Goal: Task Accomplishment & Management: Manage account settings

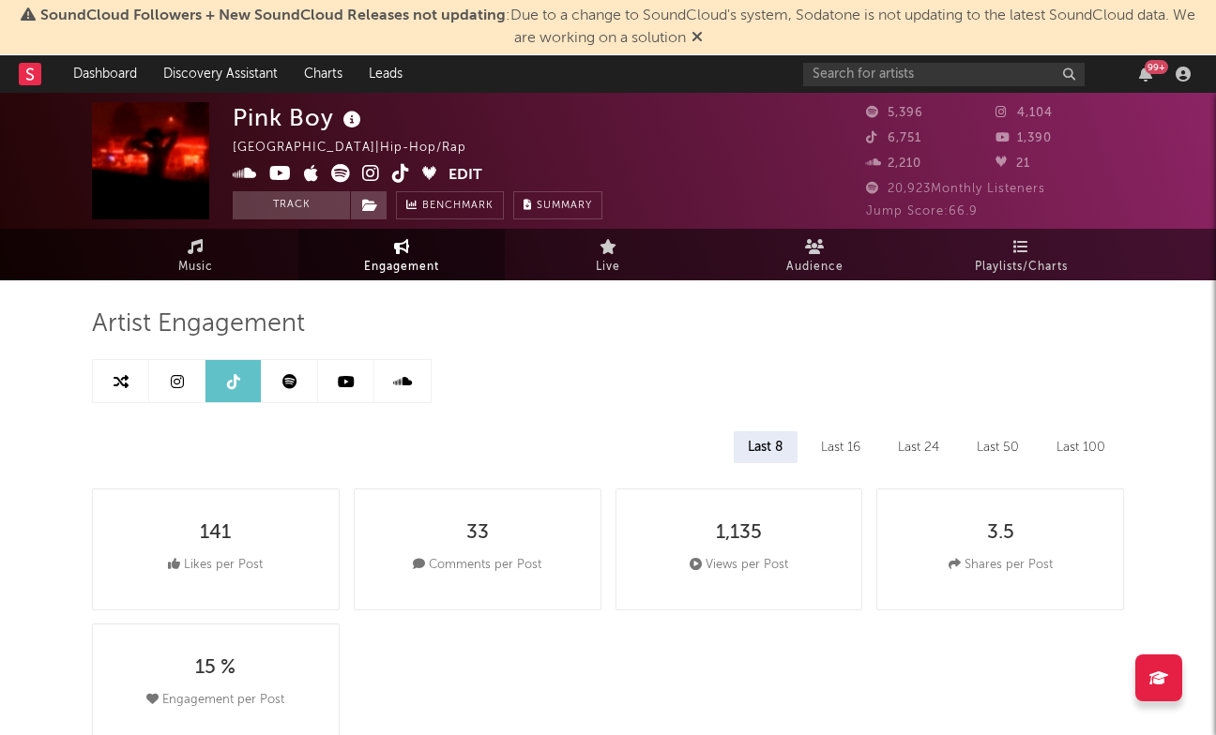
select select "1w"
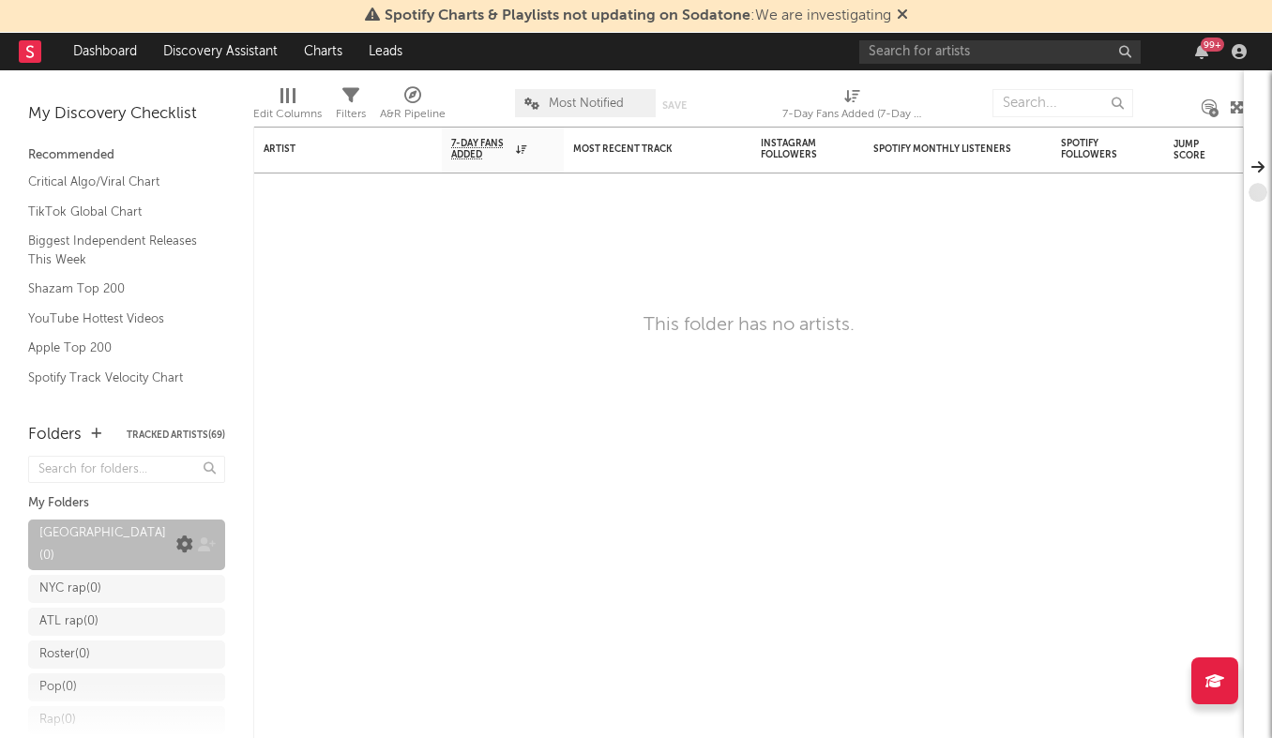
click at [188, 537] on icon at bounding box center [184, 545] width 17 height 17
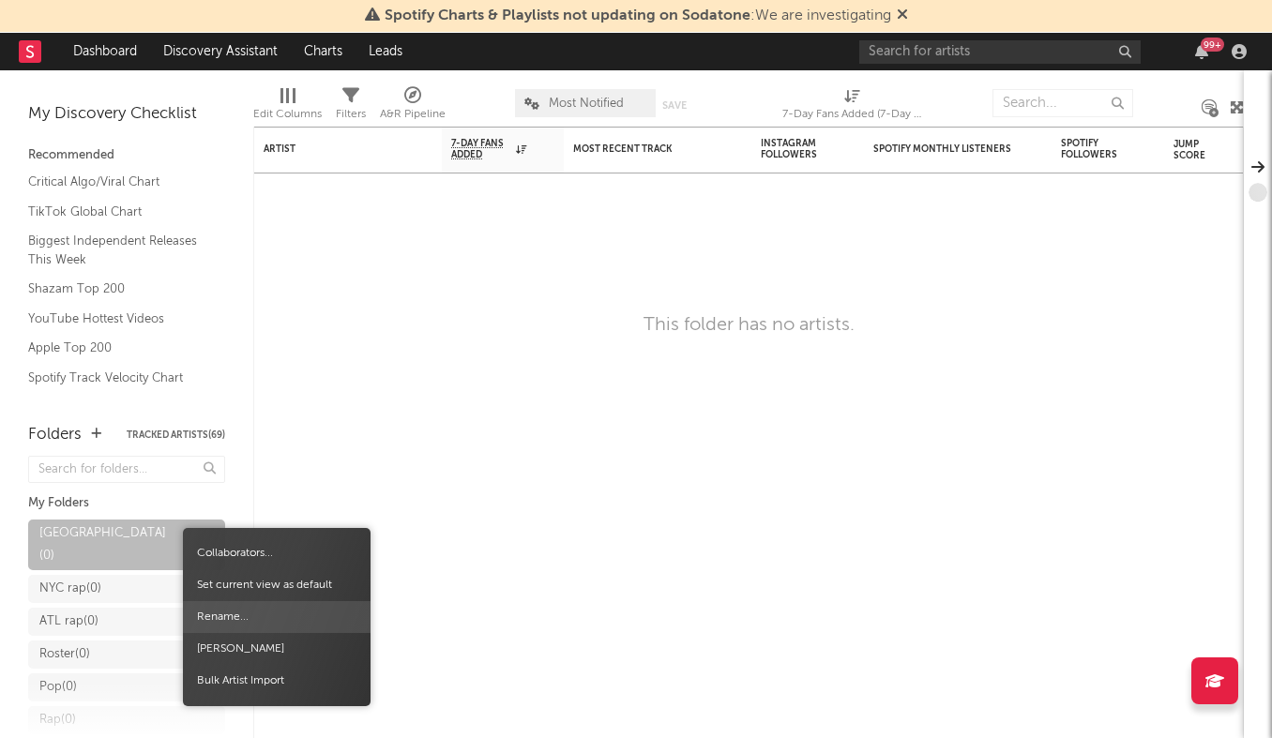
click at [225, 613] on span "Rename..." at bounding box center [277, 617] width 188 height 32
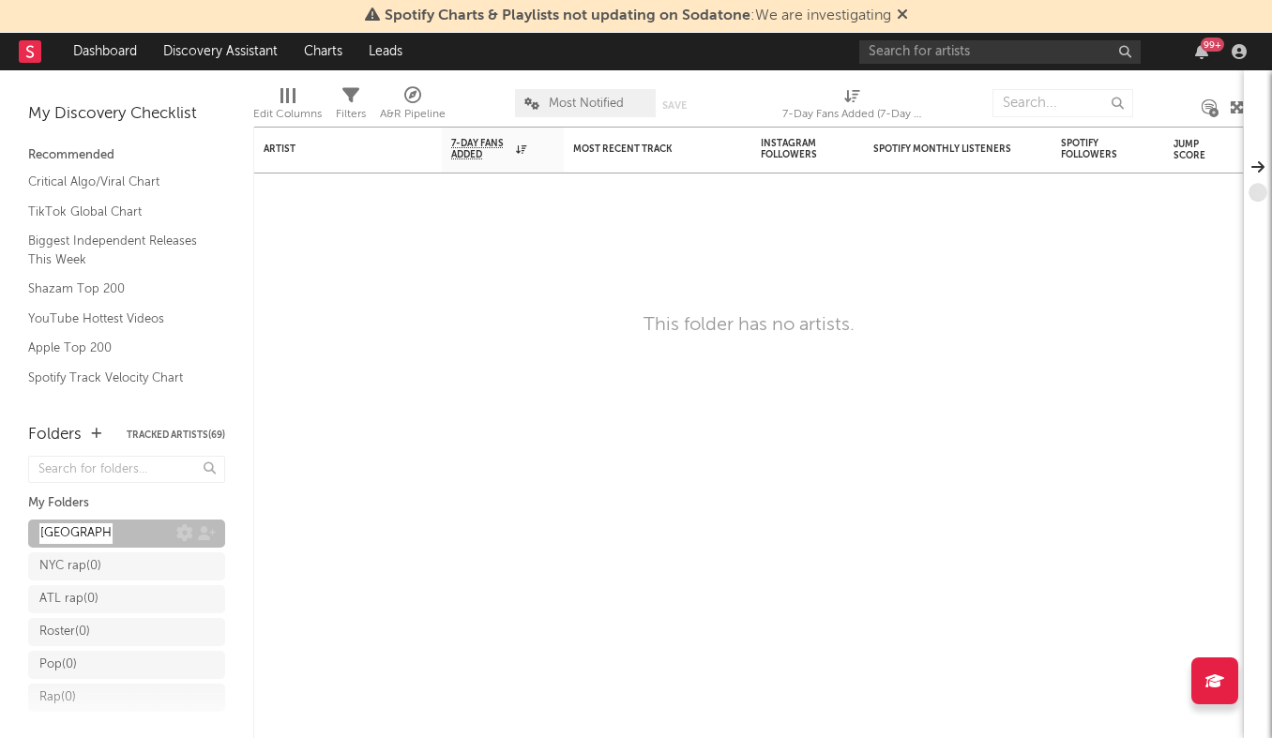
click at [94, 527] on input "[GEOGRAPHIC_DATA]" at bounding box center [75, 533] width 73 height 21
click at [110, 528] on input "[GEOGRAPHIC_DATA]" at bounding box center [75, 533] width 73 height 21
type input "Jacksonville rap"
click at [191, 506] on div "My Folders" at bounding box center [126, 503] width 197 height 23
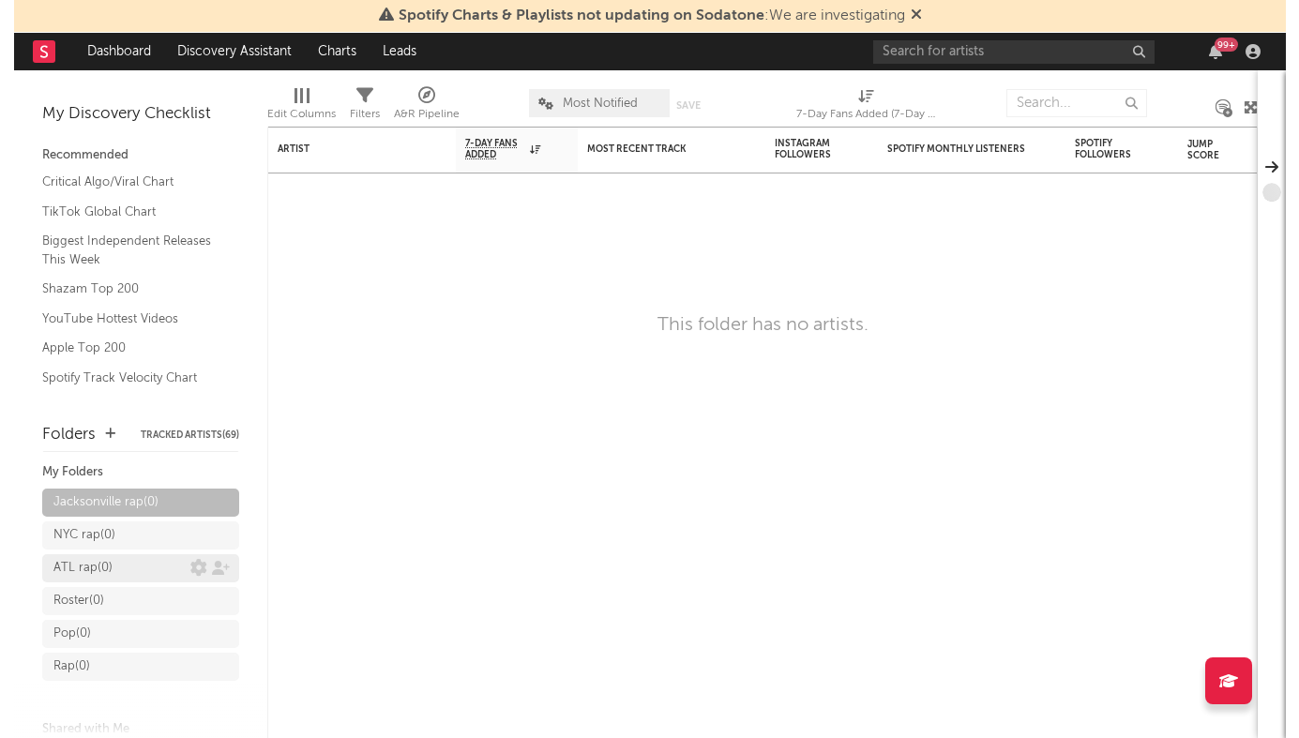
scroll to position [26, 0]
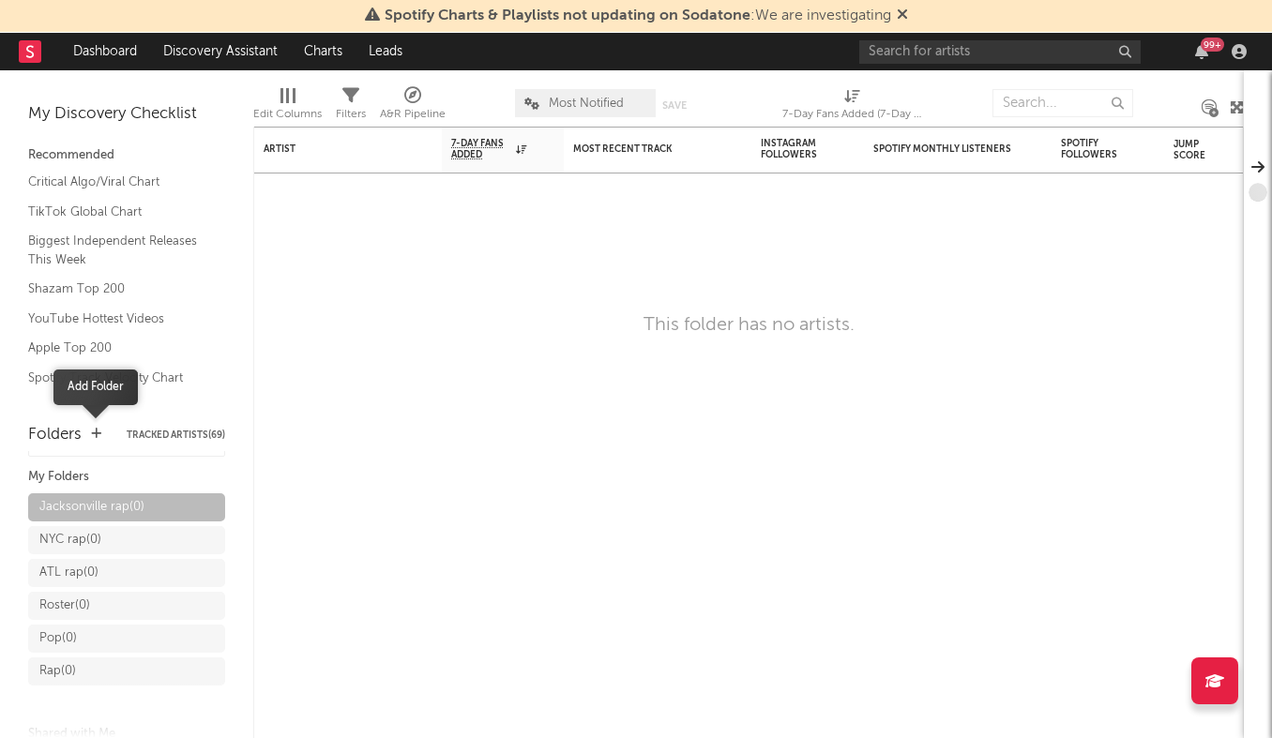
click at [91, 433] on icon "button" at bounding box center [96, 434] width 10 height 12
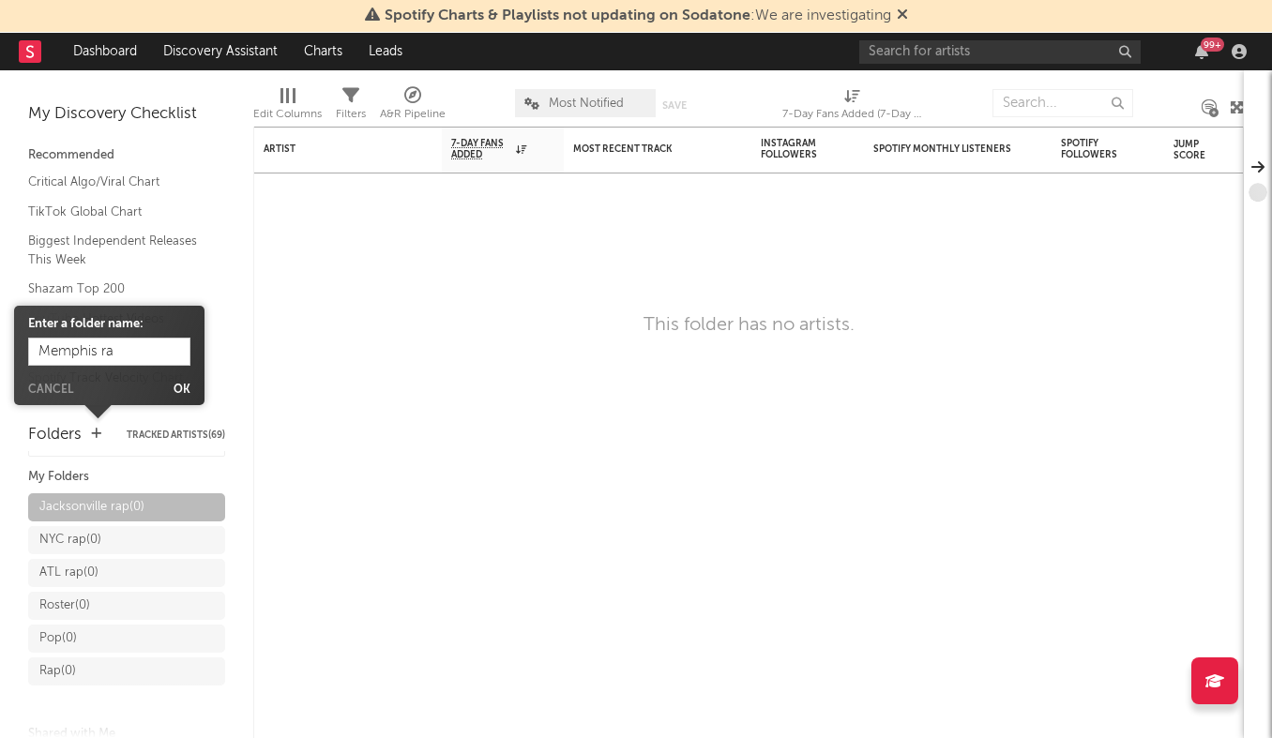
type input "Memphis rap"
click at [176, 387] on button "Ok" at bounding box center [182, 390] width 17 height 11
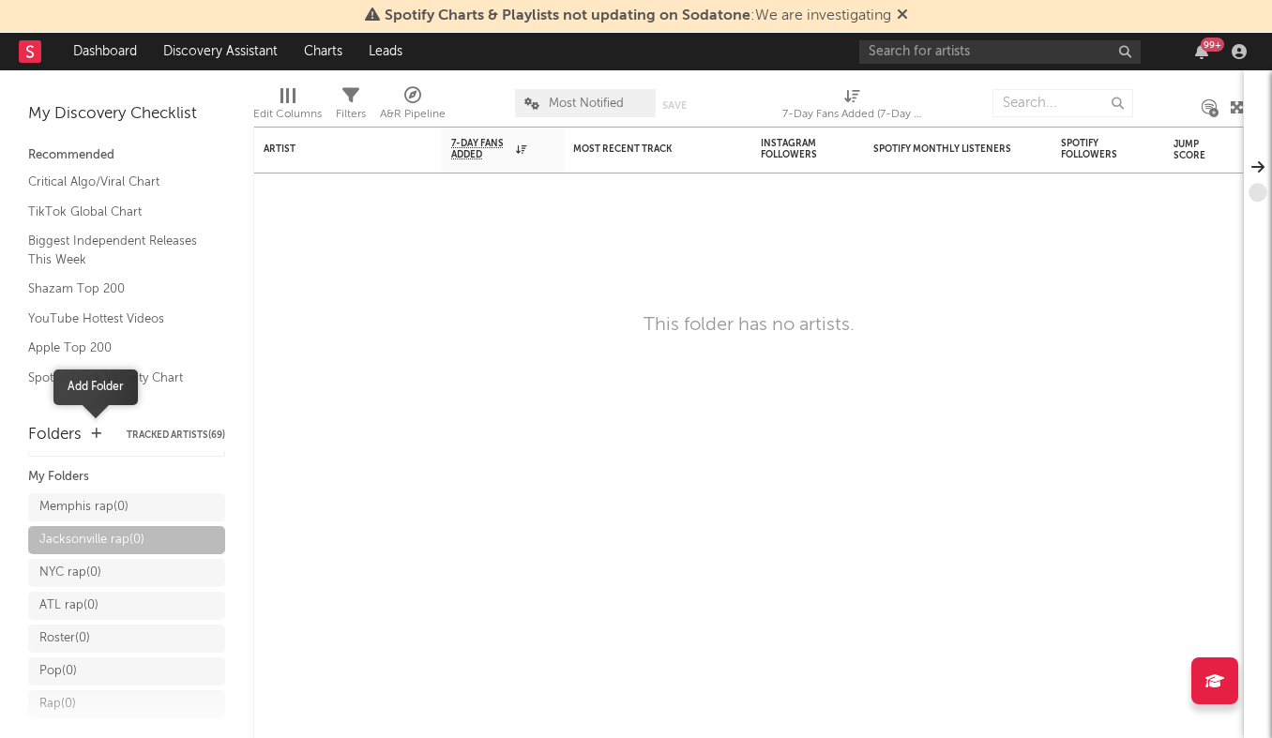
click at [96, 431] on icon "button" at bounding box center [96, 434] width 10 height 12
click at [93, 437] on icon "button" at bounding box center [96, 434] width 10 height 12
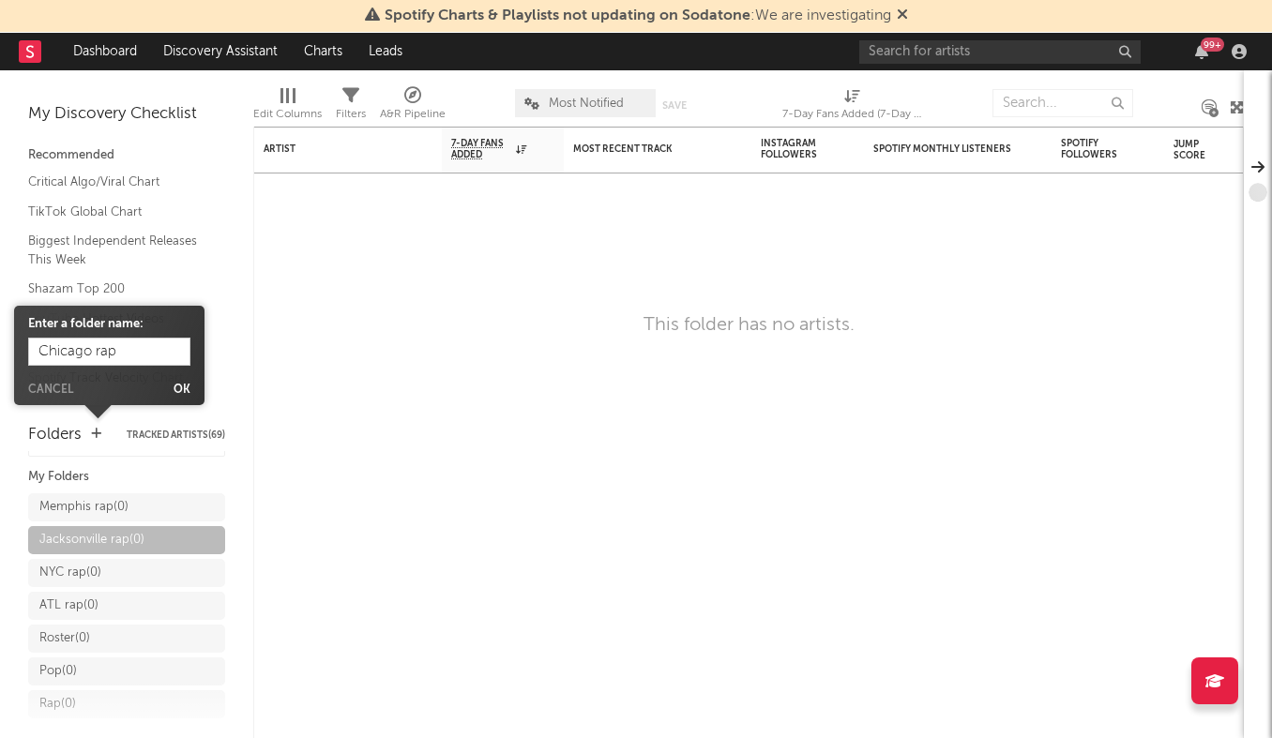
type input "Chicago rap"
click at [180, 383] on form "Enter a folder name: Chicago rap Cancel Ok" at bounding box center [109, 355] width 162 height 81
click at [178, 386] on button "Ok" at bounding box center [182, 390] width 17 height 11
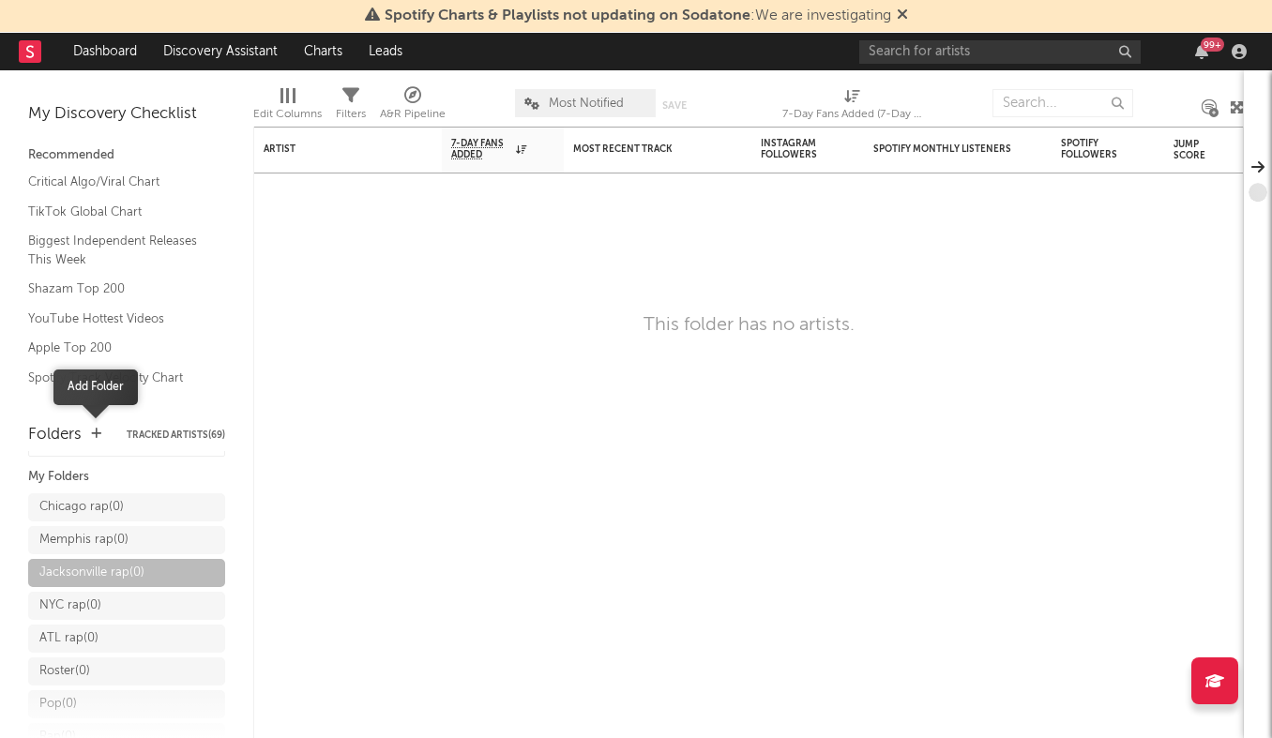
click at [98, 431] on icon "button" at bounding box center [96, 434] width 10 height 12
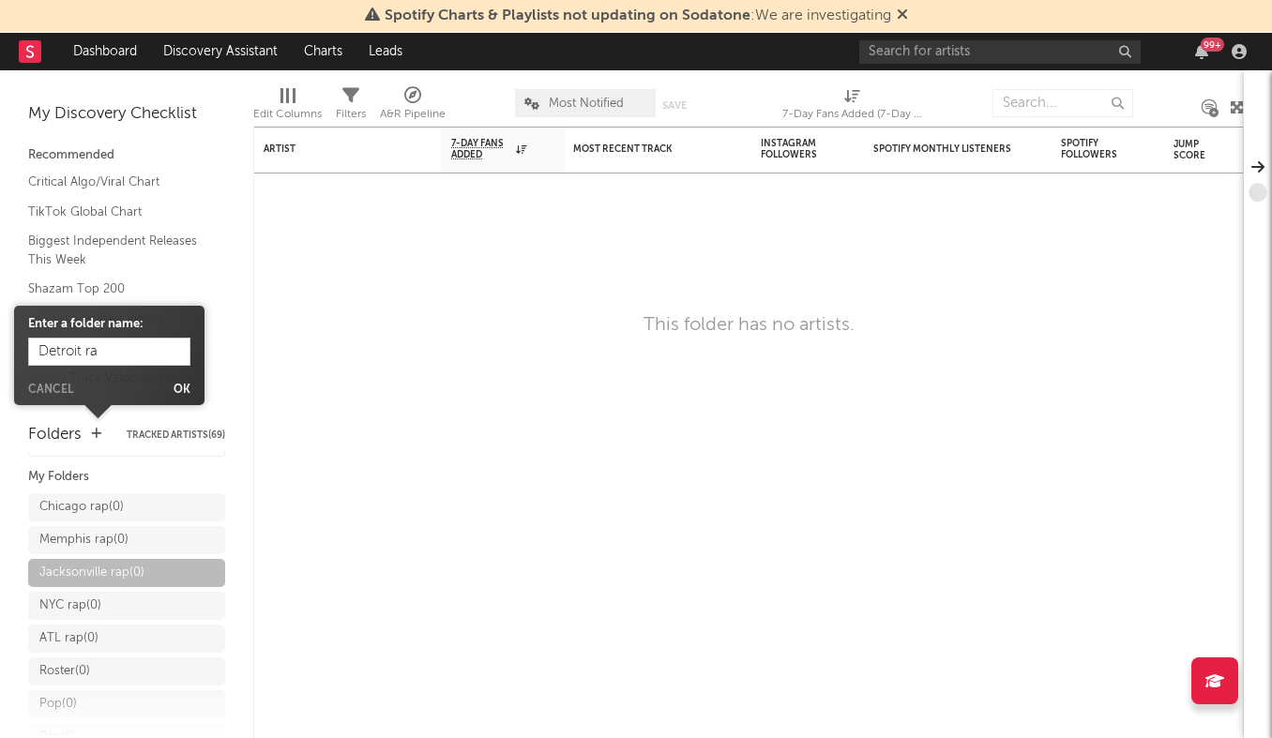
type input "Detroit rap"
click at [178, 388] on button "Ok" at bounding box center [182, 390] width 17 height 11
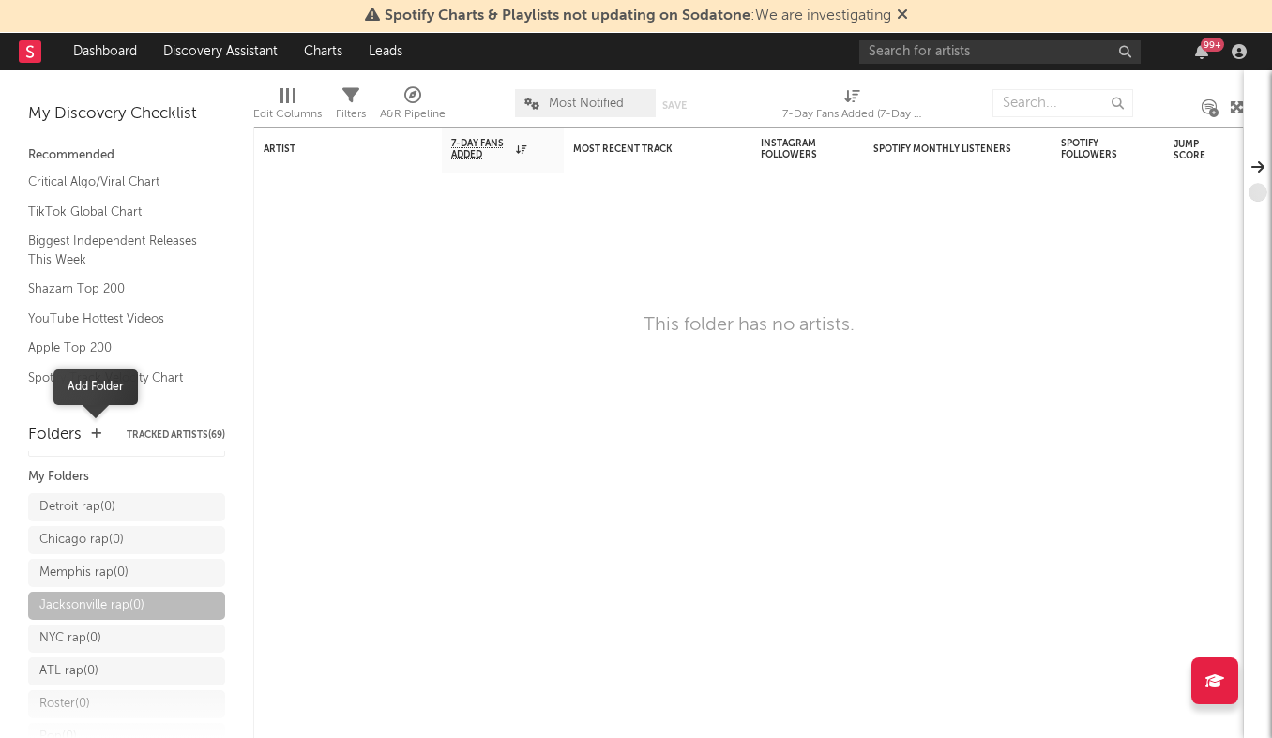
click at [94, 435] on icon "button" at bounding box center [96, 434] width 10 height 12
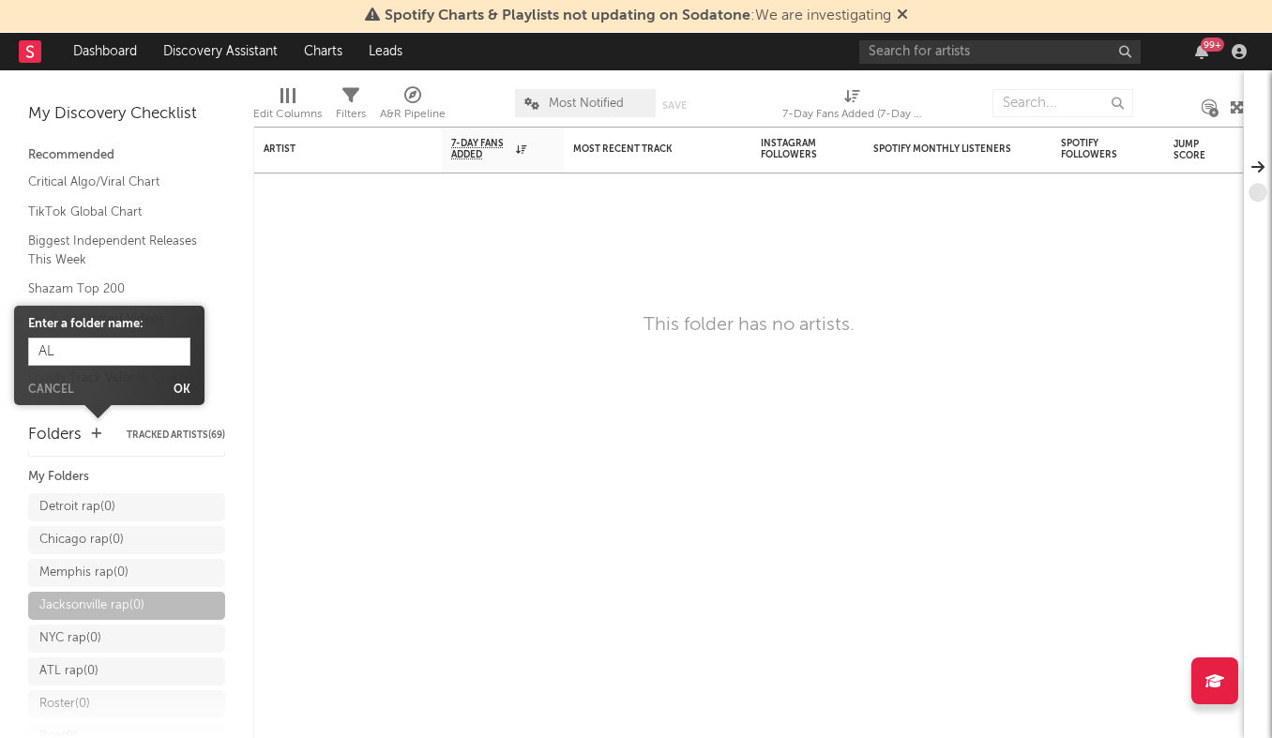
type input "A"
type input "LA rap"
click at [174, 391] on button "Ok" at bounding box center [182, 390] width 17 height 11
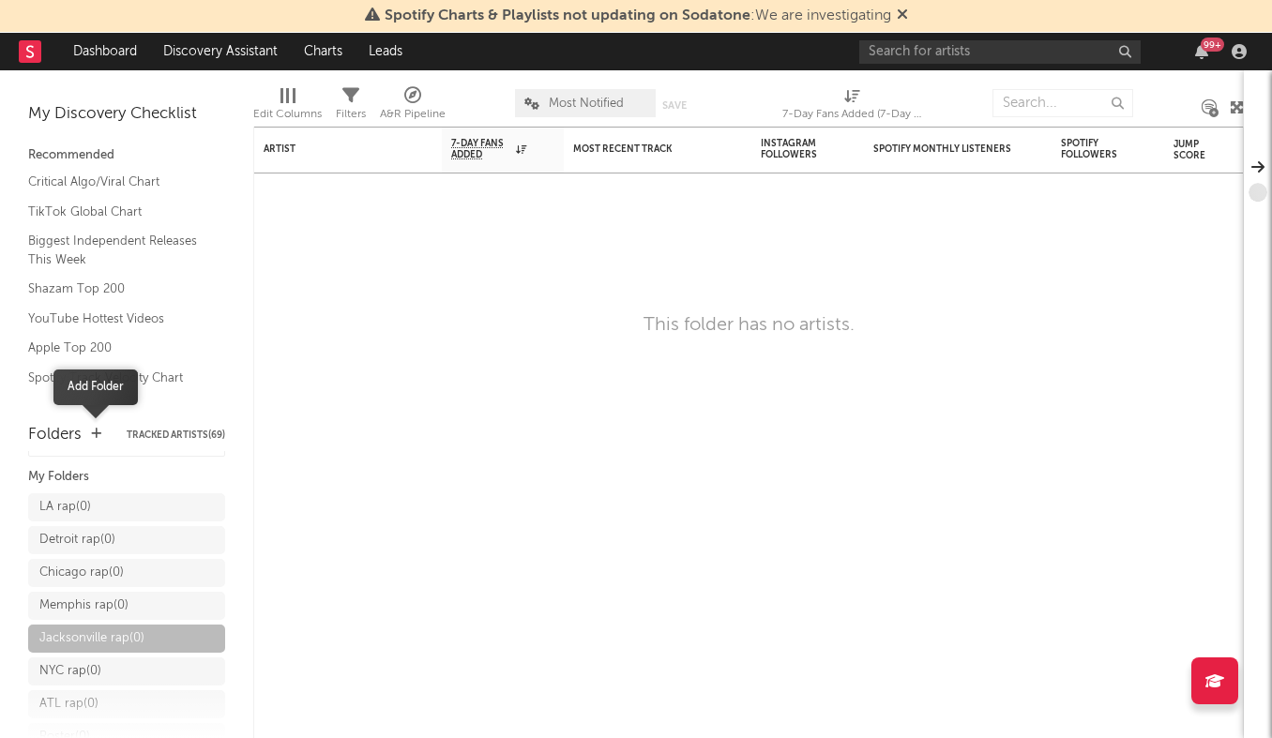
click at [93, 431] on icon "button" at bounding box center [96, 434] width 10 height 12
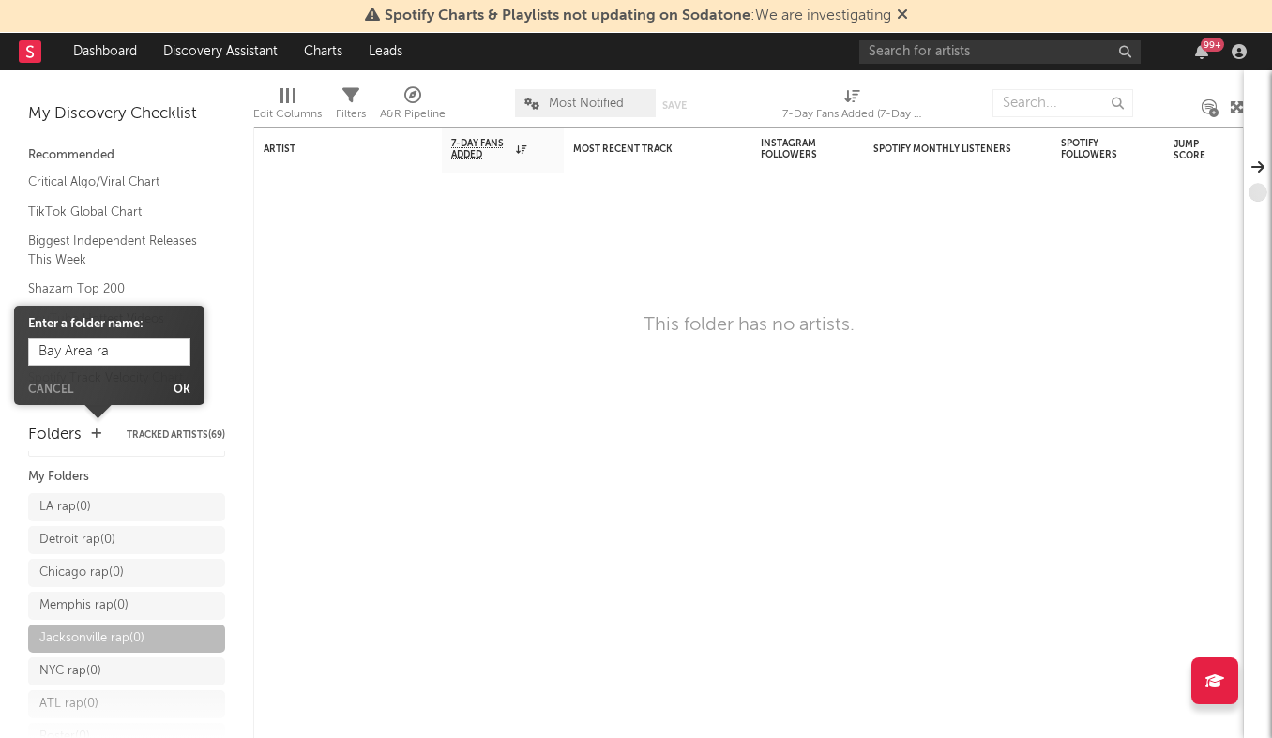
type input "Bay Area rap"
click at [177, 385] on button "Ok" at bounding box center [182, 390] width 17 height 11
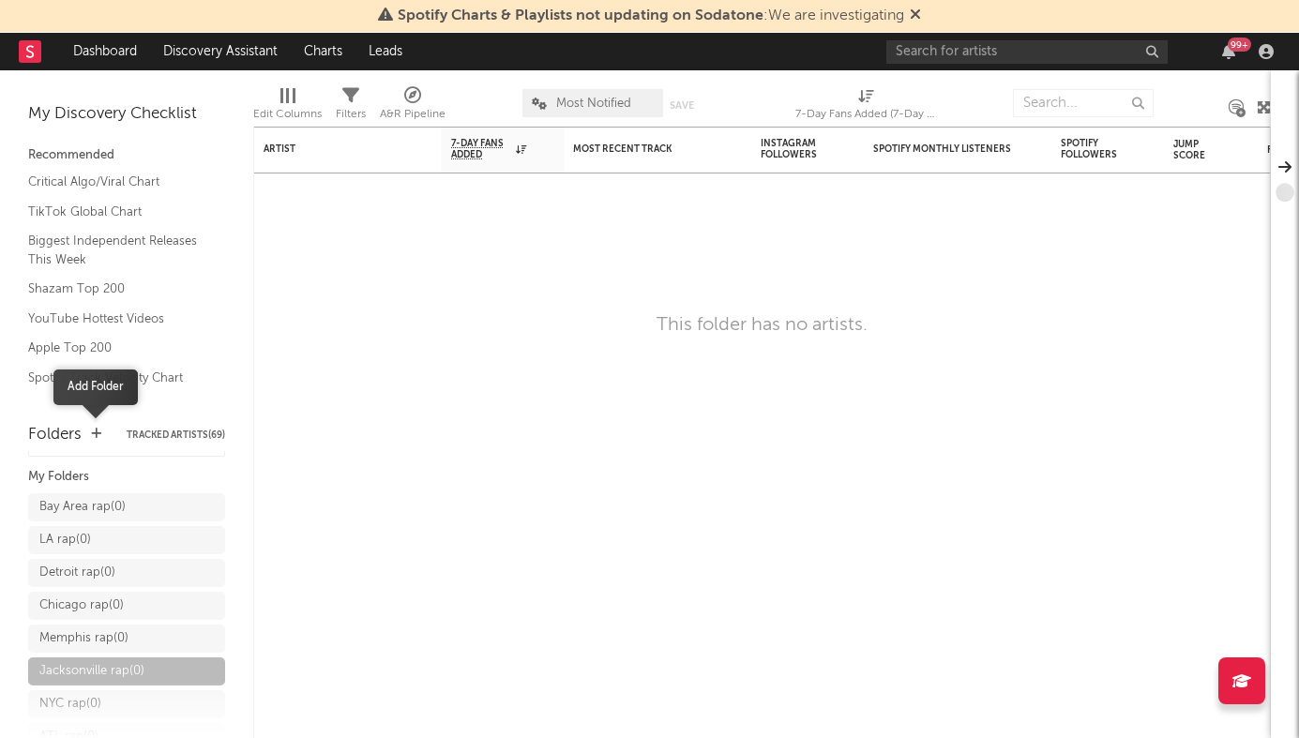
click at [91, 436] on icon "button" at bounding box center [96, 434] width 10 height 12
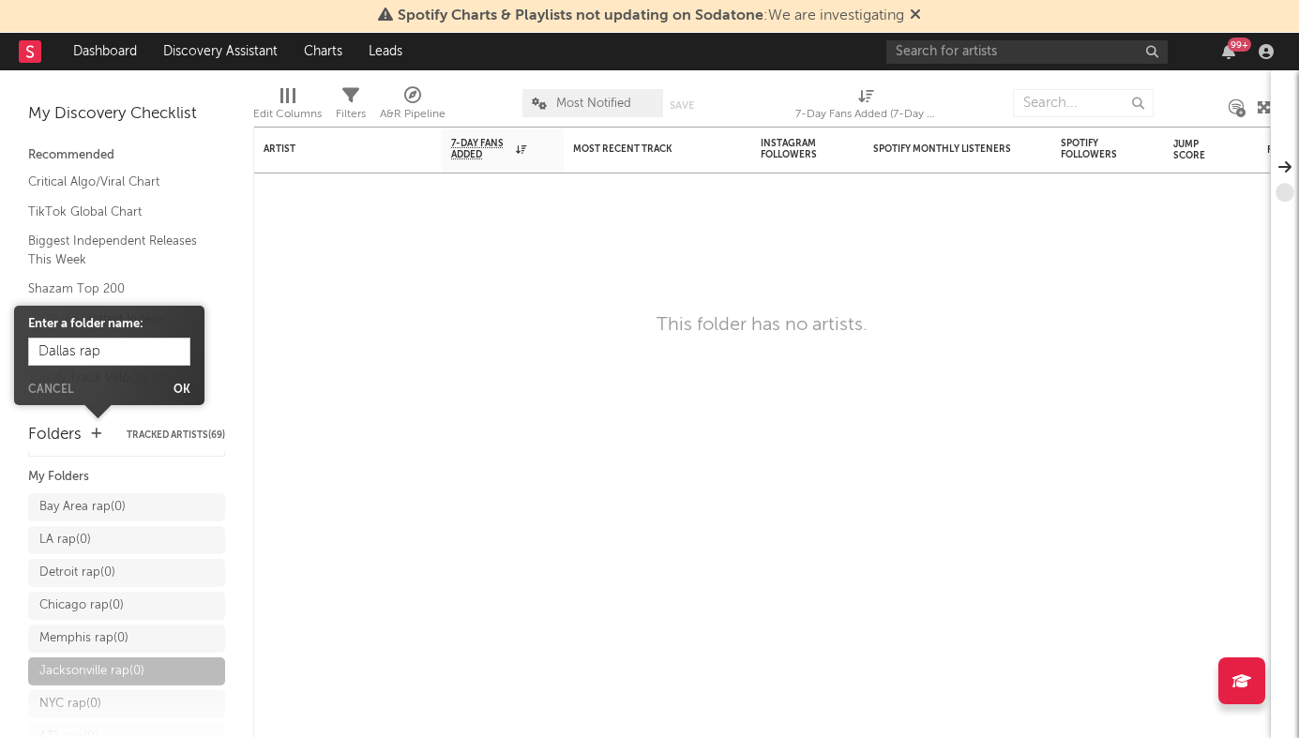
type input "Dallas rap"
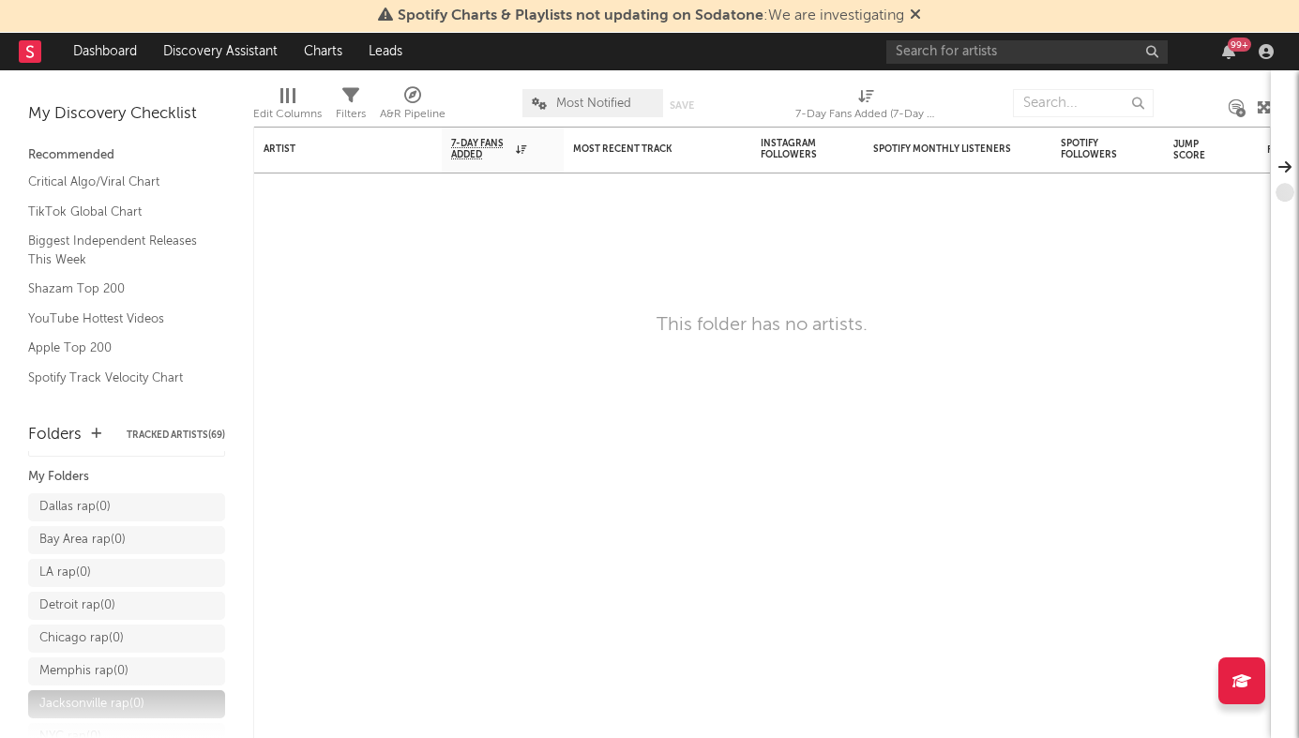
click at [101, 438] on div "Folders Tracked Artists ( 69 )" at bounding box center [126, 434] width 197 height 33
click at [96, 438] on icon "button" at bounding box center [96, 434] width 10 height 12
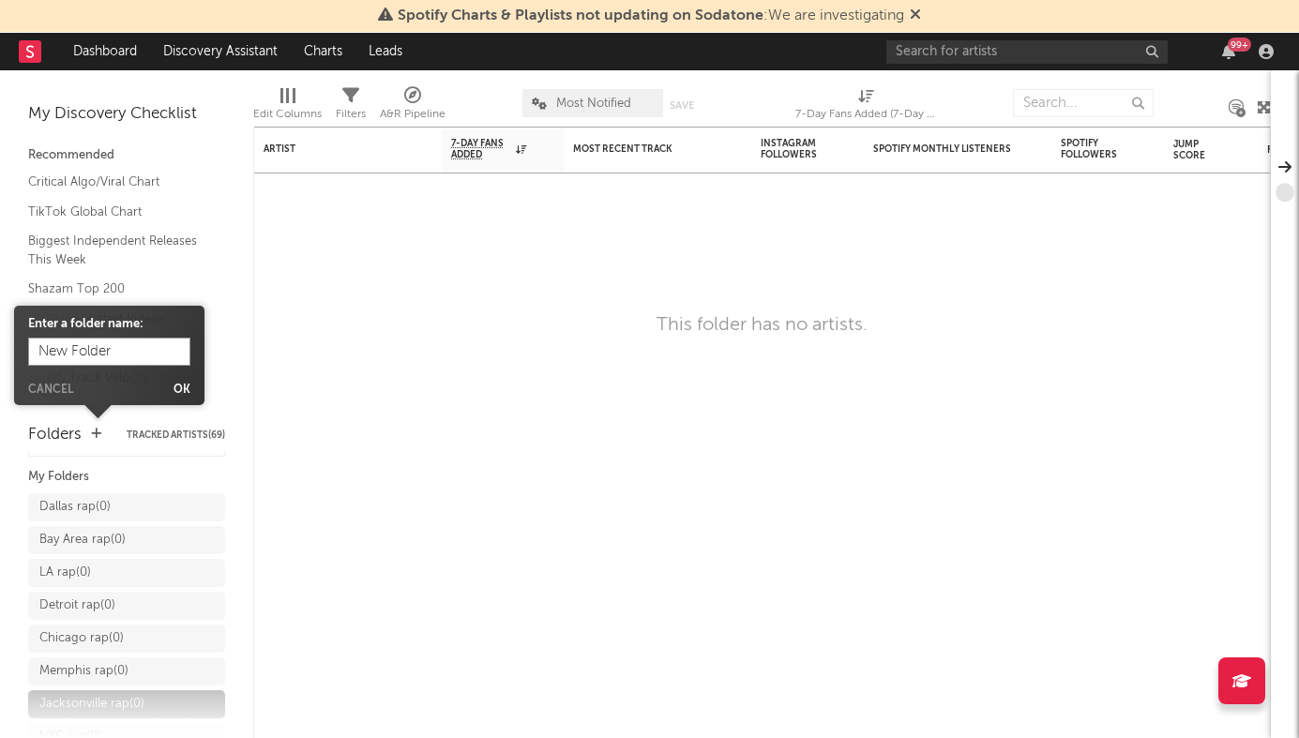
click at [126, 360] on input "New Folder" at bounding box center [109, 352] width 162 height 28
drag, startPoint x: 114, startPoint y: 349, endPoint x: -81, endPoint y: 349, distance: 194.2
click at [0, 349] on html "Spotify Charts & Playlists not updating on Sodatone : We are investigating Dash…" at bounding box center [649, 369] width 1299 height 738
type input "Houstan rap"
click at [182, 388] on button "Ok" at bounding box center [182, 390] width 17 height 11
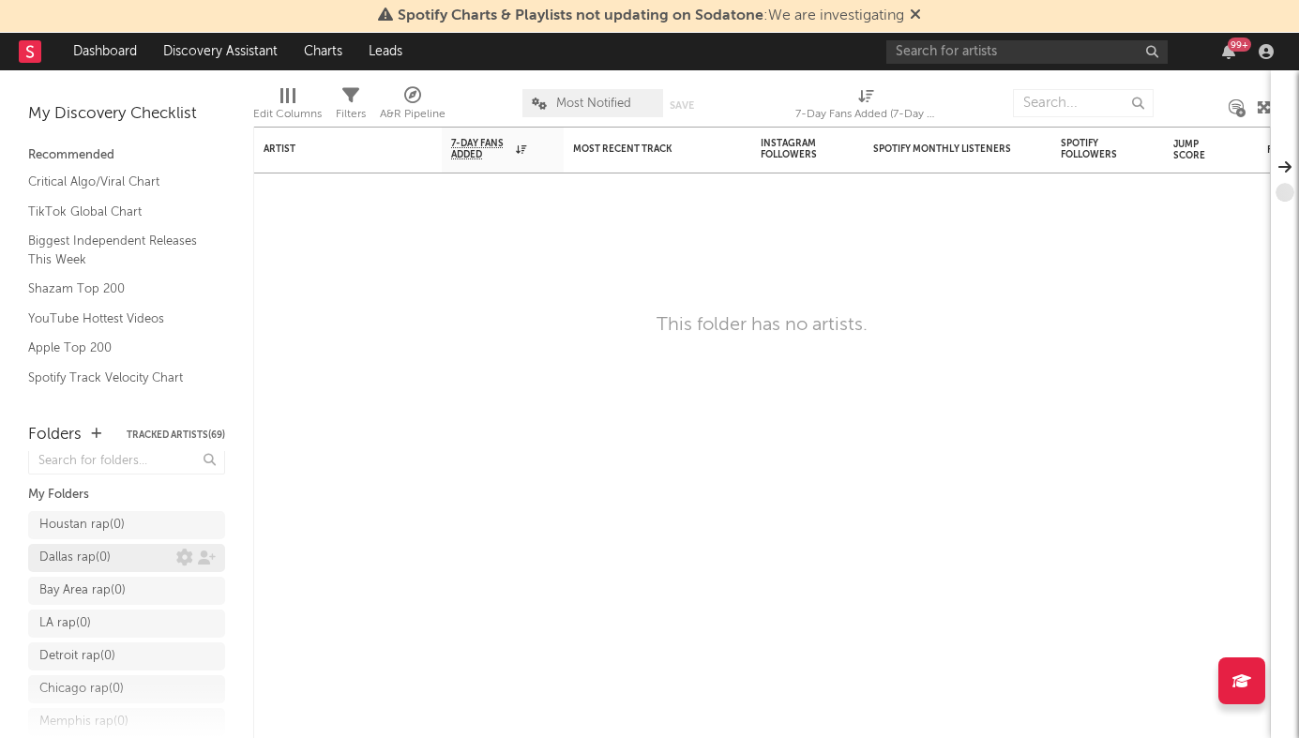
scroll to position [0, 0]
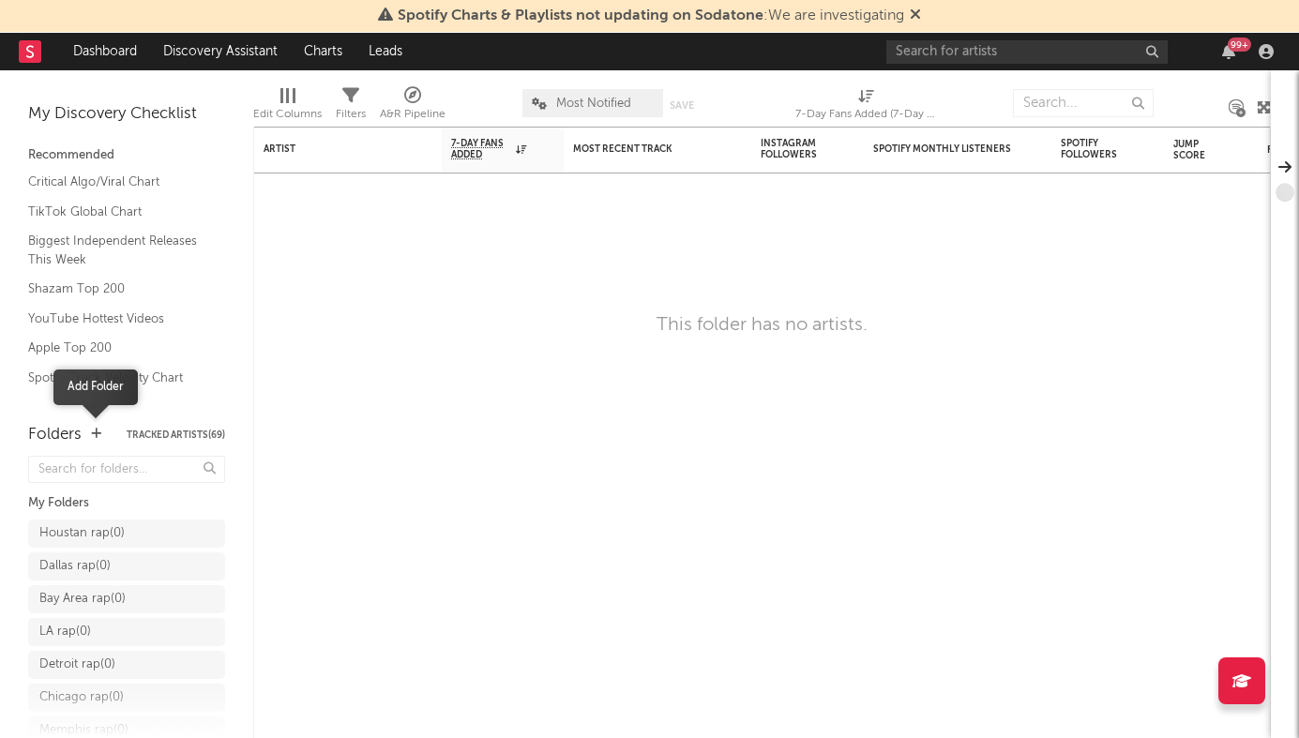
click at [98, 431] on icon "button" at bounding box center [96, 434] width 10 height 12
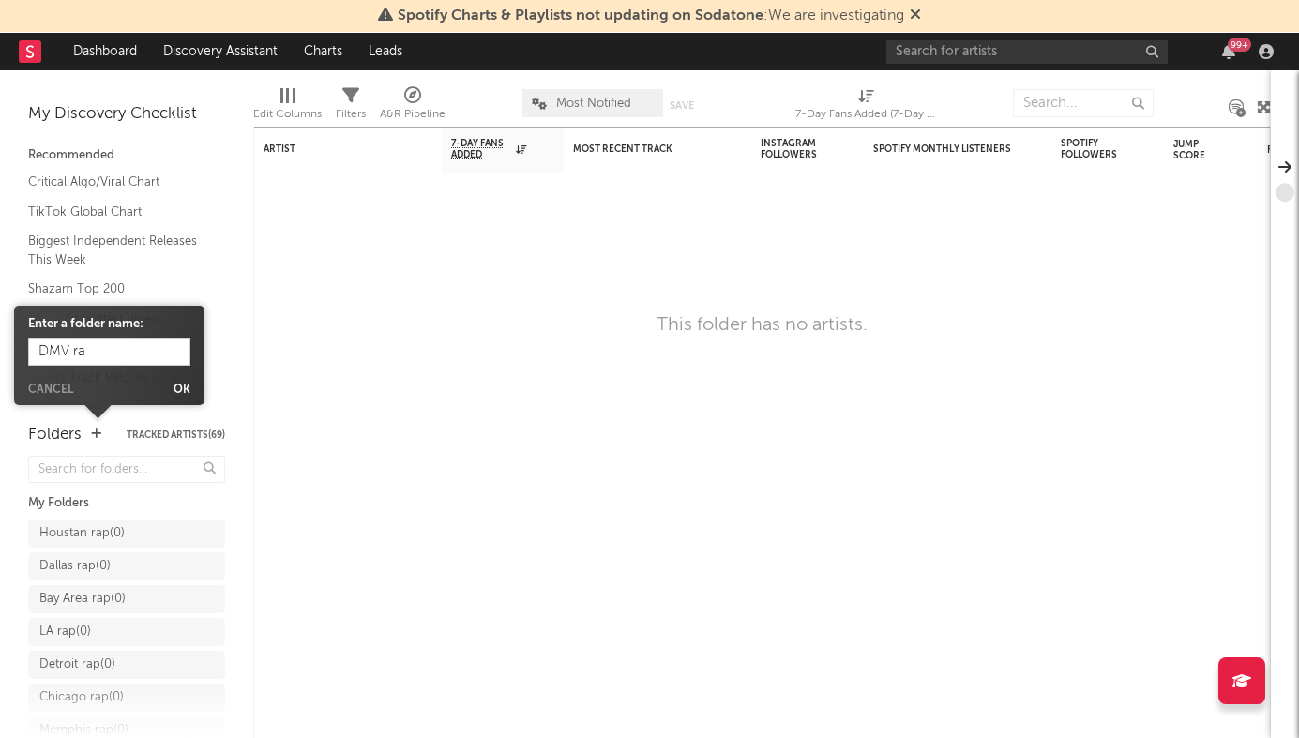
type input "DMV rap"
click at [180, 388] on button "Ok" at bounding box center [182, 390] width 17 height 11
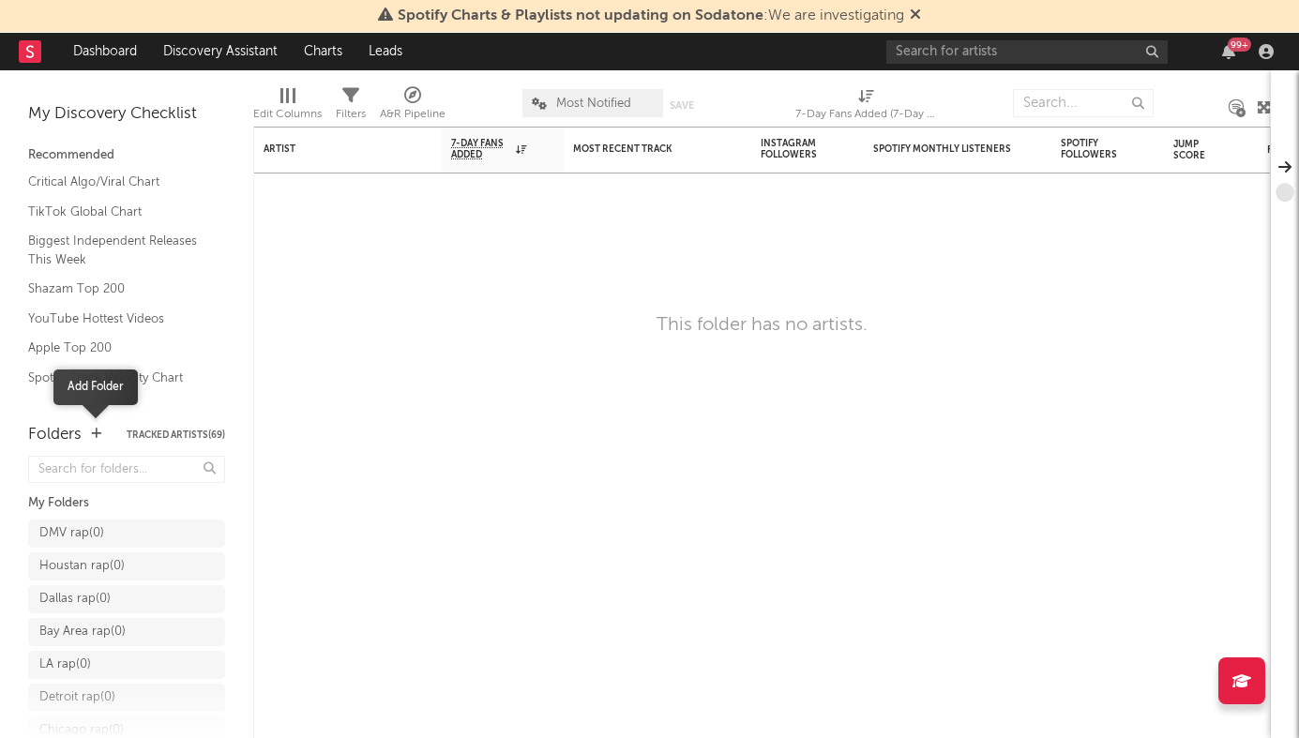
click at [98, 428] on icon "button" at bounding box center [96, 434] width 10 height 12
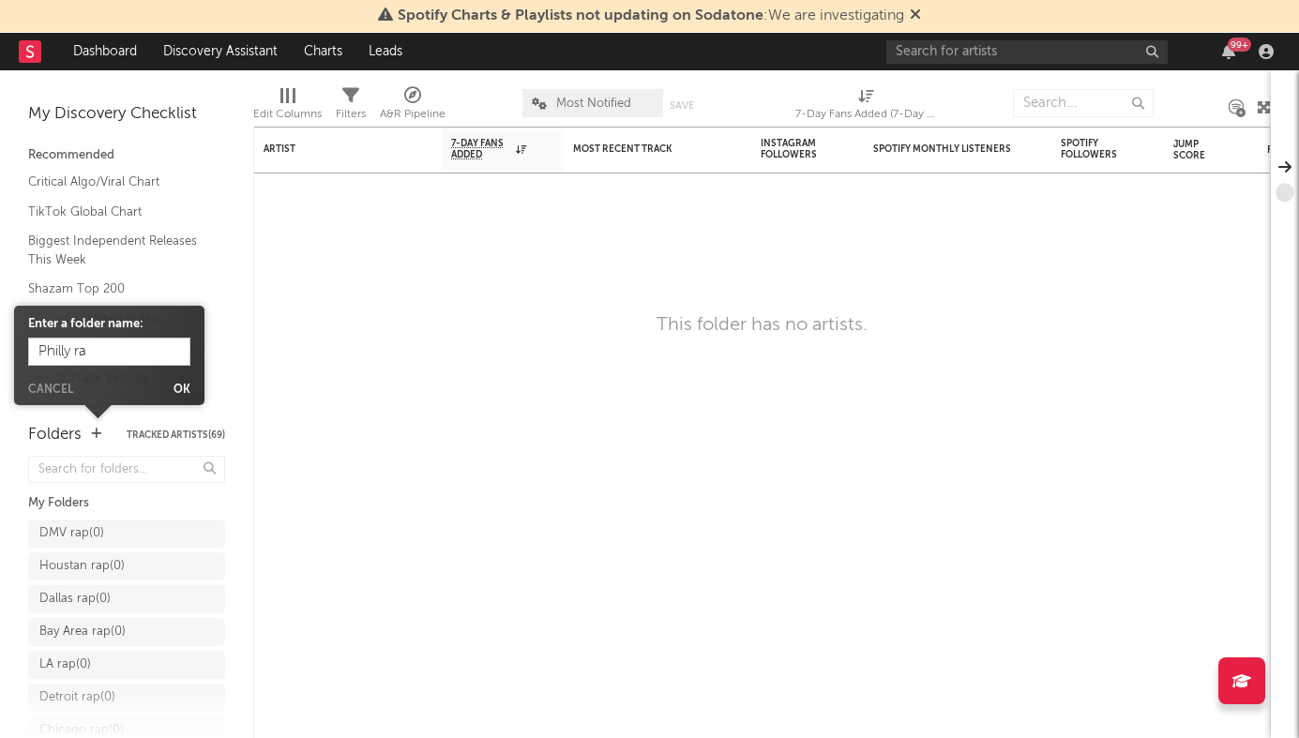
type input "Philly rap"
click at [185, 386] on button "Ok" at bounding box center [182, 390] width 17 height 11
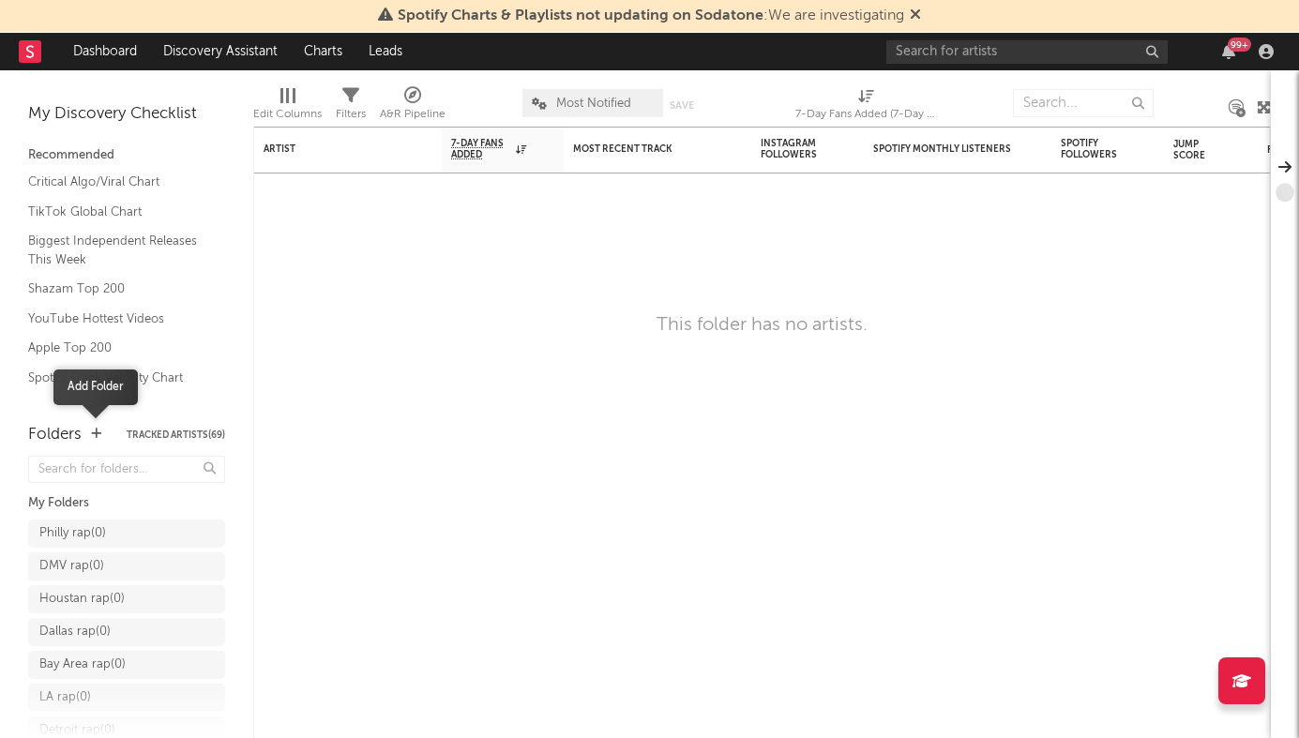
click at [95, 440] on button "button" at bounding box center [96, 434] width 10 height 13
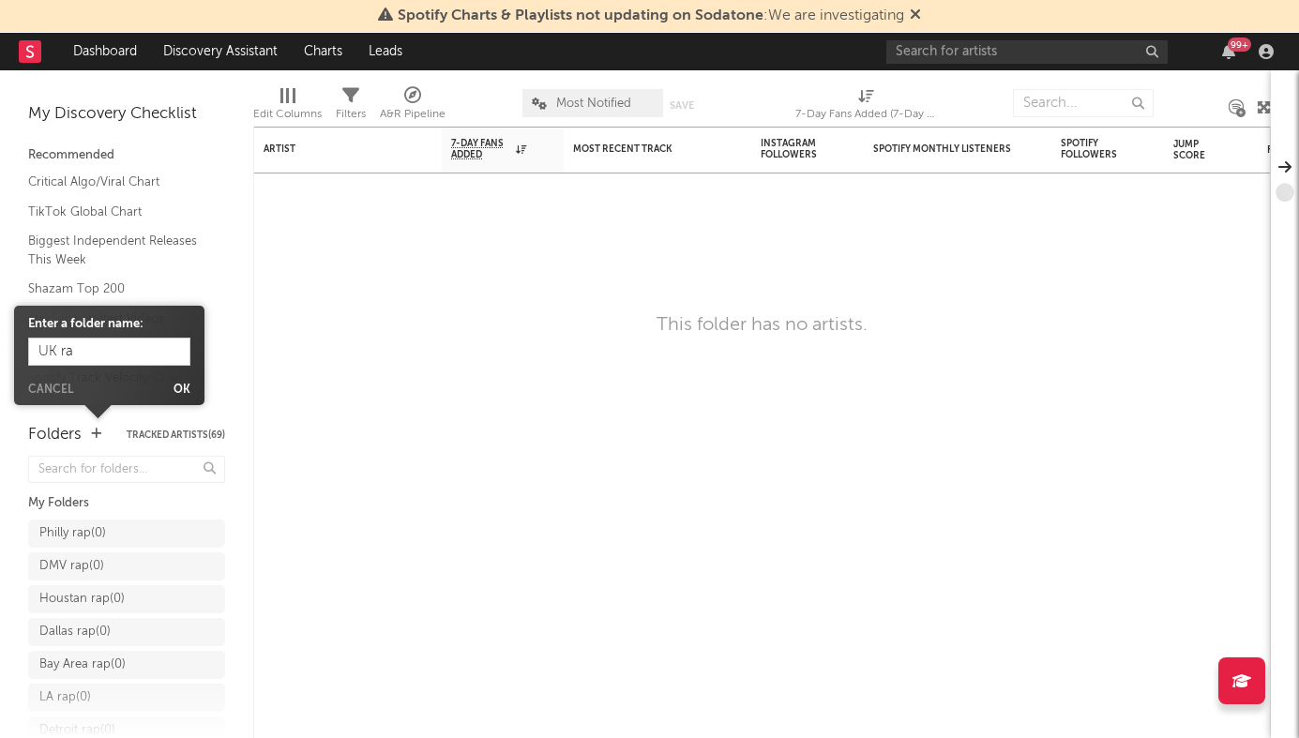
type input "UK rap"
click at [177, 386] on button "Ok" at bounding box center [182, 390] width 17 height 11
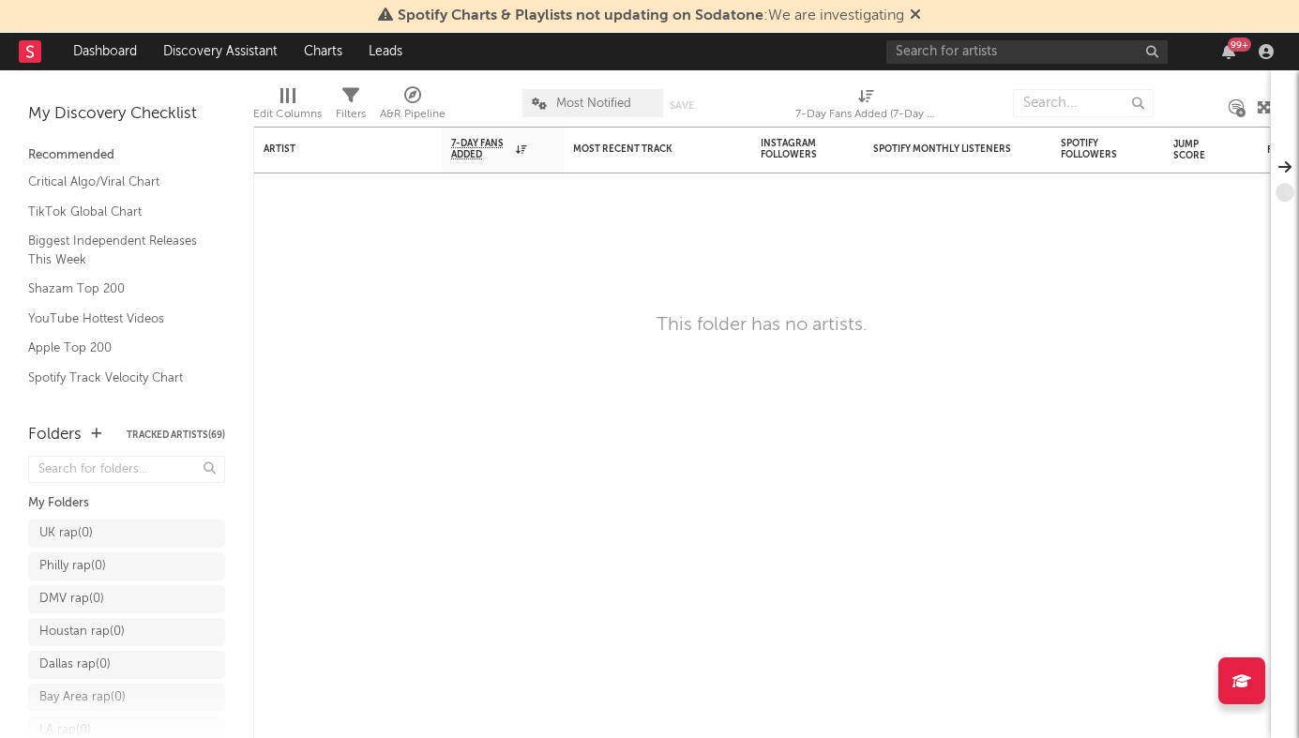
click at [91, 433] on icon "button" at bounding box center [96, 434] width 10 height 12
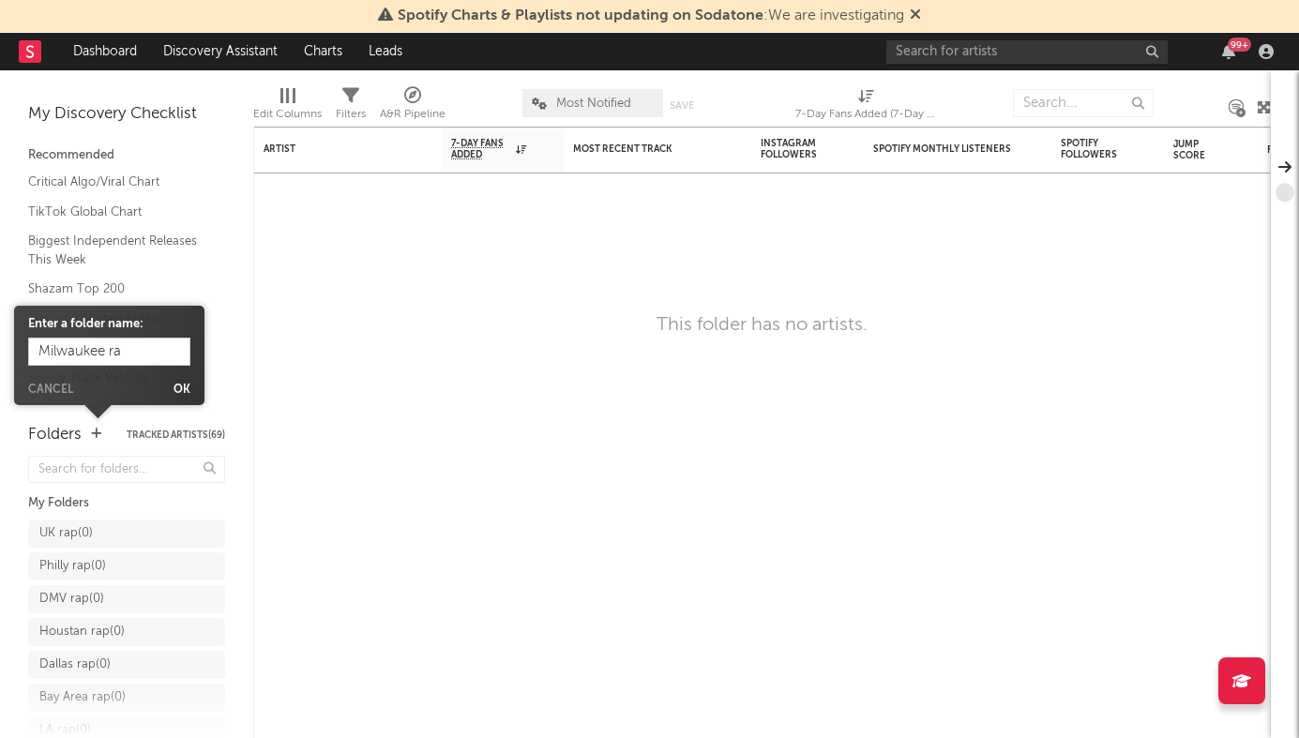
type input "Milwaukee rap"
click at [178, 392] on button "Ok" at bounding box center [182, 390] width 17 height 11
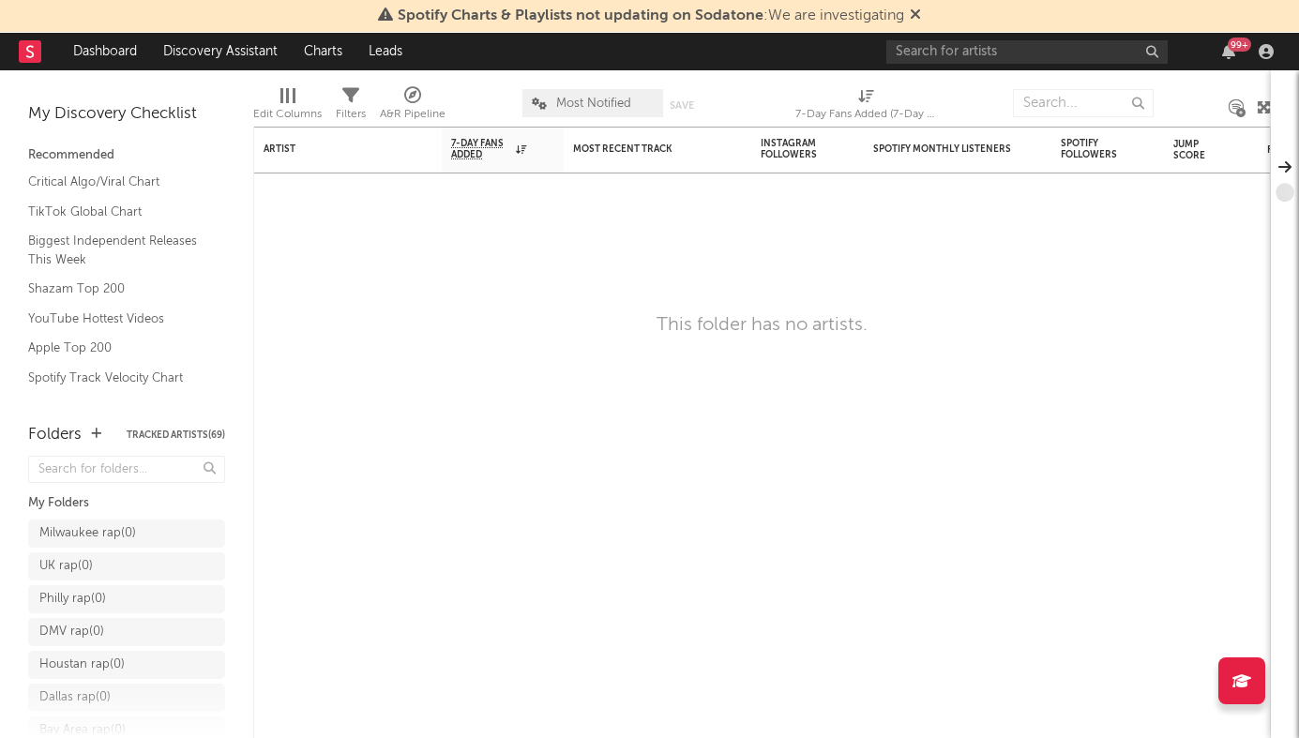
click at [87, 431] on div "Folders Tracked Artists ( 69 )" at bounding box center [126, 434] width 197 height 33
click at [92, 431] on icon "button" at bounding box center [96, 434] width 10 height 12
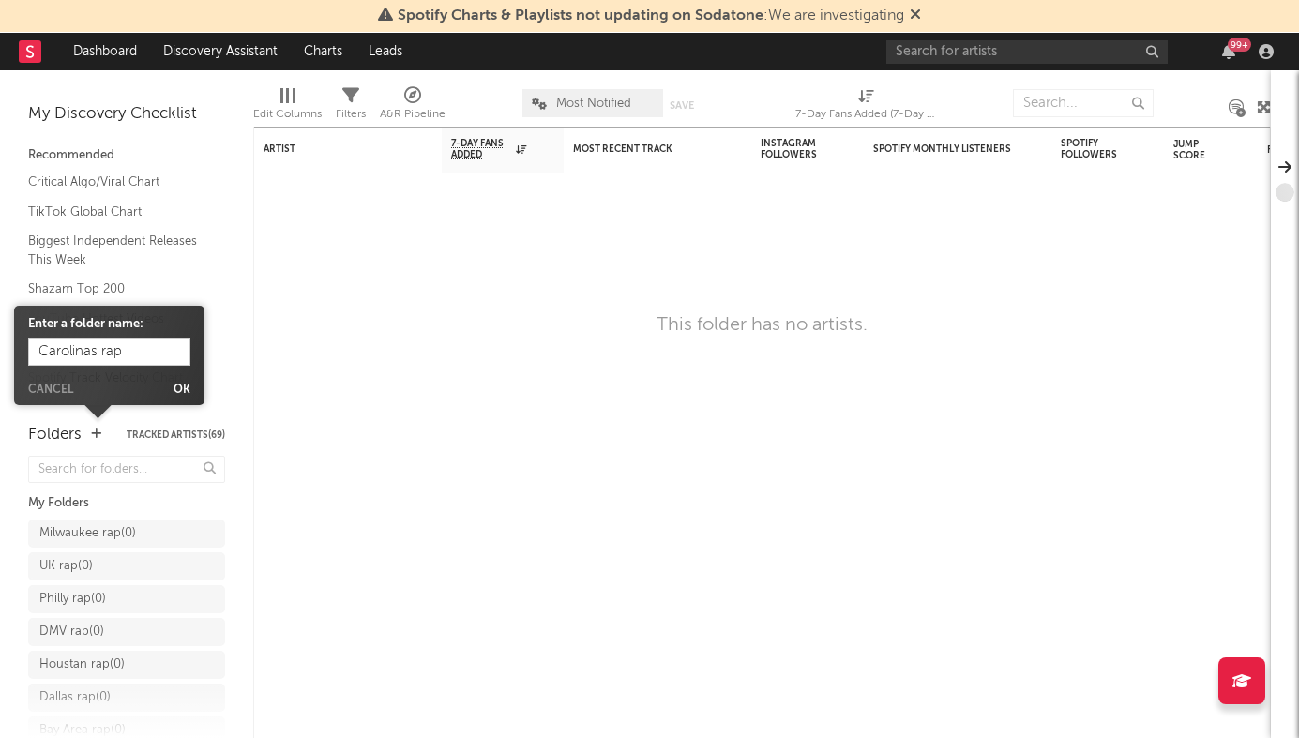
type input "Carolinas rap"
click at [181, 383] on form "Enter a folder name: Carolinas rap Cancel Ok" at bounding box center [109, 355] width 162 height 81
click at [181, 390] on button "Ok" at bounding box center [182, 390] width 17 height 11
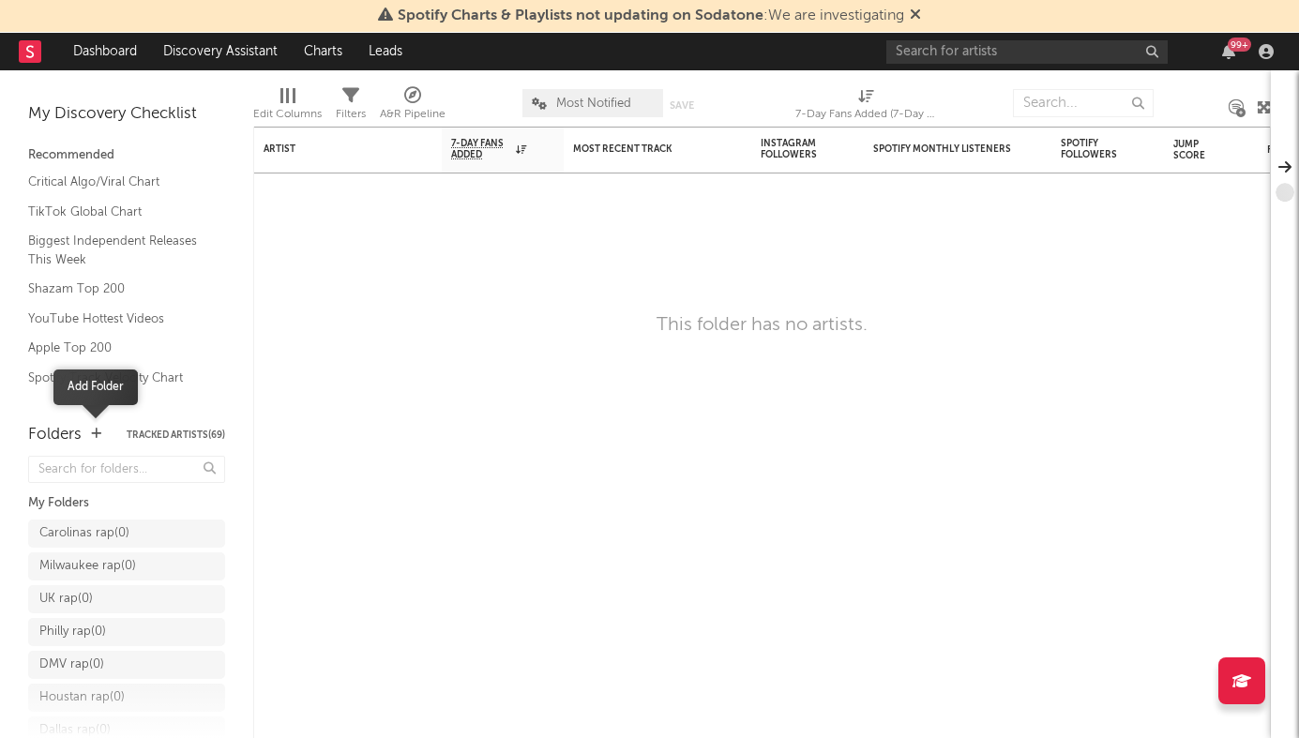
click at [93, 431] on icon "button" at bounding box center [96, 434] width 10 height 12
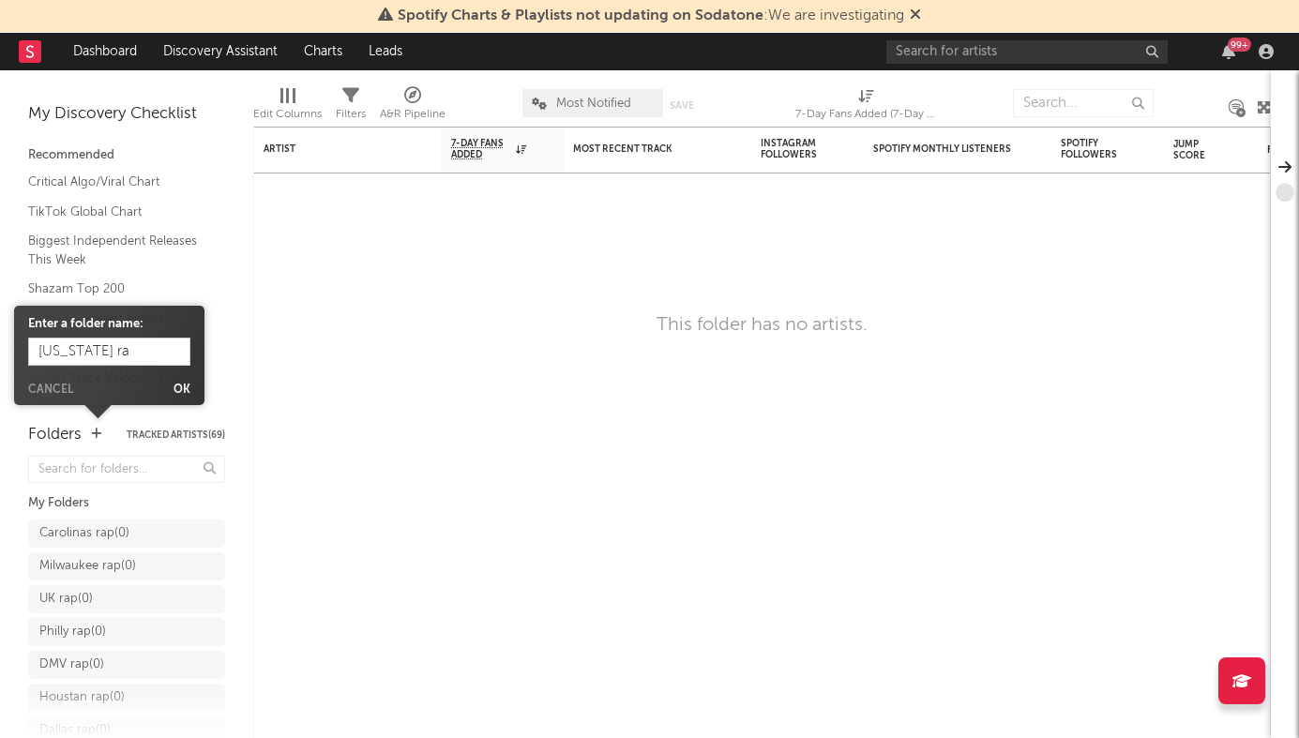
type input "[US_STATE] rap"
click at [179, 385] on button "Ok" at bounding box center [182, 390] width 17 height 11
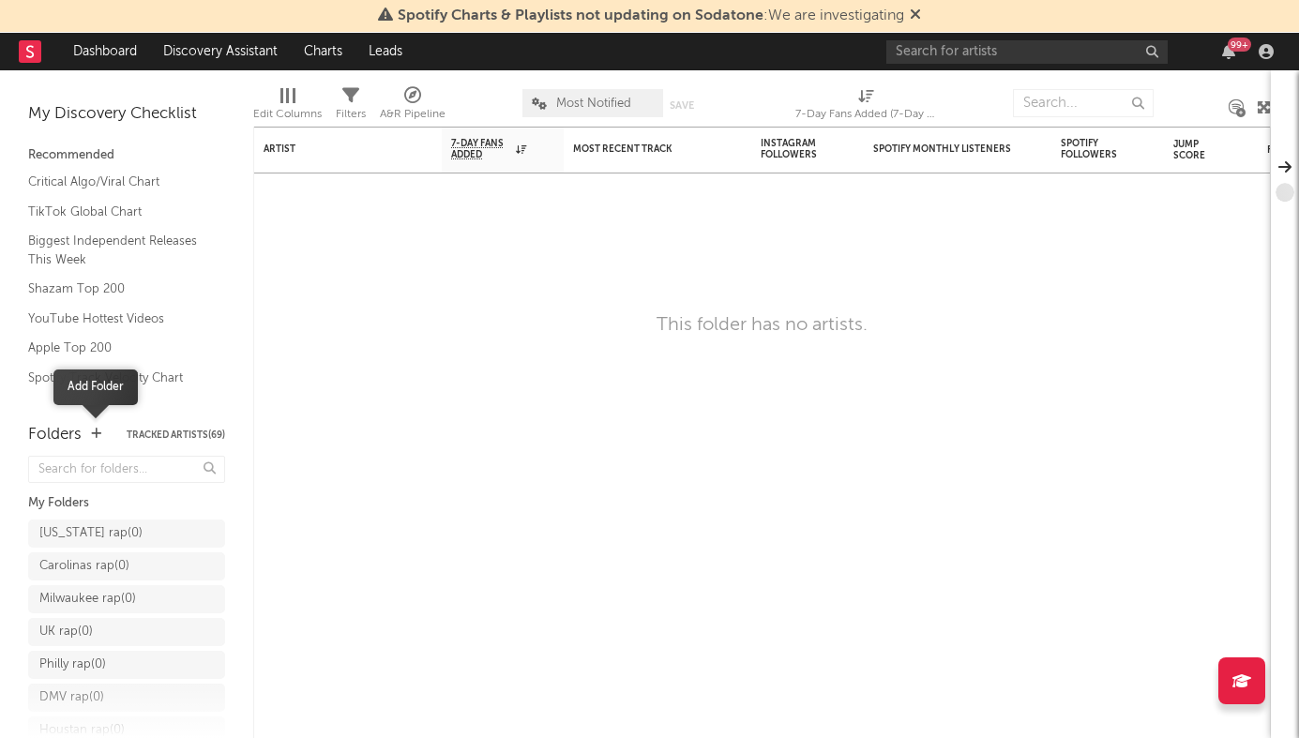
click at [99, 432] on icon "button" at bounding box center [96, 434] width 10 height 12
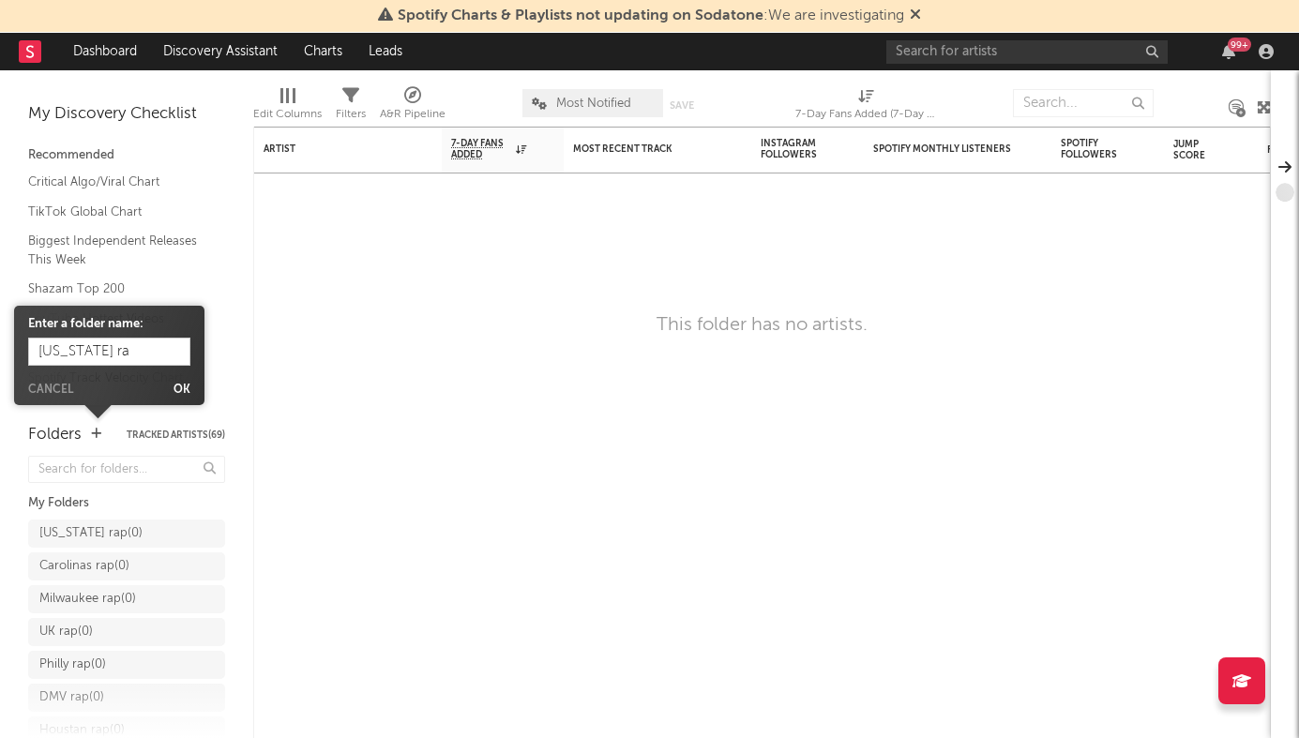
type input "[US_STATE] rap"
click at [182, 388] on button "Ok" at bounding box center [182, 390] width 17 height 11
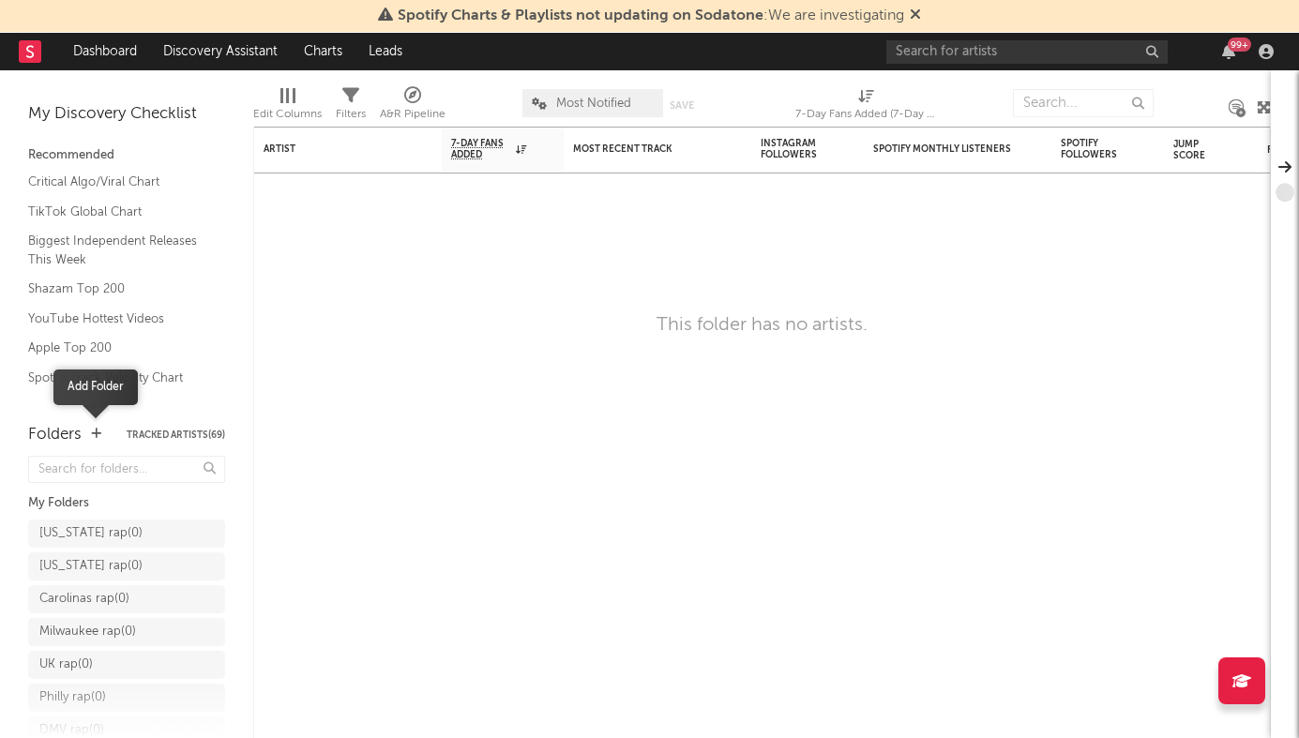
click at [97, 429] on icon "button" at bounding box center [96, 434] width 10 height 12
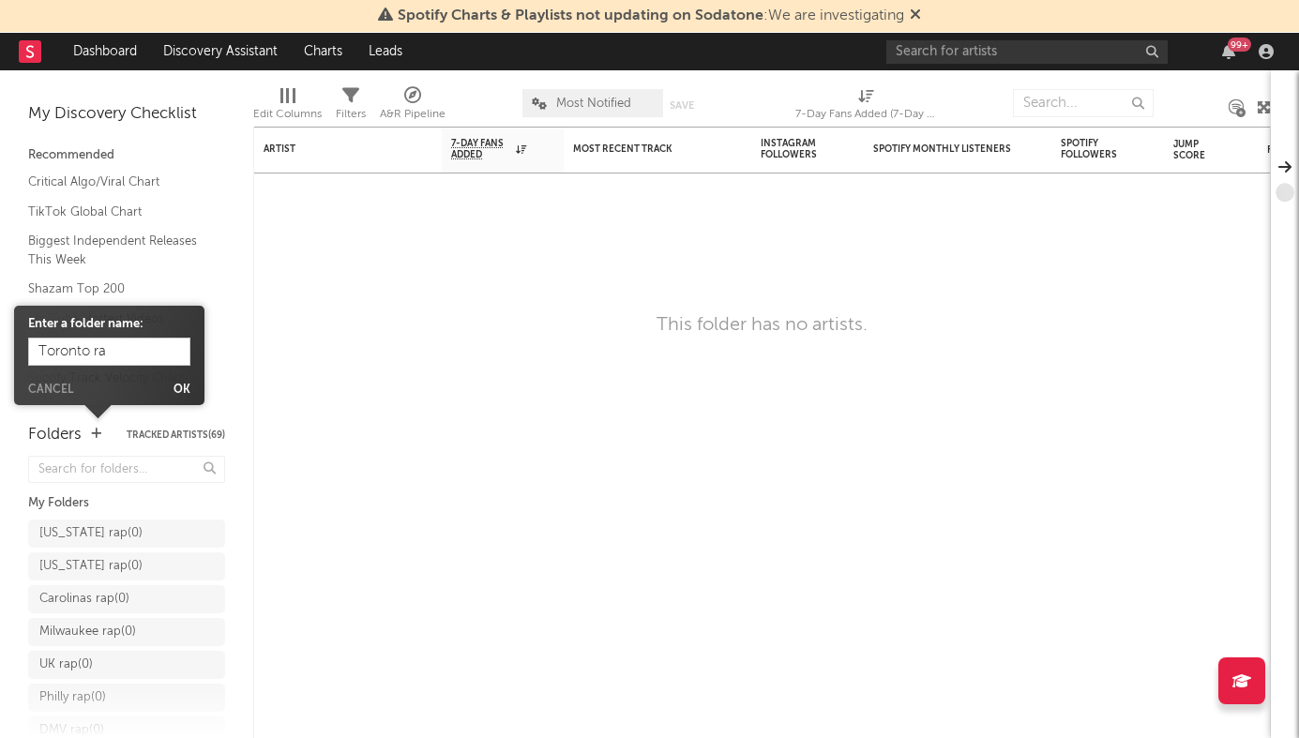
type input "Toronto rap"
click at [175, 391] on button "Ok" at bounding box center [182, 390] width 17 height 11
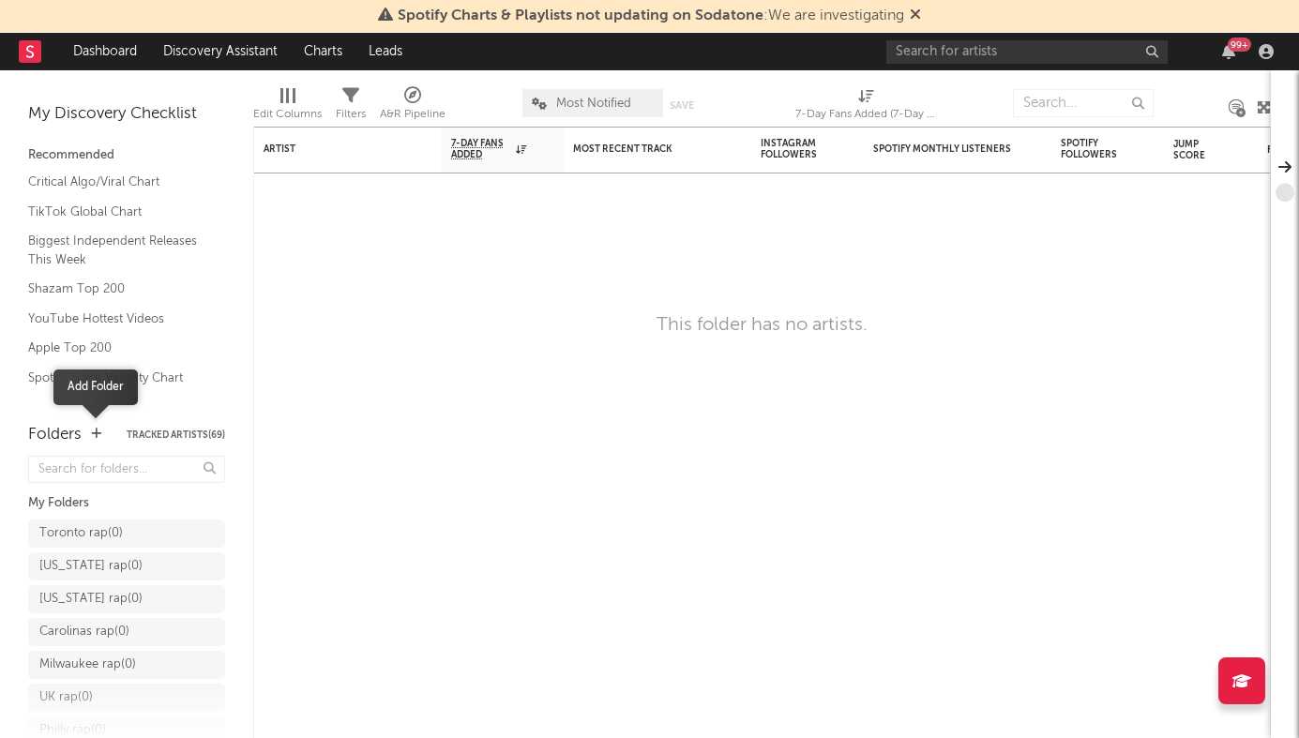
click at [91, 434] on icon "button" at bounding box center [96, 434] width 10 height 12
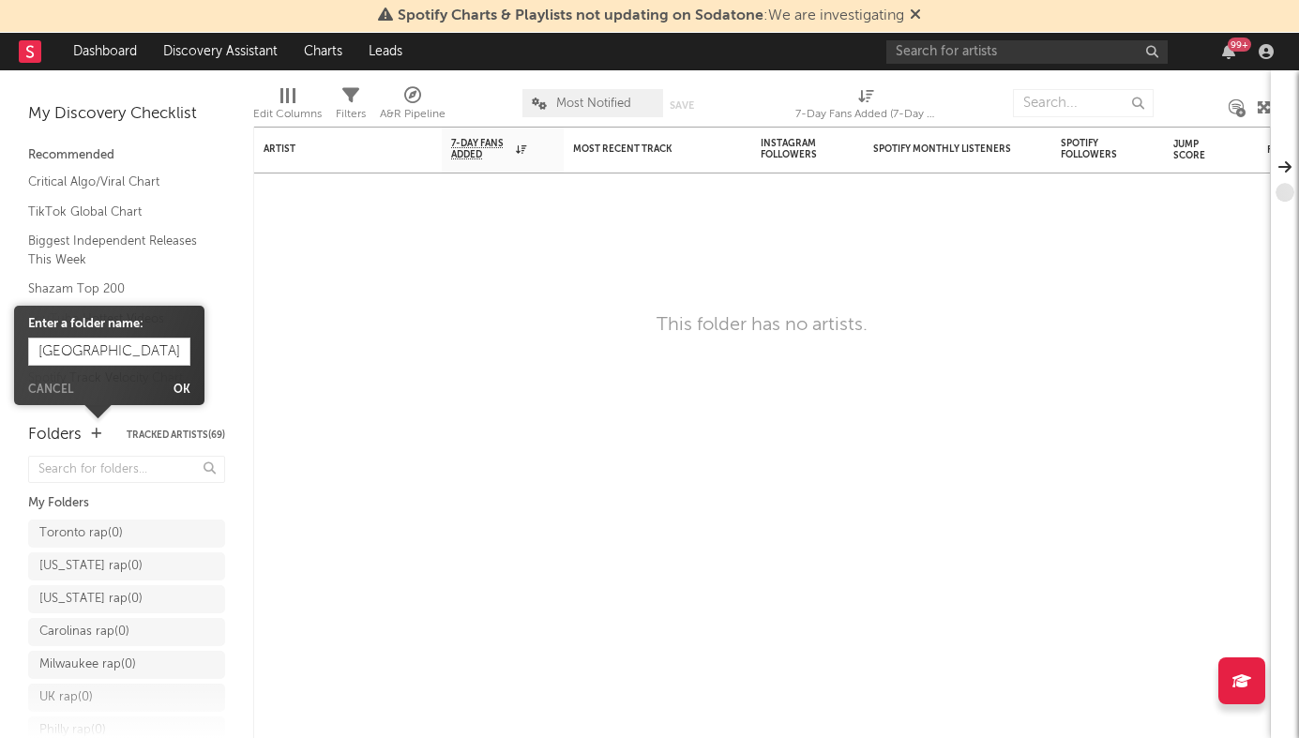
type input "South Africa rap"
click at [174, 385] on button "Ok" at bounding box center [182, 390] width 17 height 11
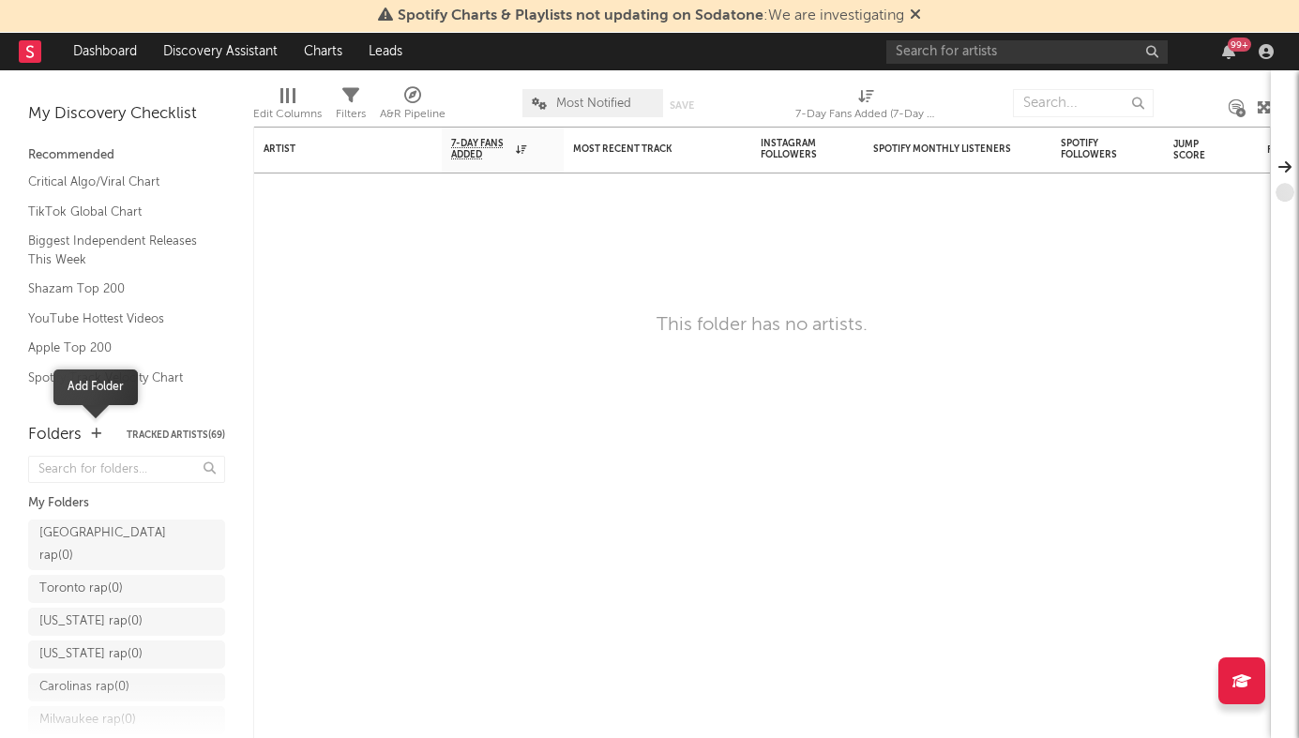
click at [94, 431] on icon "button" at bounding box center [96, 434] width 10 height 12
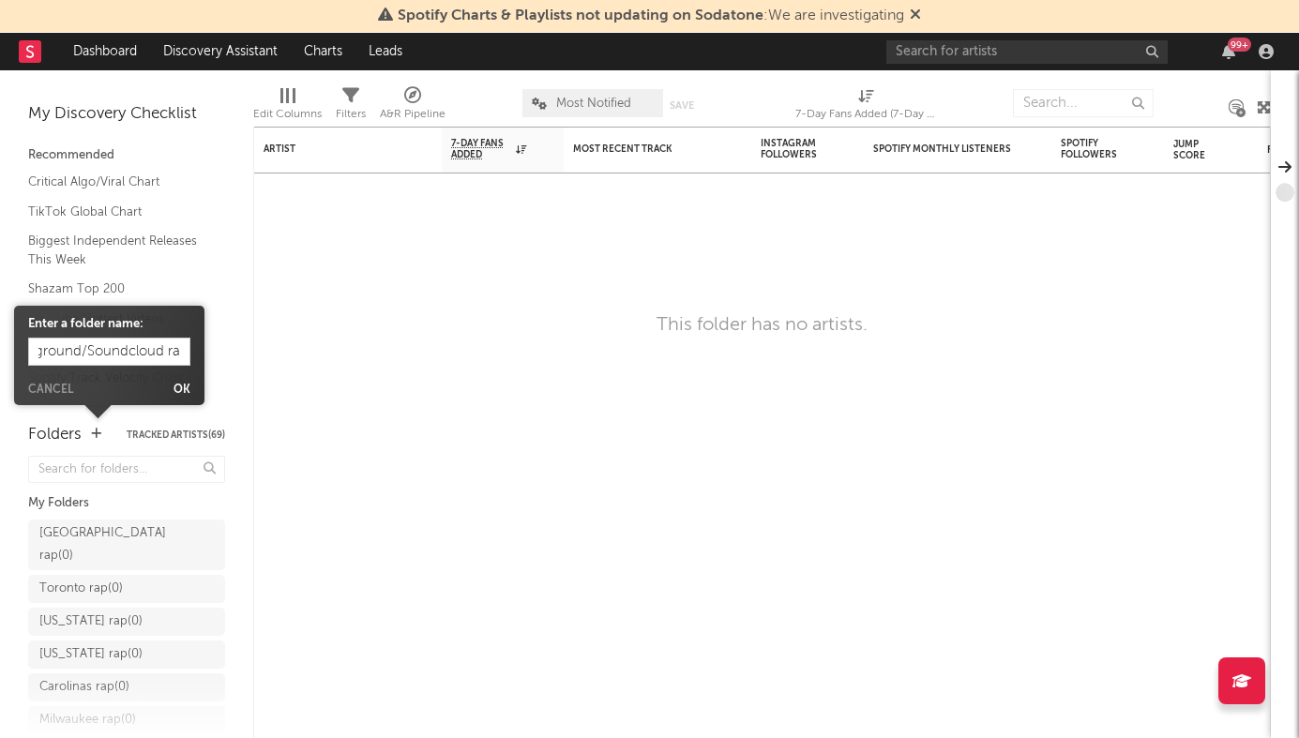
type input "Underground/Soundcloud rap"
click at [182, 386] on button "Ok" at bounding box center [182, 390] width 17 height 11
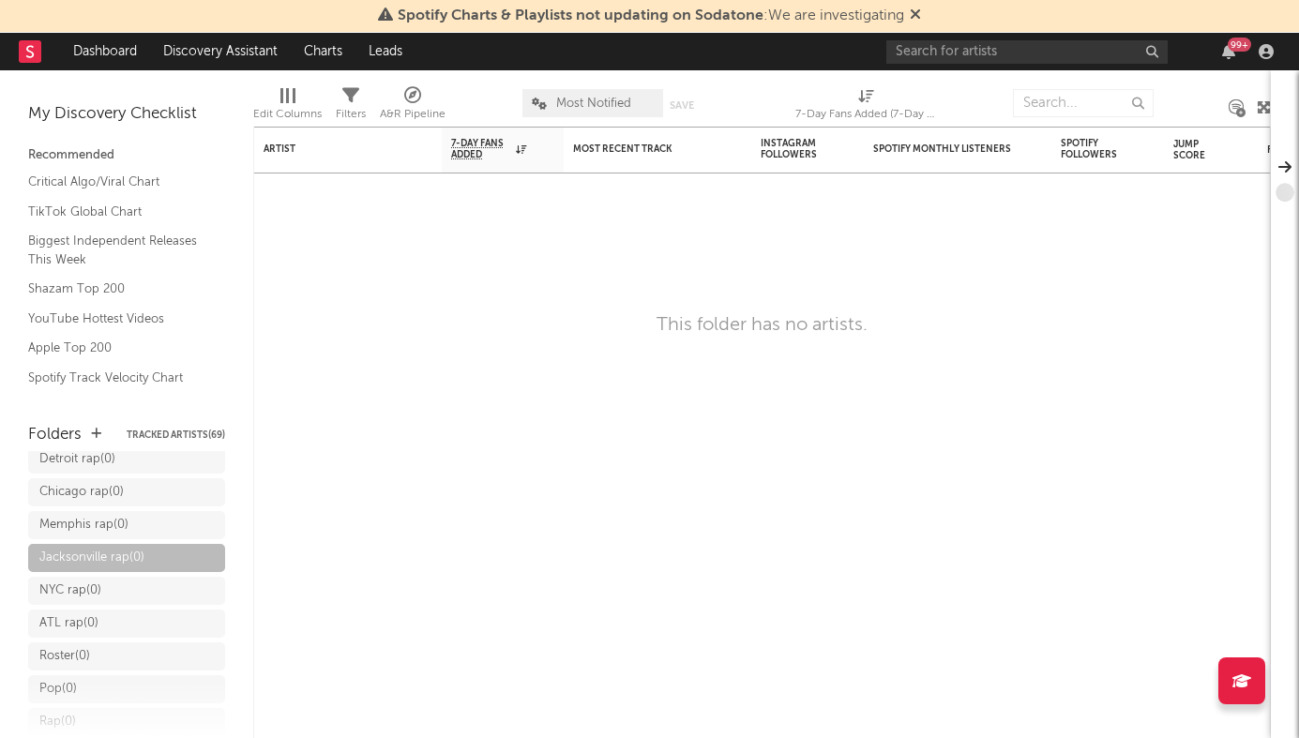
scroll to position [585, 0]
click at [203, 610] on icon at bounding box center [207, 617] width 18 height 14
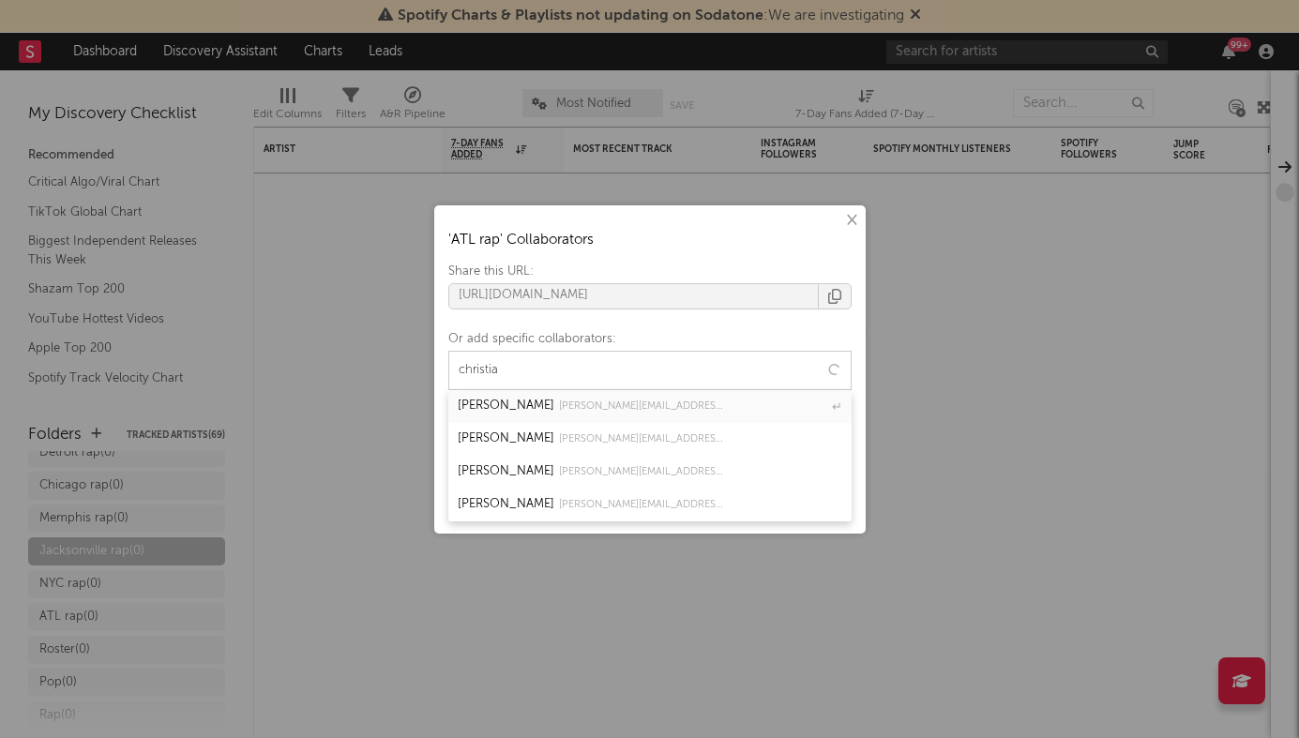
type input "christian"
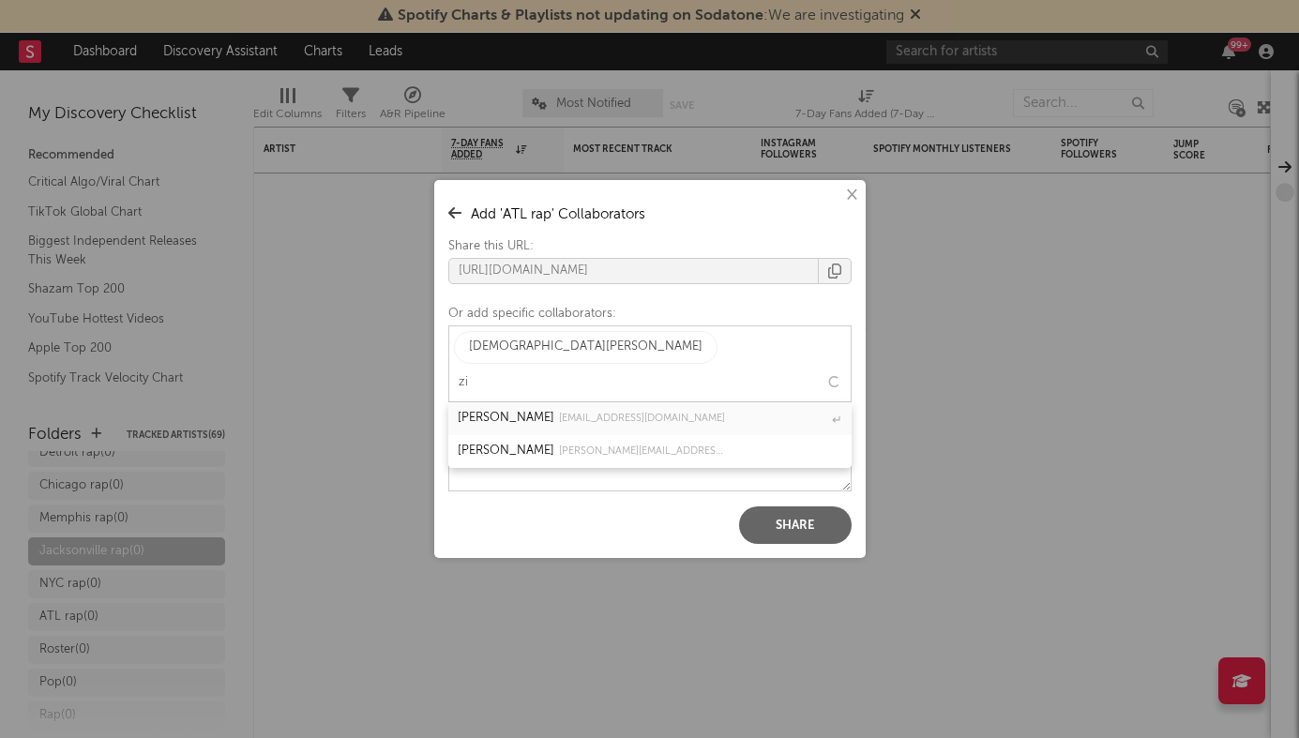
type input "z"
type input "c"
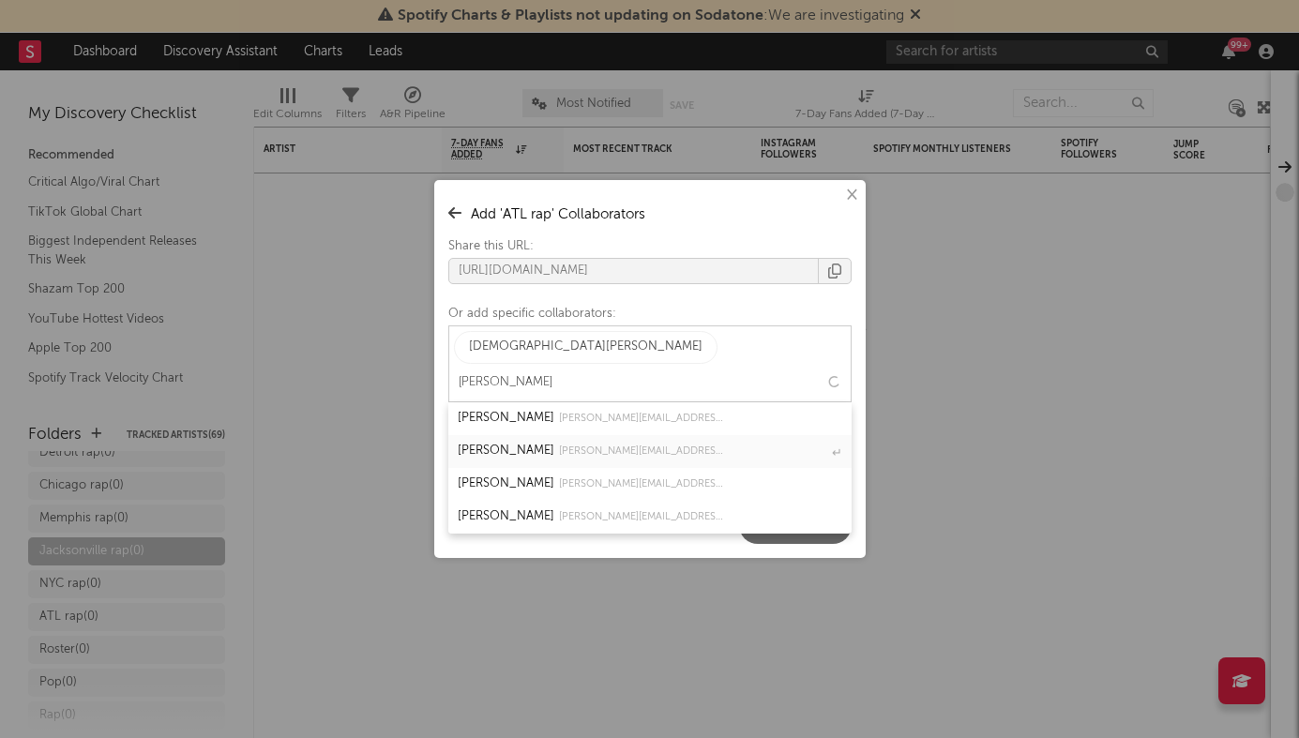
type input "emma rein"
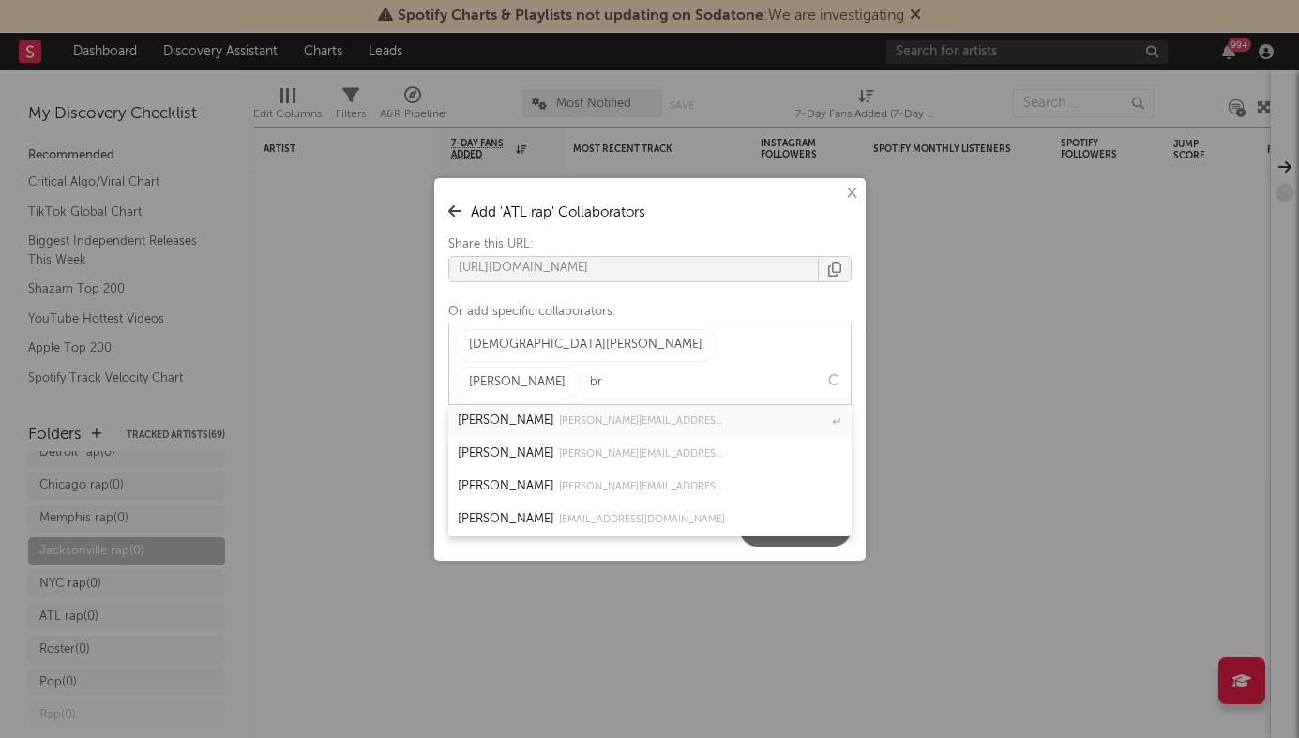
type input "b"
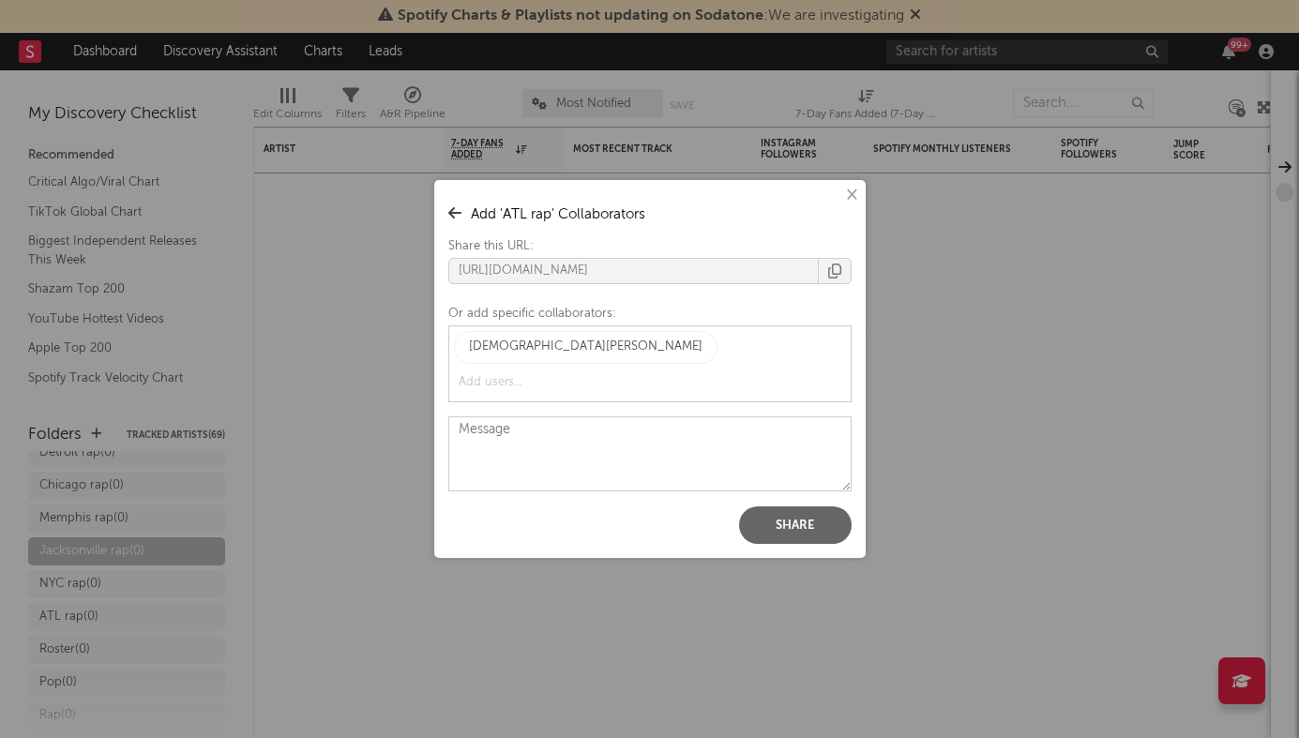
click at [645, 521] on div "Share" at bounding box center [642, 526] width 417 height 38
click at [590, 377] on input "text" at bounding box center [522, 383] width 136 height 28
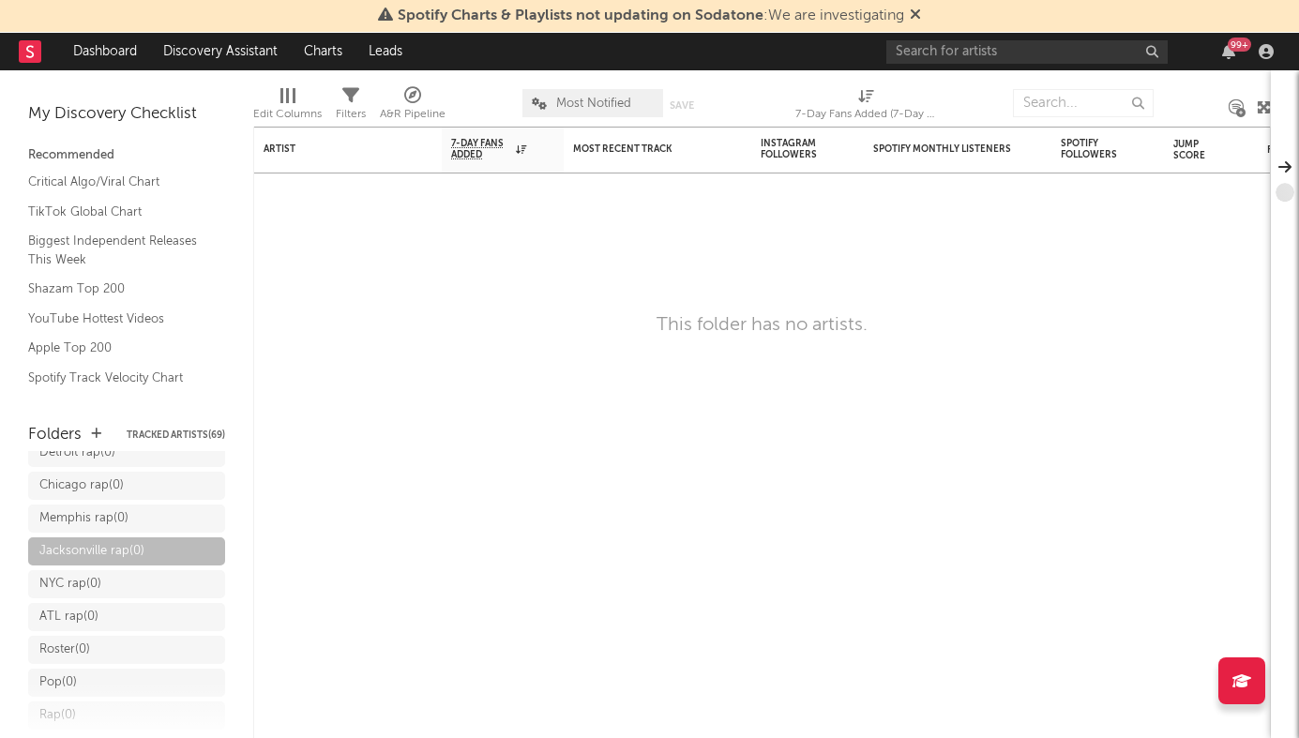
click at [616, 546] on div "× ' ATL rap ' Collaborators Share this URL: https://app.sodatone.com/folders/17…" at bounding box center [649, 369] width 1299 height 738
click at [183, 609] on icon at bounding box center [184, 617] width 17 height 17
click at [125, 606] on div "ATL rap ( 0 )" at bounding box center [107, 617] width 137 height 23
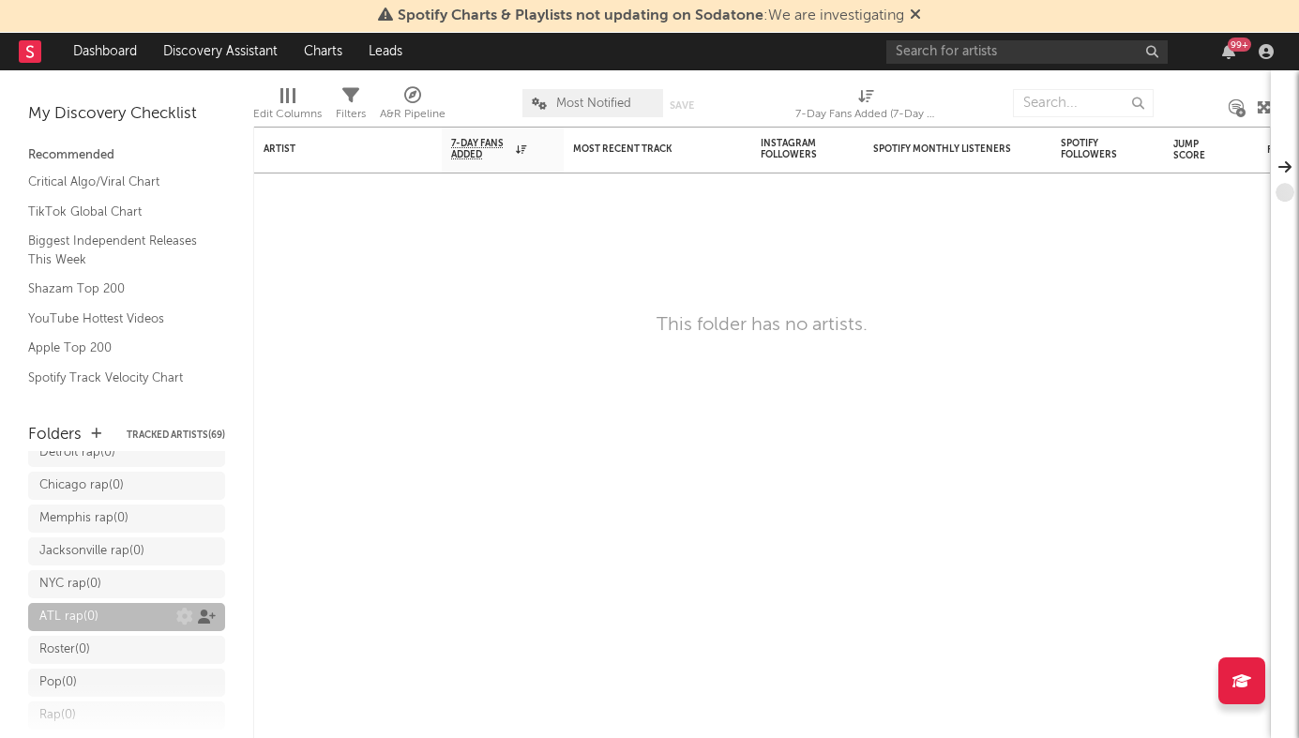
click at [209, 610] on icon at bounding box center [207, 617] width 18 height 14
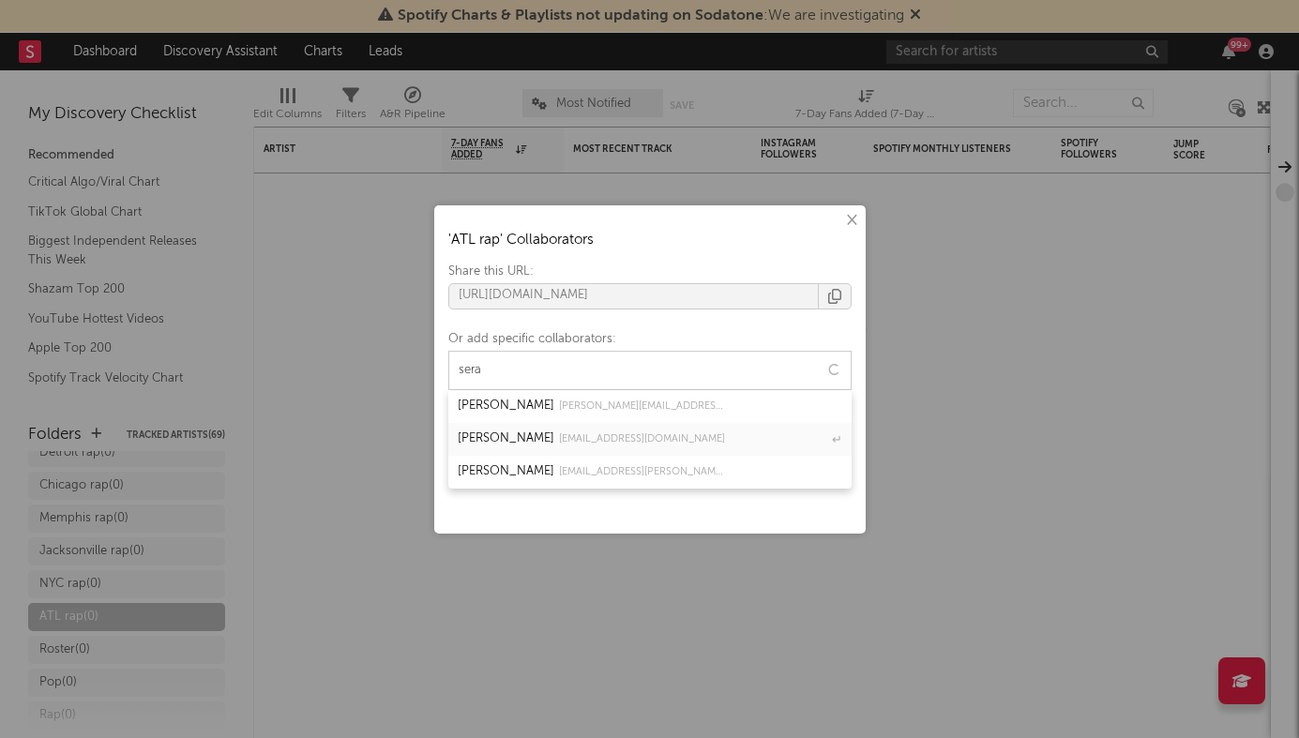
type input "seral"
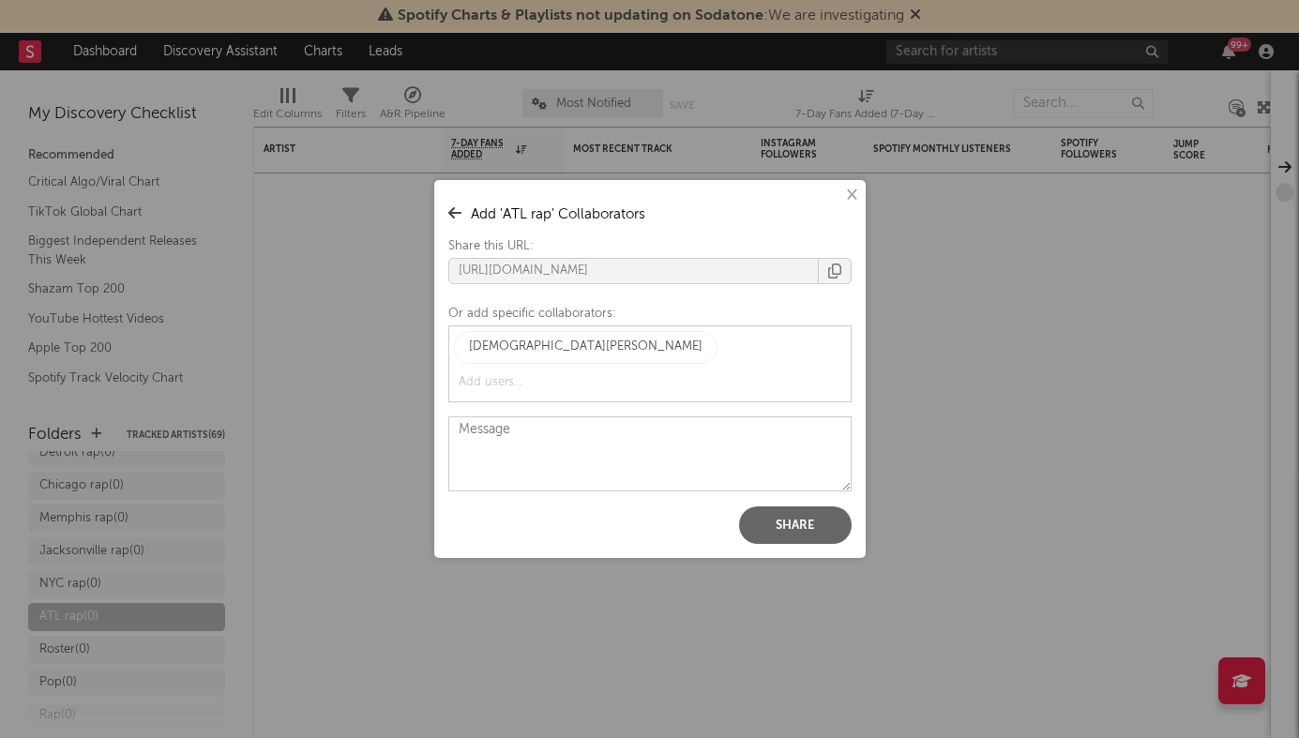
click at [791, 509] on button "Share" at bounding box center [795, 526] width 113 height 38
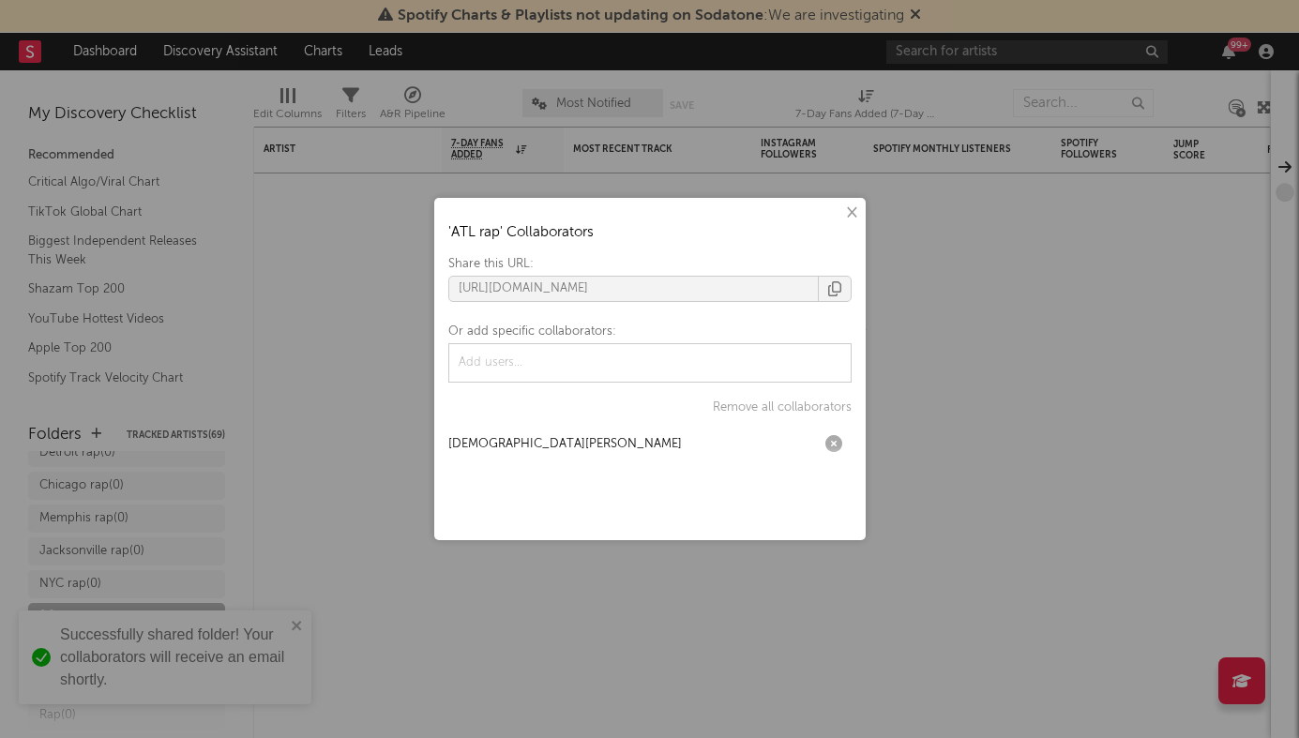
click at [264, 506] on div "× ' ATL rap ' Collaborators Share this URL: https://app.sodatone.com/folders/17…" at bounding box center [649, 369] width 1299 height 738
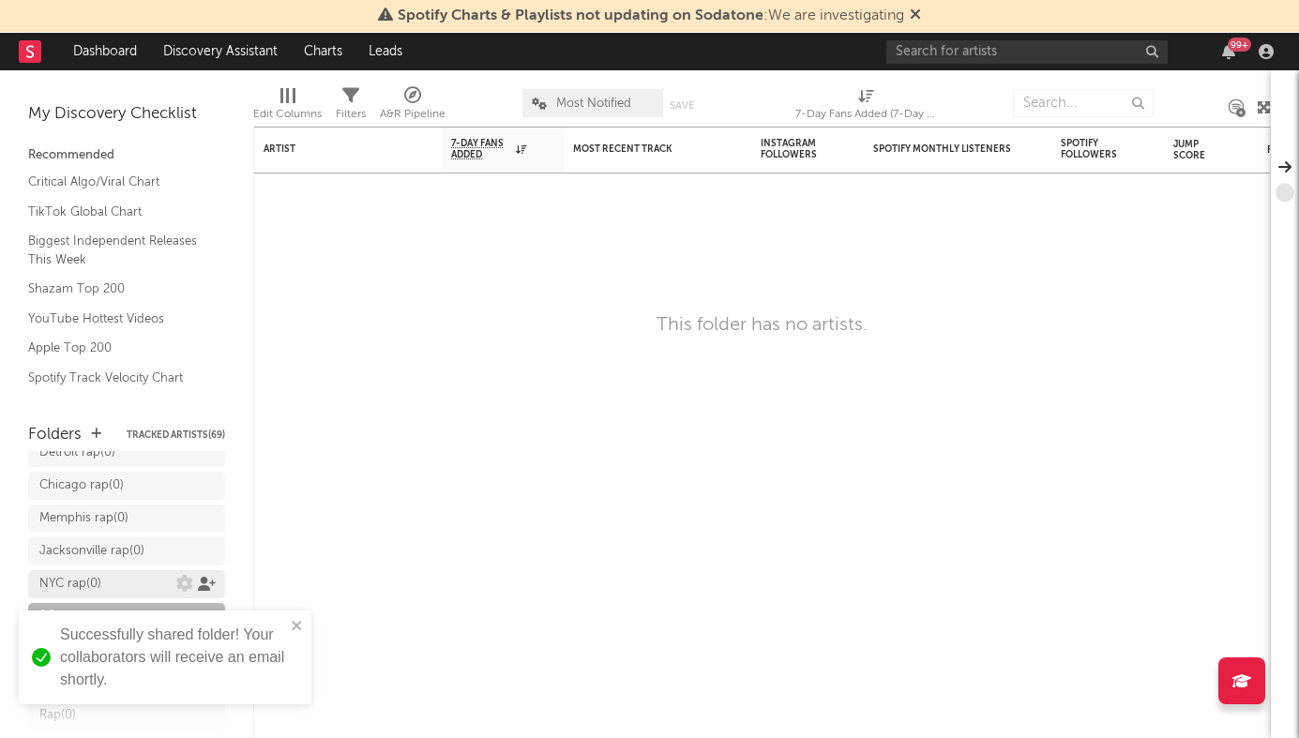
click at [200, 577] on icon at bounding box center [207, 584] width 18 height 14
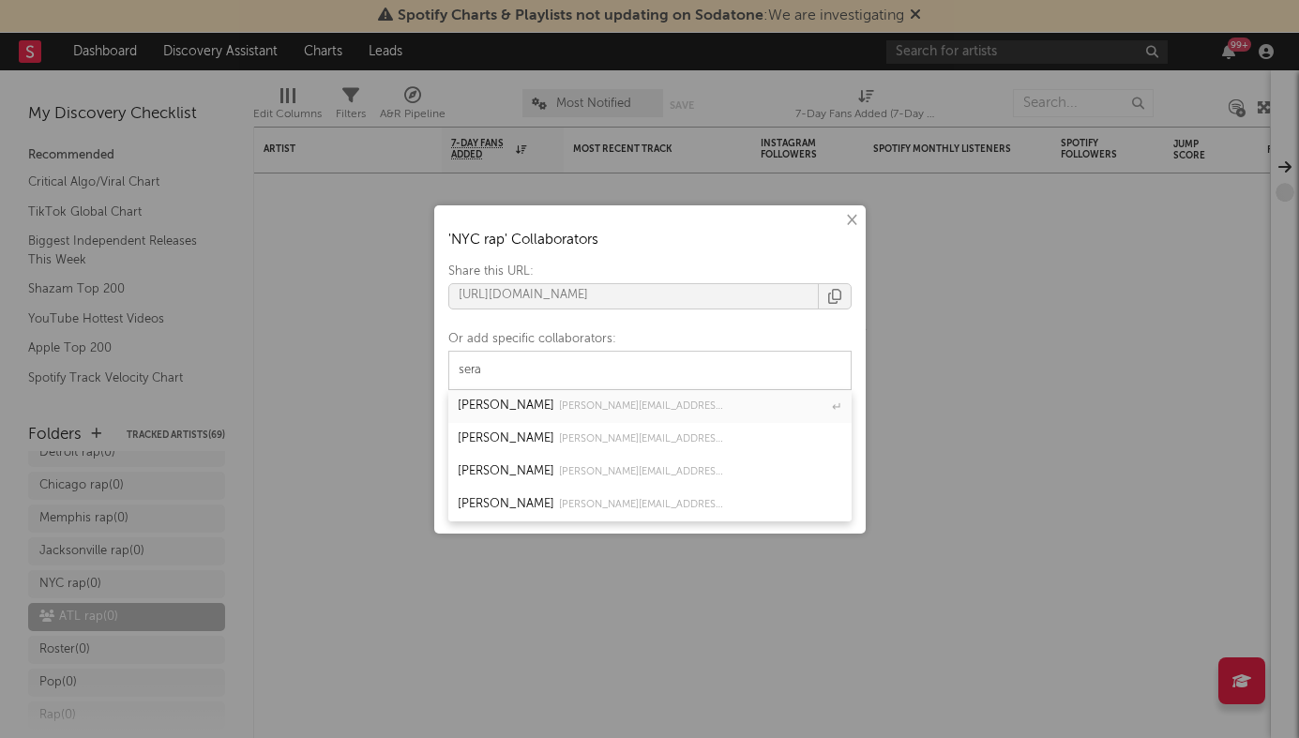
type input "seral"
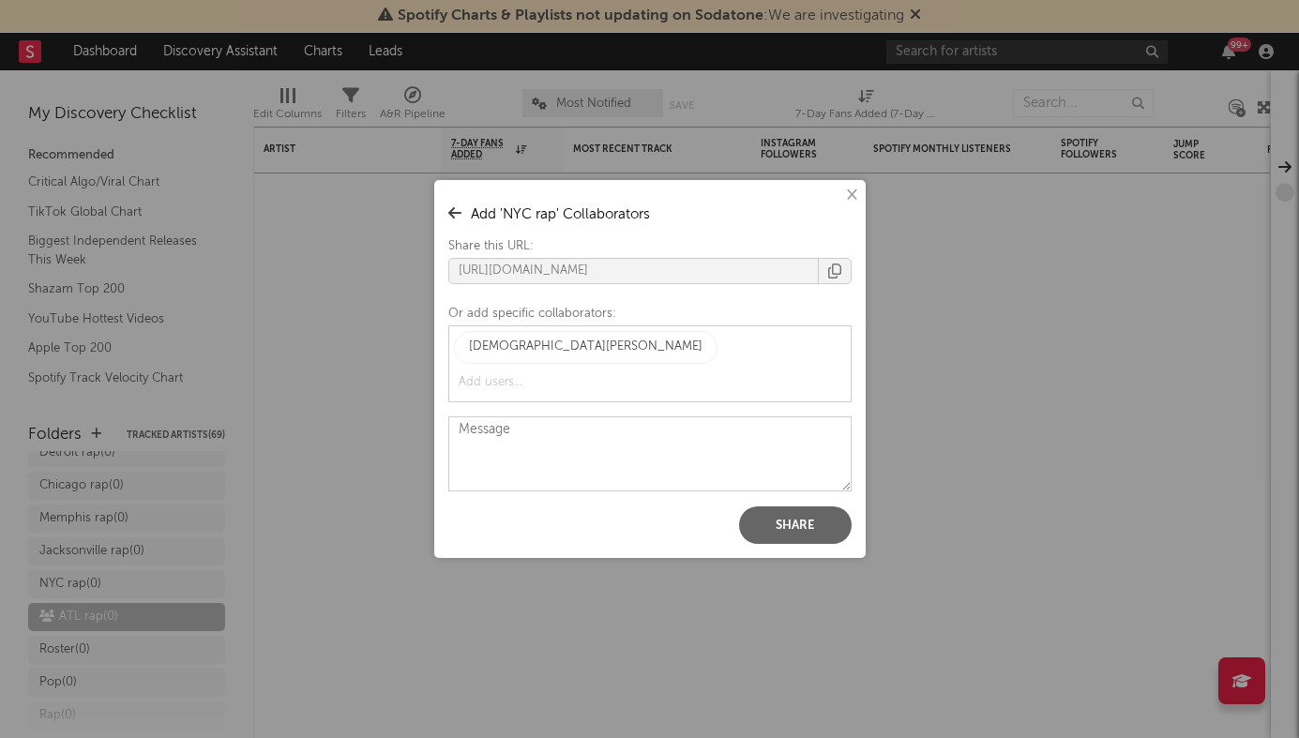
click at [776, 514] on button "Share" at bounding box center [795, 526] width 113 height 38
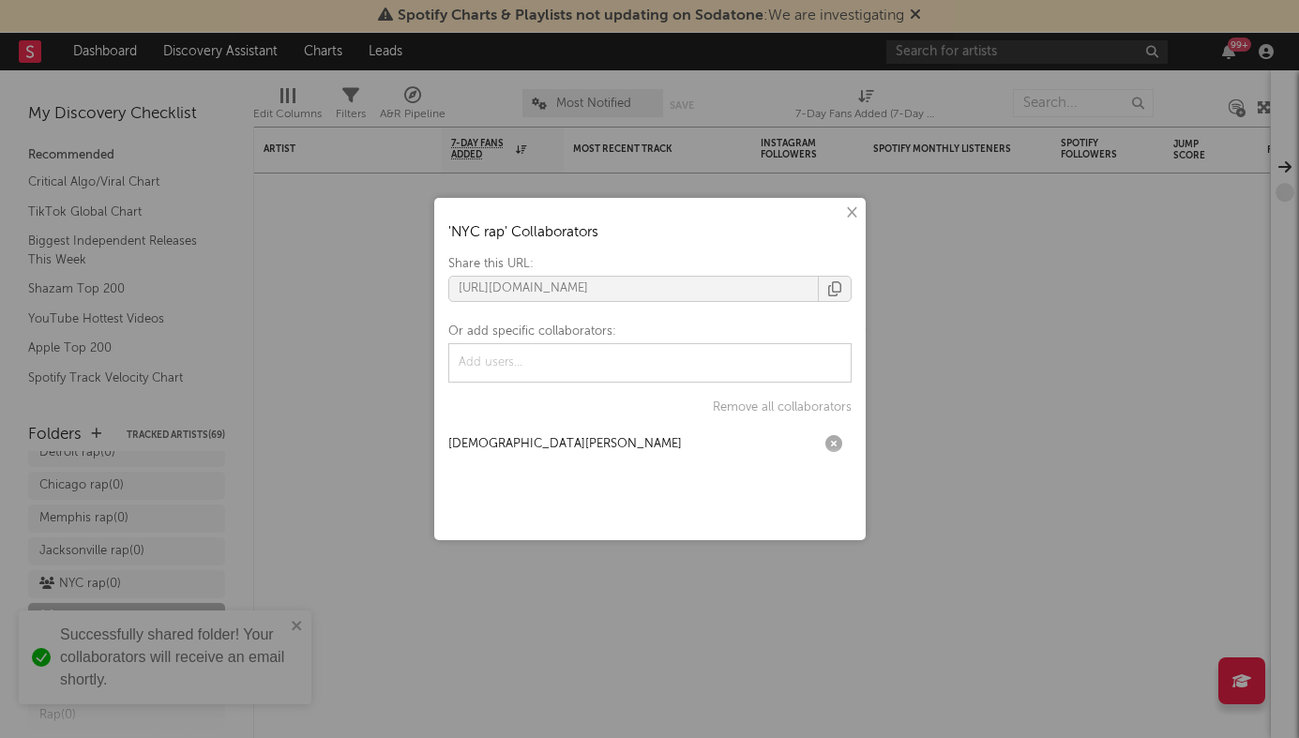
click at [572, 645] on div "× ' NYC rap ' Collaborators Share this URL: https://app.sodatone.com/folders/17…" at bounding box center [649, 369] width 1299 height 738
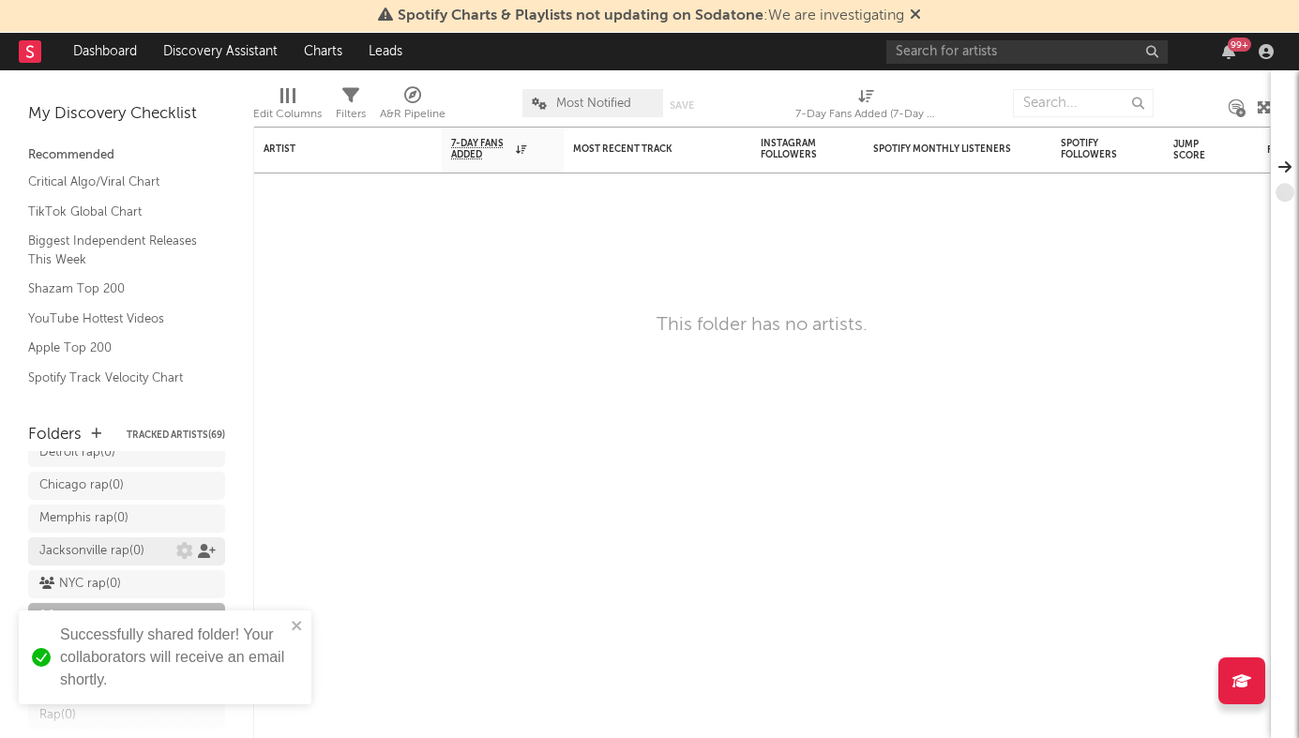
click at [203, 544] on icon at bounding box center [207, 551] width 18 height 14
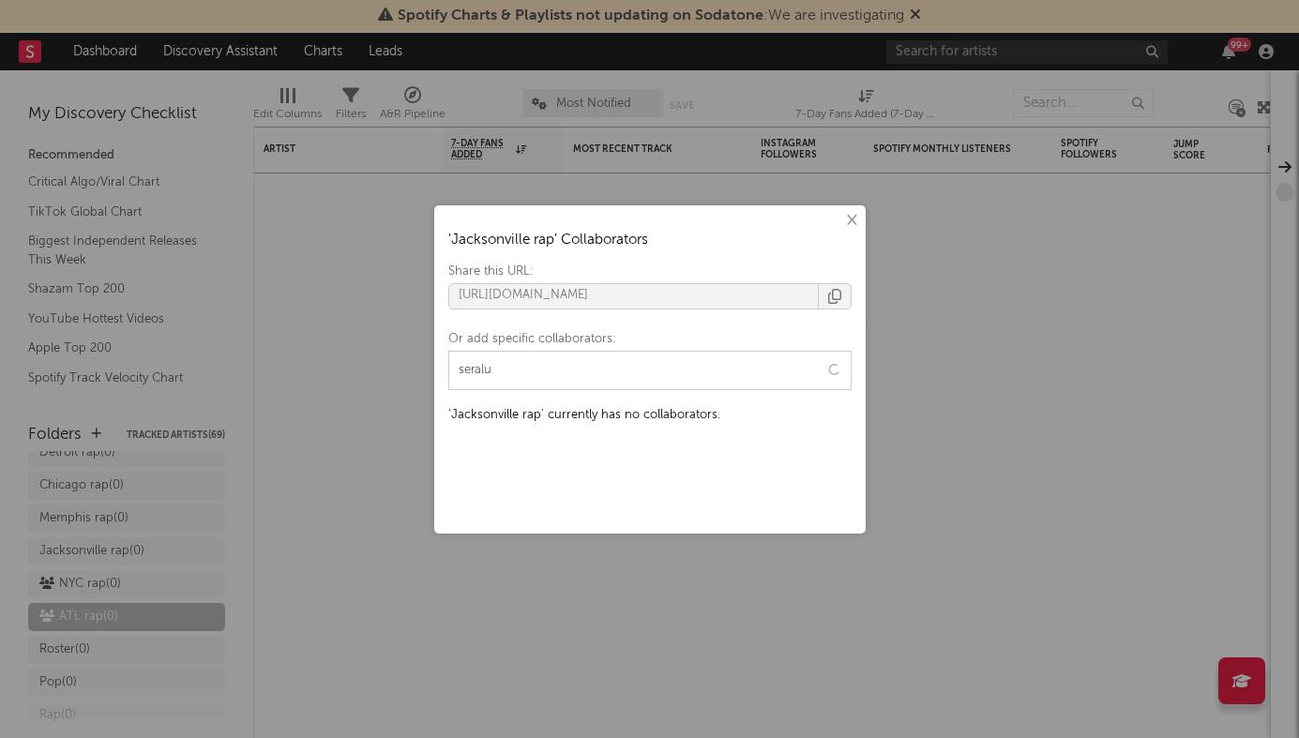
type input "seral"
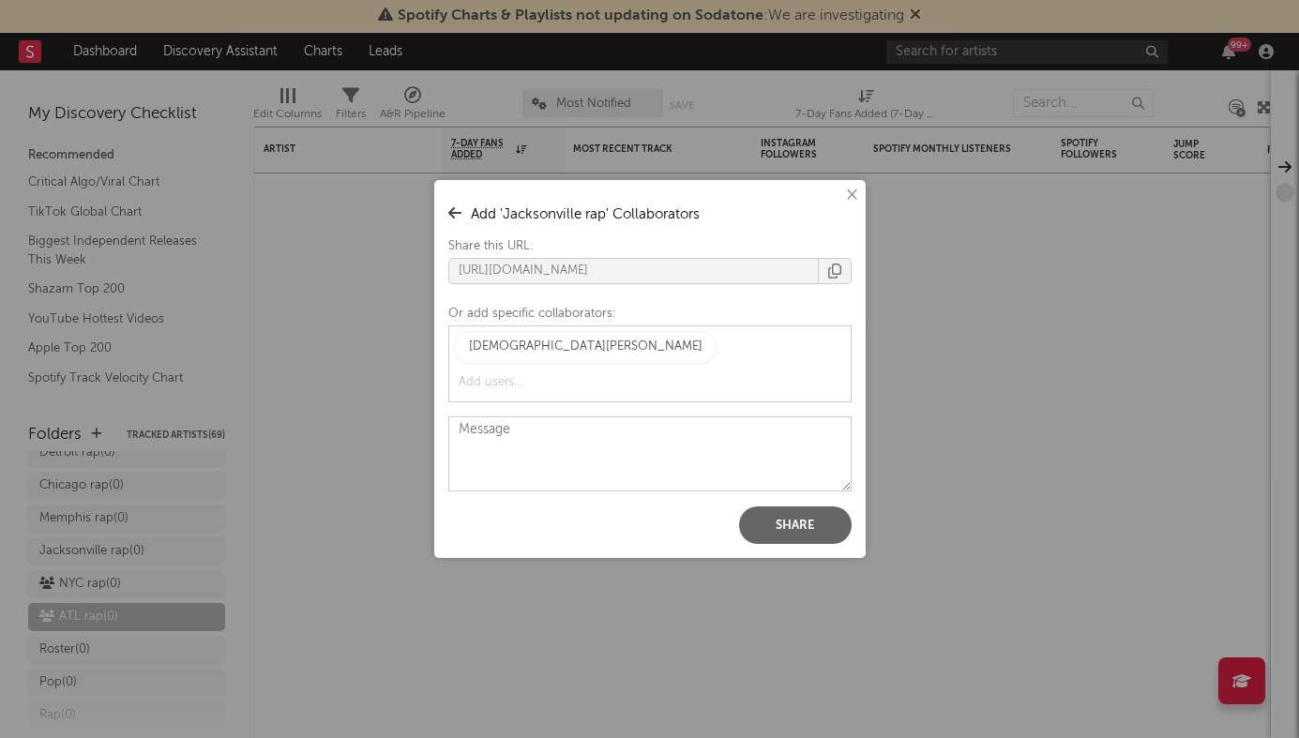
click at [813, 515] on button "Share" at bounding box center [795, 526] width 113 height 38
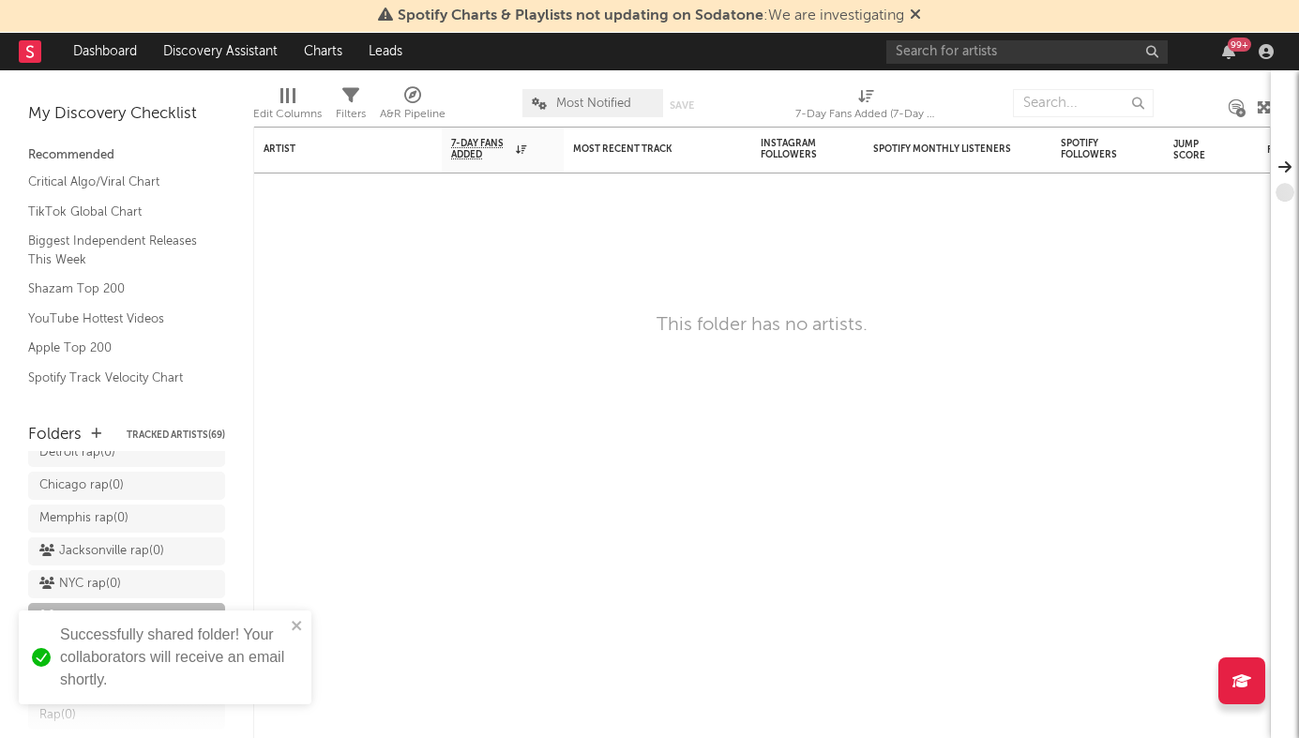
click at [345, 529] on div "× ' Jacksonville rap ' Collaborators Share this URL: https://app.sodatone.com/f…" at bounding box center [649, 369] width 1299 height 738
click at [205, 508] on icon at bounding box center [207, 515] width 18 height 14
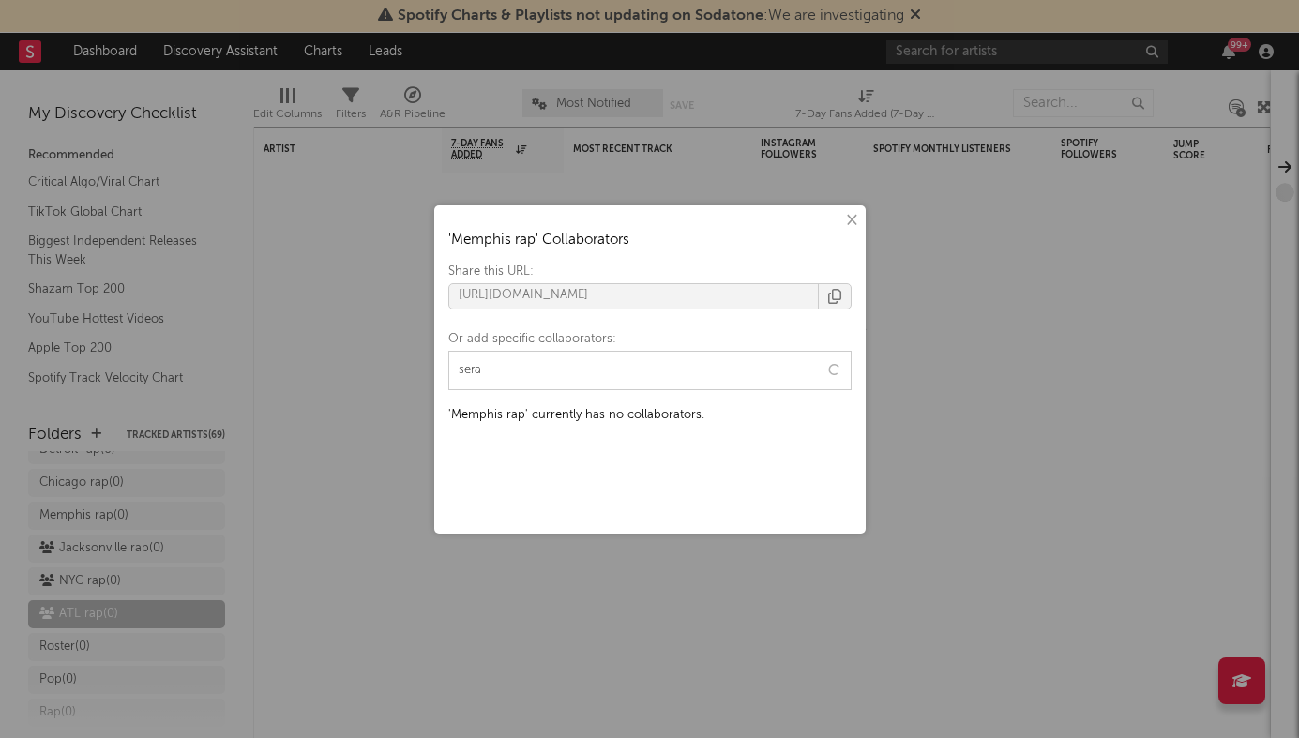
type input "seral"
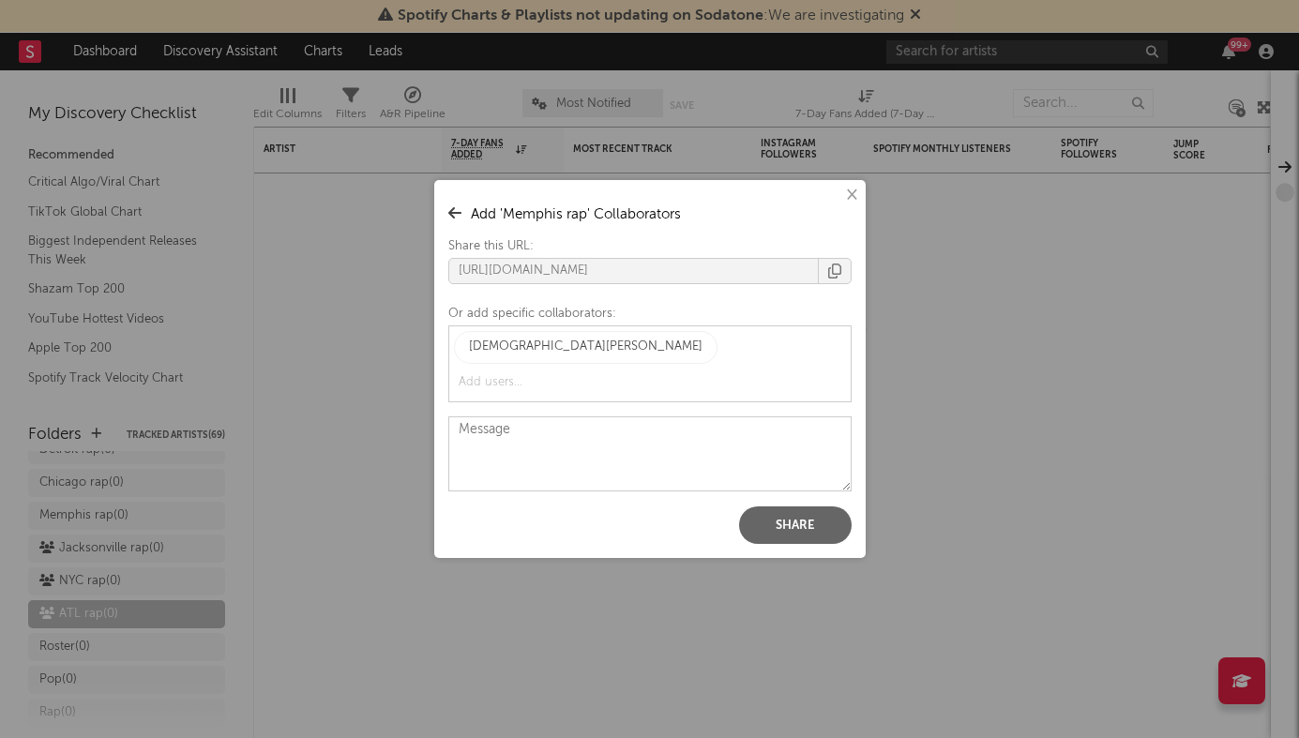
click at [768, 507] on button "Share" at bounding box center [795, 526] width 113 height 38
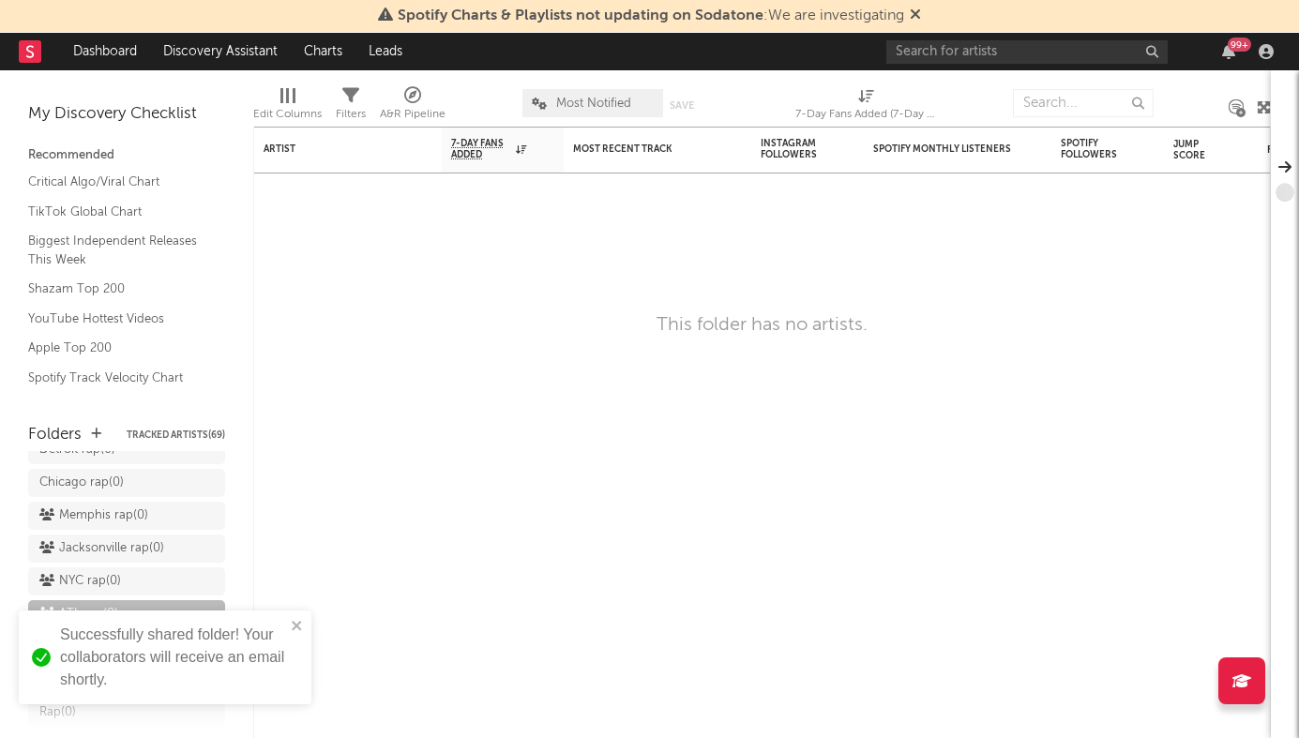
click at [282, 491] on div "× ' Memphis rap ' Collaborators Share this URL: https://app.sodatone.com/folder…" at bounding box center [649, 369] width 1299 height 738
click at [202, 545] on icon at bounding box center [207, 552] width 18 height 14
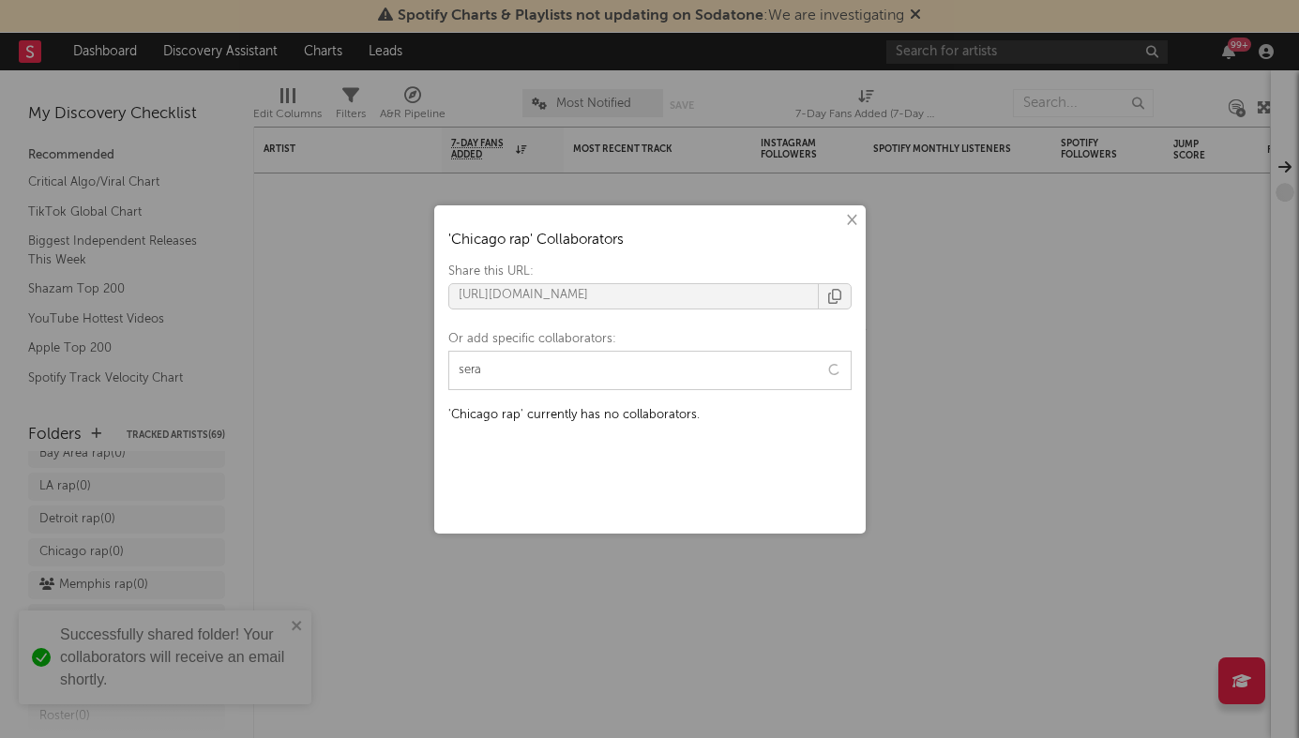
type input "seral"
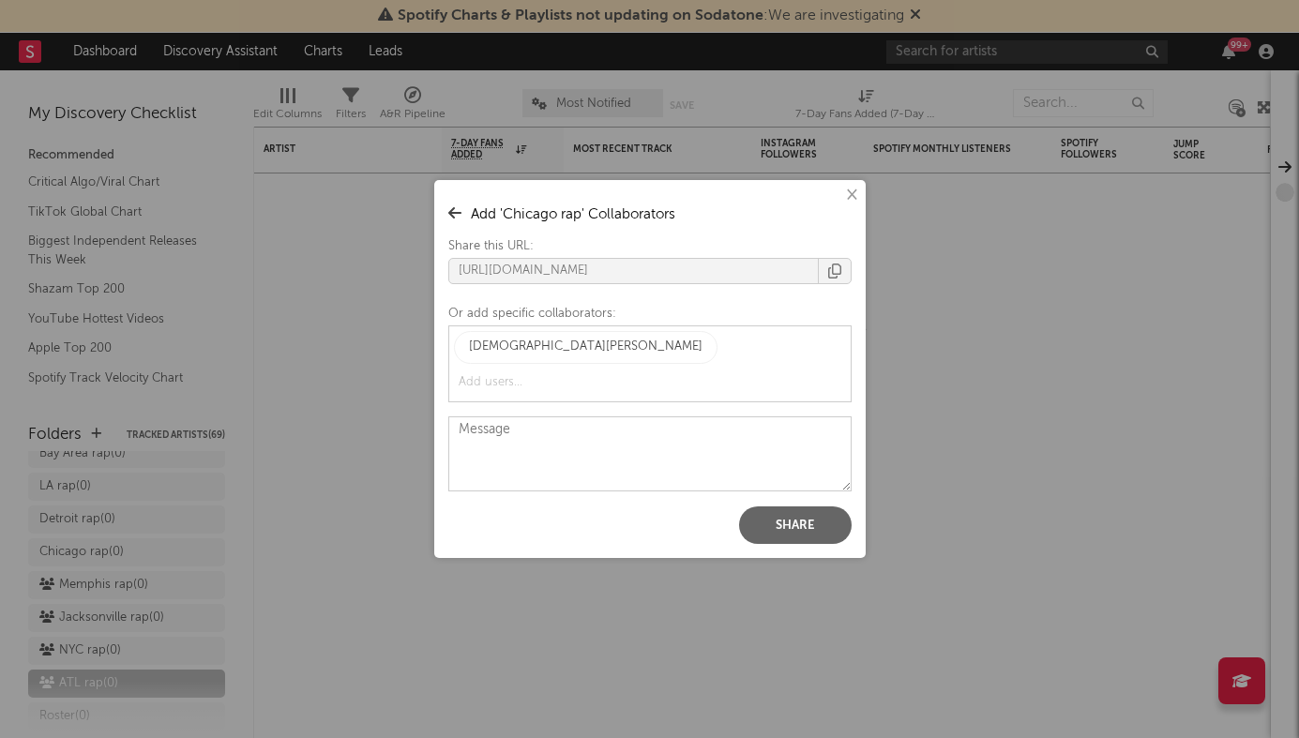
click at [804, 507] on button "Share" at bounding box center [795, 526] width 113 height 38
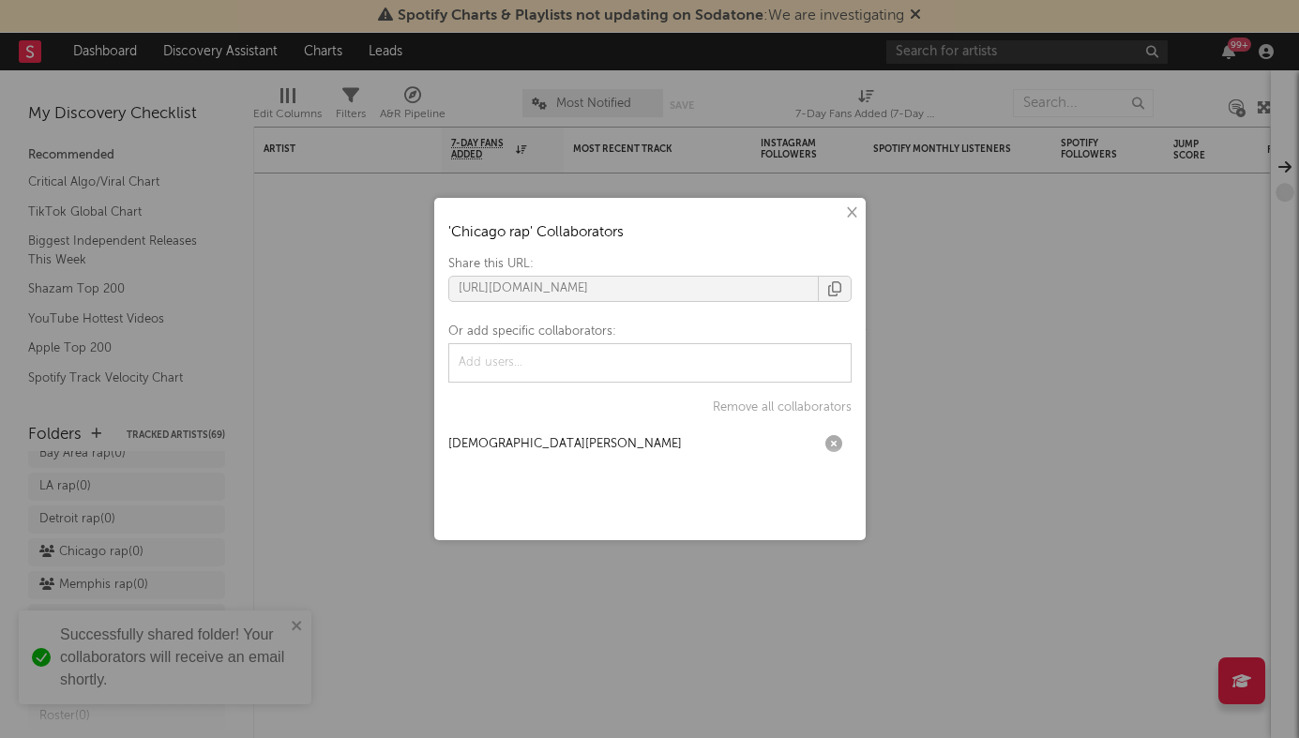
click at [311, 497] on div "× ' Chicago rap ' Collaborators Share this URL: https://app.sodatone.com/folder…" at bounding box center [649, 369] width 1299 height 738
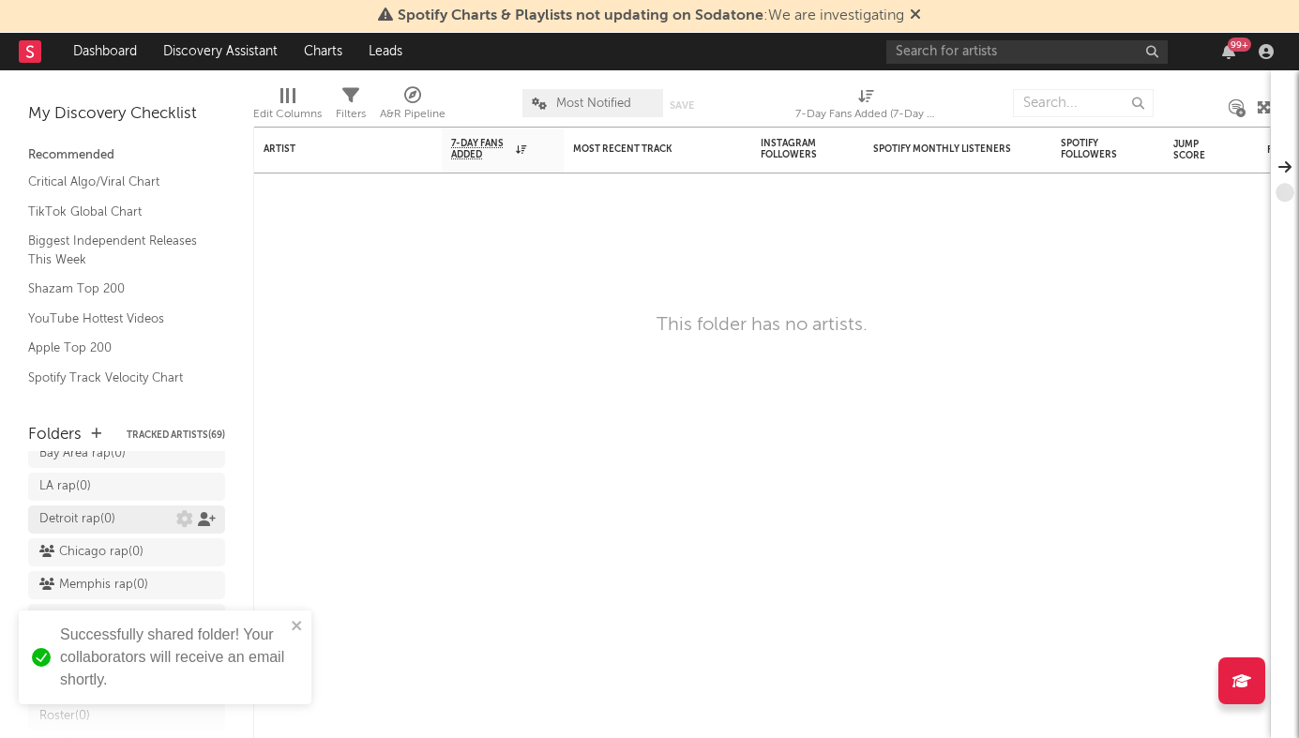
click at [205, 512] on icon at bounding box center [207, 519] width 18 height 14
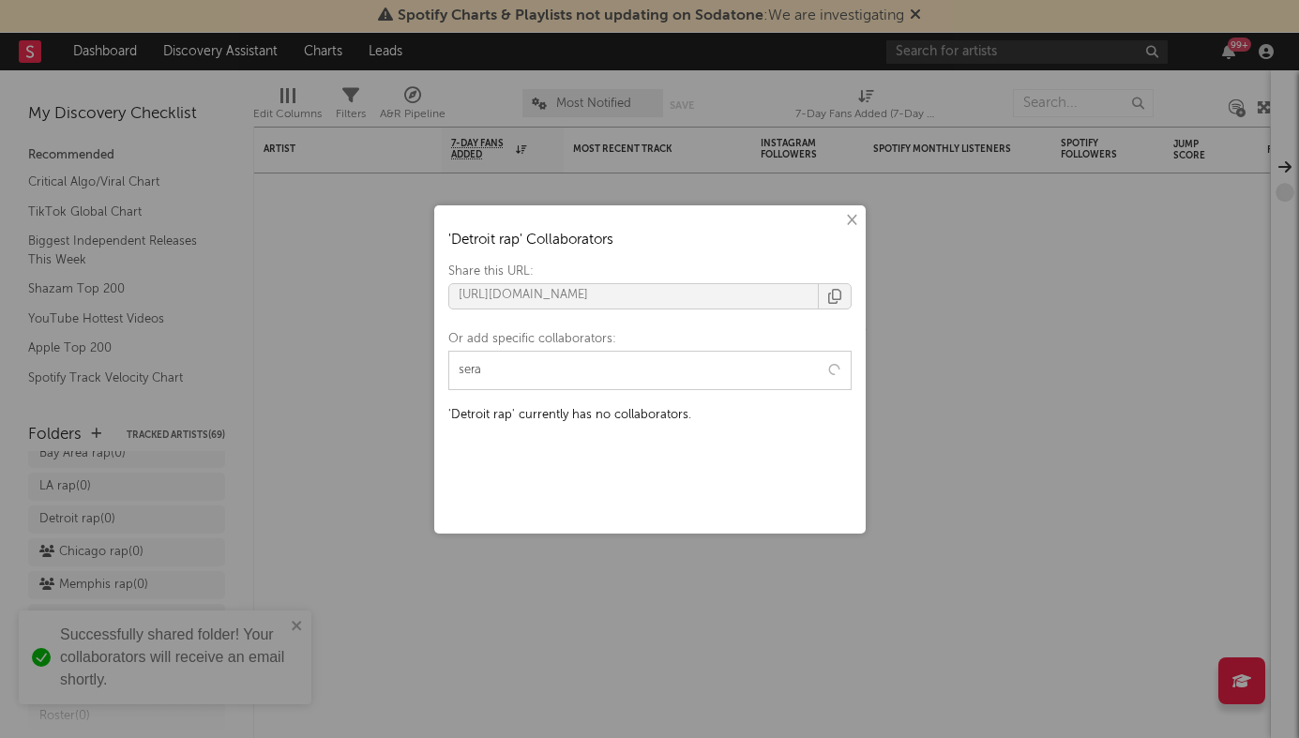
type input "seral"
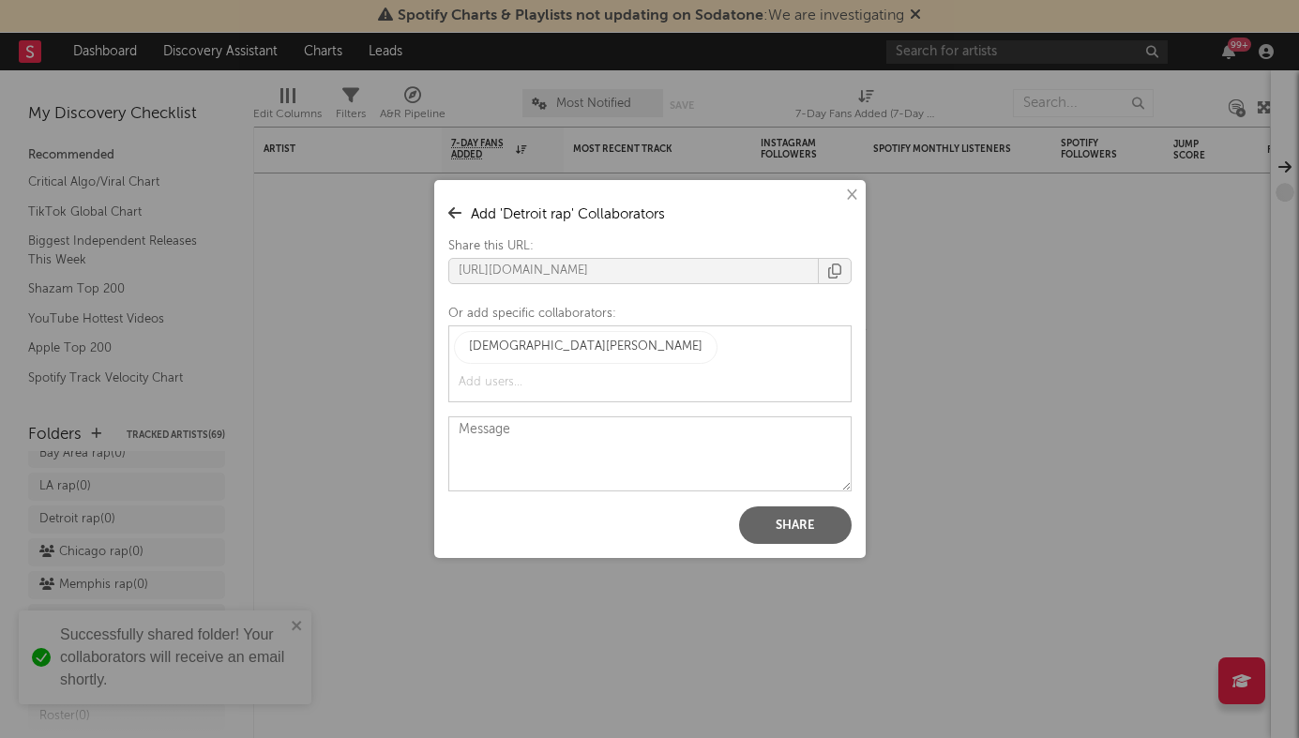
click at [786, 489] on div "× Add ' Detroit rap ' Collaborators Share this URL: https://app.sodatone.com/fo…" at bounding box center [649, 369] width 431 height 378
click at [786, 507] on button "Share" at bounding box center [795, 526] width 113 height 38
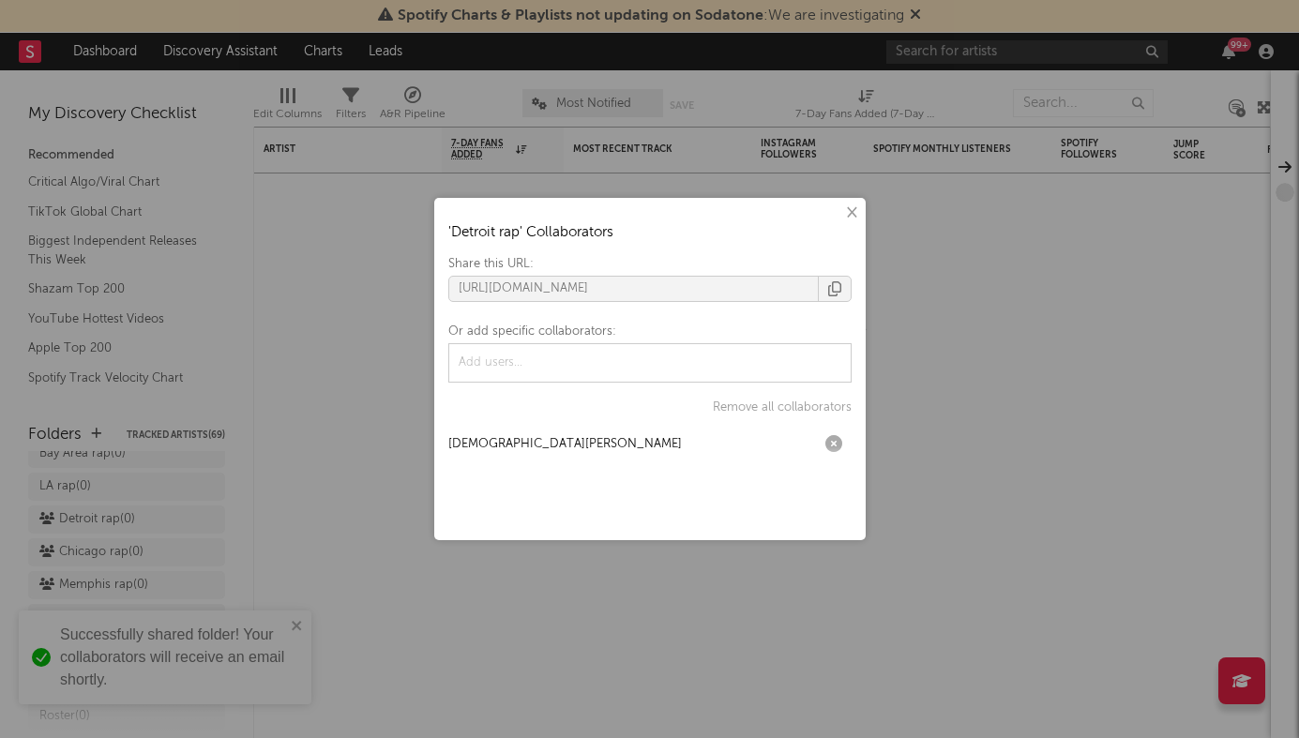
click at [260, 452] on div "× ' Detroit rap ' Collaborators Share this URL: https://app.sodatone.com/folder…" at bounding box center [649, 369] width 1299 height 738
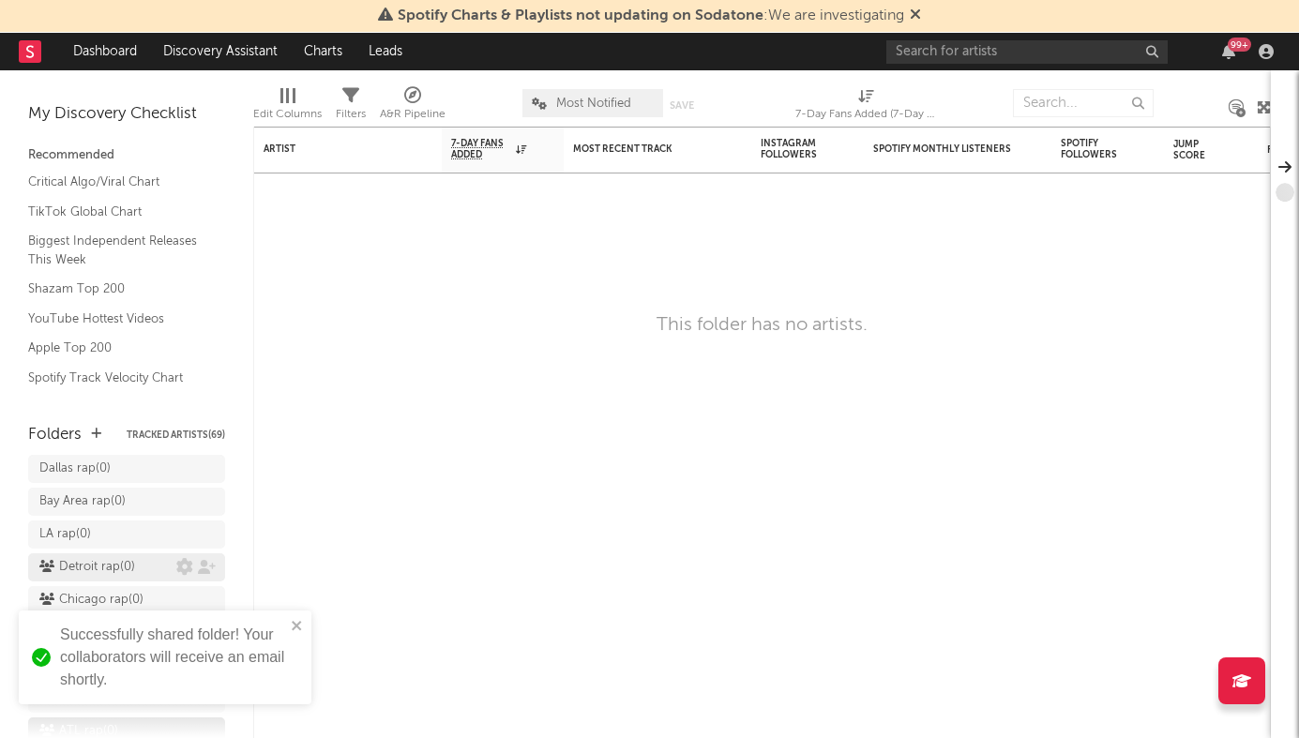
scroll to position [435, 0]
click at [204, 563] on icon at bounding box center [207, 570] width 18 height 14
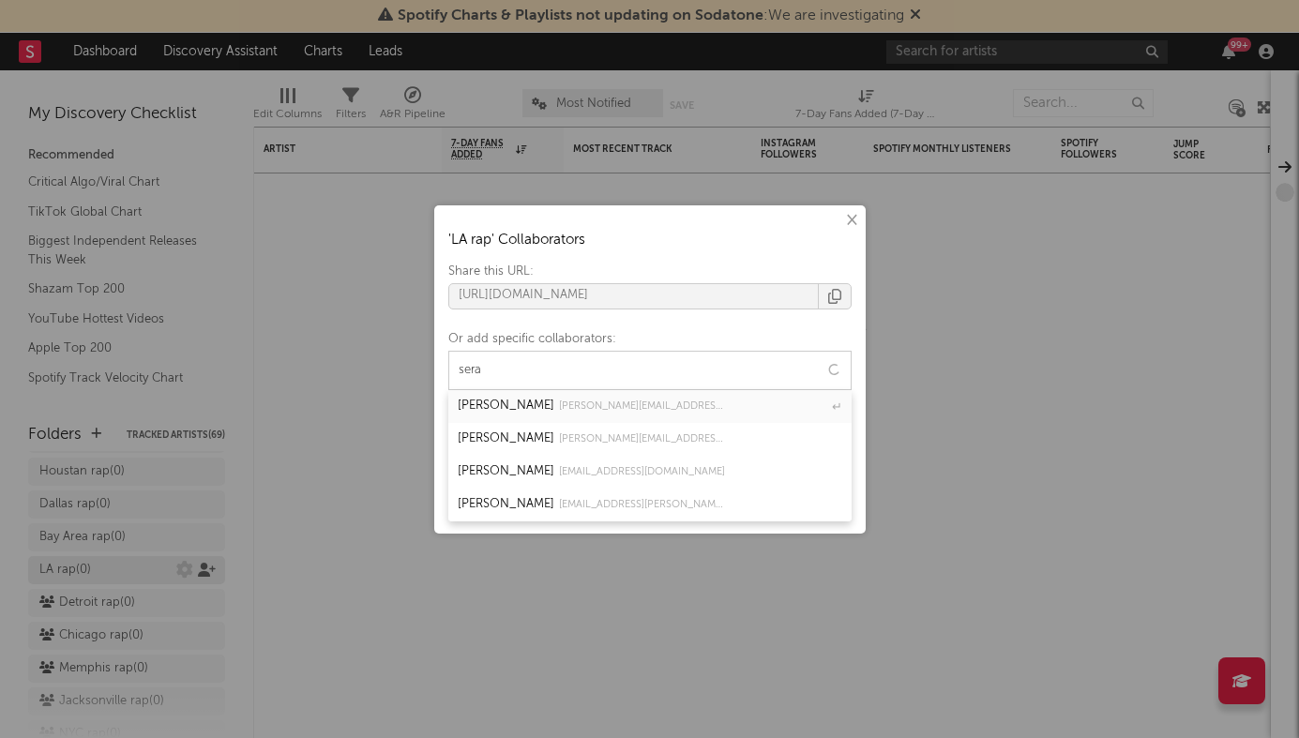
type input "seral"
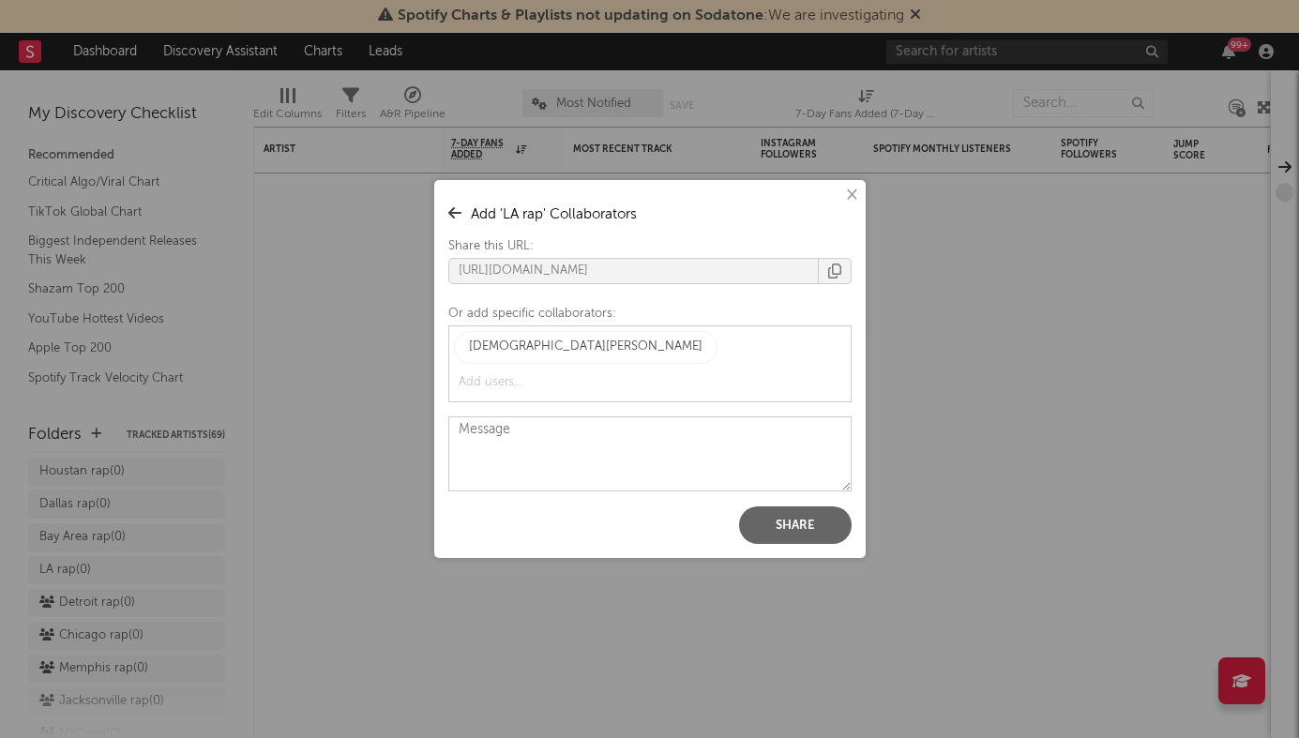
click at [794, 507] on button "Share" at bounding box center [795, 526] width 113 height 38
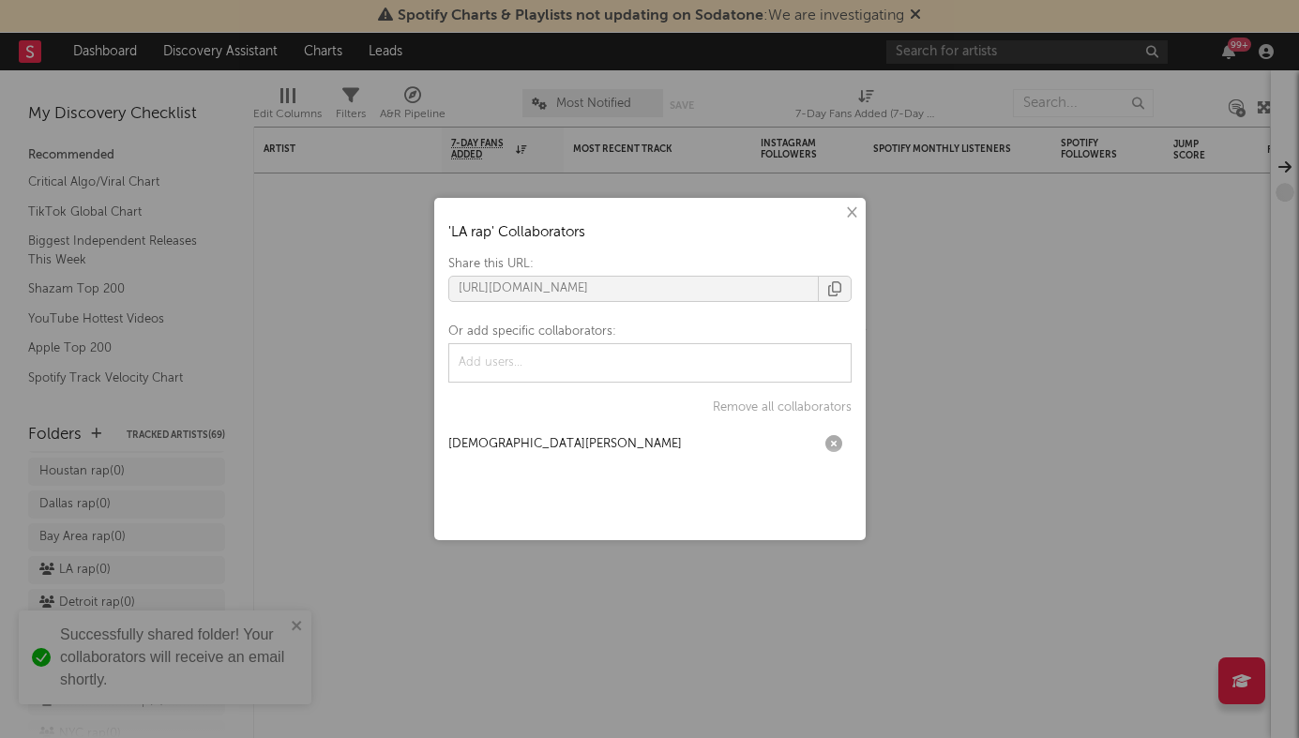
click at [244, 523] on div "× ' LA rap ' Collaborators Share this URL: https://app.sodatone.com/folders/179…" at bounding box center [649, 369] width 1299 height 738
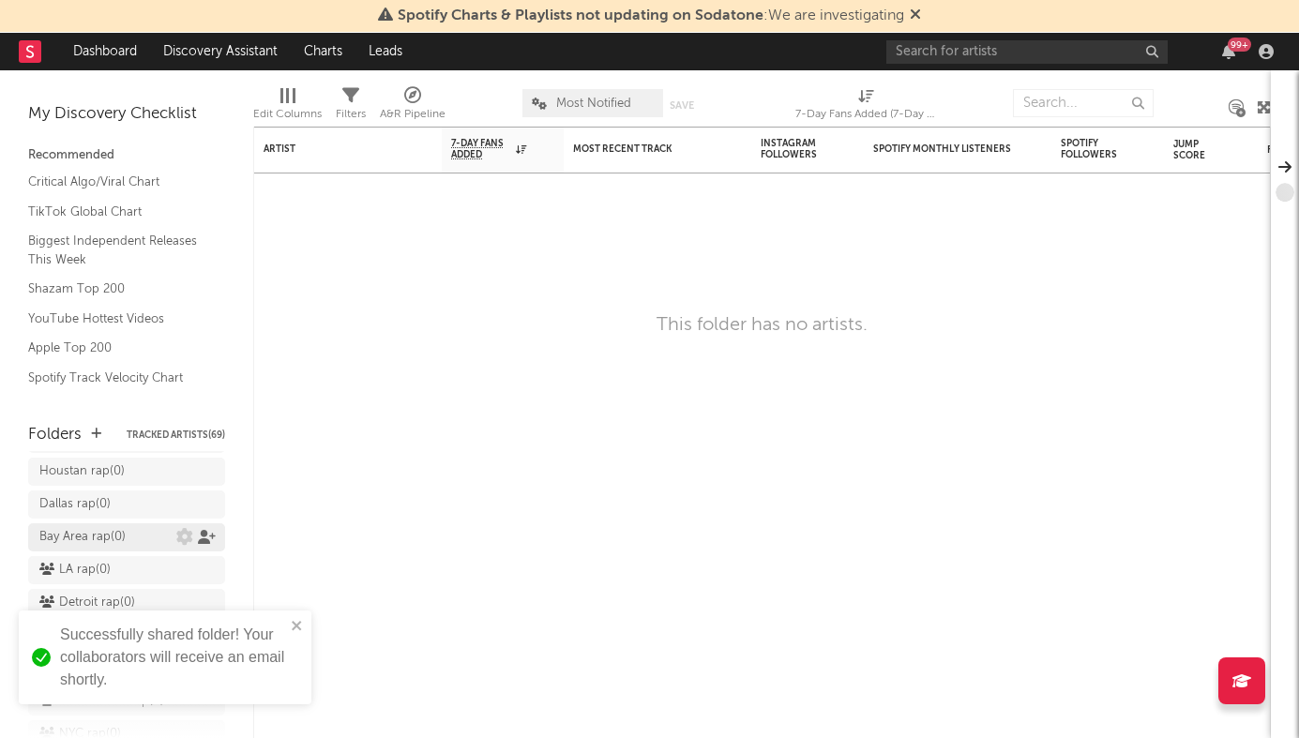
click at [204, 530] on icon at bounding box center [207, 537] width 18 height 14
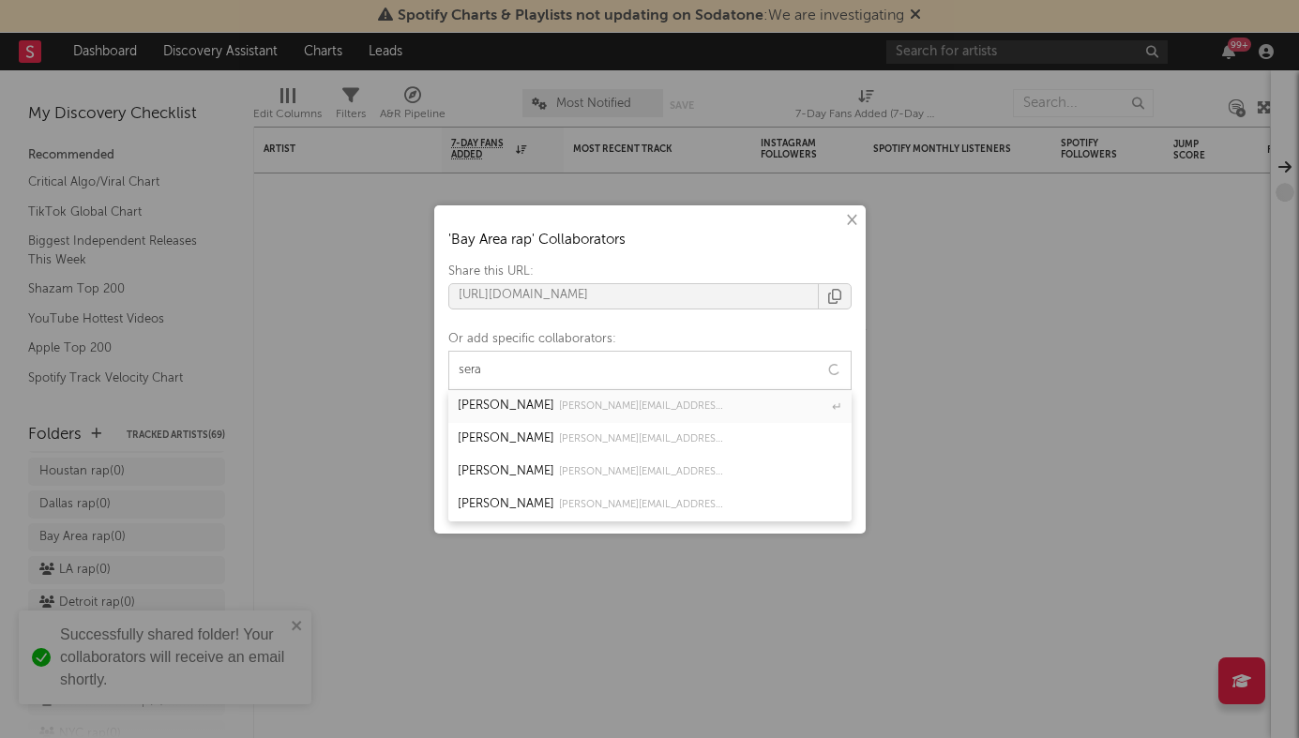
type input "seral"
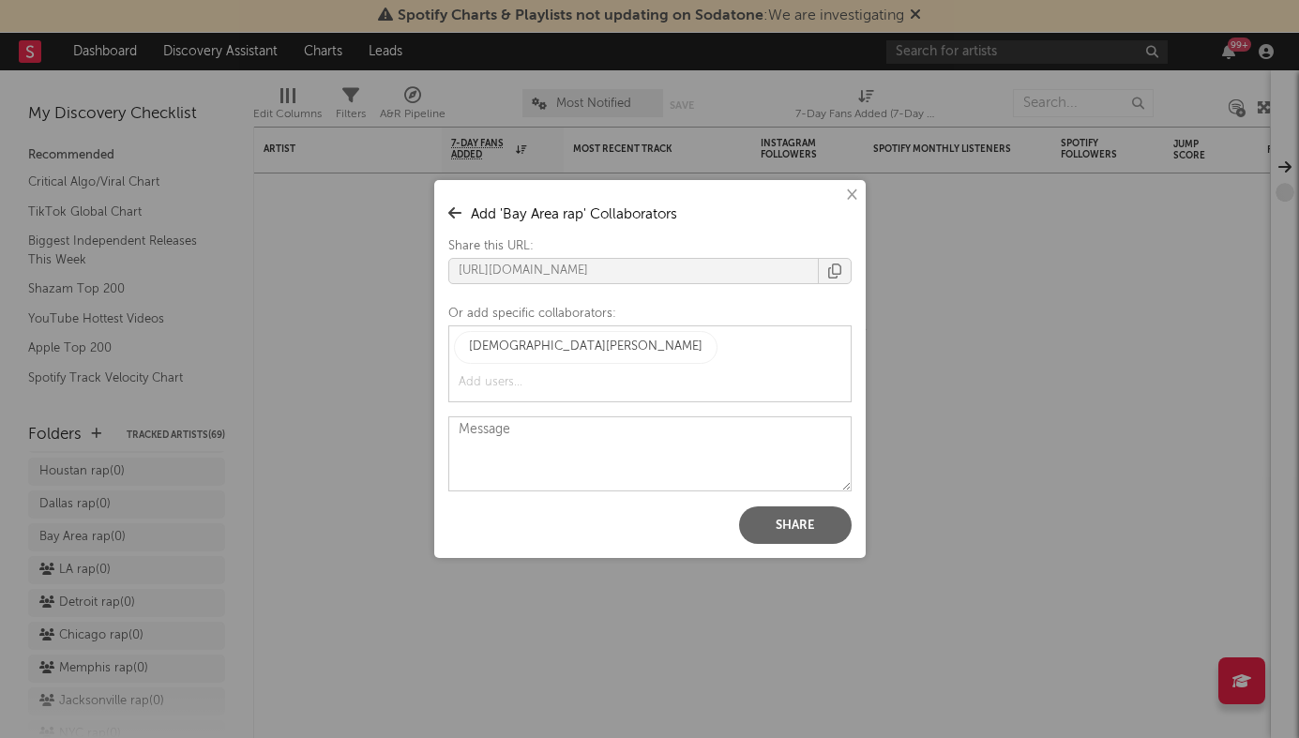
click at [791, 507] on button "Share" at bounding box center [795, 526] width 113 height 38
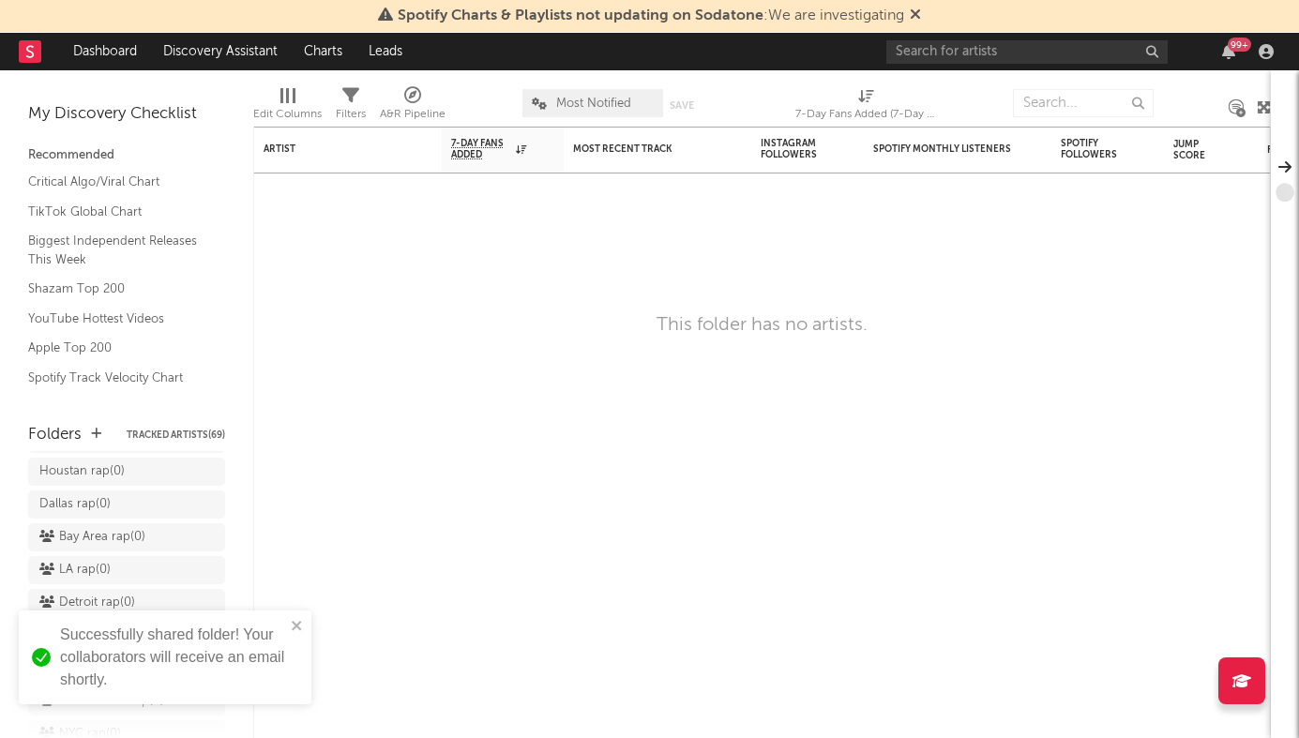
click at [327, 524] on div "× ' Bay Area rap ' Collaborators Share this URL: https://app.sodatone.com/folde…" at bounding box center [649, 369] width 1299 height 738
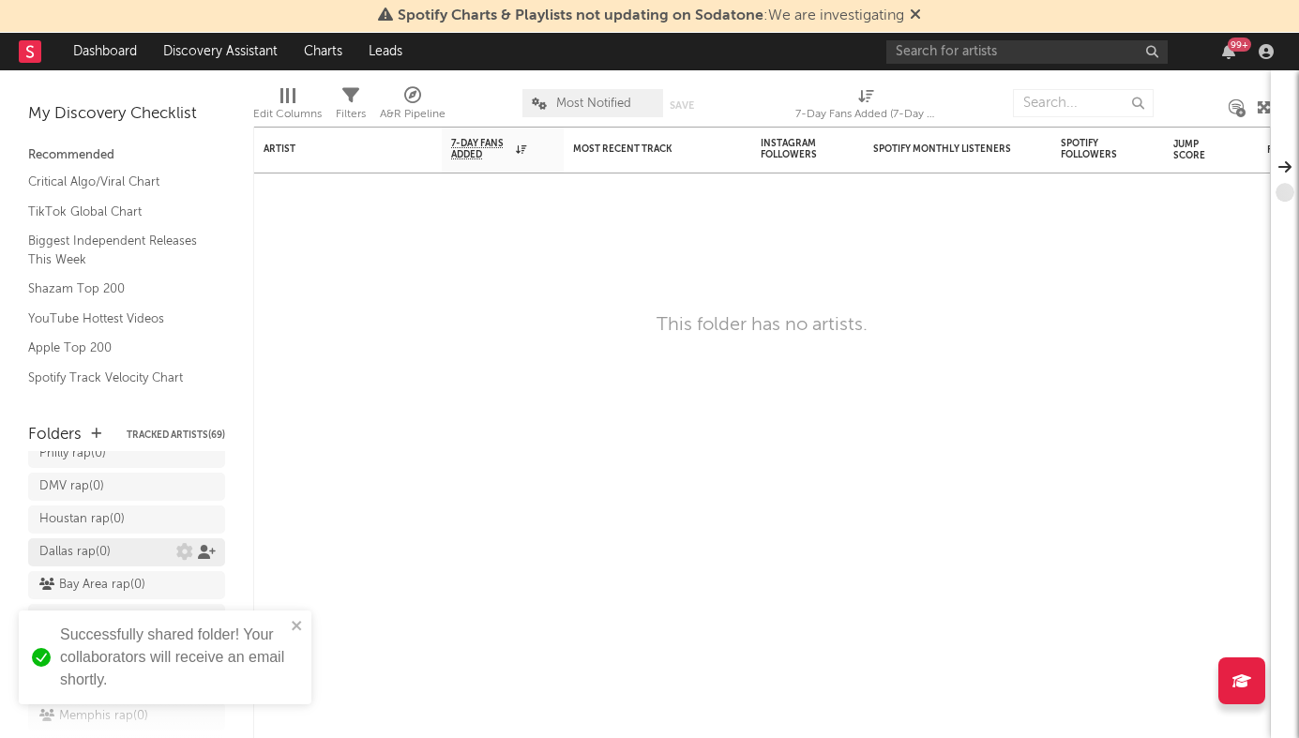
click at [205, 545] on icon at bounding box center [207, 552] width 18 height 14
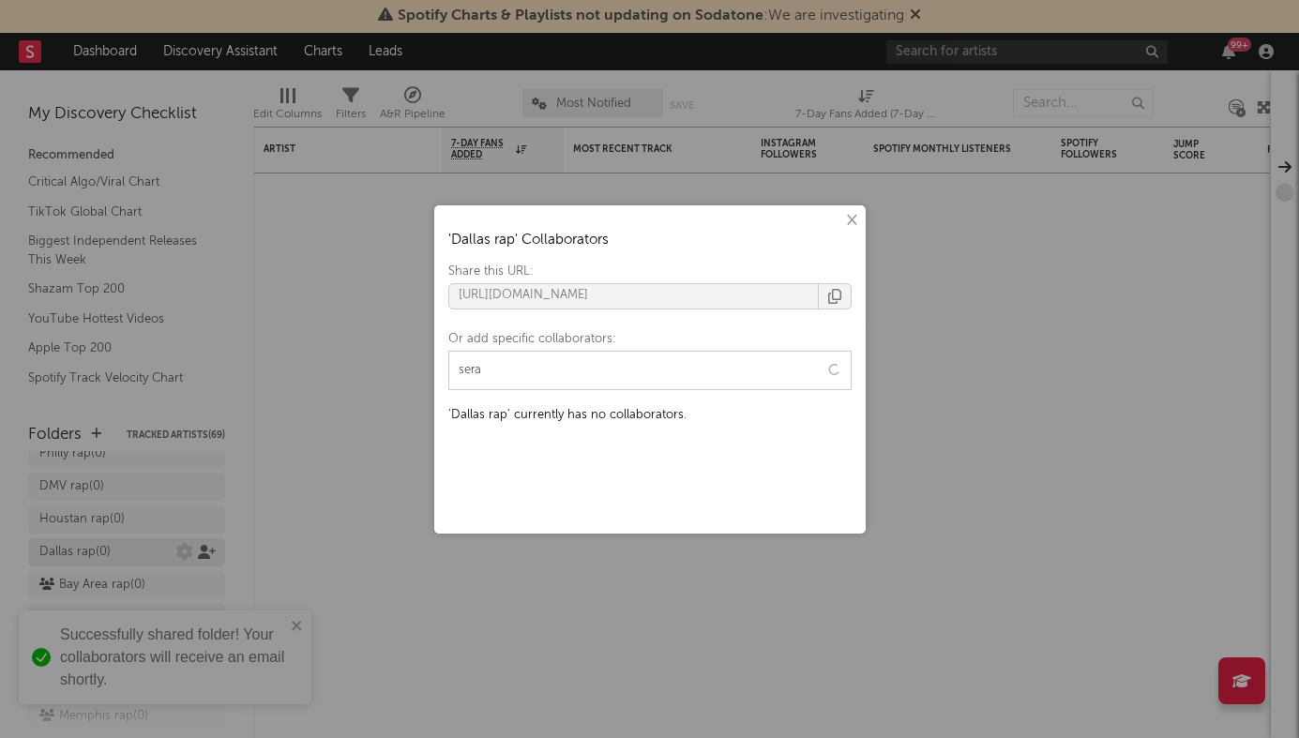
type input "seral"
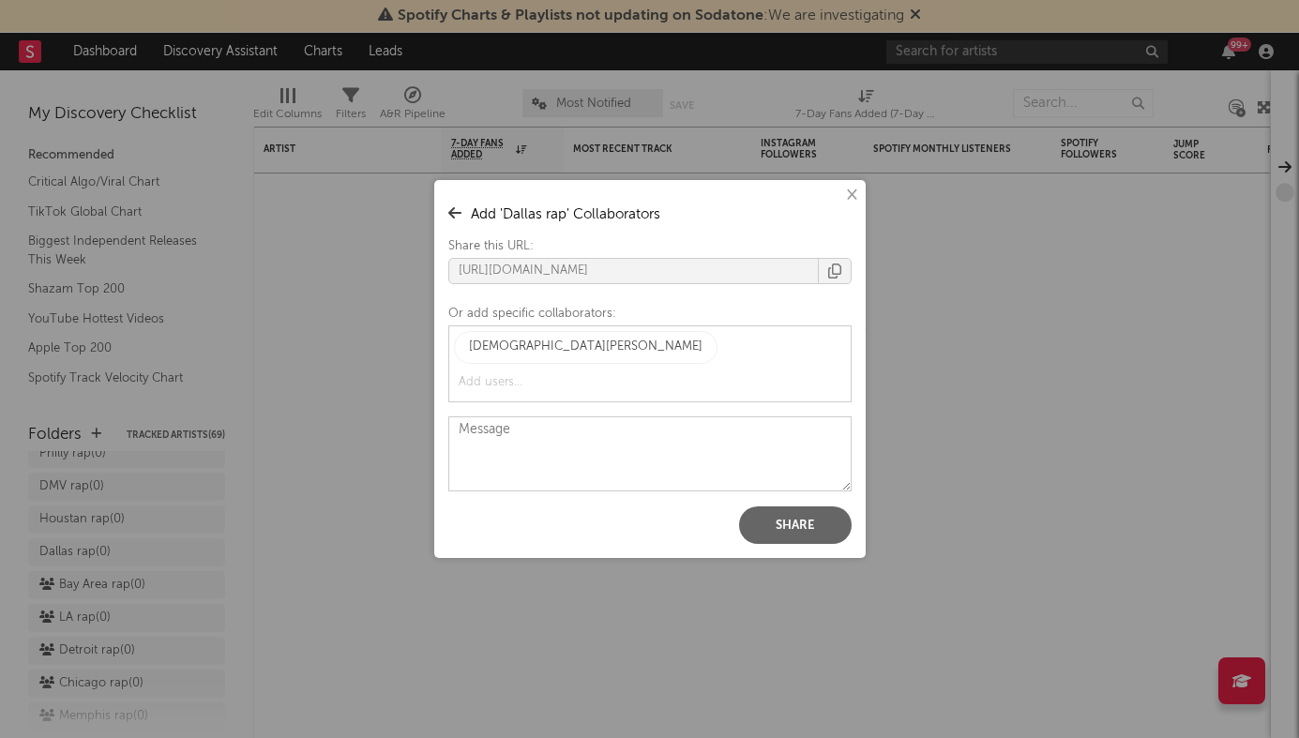
click at [783, 507] on button "Share" at bounding box center [795, 526] width 113 height 38
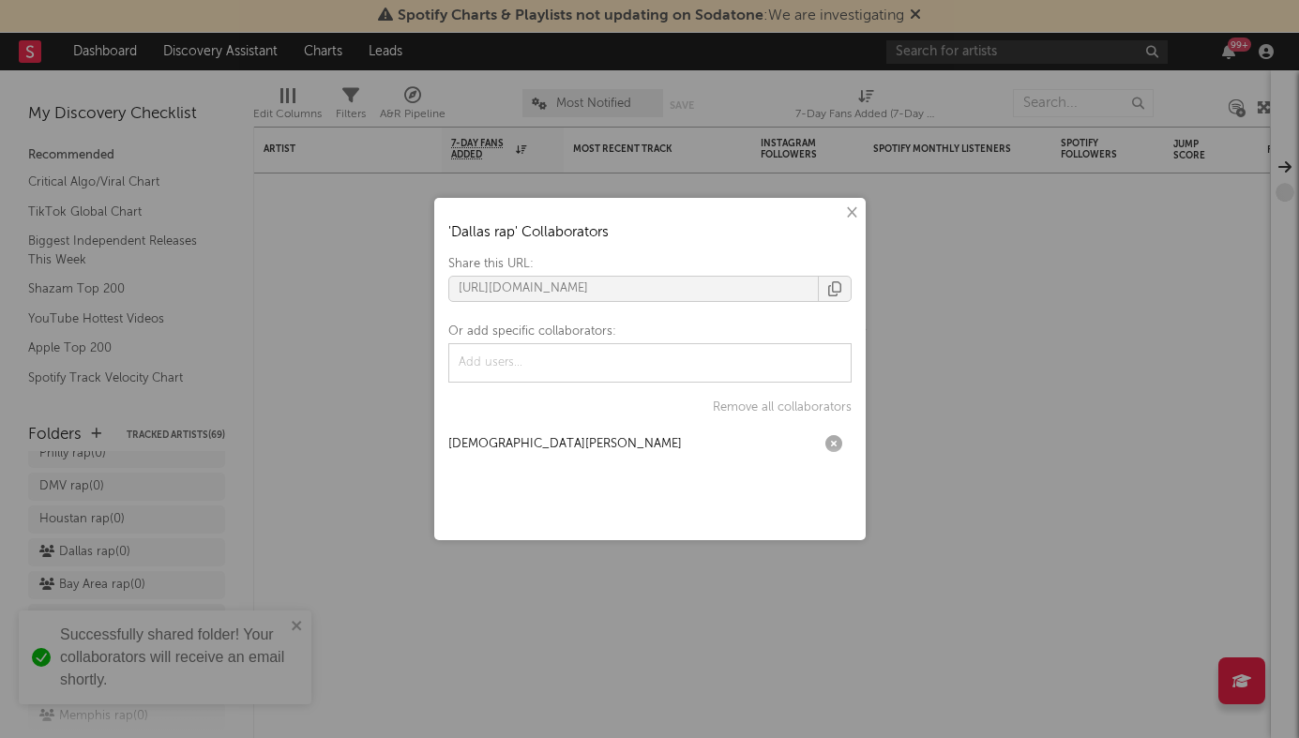
click at [386, 417] on div "× ' Dallas rap ' Collaborators Share this URL: https://app.sodatone.com/folders…" at bounding box center [649, 369] width 1299 height 738
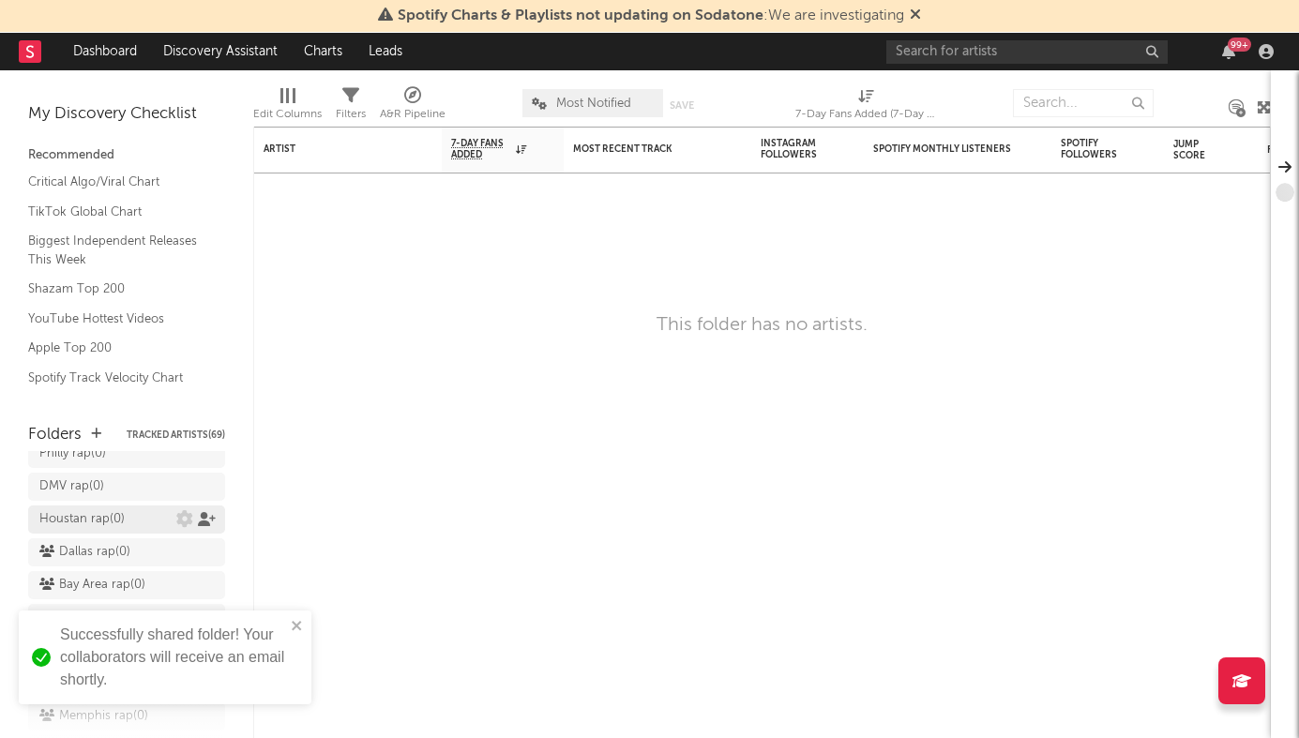
click at [204, 512] on icon at bounding box center [207, 519] width 18 height 14
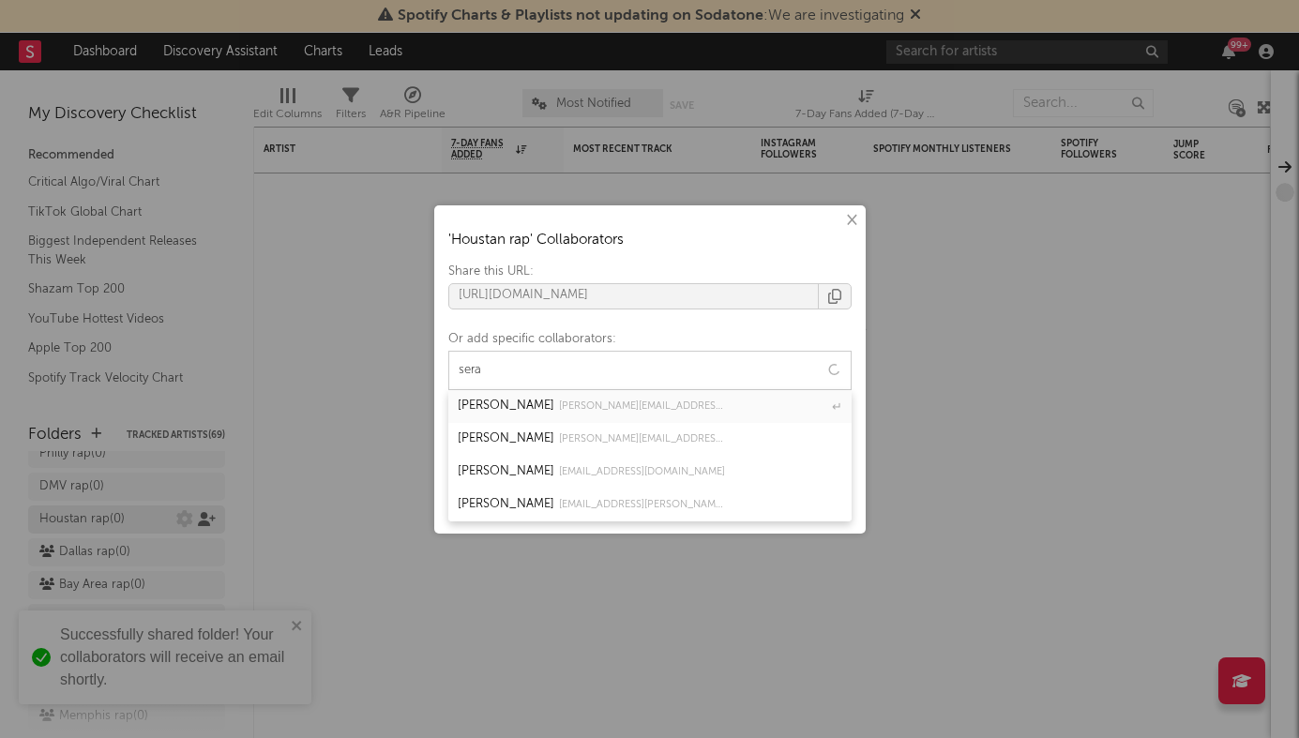
type input "seral"
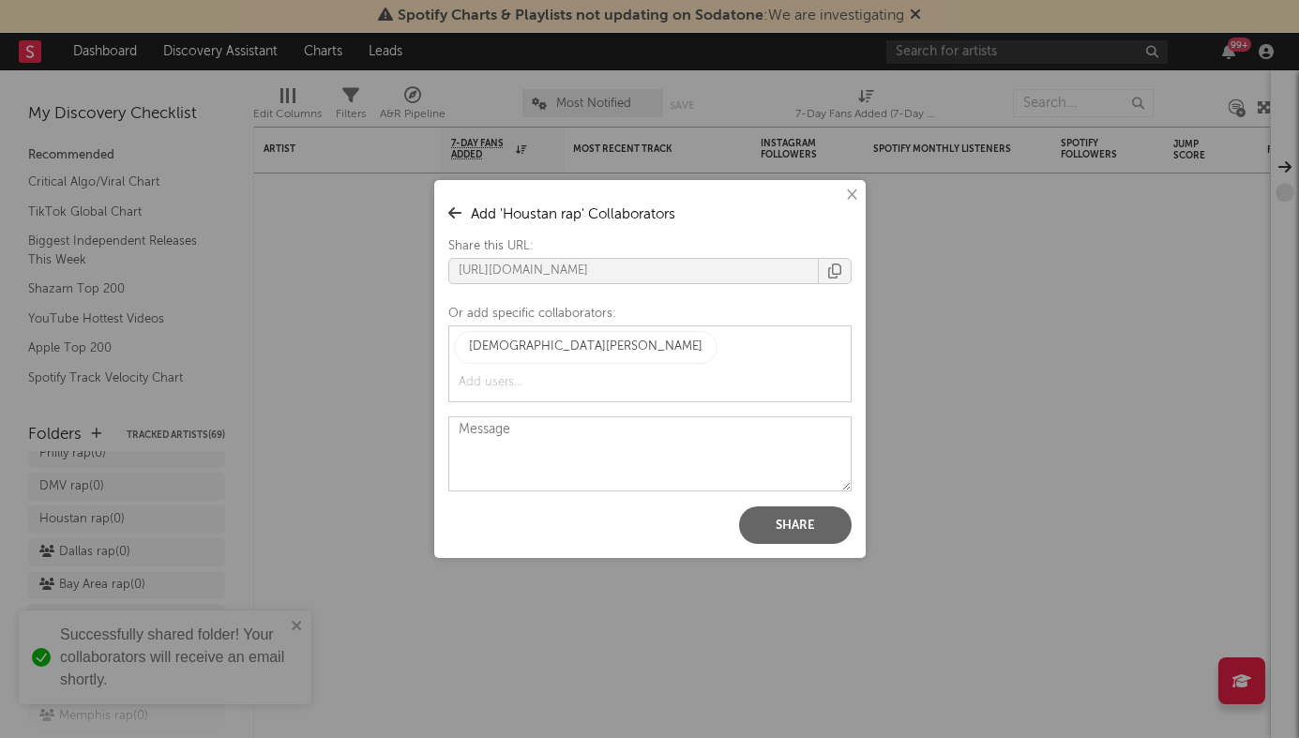
click at [783, 507] on button "Share" at bounding box center [795, 526] width 113 height 38
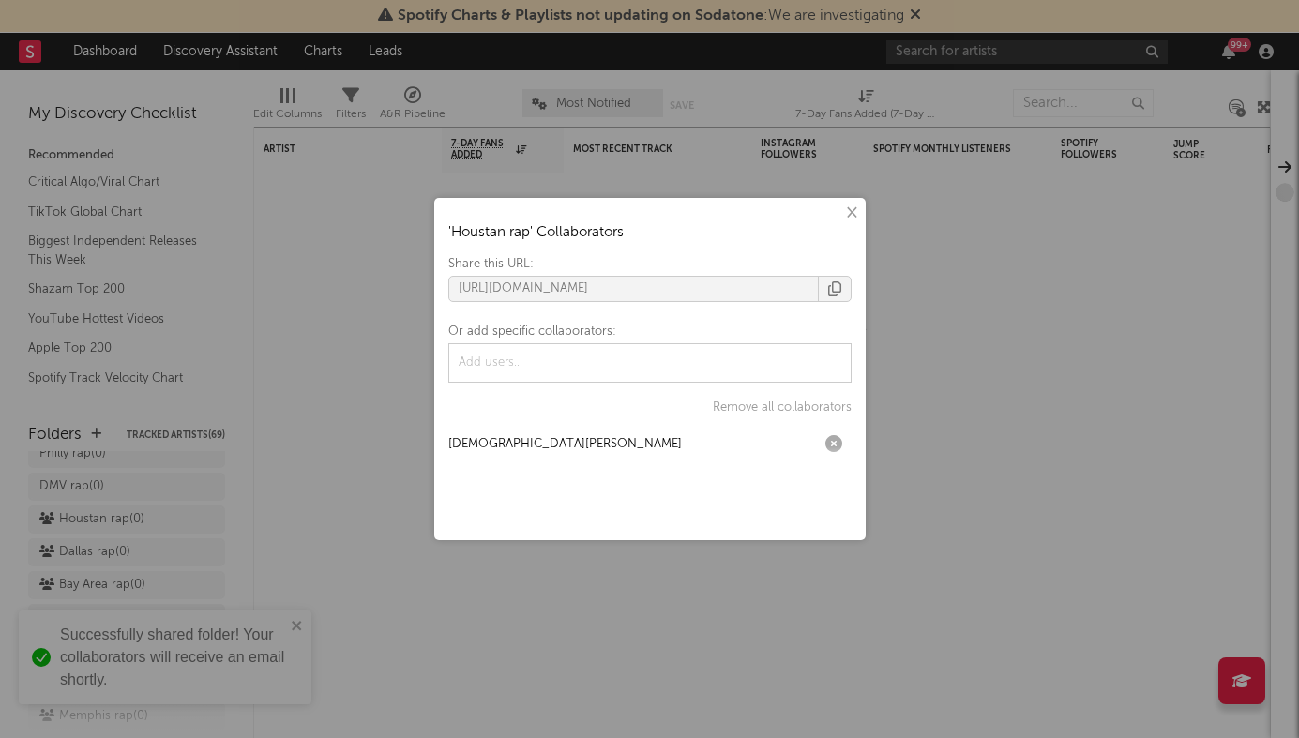
click at [353, 451] on div "× ' Houstan rap ' Collaborators Share this URL: https://app.sodatone.com/folder…" at bounding box center [649, 369] width 1299 height 738
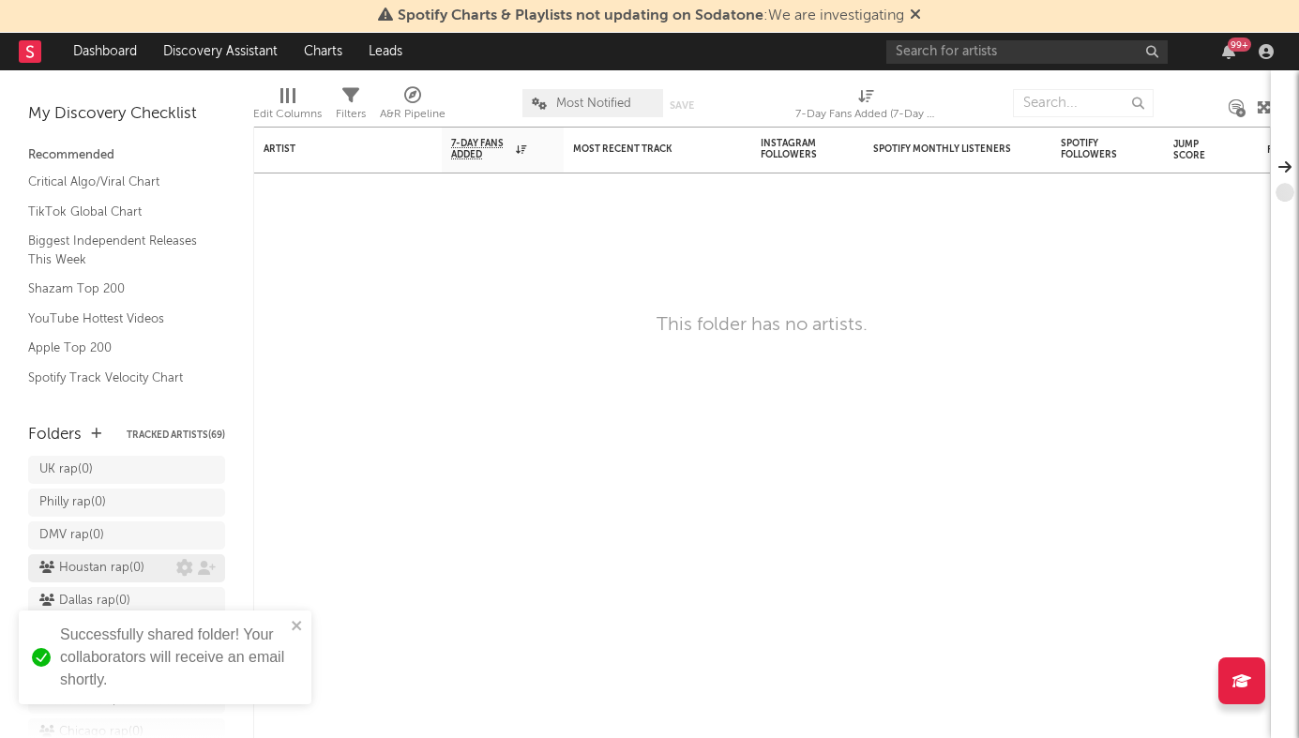
scroll to position [319, 0]
click at [201, 548] on icon at bounding box center [207, 555] width 18 height 14
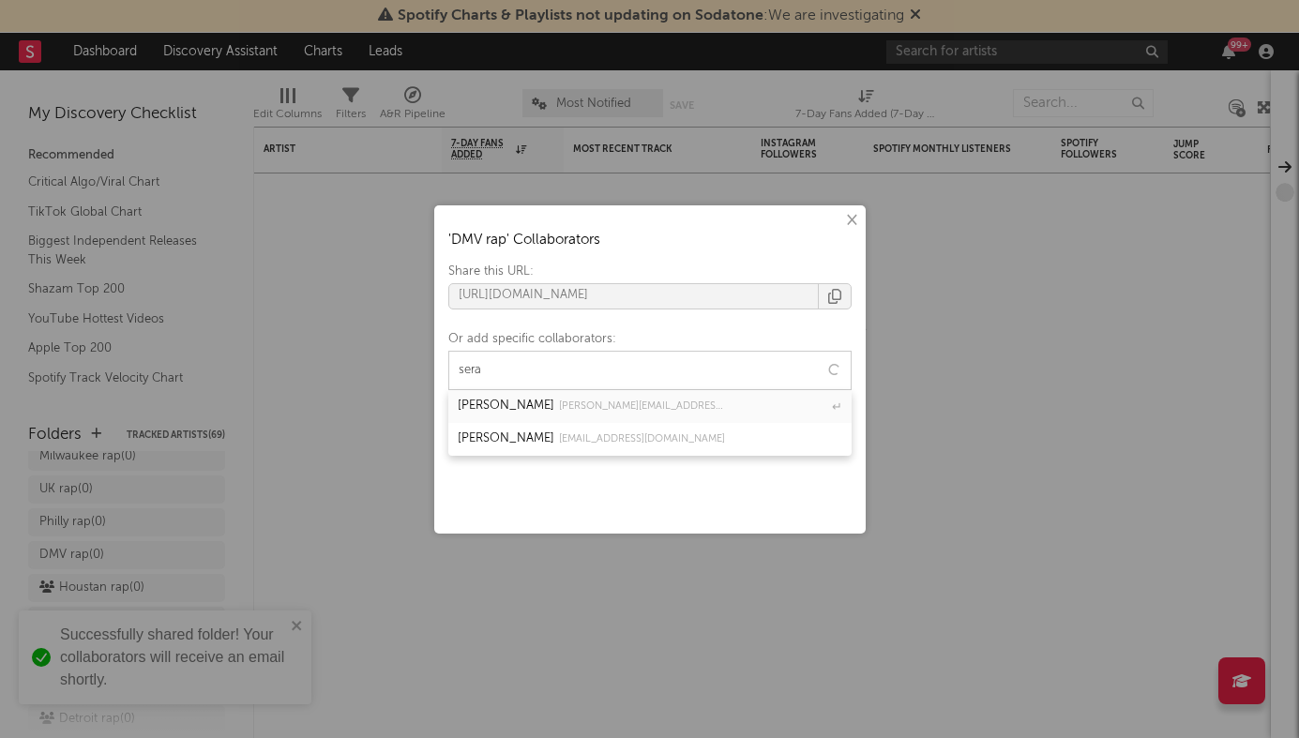
type input "seral"
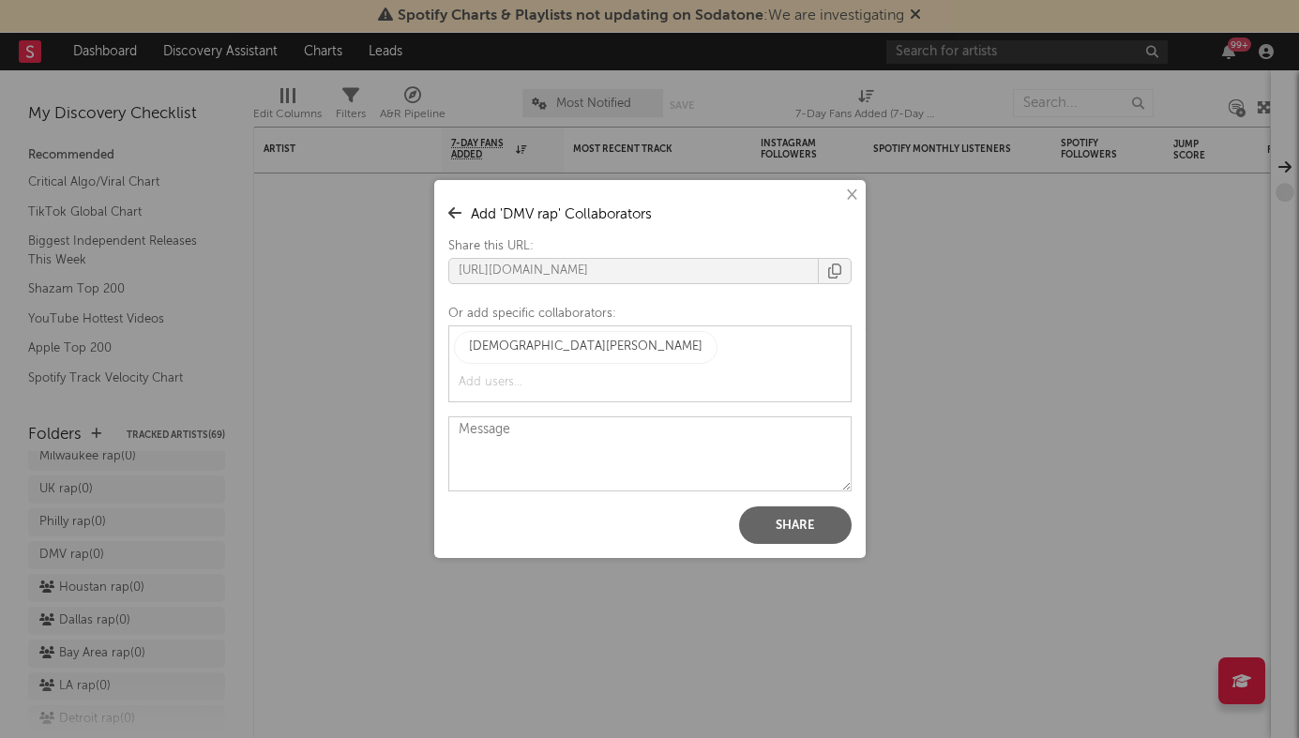
click at [796, 507] on button "Share" at bounding box center [795, 526] width 113 height 38
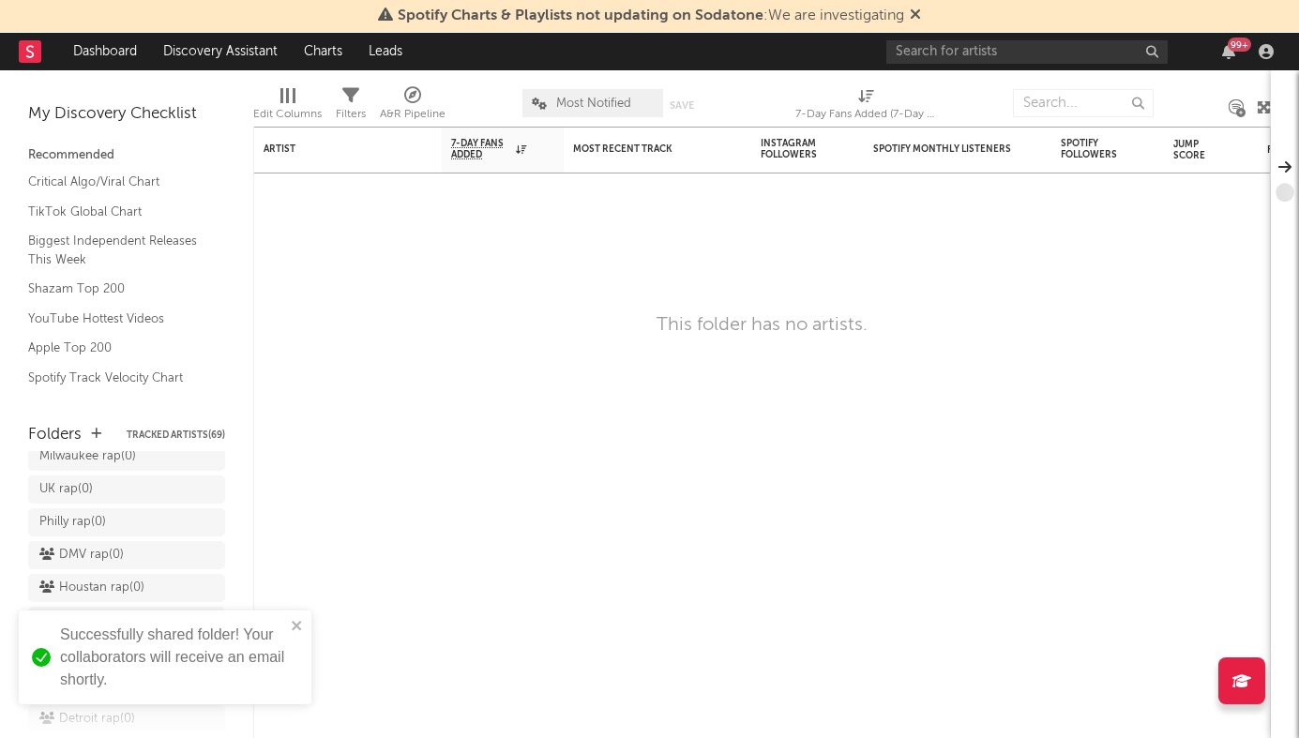
click at [334, 404] on div "× ' DMV rap ' Collaborators Share this URL: https://app.sodatone.com/folders/17…" at bounding box center [649, 369] width 1299 height 738
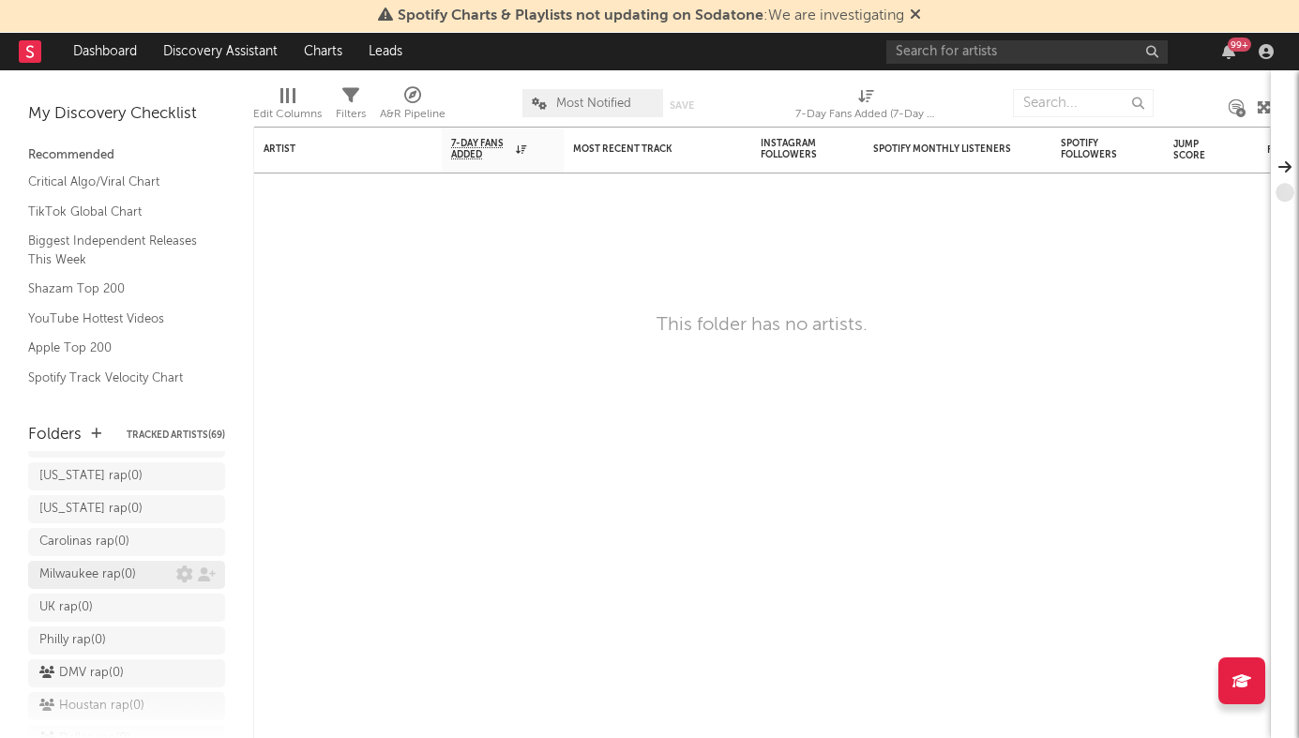
scroll to position [289, 0]
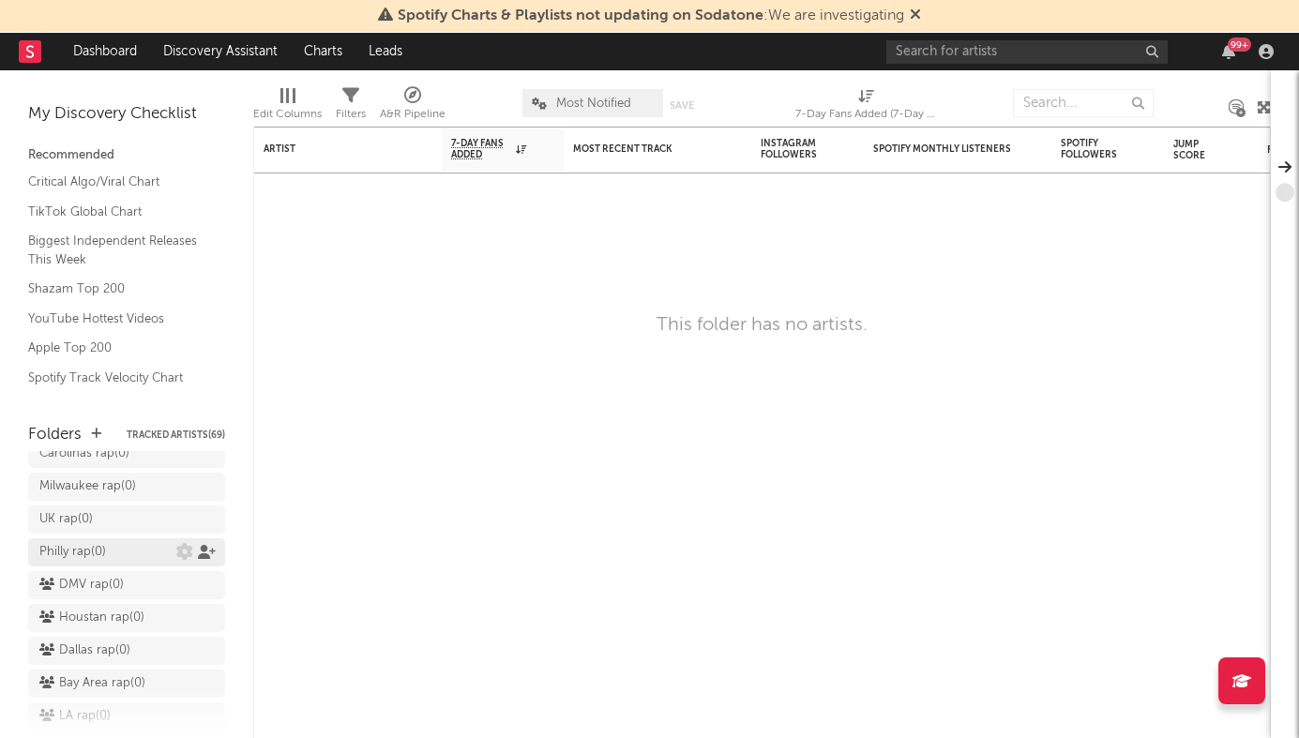
click at [198, 545] on icon at bounding box center [207, 552] width 18 height 14
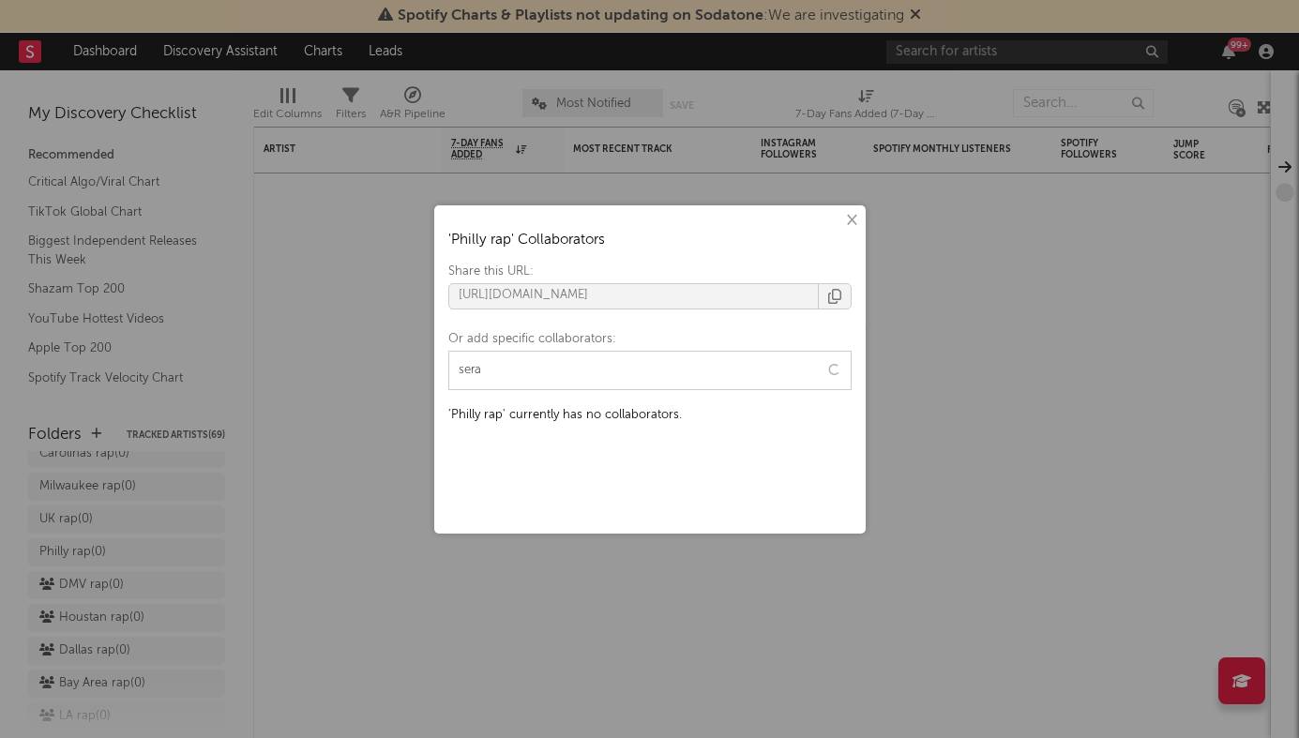
type input "seral"
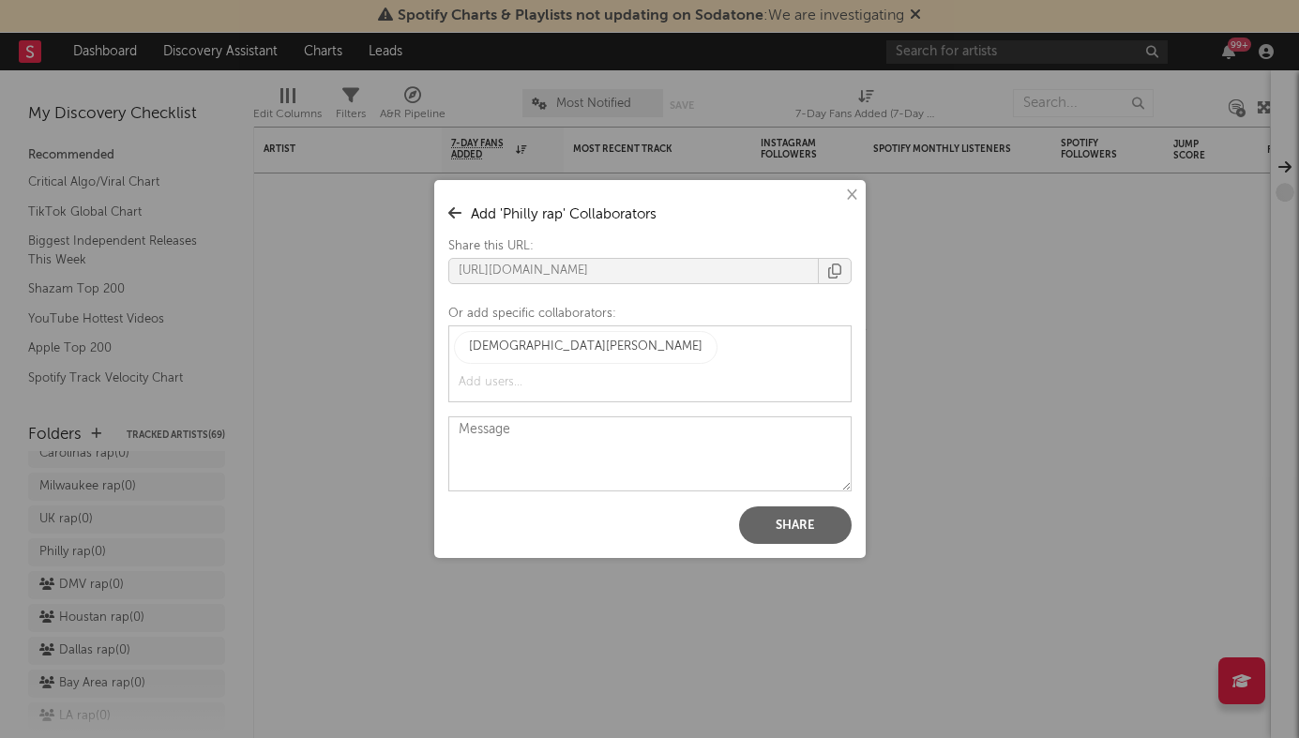
click at [772, 486] on div "× Add ' Philly rap ' Collaborators Share this URL: https://app.sodatone.com/fol…" at bounding box center [649, 369] width 431 height 378
click at [772, 507] on button "Share" at bounding box center [795, 526] width 113 height 38
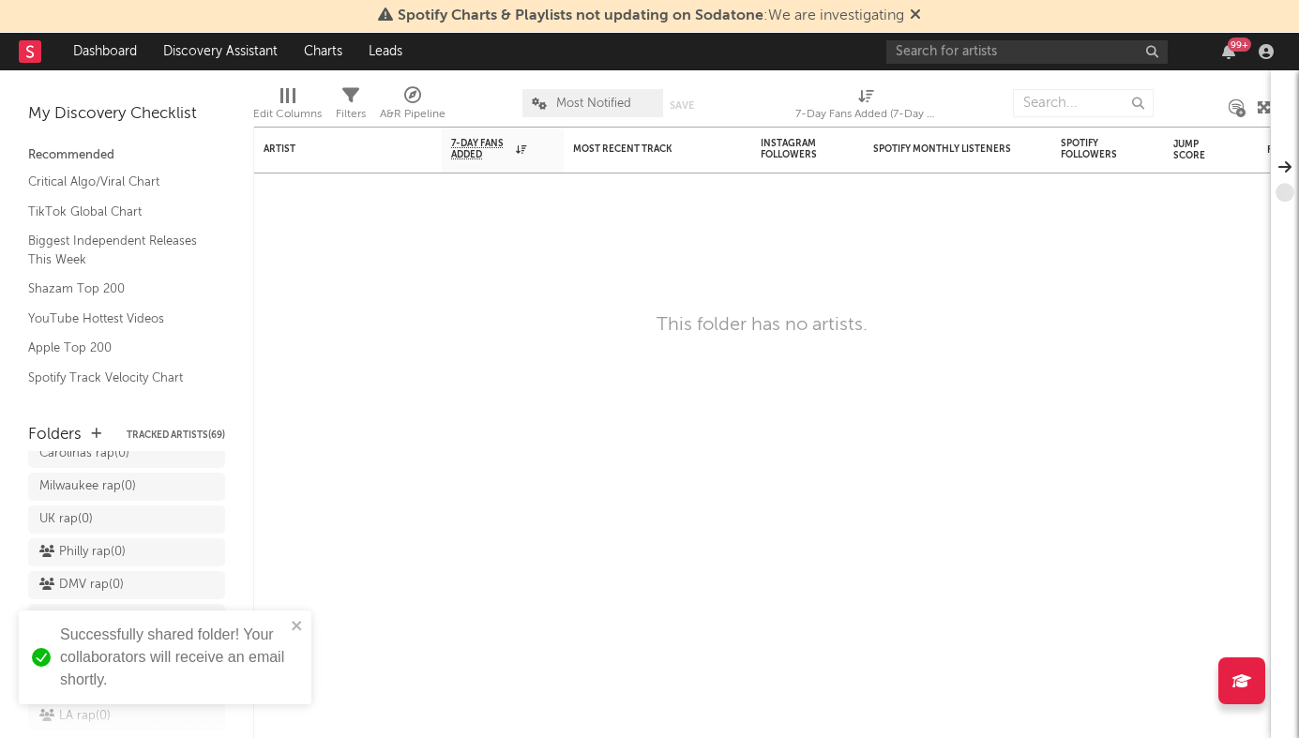
click at [317, 489] on div "× ' Philly rap ' Collaborators Share this URL: https://app.sodatone.com/folders…" at bounding box center [649, 369] width 1299 height 738
click at [208, 512] on icon at bounding box center [207, 519] width 18 height 14
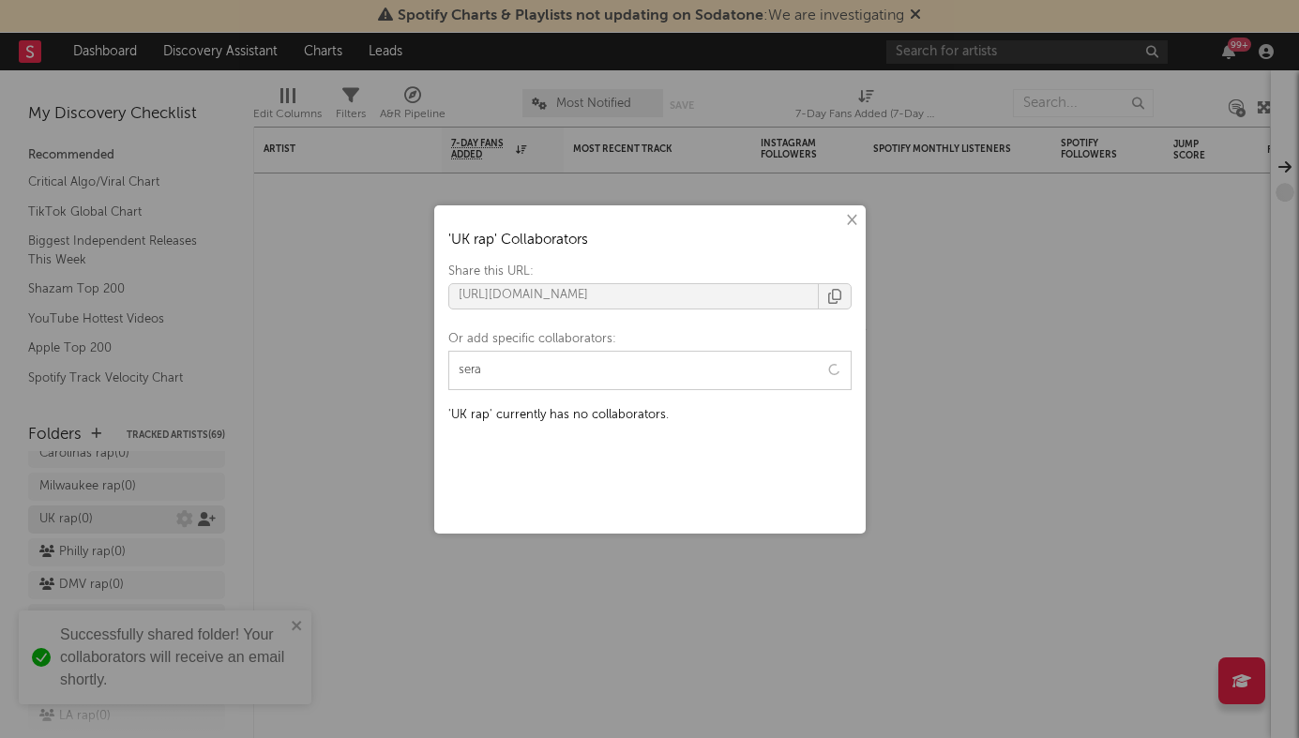
type input "seral"
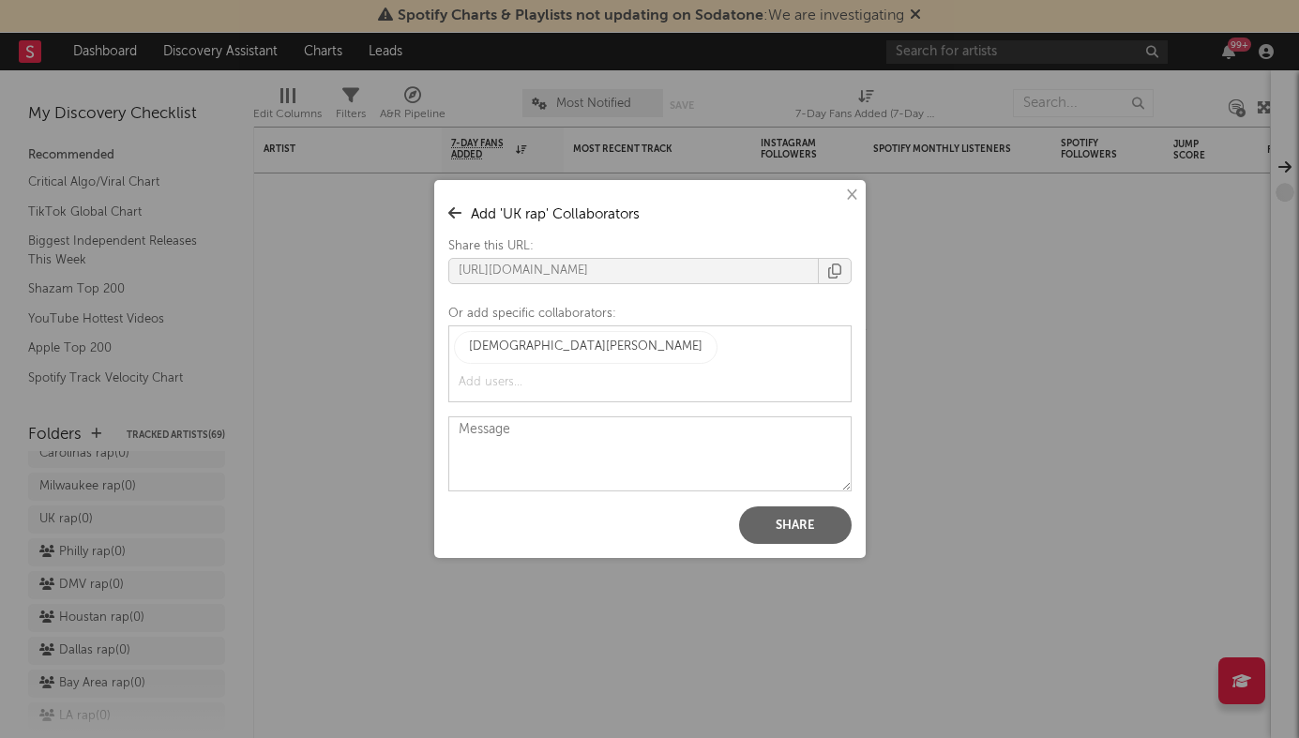
click at [812, 509] on button "Share" at bounding box center [795, 526] width 113 height 38
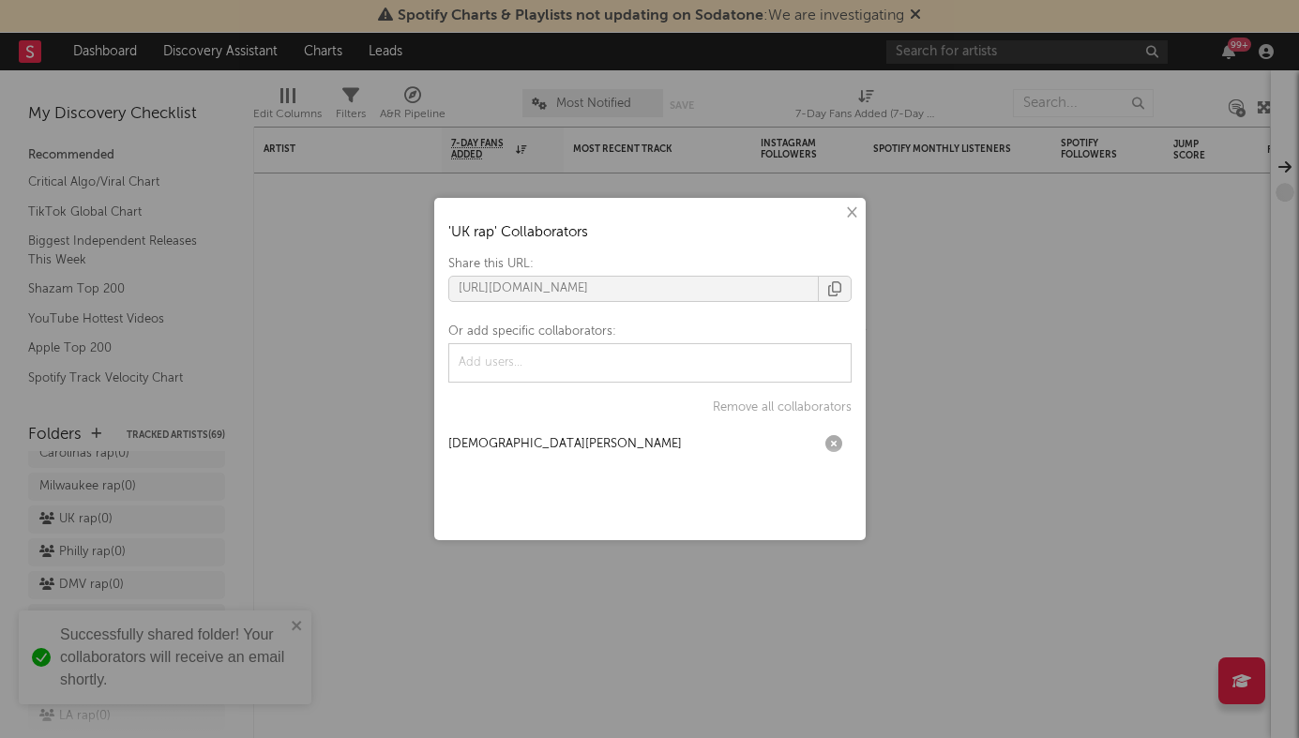
click at [368, 481] on div "× ' UK rap ' Collaborators Share this URL: https://app.sodatone.com/folders/179…" at bounding box center [649, 369] width 1299 height 738
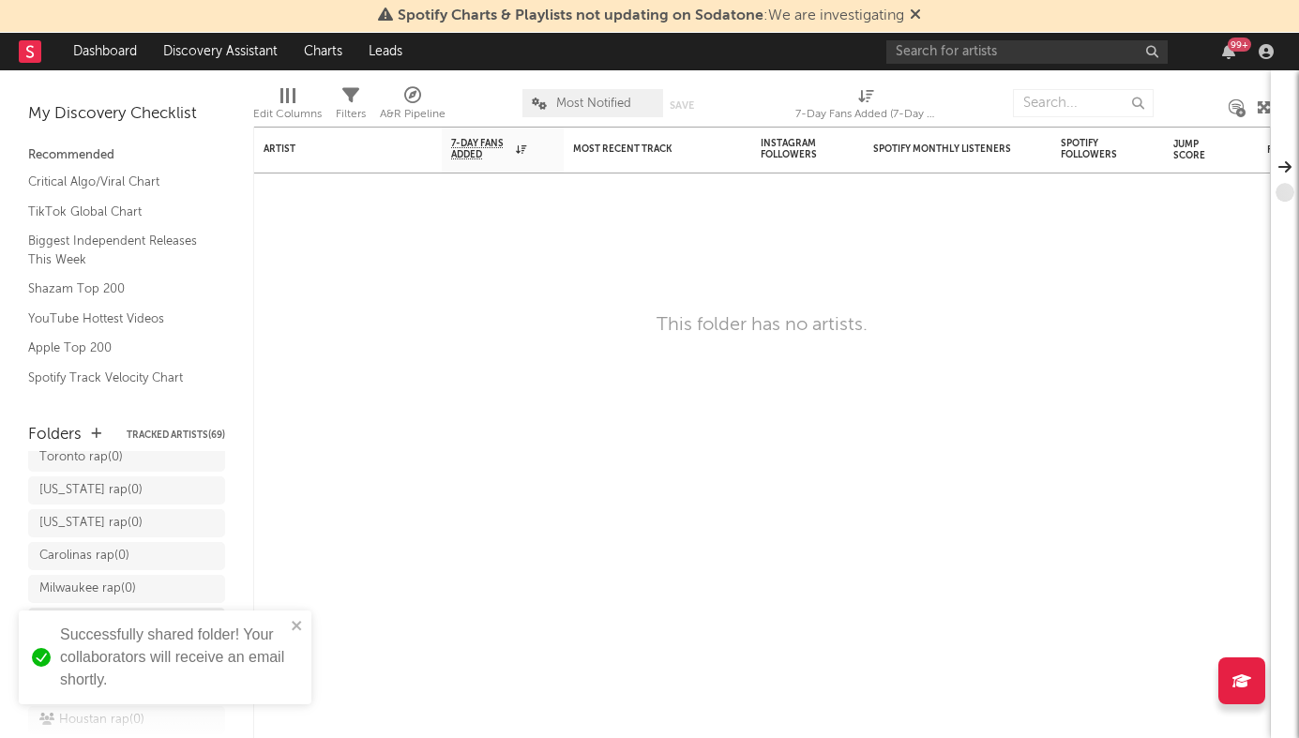
scroll to position [183, 0]
click at [201, 585] on icon at bounding box center [207, 592] width 18 height 14
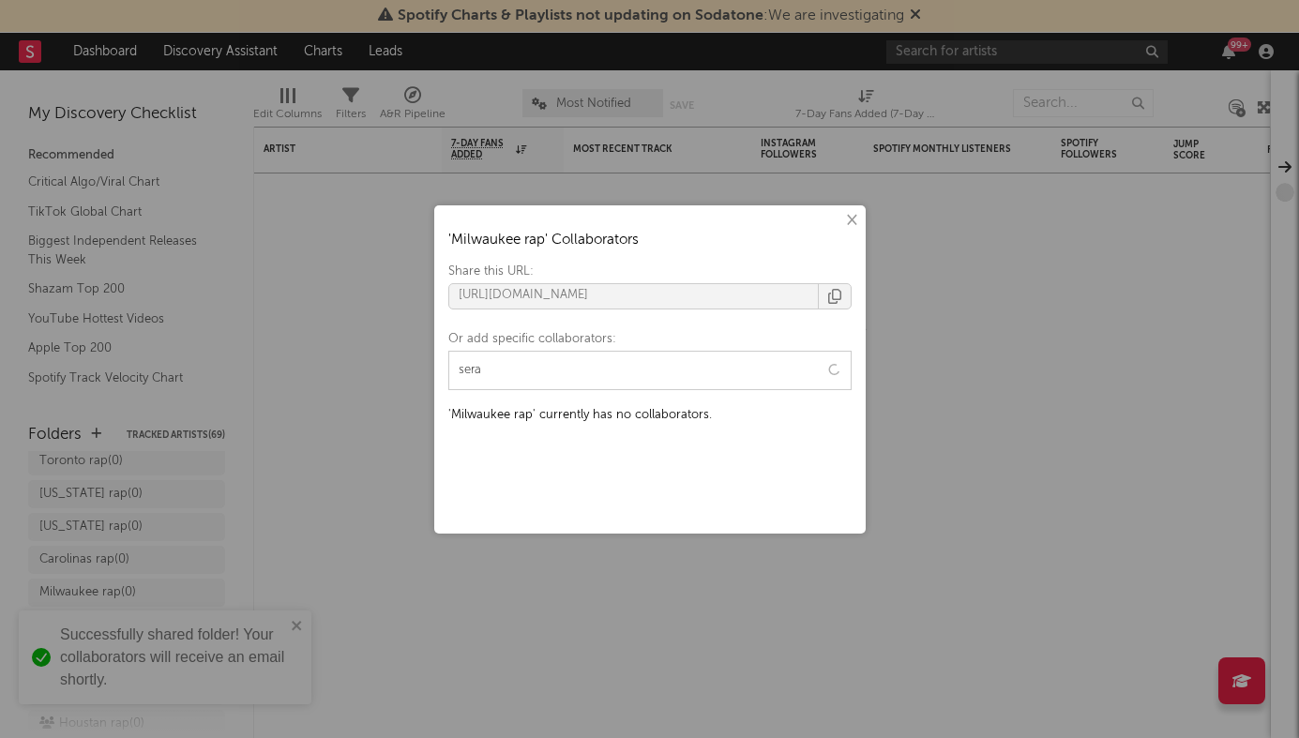
type input "seral"
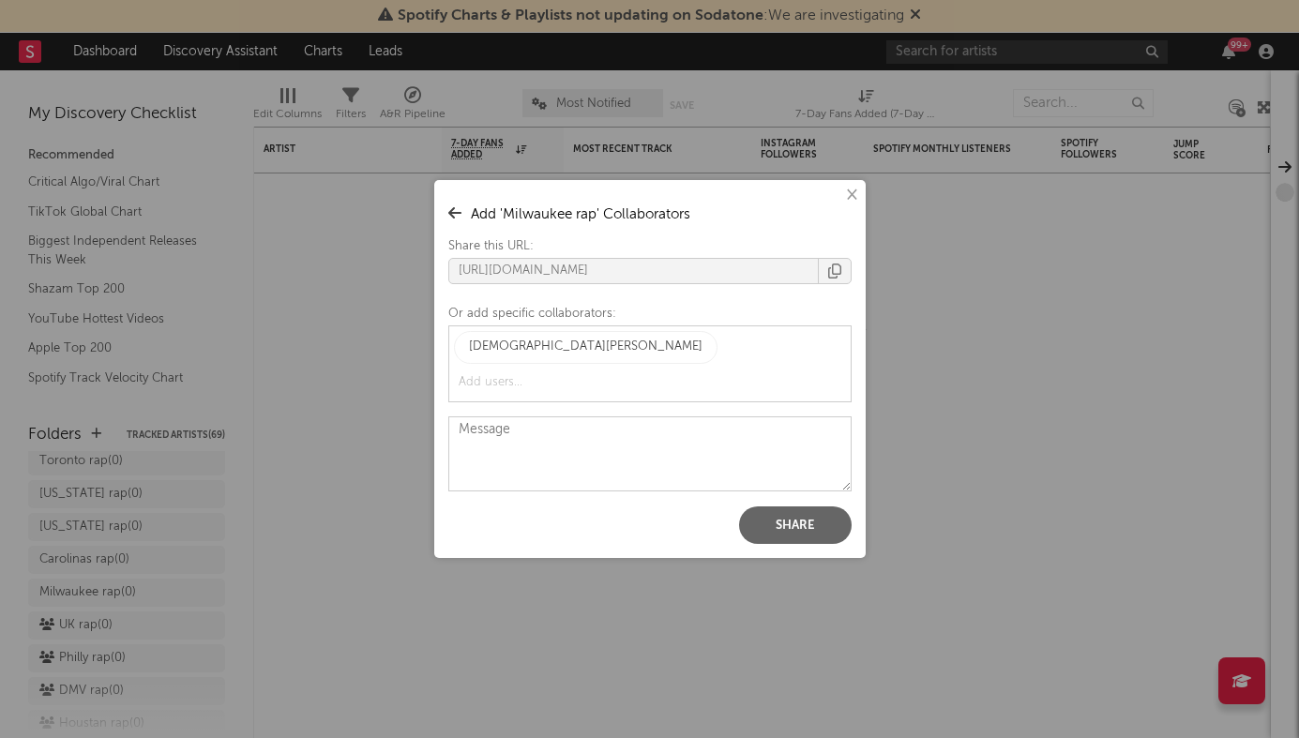
click at [820, 507] on button "Share" at bounding box center [795, 526] width 113 height 38
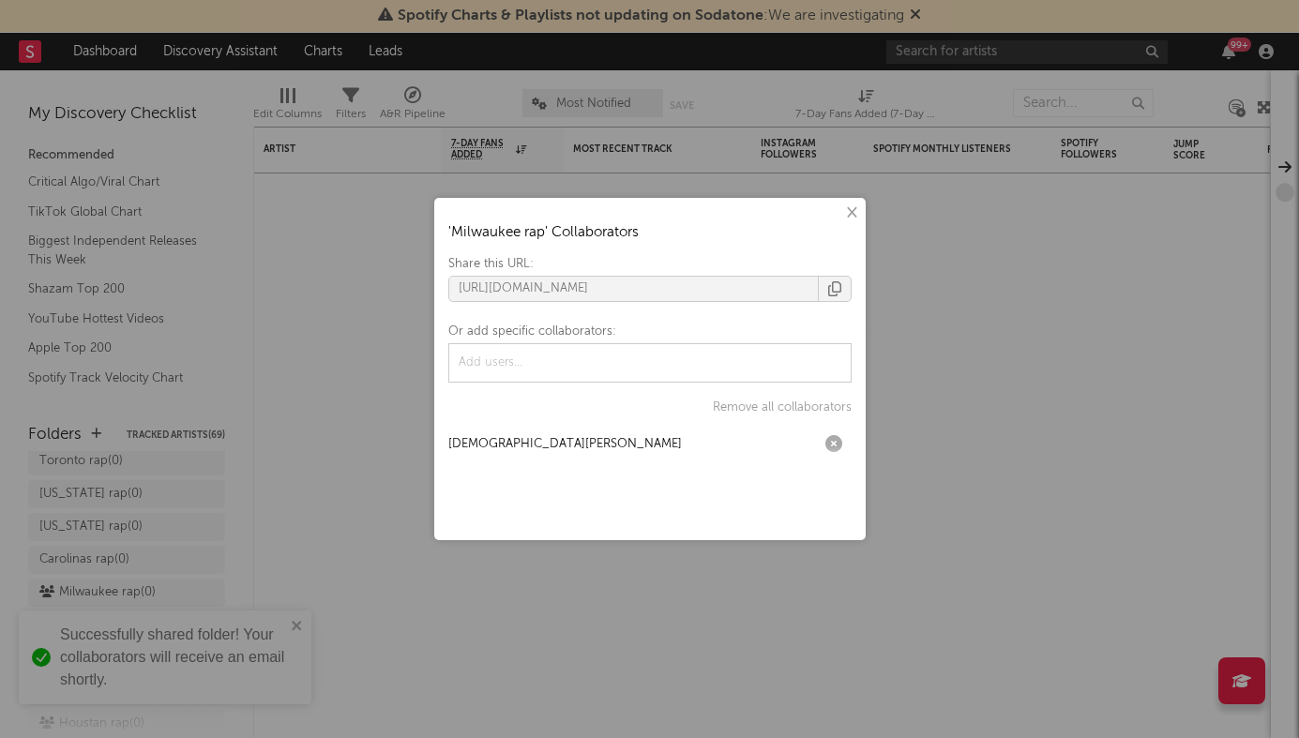
click at [344, 300] on div "× ' Milwaukee rap ' Collaborators Share this URL: https://app.sodatone.com/fold…" at bounding box center [649, 369] width 1299 height 738
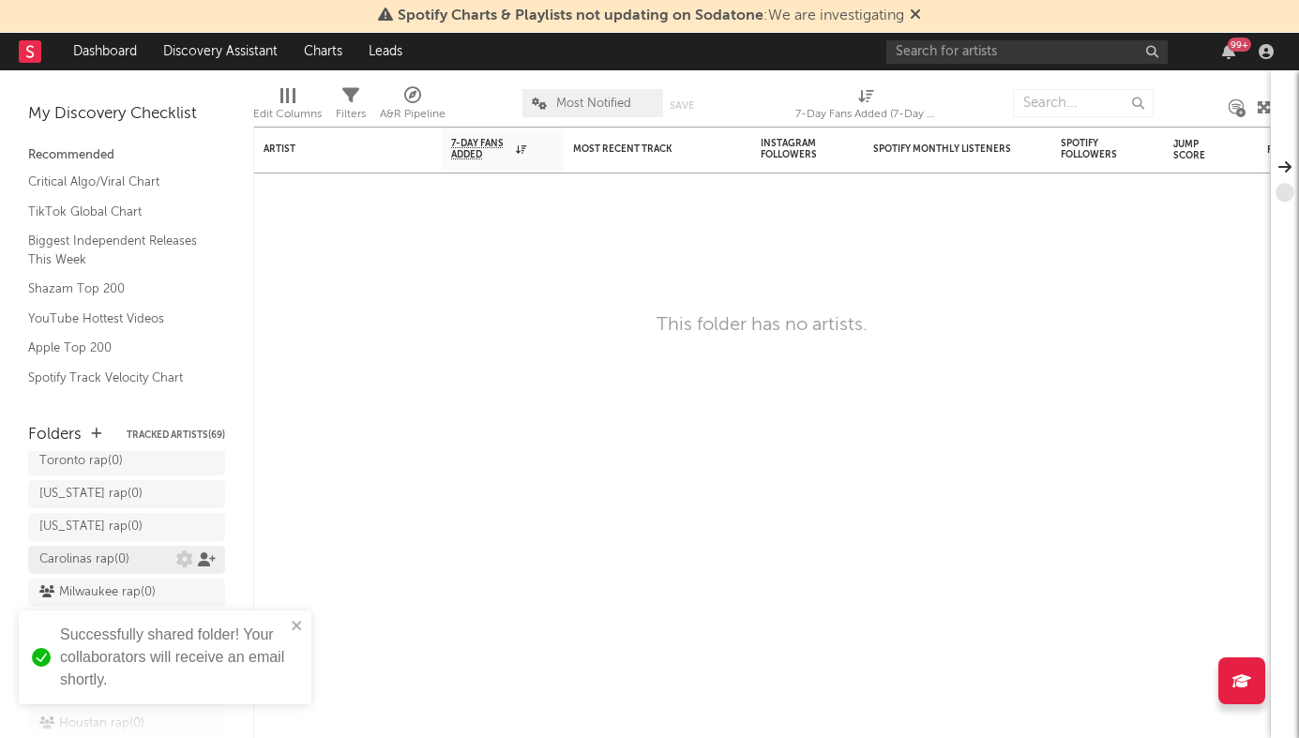
click at [200, 552] on icon at bounding box center [207, 559] width 18 height 14
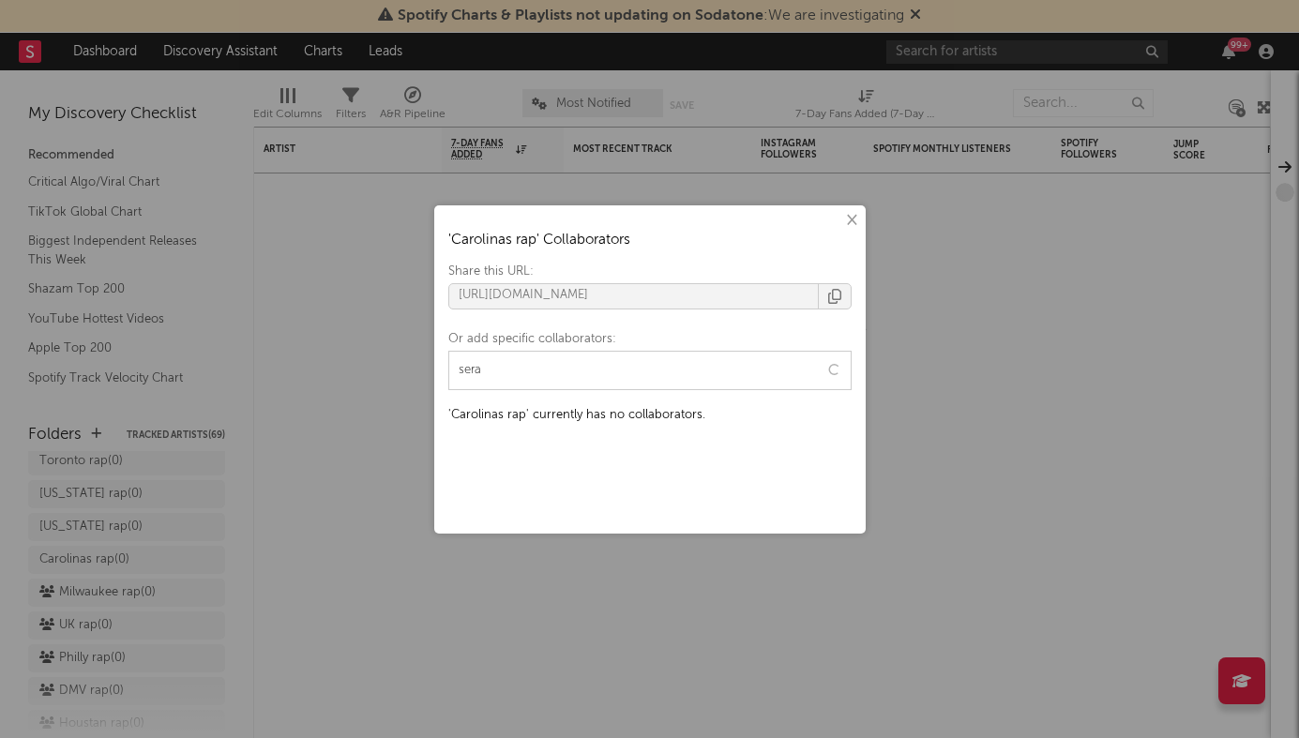
type input "seral"
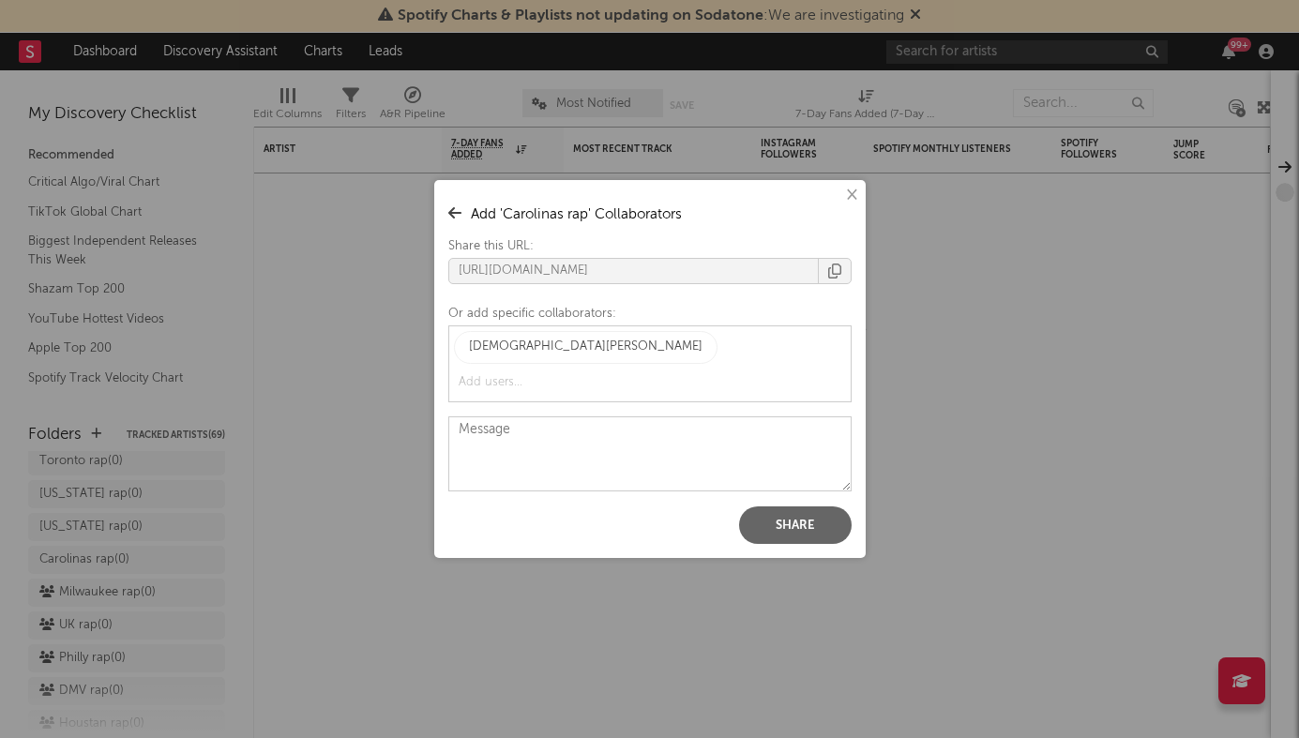
click at [758, 513] on button "Share" at bounding box center [795, 526] width 113 height 38
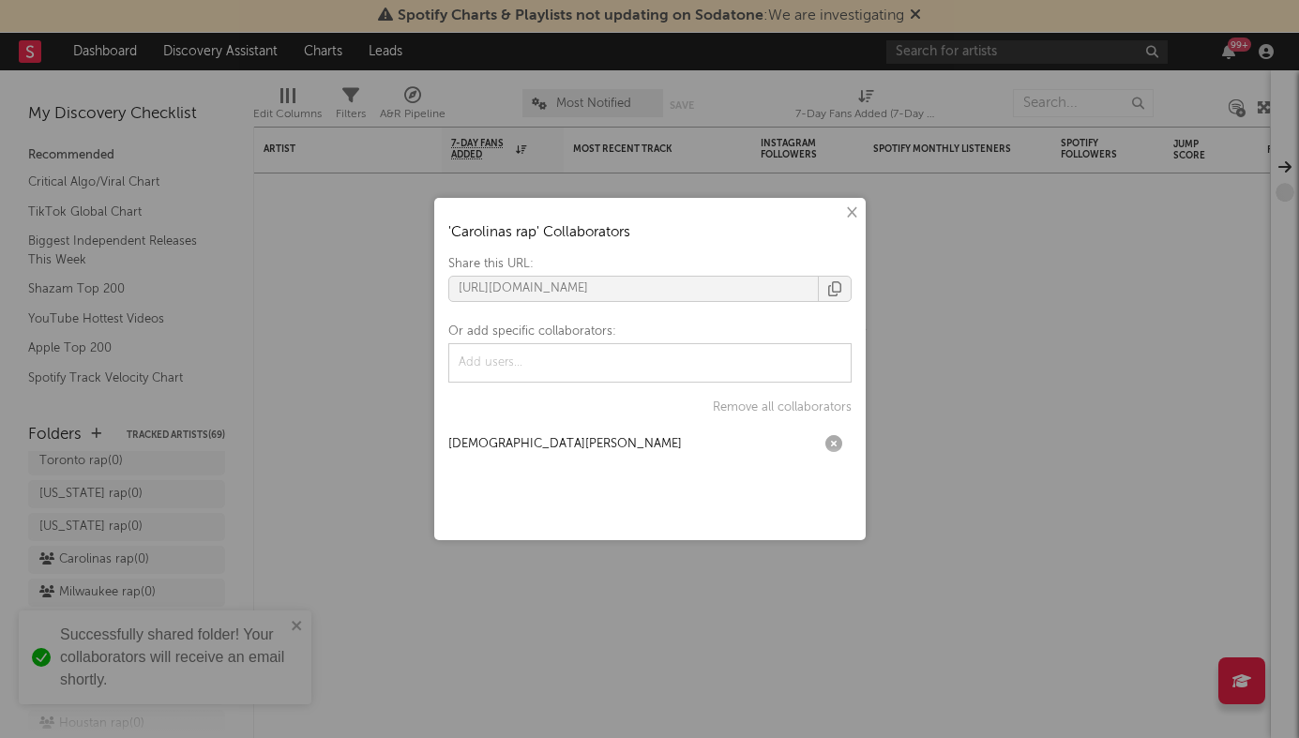
click at [196, 490] on div "× ' Carolinas rap ' Collaborators Share this URL: https://app.sodatone.com/fold…" at bounding box center [649, 369] width 1299 height 738
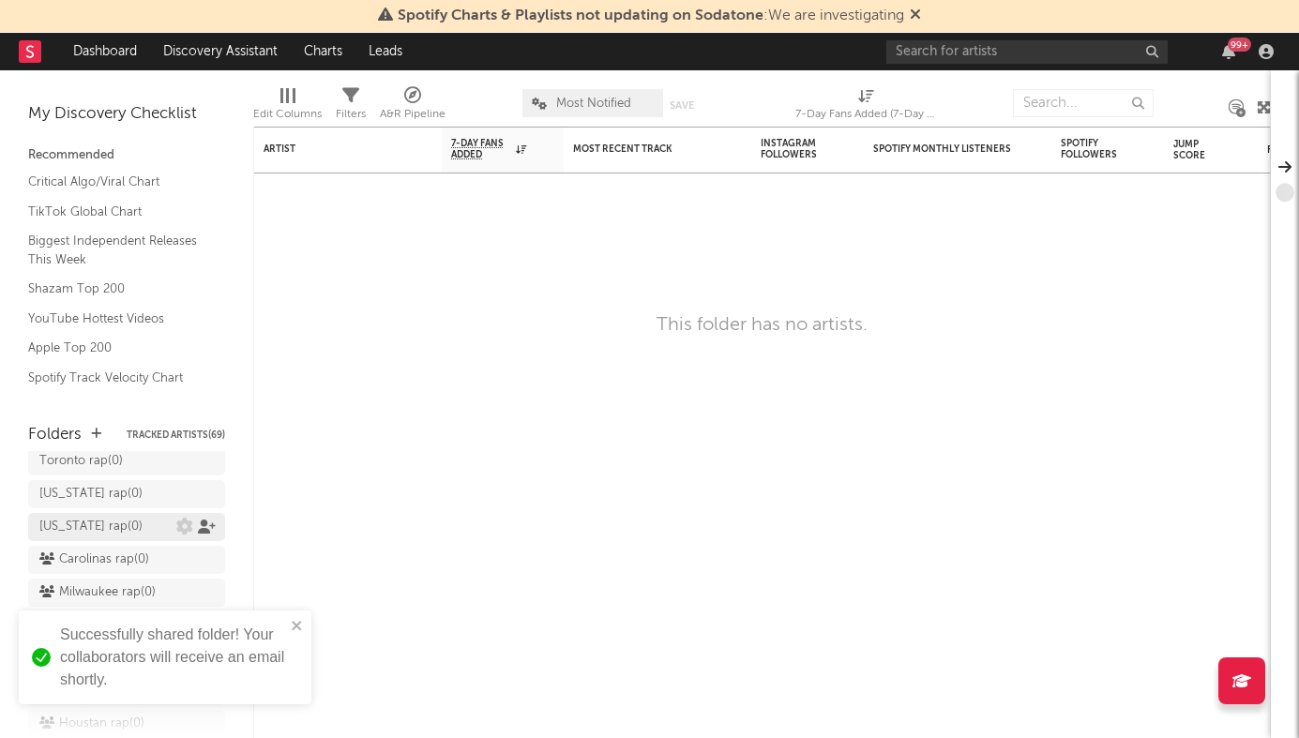
click at [200, 520] on icon at bounding box center [207, 527] width 18 height 14
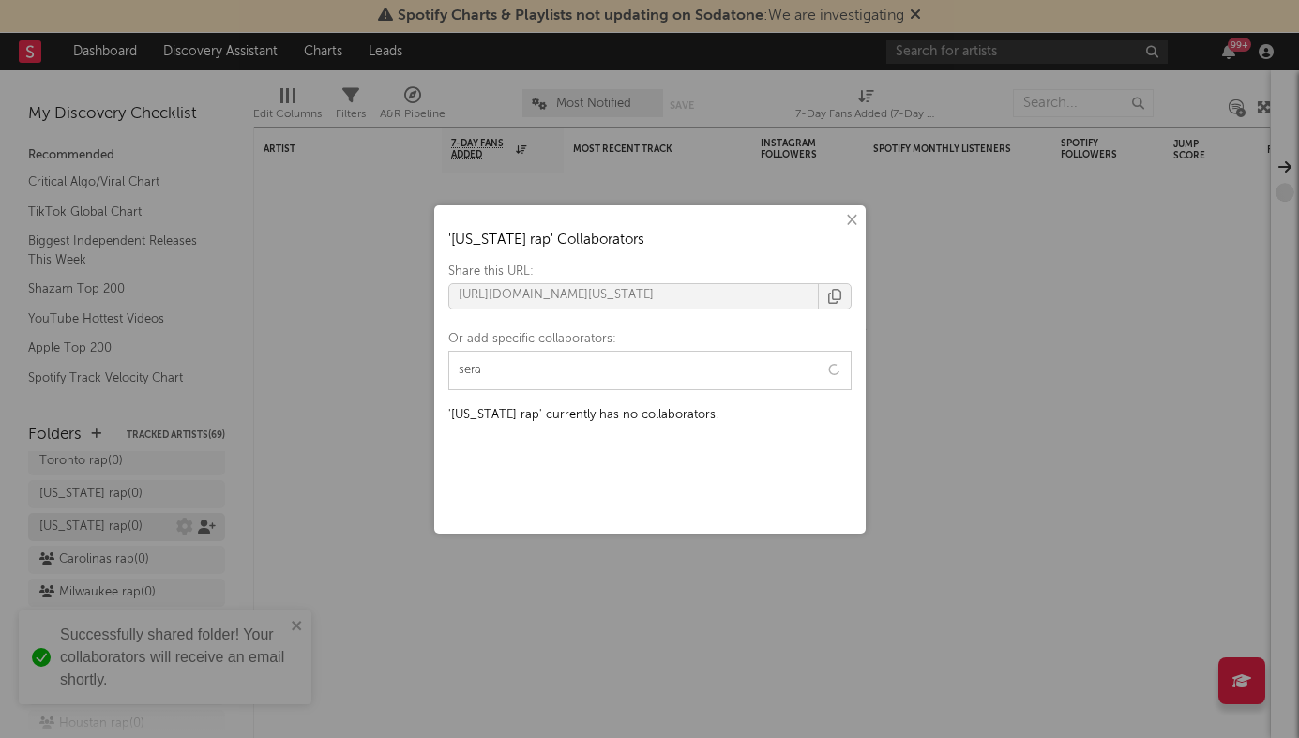
type input "seral"
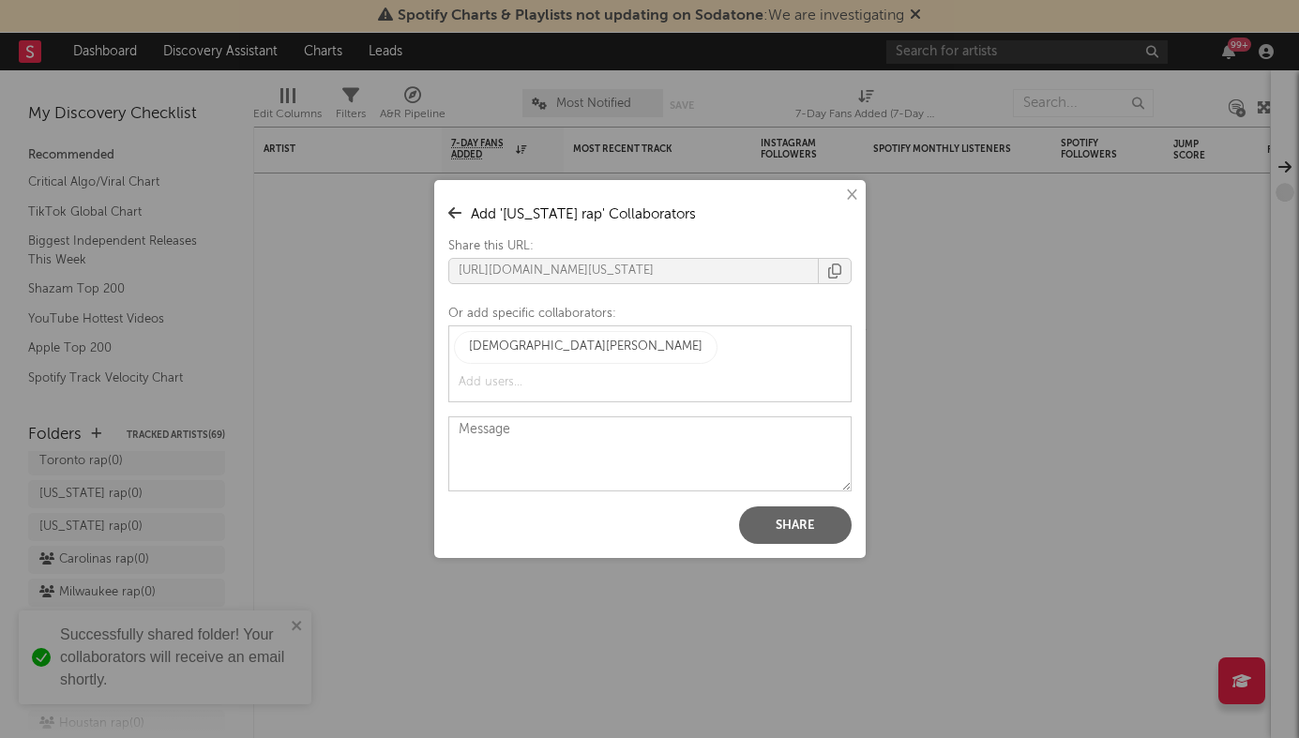
click at [786, 516] on button "Share" at bounding box center [795, 526] width 113 height 38
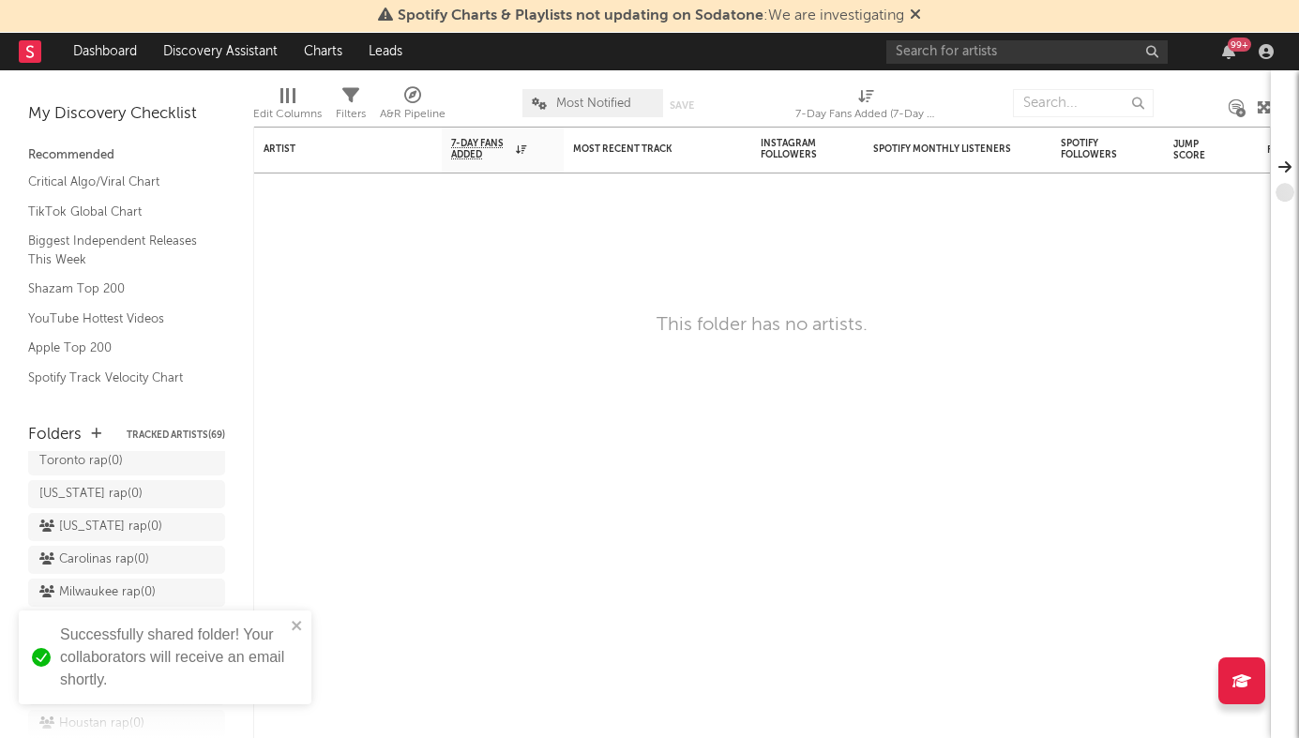
click at [354, 427] on div "× ' Alabama rap ' Collaborators Share this URL: https://app.sodatone.com/folder…" at bounding box center [649, 369] width 1299 height 738
click at [201, 559] on icon at bounding box center [207, 566] width 18 height 14
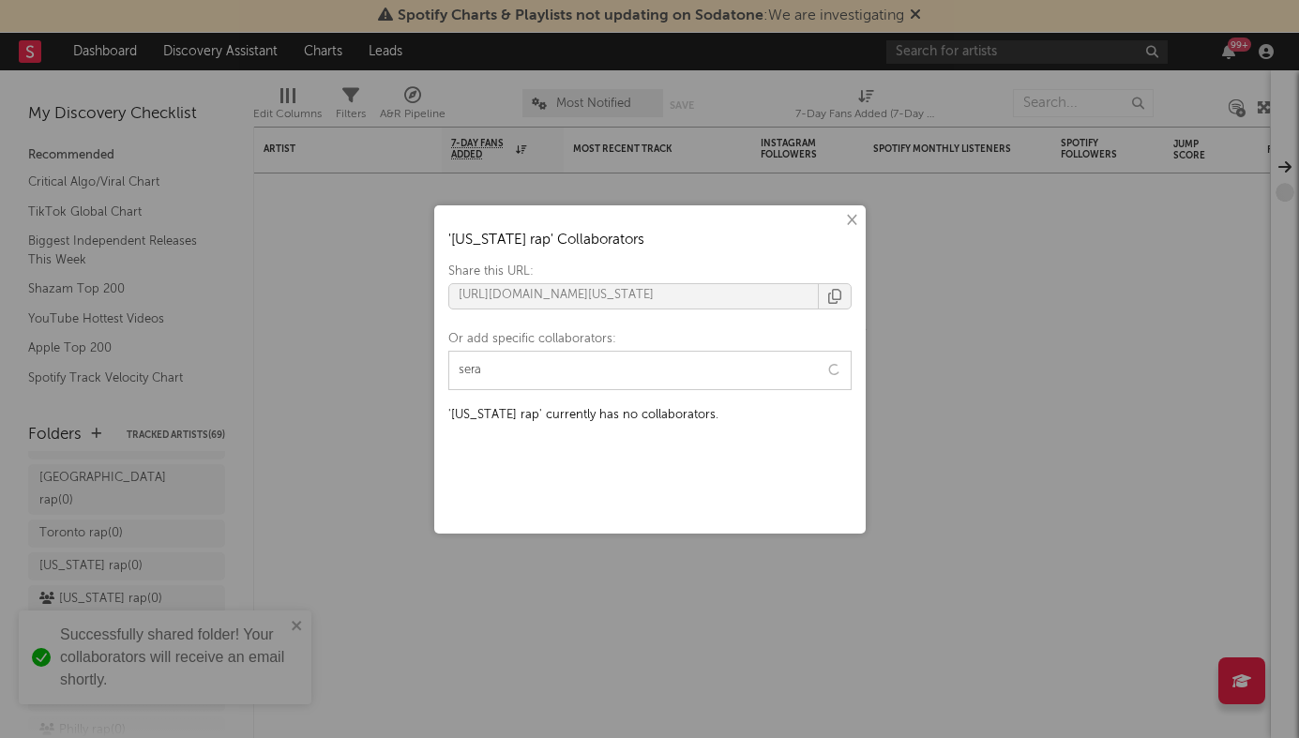
type input "seral"
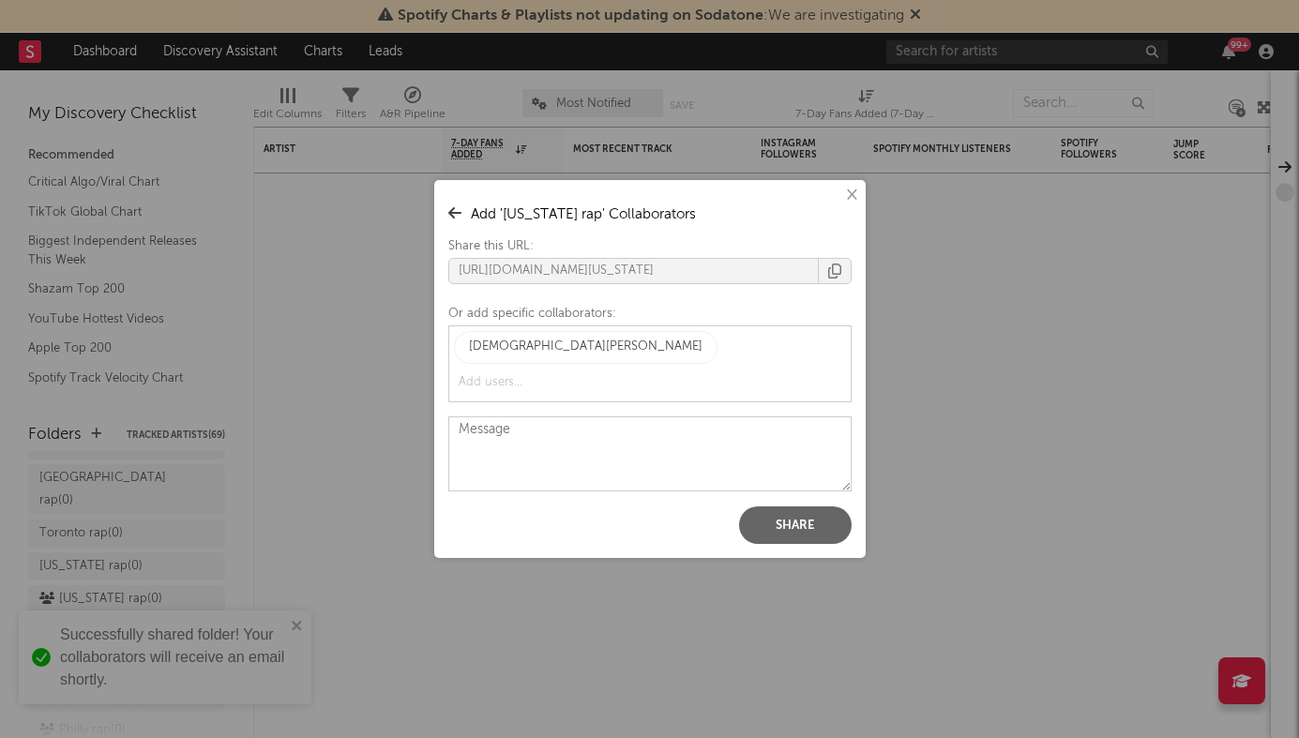
click at [806, 510] on button "Share" at bounding box center [795, 526] width 113 height 38
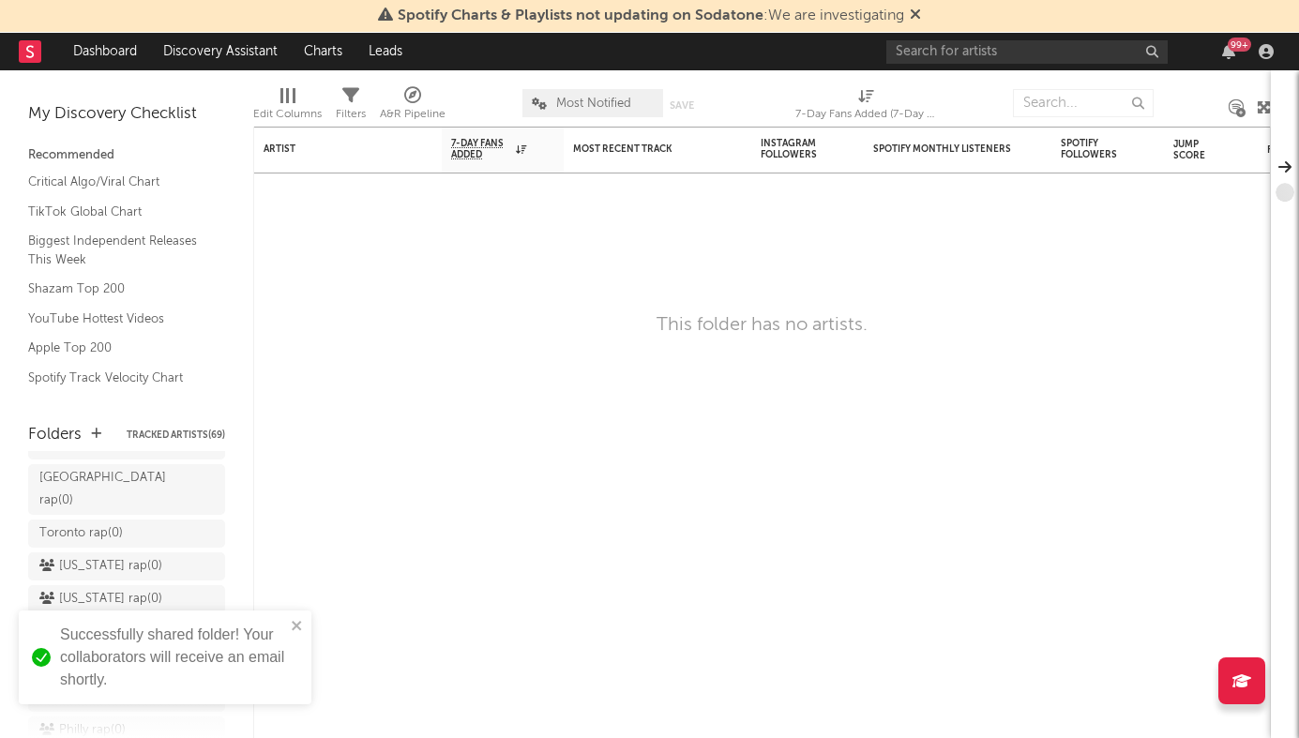
click at [285, 486] on div "× ' Louisiana rap ' Collaborators Share this URL: https://app.sodatone.com/fold…" at bounding box center [649, 369] width 1299 height 738
click at [206, 526] on icon at bounding box center [207, 533] width 18 height 14
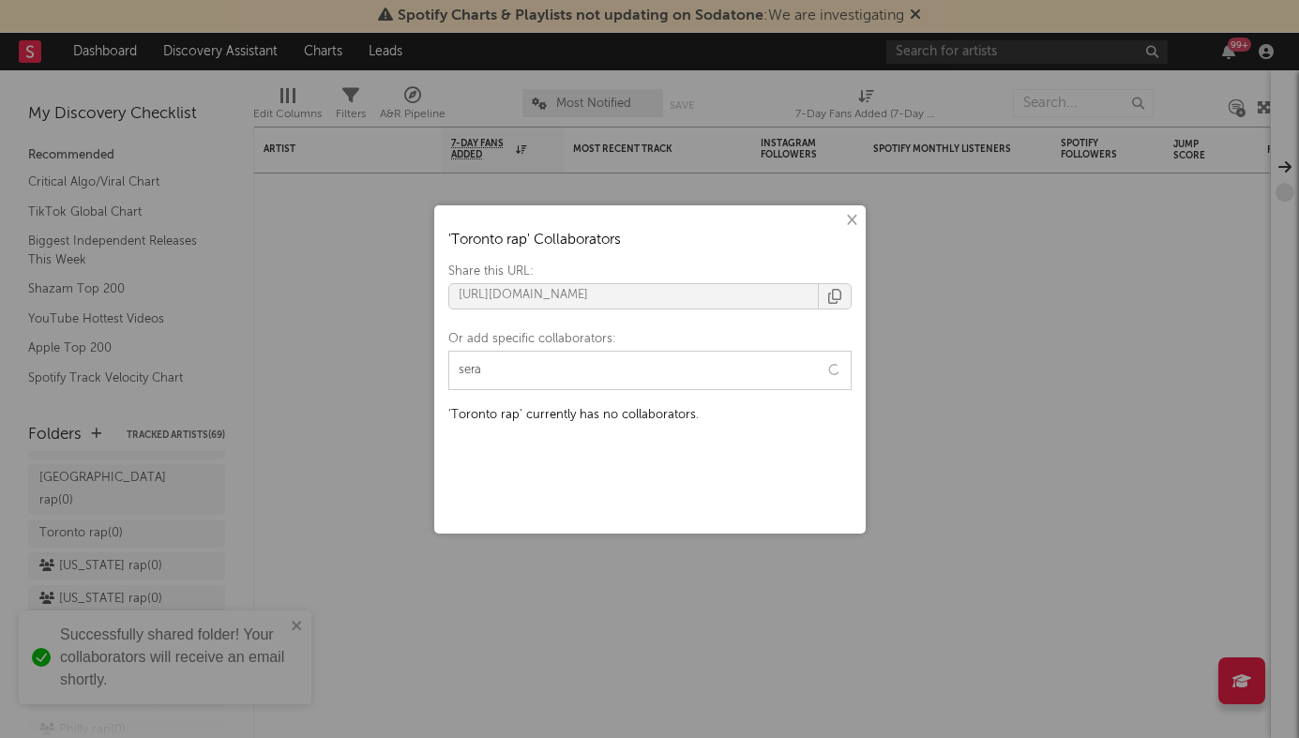
type input "seral"
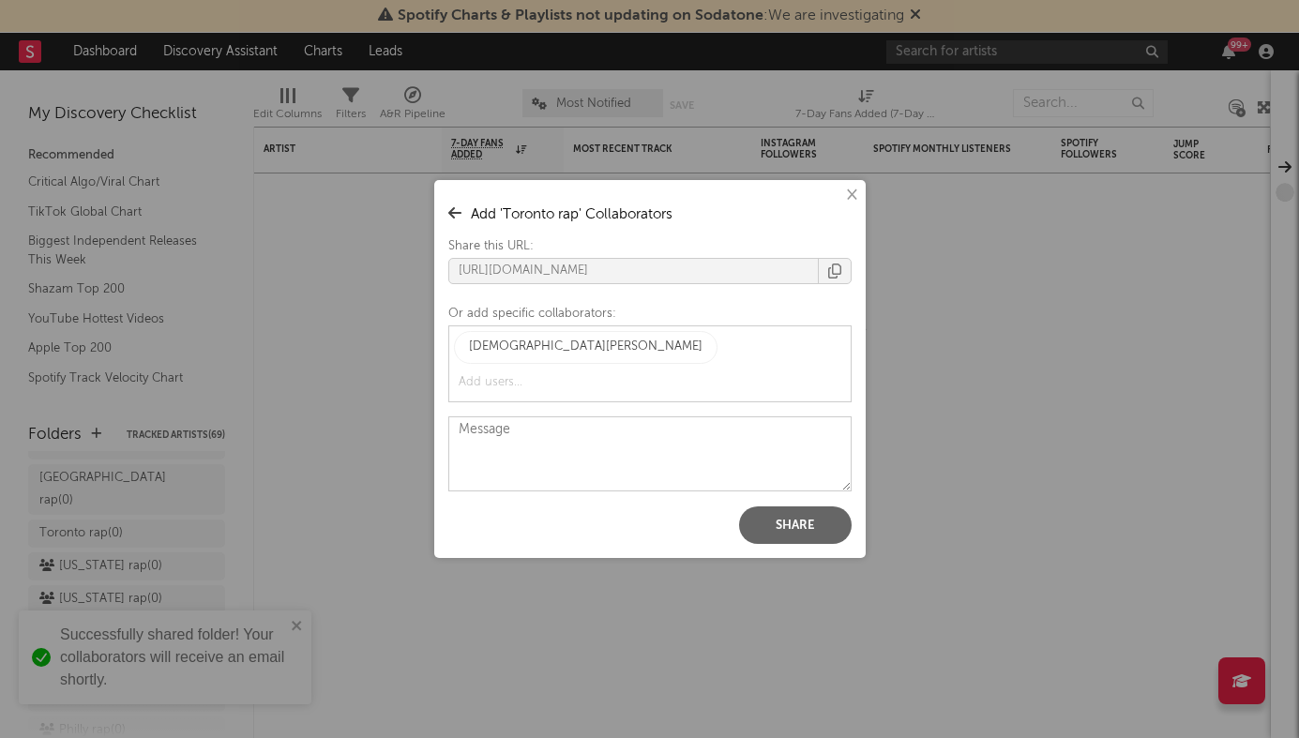
click at [809, 516] on button "Share" at bounding box center [795, 526] width 113 height 38
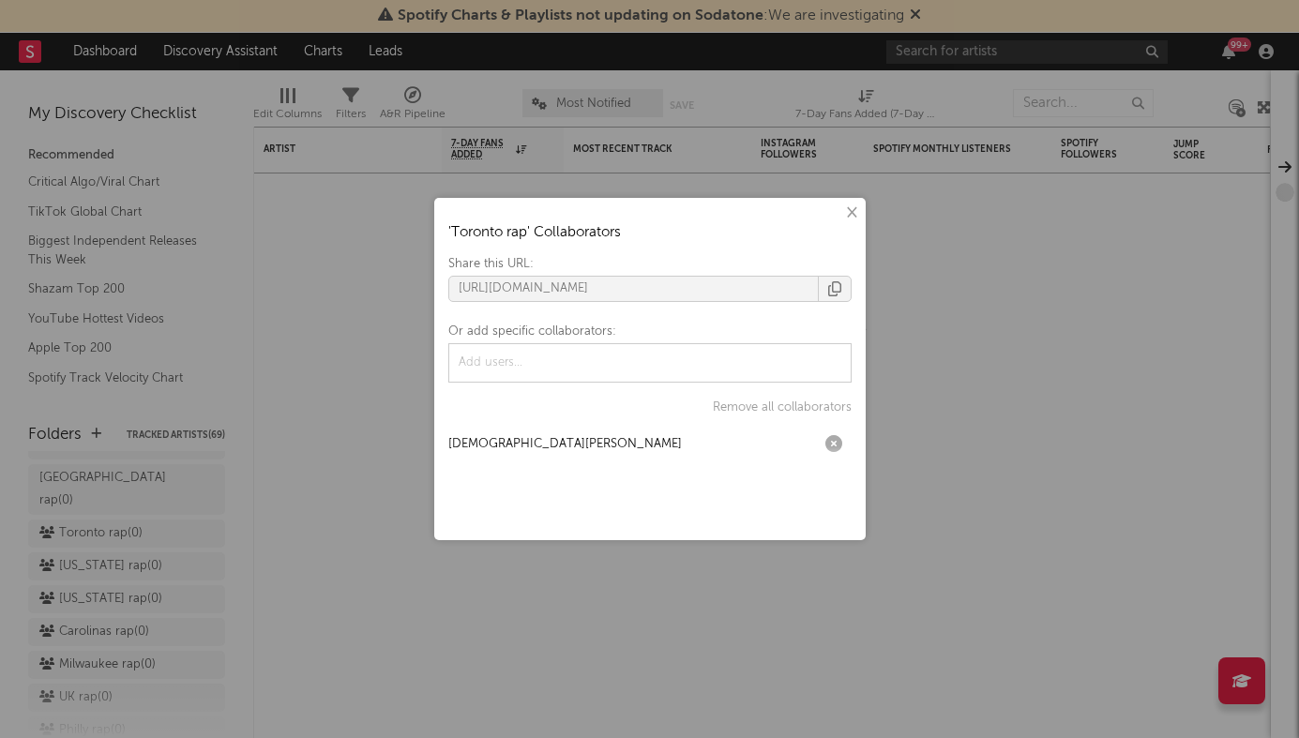
click at [220, 491] on div "× ' Toronto rap ' Collaborators Share this URL: https://app.sodatone.com/folder…" at bounding box center [649, 369] width 1299 height 738
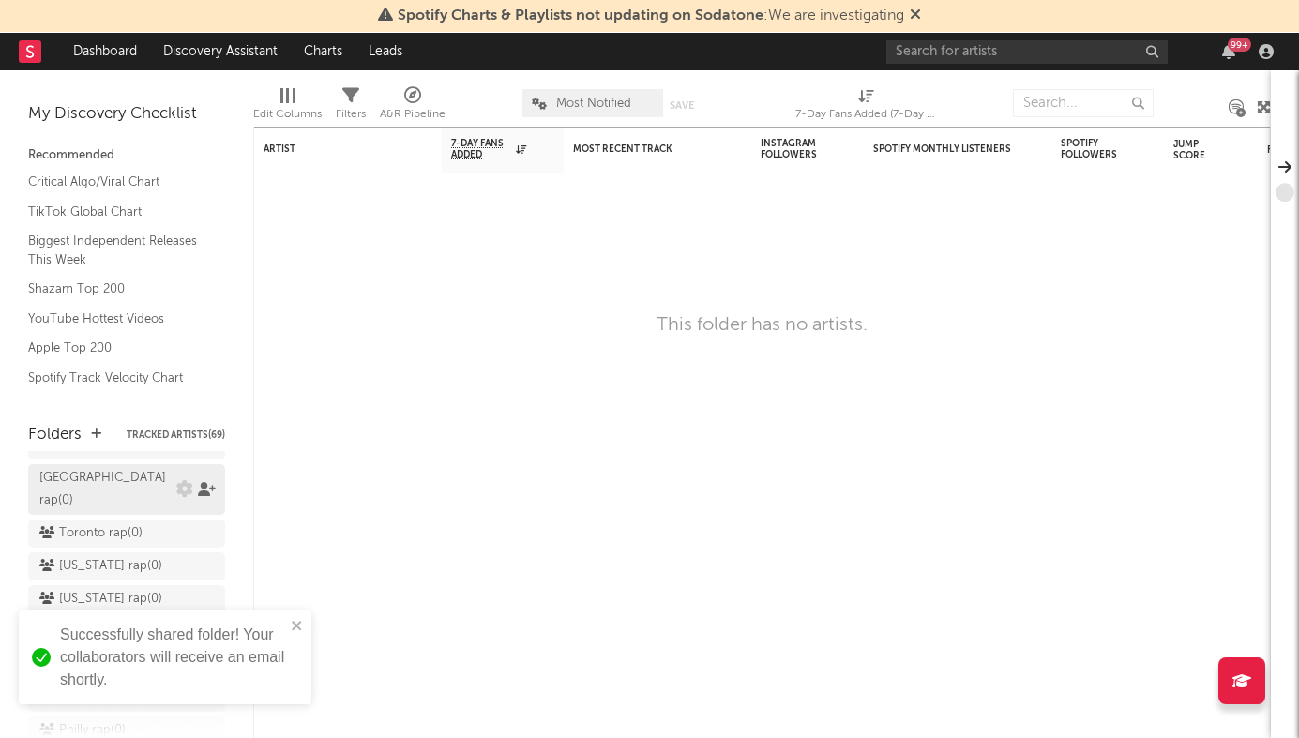
click at [210, 482] on icon at bounding box center [207, 489] width 18 height 14
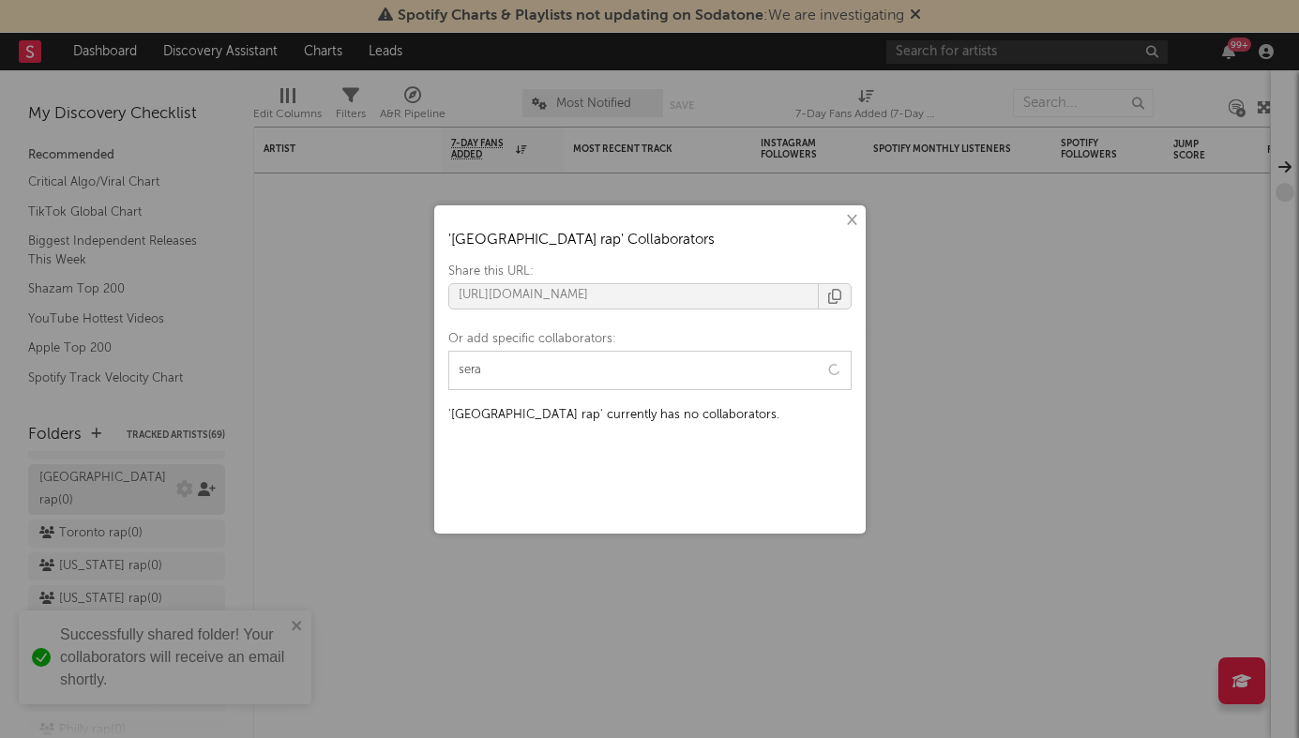
type input "seral"
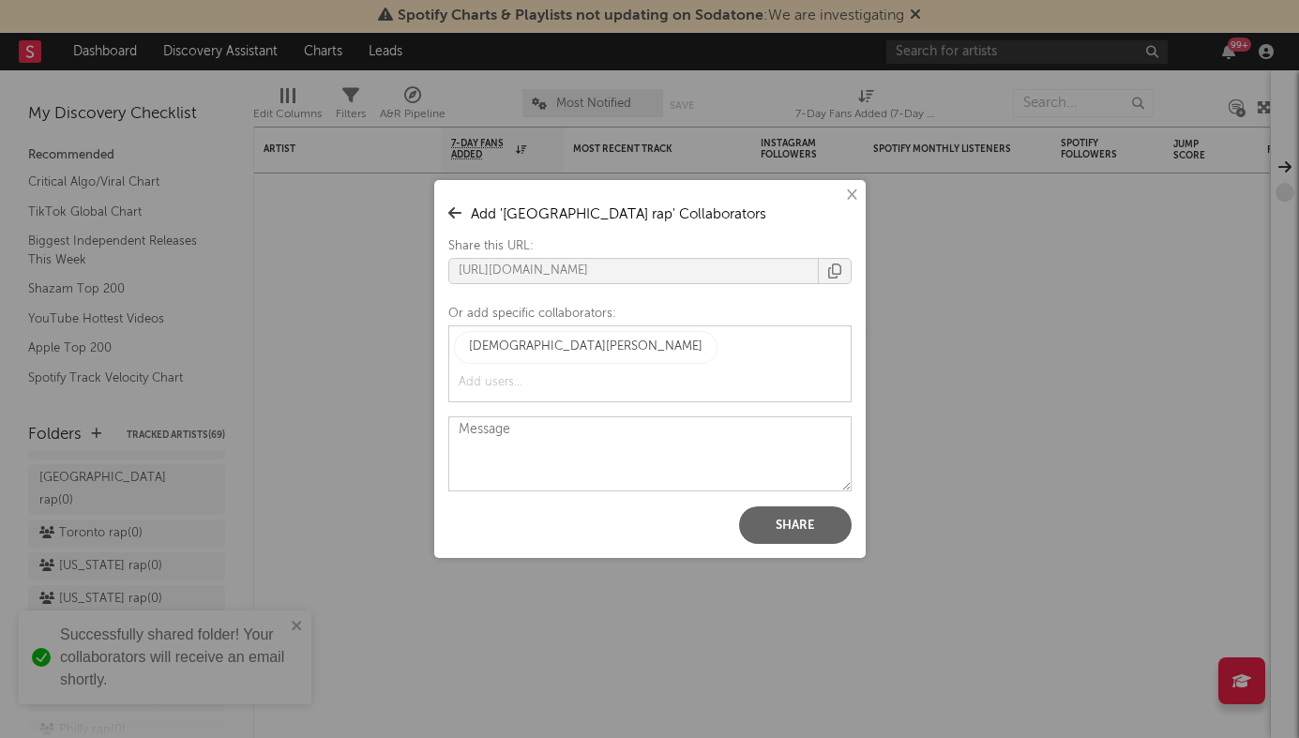
click at [807, 509] on button "Share" at bounding box center [795, 526] width 113 height 38
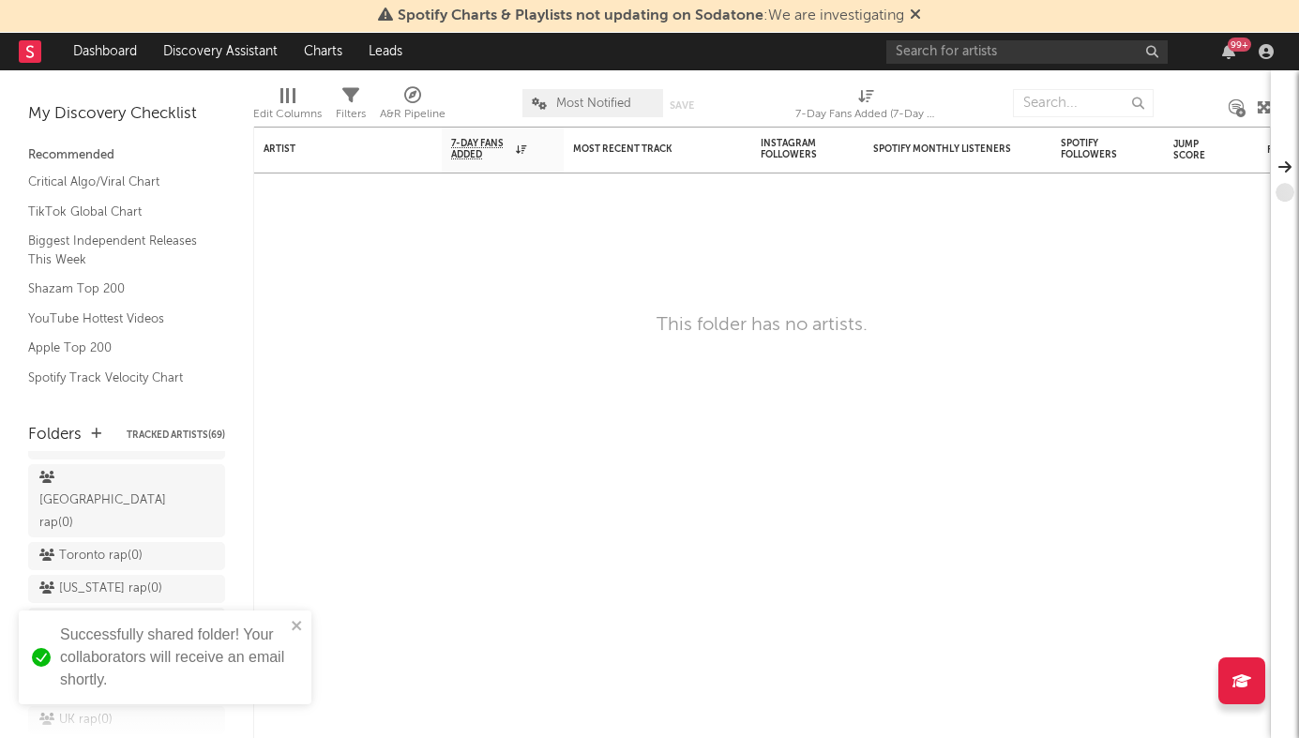
click at [341, 516] on div "× ' South Africa rap ' Collaborators Share this URL: https://app.sodatone.com/f…" at bounding box center [649, 369] width 1299 height 738
click at [202, 507] on icon at bounding box center [207, 506] width 18 height 14
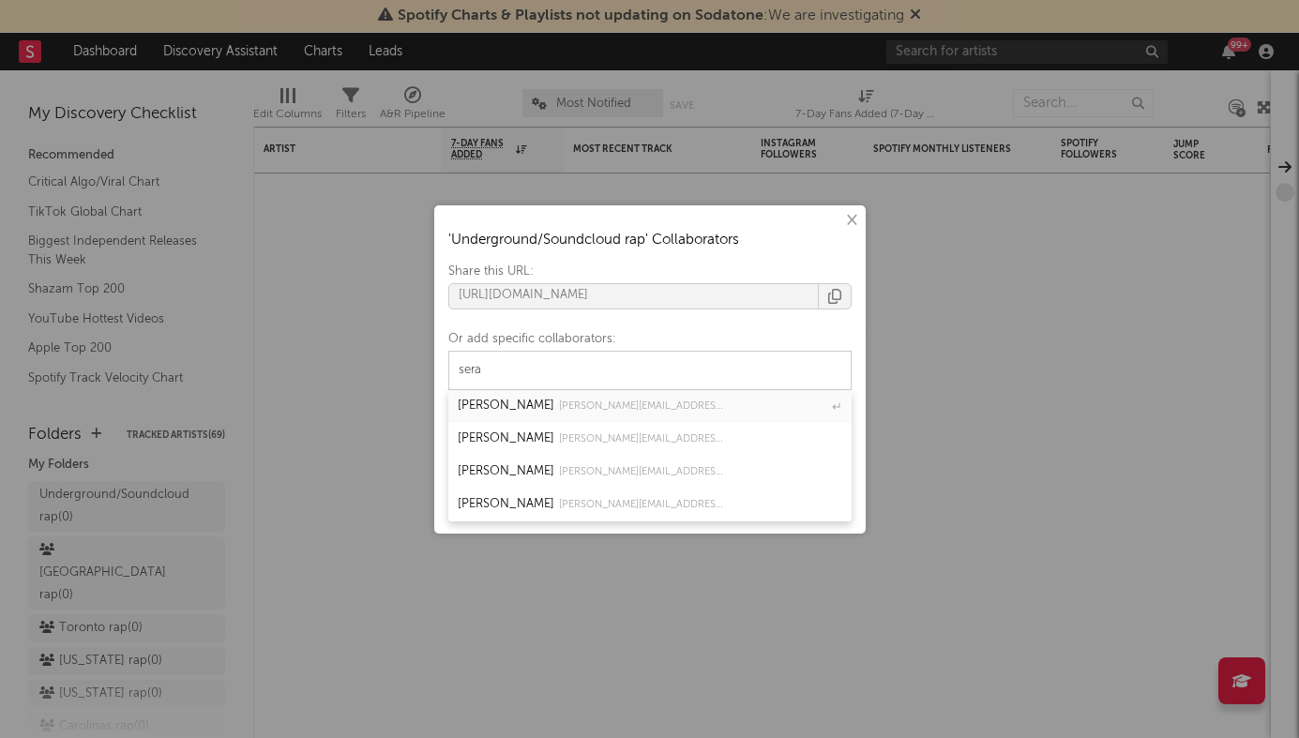
type input "seral"
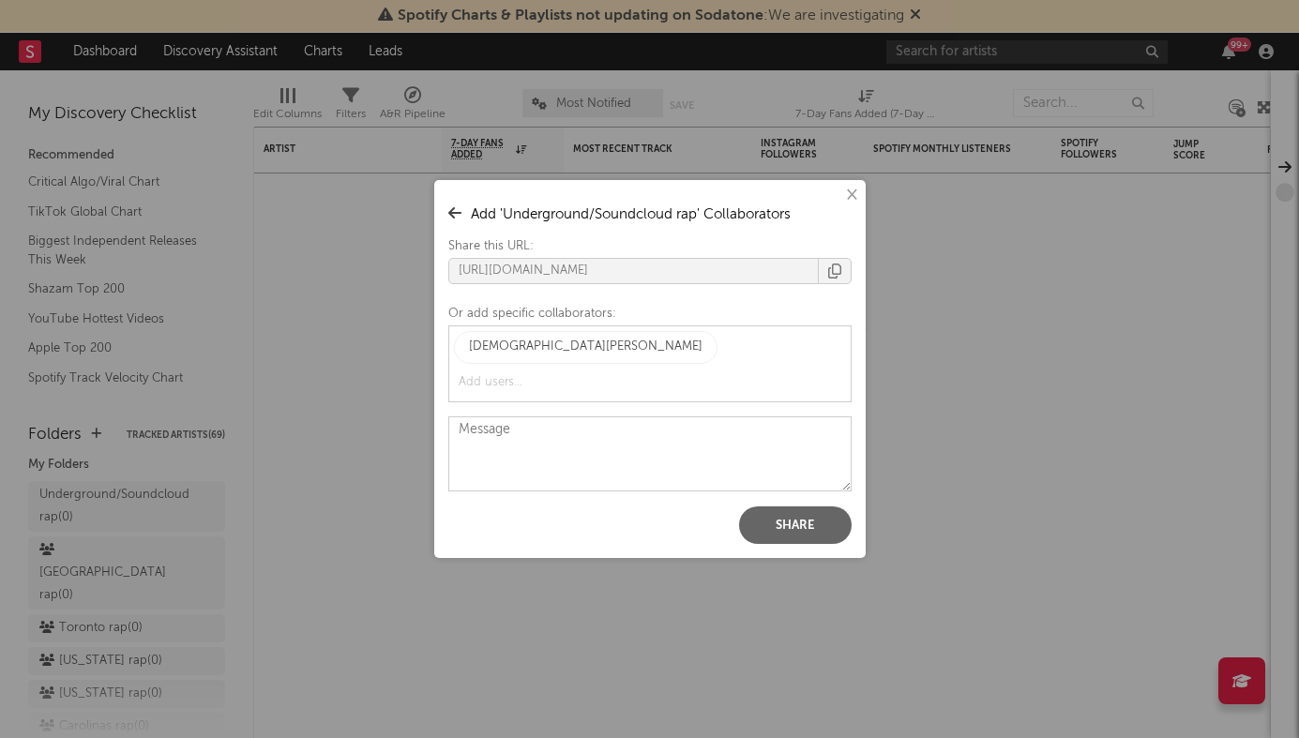
click at [791, 507] on button "Share" at bounding box center [795, 526] width 113 height 38
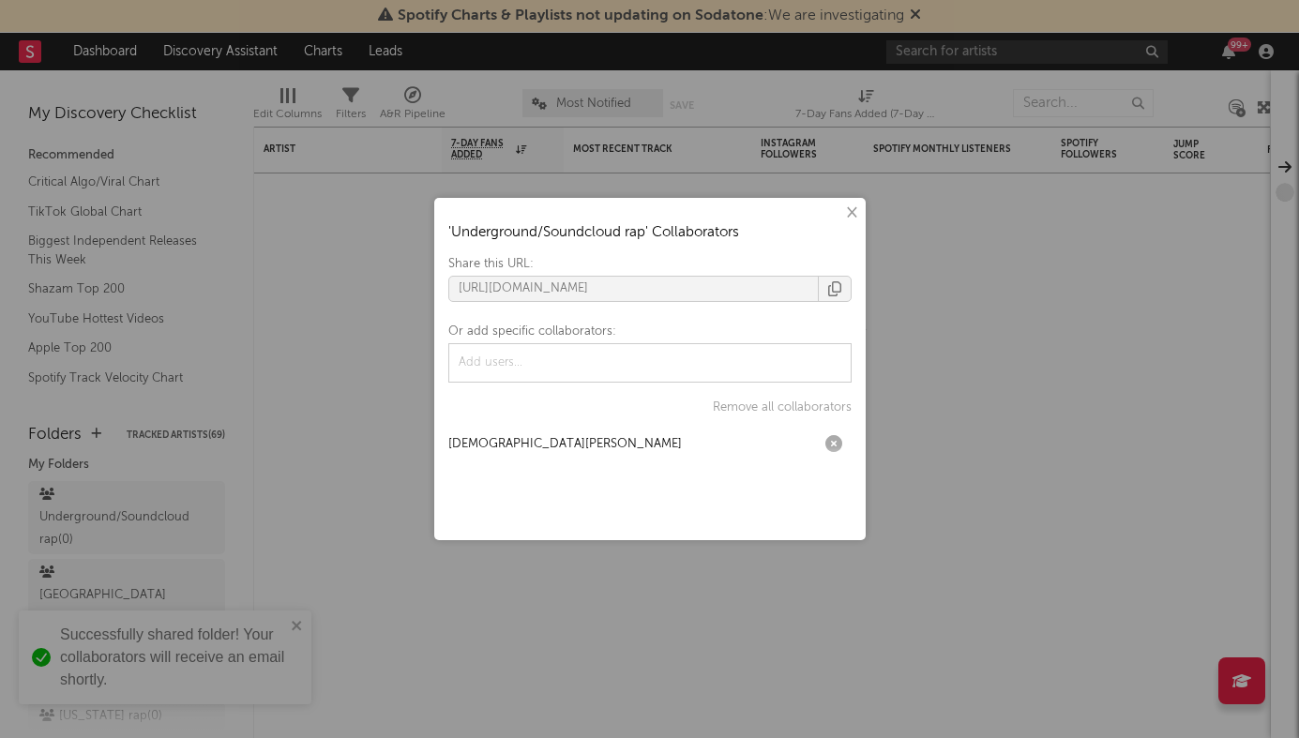
click at [284, 489] on div "× ' Underground/Soundcloud rap ' Collaborators Share this URL: https://app.soda…" at bounding box center [649, 369] width 1299 height 738
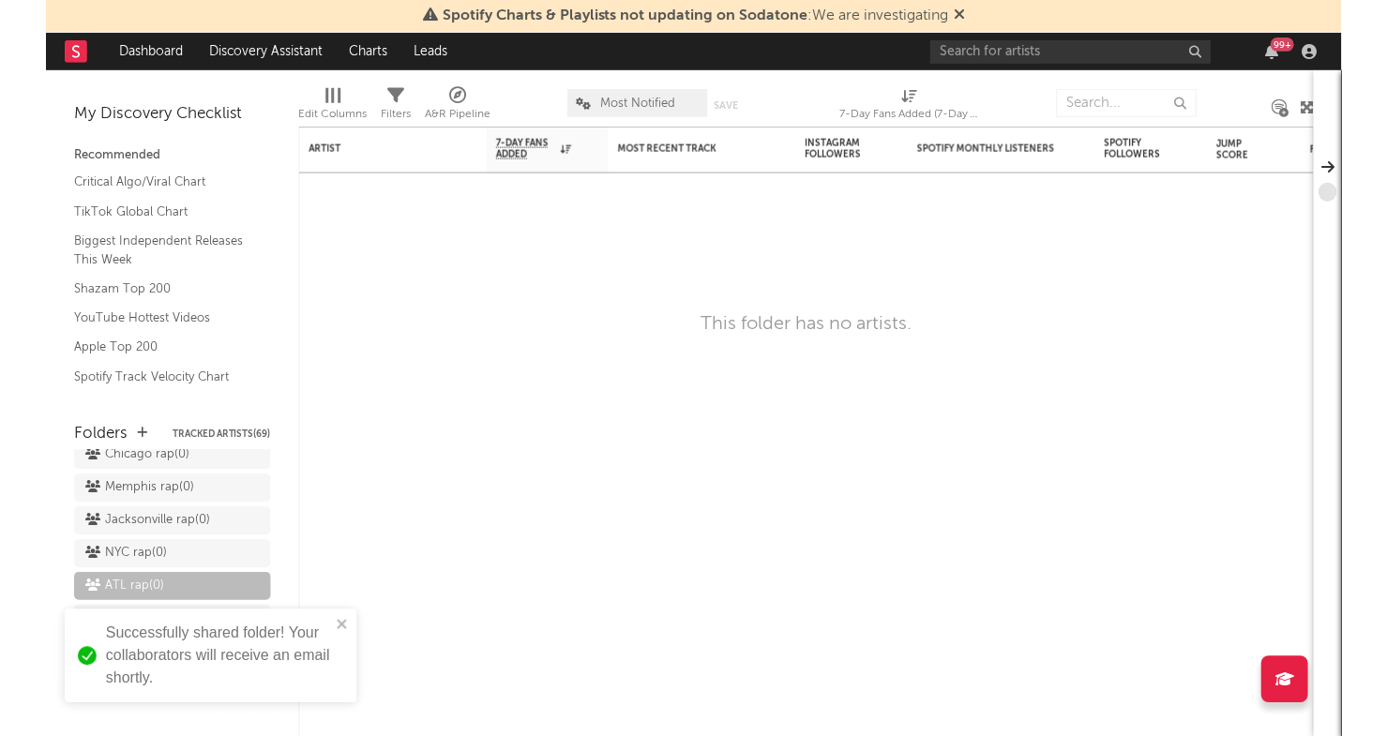
scroll to position [643, 0]
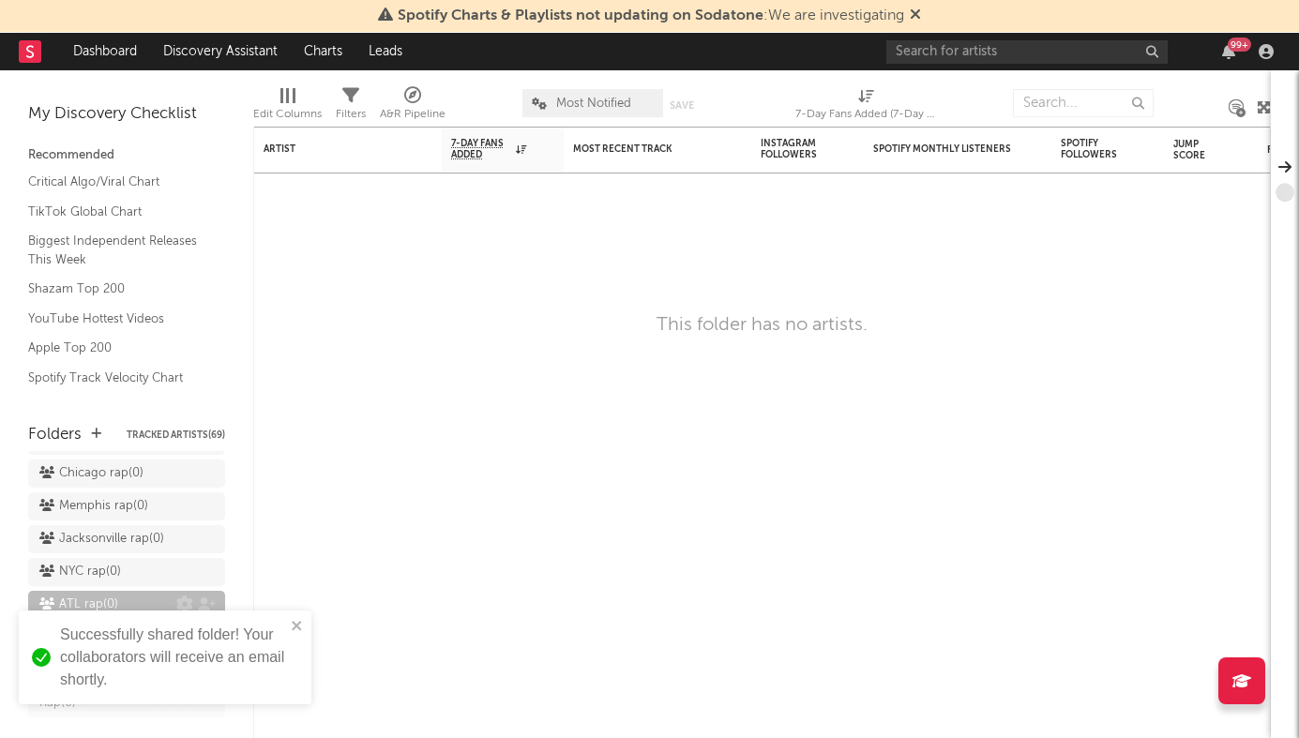
click at [140, 594] on div "ATL rap ( 0 )" at bounding box center [107, 605] width 137 height 23
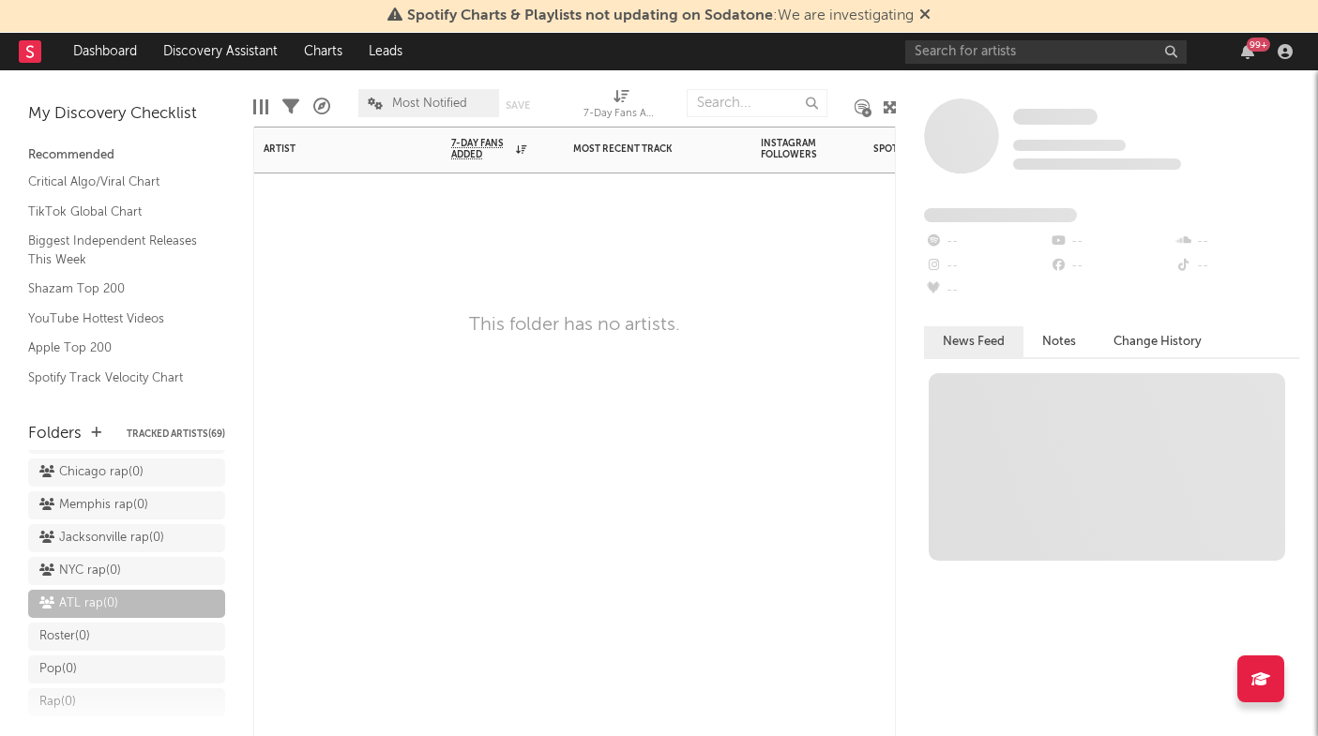
click at [468, 377] on div "Artist Notifications 7-Day Fans Added WoW % Change Most Recent Track Popularity…" at bounding box center [574, 432] width 643 height 610
click at [731, 101] on input "text" at bounding box center [757, 103] width 141 height 28
type input "tezzus"
click at [1038, 77] on div "Some Artist Tracking Since: September 10, 2025 0 fans this week 0 fans last wee…" at bounding box center [1107, 403] width 422 height 666
click at [594, 400] on div "Artist Notifications 7-Day Fans Added WoW % Change Most Recent Track Popularity…" at bounding box center [574, 432] width 643 height 610
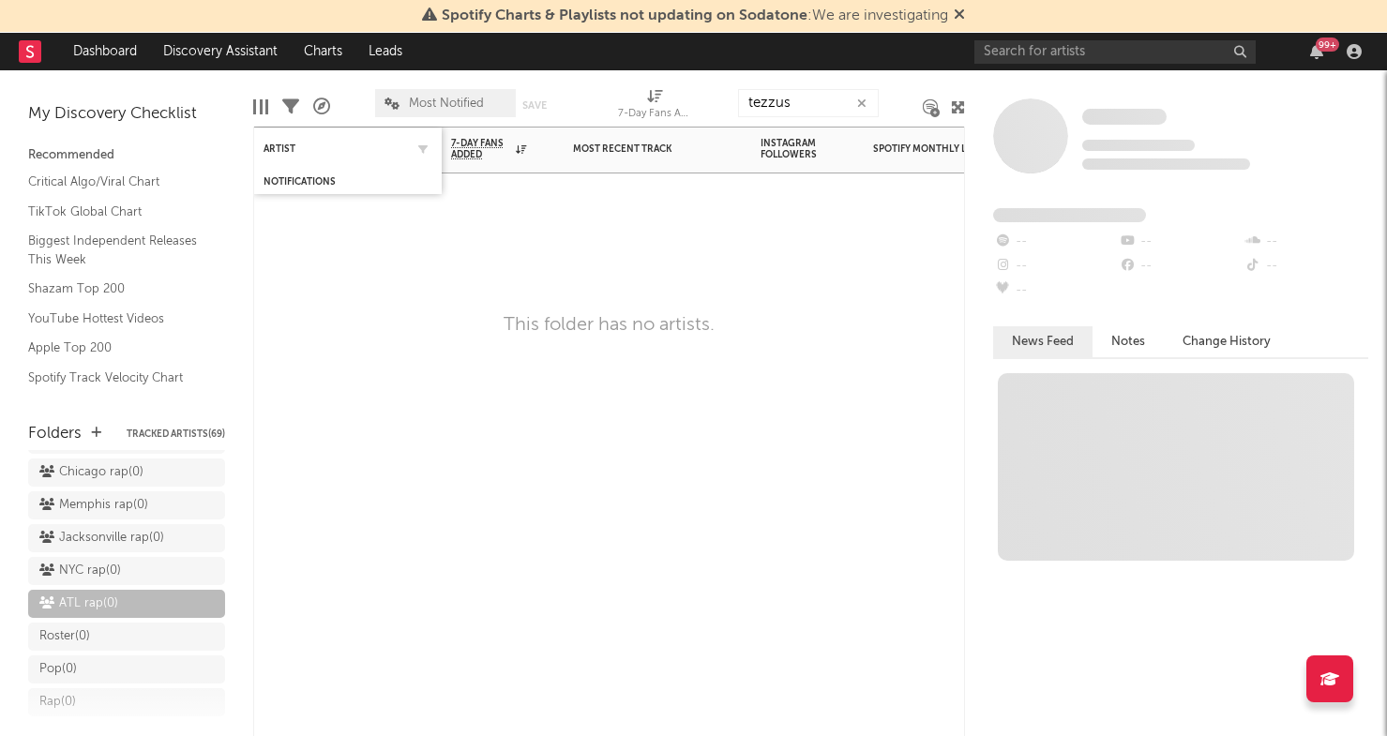
click at [292, 159] on div "Artist" at bounding box center [348, 148] width 169 height 37
click at [861, 98] on icon "button" at bounding box center [861, 104] width 9 height 12
click at [909, 234] on div "Artist Notifications 7-Day Fans Added WoW % Change Most Recent Track Popularity…" at bounding box center [609, 432] width 712 height 610
click at [1084, 65] on div "99 +" at bounding box center [1172, 52] width 394 height 38
click at [1081, 61] on input "text" at bounding box center [1115, 51] width 281 height 23
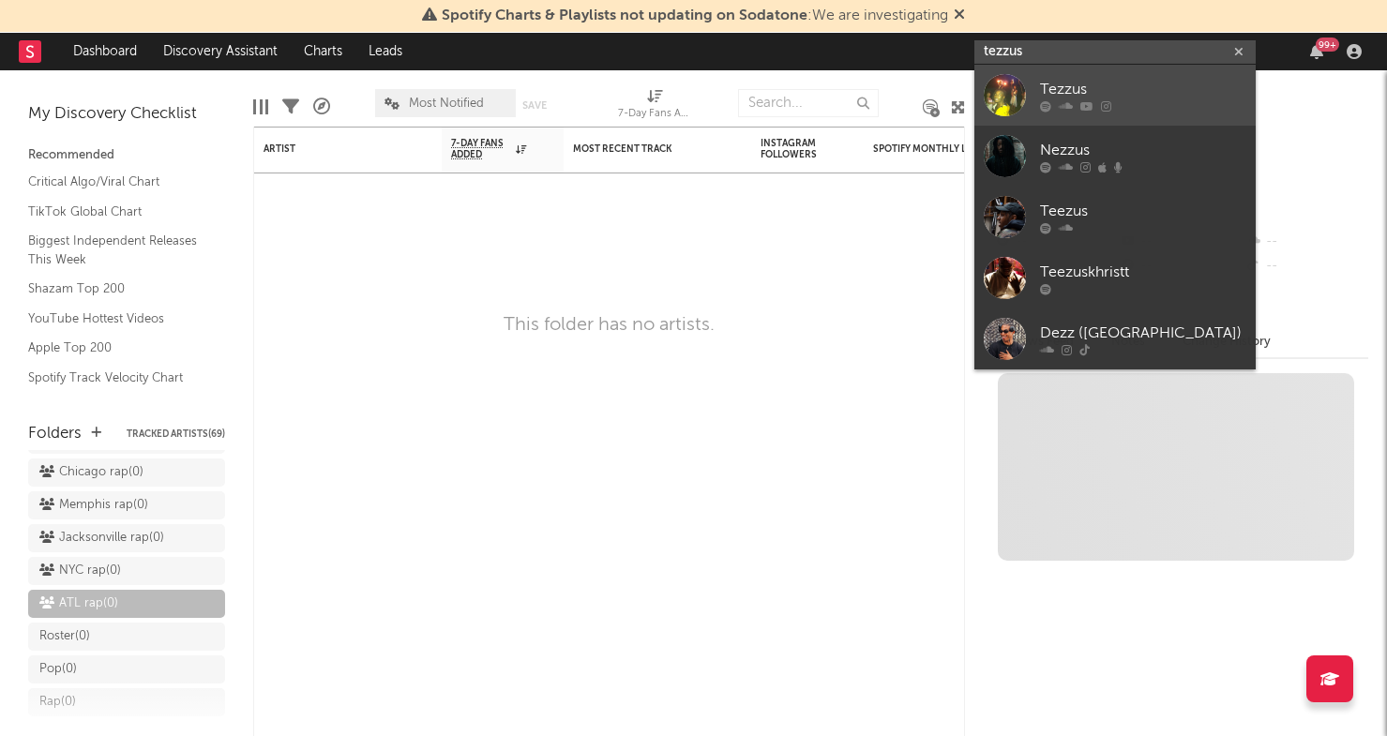
type input "tezzus"
click at [1170, 105] on div at bounding box center [1143, 105] width 206 height 11
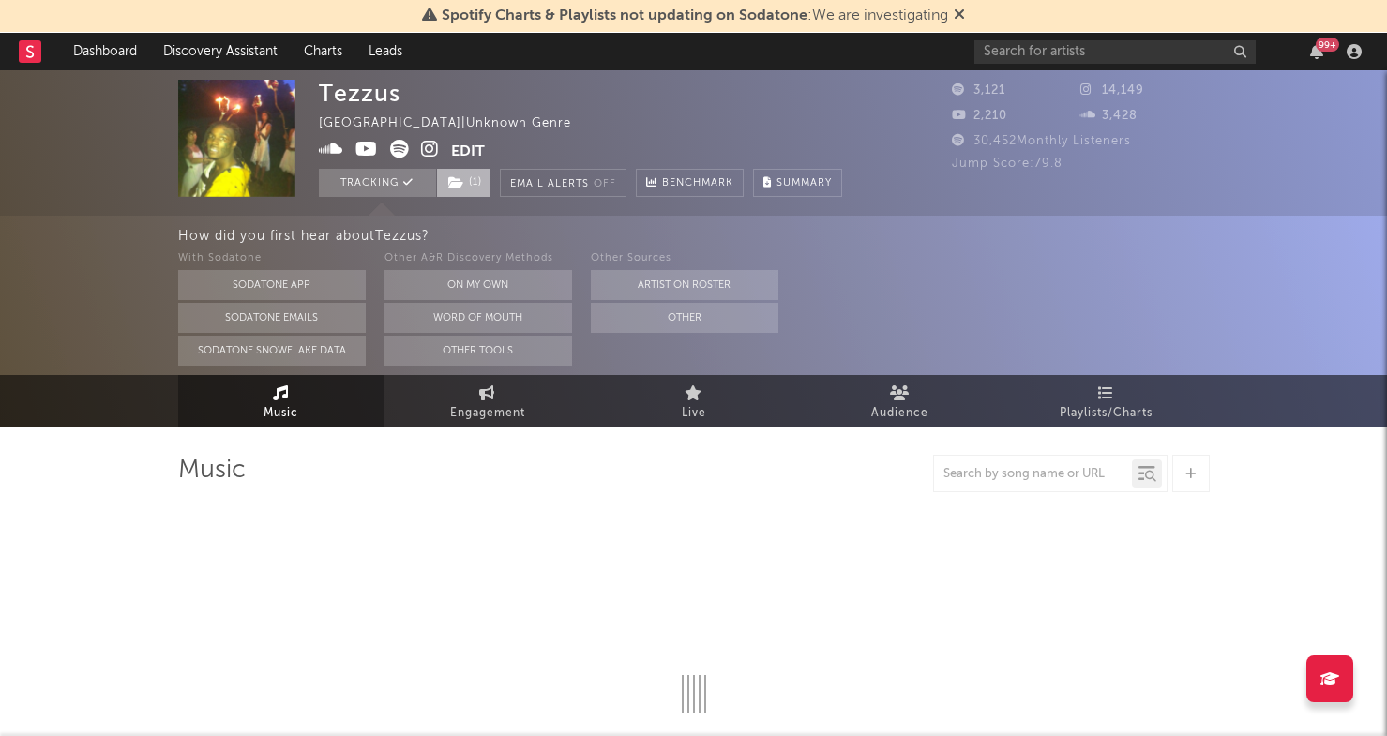
select select "6m"
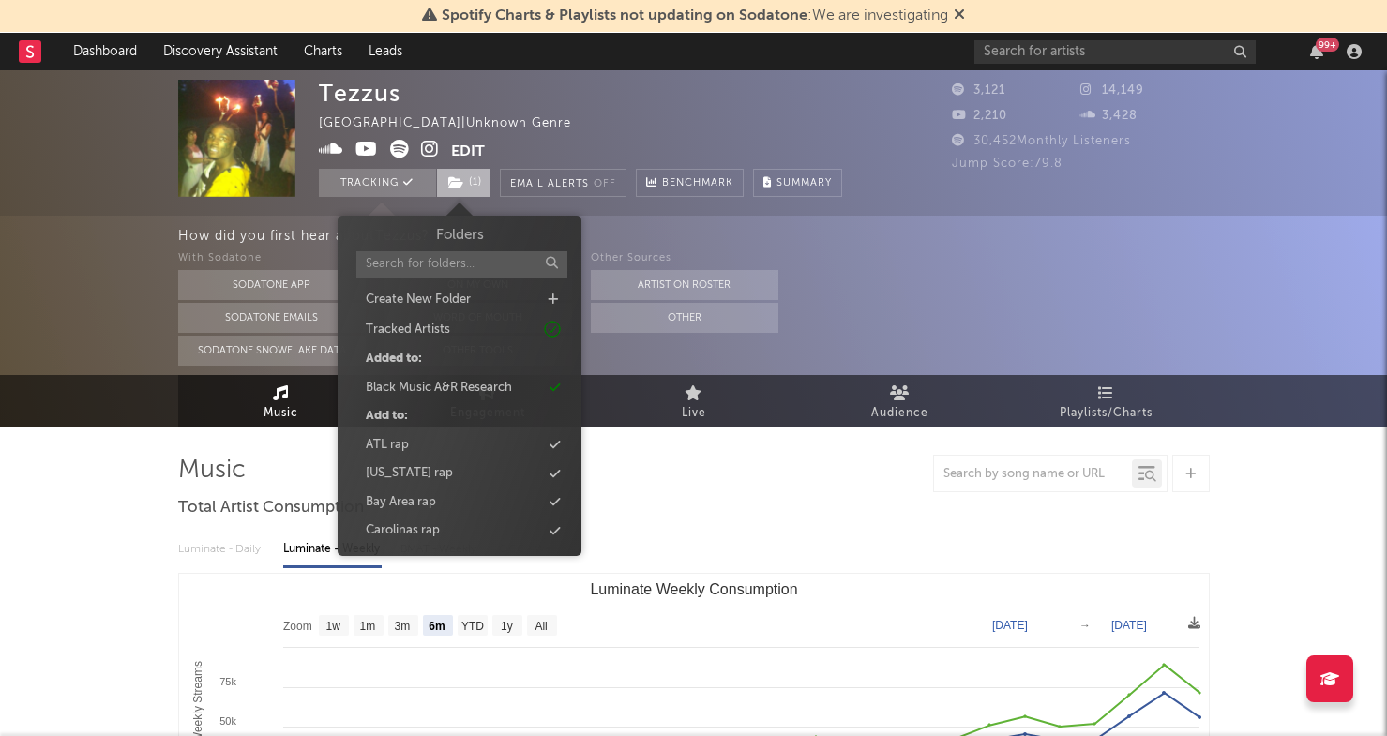
click at [473, 187] on span "( 1 )" at bounding box center [463, 183] width 55 height 28
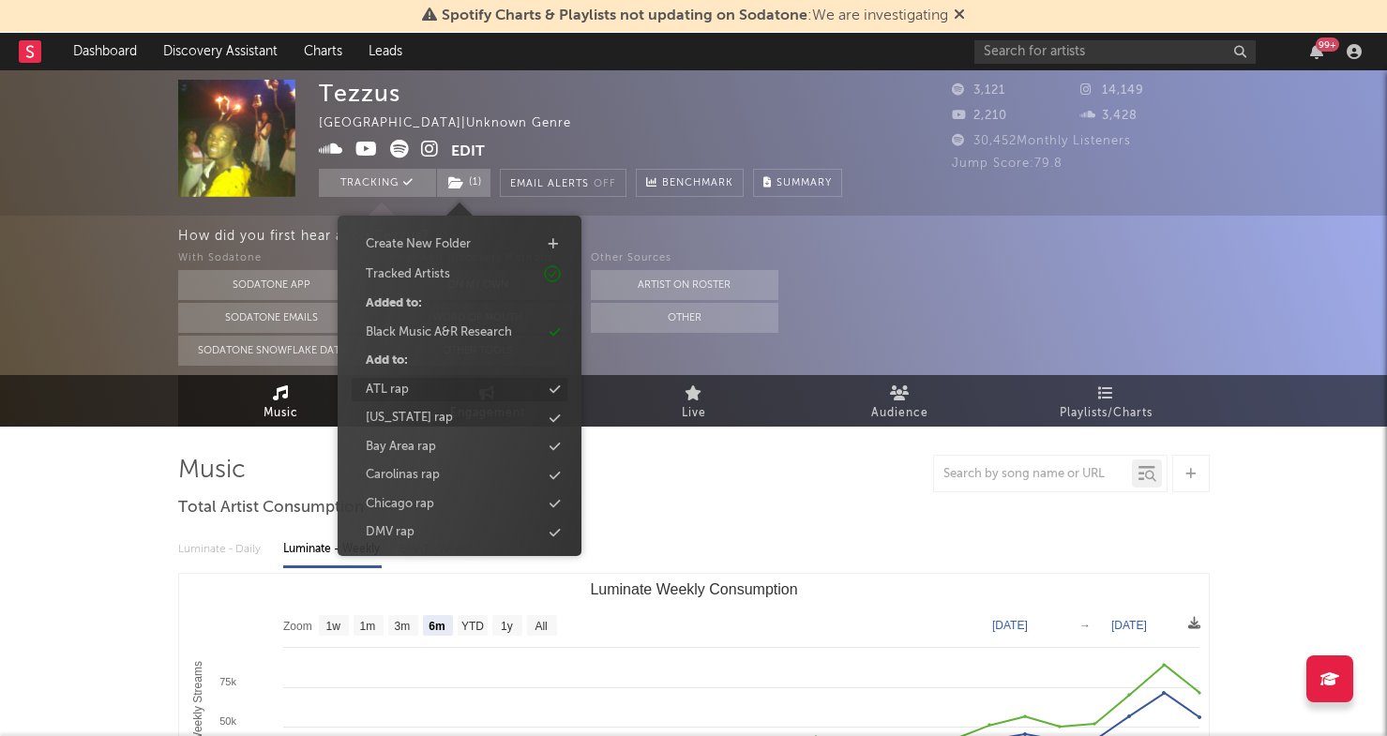
scroll to position [53, 0]
click at [552, 391] on icon at bounding box center [555, 392] width 10 height 12
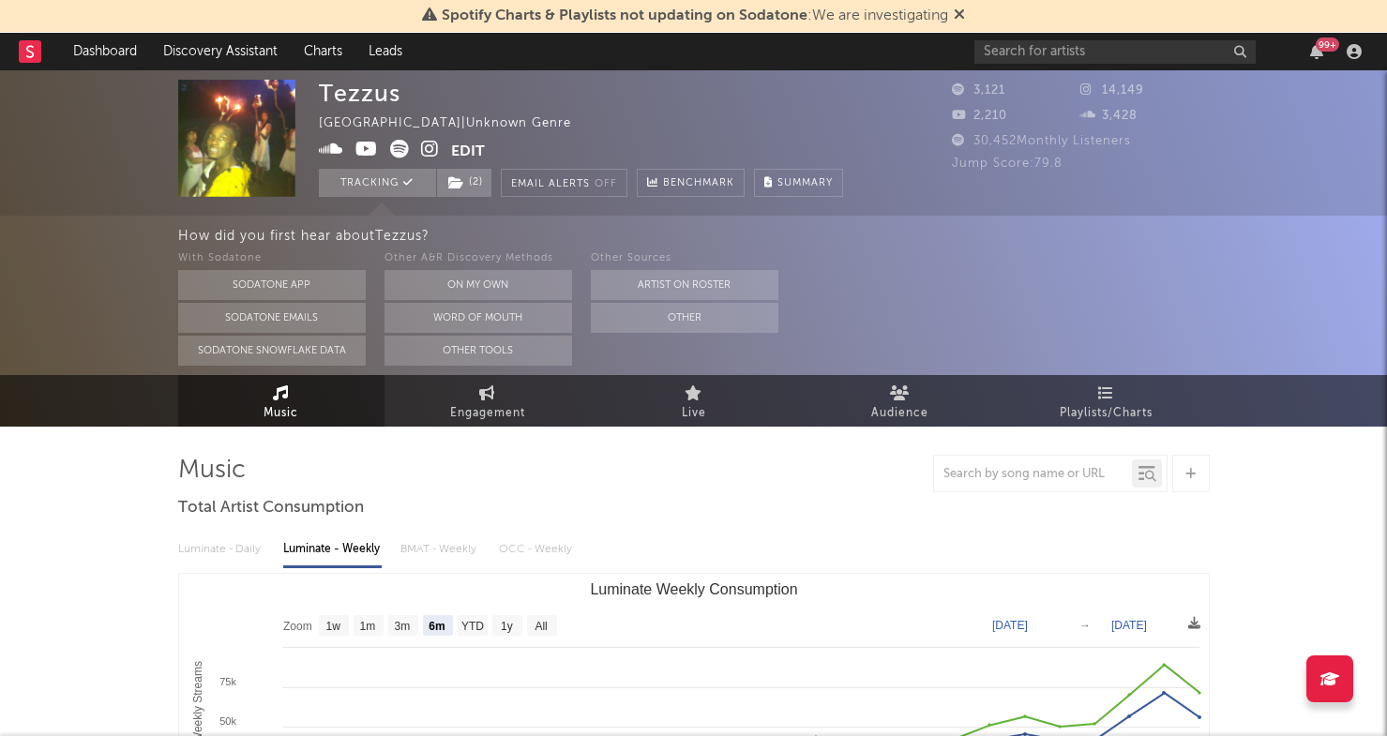
click at [787, 484] on div at bounding box center [694, 474] width 1032 height 38
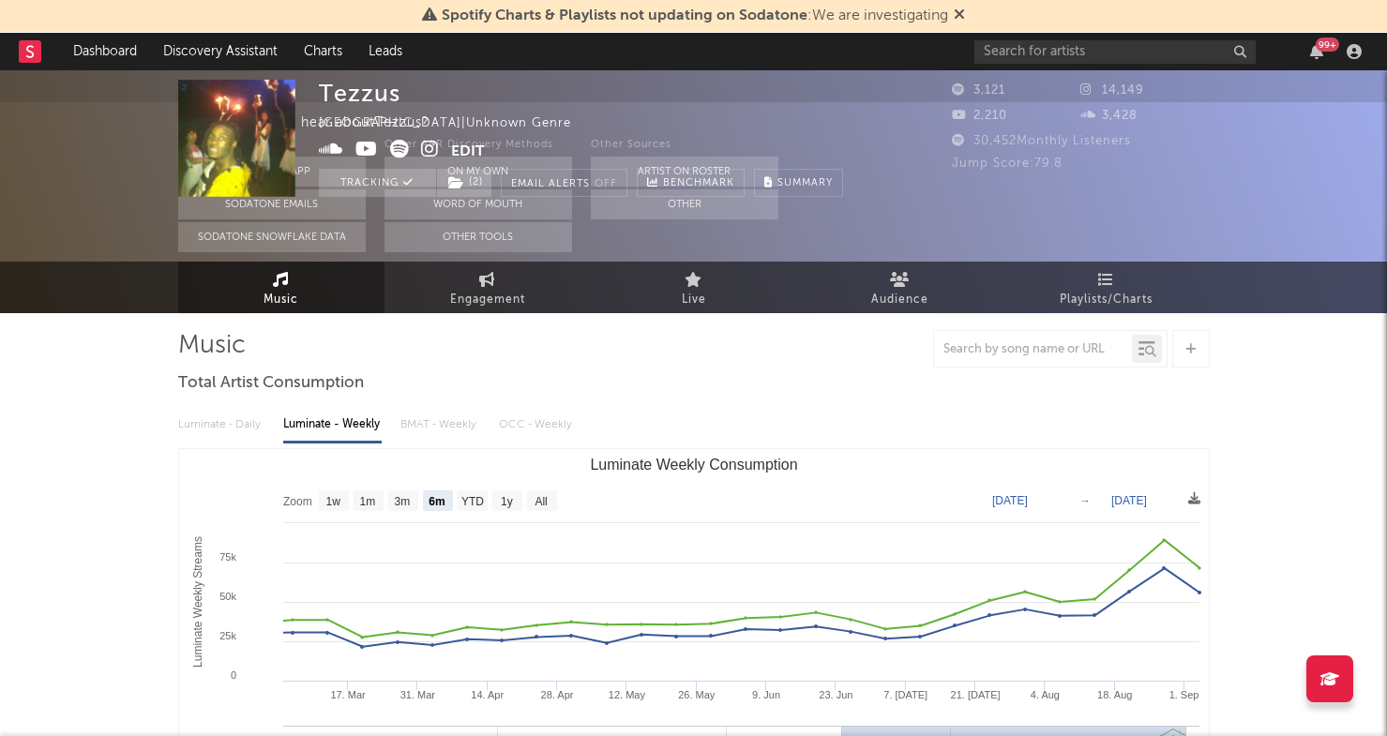
scroll to position [0, 0]
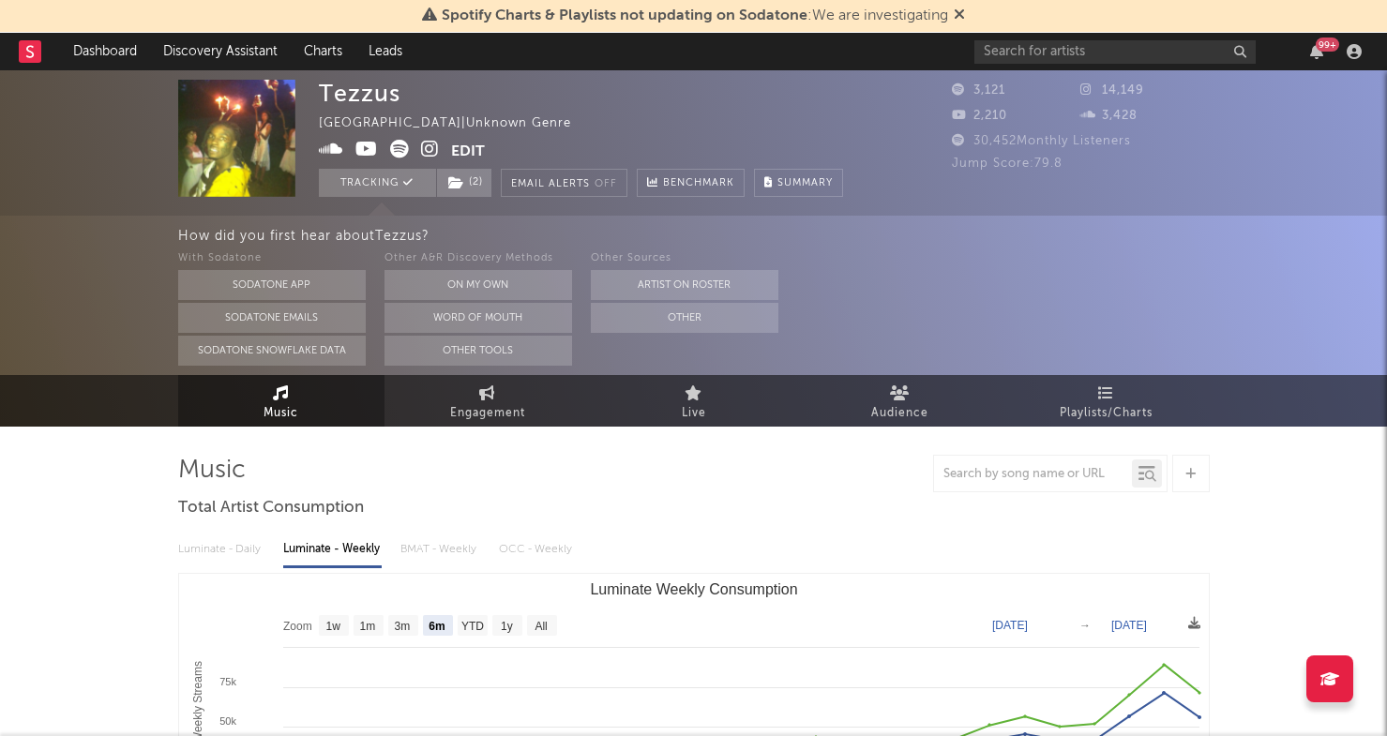
click at [23, 59] on rect at bounding box center [30, 51] width 23 height 23
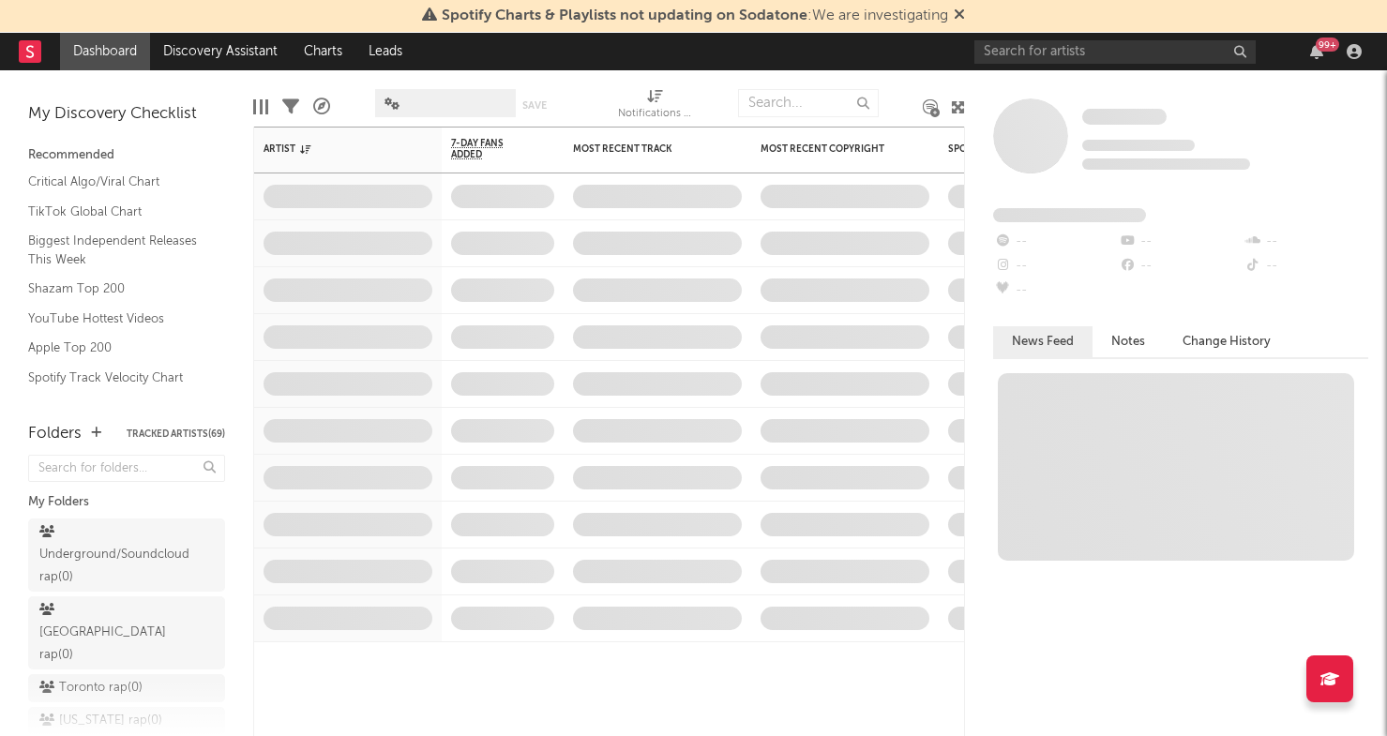
scroll to position [110, 0]
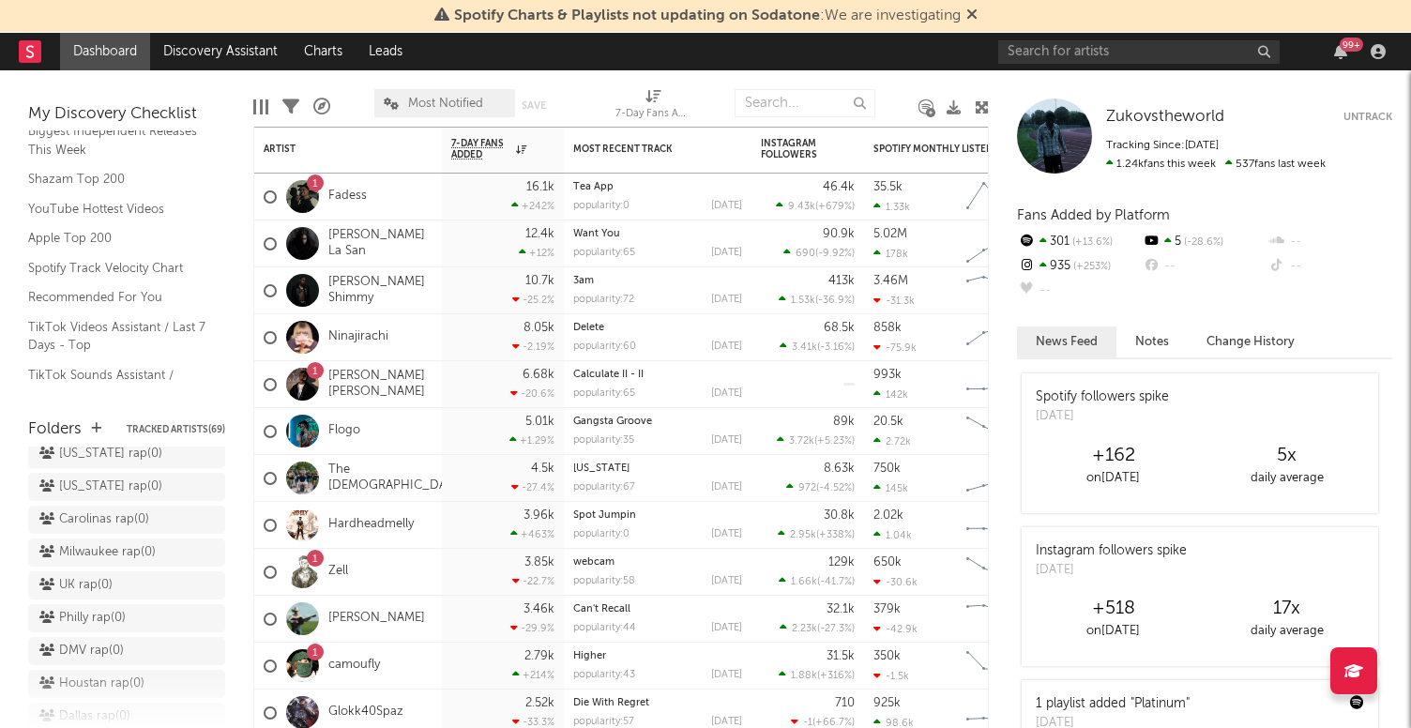
scroll to position [294, 0]
drag, startPoint x: 253, startPoint y: 231, endPoint x: 344, endPoint y: 232, distance: 91.0
click at [345, 231] on div "Artist Notifications 7-Day Fans Added WoW % Change Most Recent Track Popularity…" at bounding box center [620, 427] width 735 height 601
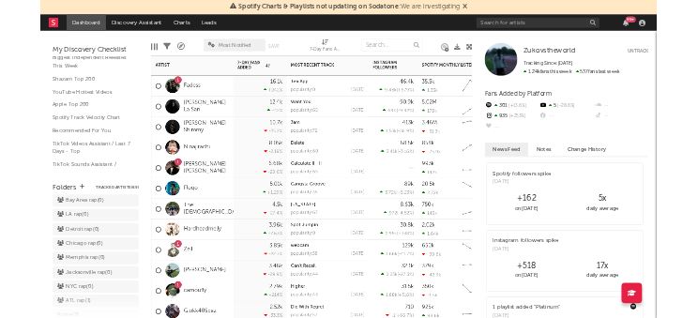
scroll to position [552, 0]
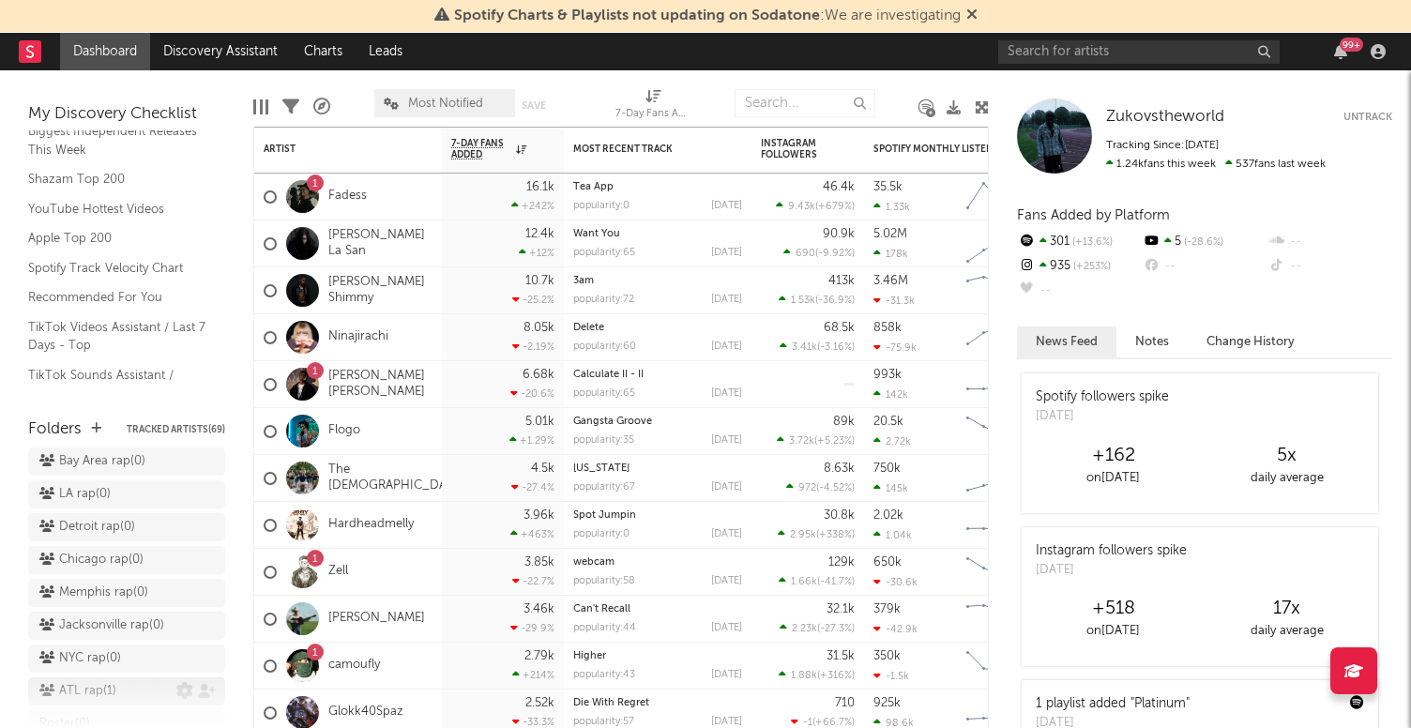
click at [136, 680] on div "ATL rap ( 1 )" at bounding box center [107, 691] width 137 height 23
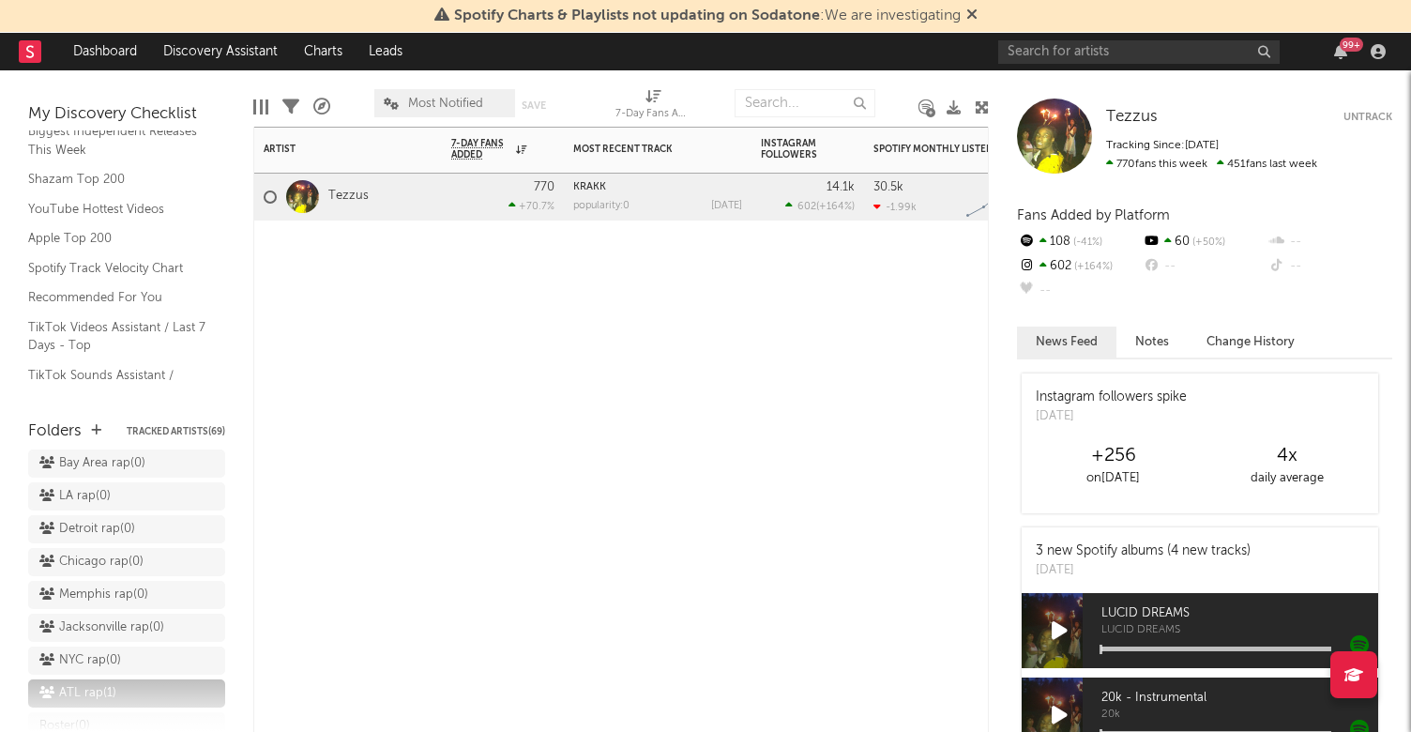
click at [416, 425] on div "Artist Notifications 7-Day Fans Added WoW % Change Most Recent Track Popularity…" at bounding box center [620, 429] width 735 height 605
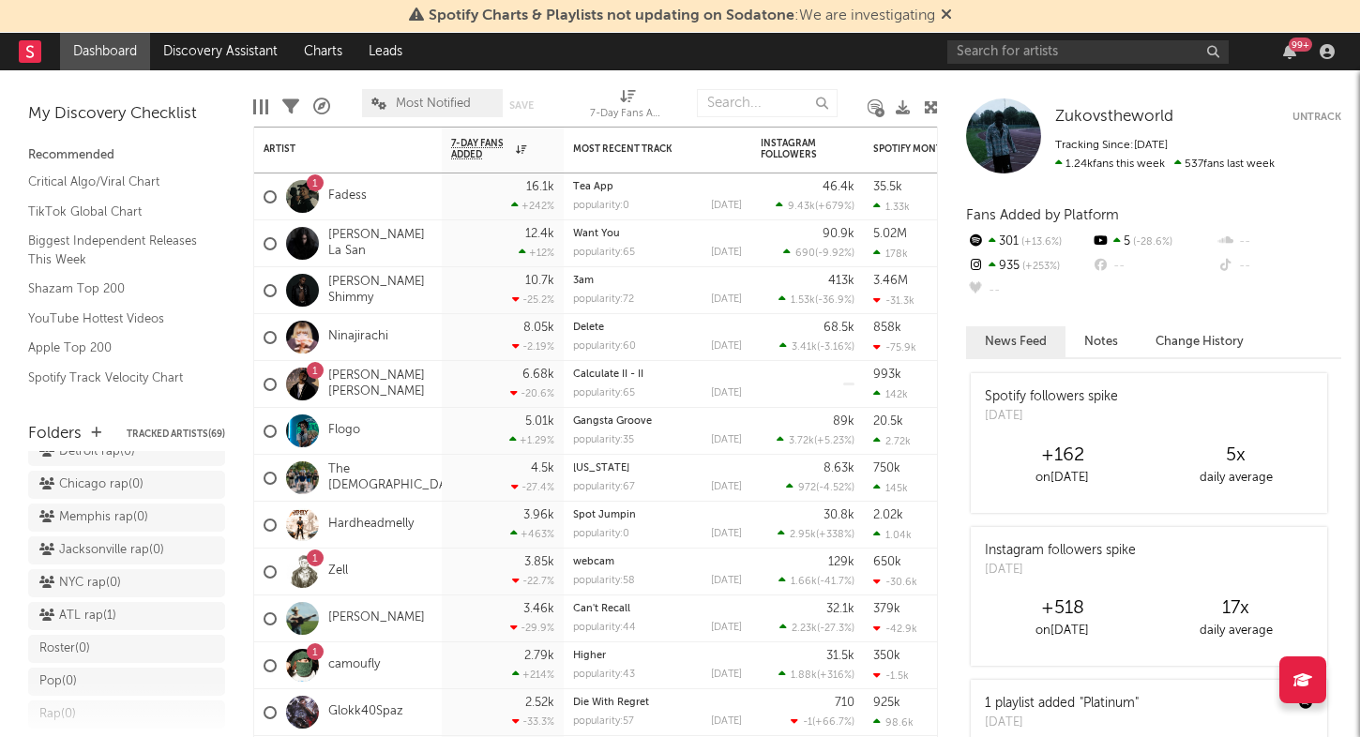
scroll to position [629, 0]
click at [133, 607] on div "ATL rap ( 1 )" at bounding box center [107, 618] width 137 height 23
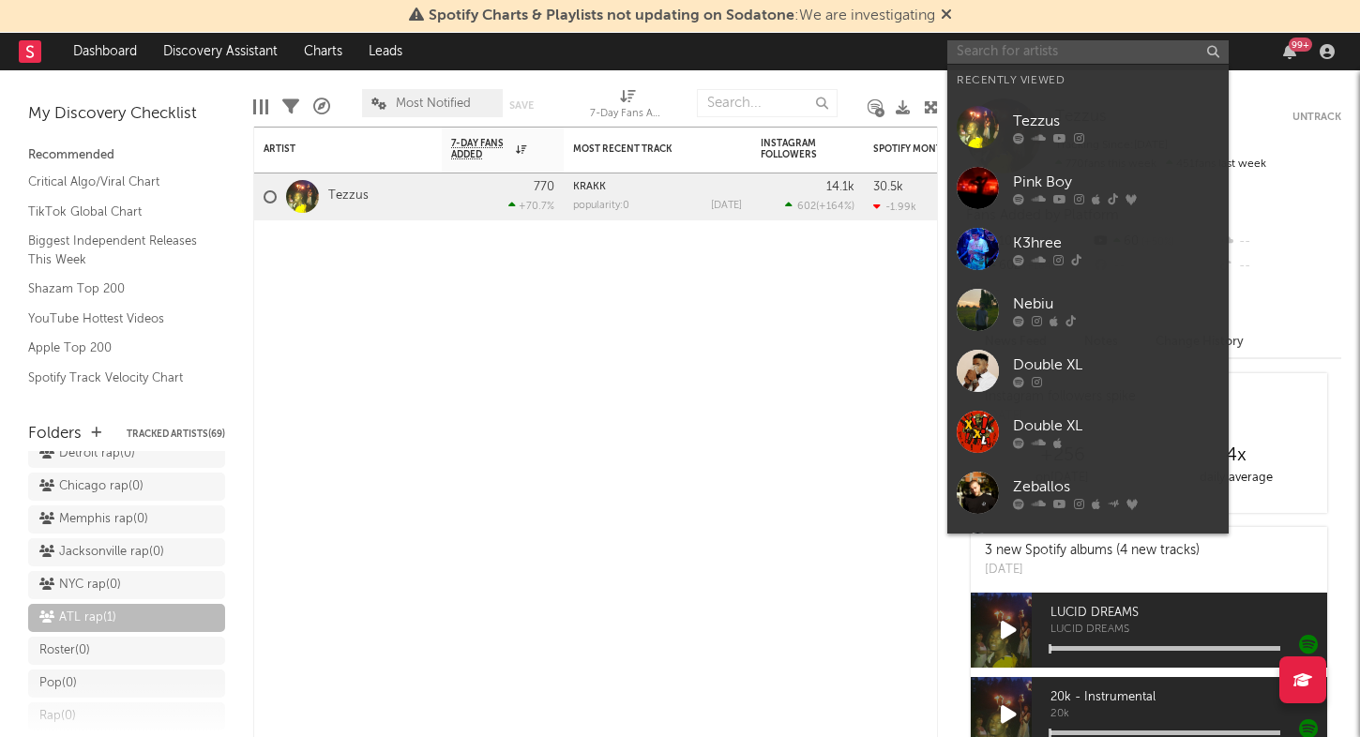
click at [974, 50] on input "text" at bounding box center [1087, 51] width 281 height 23
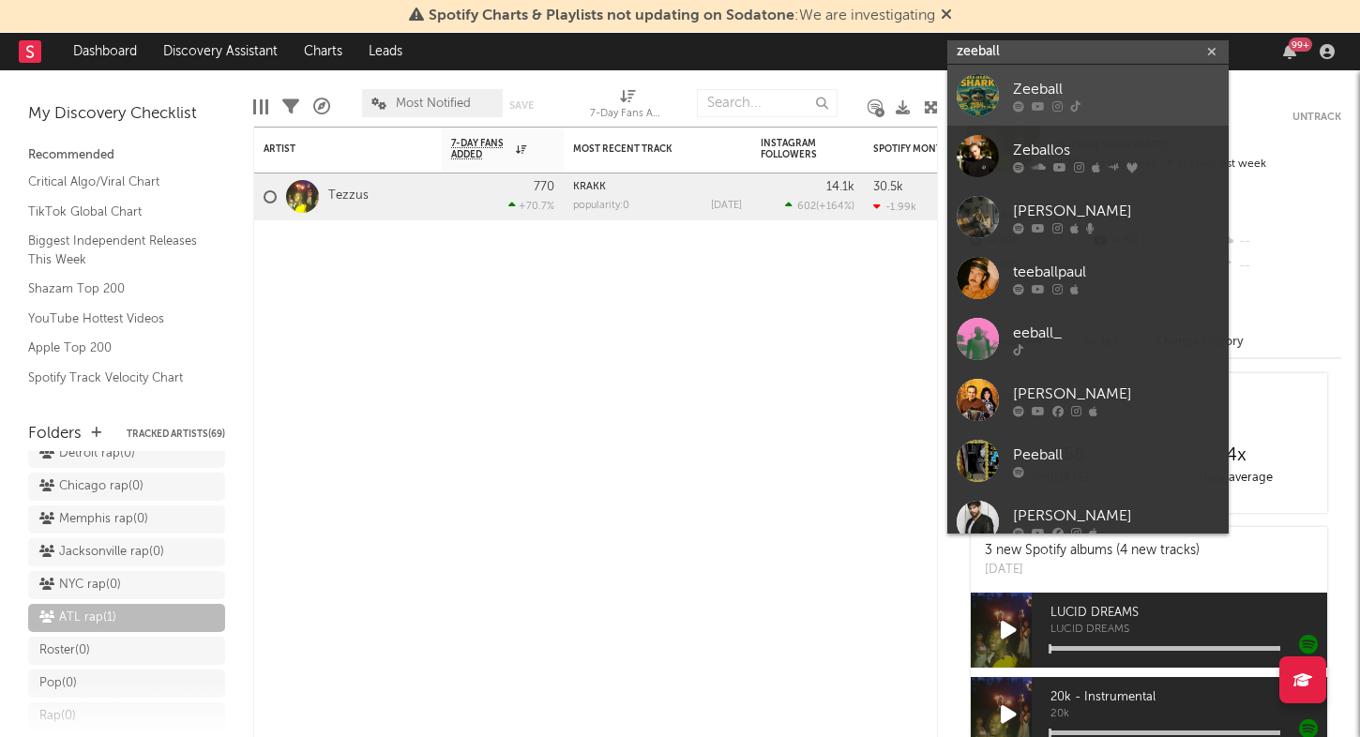
type input "zeeball"
click at [1138, 81] on div "Zeeball" at bounding box center [1116, 89] width 206 height 23
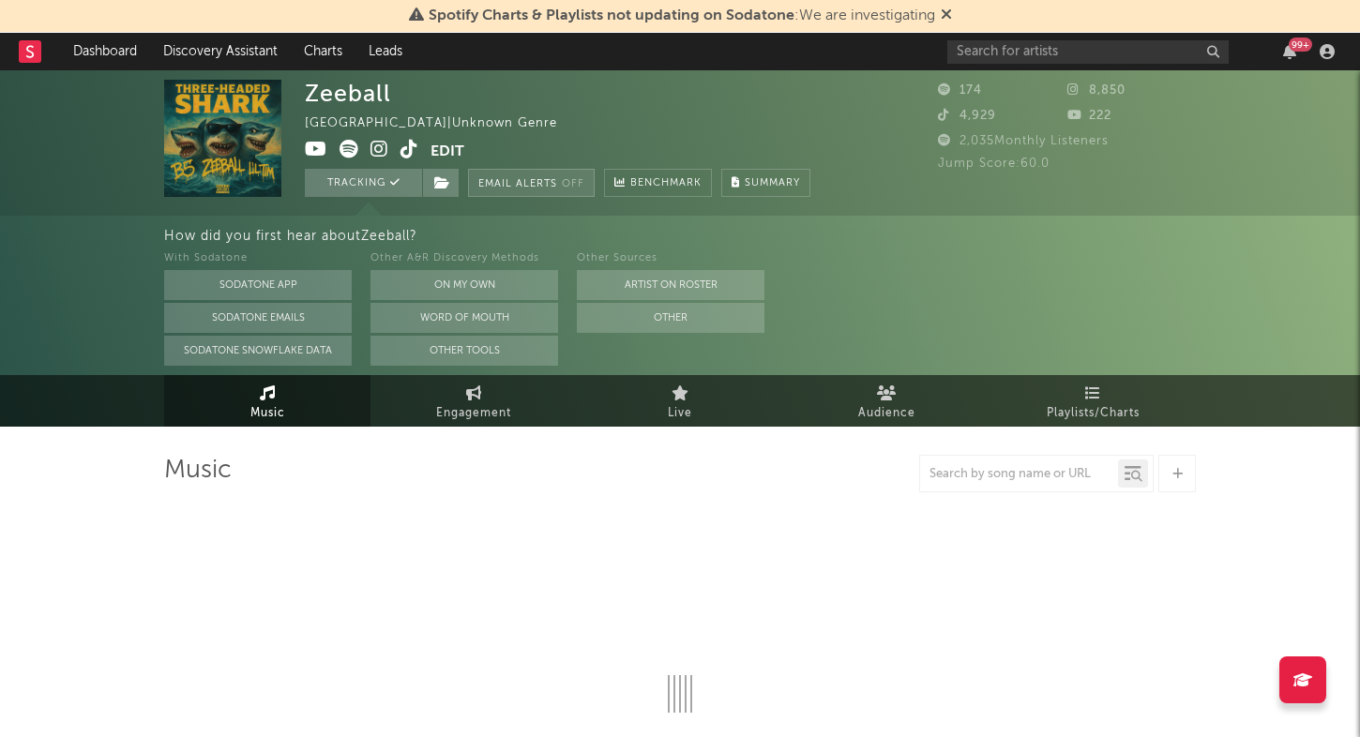
select select "1w"
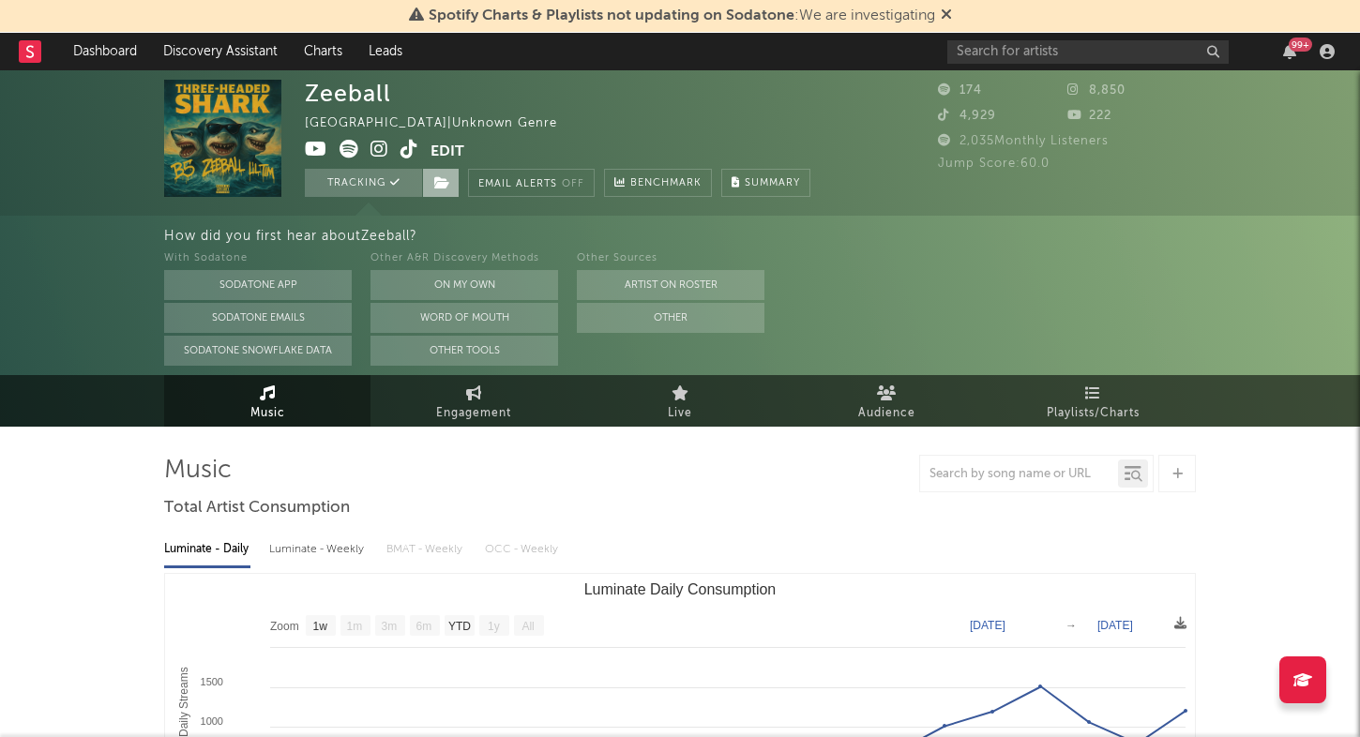
click at [443, 176] on icon at bounding box center [442, 182] width 16 height 13
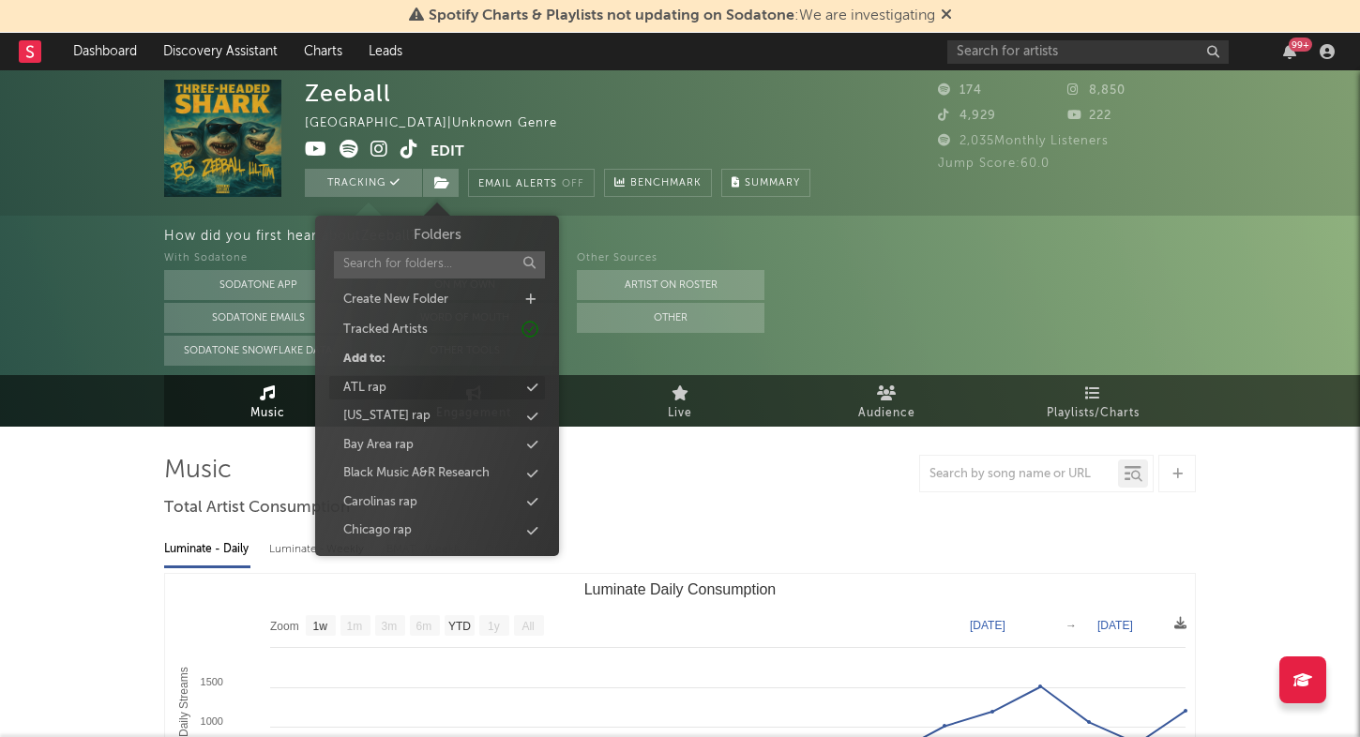
click at [535, 390] on icon at bounding box center [532, 388] width 10 height 12
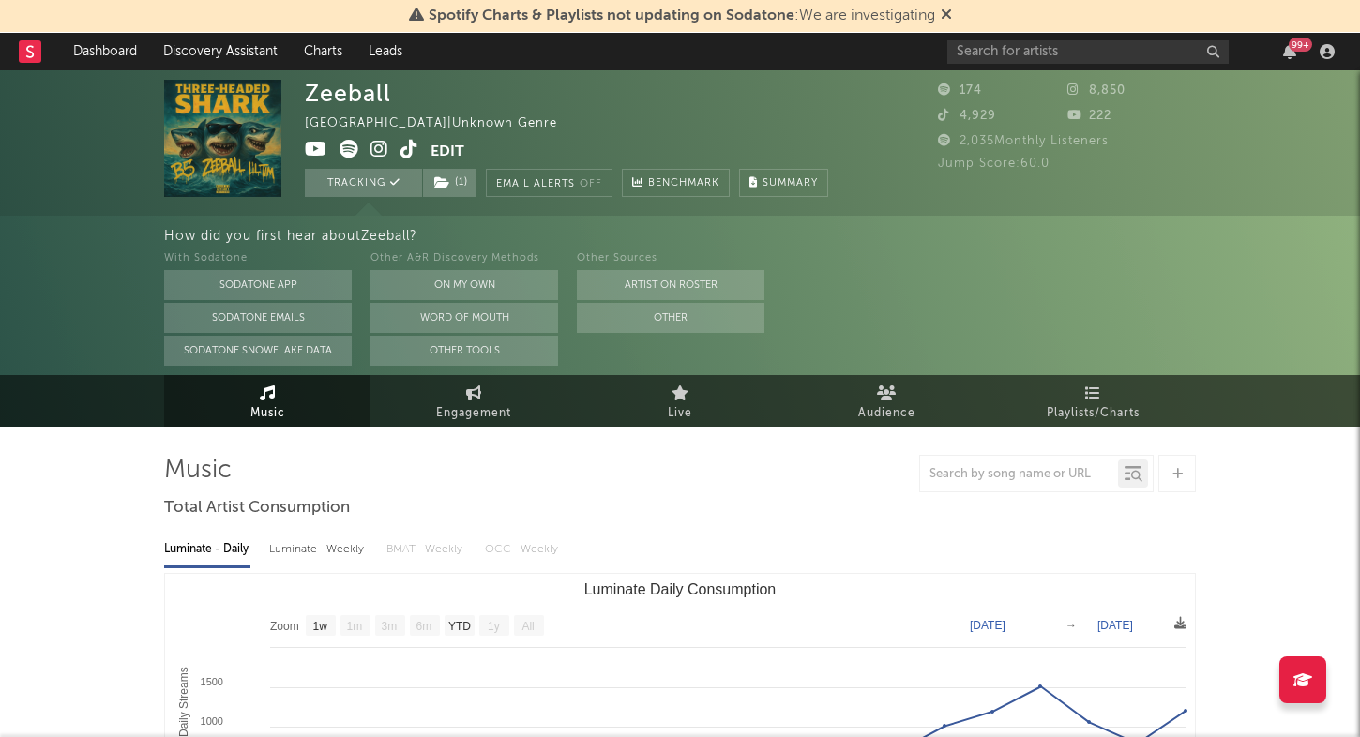
click at [680, 529] on div "Luminate - Daily Luminate - Weekly BMAT - Weekly OCC - Weekly Zoom 1w 1m 3m 6m …" at bounding box center [680, 739] width 1032 height 431
click at [1145, 46] on input "text" at bounding box center [1087, 51] width 281 height 23
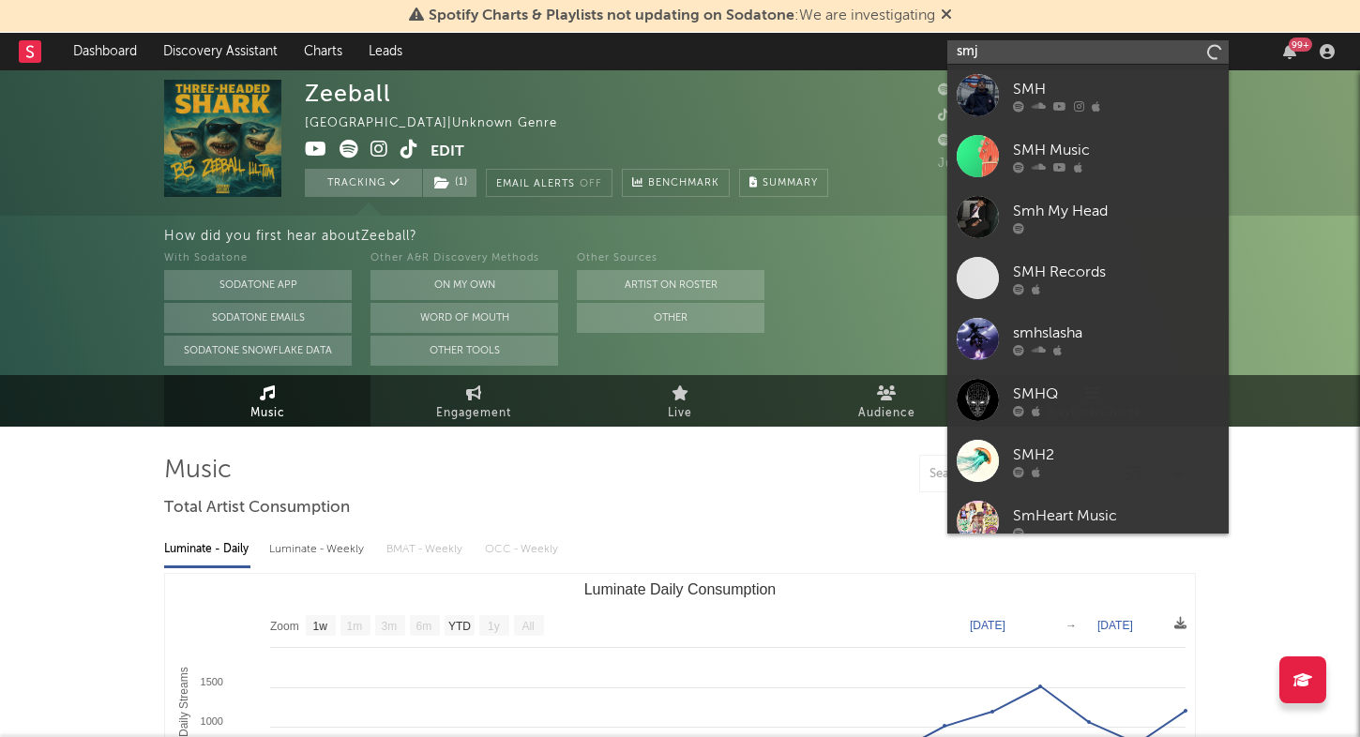
type input "smj"
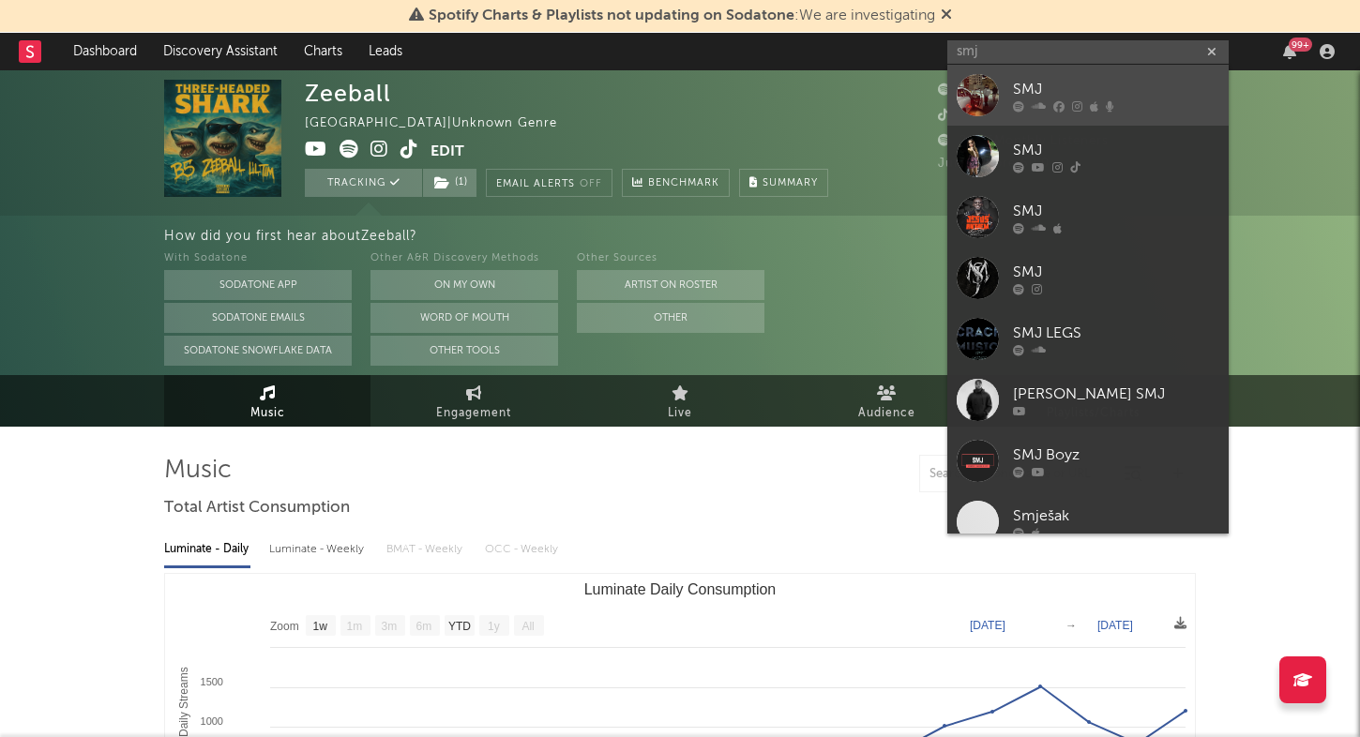
click at [1179, 80] on div "SMJ" at bounding box center [1116, 89] width 206 height 23
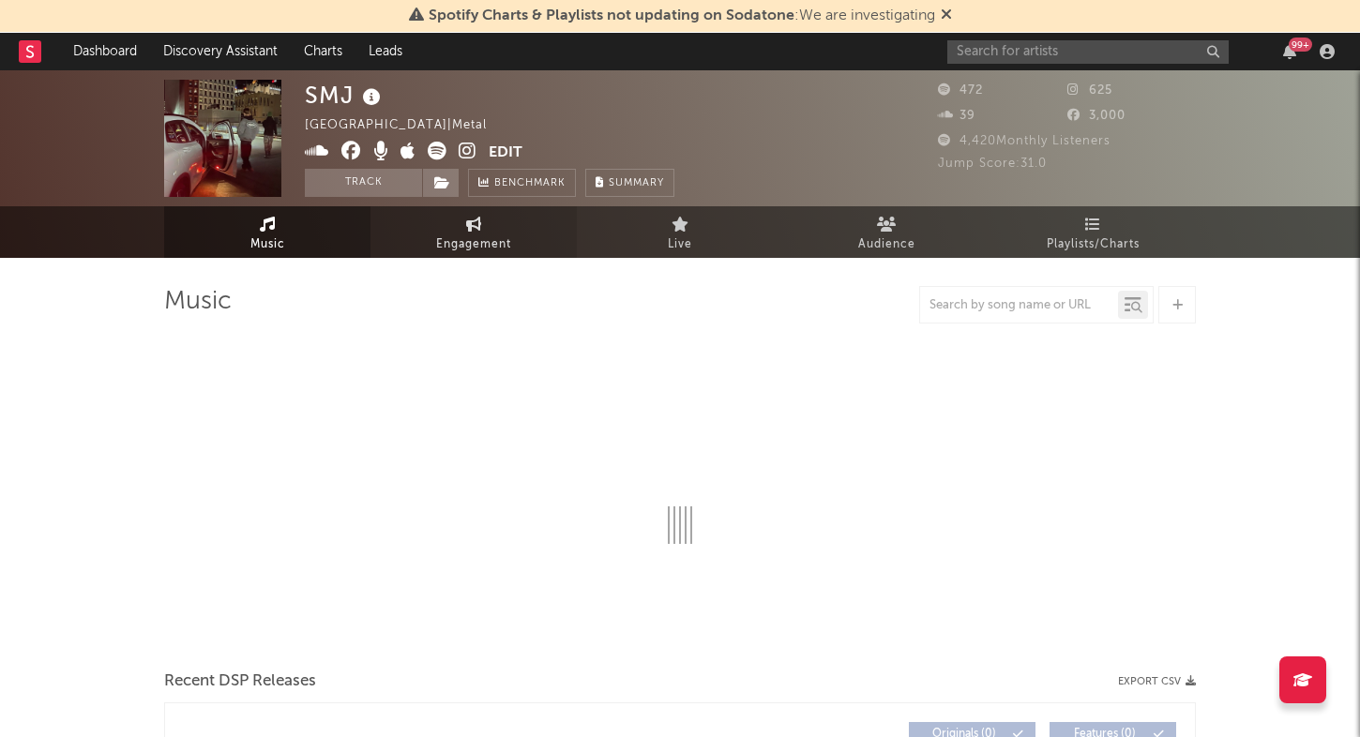
select select "1w"
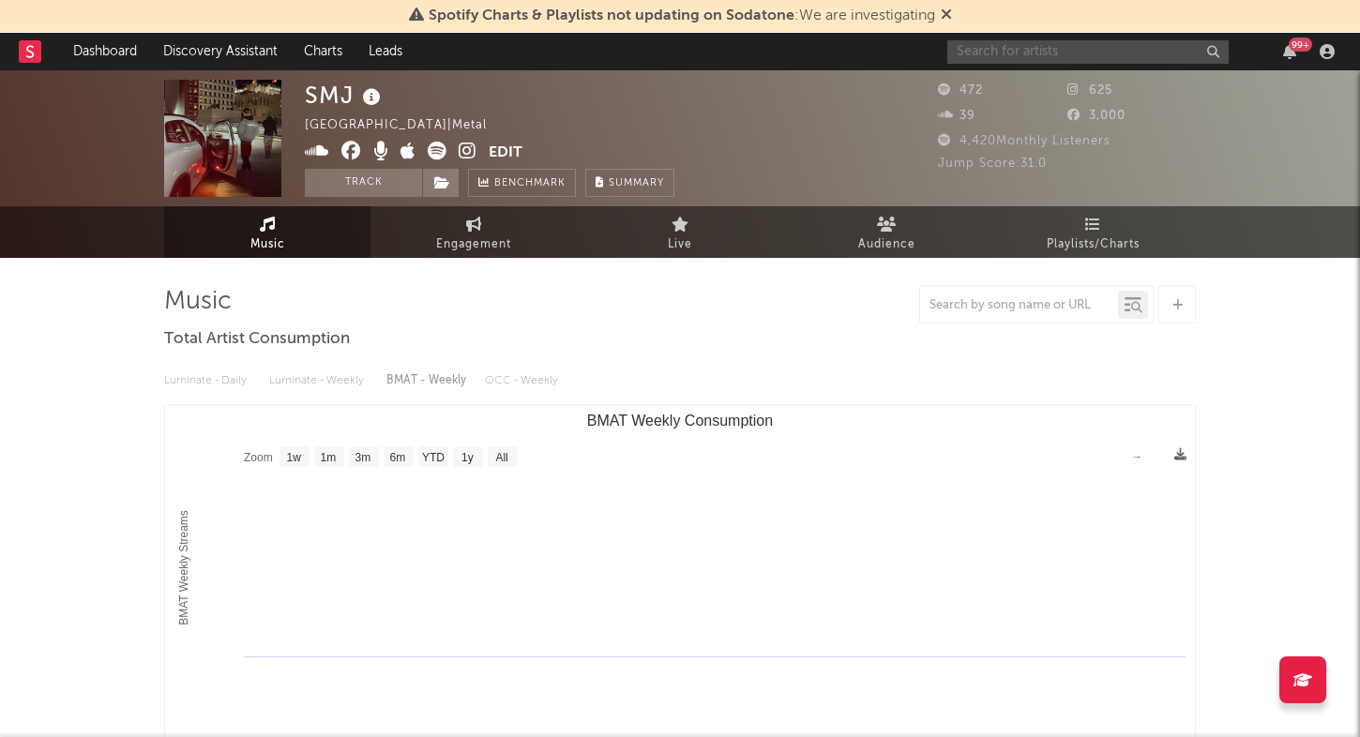
click at [1086, 52] on input "text" at bounding box center [1087, 51] width 281 height 23
type input "s"
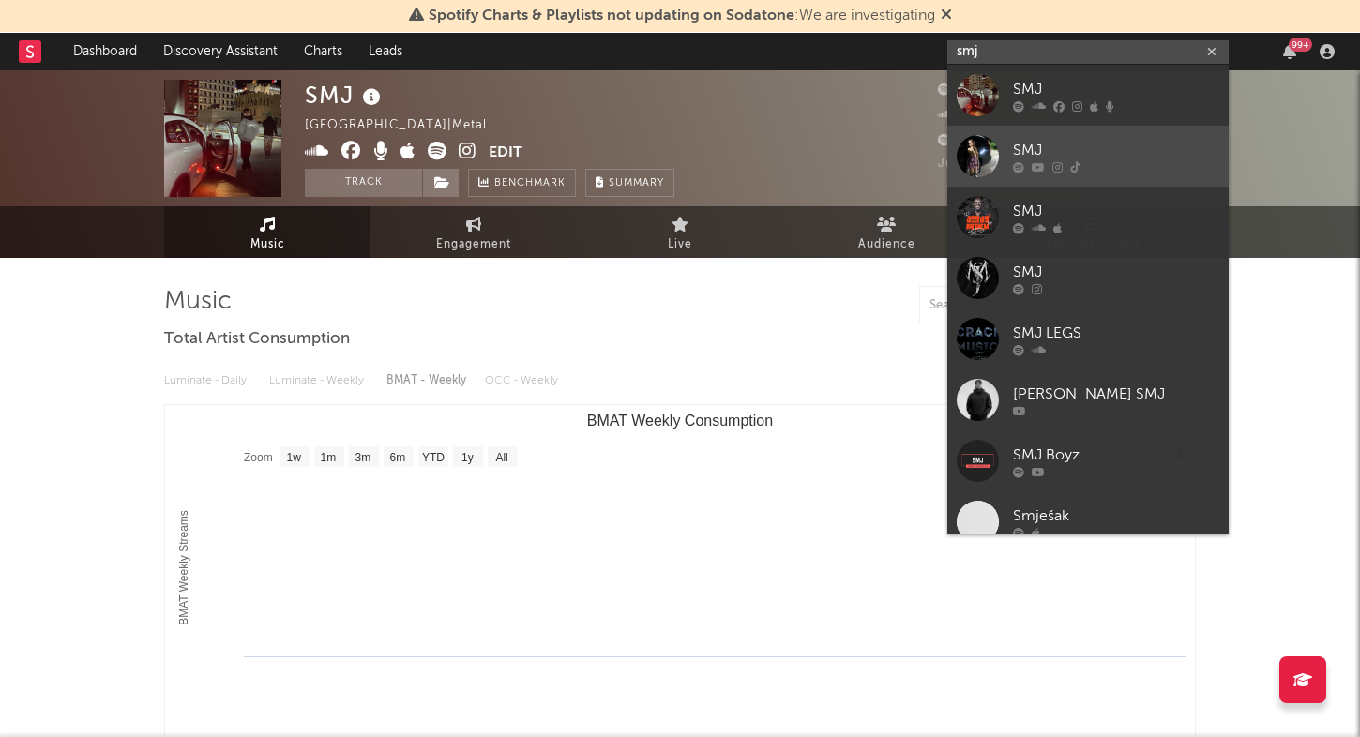
type input "smj"
click at [1130, 145] on div "SMJ" at bounding box center [1116, 150] width 206 height 23
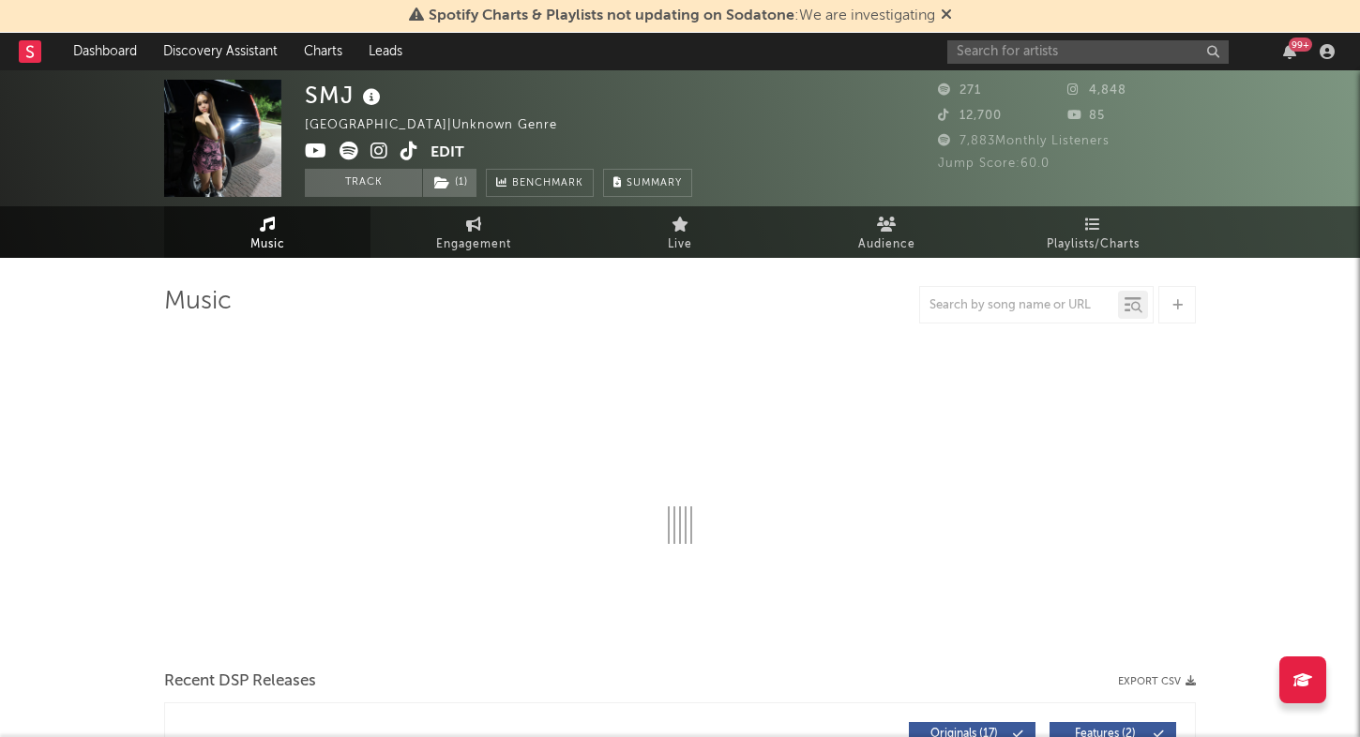
select select "1w"
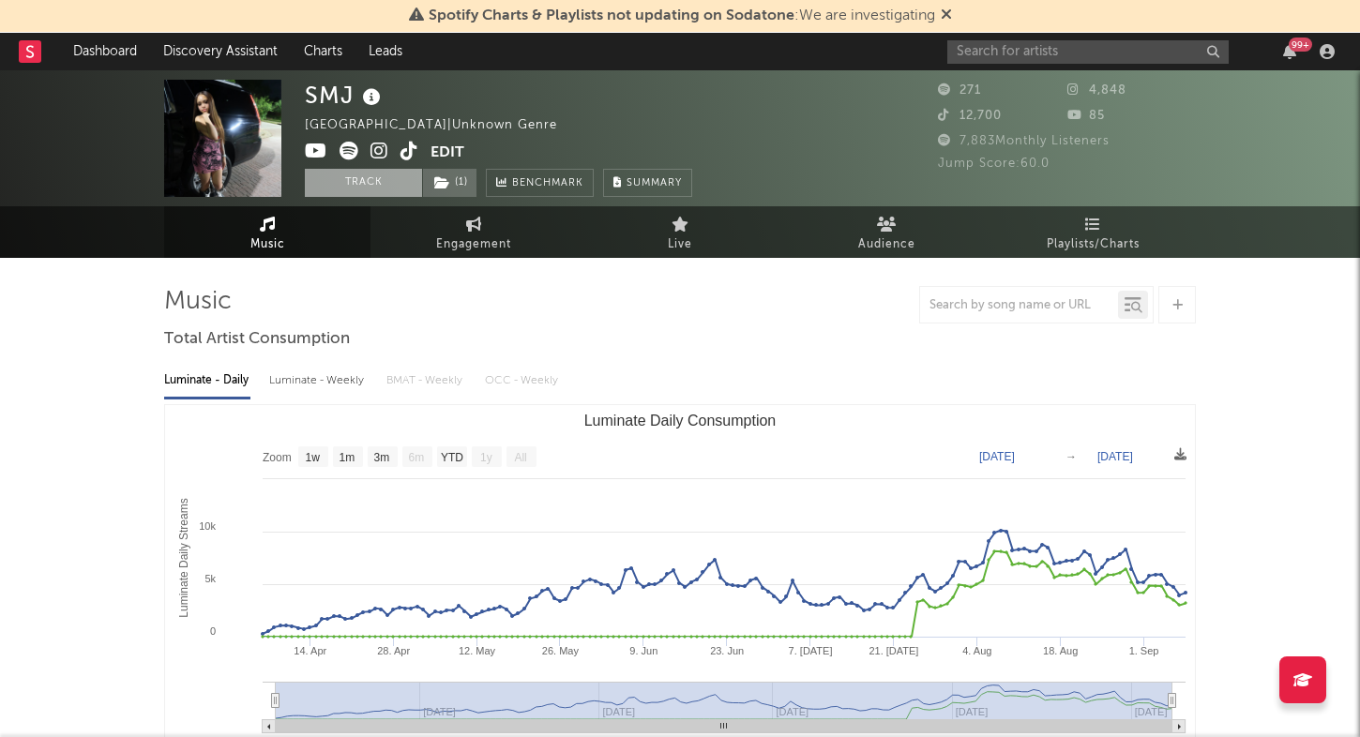
click at [402, 177] on button "Track" at bounding box center [363, 183] width 117 height 28
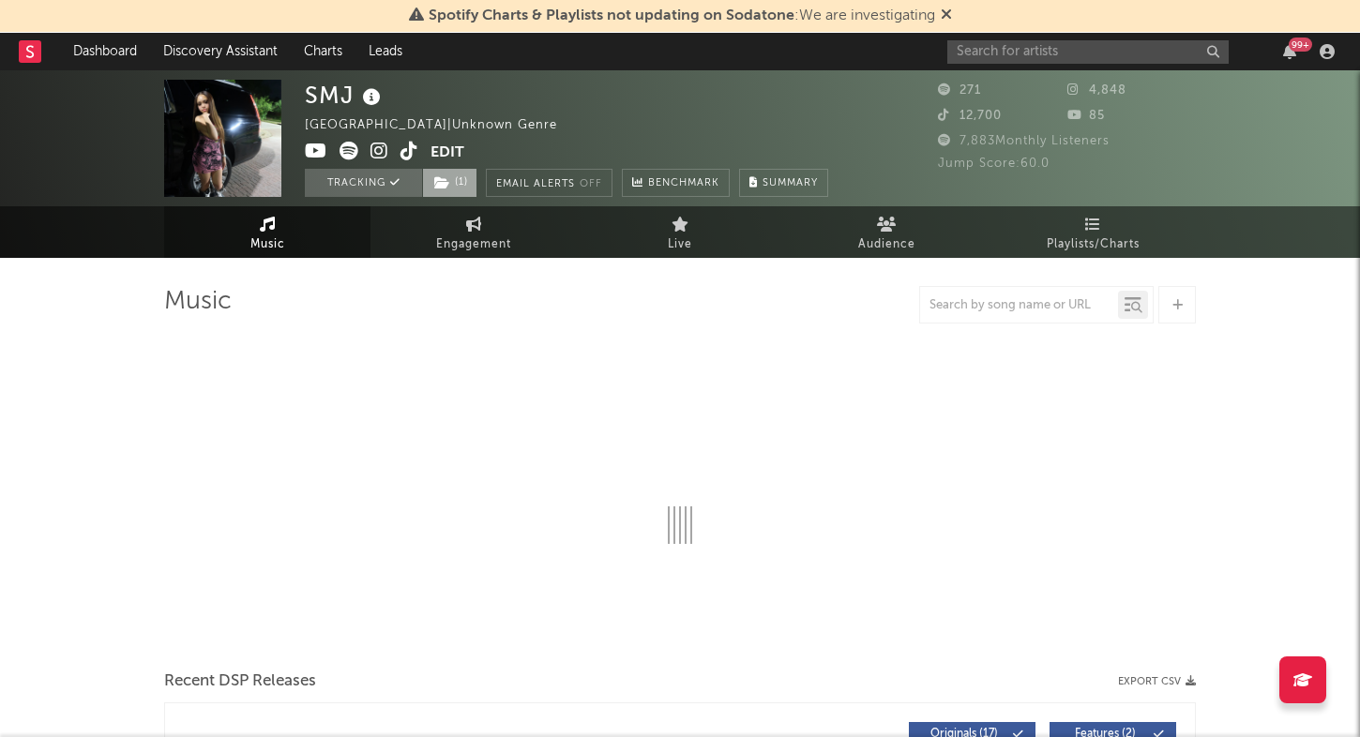
click at [467, 178] on span "( 1 )" at bounding box center [449, 183] width 55 height 28
select select "1w"
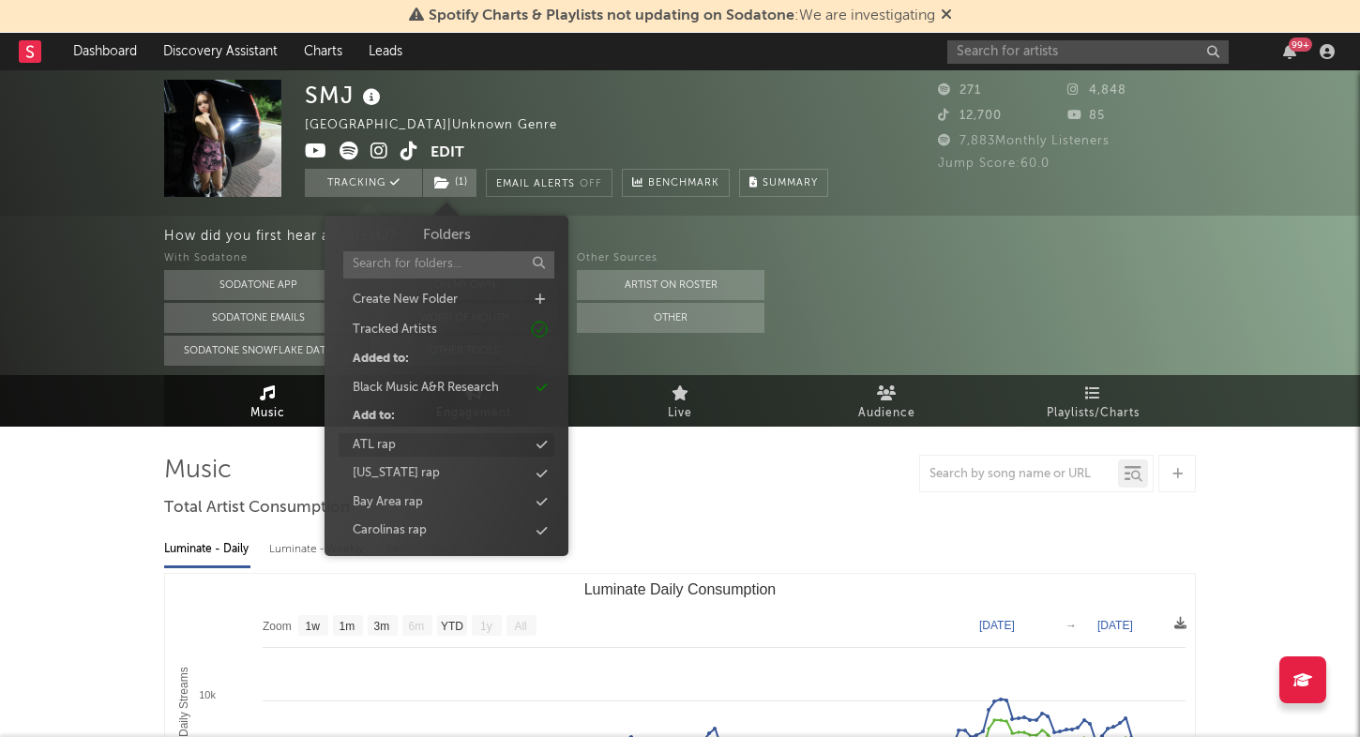
click at [543, 444] on icon at bounding box center [542, 445] width 10 height 12
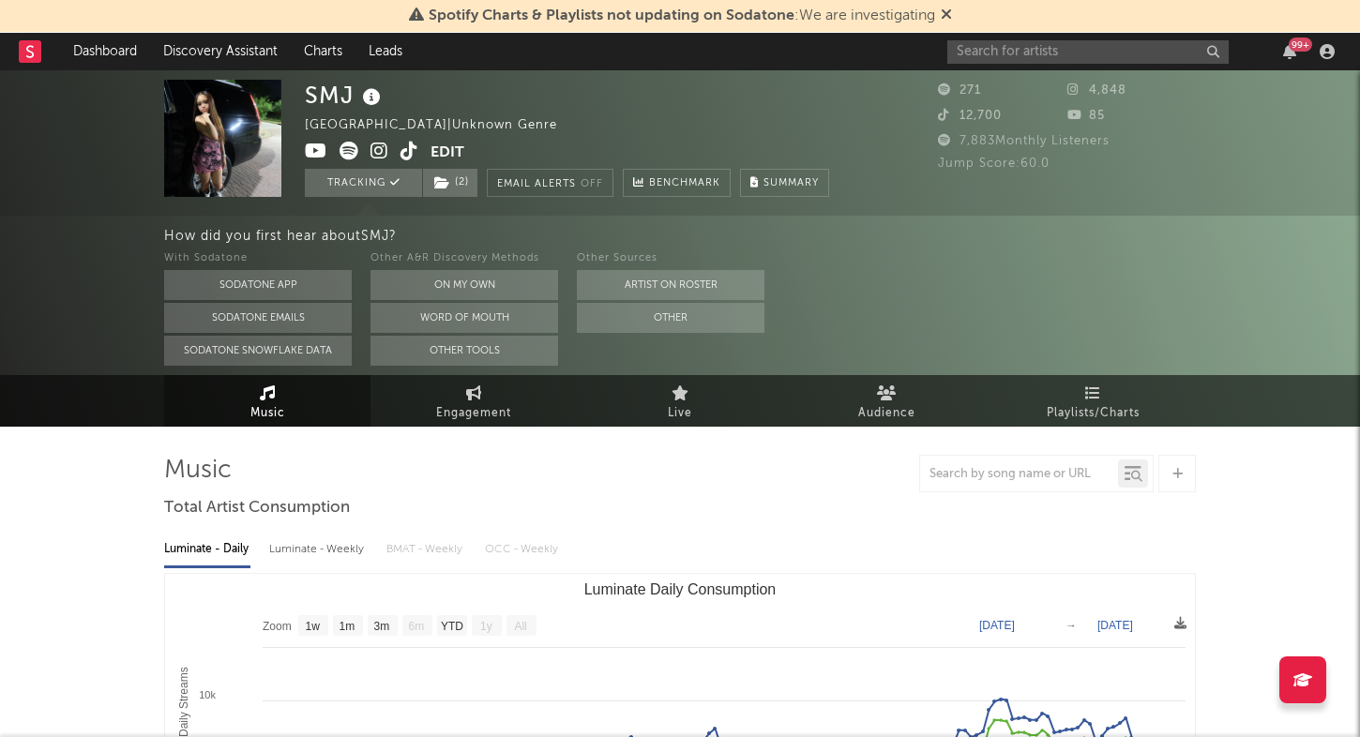
click at [631, 492] on div at bounding box center [680, 474] width 1032 height 38
click at [631, 491] on div at bounding box center [680, 474] width 1032 height 38
click at [1130, 54] on input "text" at bounding box center [1087, 51] width 281 height 23
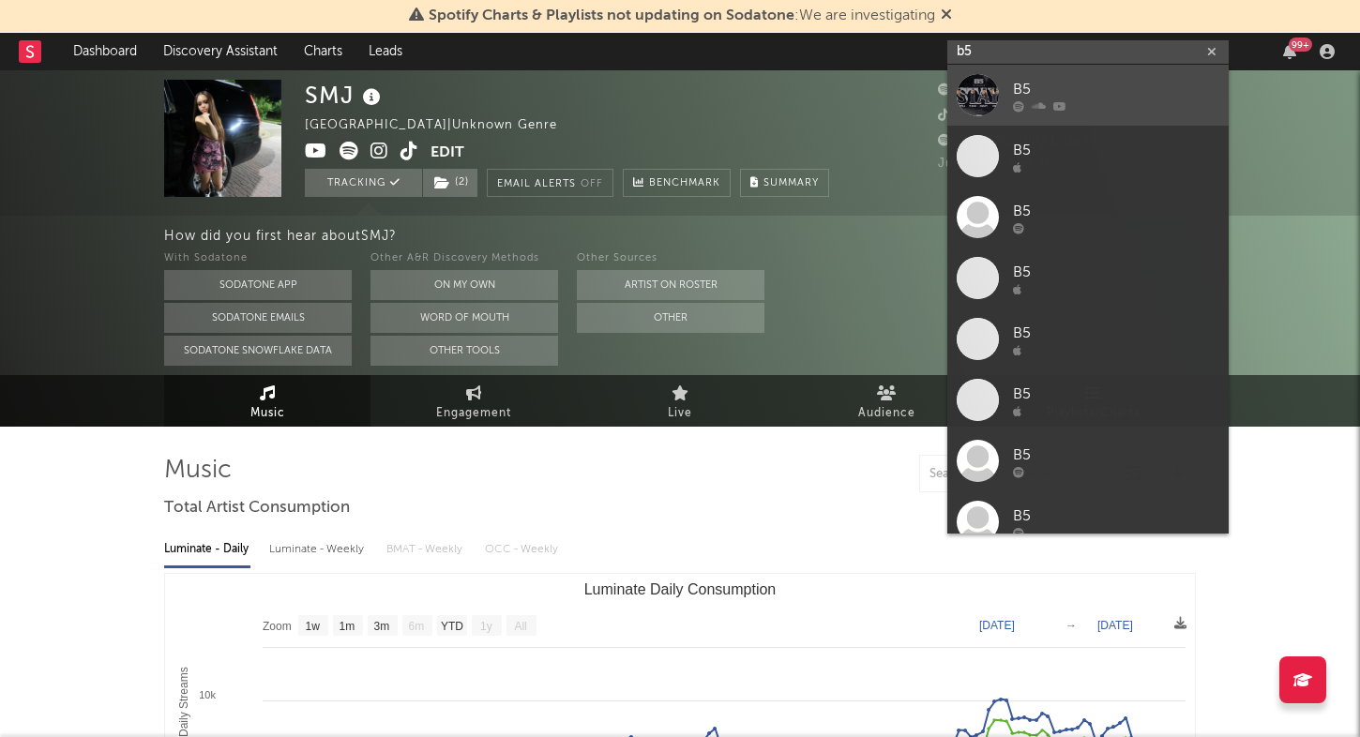
type input "b5"
click at [1130, 83] on div "B5" at bounding box center [1116, 89] width 206 height 23
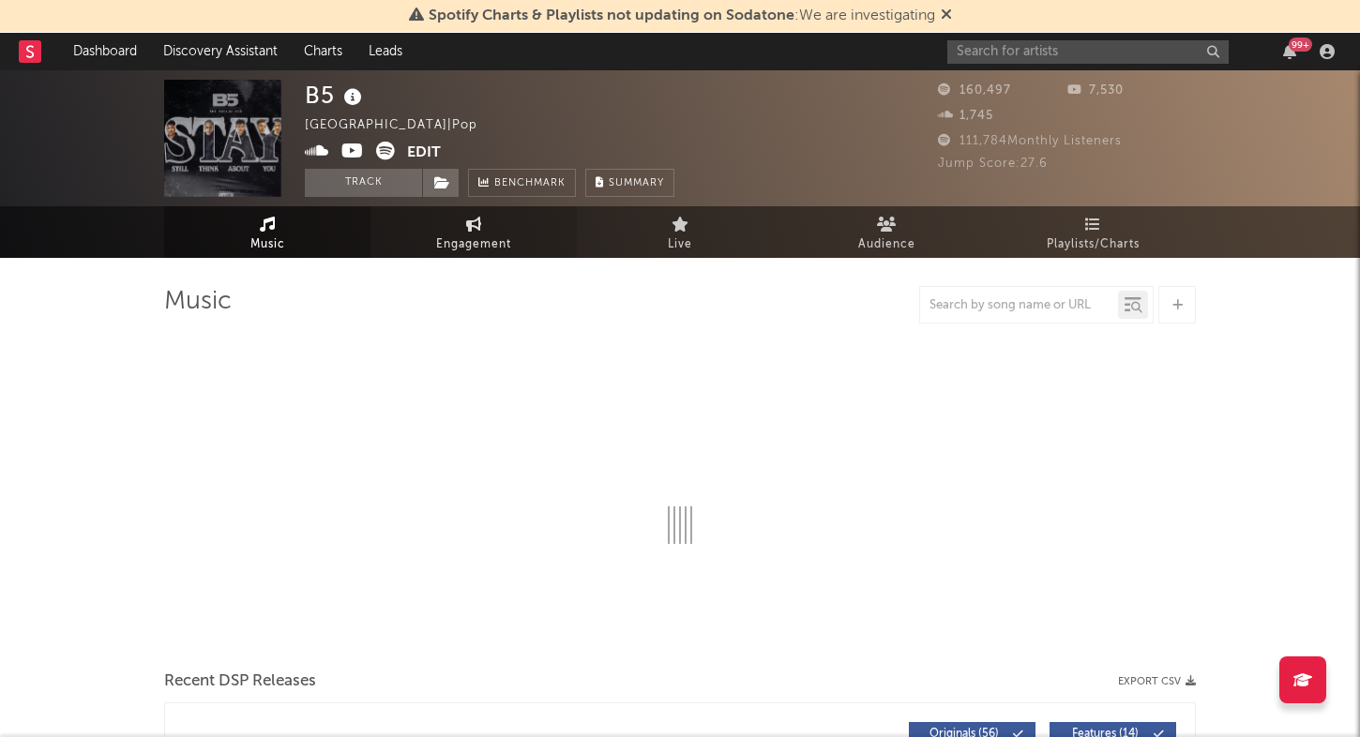
select select "6m"
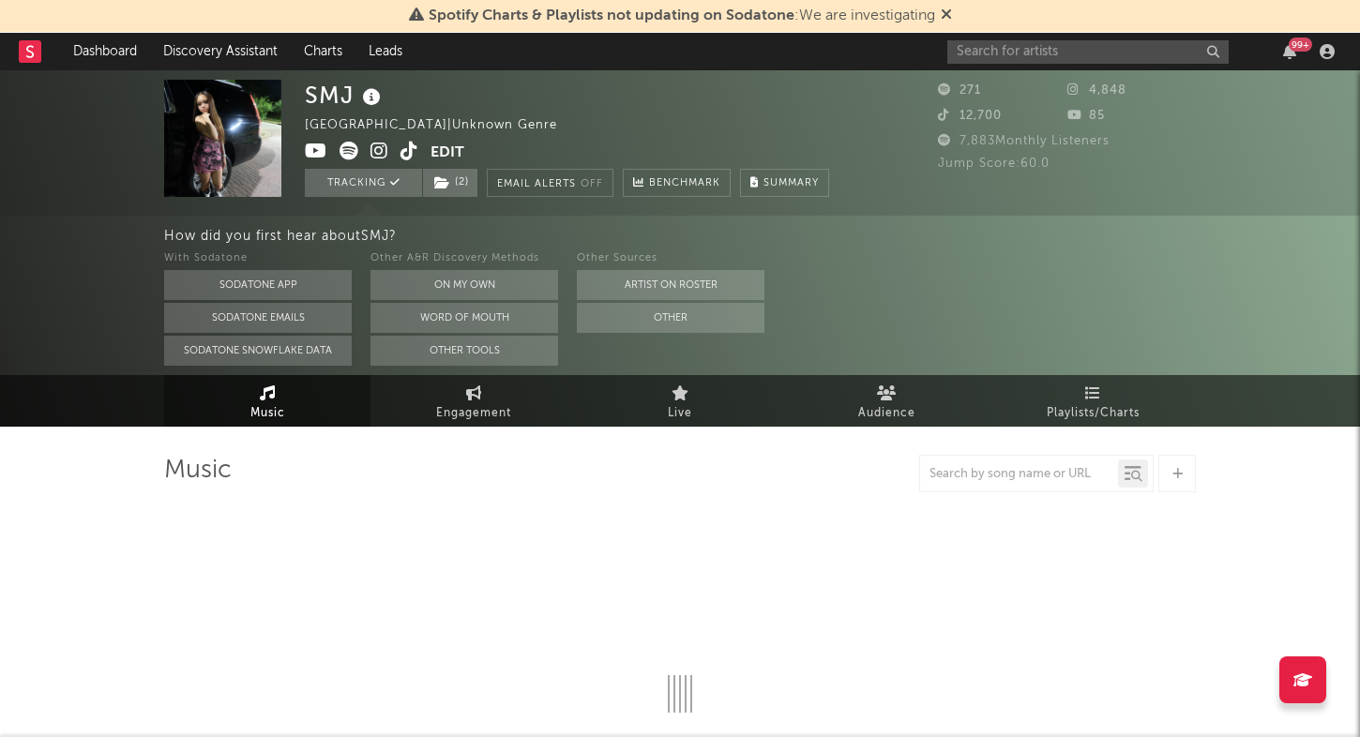
select select "1w"
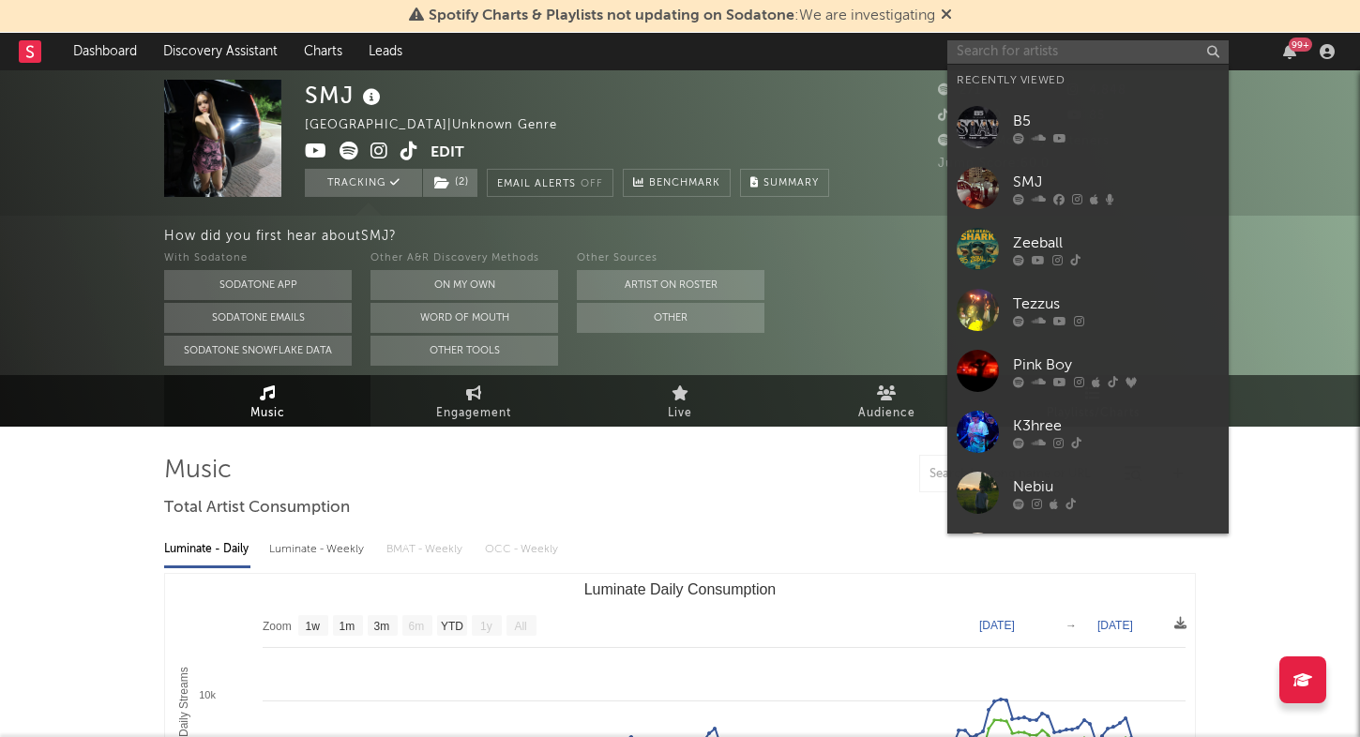
click at [1107, 44] on input "text" at bounding box center [1087, 51] width 281 height 23
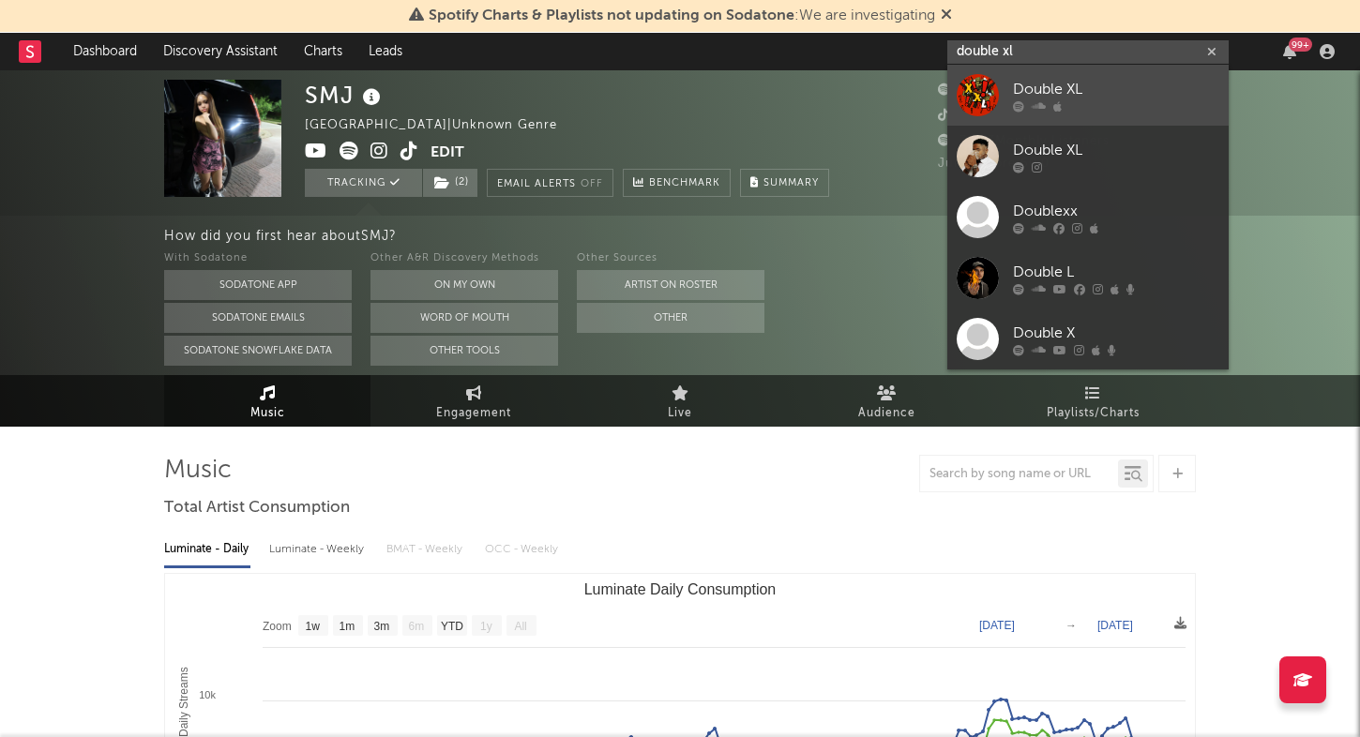
type input "double xl"
click at [1105, 93] on div "Double XL" at bounding box center [1116, 89] width 206 height 23
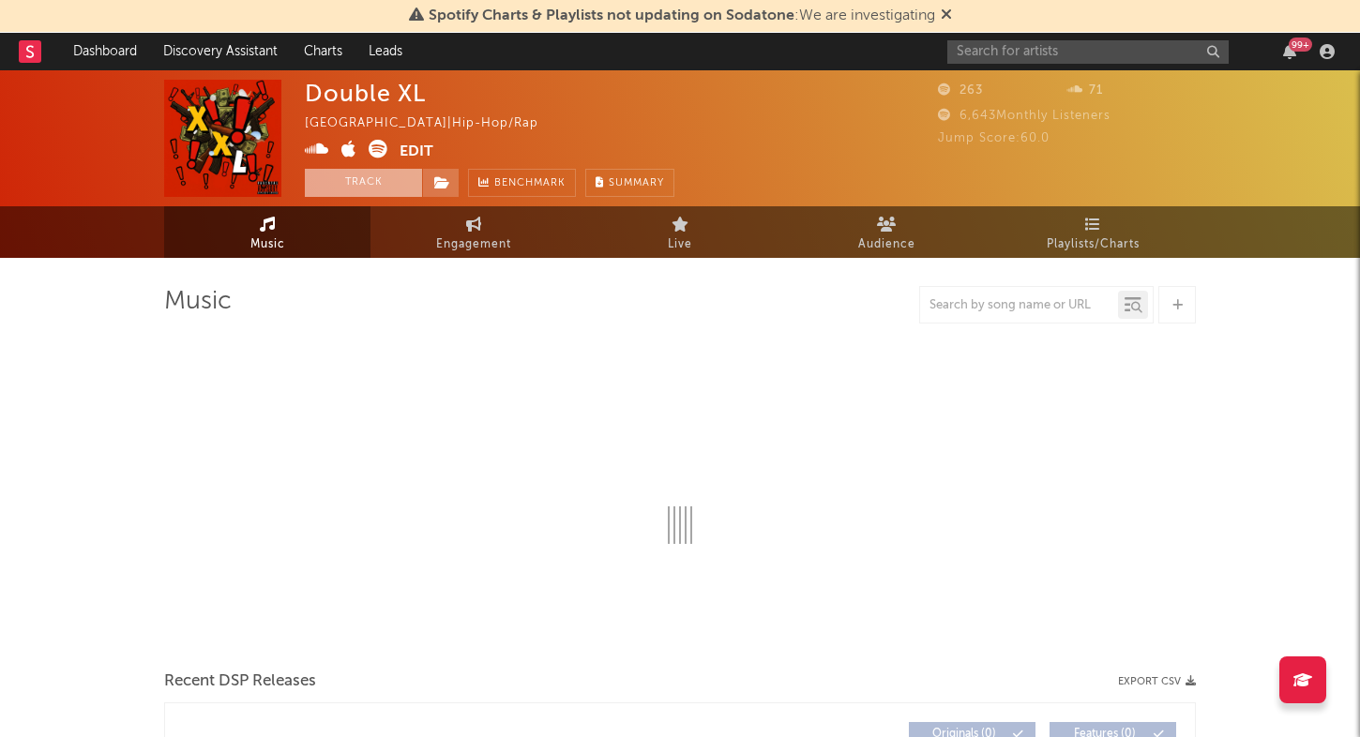
select select "1w"
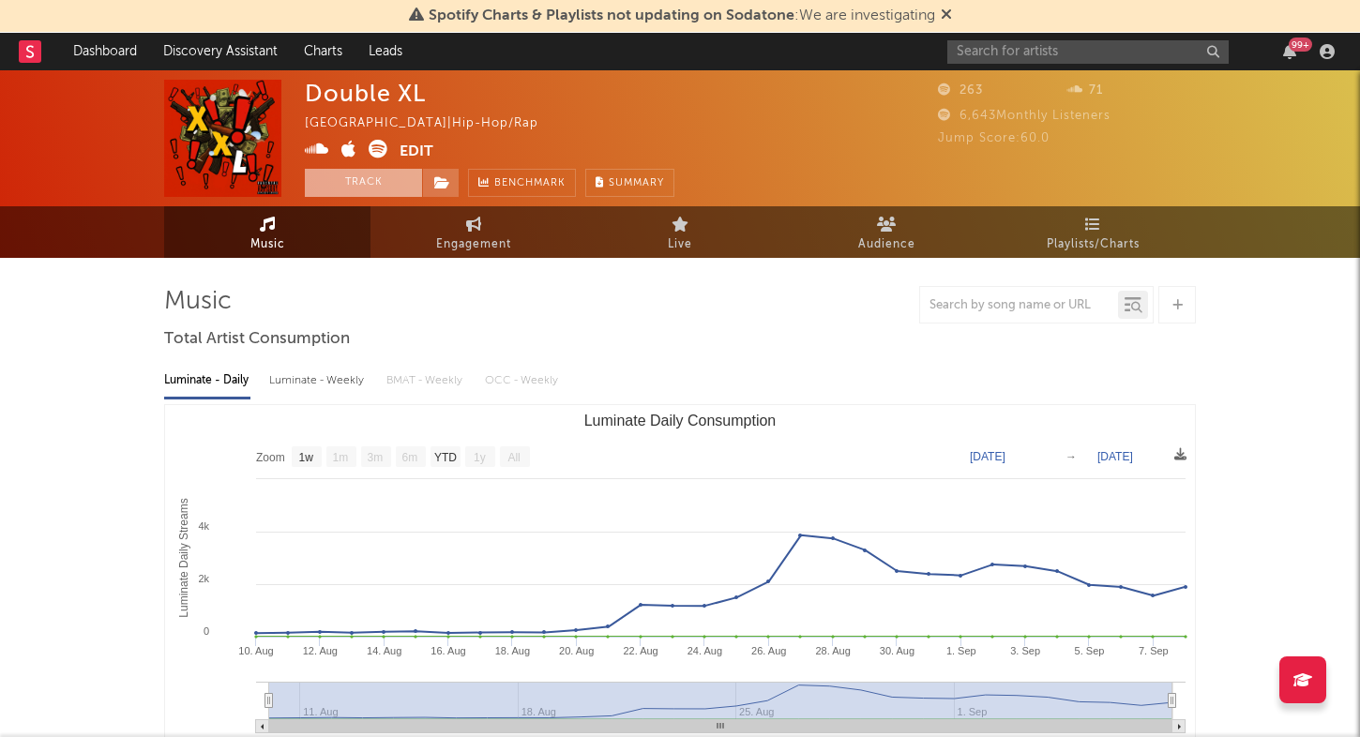
click at [386, 189] on button "Track" at bounding box center [363, 183] width 117 height 28
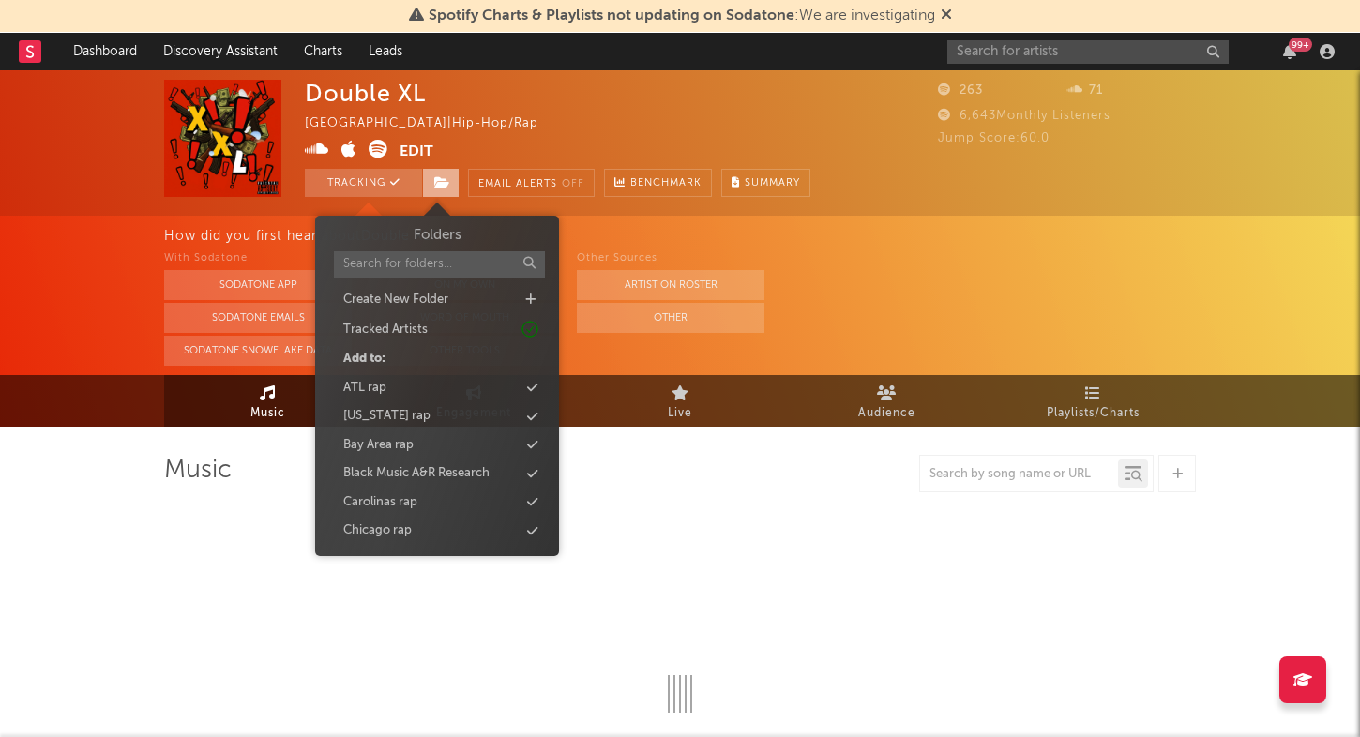
click at [435, 188] on icon at bounding box center [442, 182] width 16 height 13
select select "1w"
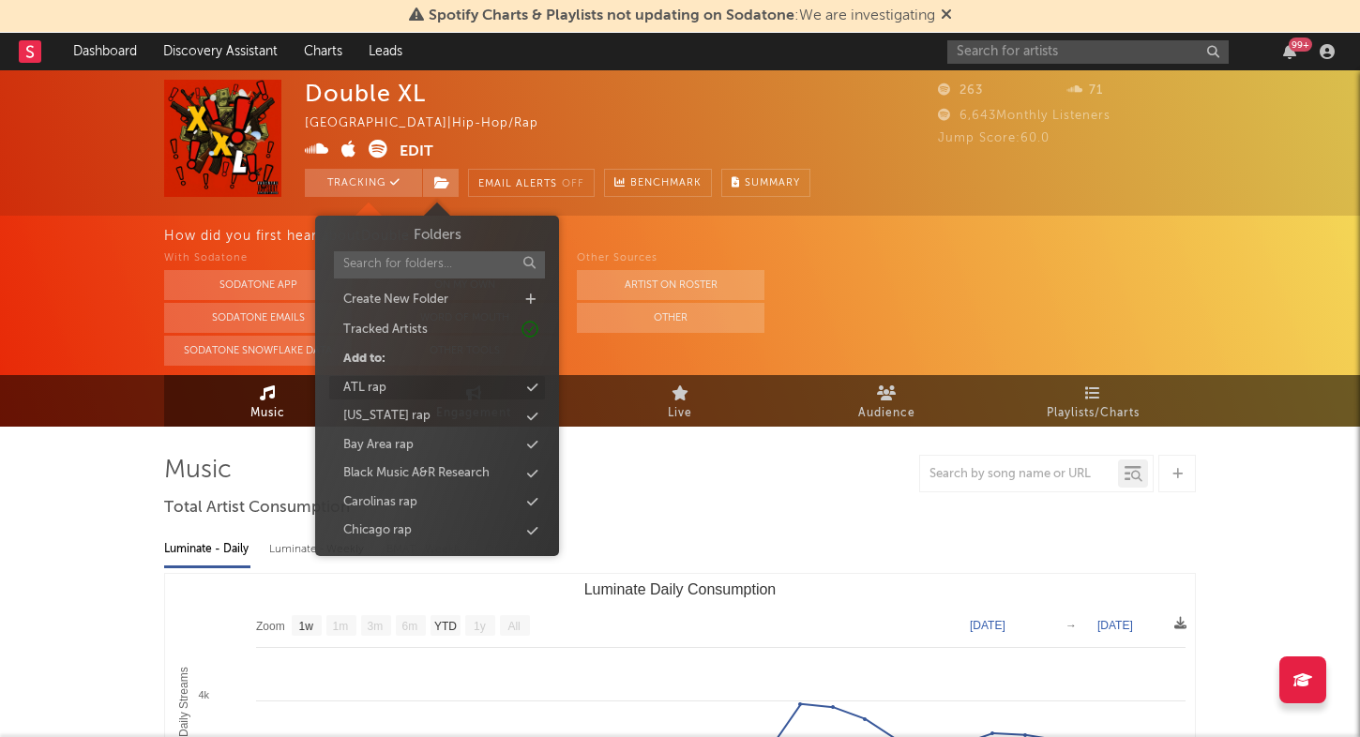
click at [476, 385] on div "ATL rap" at bounding box center [437, 388] width 216 height 24
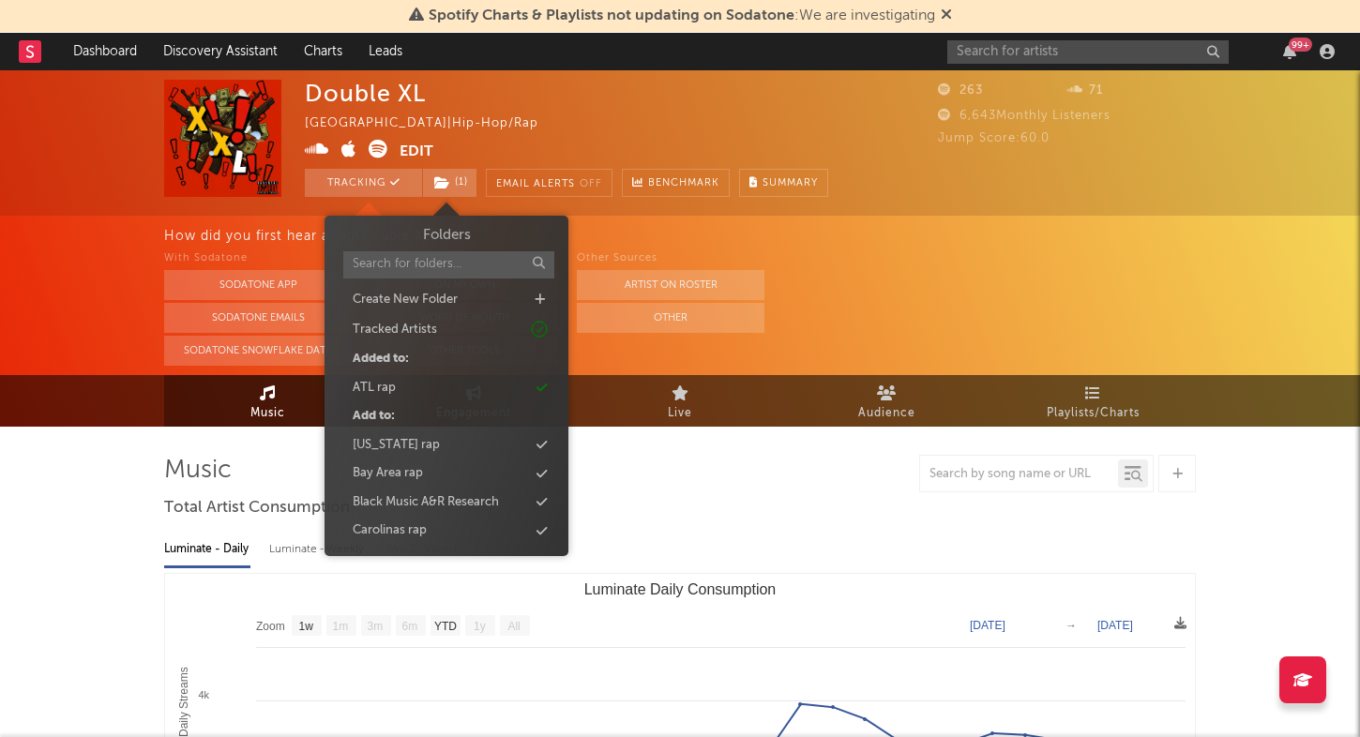
click at [899, 325] on div "With Sodatone Sodatone App Sodatone Emails Sodatone Snowflake Data Other A&R Di…" at bounding box center [762, 307] width 1196 height 118
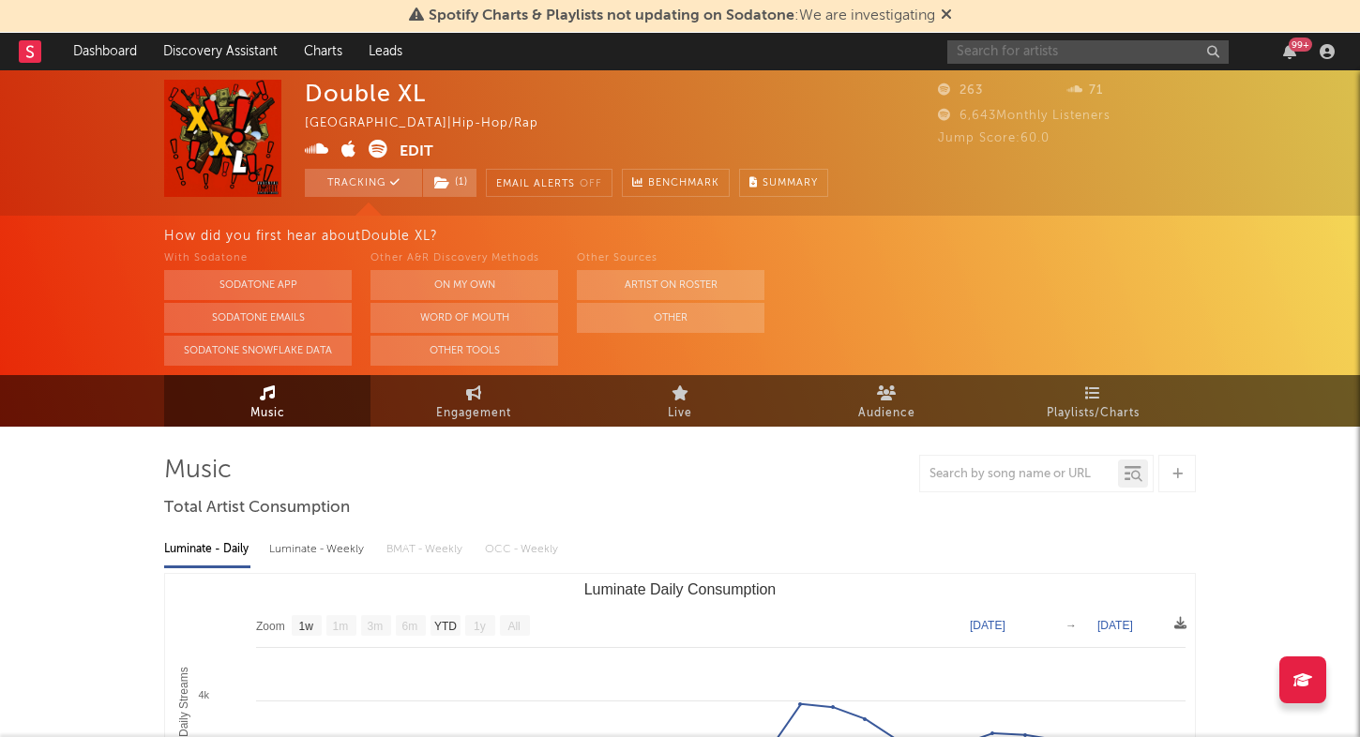
click at [996, 54] on input "text" at bounding box center [1087, 51] width 281 height 23
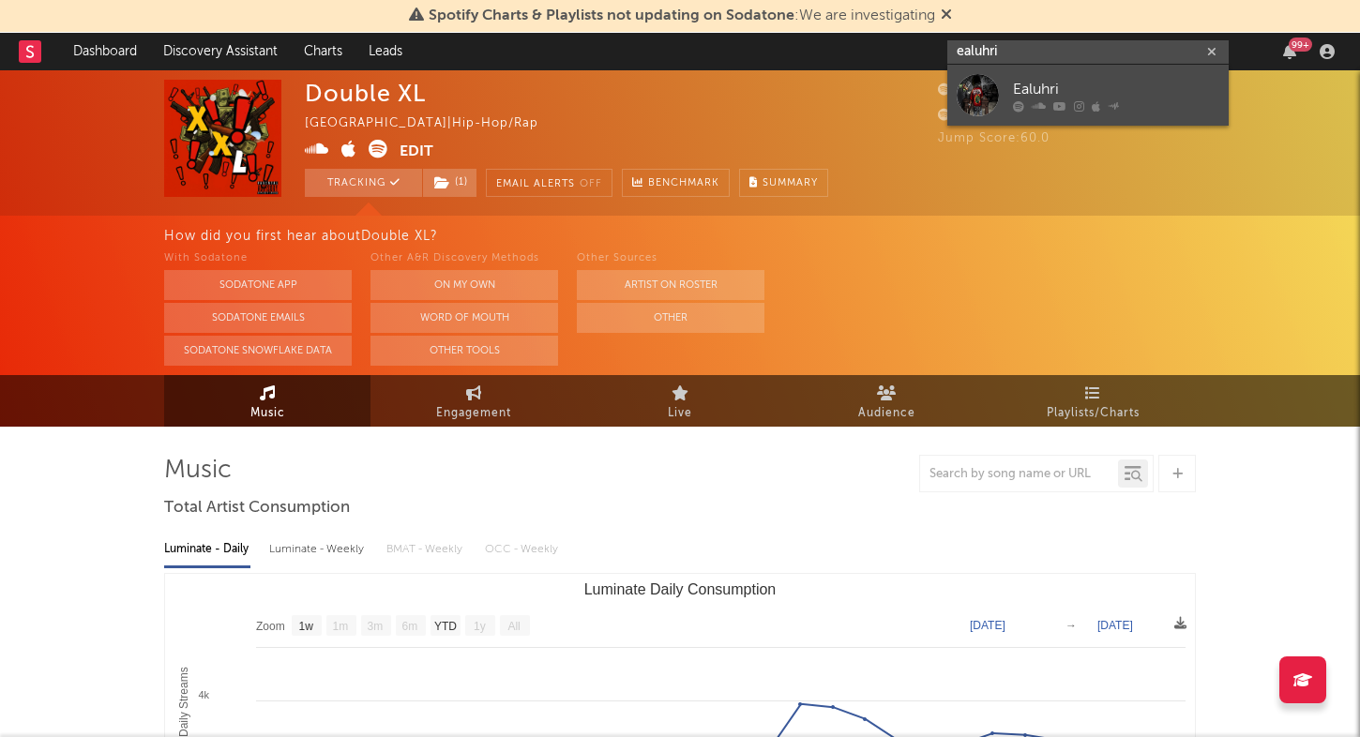
type input "ealuhri"
click at [1109, 79] on div "Ealuhri" at bounding box center [1116, 89] width 206 height 23
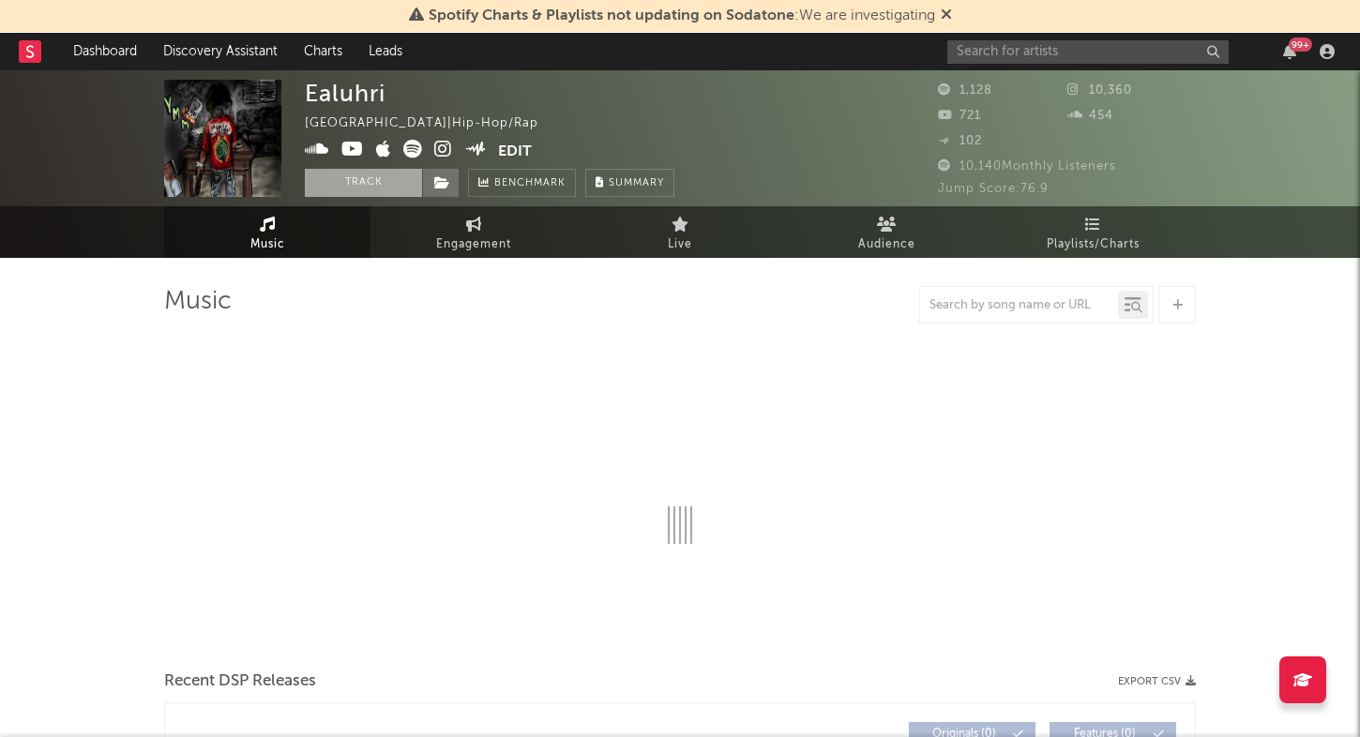
click at [372, 193] on button "Track" at bounding box center [363, 183] width 117 height 28
click at [438, 190] on span at bounding box center [441, 183] width 38 height 28
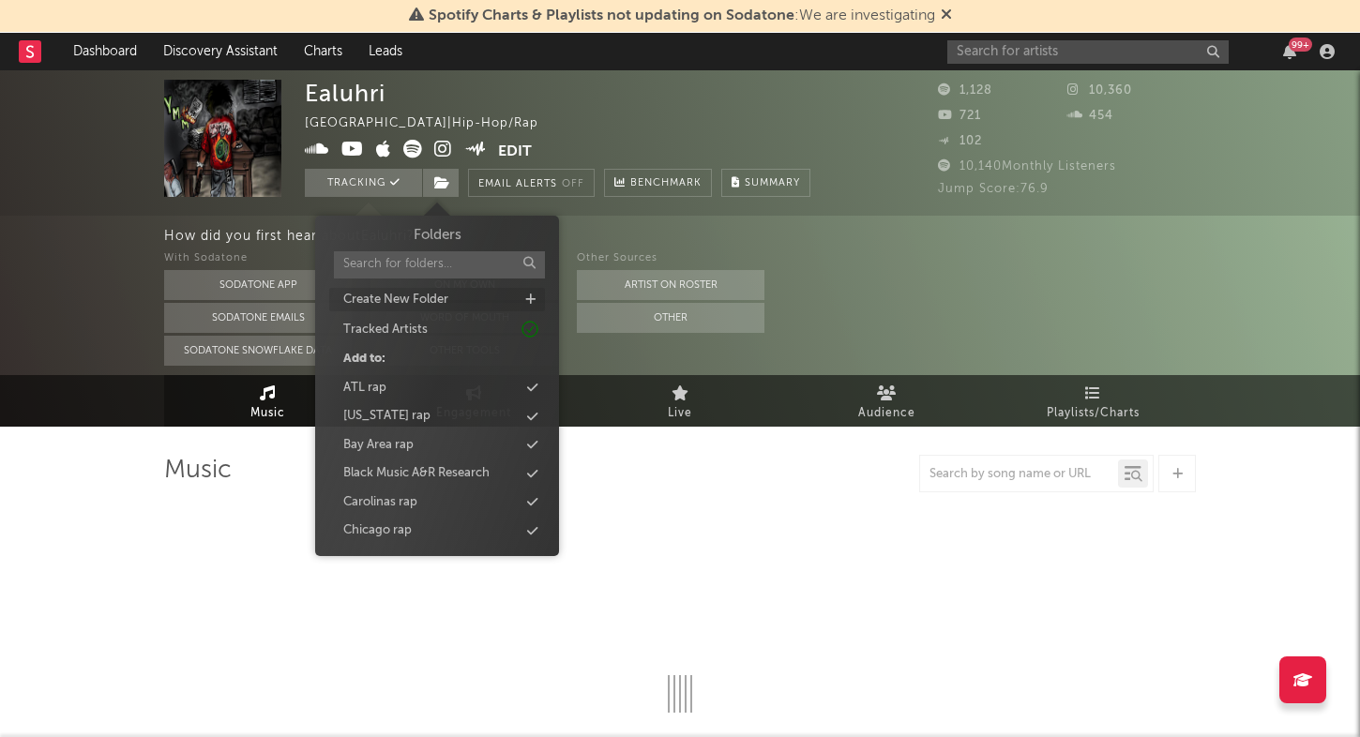
select select "6m"
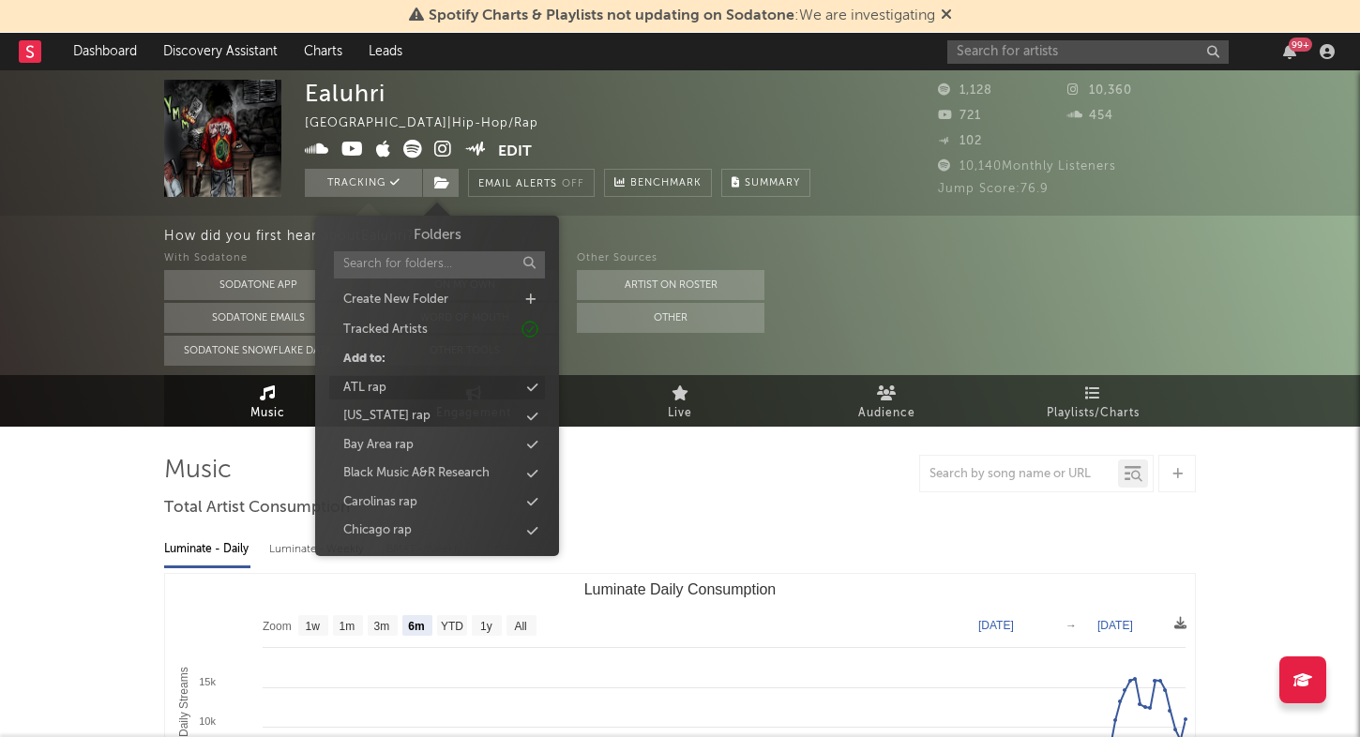
click at [456, 391] on div "ATL rap" at bounding box center [437, 388] width 216 height 24
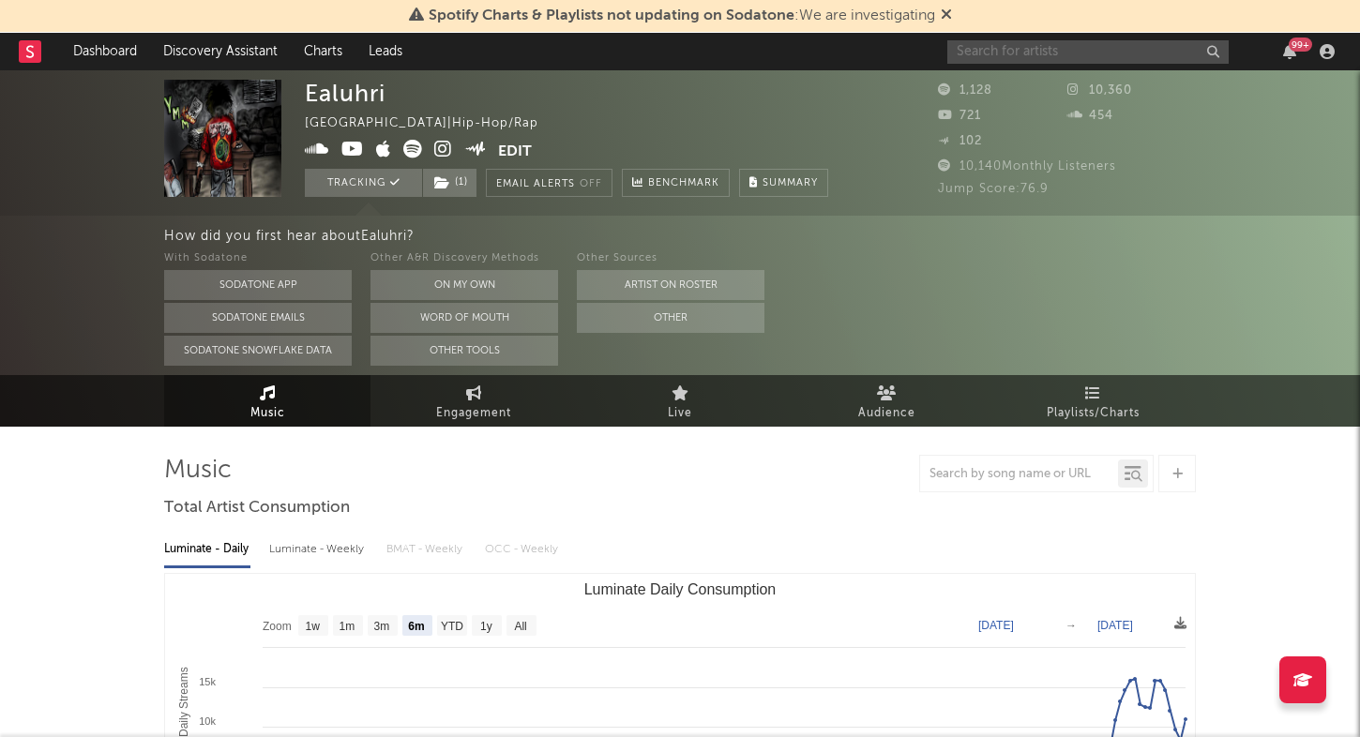
click at [1002, 45] on input "text" at bounding box center [1087, 51] width 281 height 23
type input "baby mel"
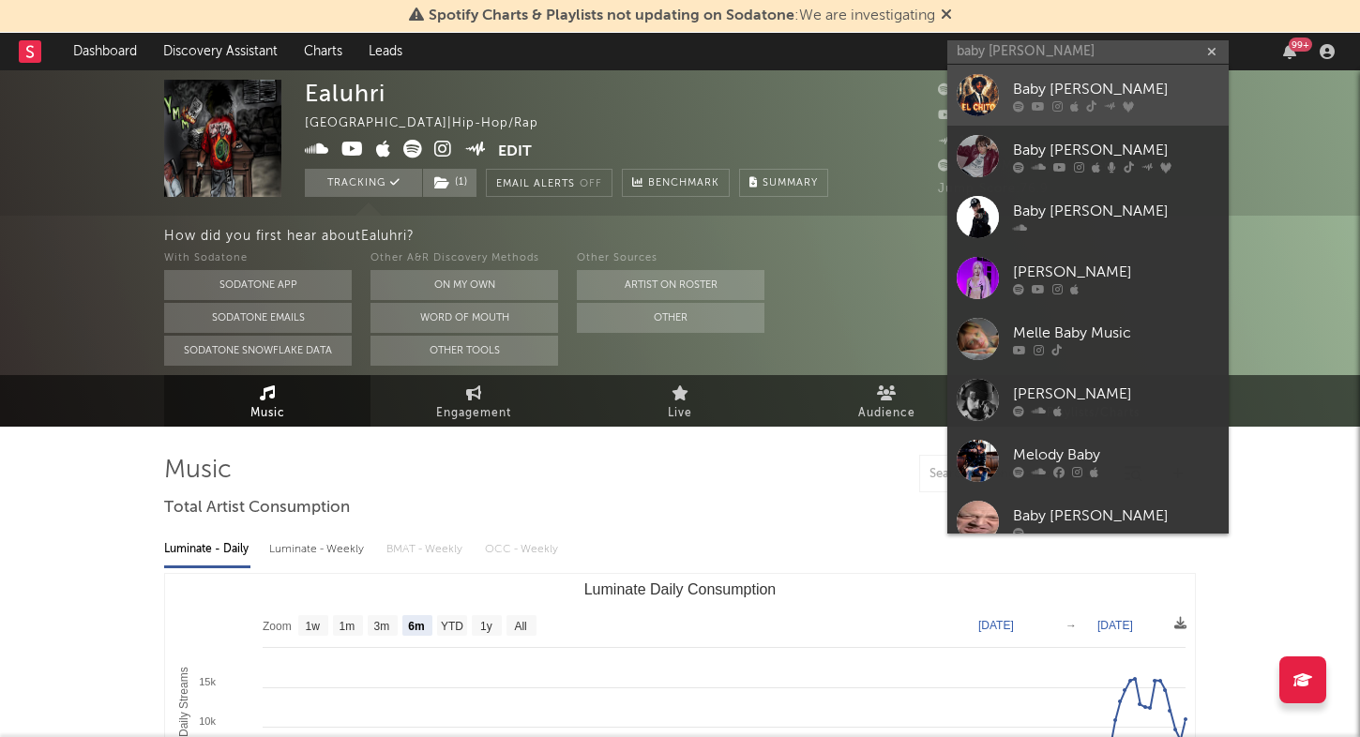
click at [1178, 86] on div "Baby Mel" at bounding box center [1116, 89] width 206 height 23
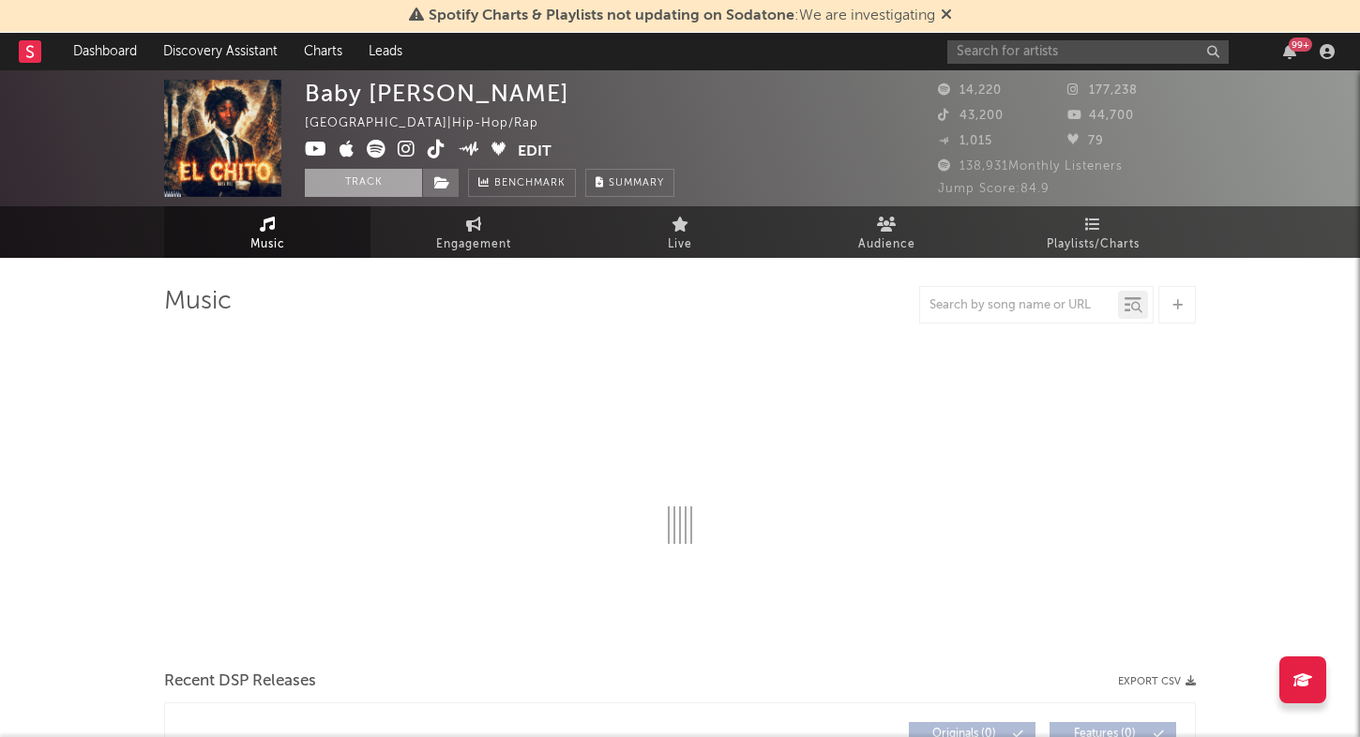
click at [355, 184] on button "Track" at bounding box center [363, 183] width 117 height 28
select select "6m"
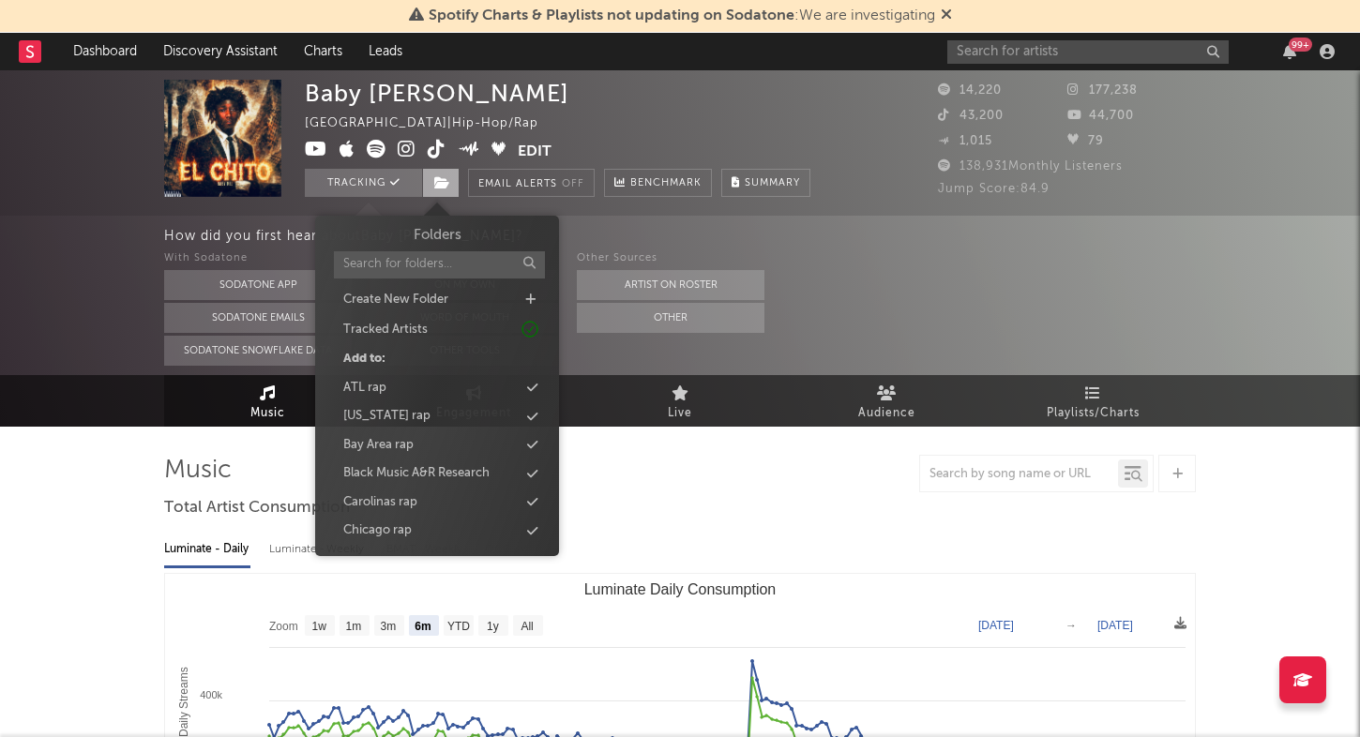
click at [439, 179] on icon at bounding box center [442, 182] width 16 height 13
click at [489, 406] on div "Alabama rap" at bounding box center [437, 416] width 216 height 24
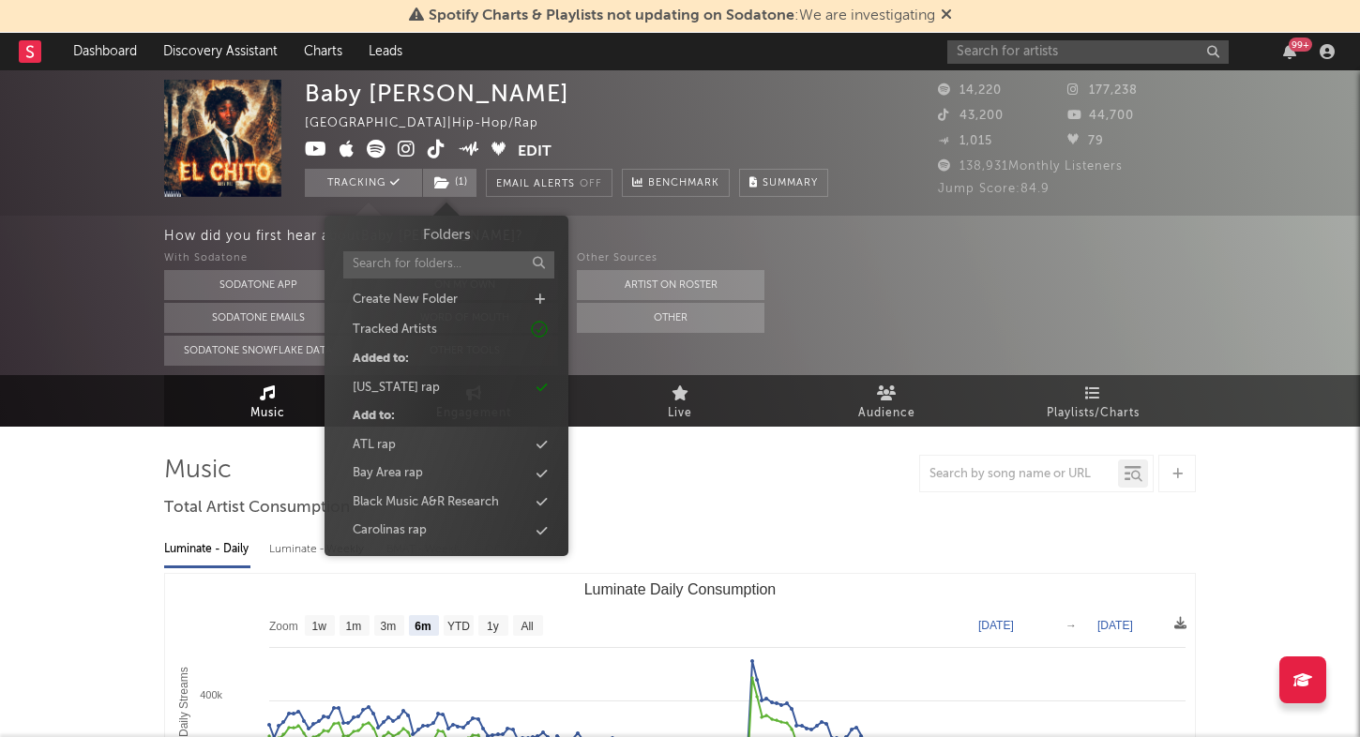
click at [654, 477] on div at bounding box center [680, 474] width 1032 height 38
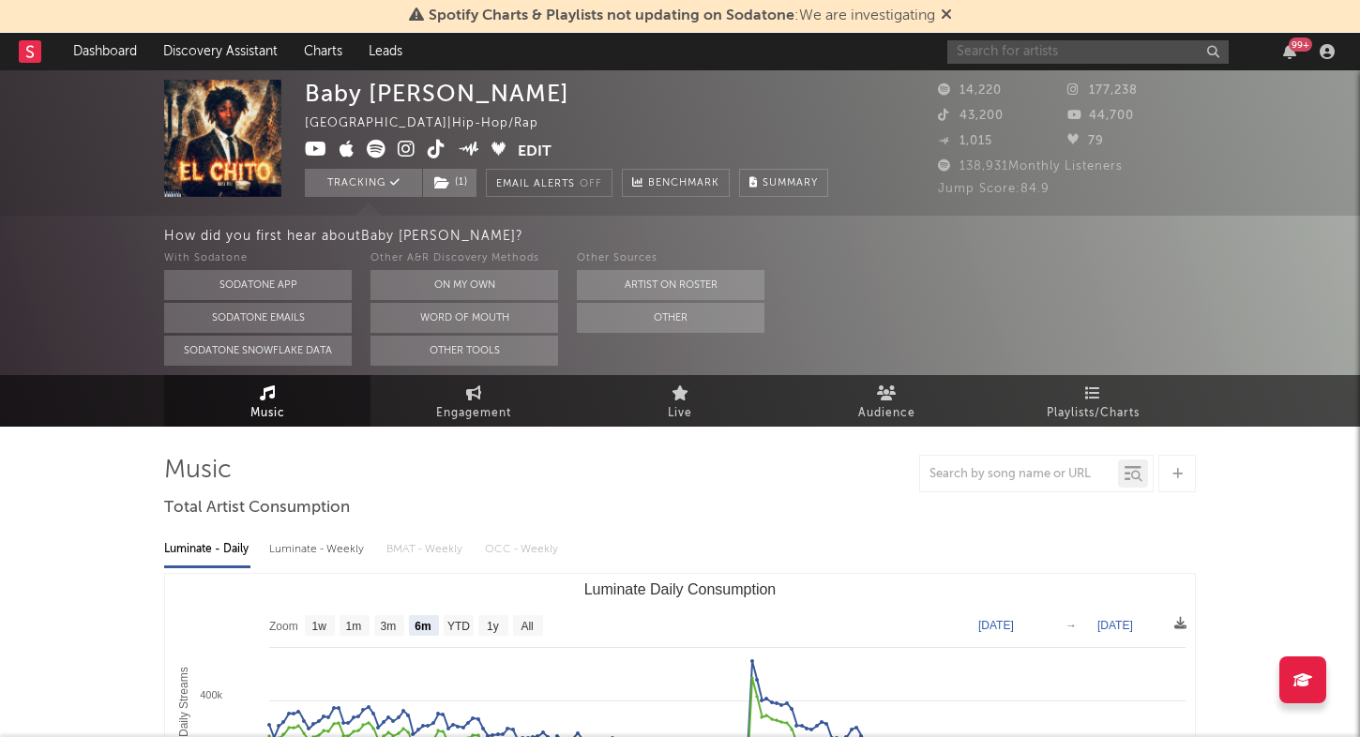
click at [1051, 47] on input "text" at bounding box center [1087, 51] width 281 height 23
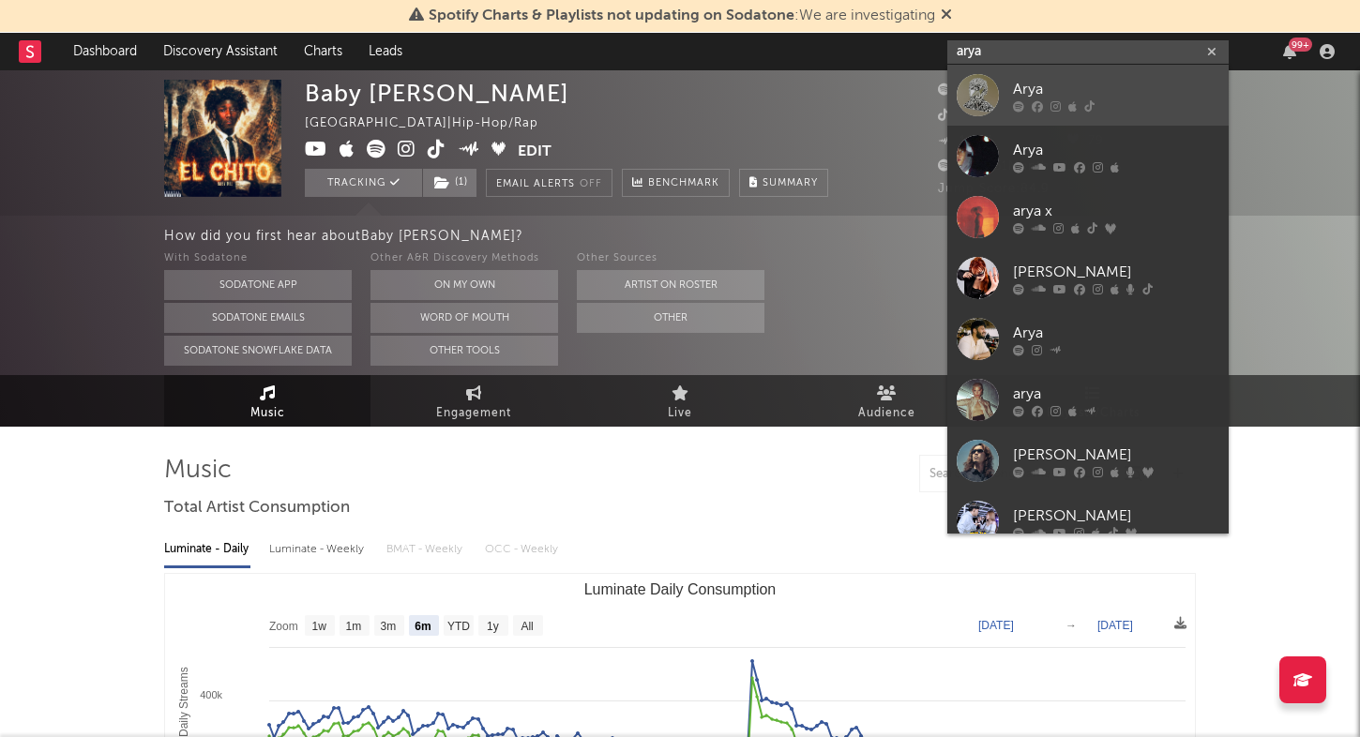
type input "aryan"
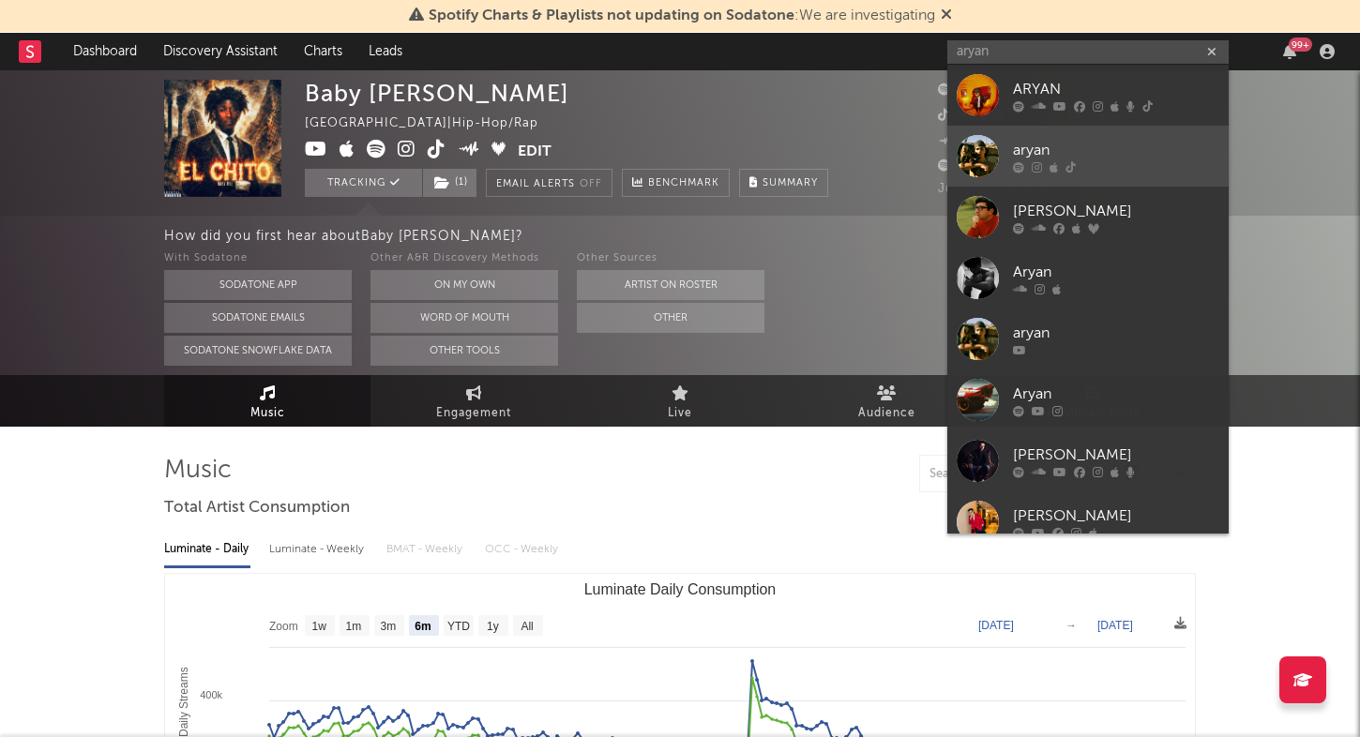
click at [1164, 144] on div "aryan" at bounding box center [1116, 150] width 206 height 23
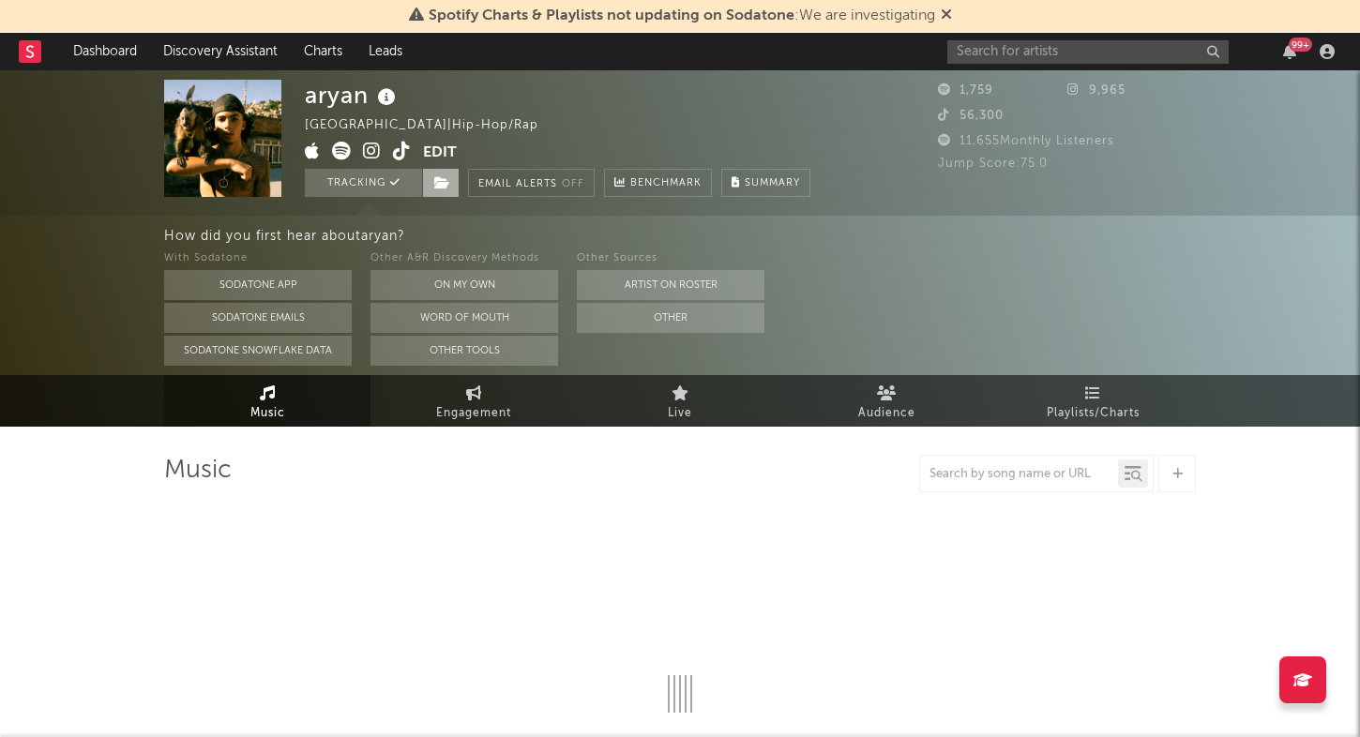
select select "1w"
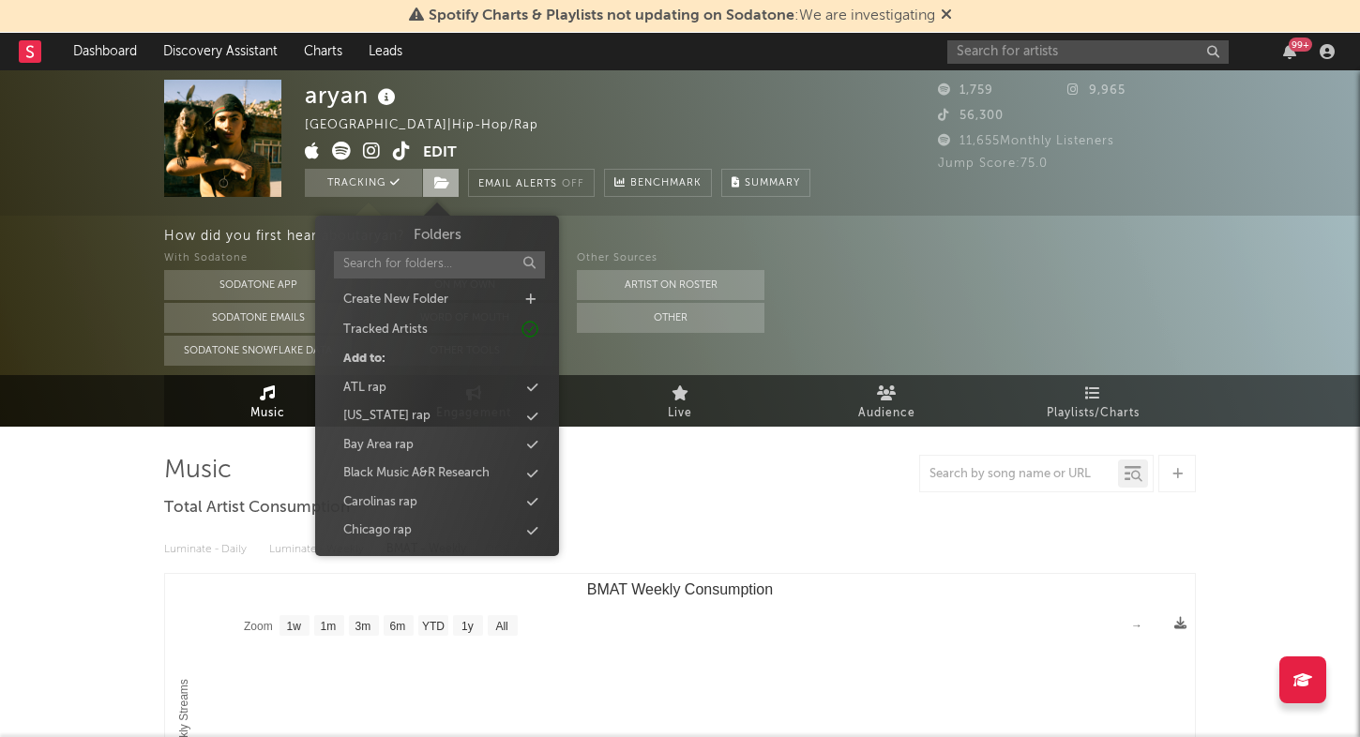
click at [452, 194] on span at bounding box center [441, 183] width 38 height 28
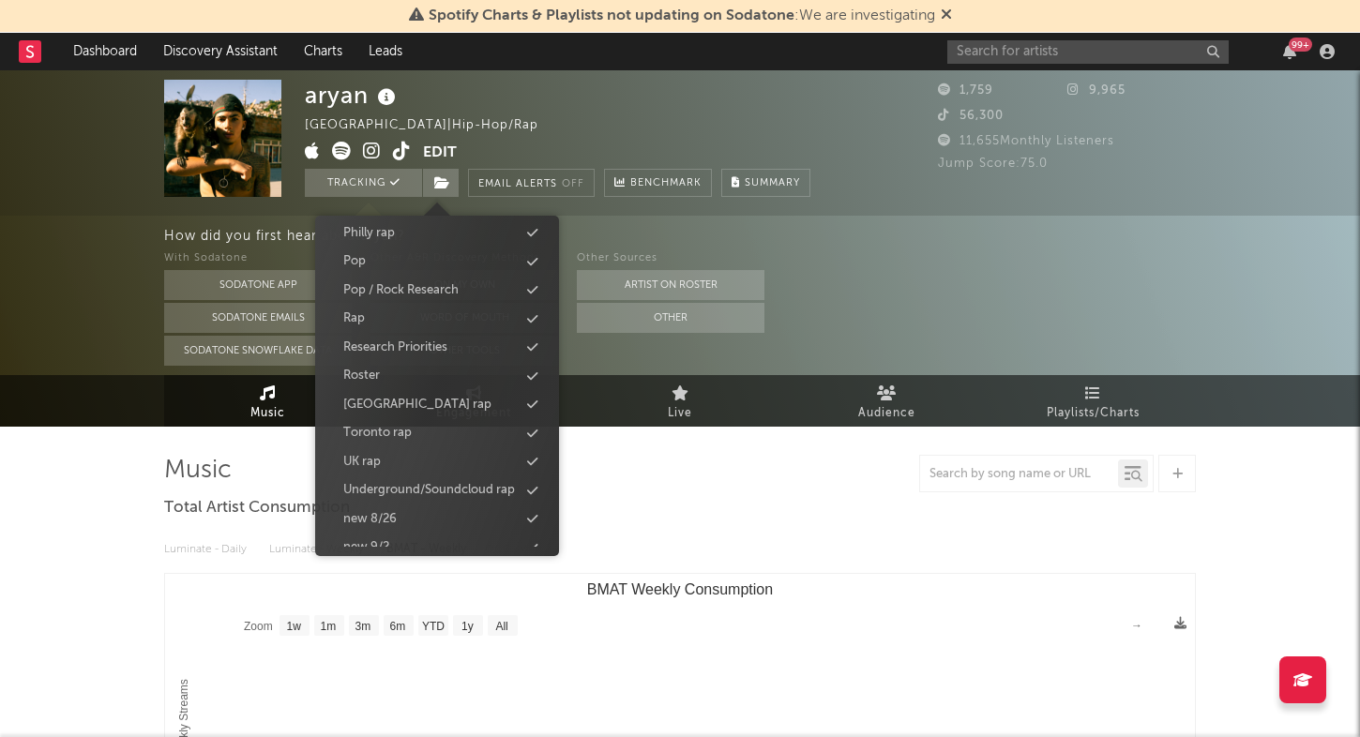
scroll to position [623, 0]
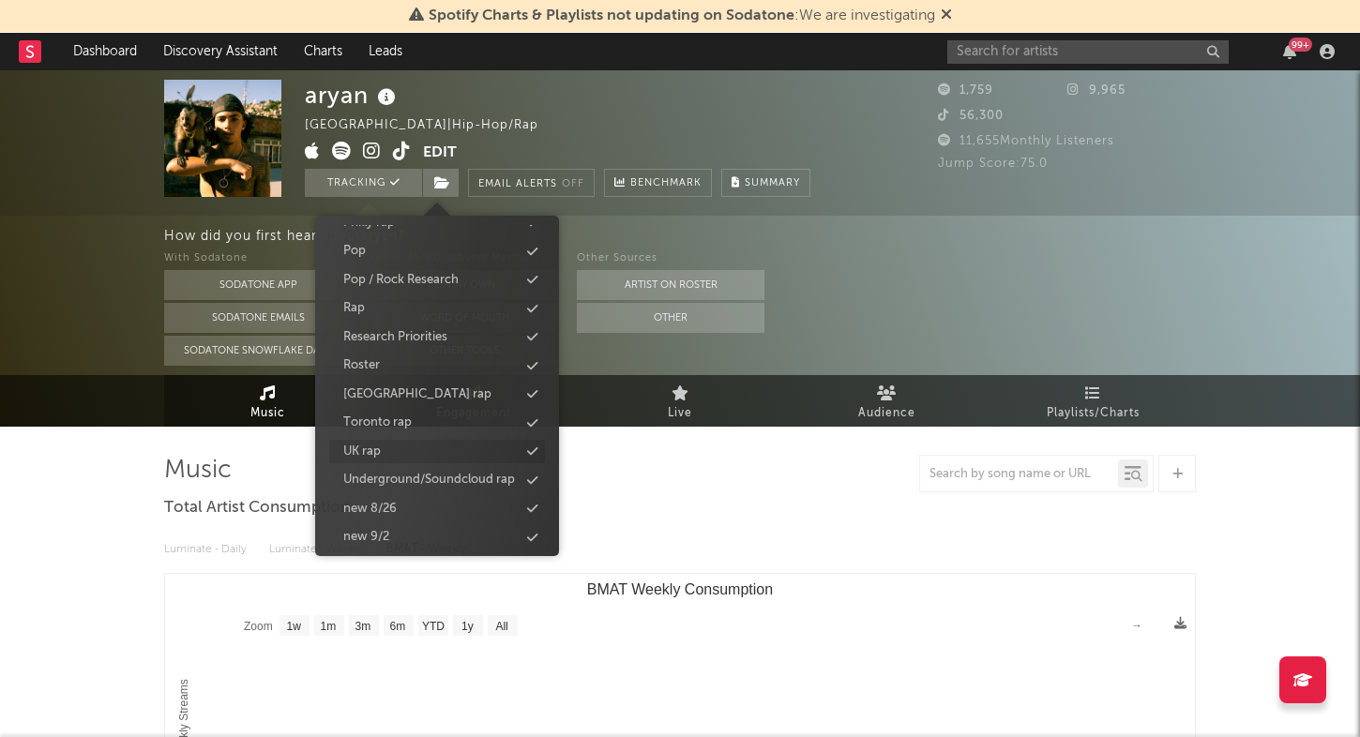
click at [478, 458] on div "UK rap" at bounding box center [437, 452] width 216 height 24
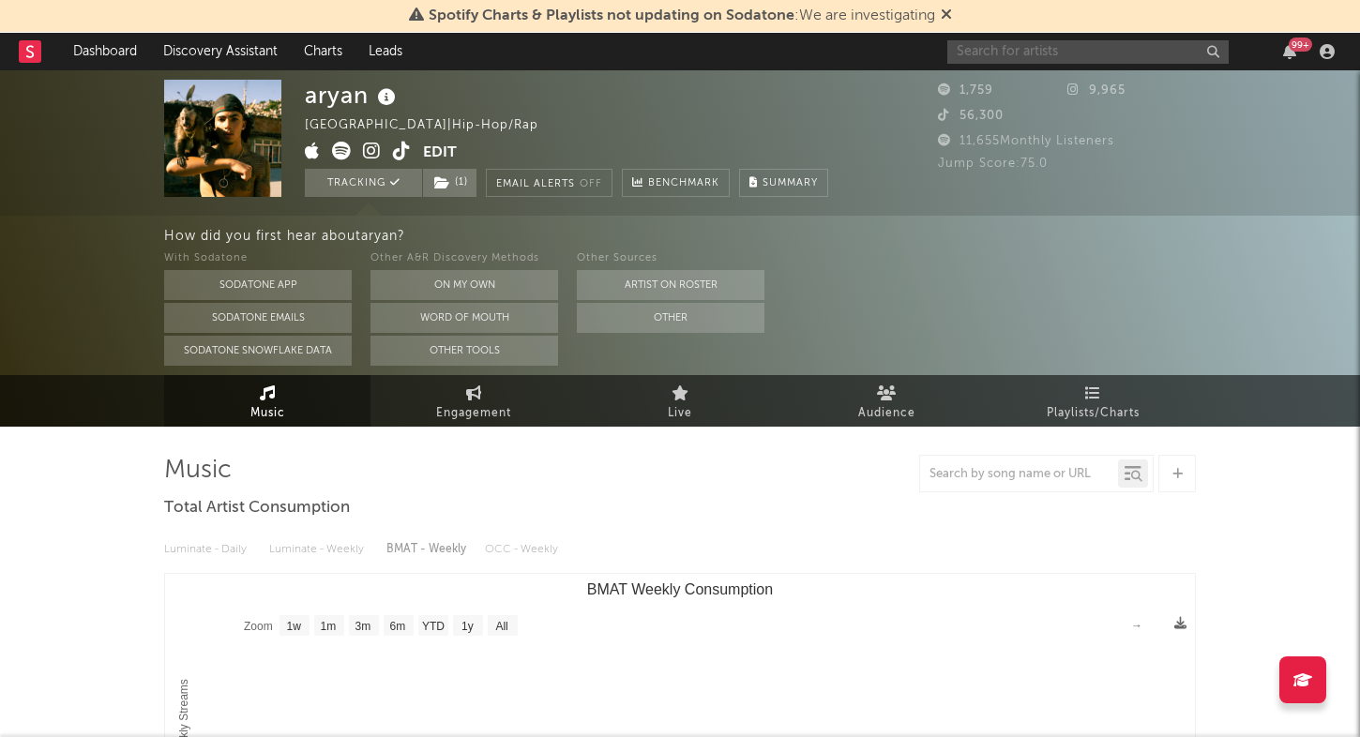
click at [980, 57] on input "text" at bounding box center [1087, 51] width 281 height 23
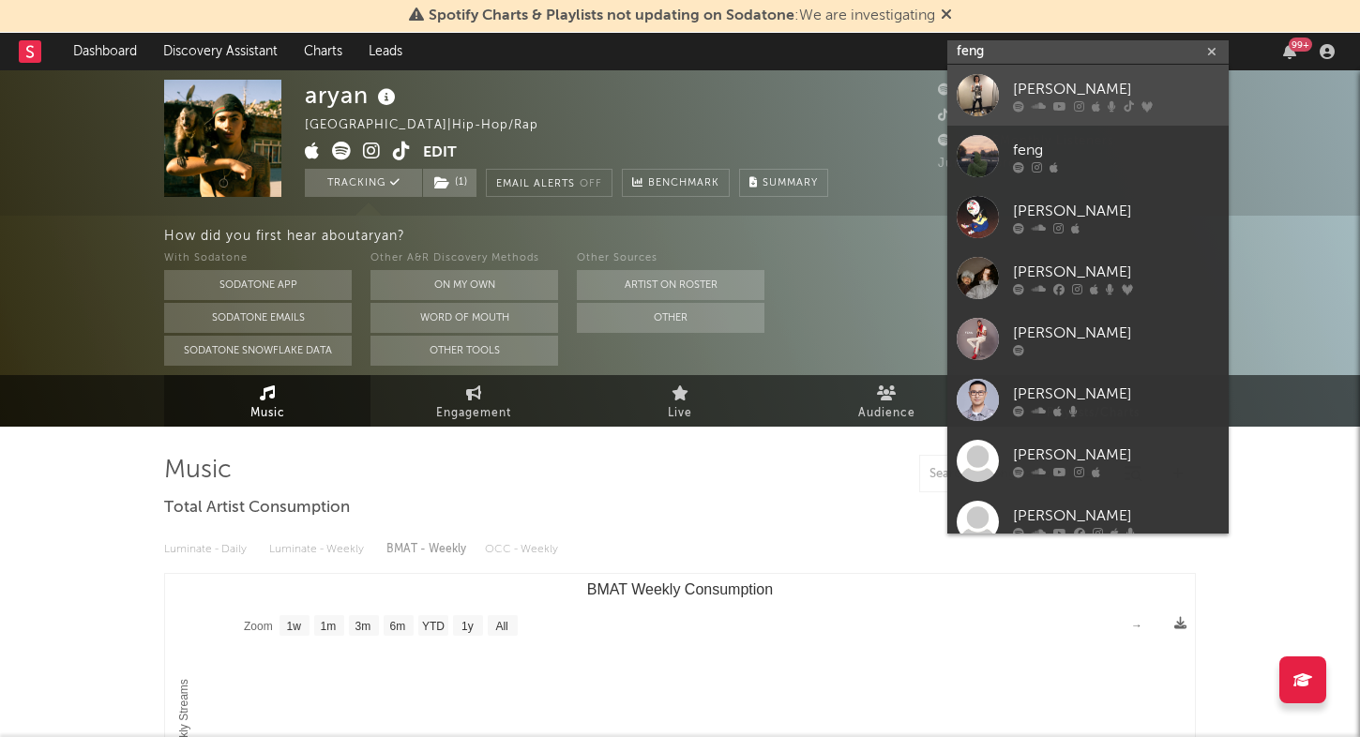
type input "feng"
click at [1135, 80] on div "Feng" at bounding box center [1116, 89] width 206 height 23
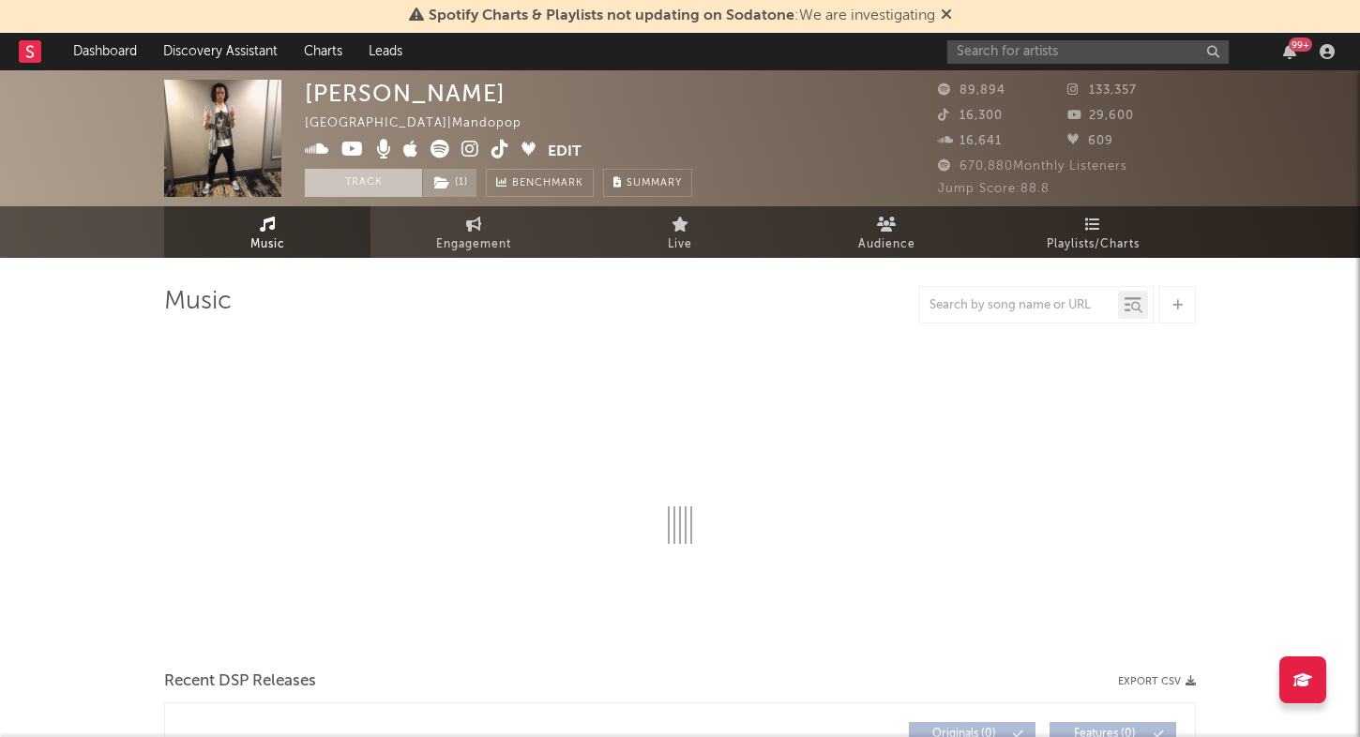
click at [380, 188] on button "Track" at bounding box center [363, 183] width 117 height 28
click at [440, 188] on icon at bounding box center [442, 182] width 16 height 13
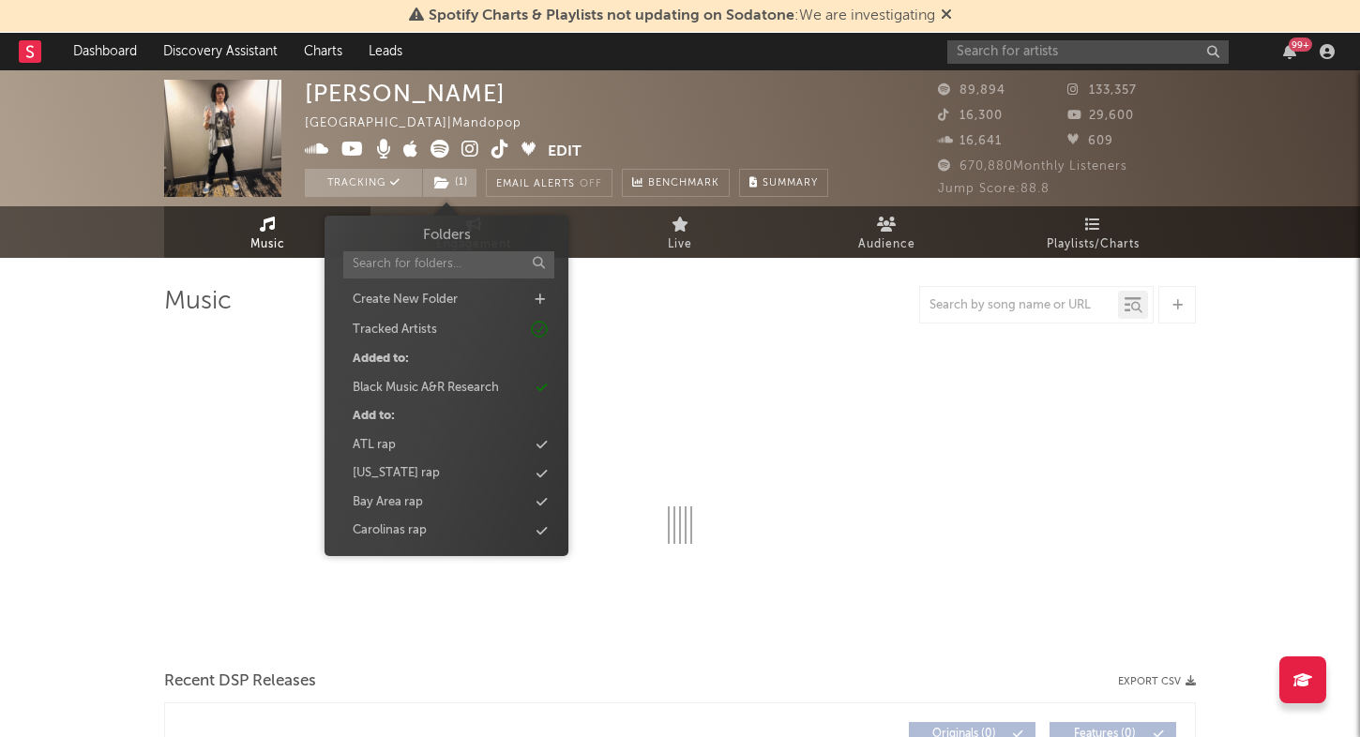
select select "6m"
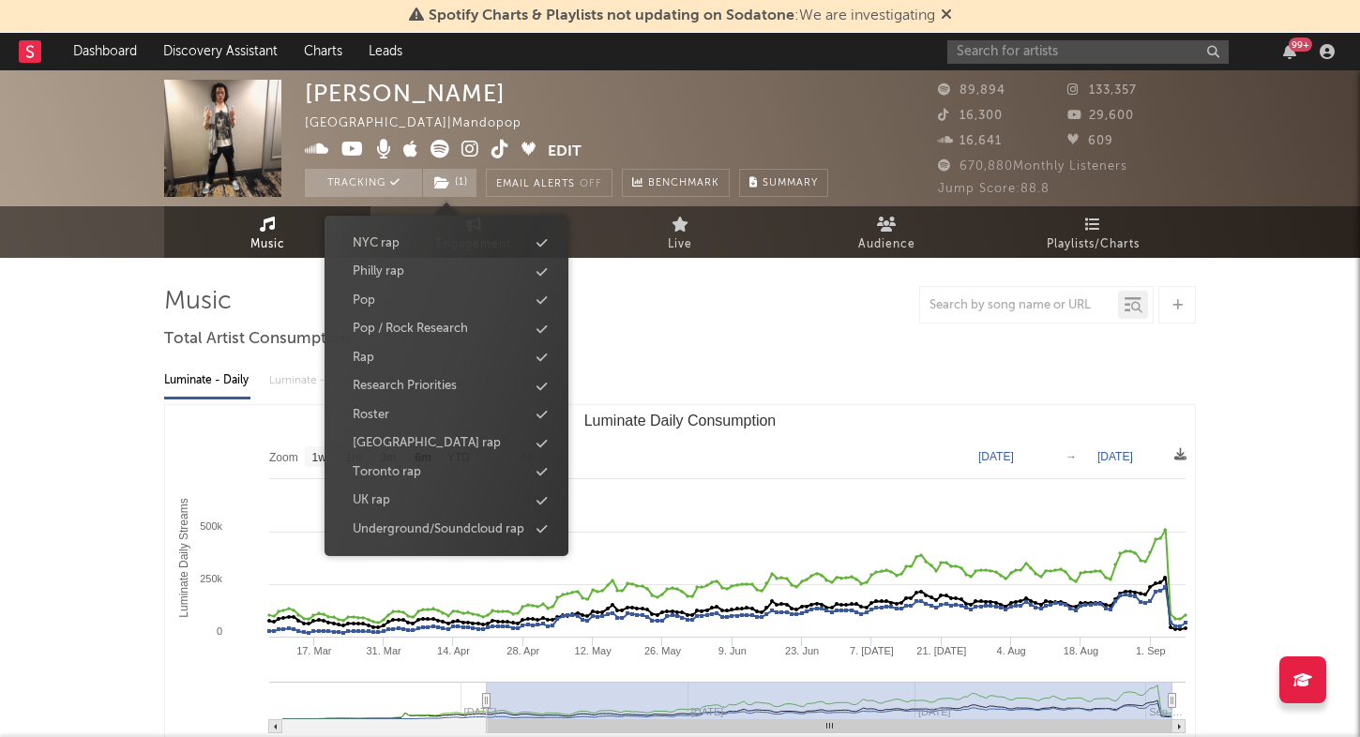
scroll to position [688, 0]
click at [456, 410] on div "UK rap" at bounding box center [447, 415] width 216 height 24
click at [492, 447] on div "Underground/Soundcloud rap" at bounding box center [439, 444] width 172 height 19
click at [706, 372] on div "Luminate - Daily Luminate - Weekly BMAT - Weekly OCC - Weekly" at bounding box center [680, 381] width 1032 height 32
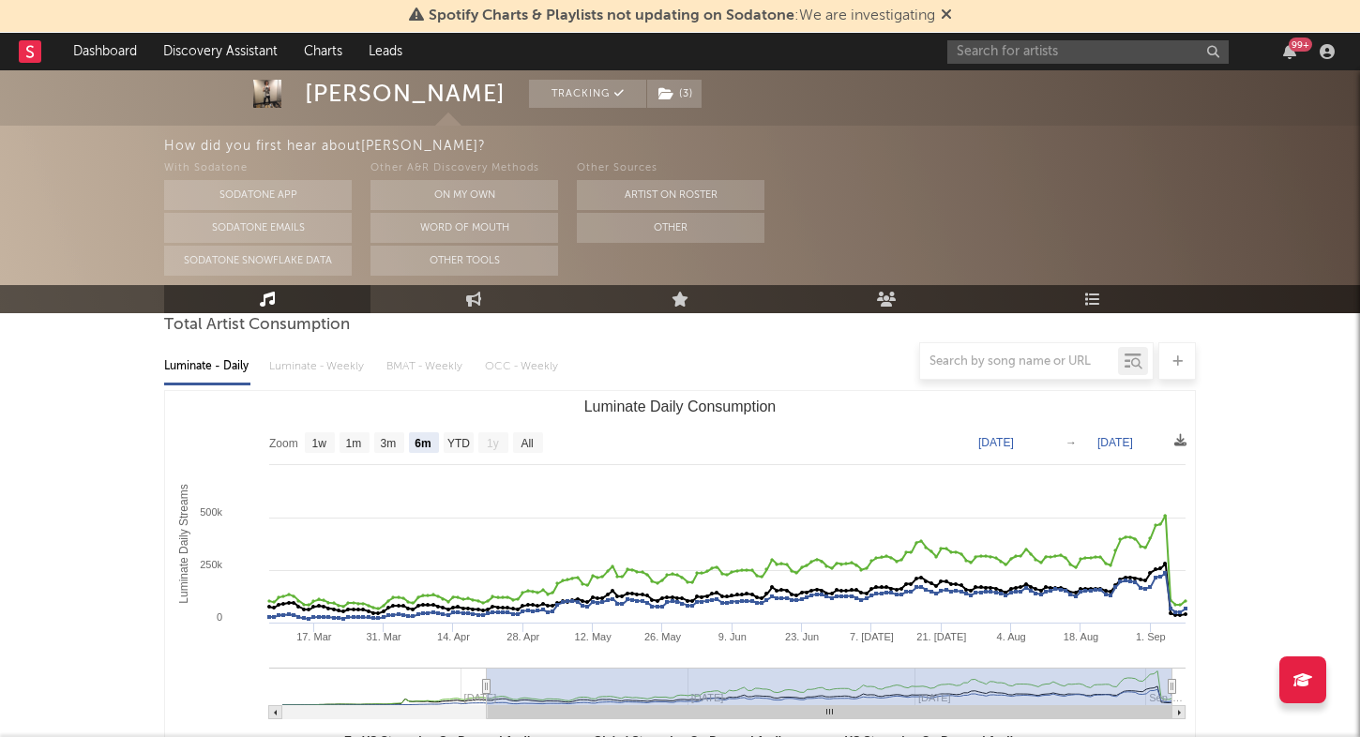
scroll to position [0, 0]
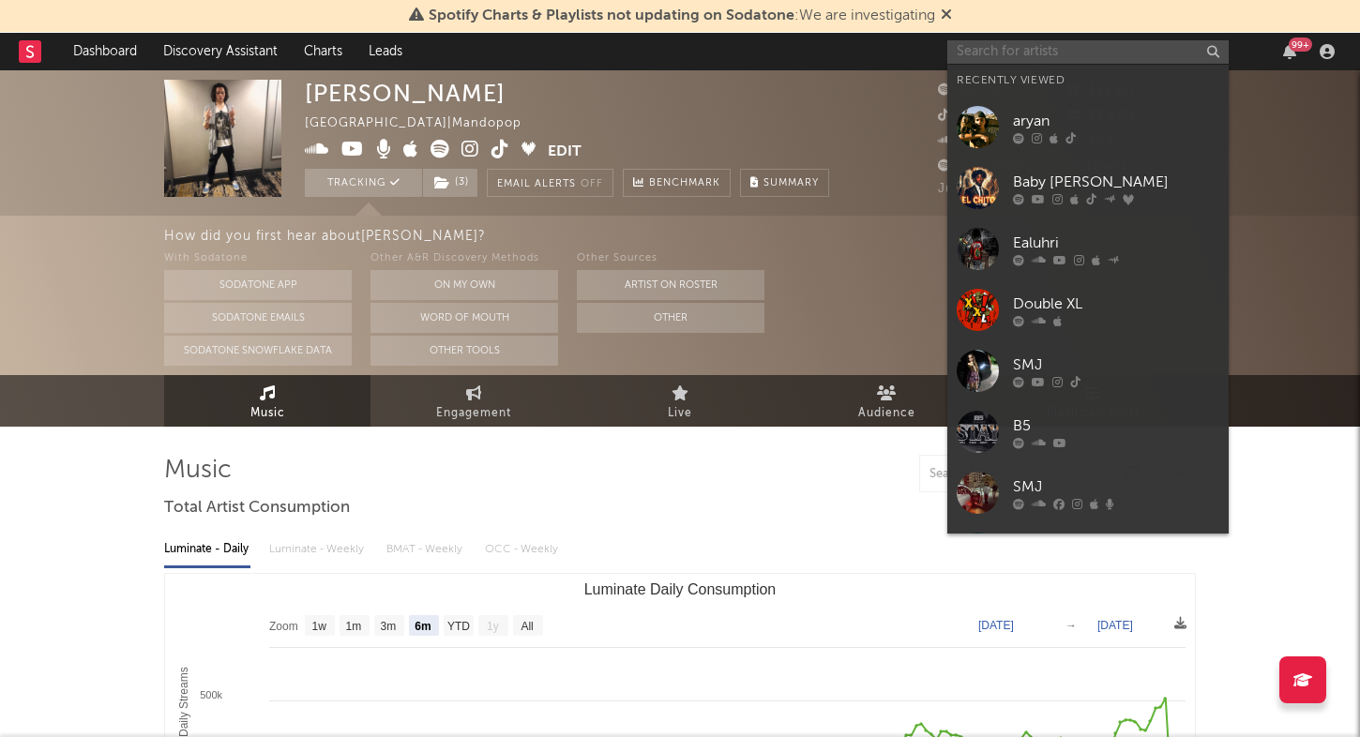
click at [1007, 53] on input "text" at bounding box center [1087, 51] width 281 height 23
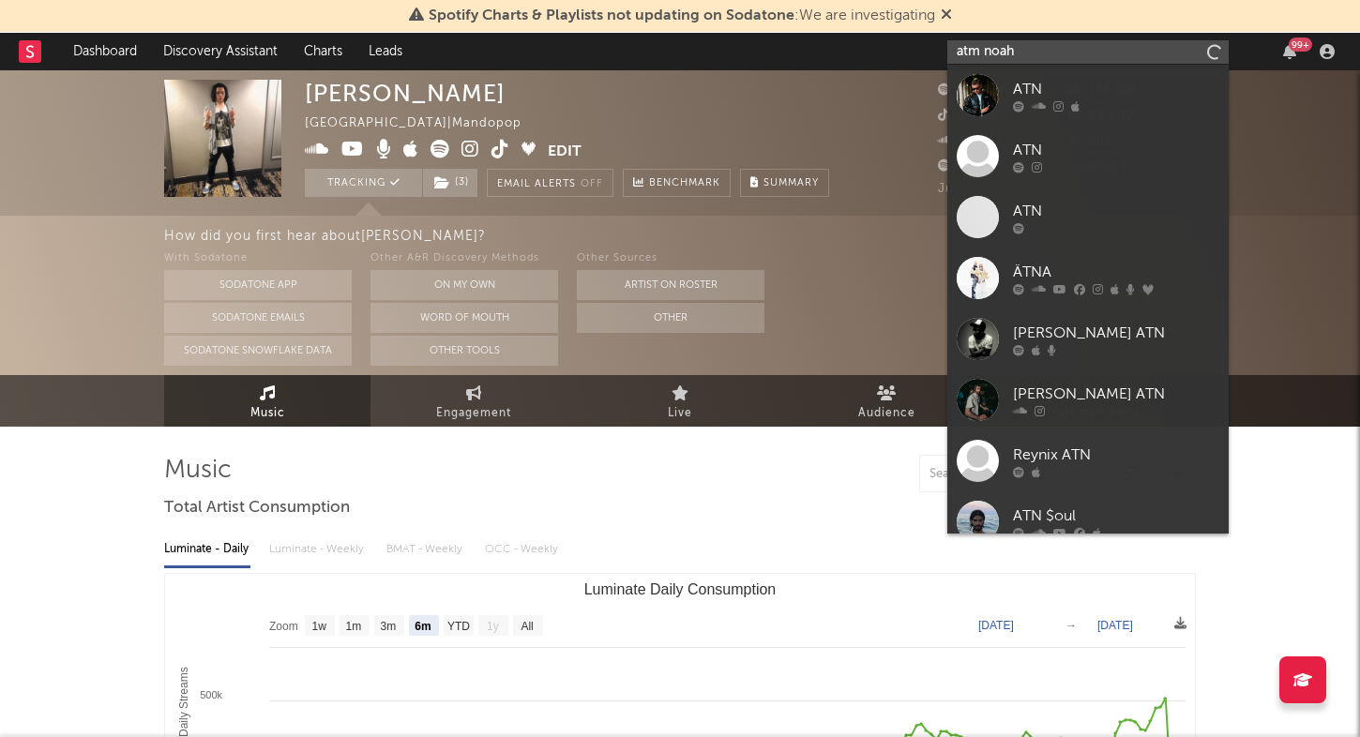
type input "atm noah"
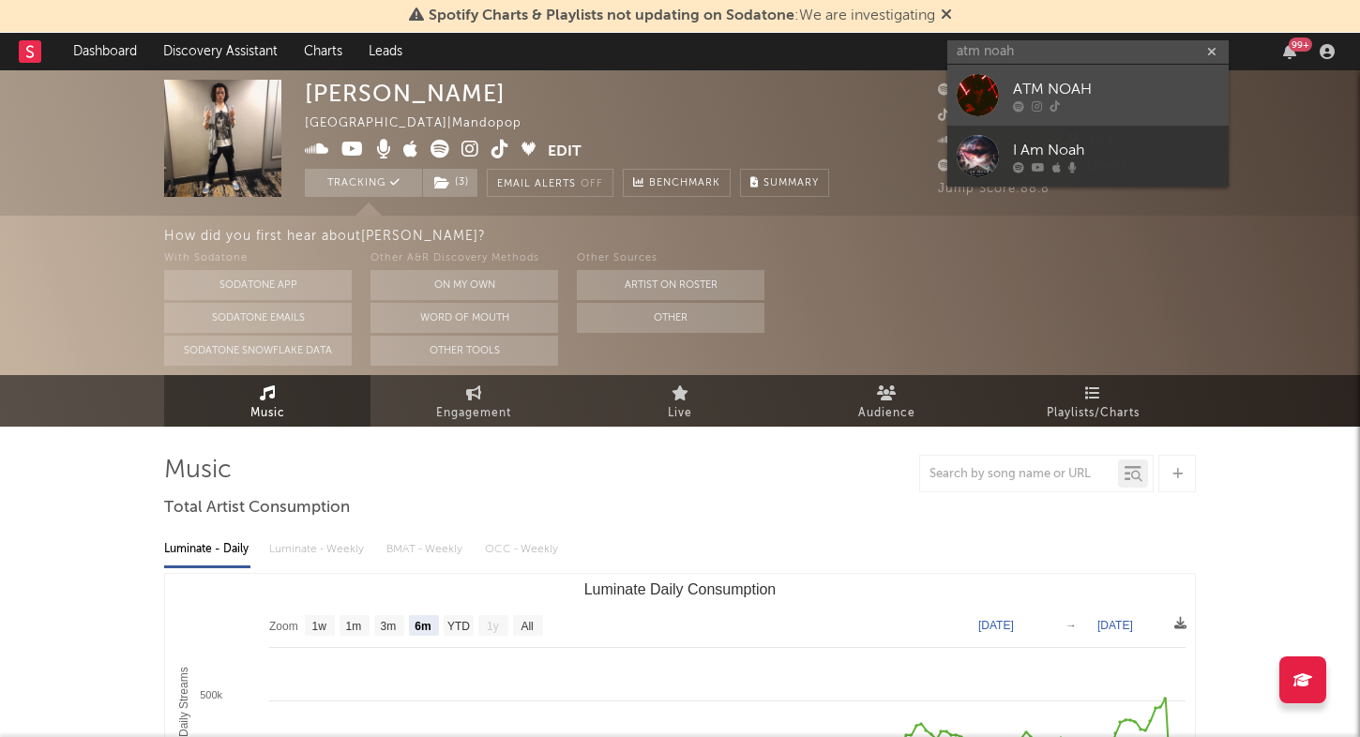
click at [1136, 85] on div "ATM NOAH" at bounding box center [1116, 89] width 206 height 23
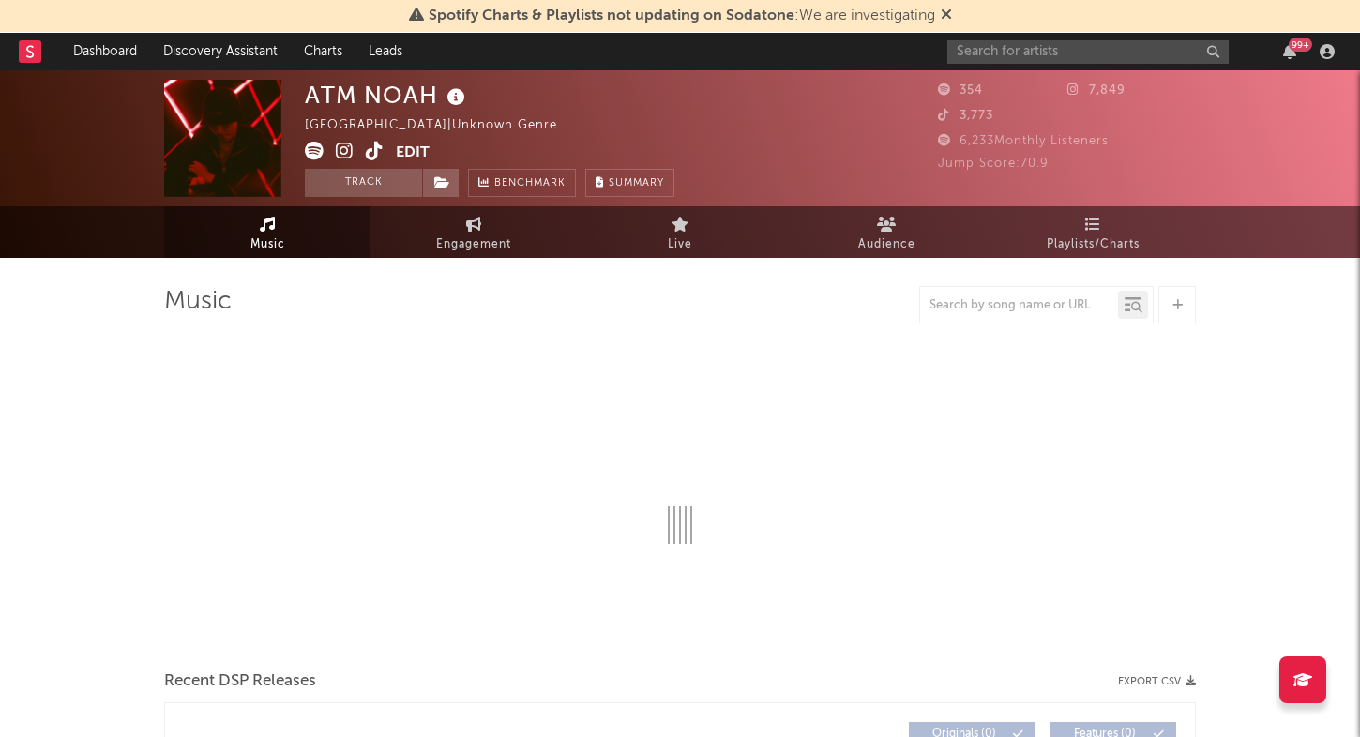
select select "1w"
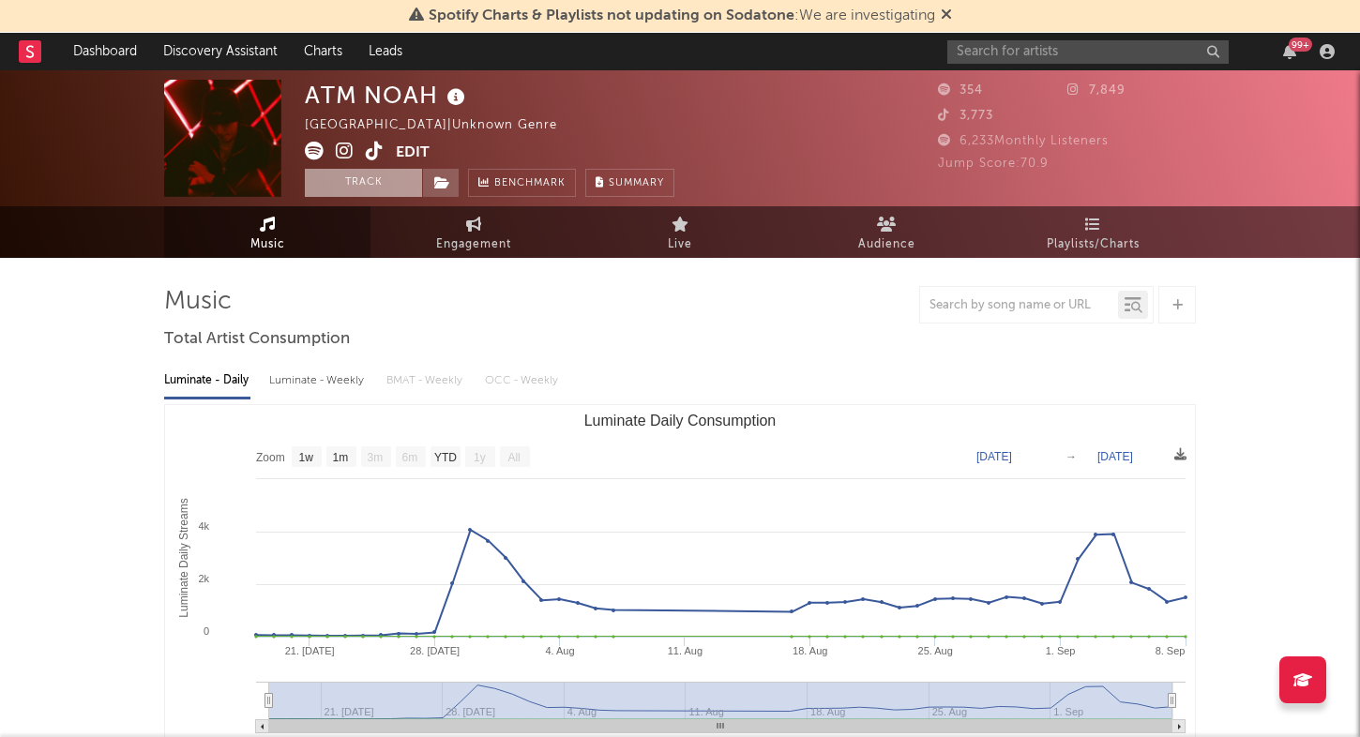
click at [381, 184] on button "Track" at bounding box center [363, 183] width 117 height 28
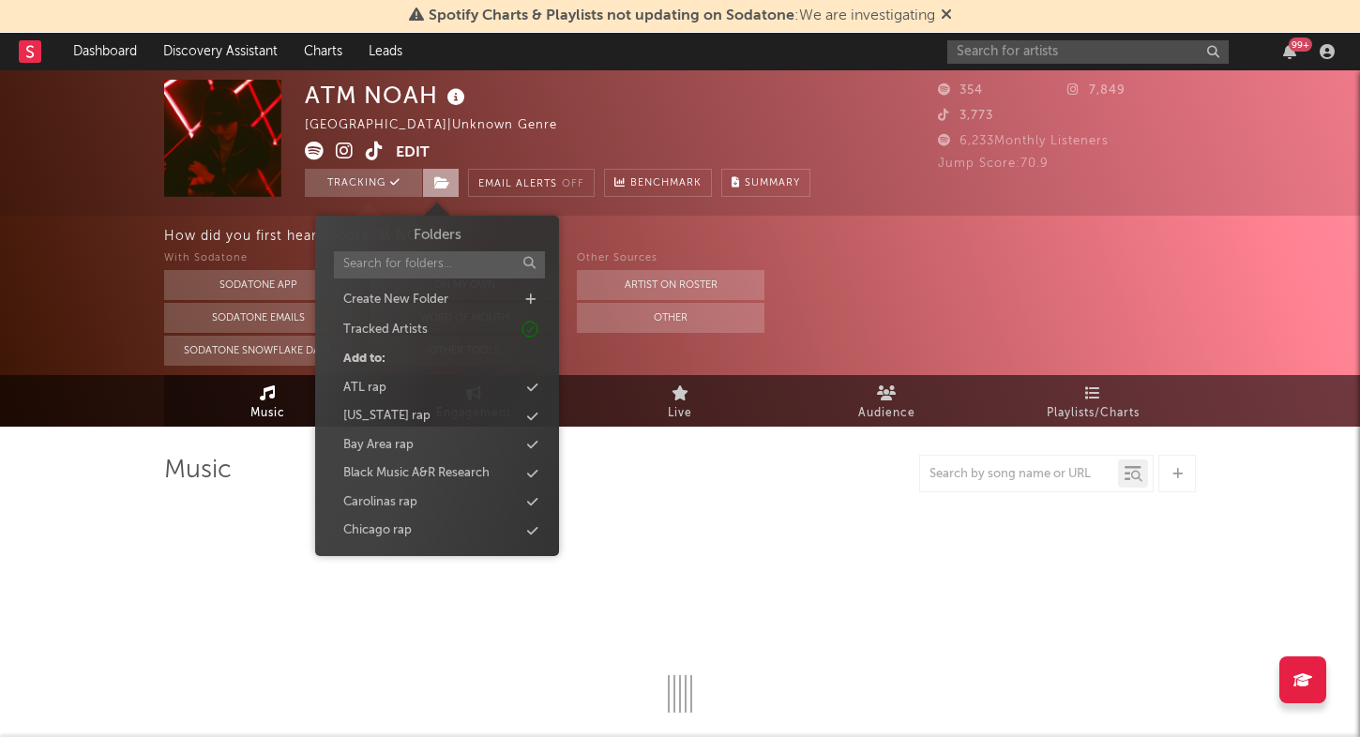
click at [451, 180] on span at bounding box center [441, 183] width 38 height 28
select select "1w"
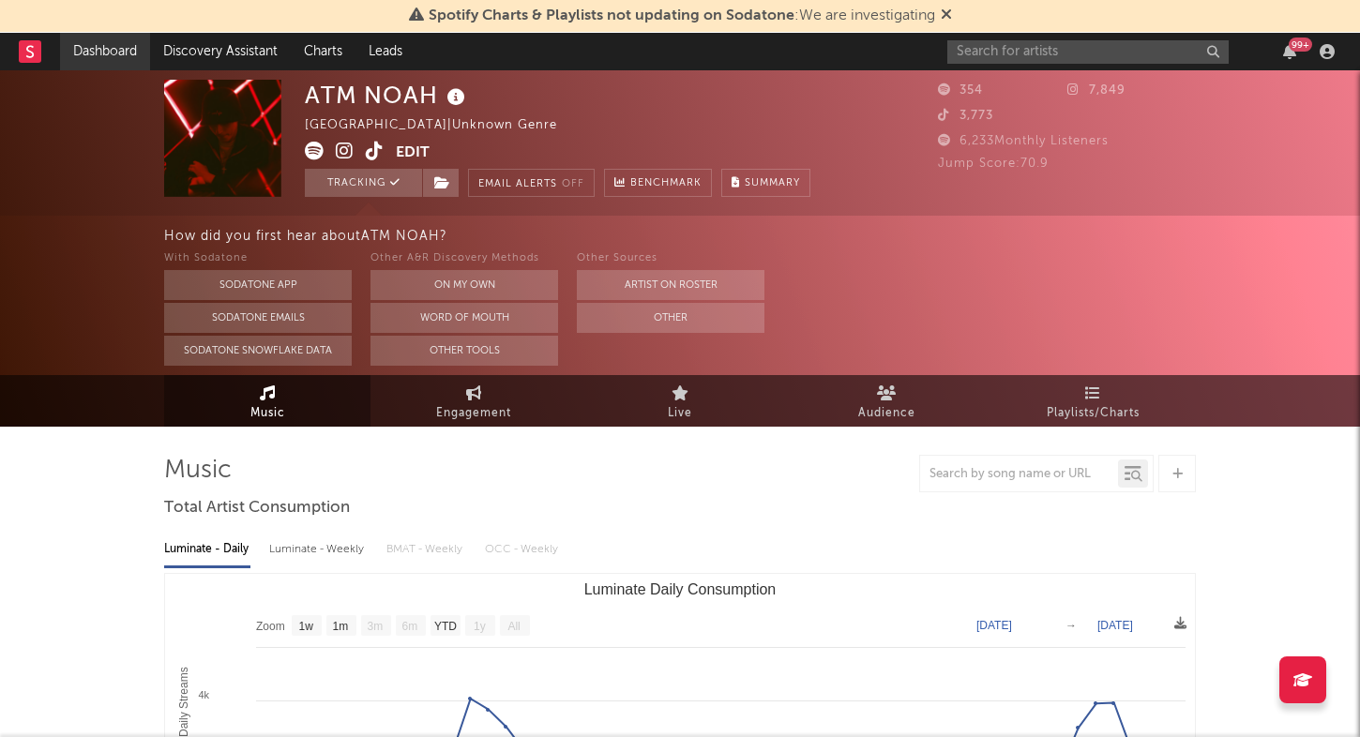
click at [98, 60] on link "Dashboard" at bounding box center [105, 52] width 90 height 38
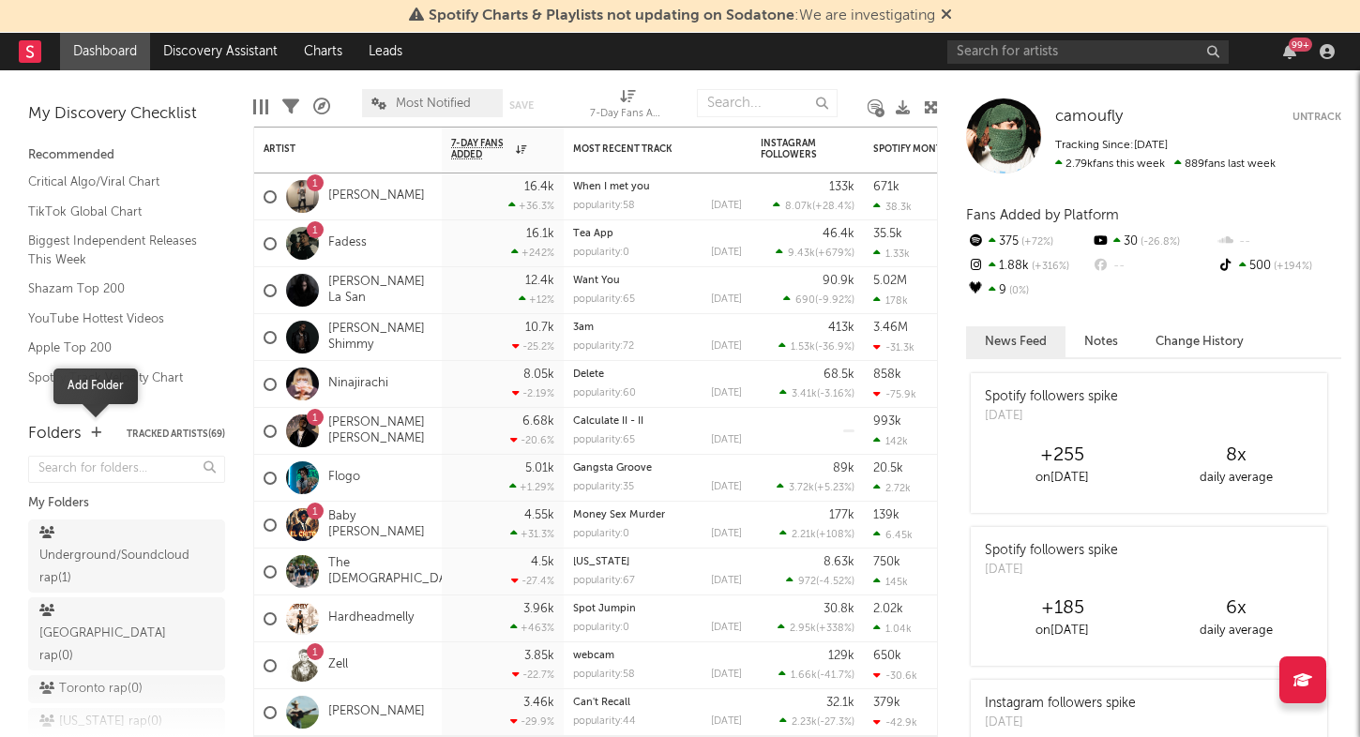
click at [91, 431] on icon "button" at bounding box center [96, 433] width 10 height 12
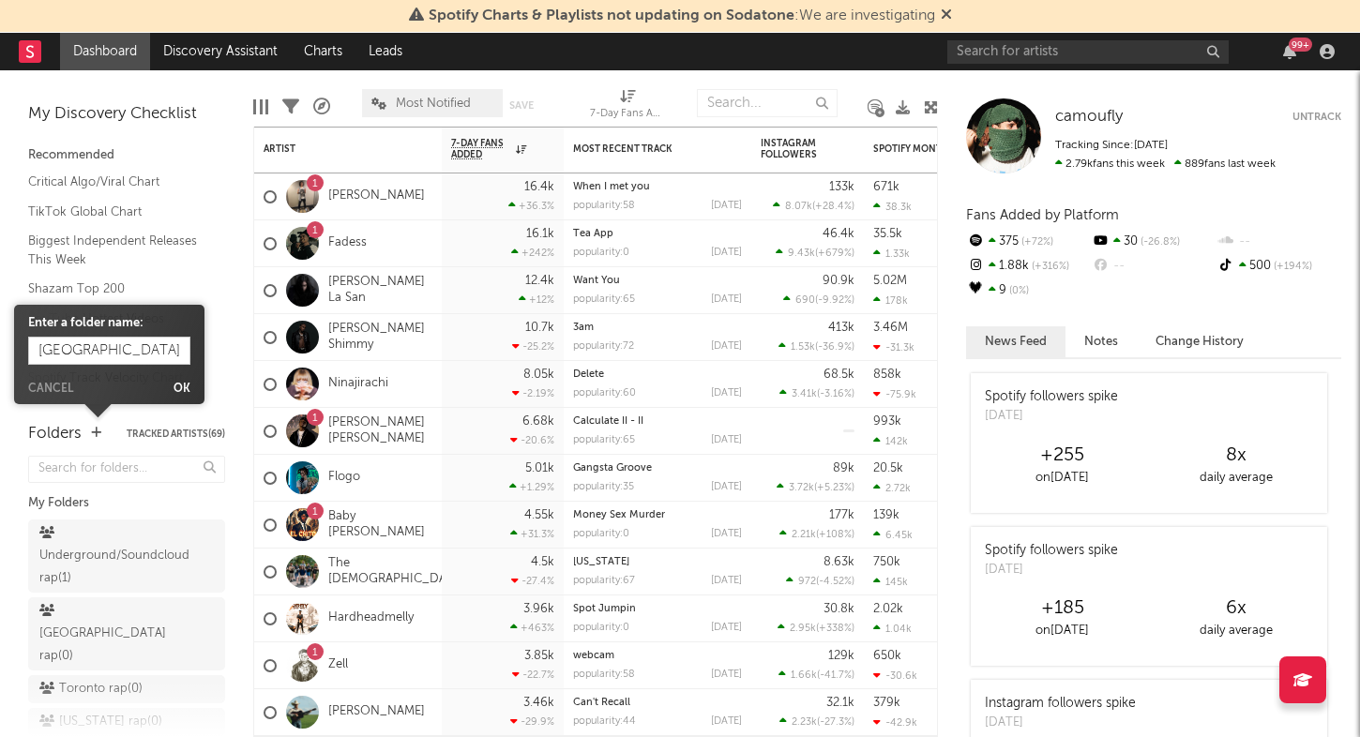
type input "South Florida rap"
click at [188, 390] on span "Enter a folder name: South Florida rap Cancel Ok" at bounding box center [109, 354] width 190 height 81
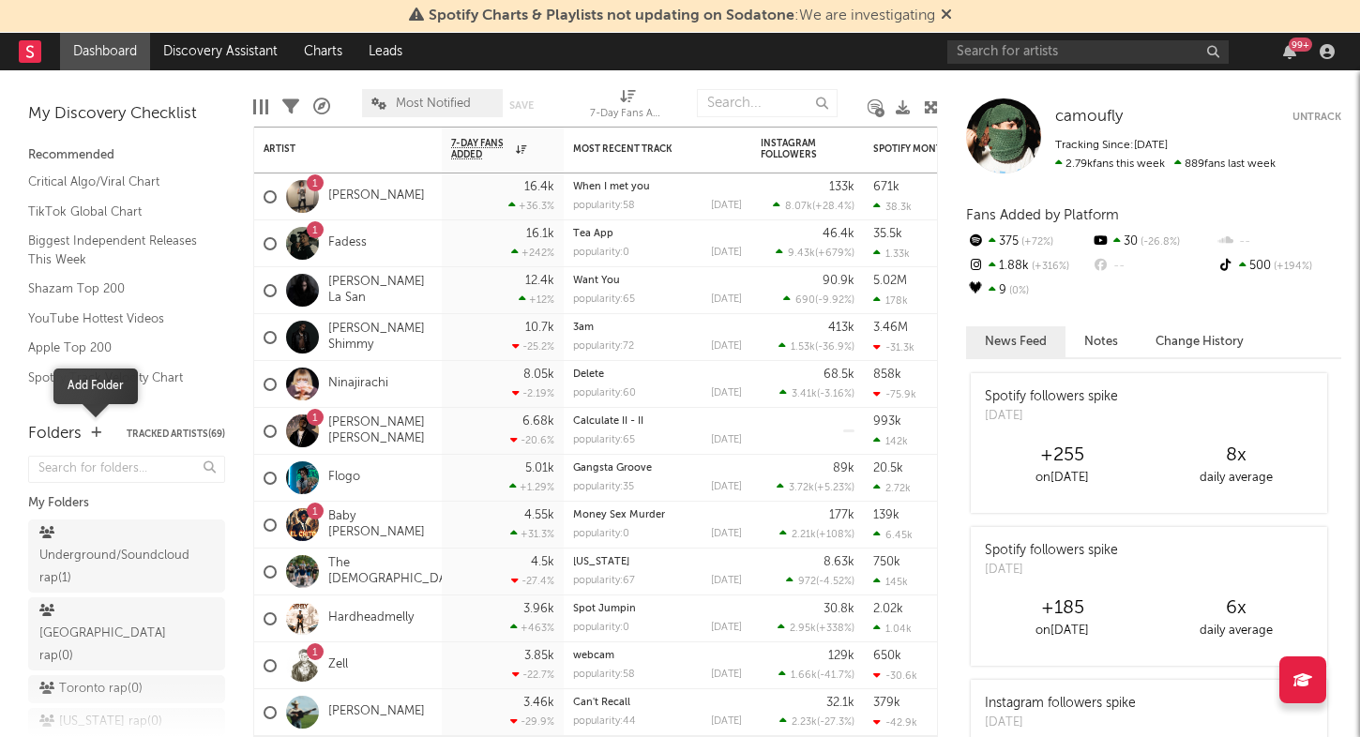
click at [98, 431] on icon "button" at bounding box center [96, 433] width 10 height 12
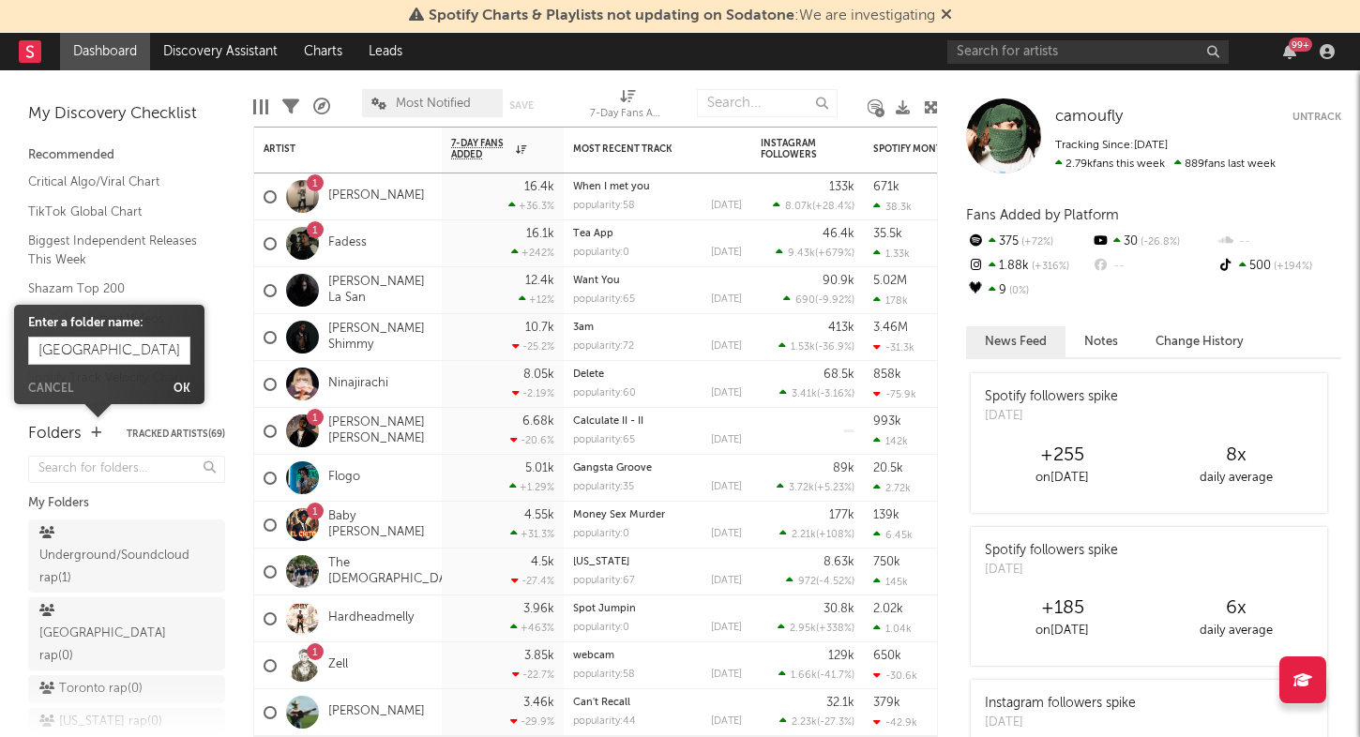
type input "South Florida rap"
click at [178, 387] on button "Ok" at bounding box center [182, 389] width 17 height 11
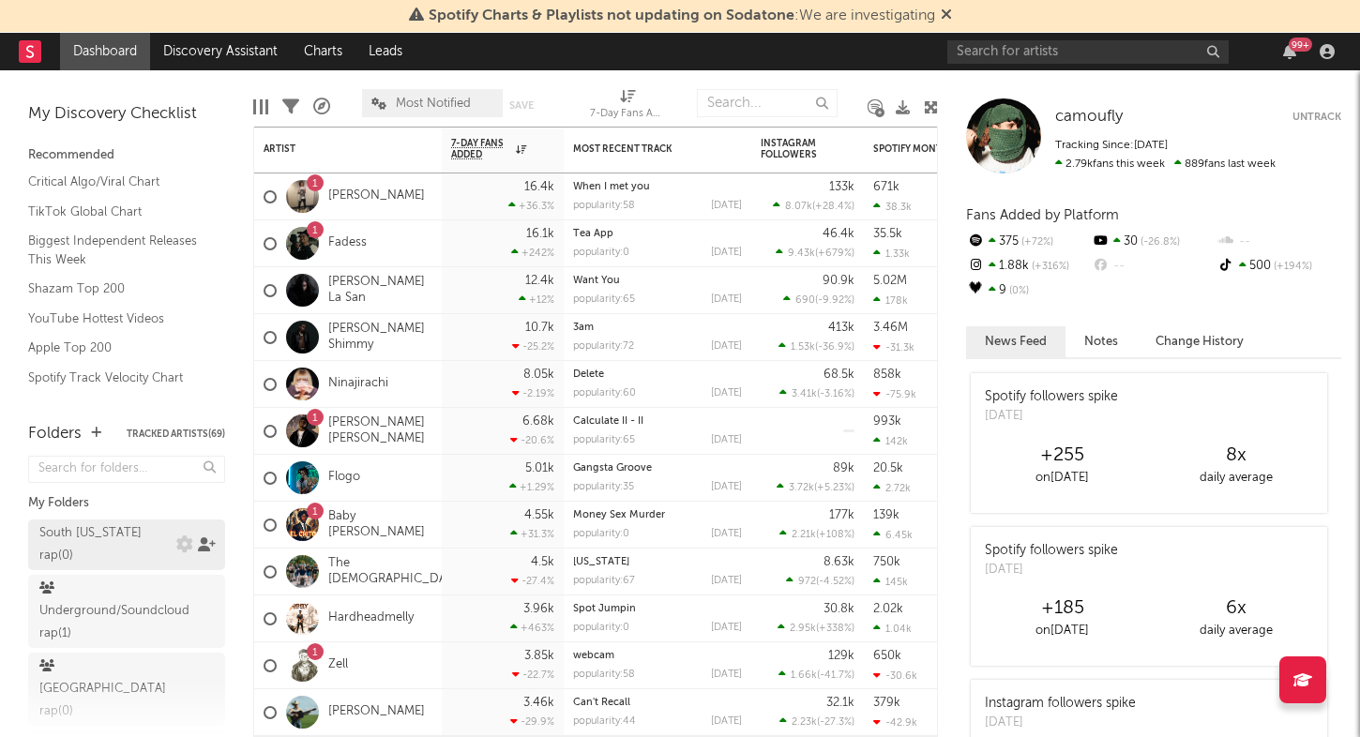
click at [207, 537] on icon at bounding box center [207, 544] width 18 height 14
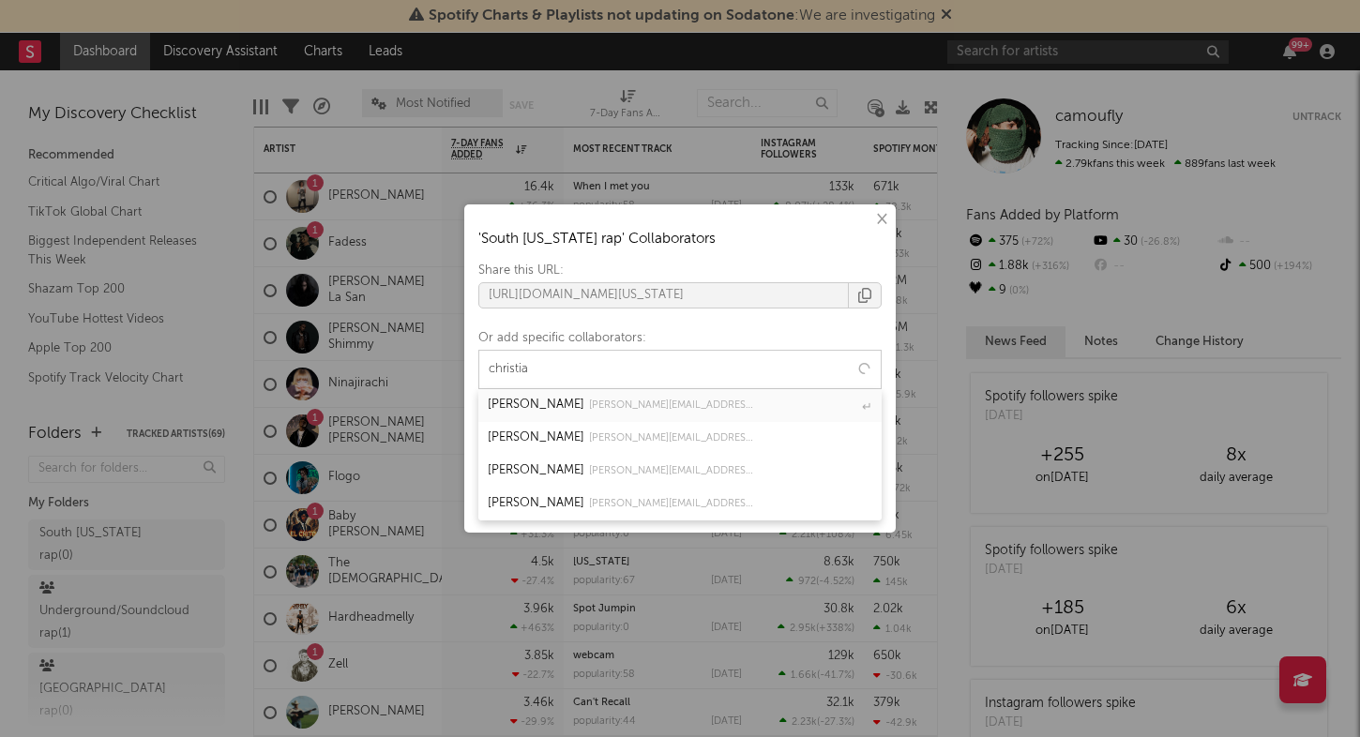
type input "christian"
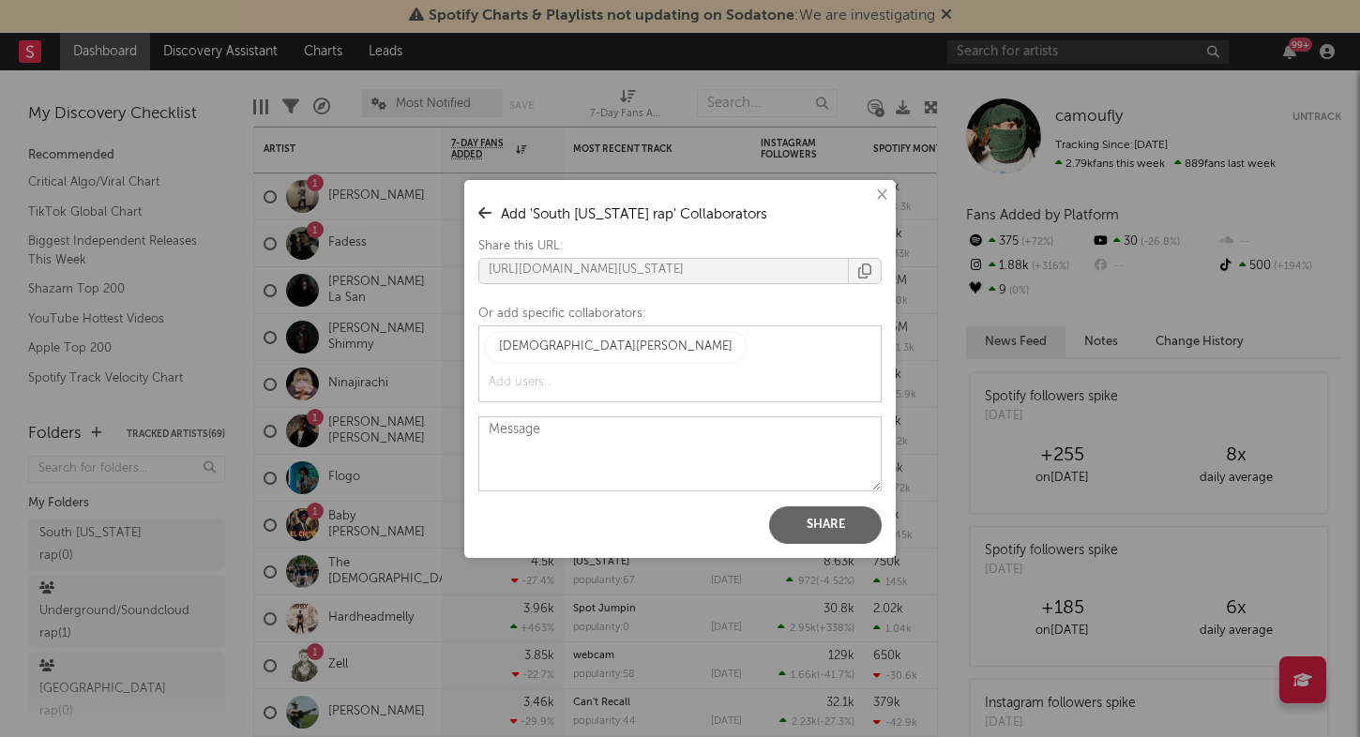
click at [785, 507] on button "Share" at bounding box center [825, 526] width 113 height 38
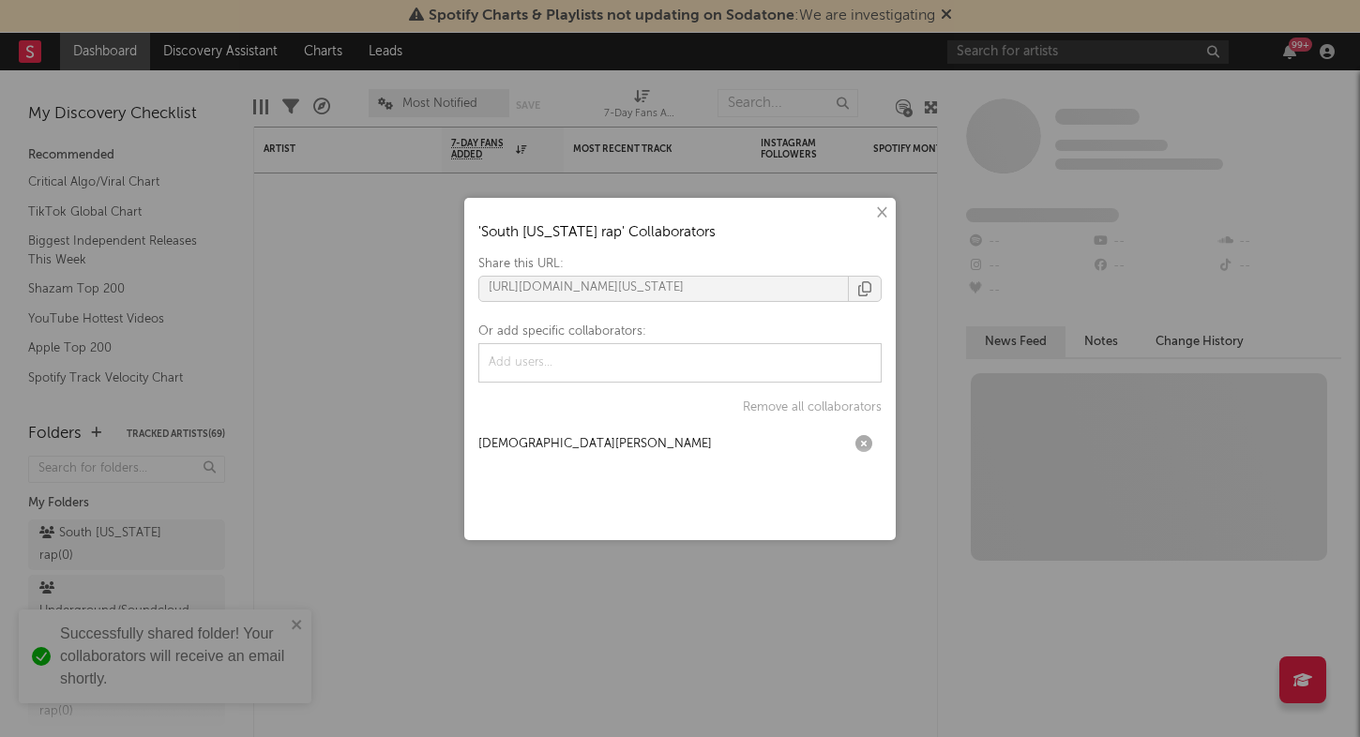
click at [224, 390] on div "× ' South Florida rap ' Collaborators Share this URL: https://app.sodatone.com/…" at bounding box center [680, 368] width 1360 height 737
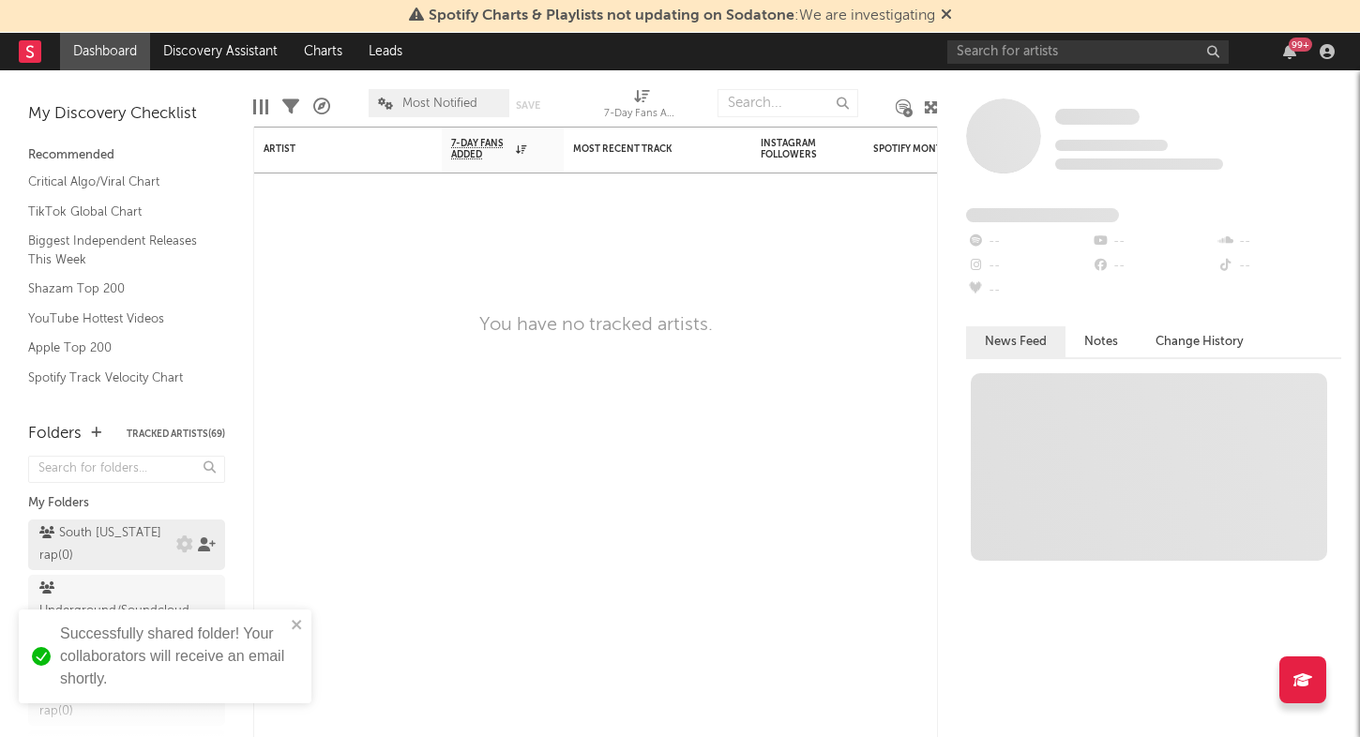
click at [202, 547] on icon at bounding box center [207, 544] width 18 height 14
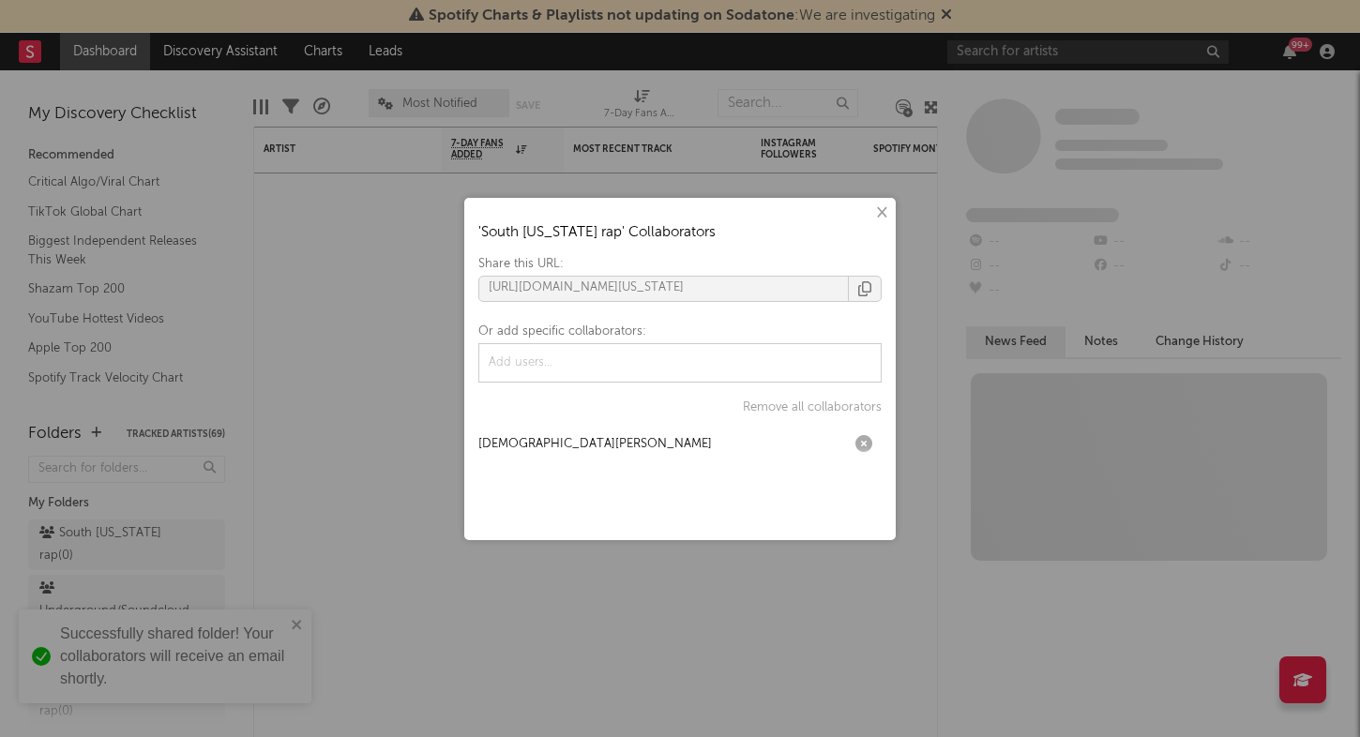
click at [723, 146] on div "× ' South Florida rap ' Collaborators Share this URL: https://app.sodatone.com/…" at bounding box center [680, 368] width 1360 height 737
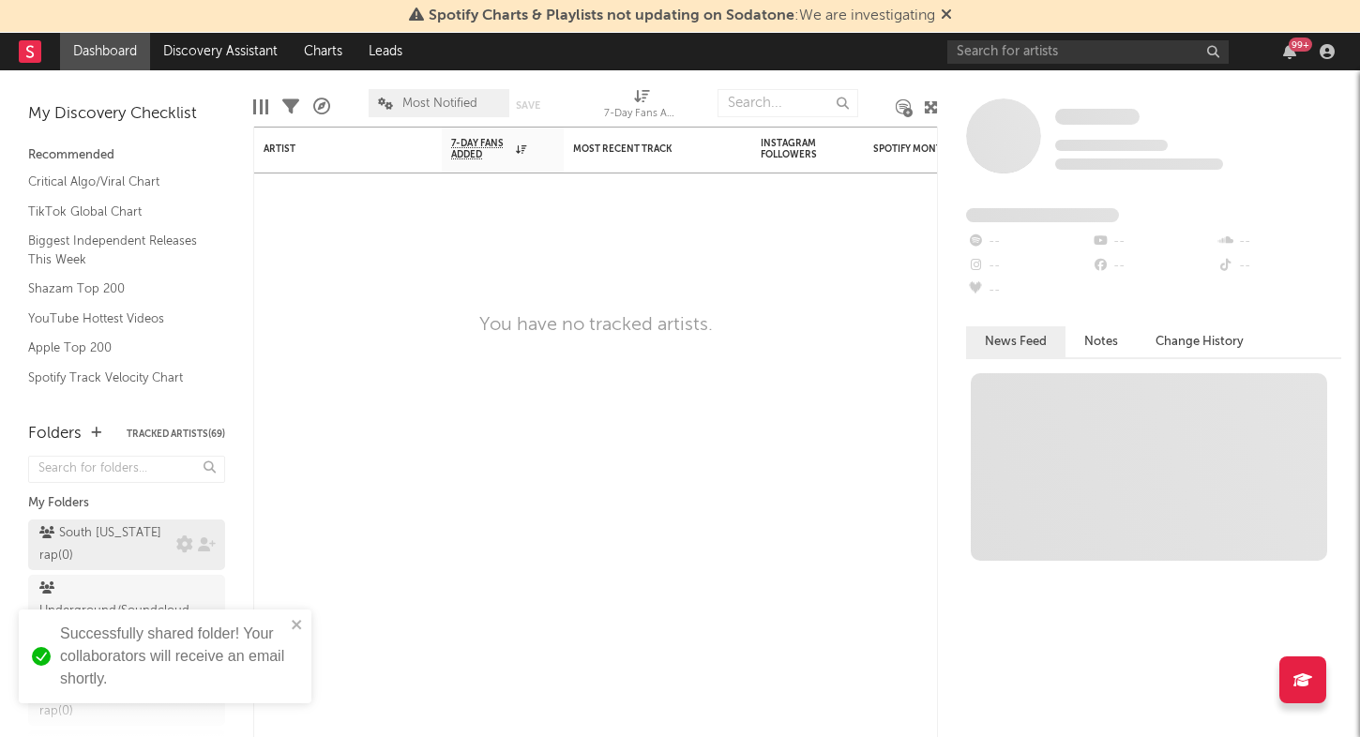
click at [129, 529] on div "South Florida rap ( 0 )" at bounding box center [105, 544] width 132 height 45
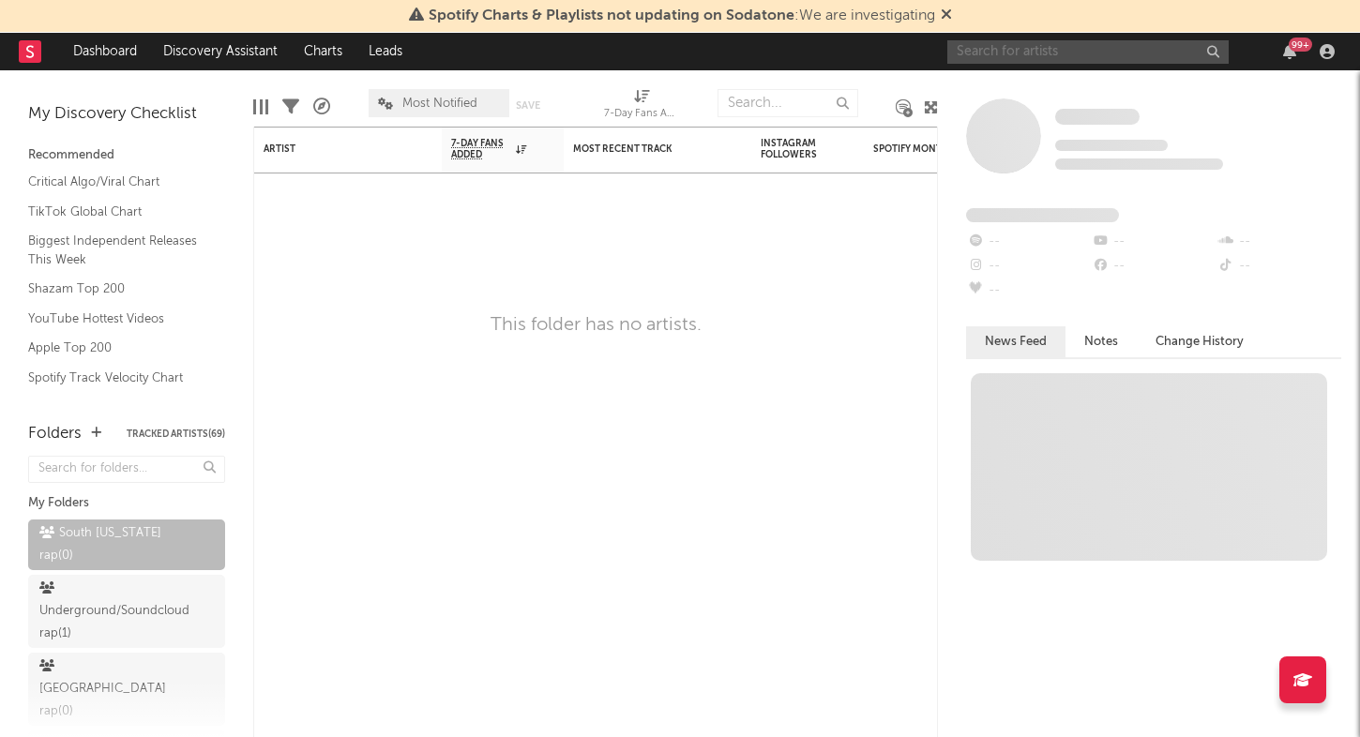
click at [1004, 42] on input "text" at bounding box center [1087, 51] width 281 height 23
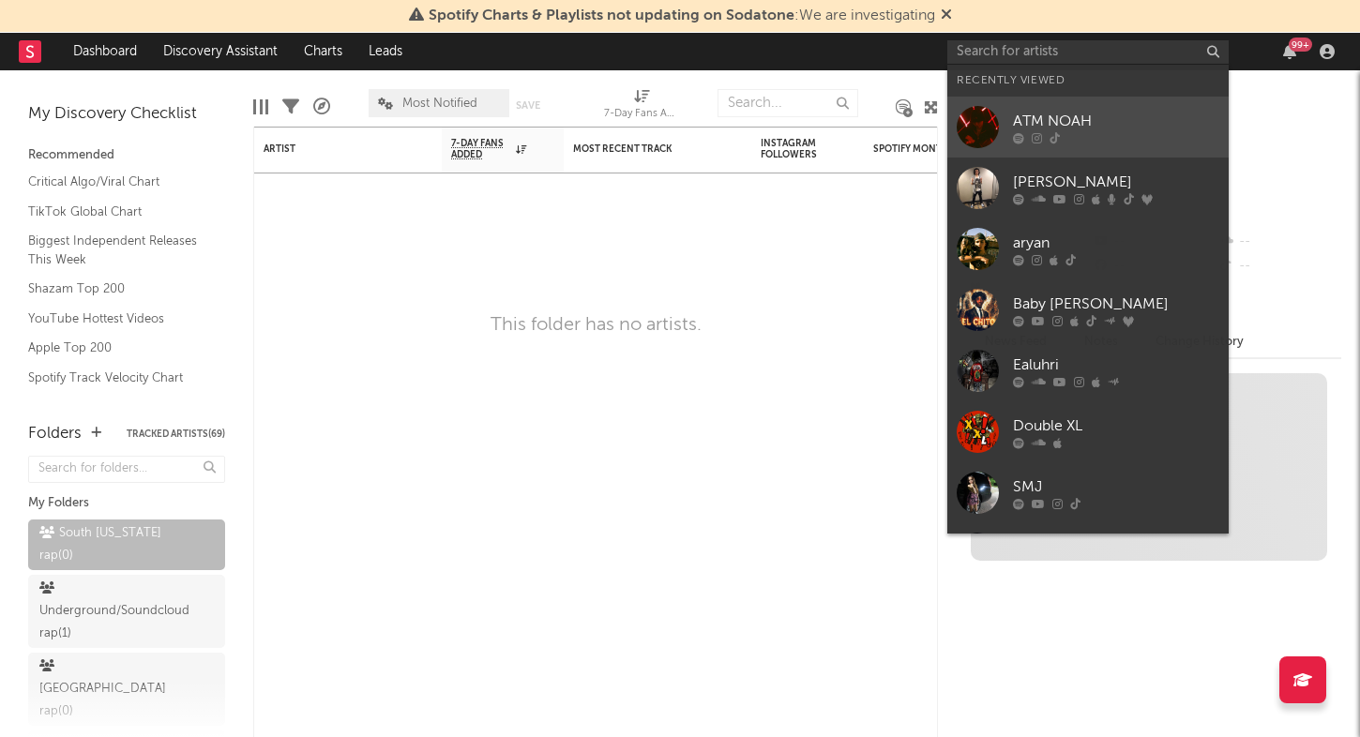
click at [1107, 116] on div "ATM NOAH" at bounding box center [1116, 121] width 206 height 23
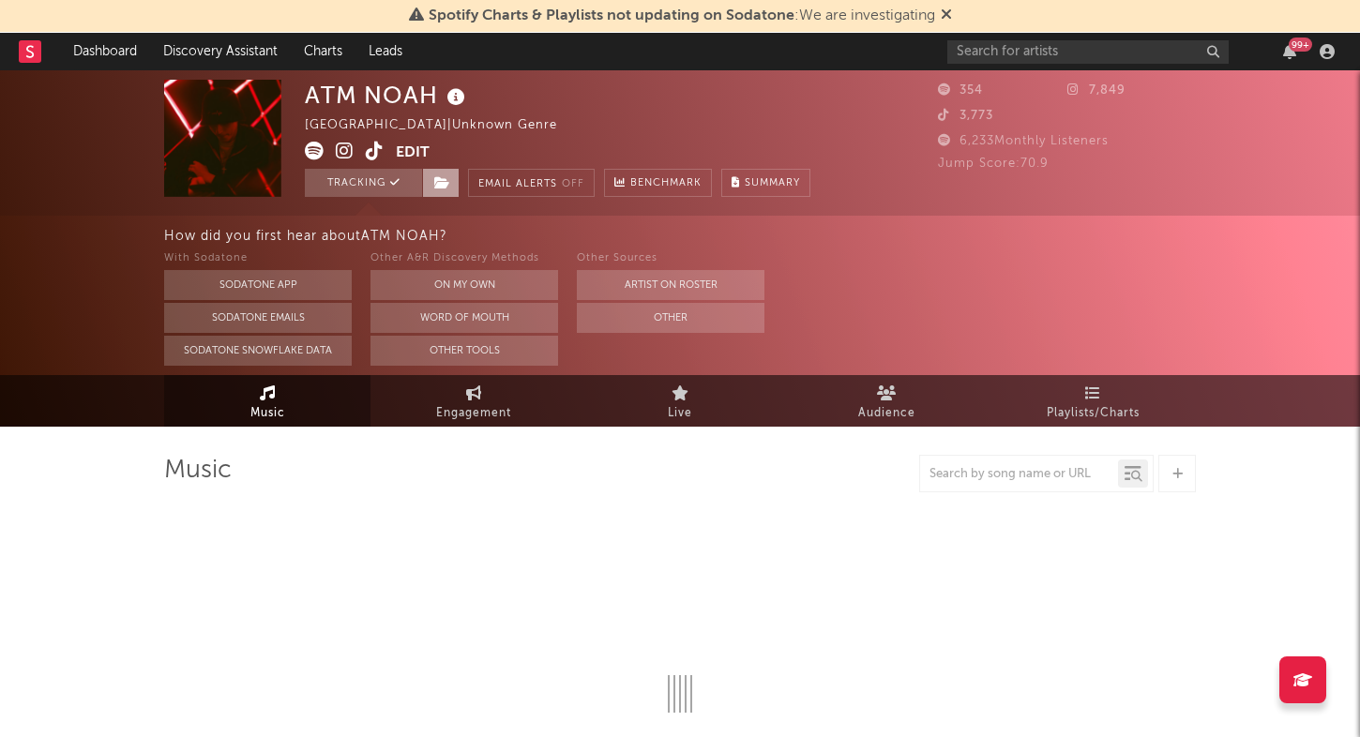
click at [439, 176] on icon at bounding box center [442, 182] width 16 height 13
select select "1w"
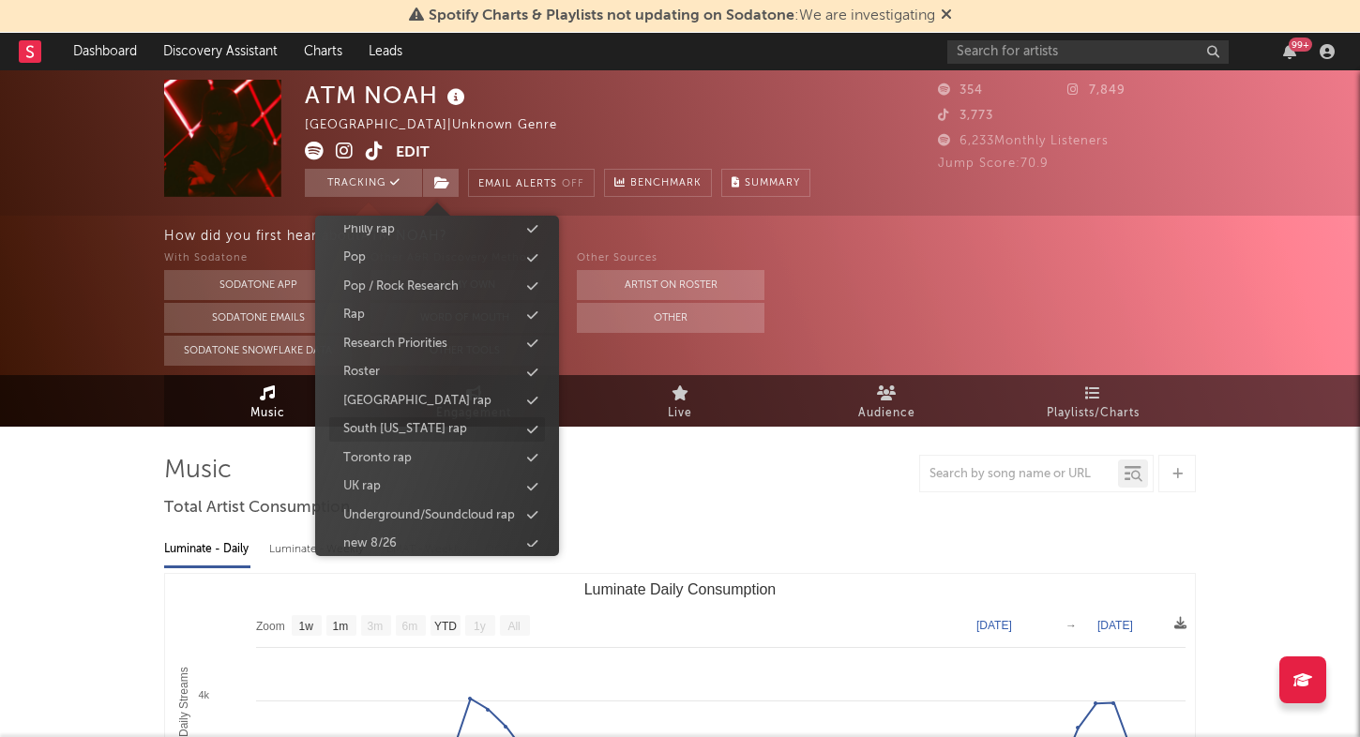
click at [448, 425] on div "South Florida rap" at bounding box center [437, 429] width 216 height 24
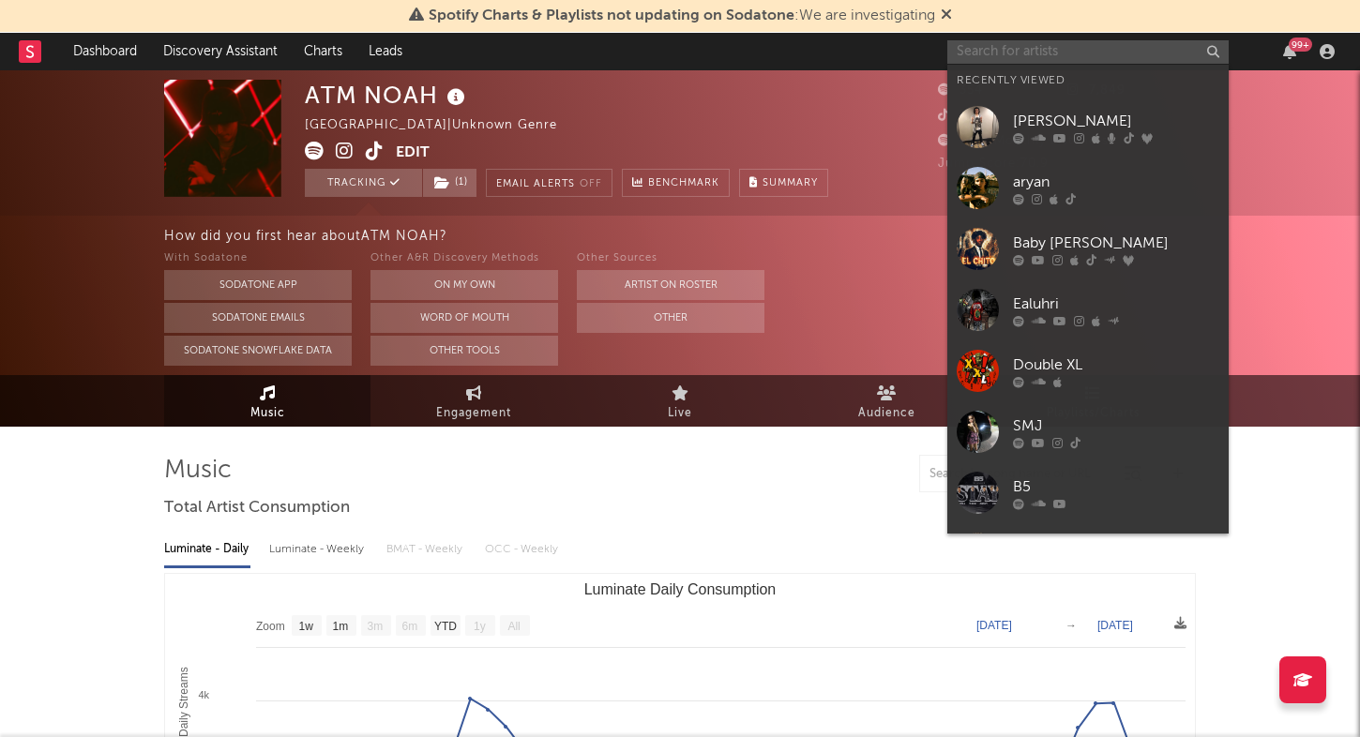
click at [987, 57] on input "text" at bounding box center [1087, 51] width 281 height 23
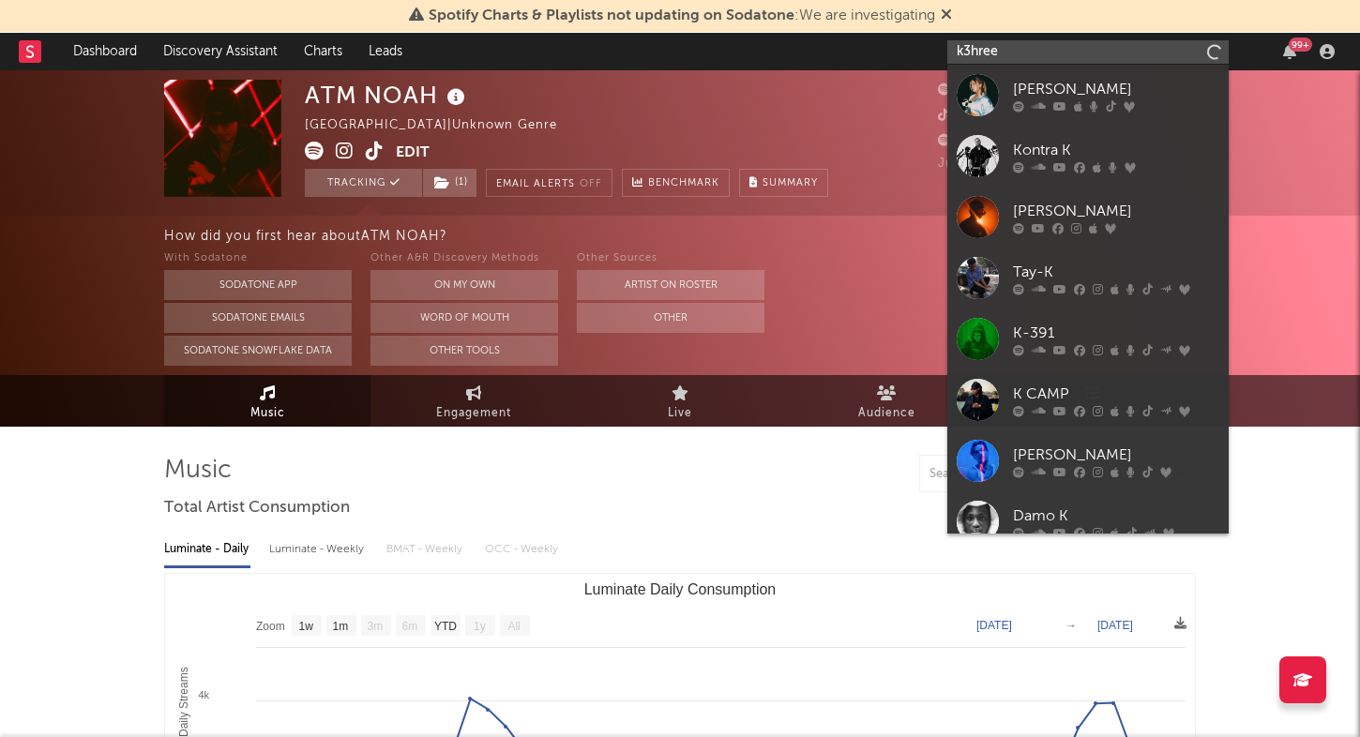
type input "k3hree"
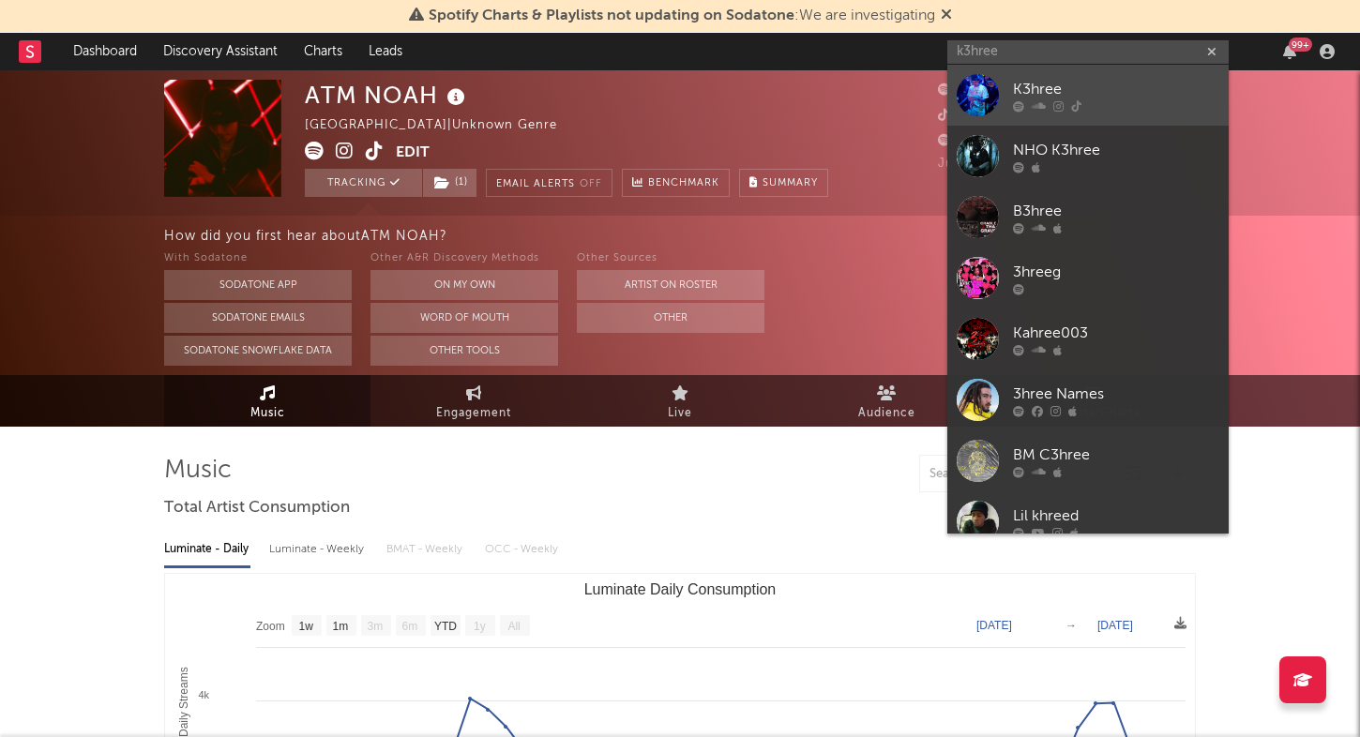
click at [1136, 84] on div "K3hree" at bounding box center [1116, 89] width 206 height 23
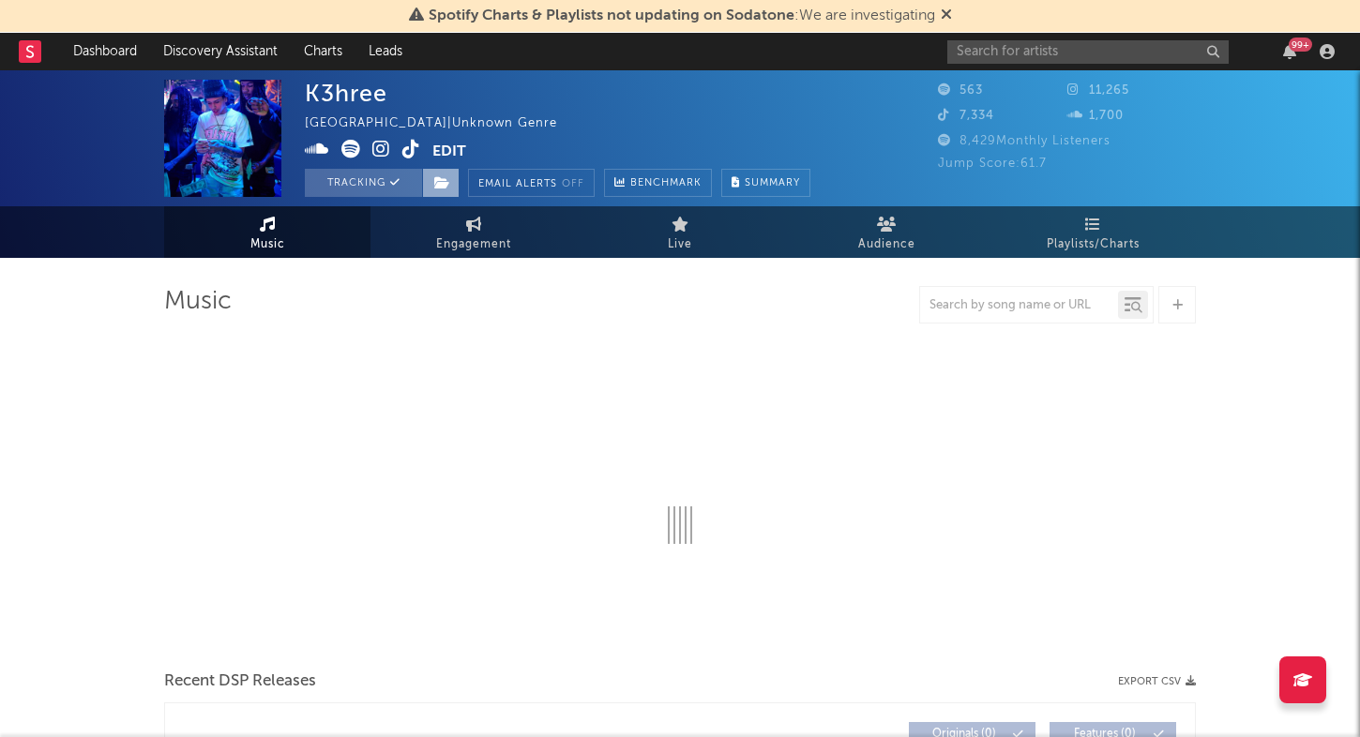
select select "1w"
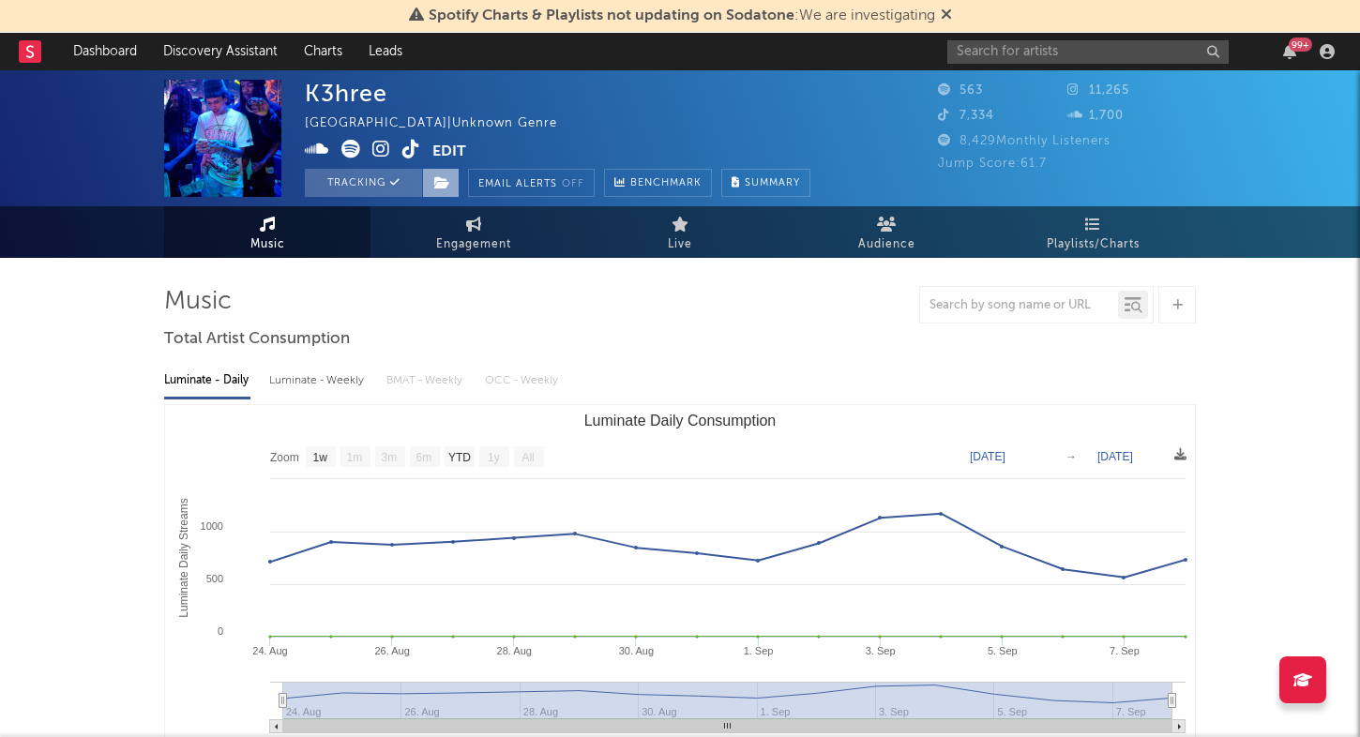
click at [446, 191] on span at bounding box center [441, 183] width 38 height 28
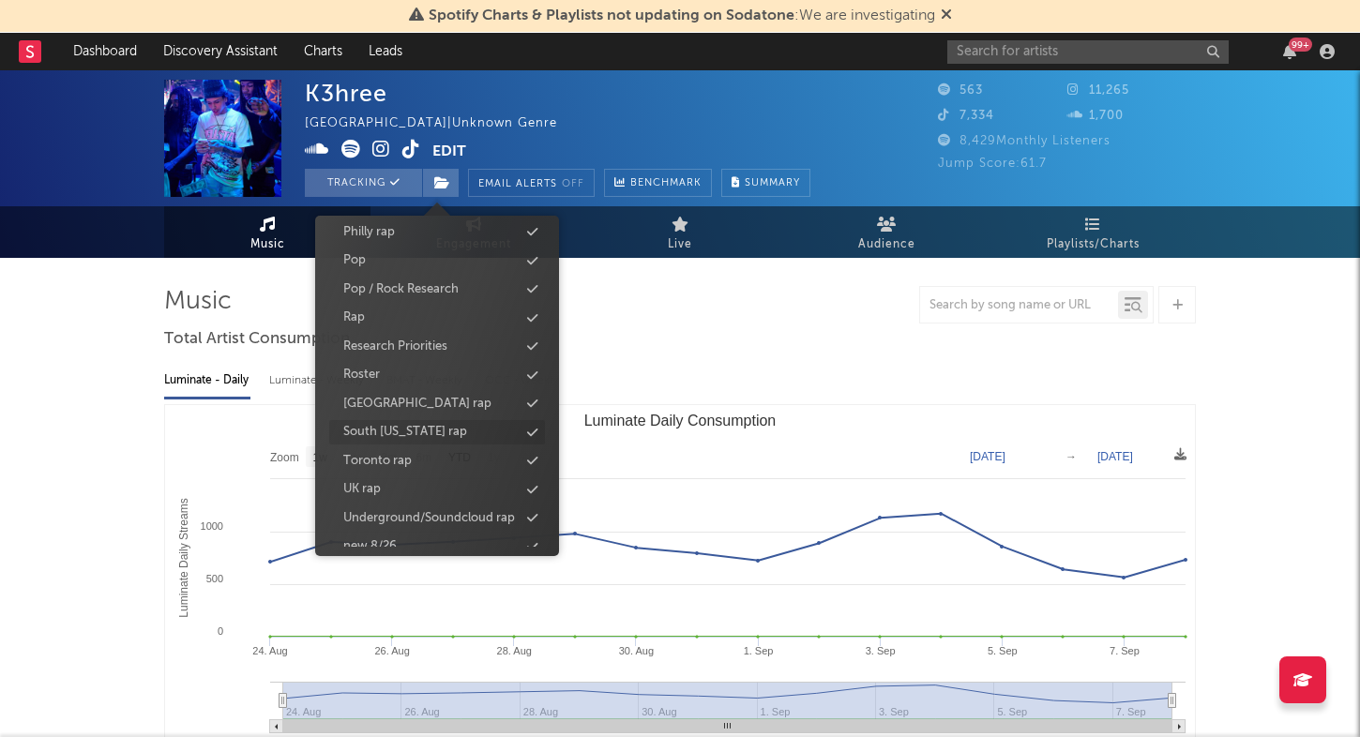
click at [443, 425] on div "South Florida rap" at bounding box center [437, 432] width 216 height 24
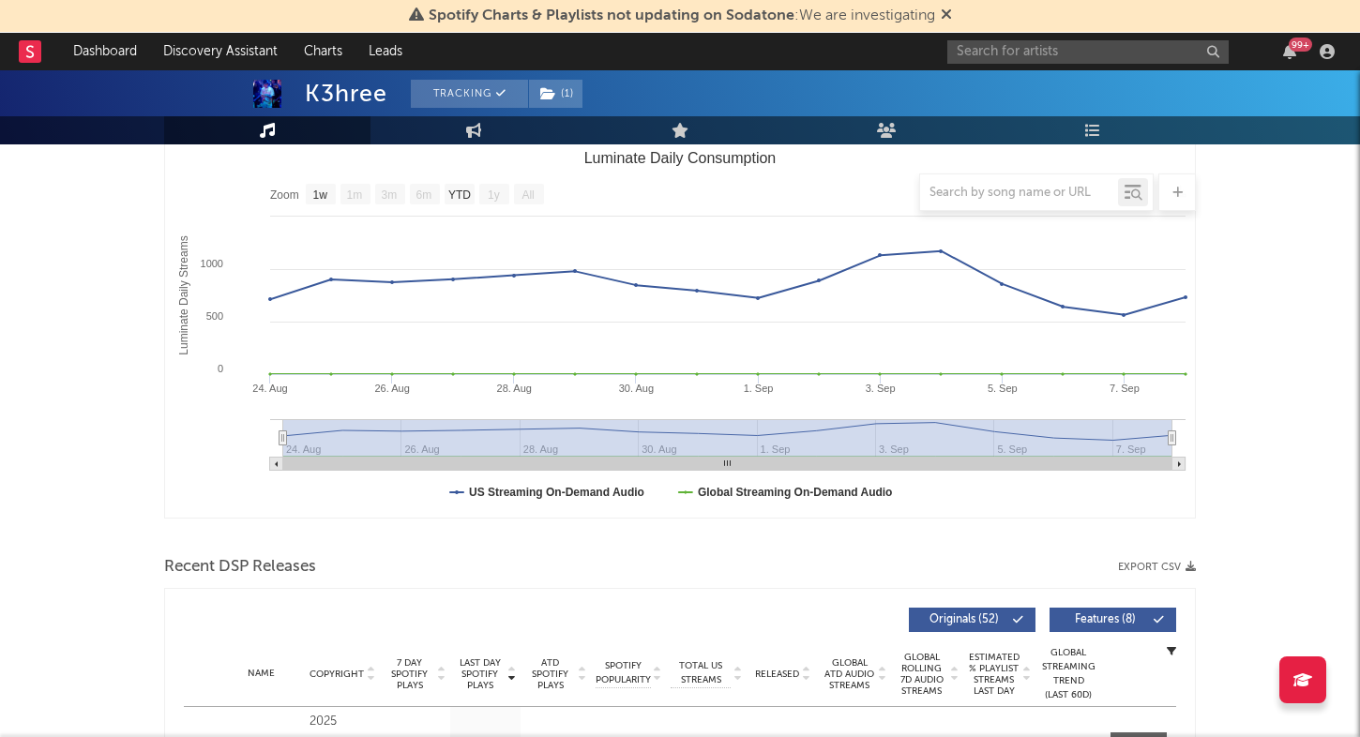
scroll to position [259, 0]
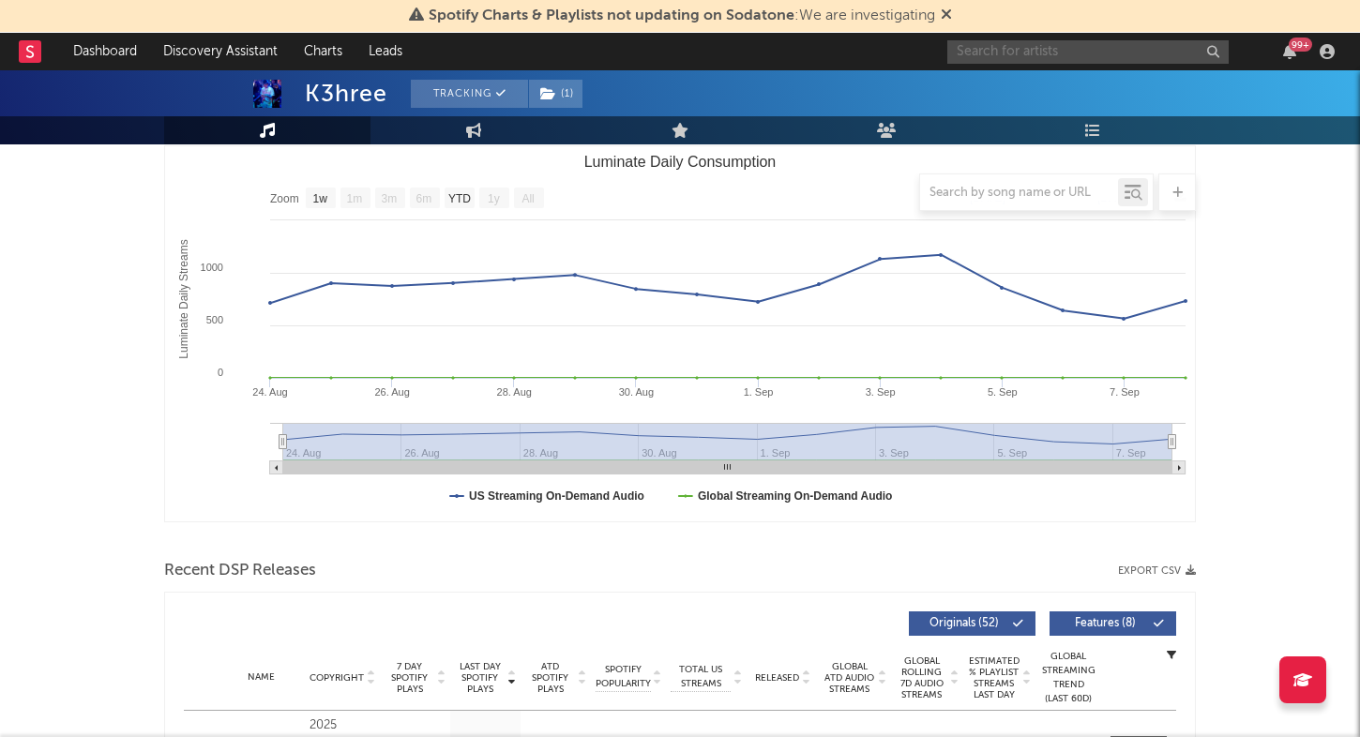
click at [987, 48] on input "text" at bounding box center [1087, 51] width 281 height 23
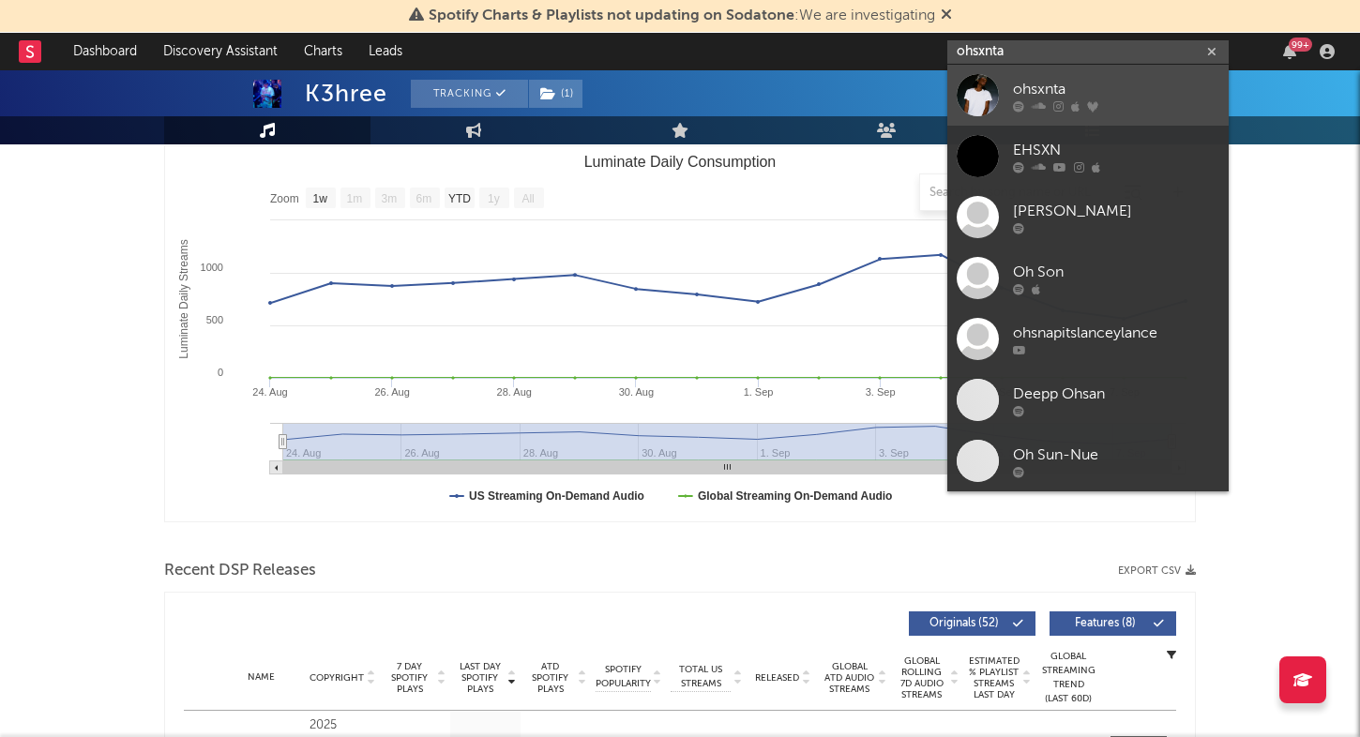
type input "ohsxnta"
click at [1106, 93] on div "ohsxnta" at bounding box center [1116, 89] width 206 height 23
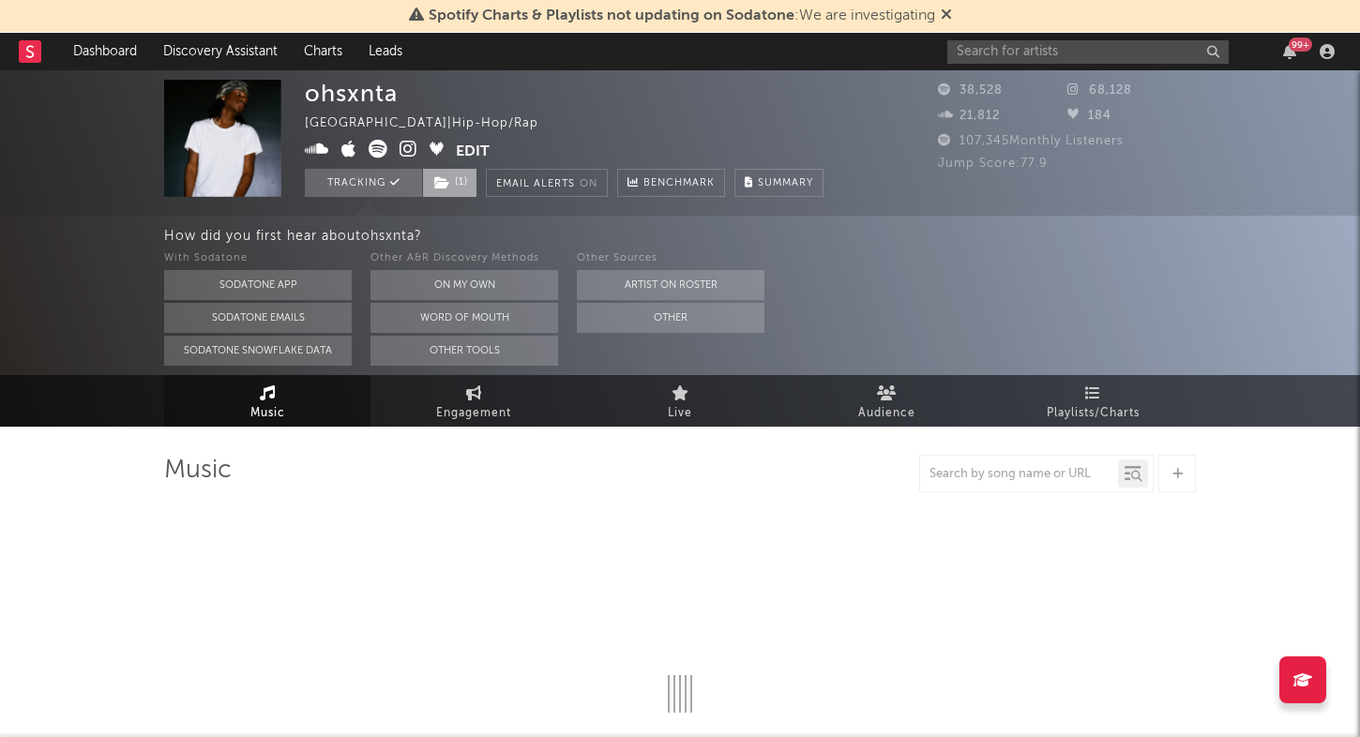
select select "6m"
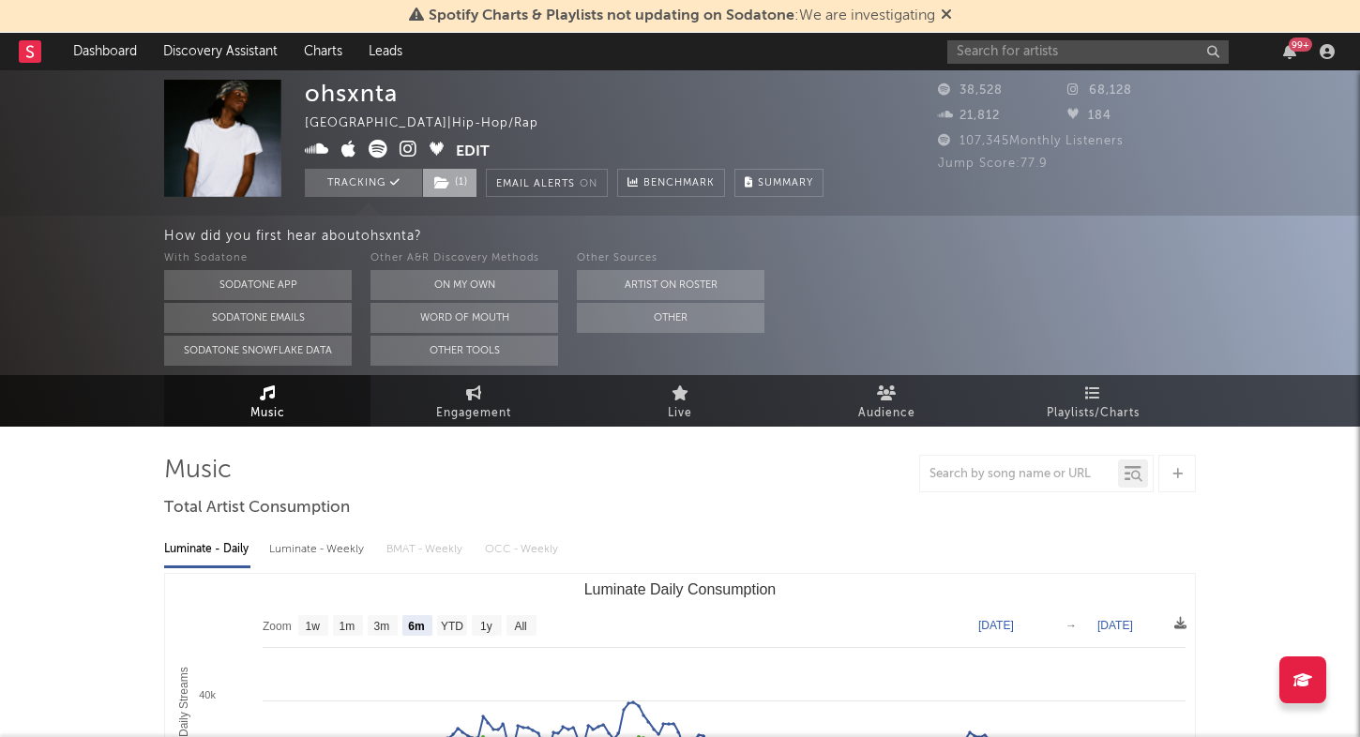
click at [457, 179] on span "( 1 )" at bounding box center [449, 183] width 55 height 28
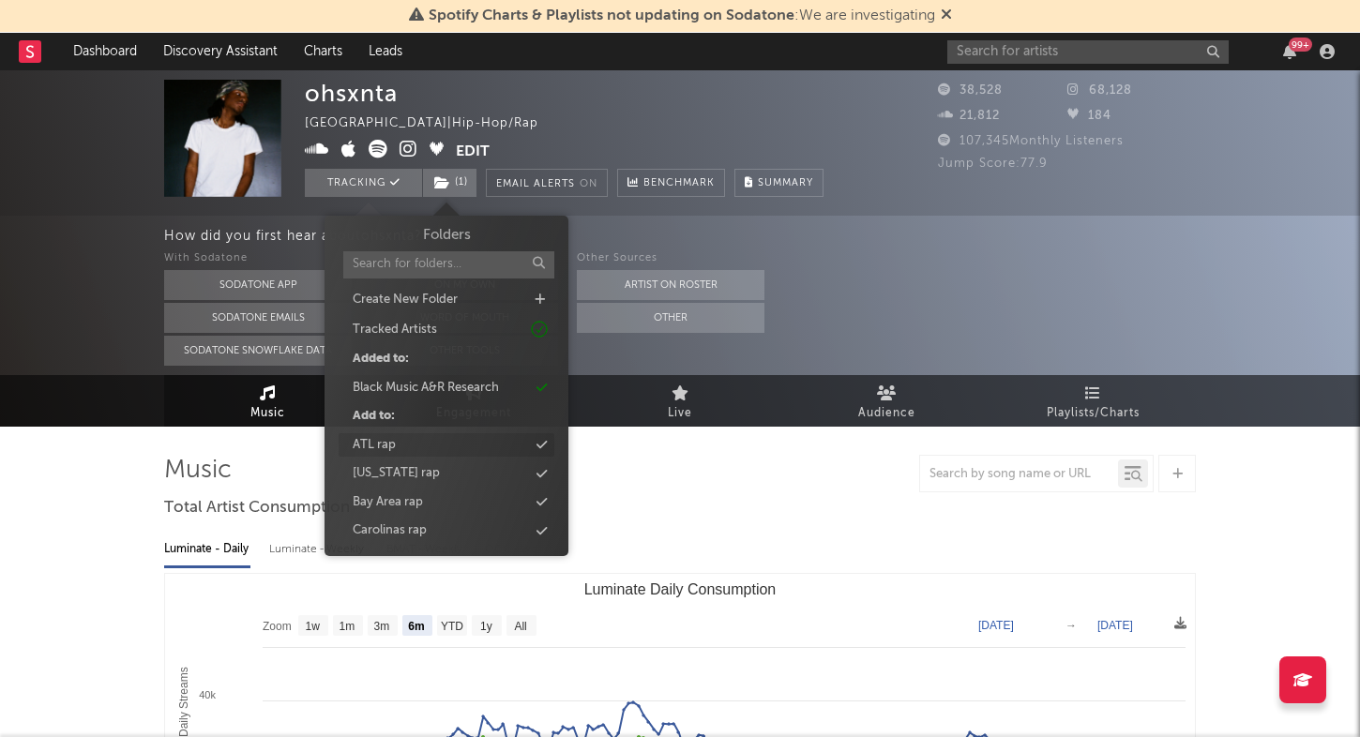
click at [515, 441] on div "ATL rap" at bounding box center [447, 445] width 216 height 24
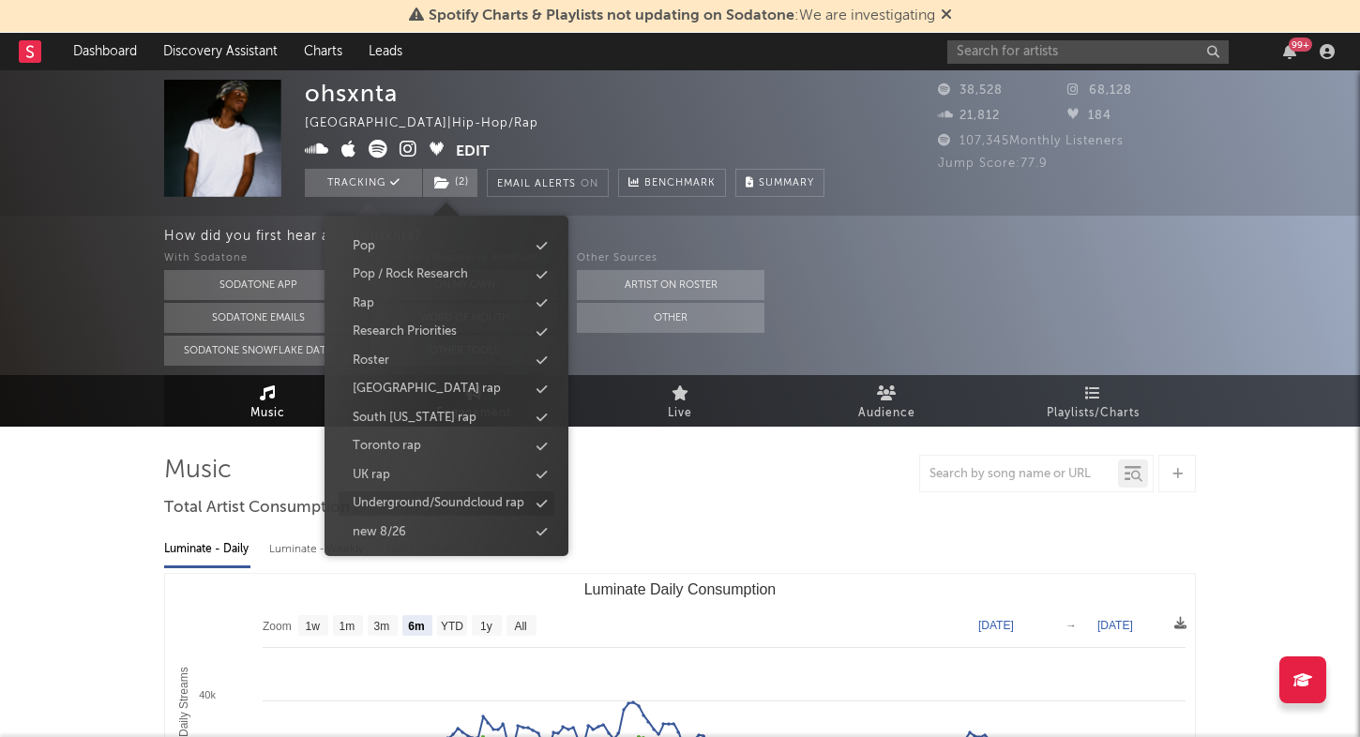
click at [477, 500] on div "Underground/Soundcloud rap" at bounding box center [439, 503] width 172 height 19
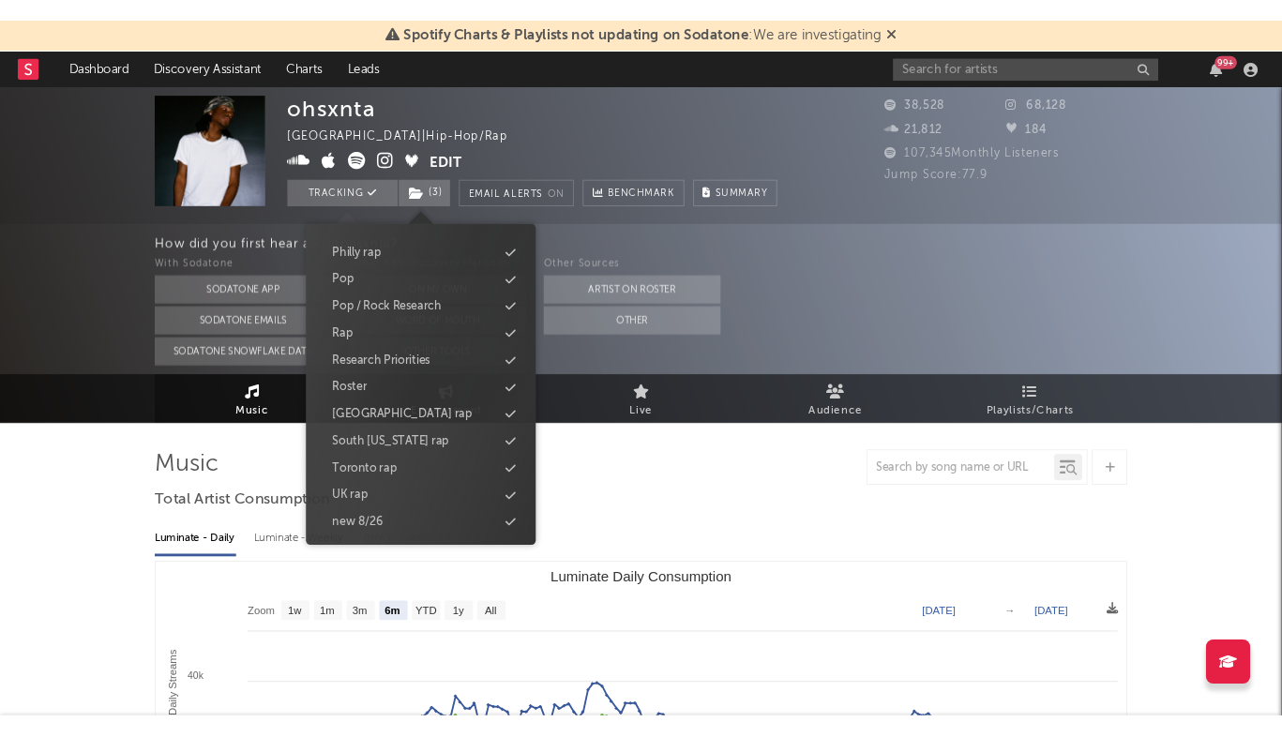
scroll to position [685, 0]
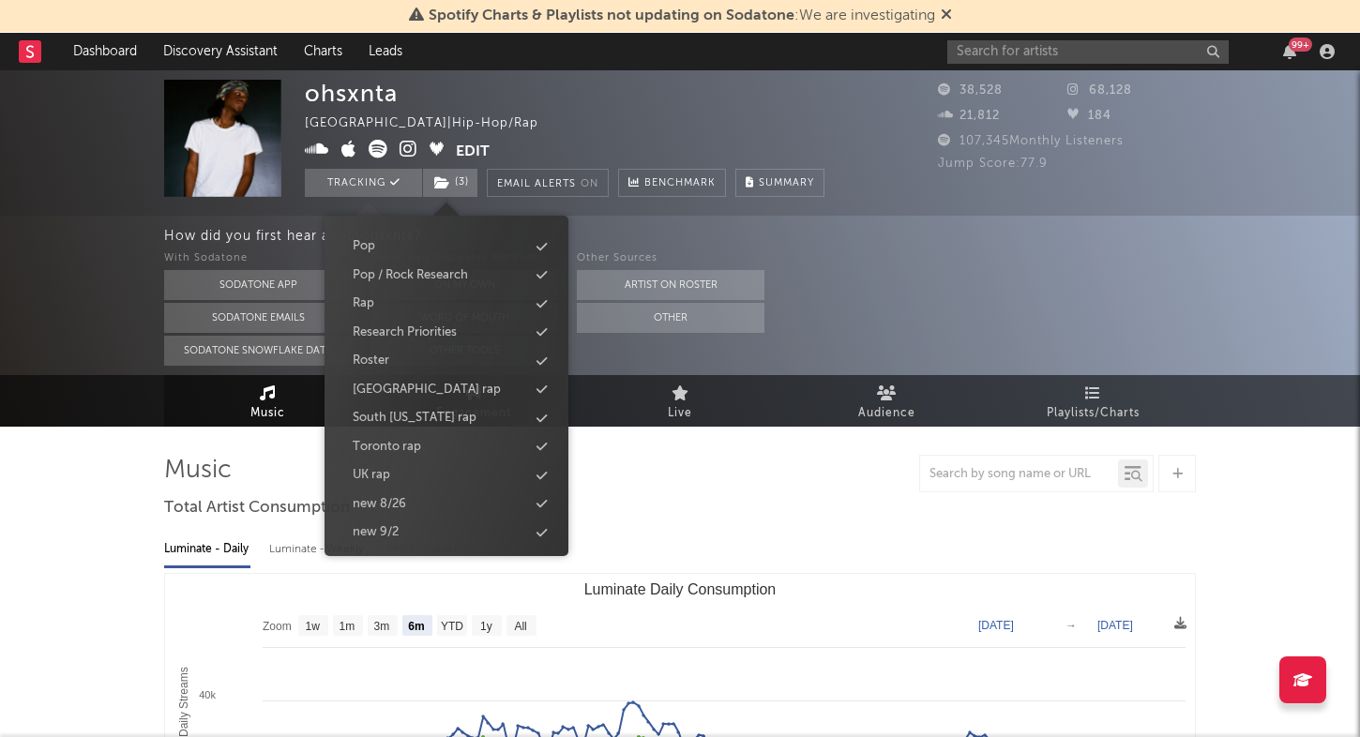
click at [1074, 280] on div "With Sodatone Sodatone App Sodatone Emails Sodatone Snowflake Data Other A&R Di…" at bounding box center [762, 307] width 1196 height 118
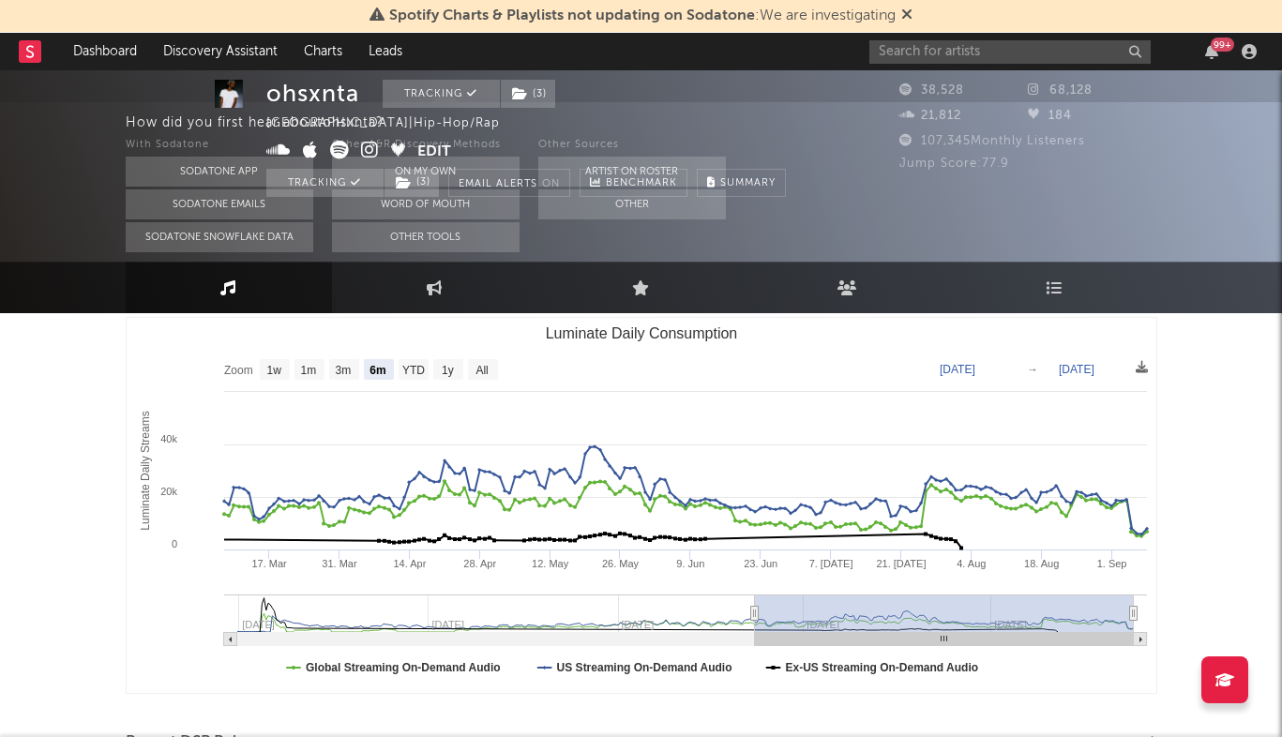
scroll to position [252, 0]
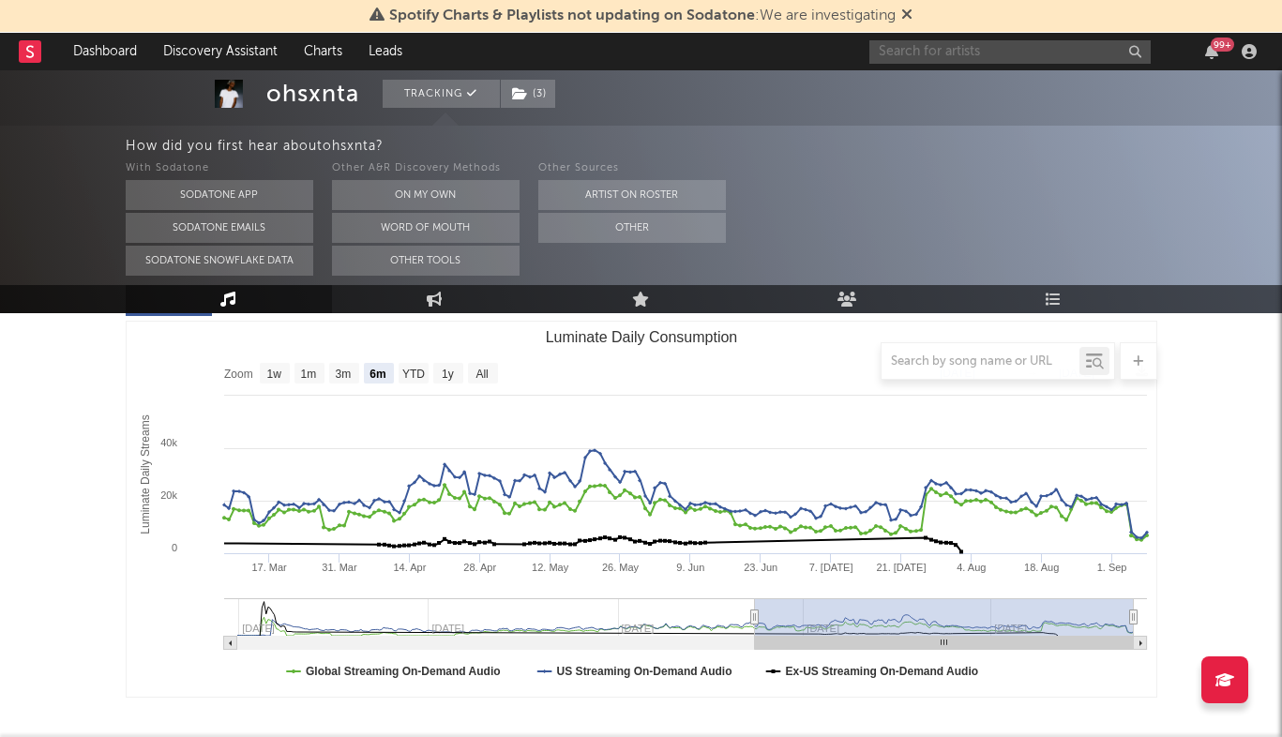
click at [931, 51] on input "text" at bounding box center [1010, 51] width 281 height 23
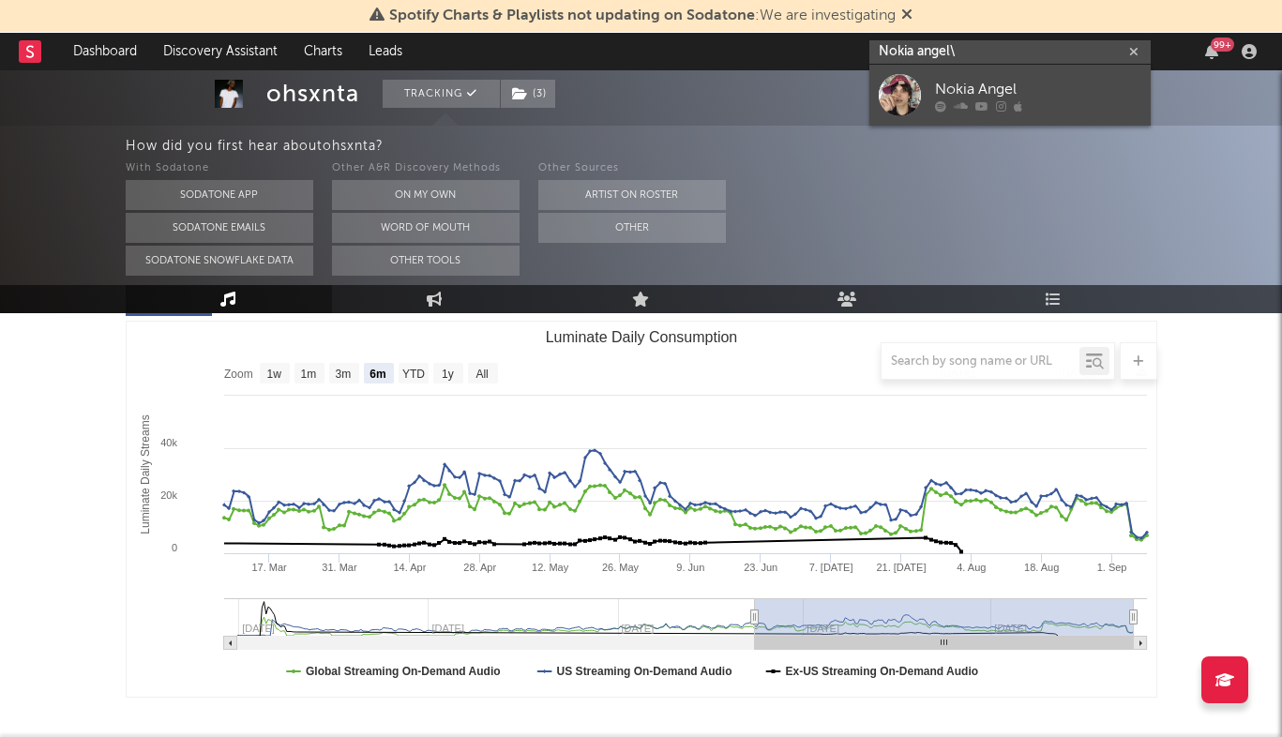
type input "Nokia angel\"
click at [1049, 86] on div "Nokia Angel" at bounding box center [1038, 89] width 206 height 23
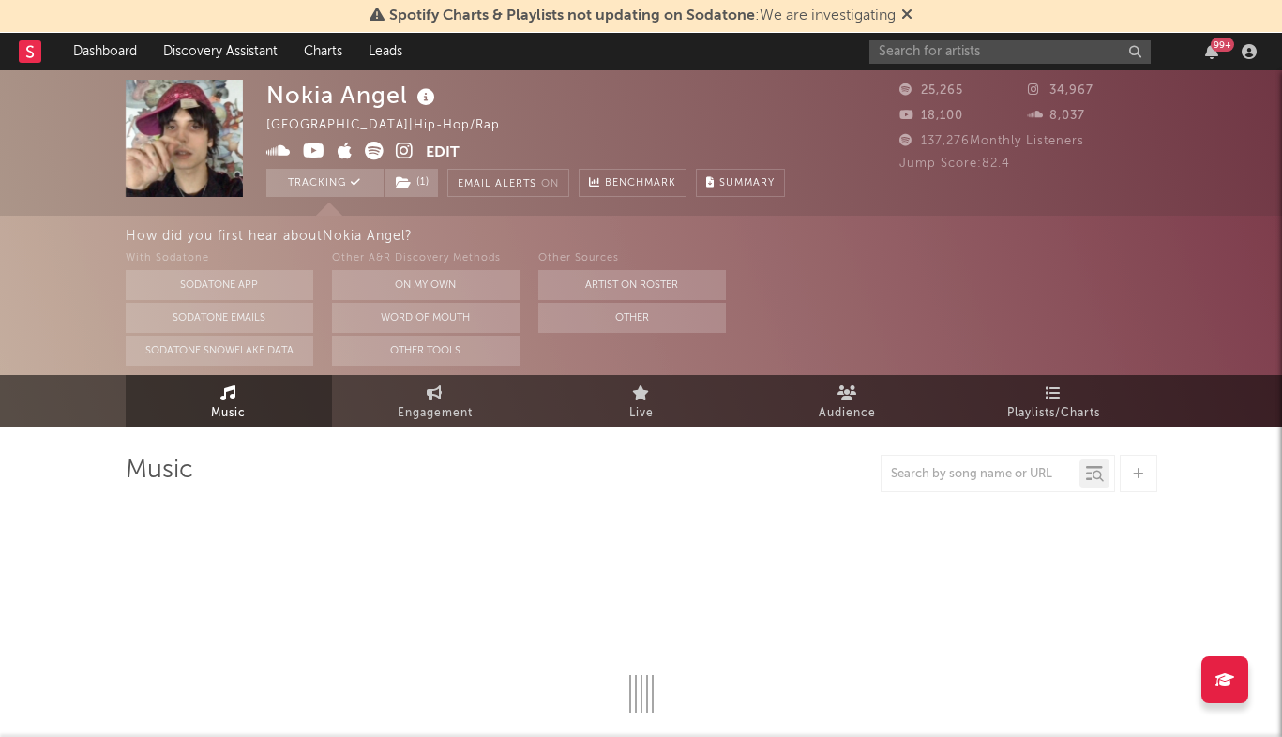
select select "1w"
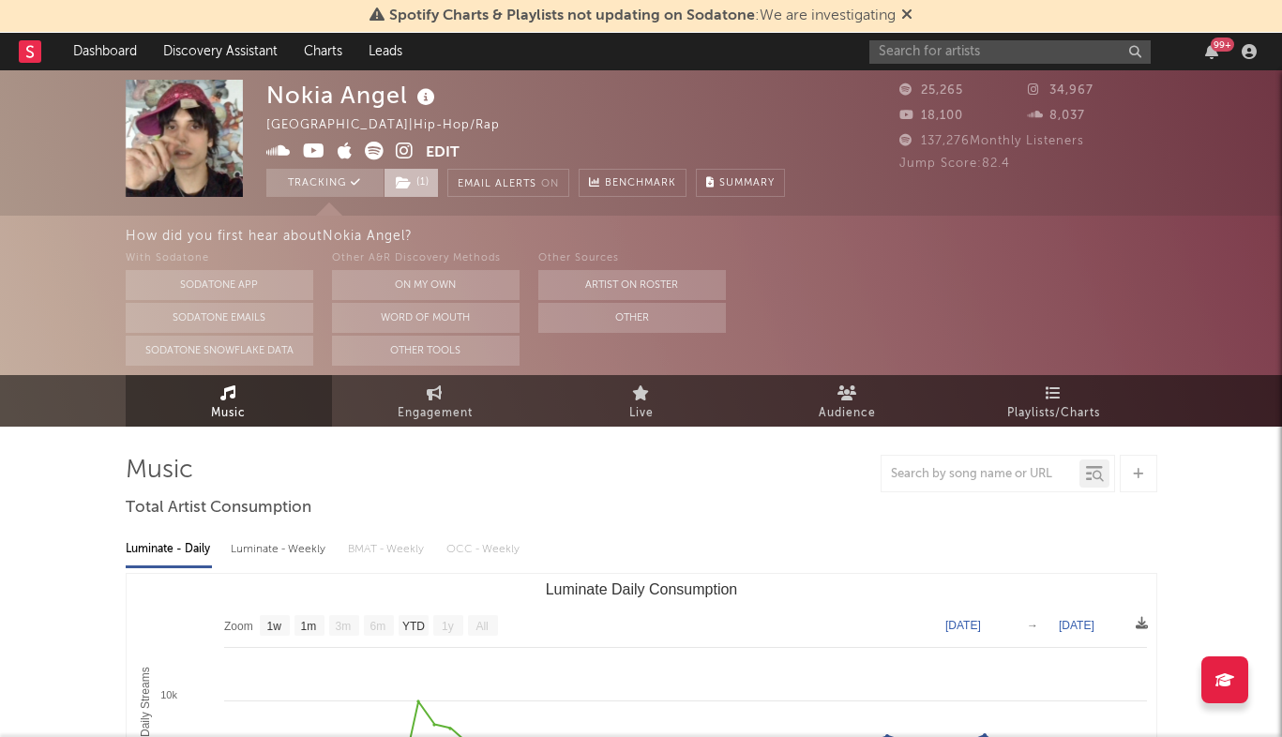
click at [401, 176] on icon at bounding box center [404, 182] width 16 height 13
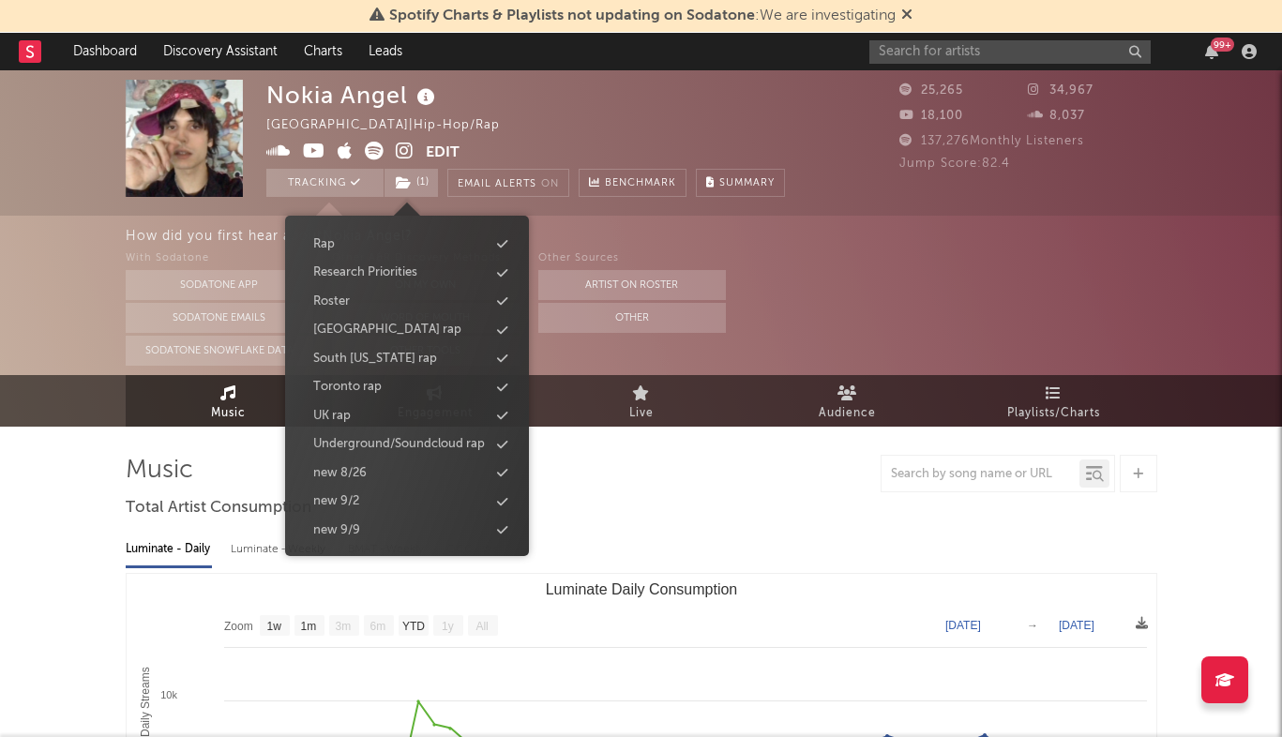
scroll to position [87, 0]
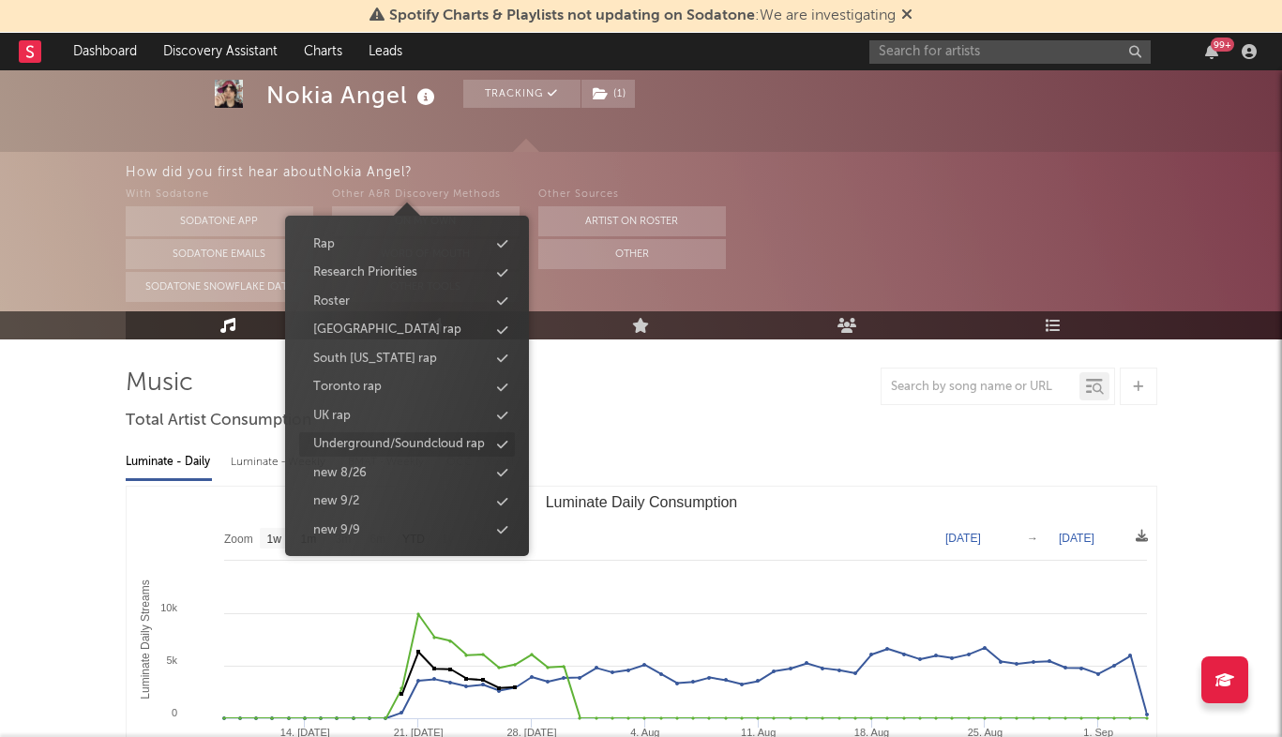
click at [439, 437] on div "Underground/Soundcloud rap" at bounding box center [399, 444] width 172 height 19
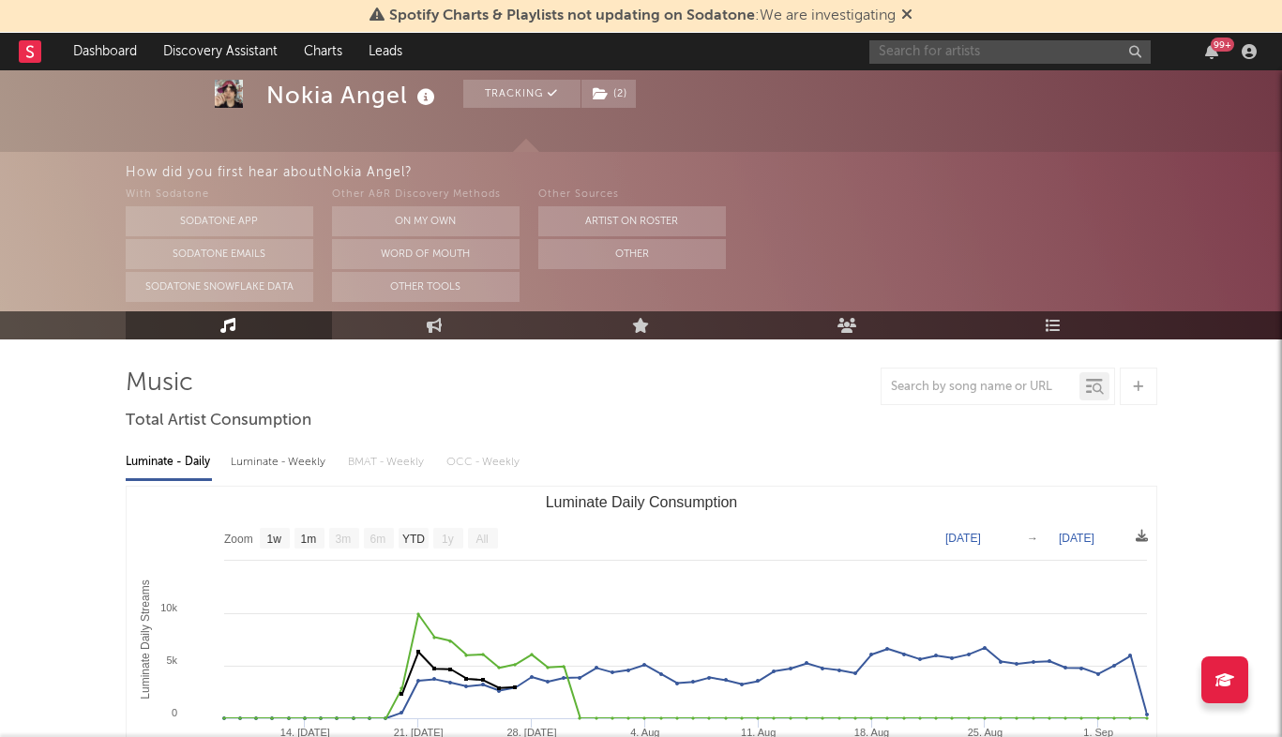
click at [910, 53] on input "text" at bounding box center [1010, 51] width 281 height 23
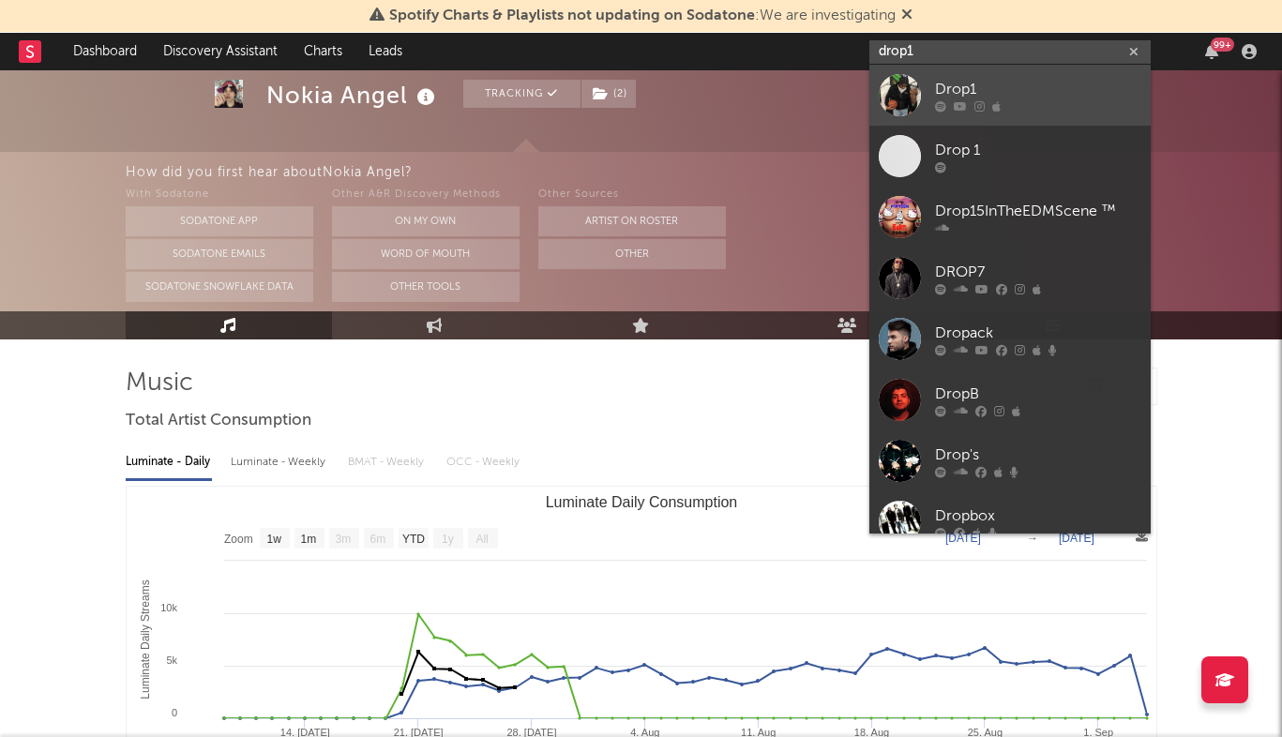
type input "drop1"
click at [1018, 91] on div "Drop1" at bounding box center [1038, 89] width 206 height 23
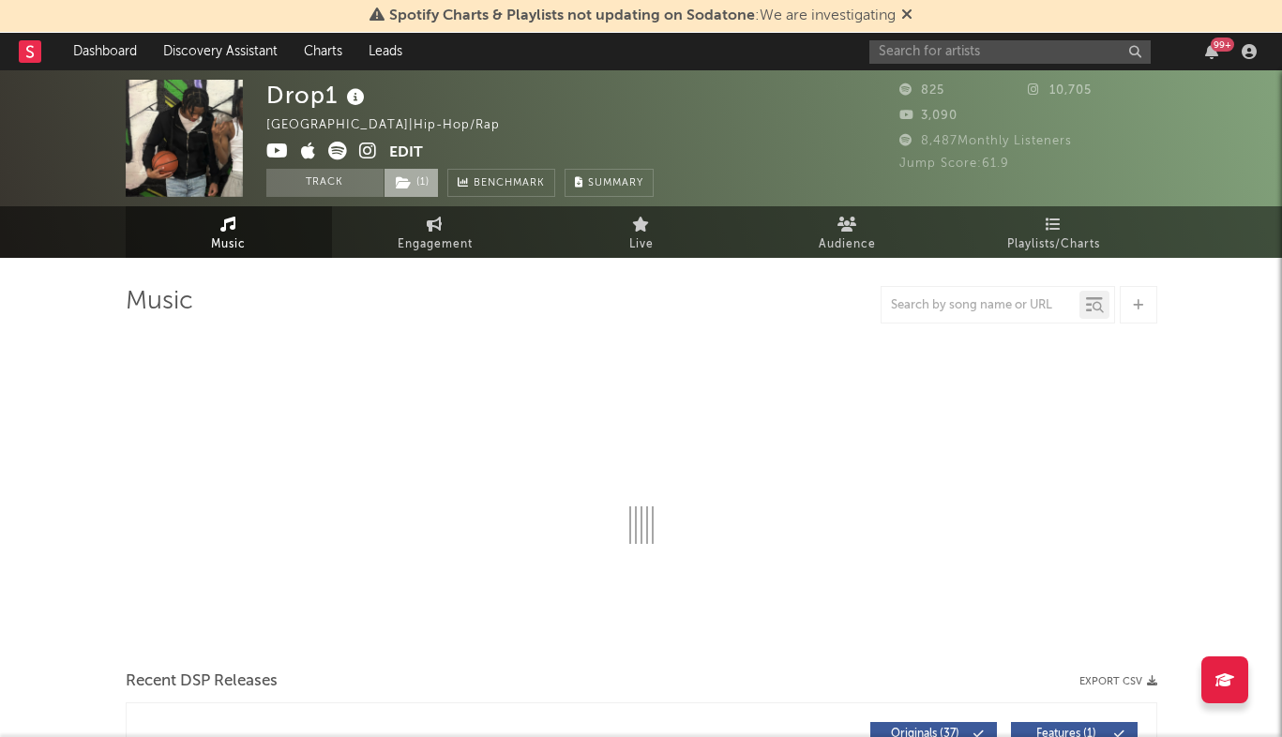
select select "1w"
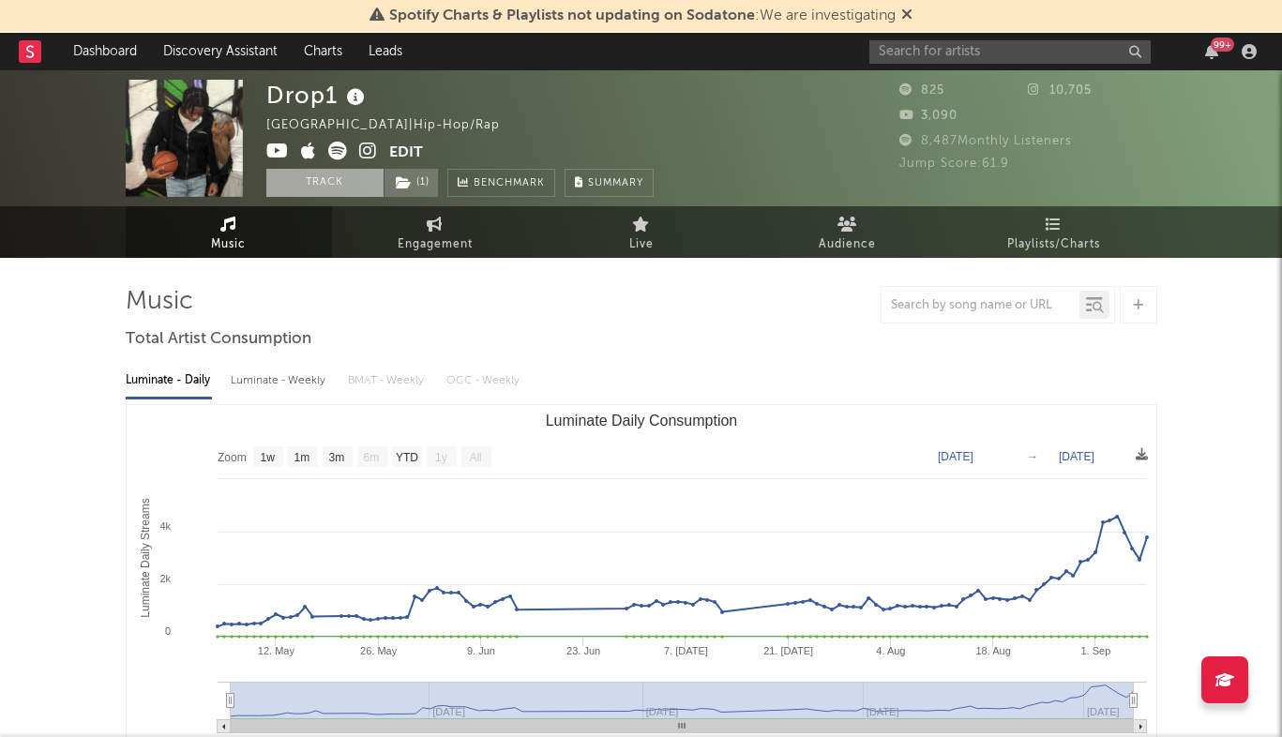
click at [366, 186] on button "Track" at bounding box center [324, 183] width 117 height 28
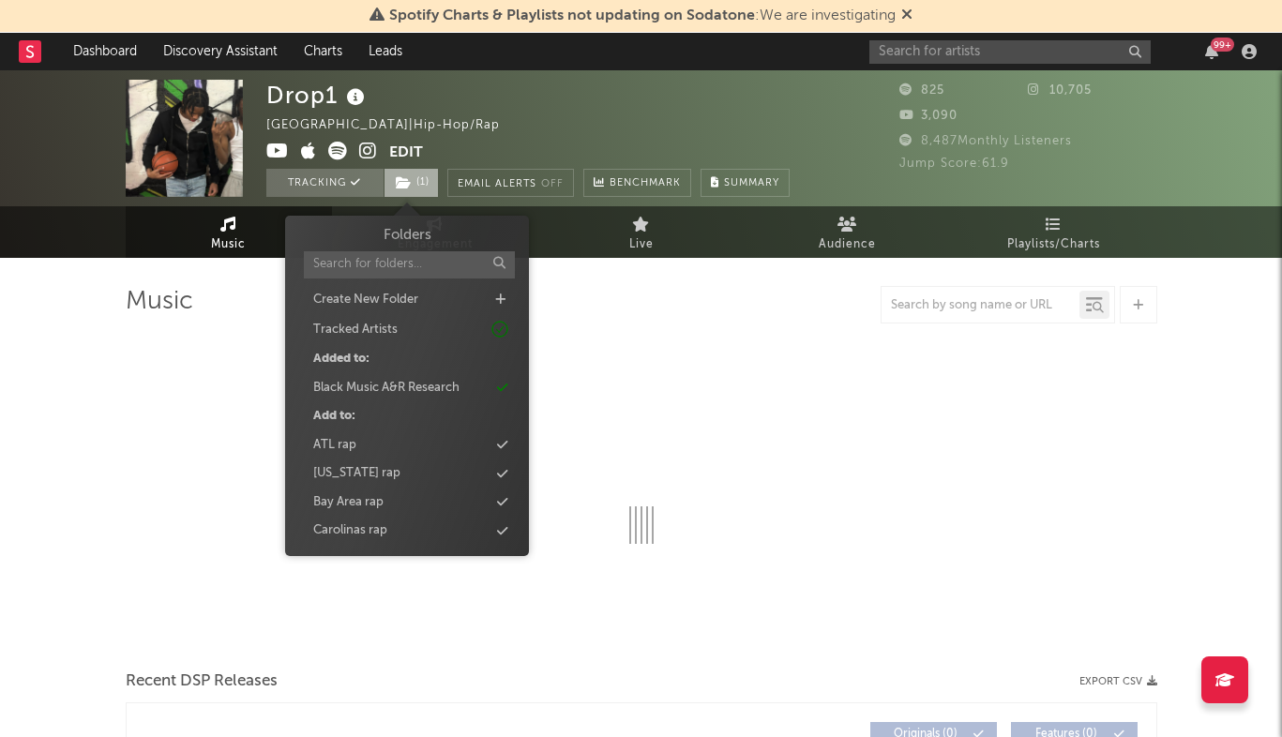
click at [417, 186] on span "( 1 )" at bounding box center [411, 183] width 55 height 28
select select "1w"
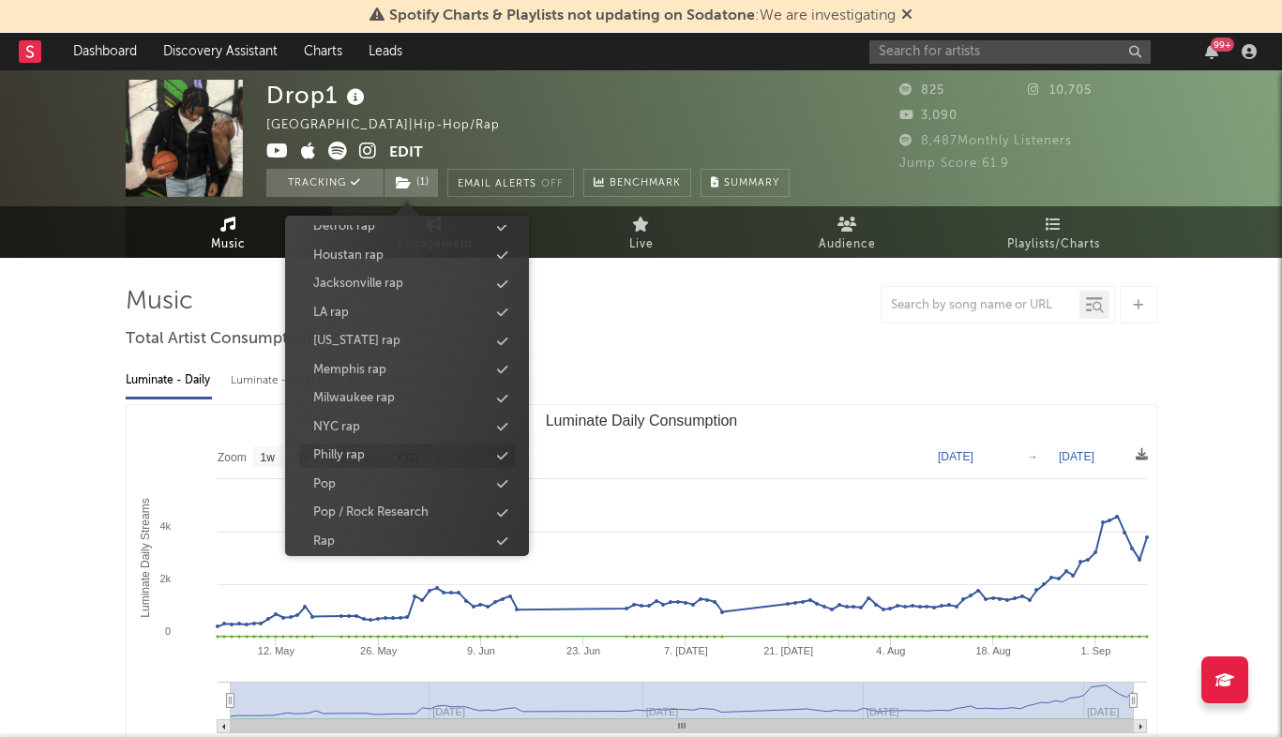
click at [373, 454] on div "Philly rap" at bounding box center [407, 456] width 216 height 24
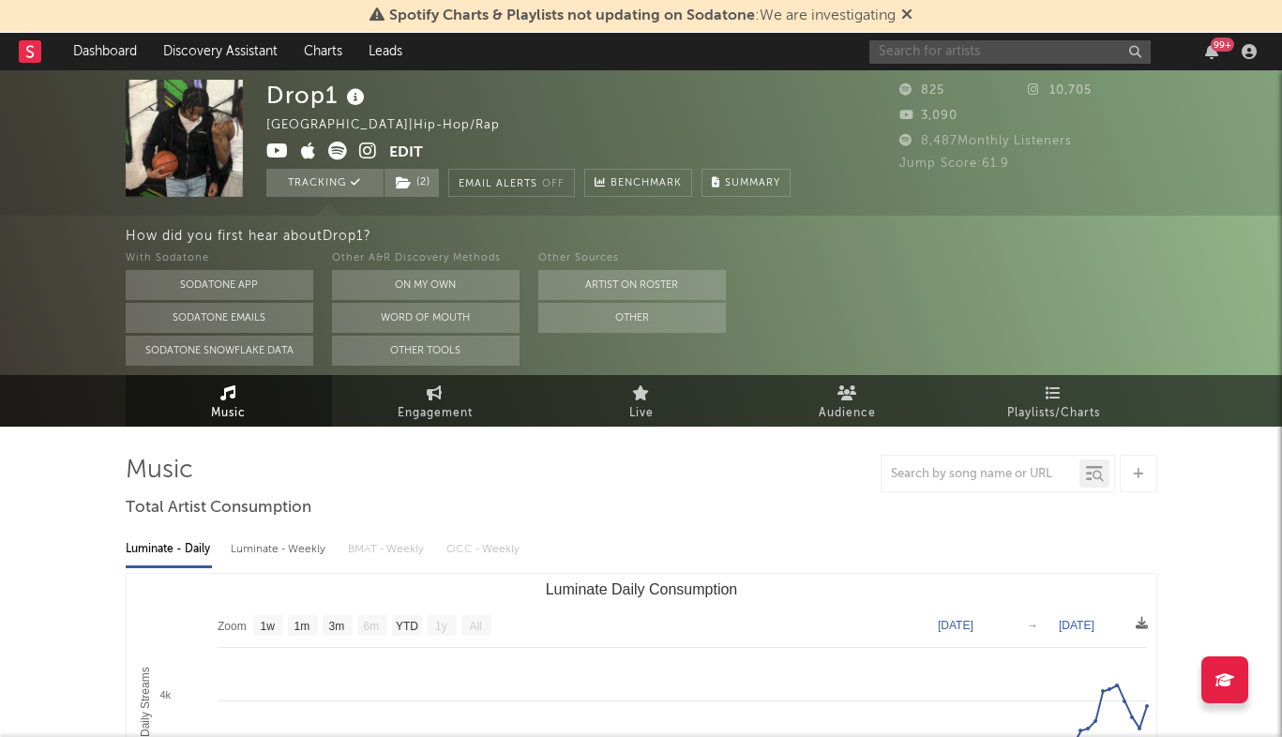
click at [907, 42] on input "text" at bounding box center [1010, 51] width 281 height 23
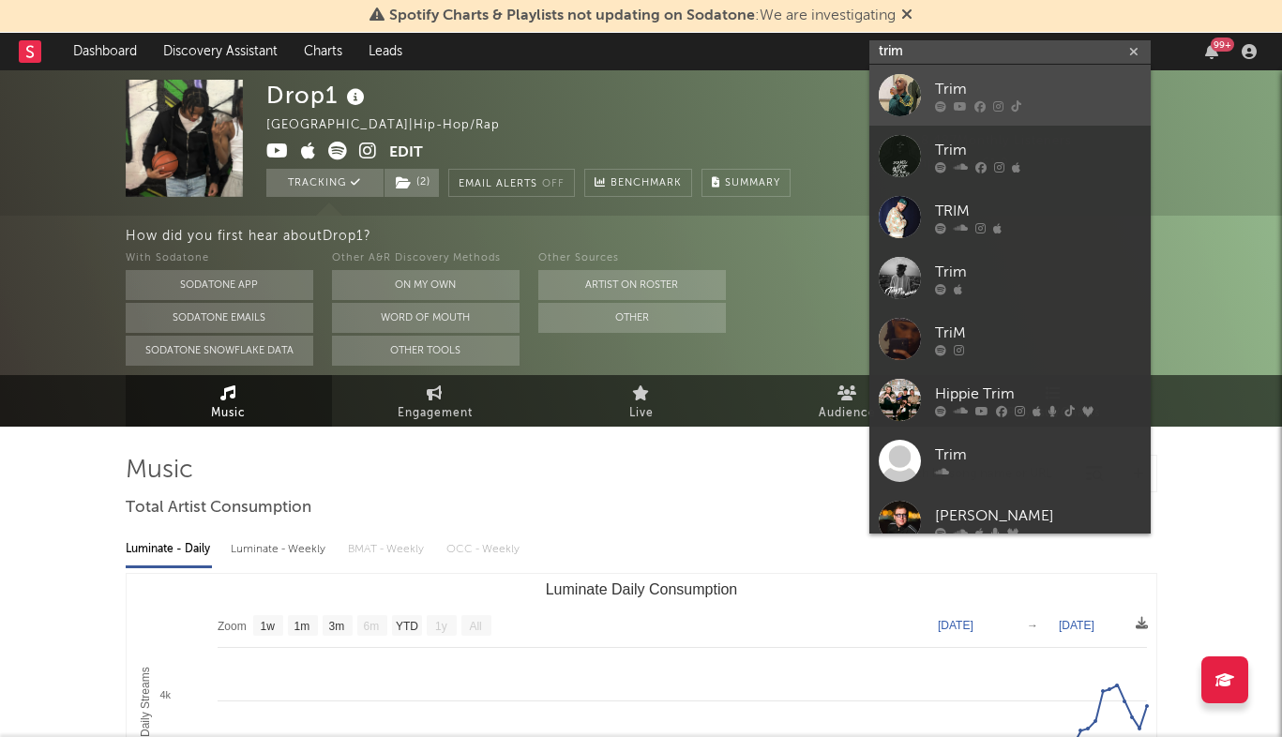
type input "trim"
click at [1052, 98] on div "Trim" at bounding box center [1038, 89] width 206 height 23
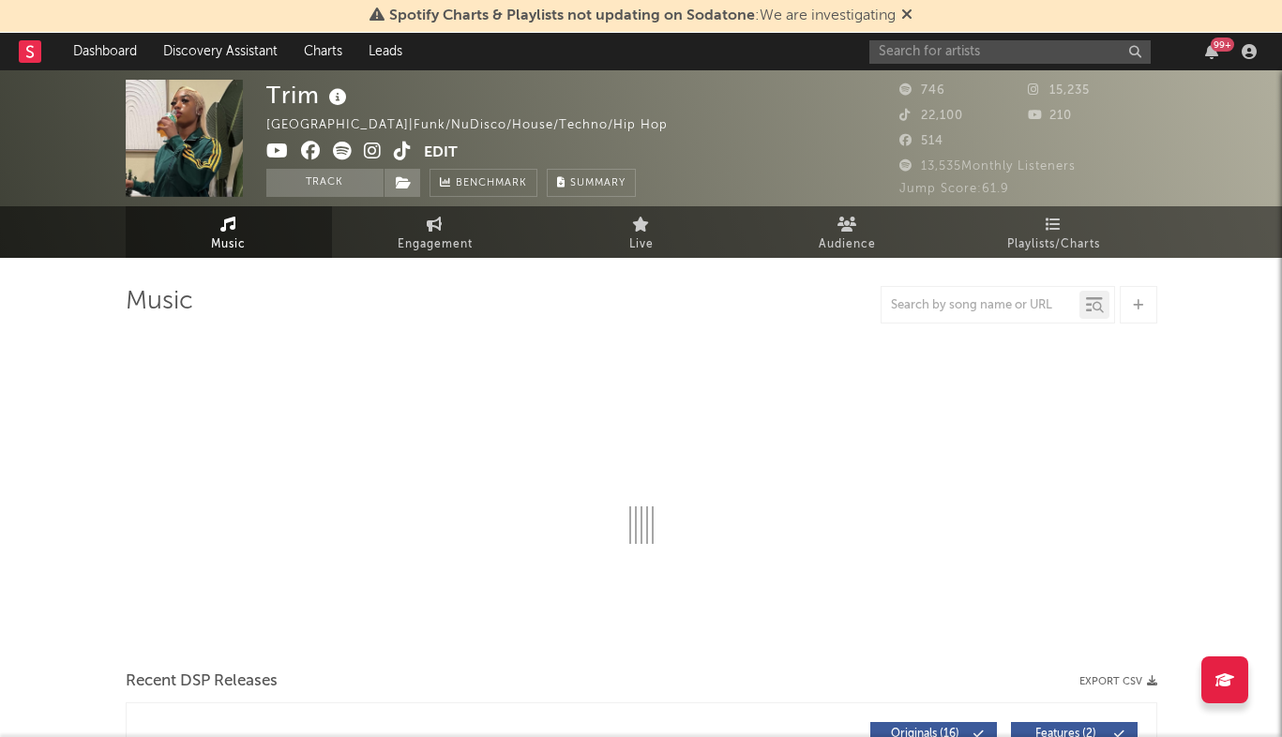
select select "1w"
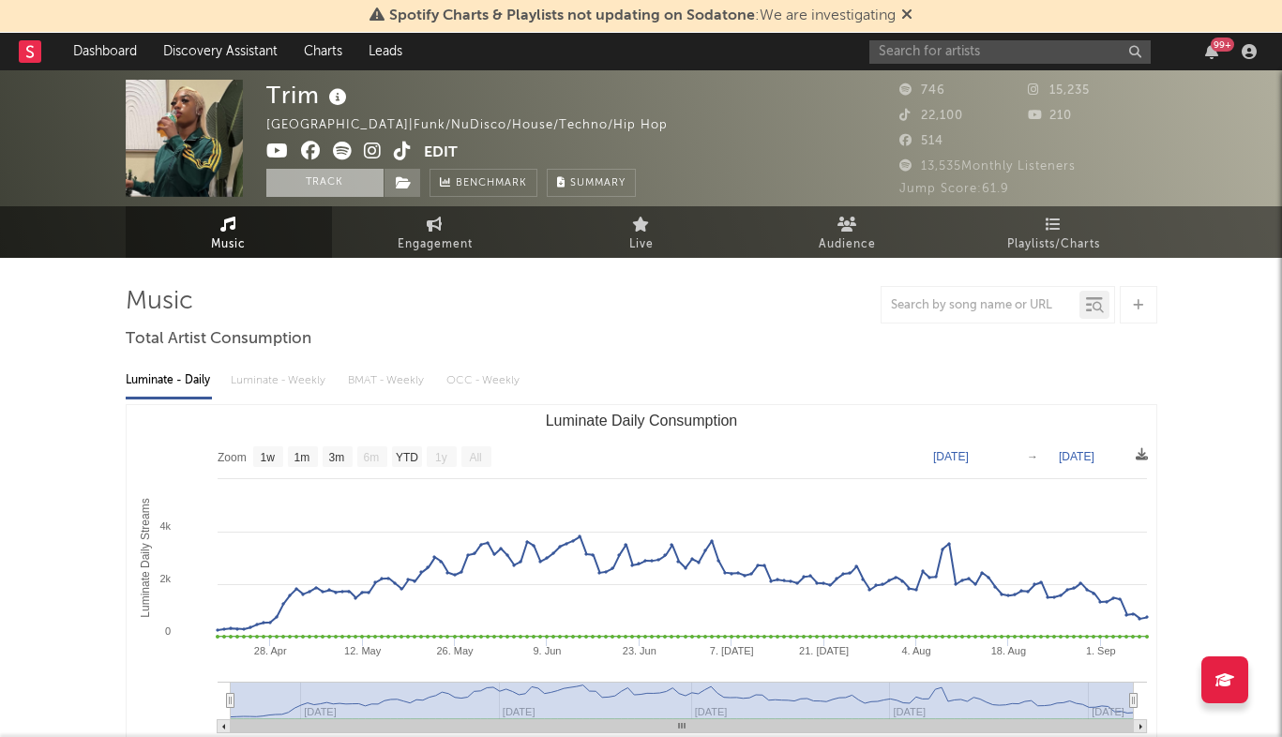
click at [341, 190] on button "Track" at bounding box center [324, 183] width 117 height 28
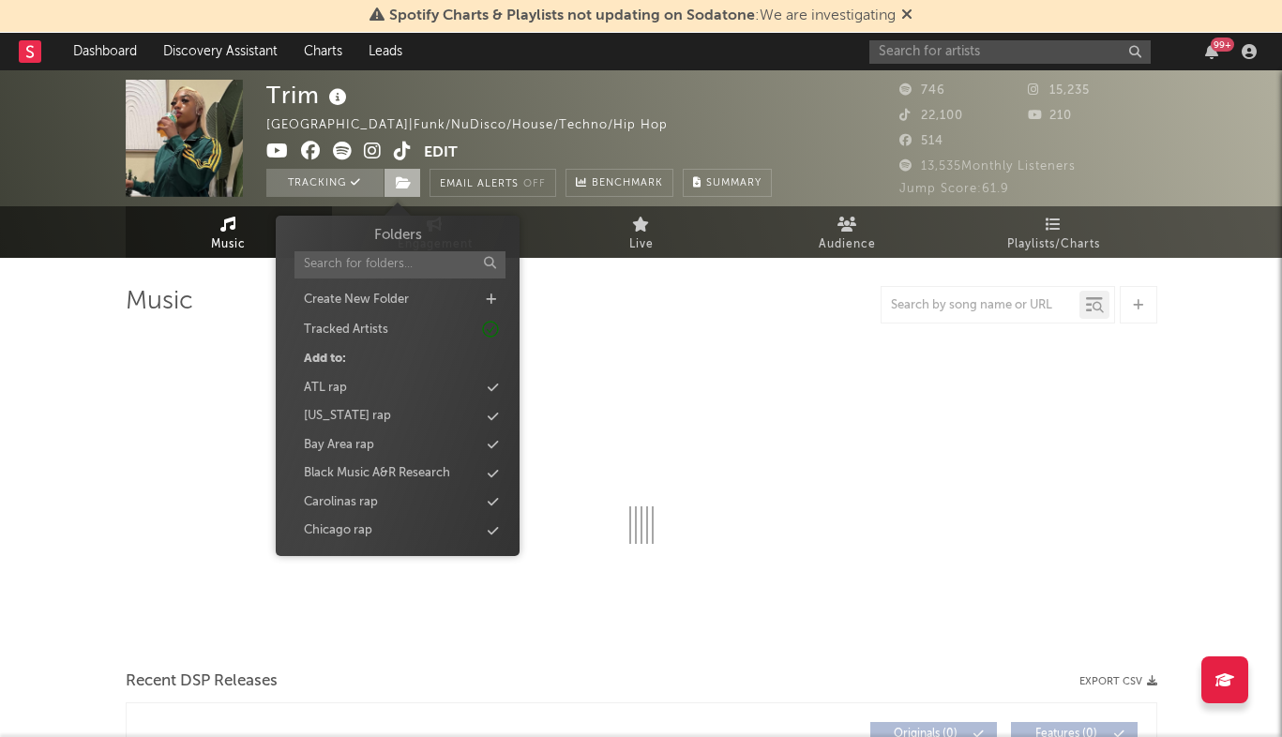
click at [402, 189] on icon at bounding box center [404, 182] width 16 height 13
select select "1w"
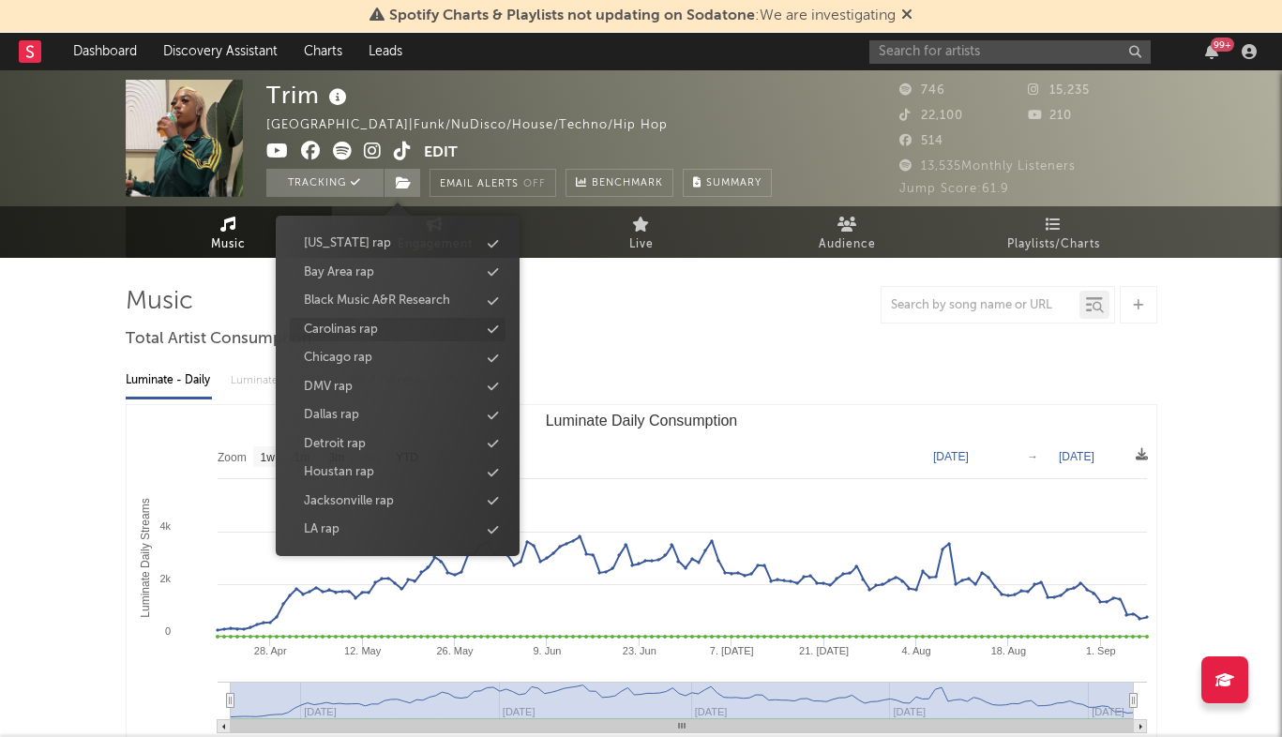
click at [365, 328] on div "Carolinas rap" at bounding box center [341, 330] width 74 height 19
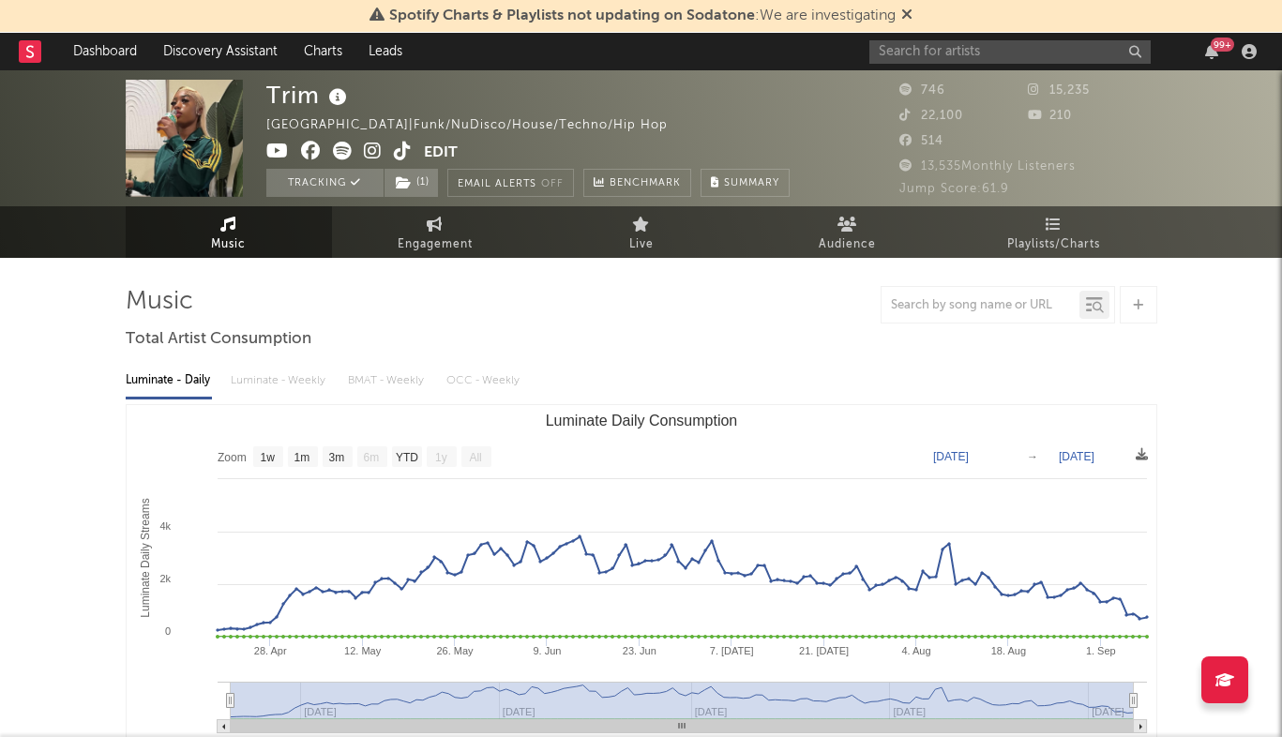
click at [649, 321] on div at bounding box center [642, 305] width 1032 height 38
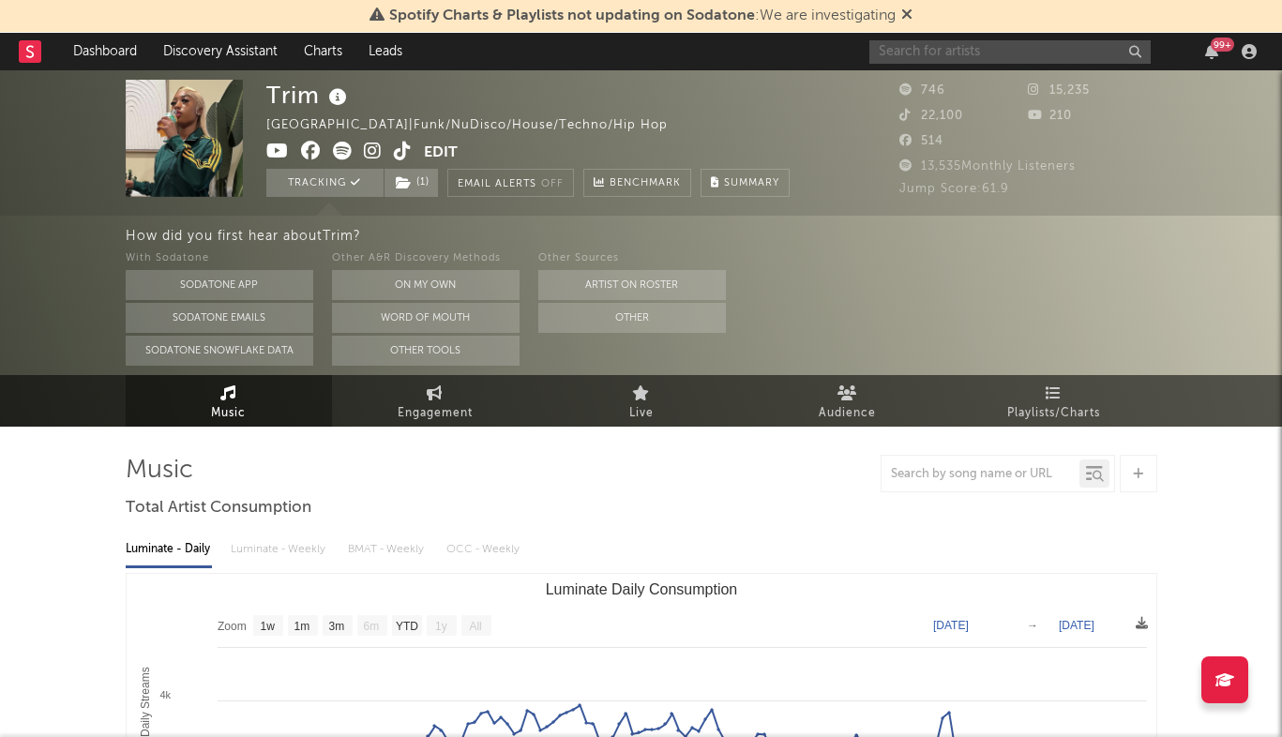
click at [1018, 40] on input "text" at bounding box center [1010, 51] width 281 height 23
type input ";"
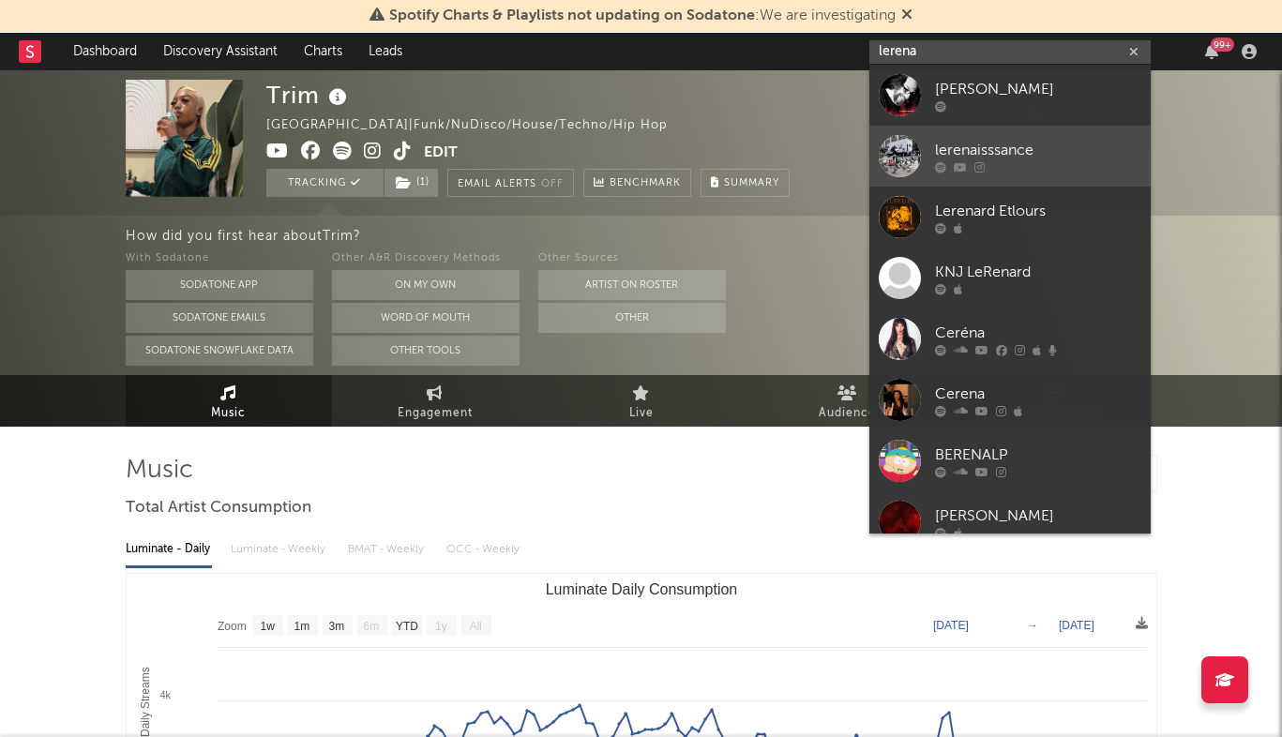
type input "lerena"
click at [1088, 144] on div "lerenaisssance" at bounding box center [1038, 150] width 206 height 23
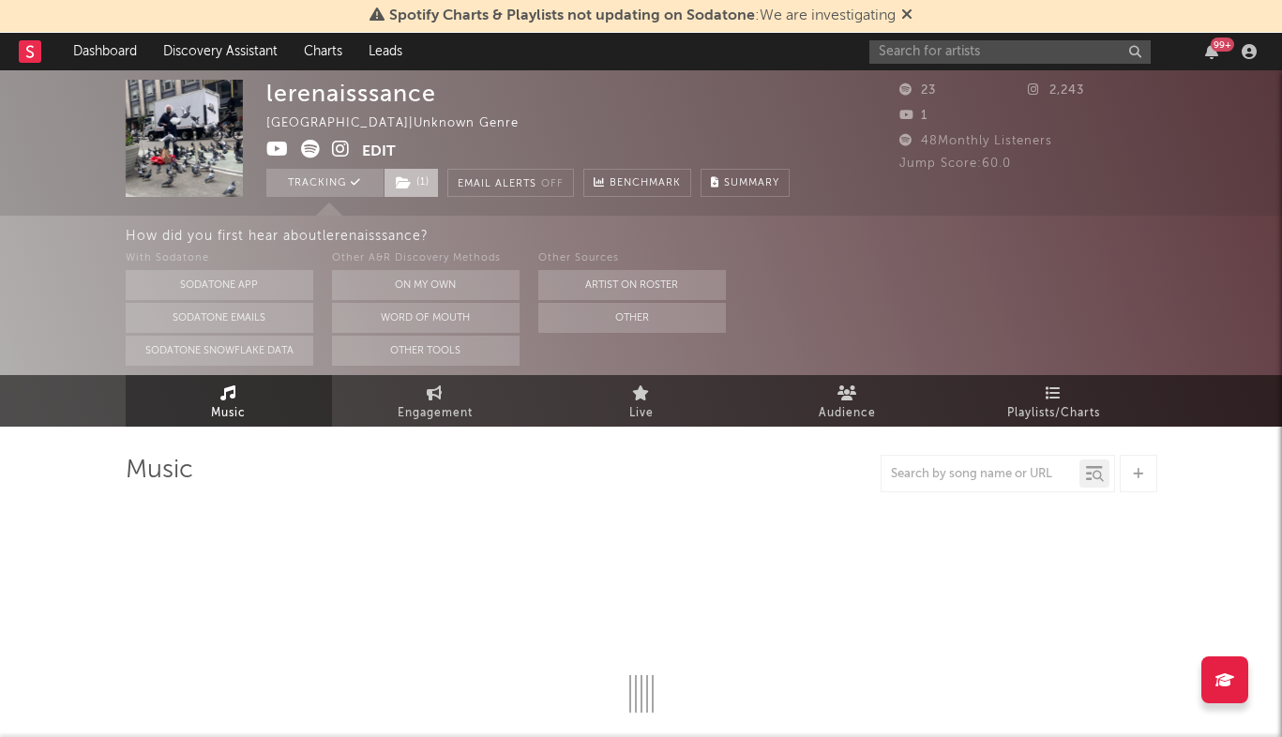
select select "6m"
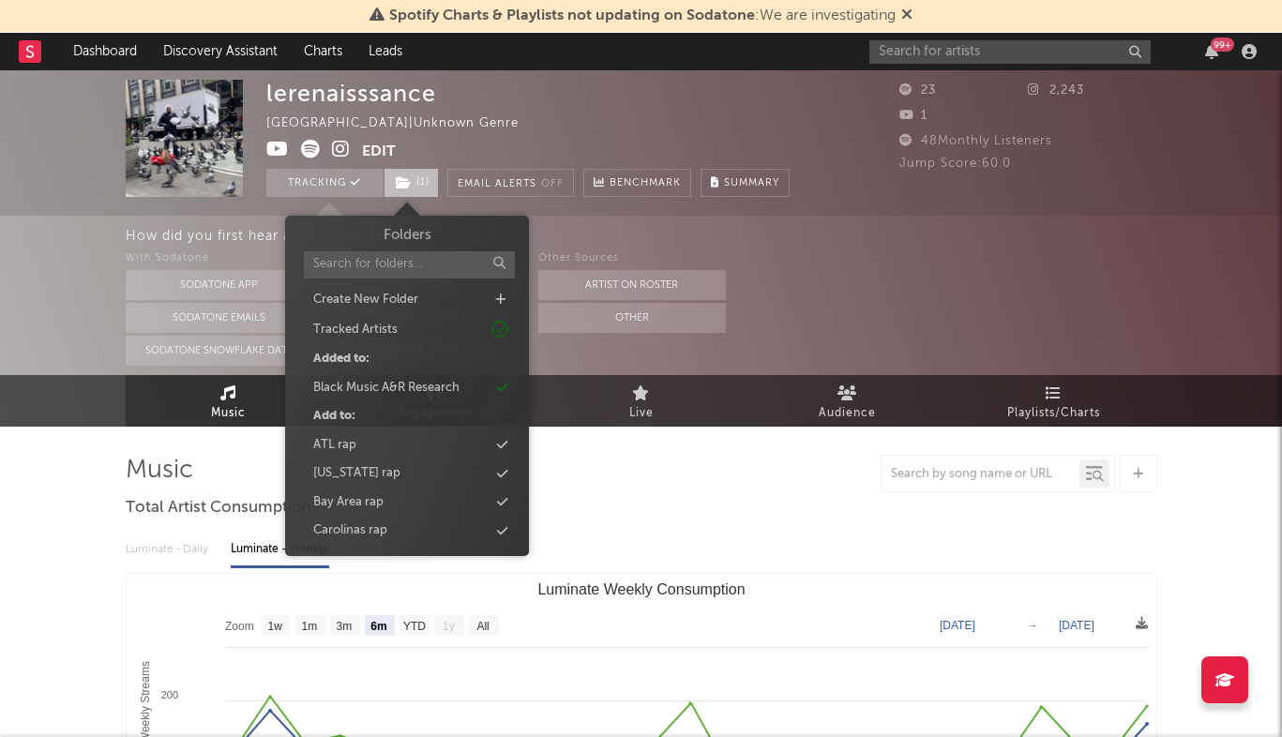
click at [417, 188] on span "( 1 )" at bounding box center [411, 183] width 55 height 28
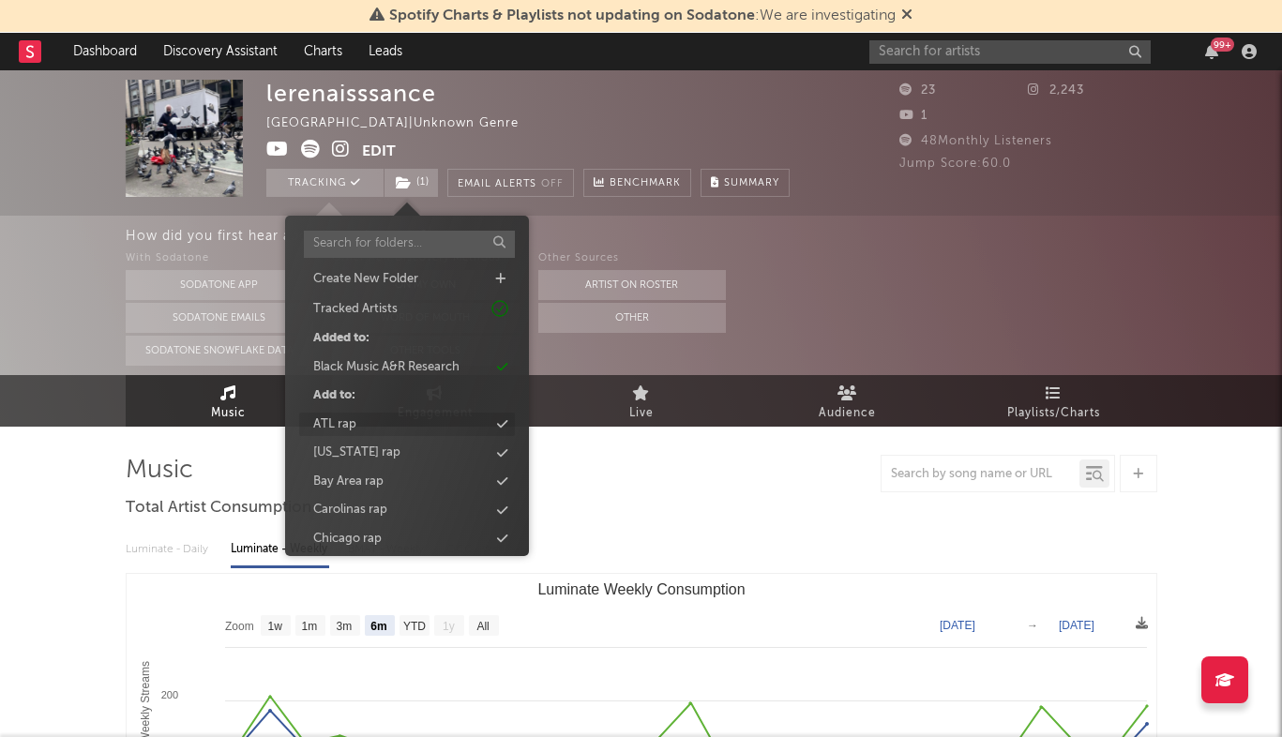
click at [446, 426] on div "ATL rap" at bounding box center [407, 425] width 216 height 24
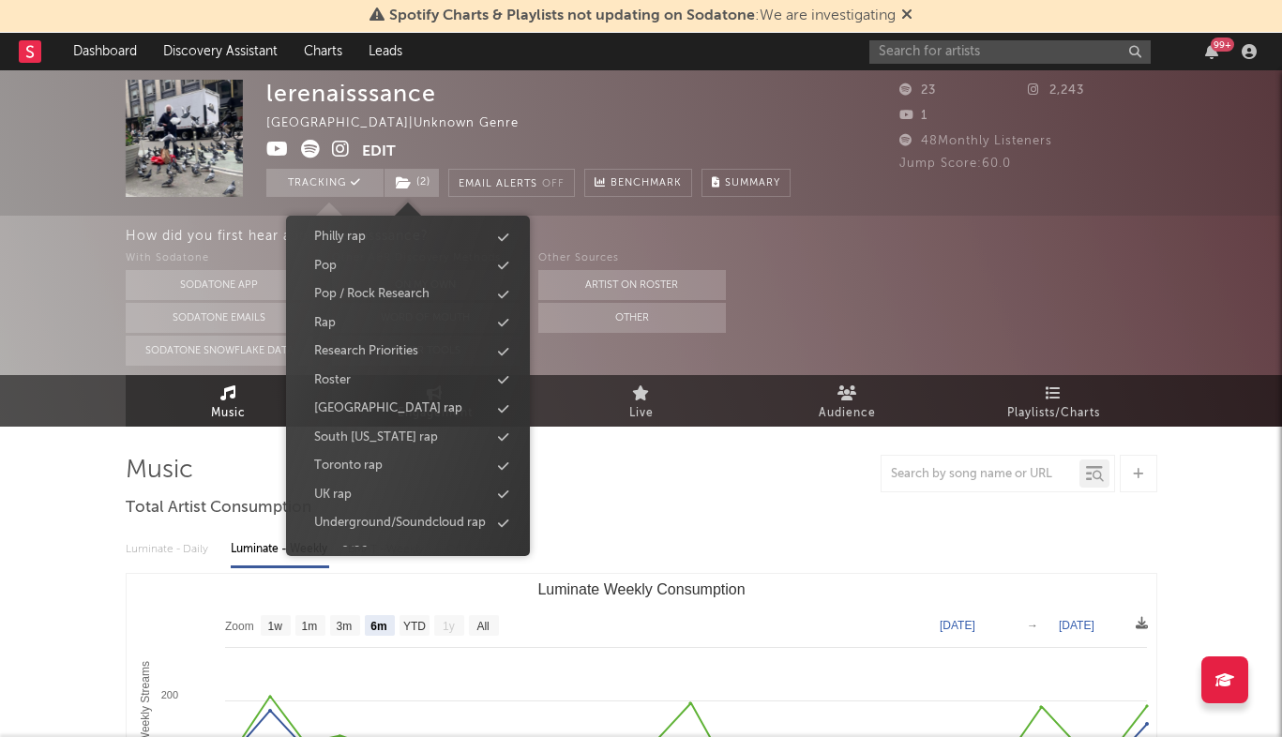
scroll to position [716, 0]
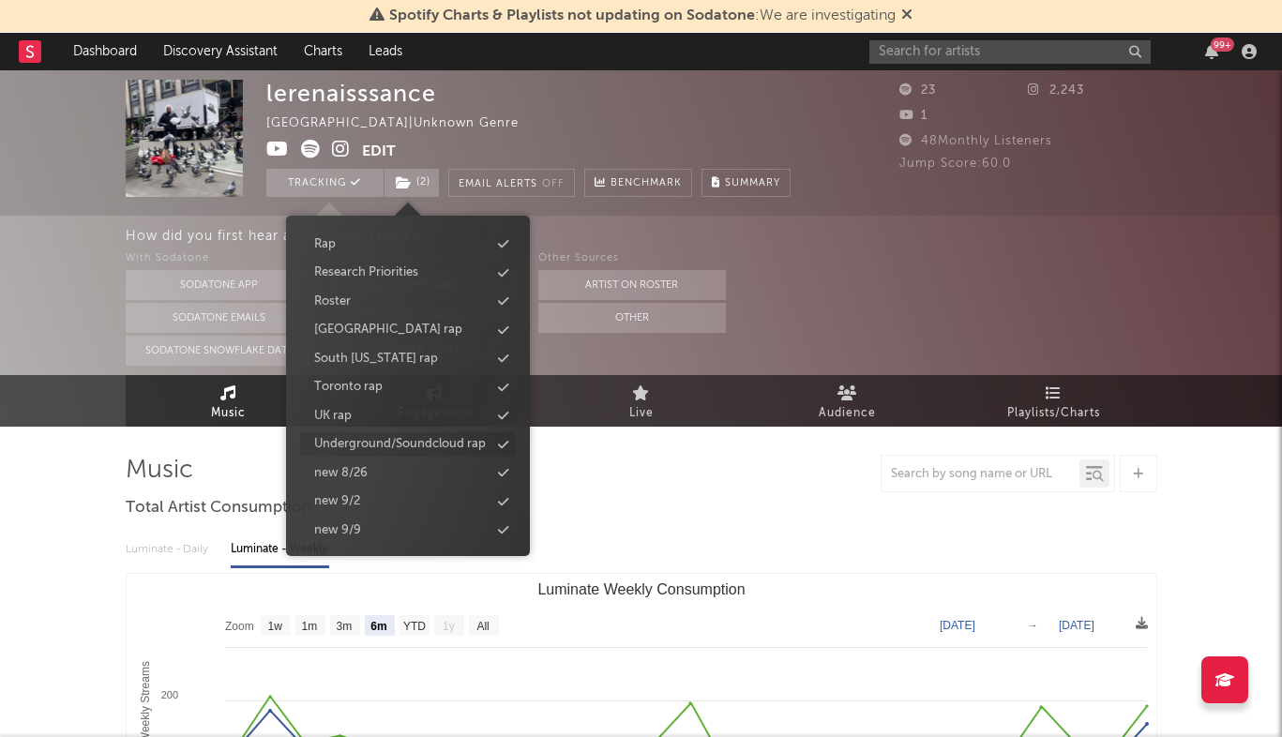
click at [437, 435] on div "Underground/Soundcloud rap" at bounding box center [400, 444] width 172 height 19
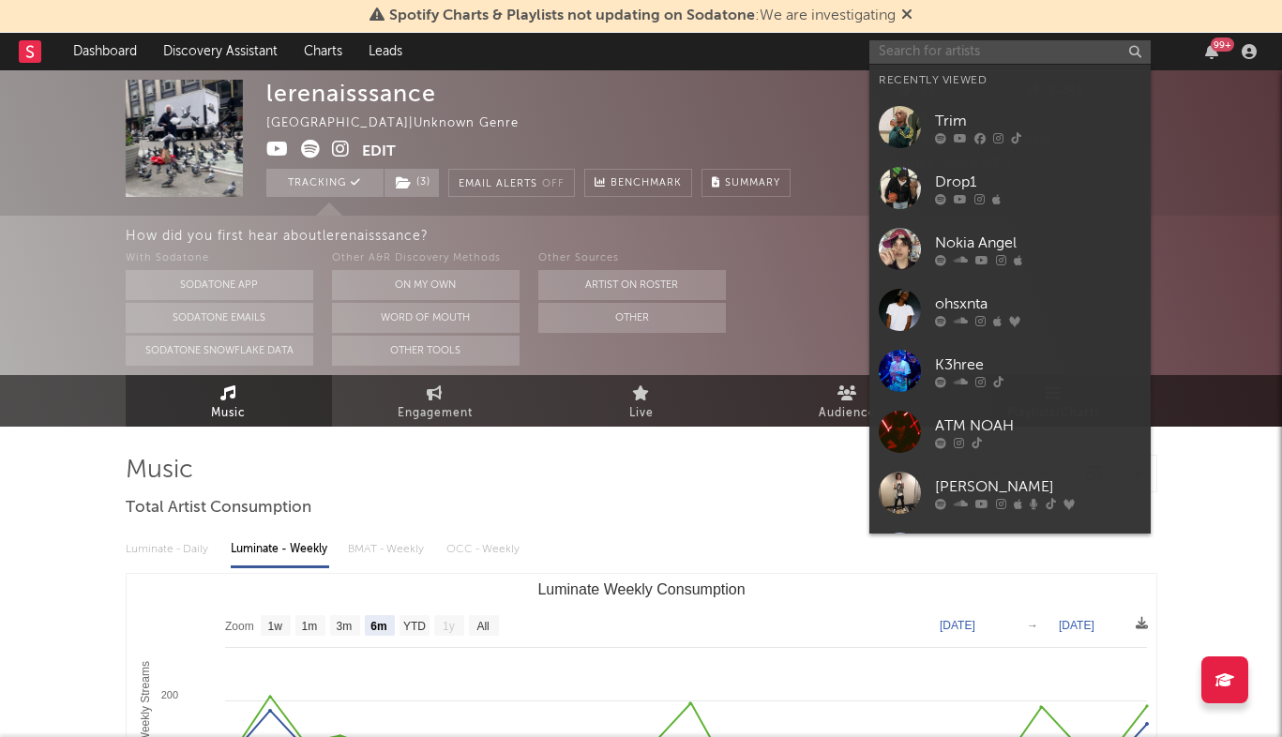
click at [1000, 63] on input "text" at bounding box center [1010, 51] width 281 height 23
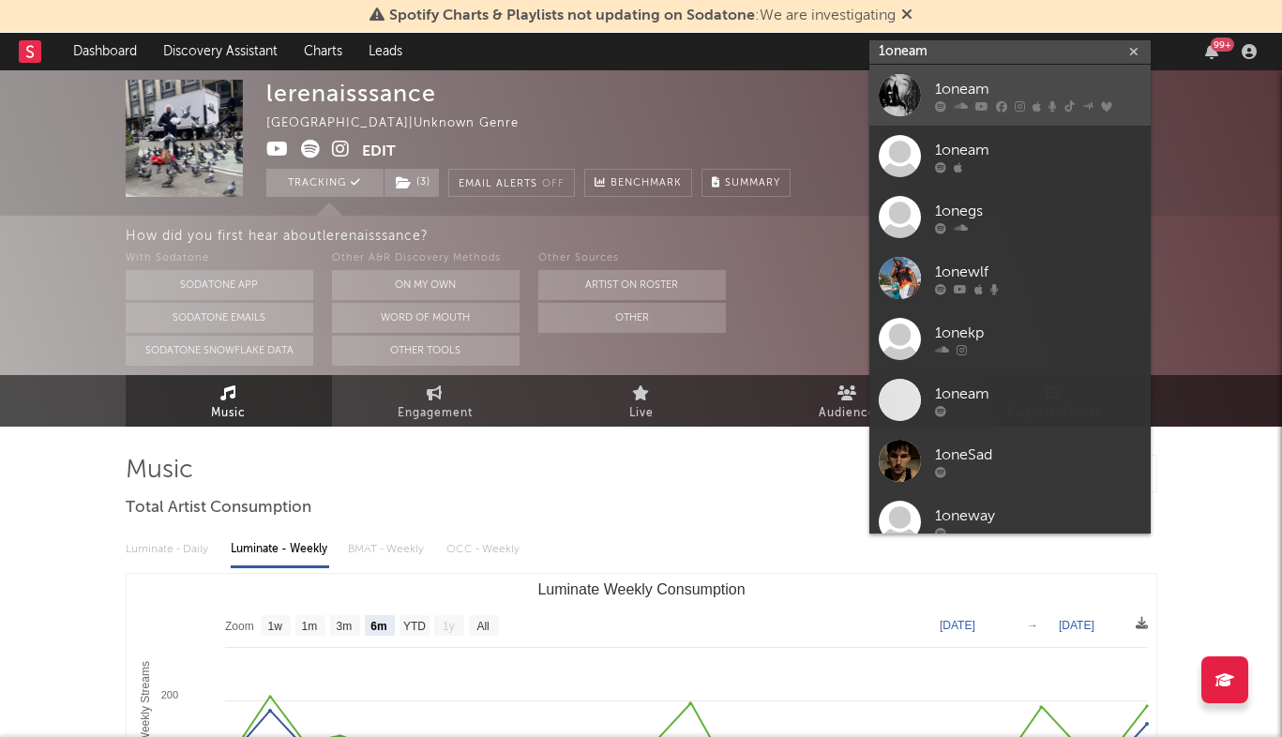
type input "1oneam"
click at [1084, 79] on div "1oneam" at bounding box center [1038, 89] width 206 height 23
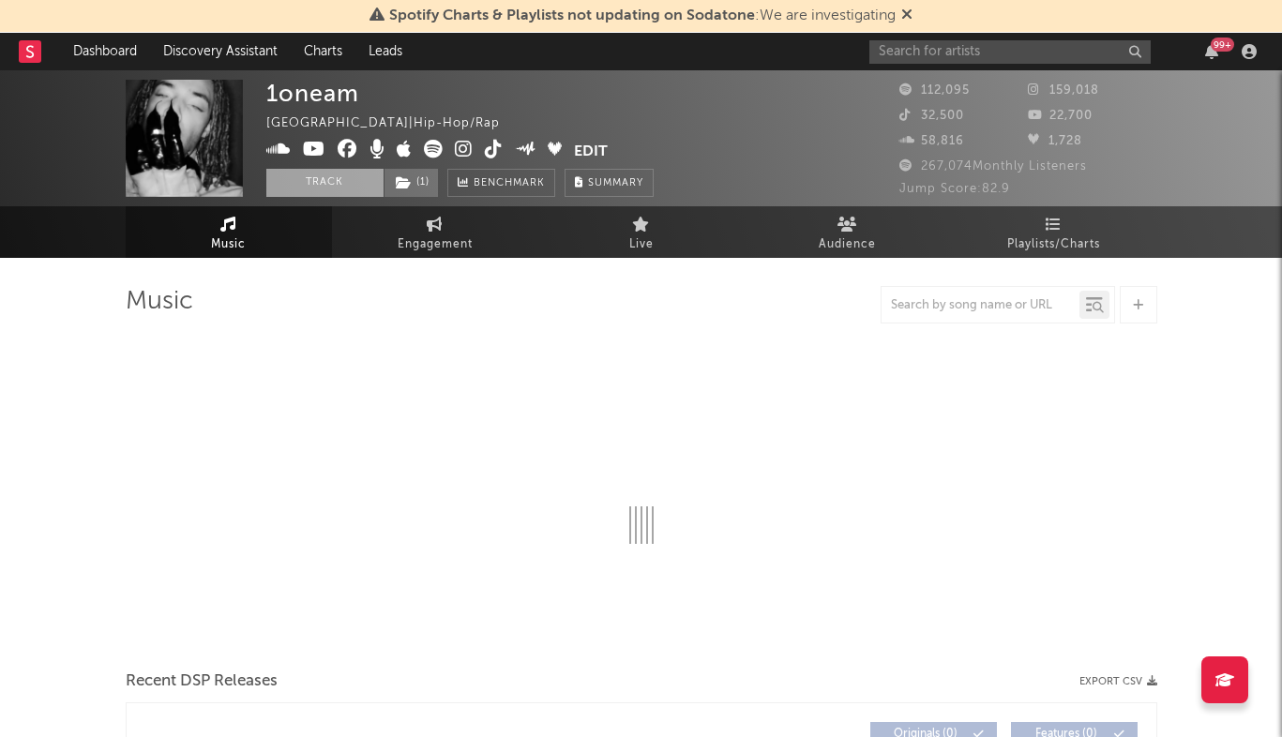
click at [350, 174] on button "Track" at bounding box center [324, 183] width 117 height 28
click at [404, 174] on span "( 1 )" at bounding box center [411, 183] width 55 height 28
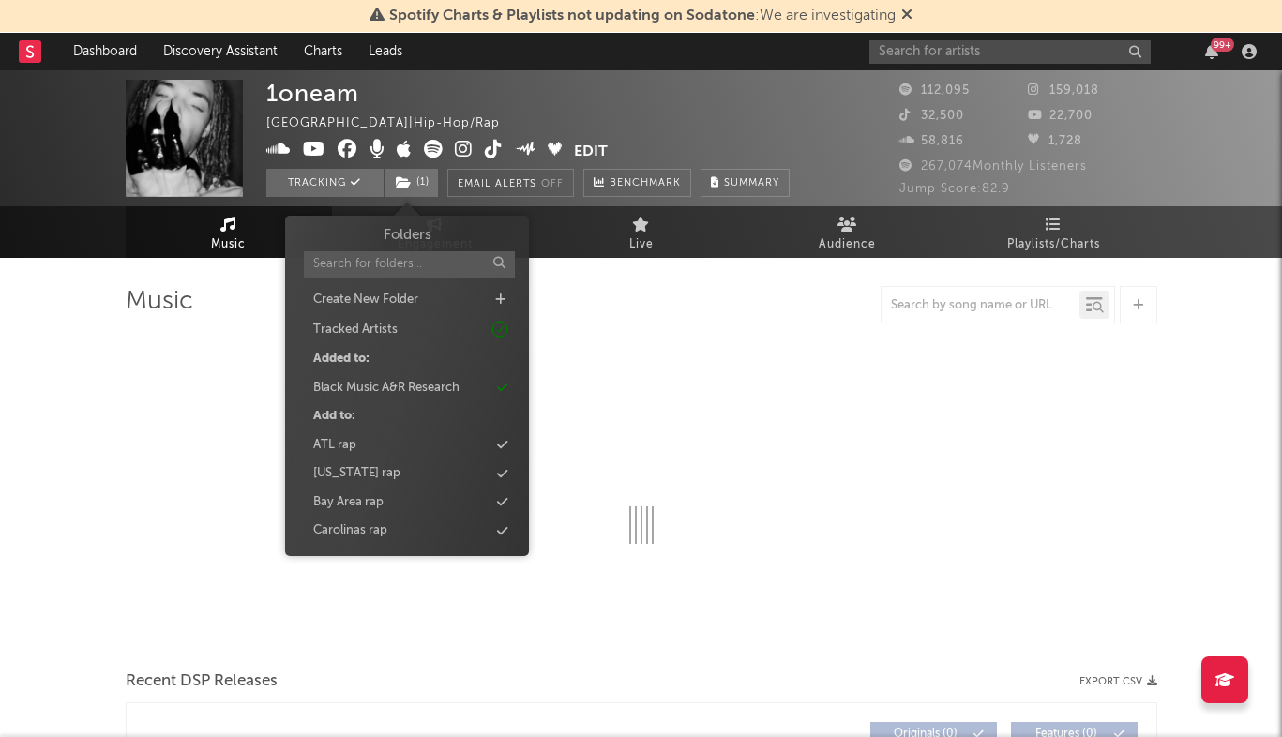
select select "6m"
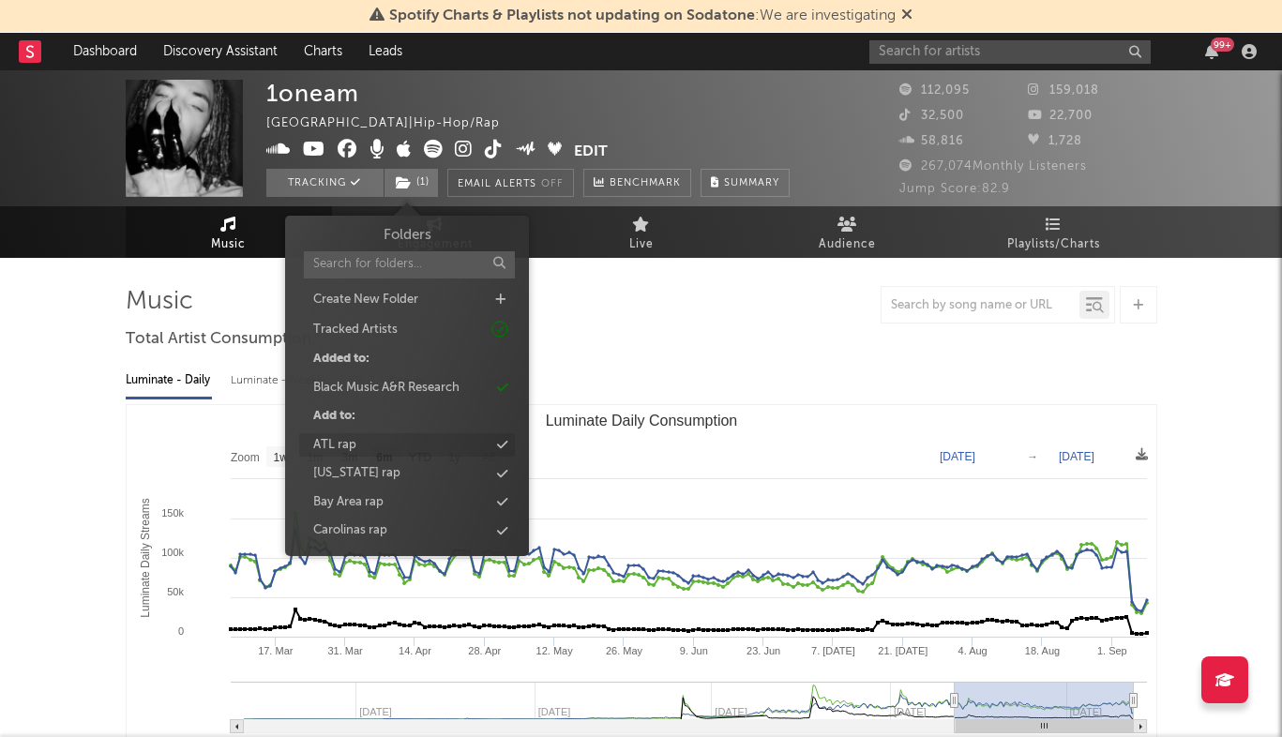
click at [450, 446] on div "ATL rap" at bounding box center [407, 445] width 216 height 24
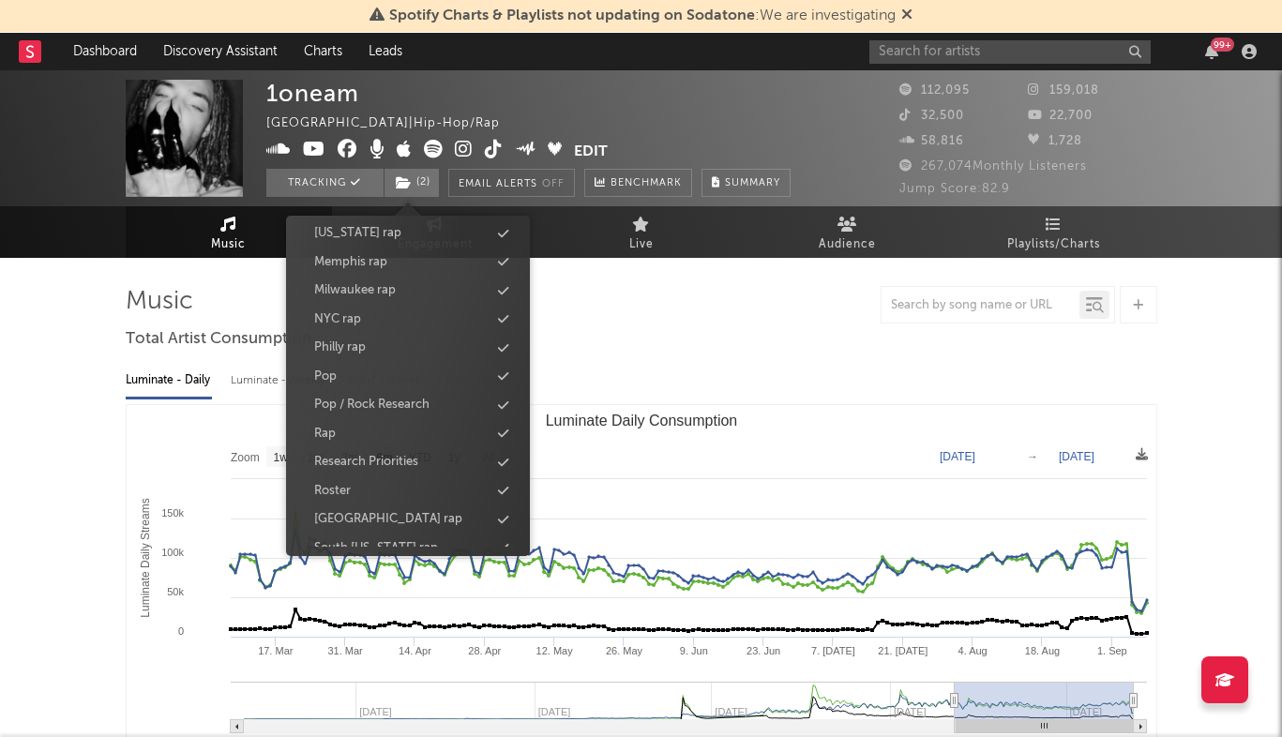
scroll to position [716, 0]
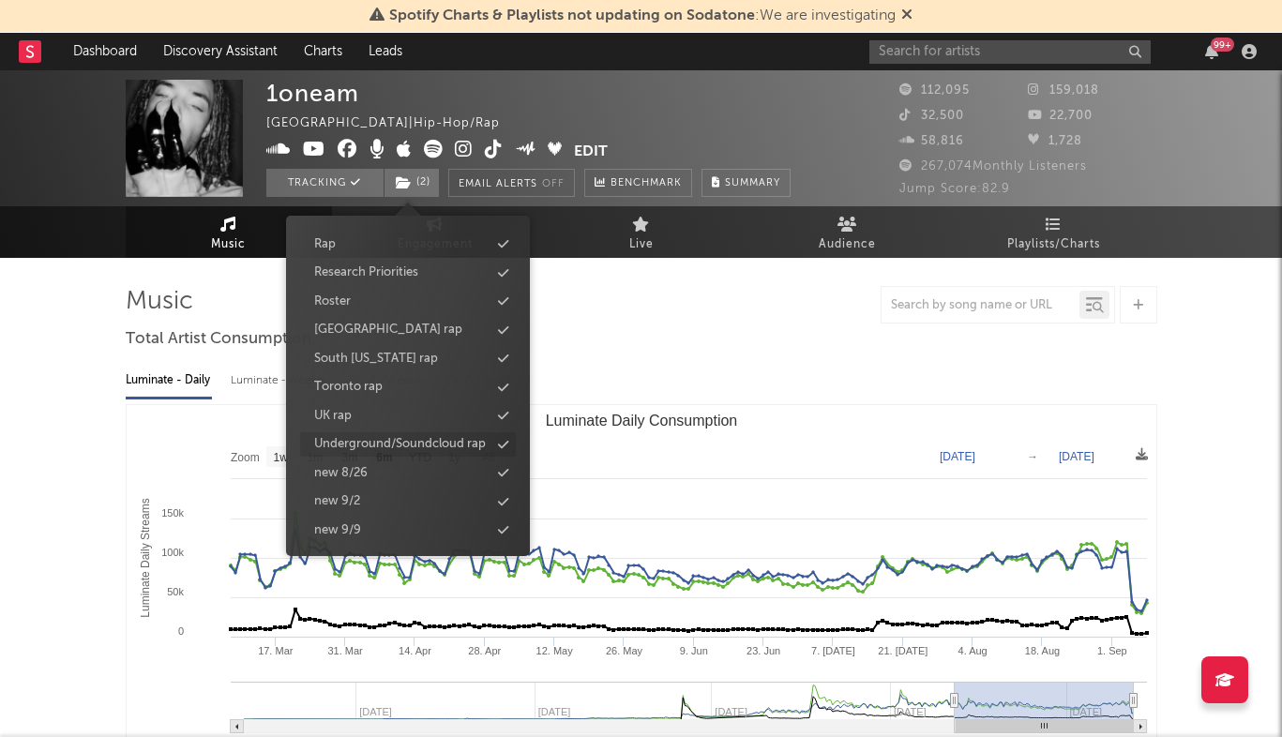
click at [450, 446] on div "Underground/Soundcloud rap" at bounding box center [400, 444] width 172 height 19
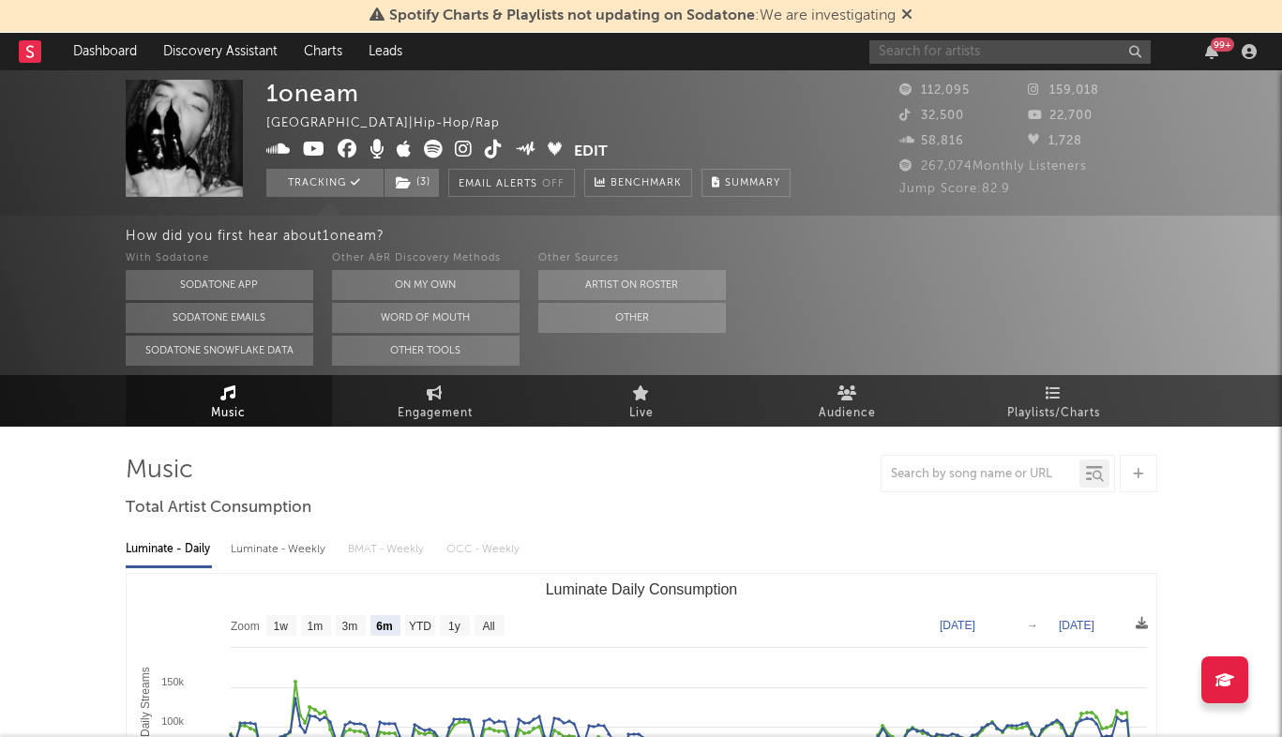
click at [1049, 54] on input "text" at bounding box center [1010, 51] width 281 height 23
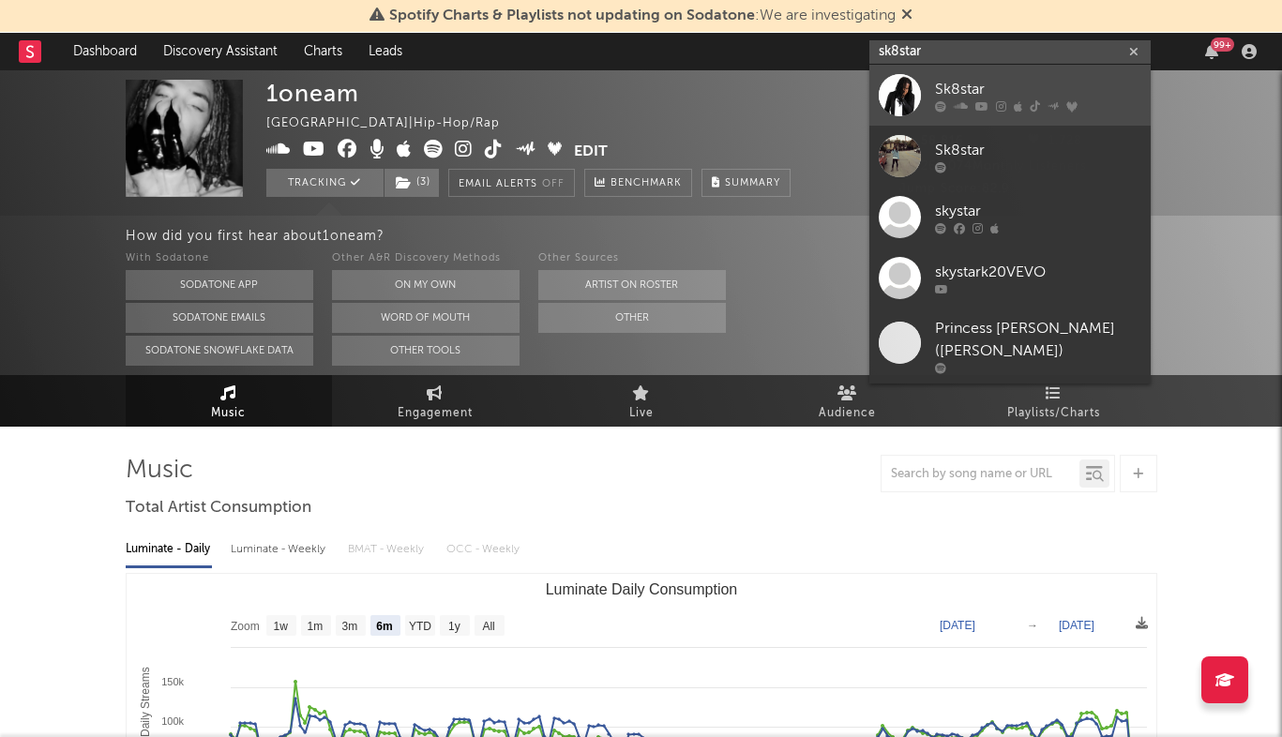
type input "sk8star"
click at [1094, 93] on div "Sk8star" at bounding box center [1038, 89] width 206 height 23
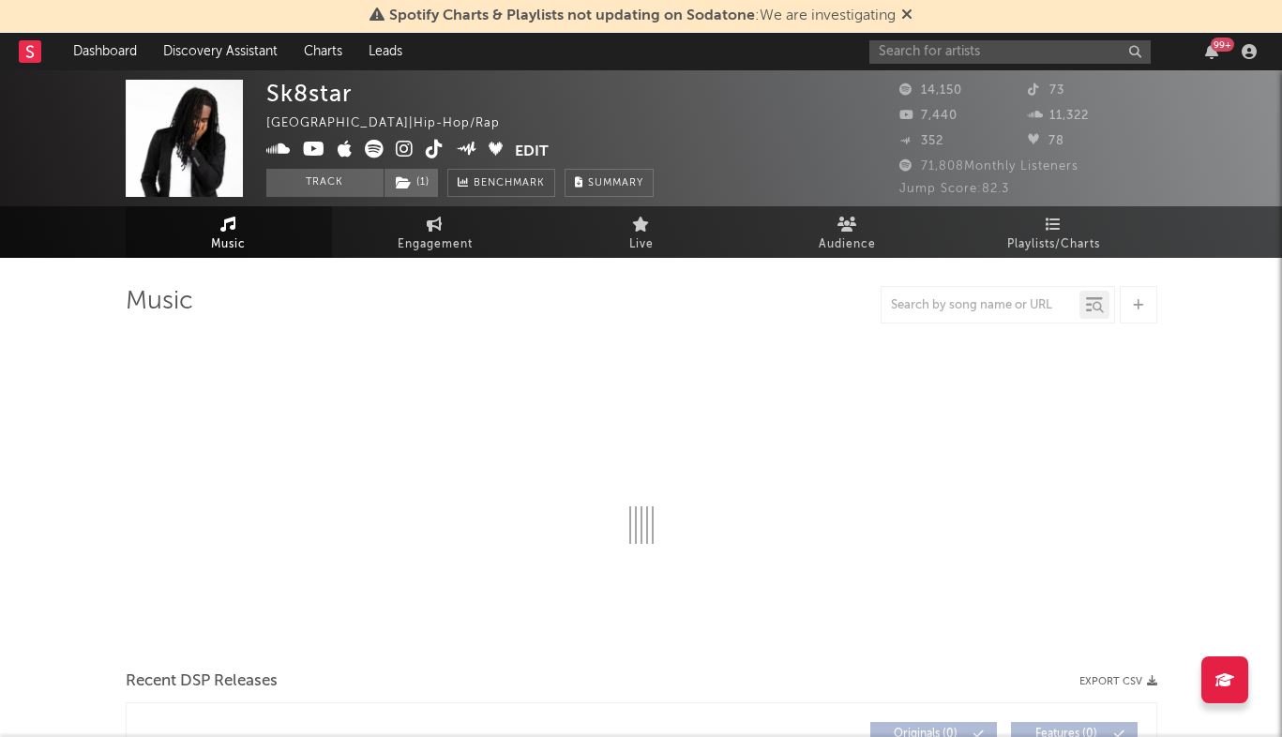
select select "6m"
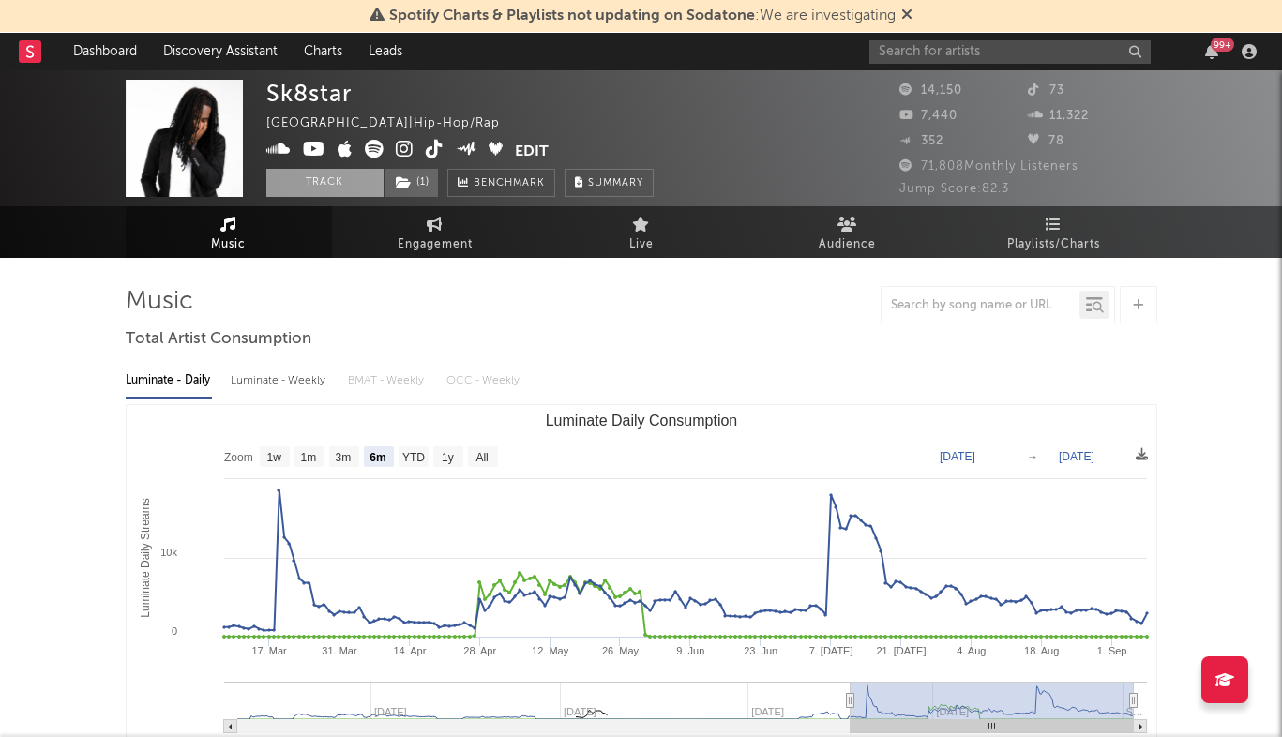
click at [303, 177] on button "Track" at bounding box center [324, 183] width 117 height 28
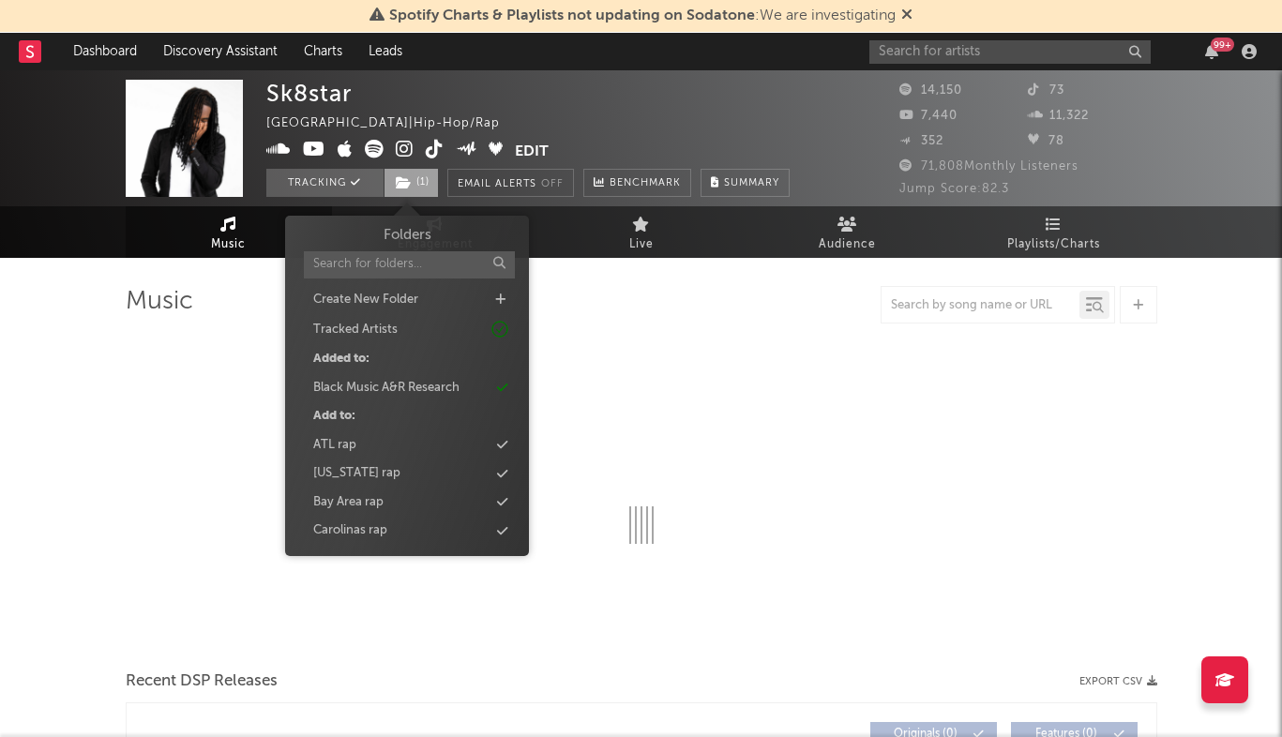
click at [424, 177] on span "( 1 )" at bounding box center [411, 183] width 55 height 28
select select "6m"
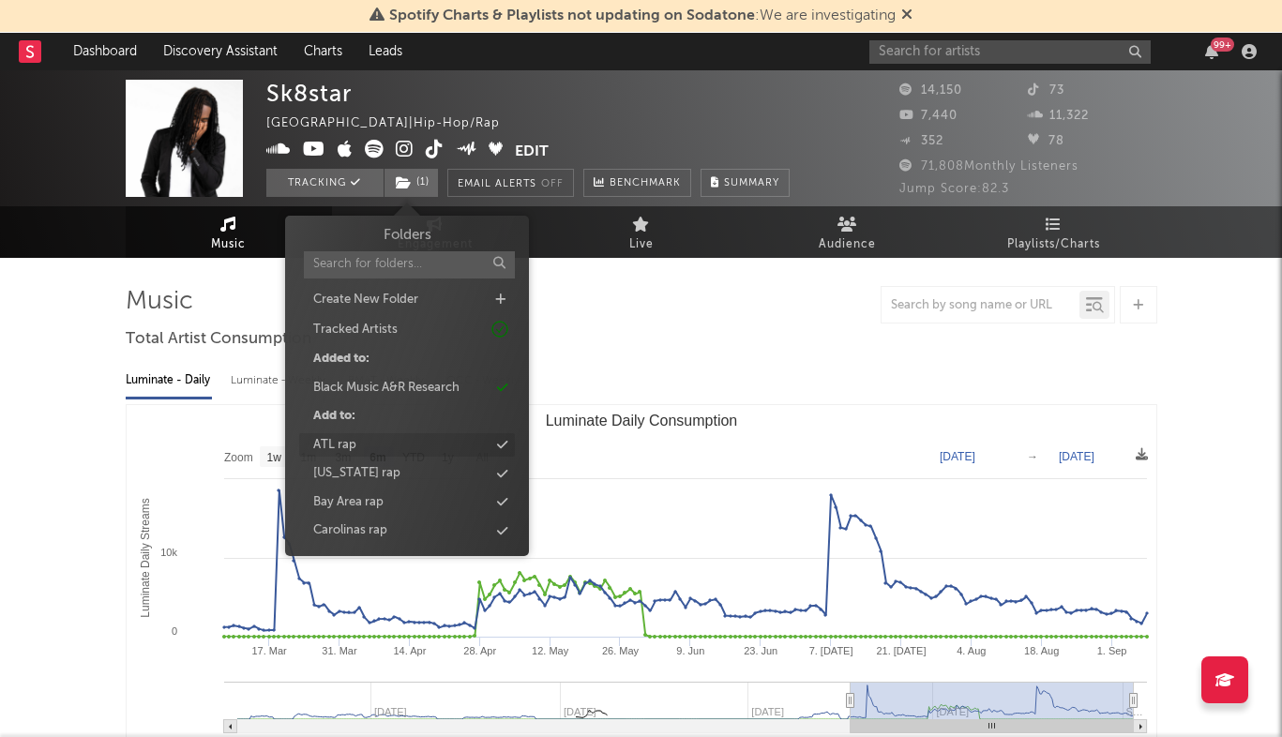
click at [410, 440] on div "ATL rap" at bounding box center [407, 445] width 216 height 24
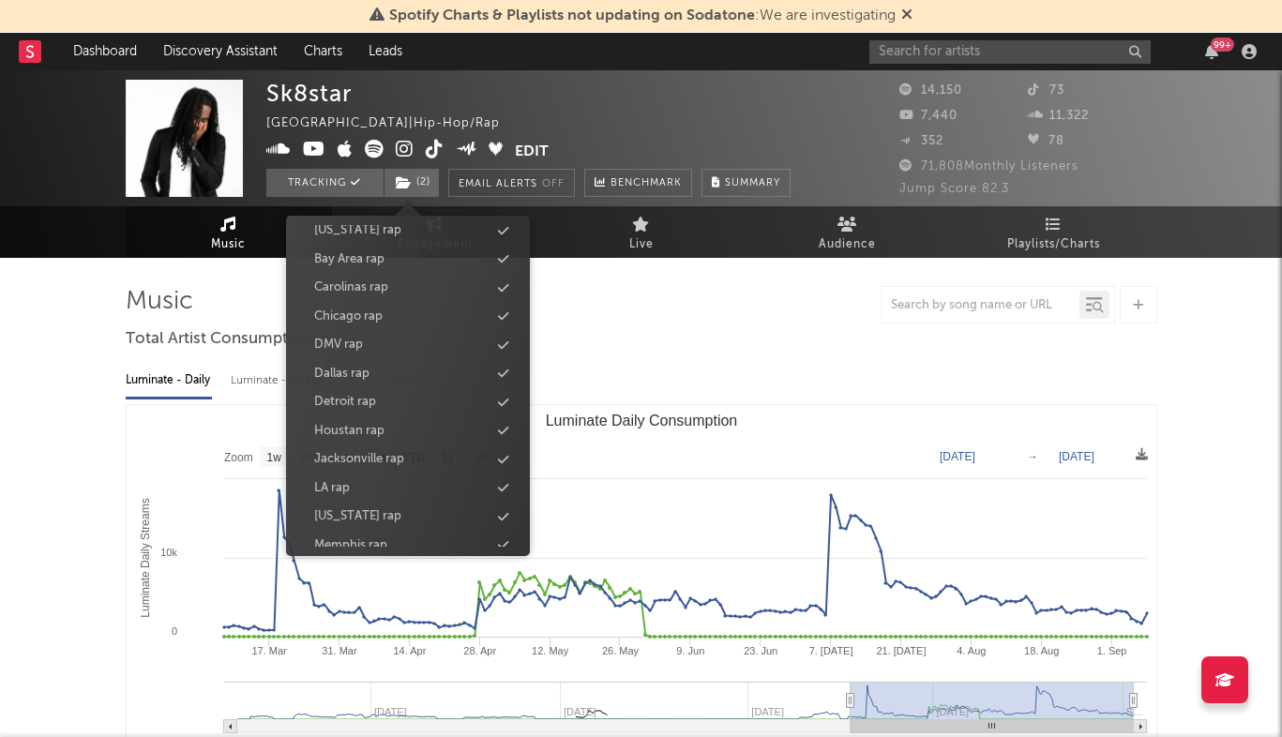
scroll to position [716, 0]
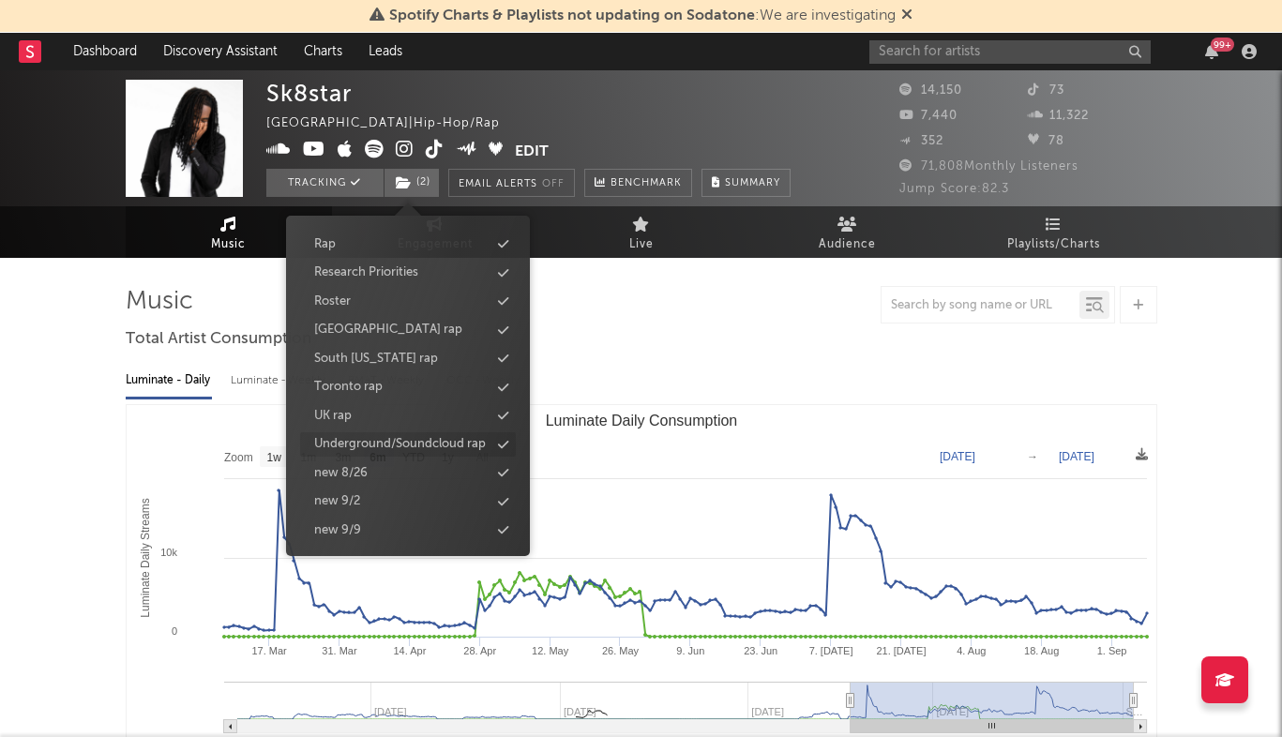
click at [412, 439] on div "Underground/Soundcloud rap" at bounding box center [400, 444] width 172 height 19
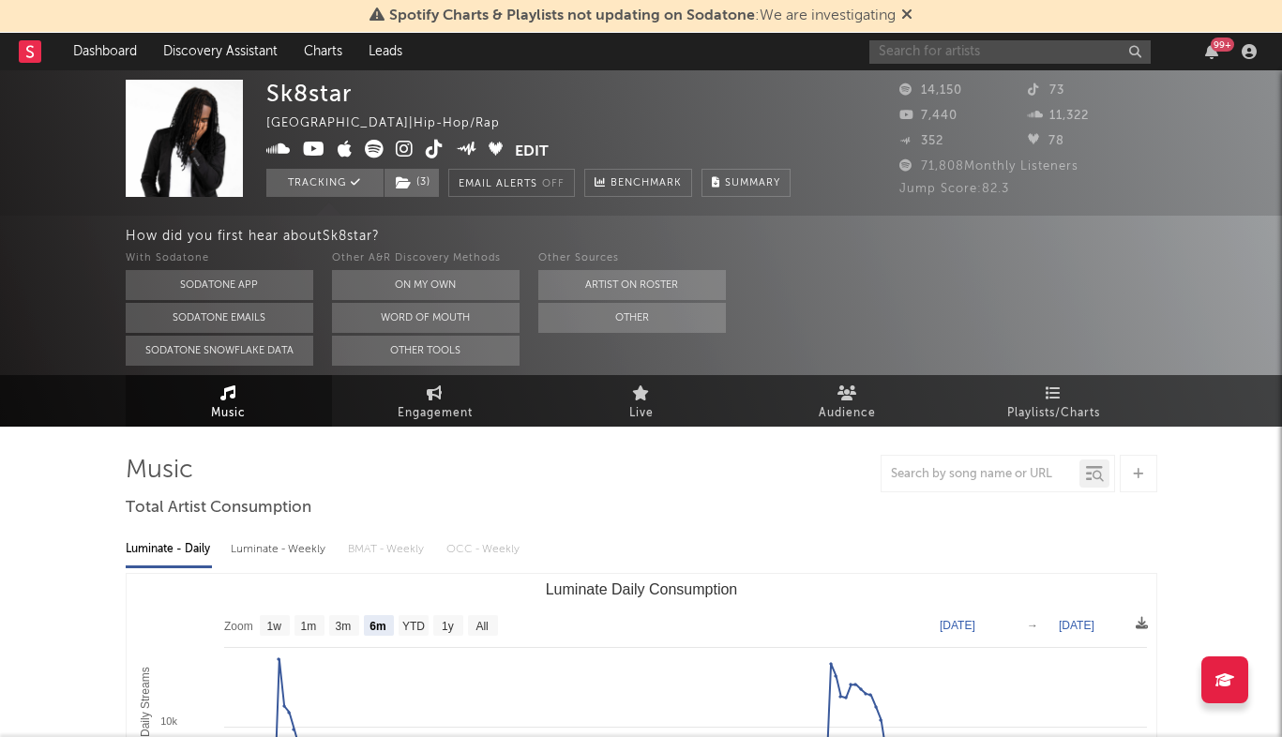
click at [977, 60] on input "text" at bounding box center [1010, 51] width 281 height 23
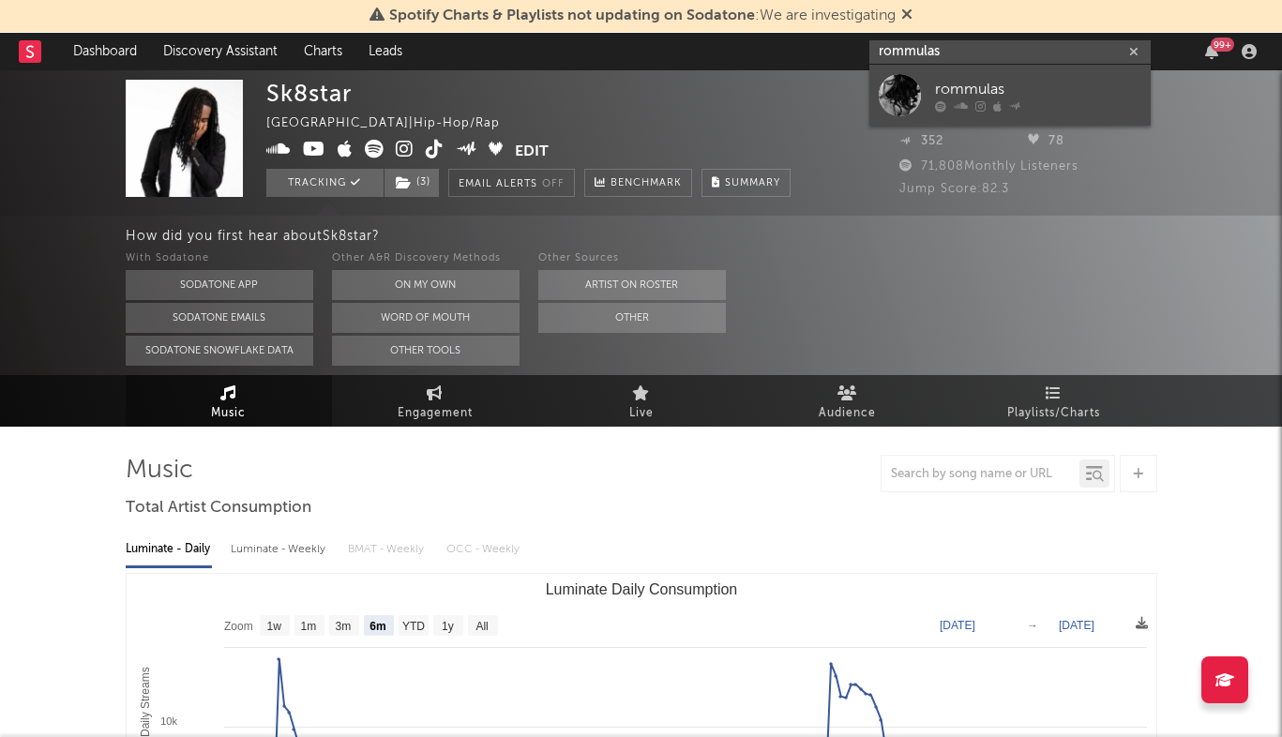
type input "rommulas"
click at [1100, 73] on link "rommulas" at bounding box center [1010, 95] width 281 height 61
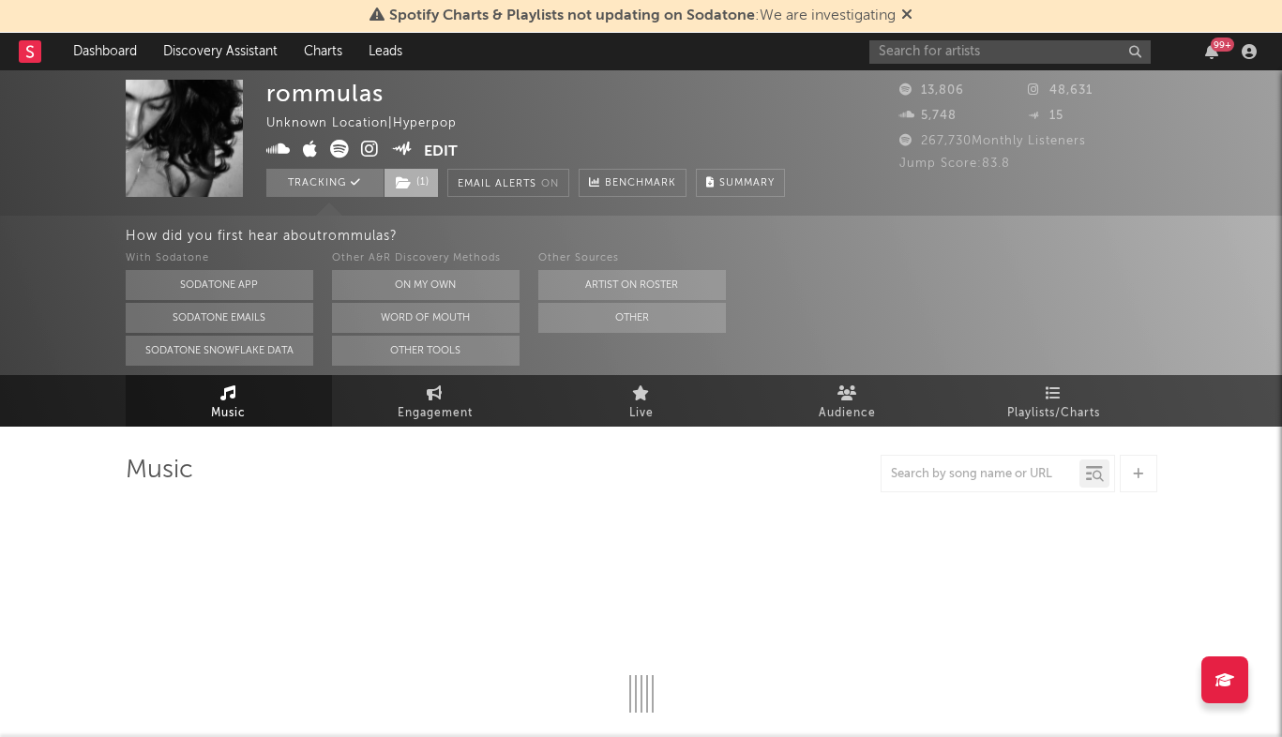
click at [429, 195] on span "( 1 )" at bounding box center [411, 183] width 55 height 28
select select "1w"
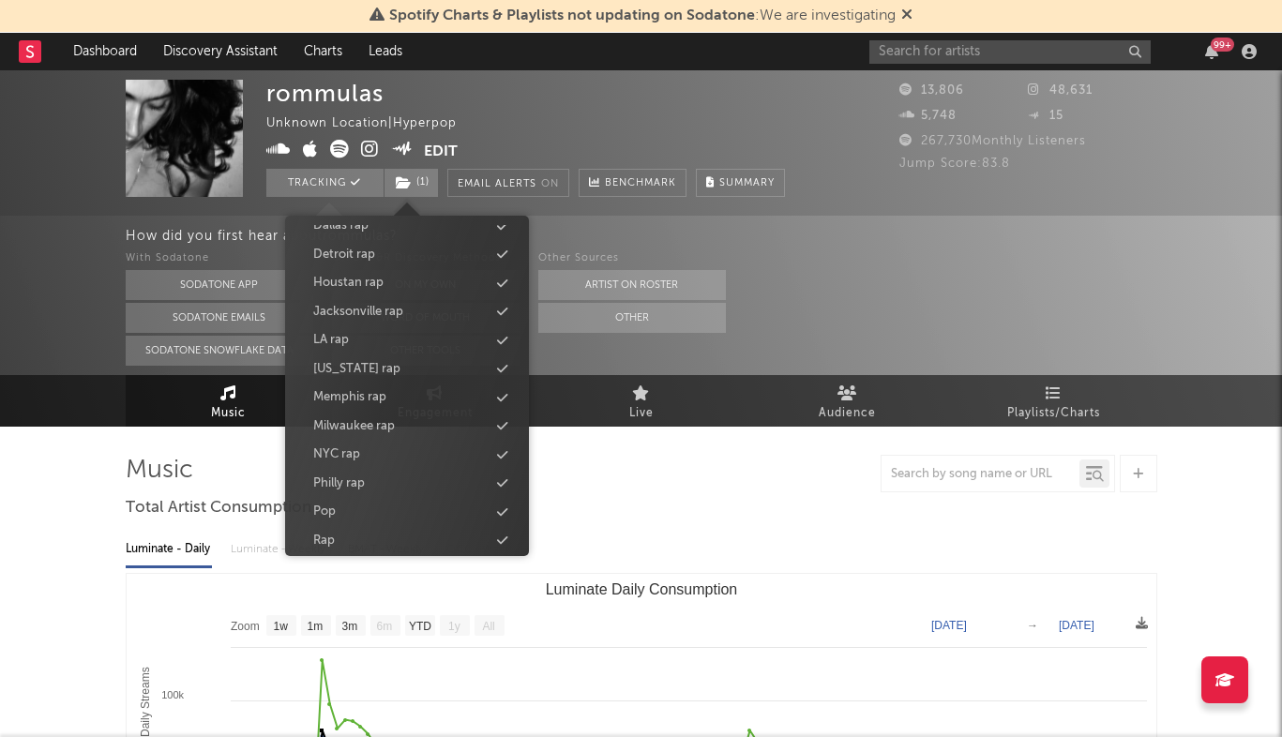
scroll to position [716, 0]
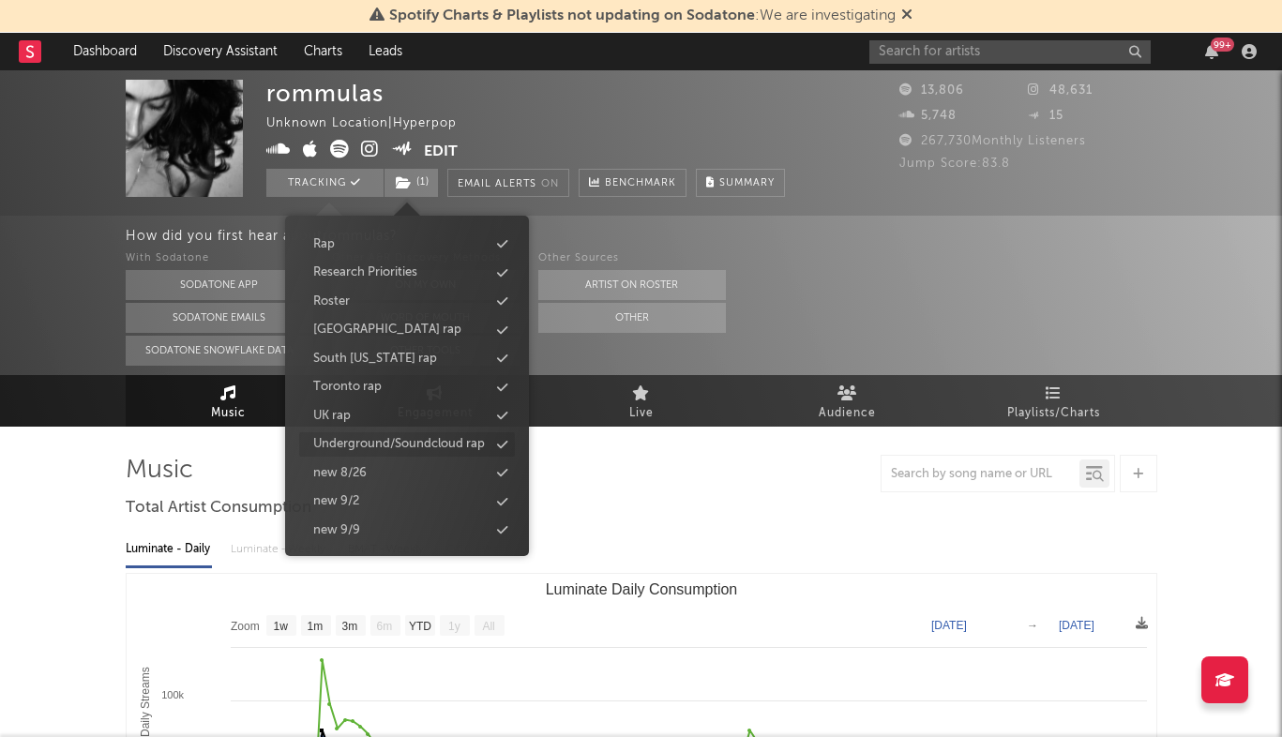
click at [443, 445] on div "Underground/Soundcloud rap" at bounding box center [399, 444] width 172 height 19
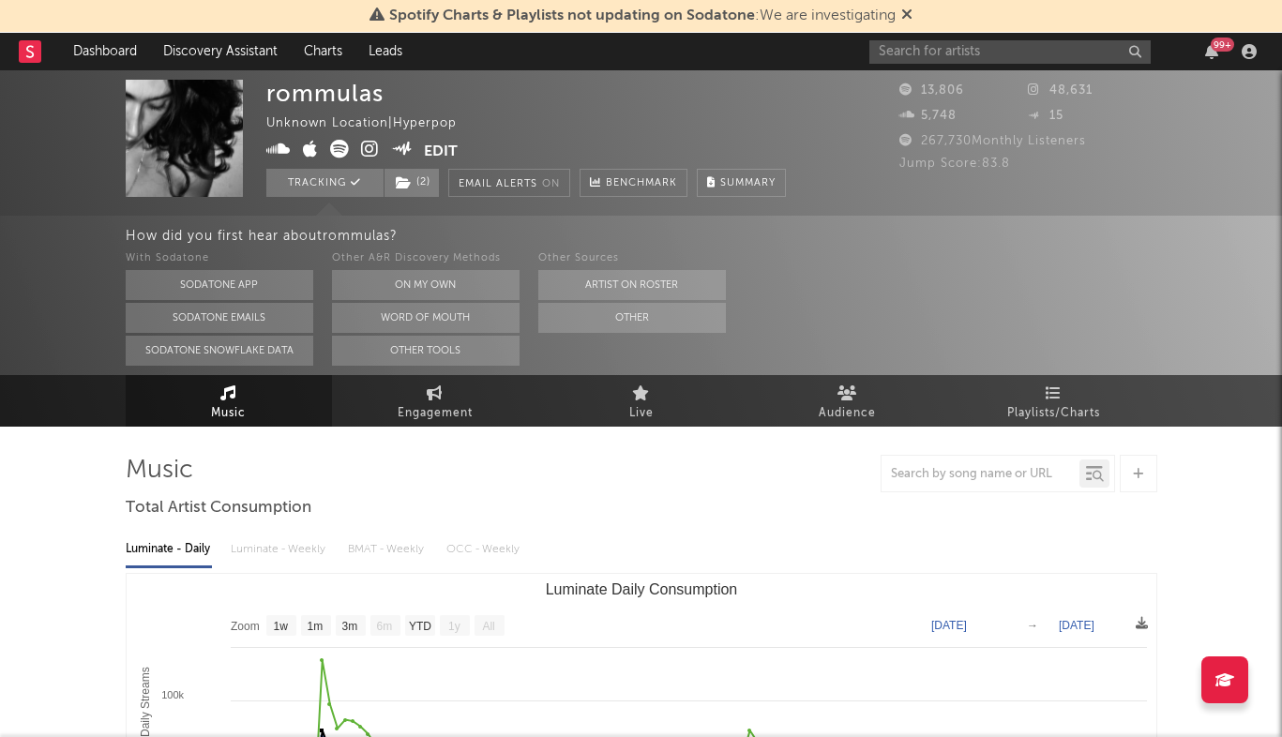
click at [958, 33] on div "99 +" at bounding box center [1067, 52] width 394 height 38
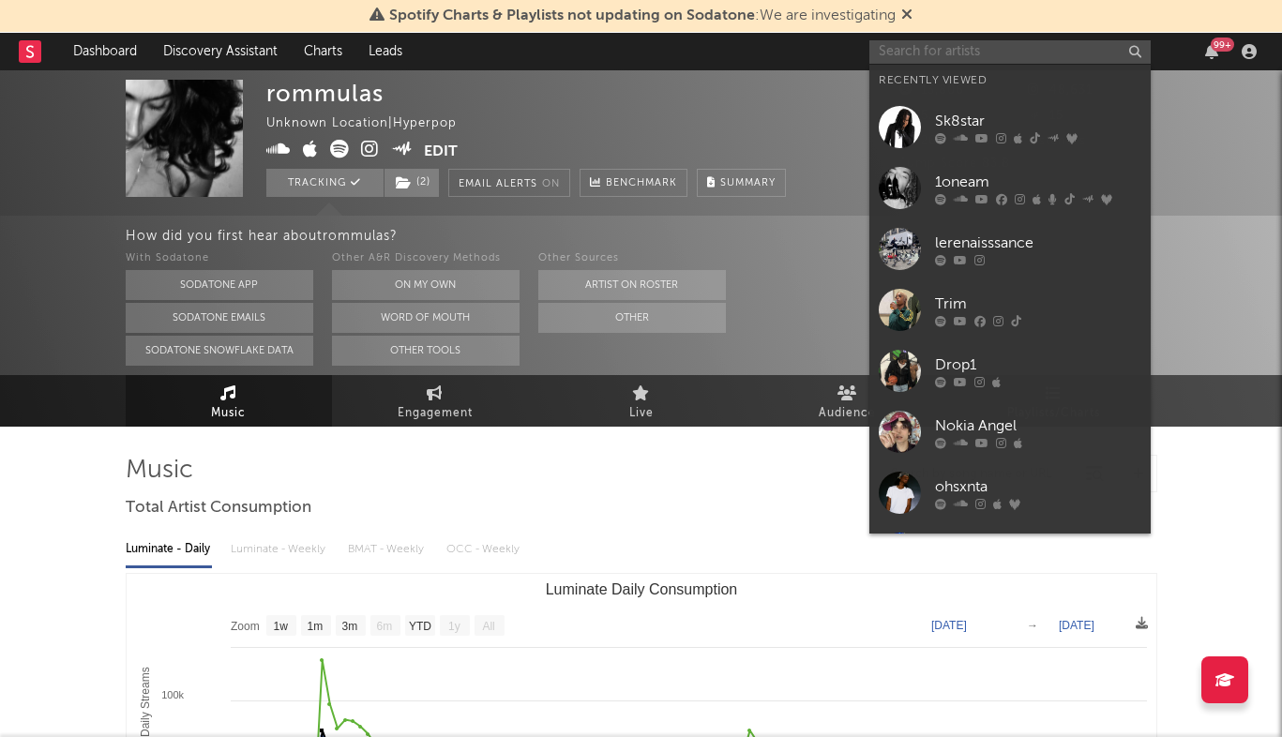
click at [947, 52] on input "text" at bounding box center [1010, 51] width 281 height 23
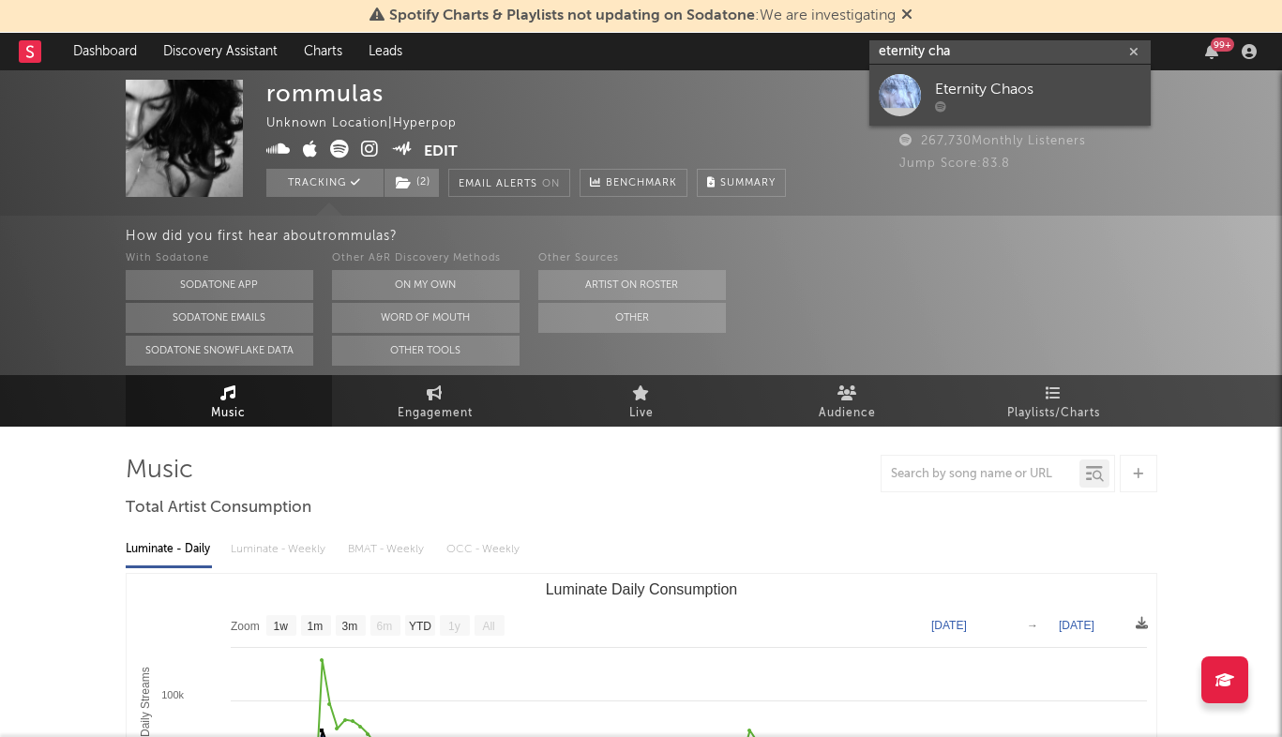
type input "eternity cha"
click at [1037, 83] on div "Eternity Chaos" at bounding box center [1038, 89] width 206 height 23
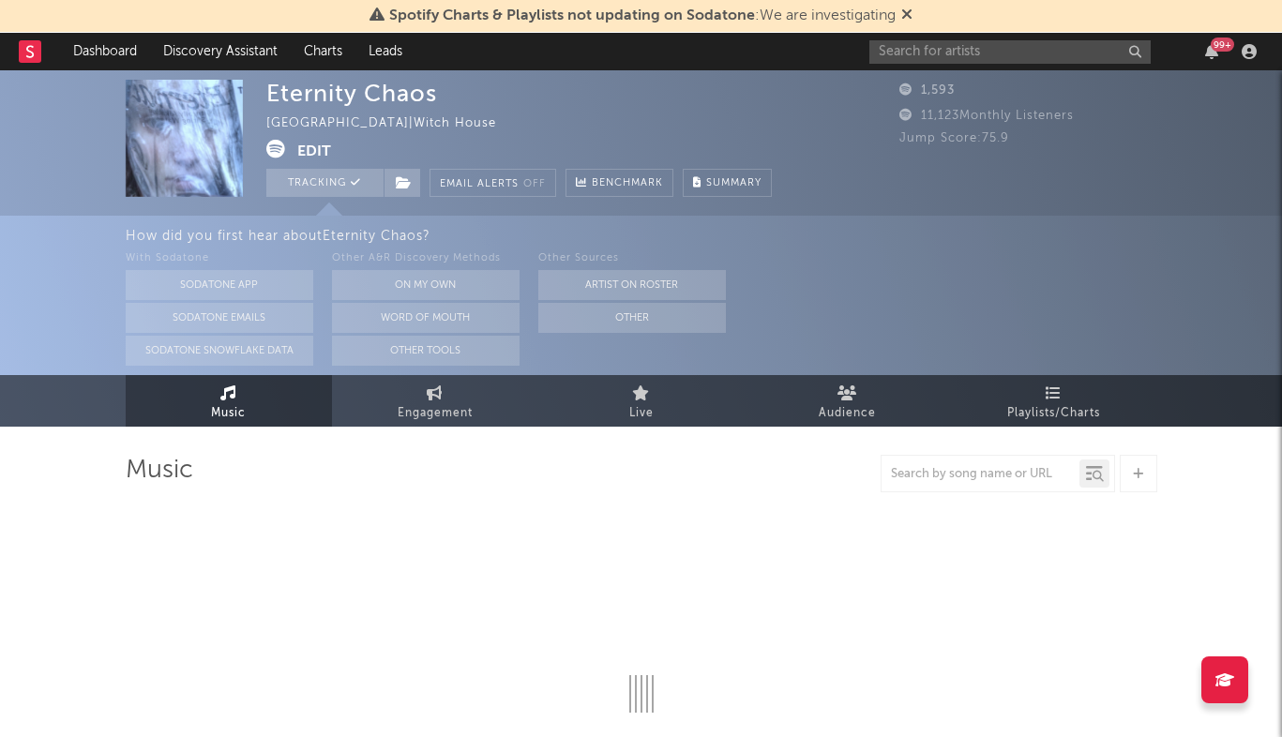
select select "1w"
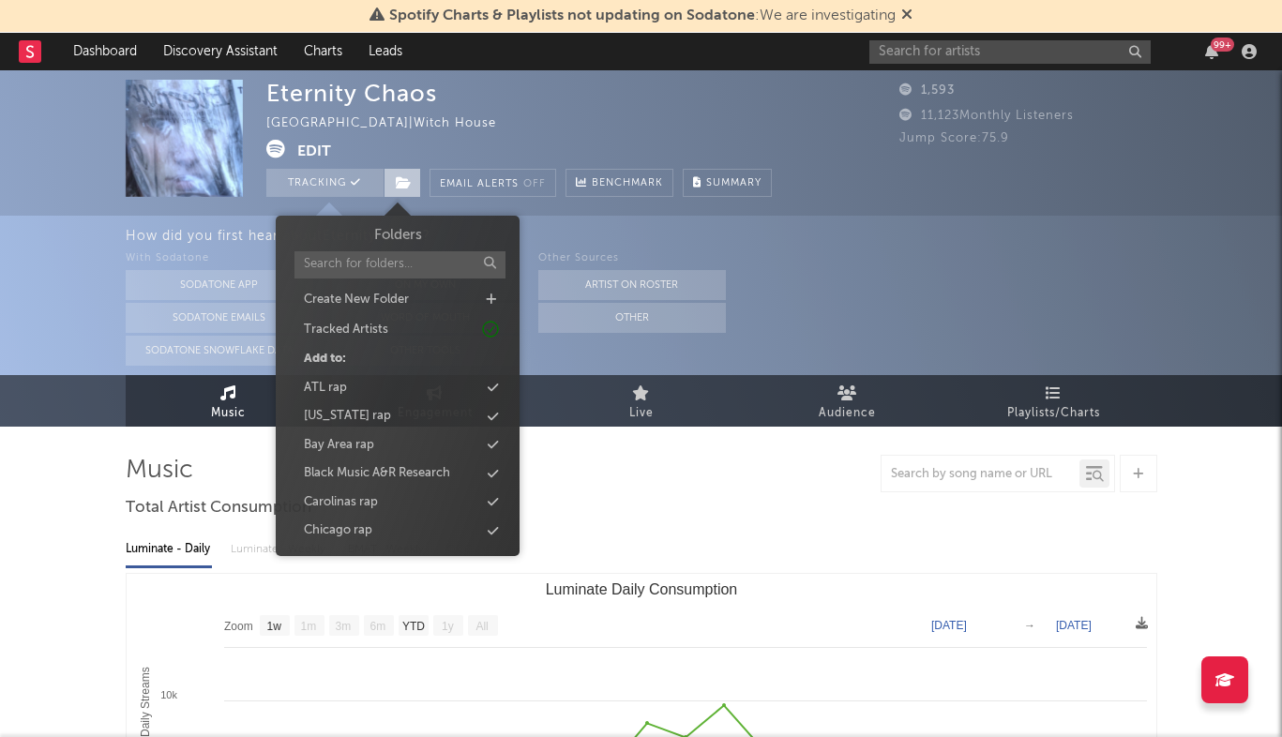
click at [410, 176] on icon at bounding box center [404, 182] width 16 height 13
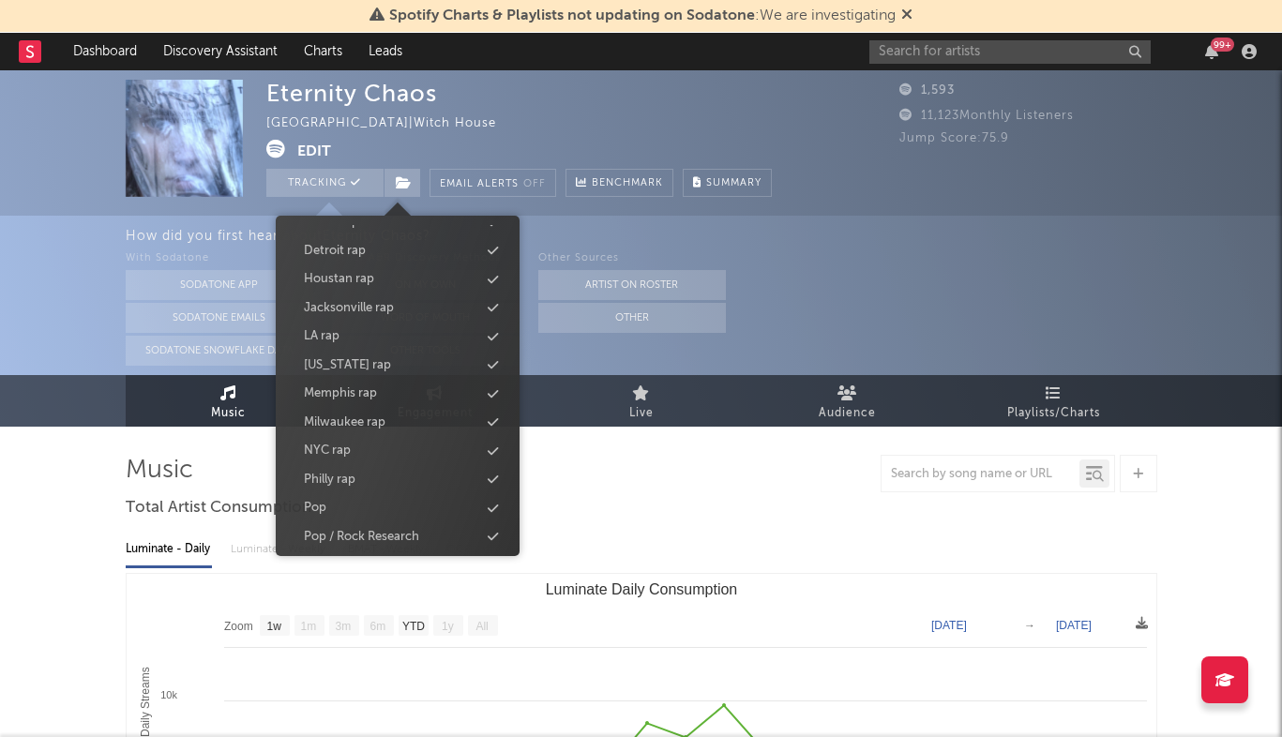
scroll to position [367, 0]
click at [395, 477] on div "Underground/Soundcloud rap" at bounding box center [390, 474] width 172 height 19
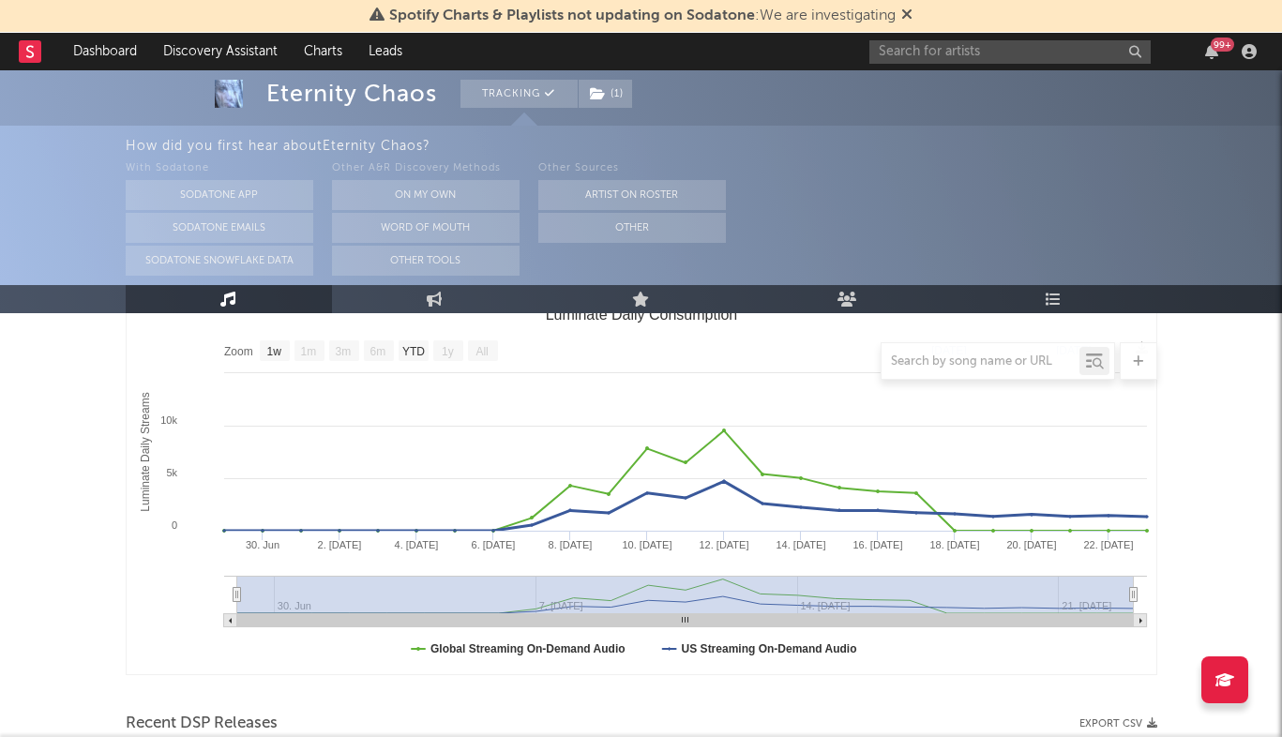
scroll to position [0, 0]
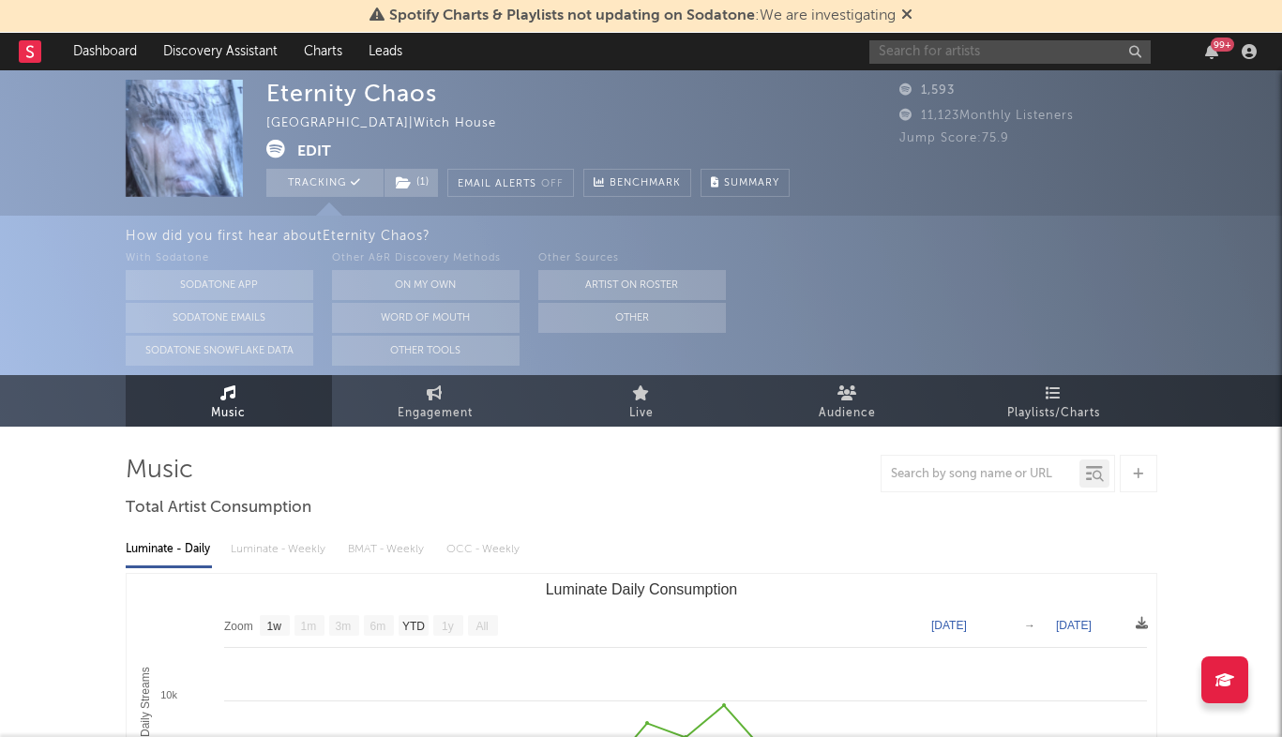
click at [906, 51] on input "text" at bounding box center [1010, 51] width 281 height 23
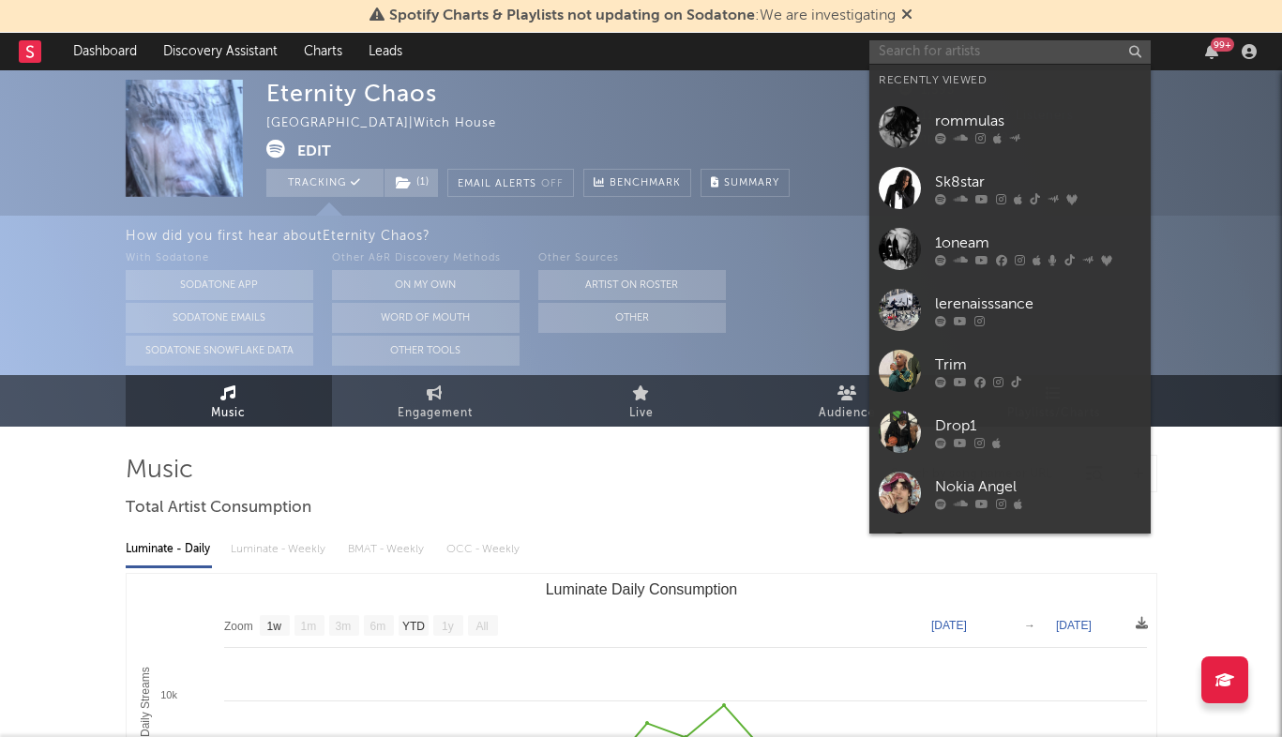
click at [906, 51] on input "text" at bounding box center [1010, 51] width 281 height 23
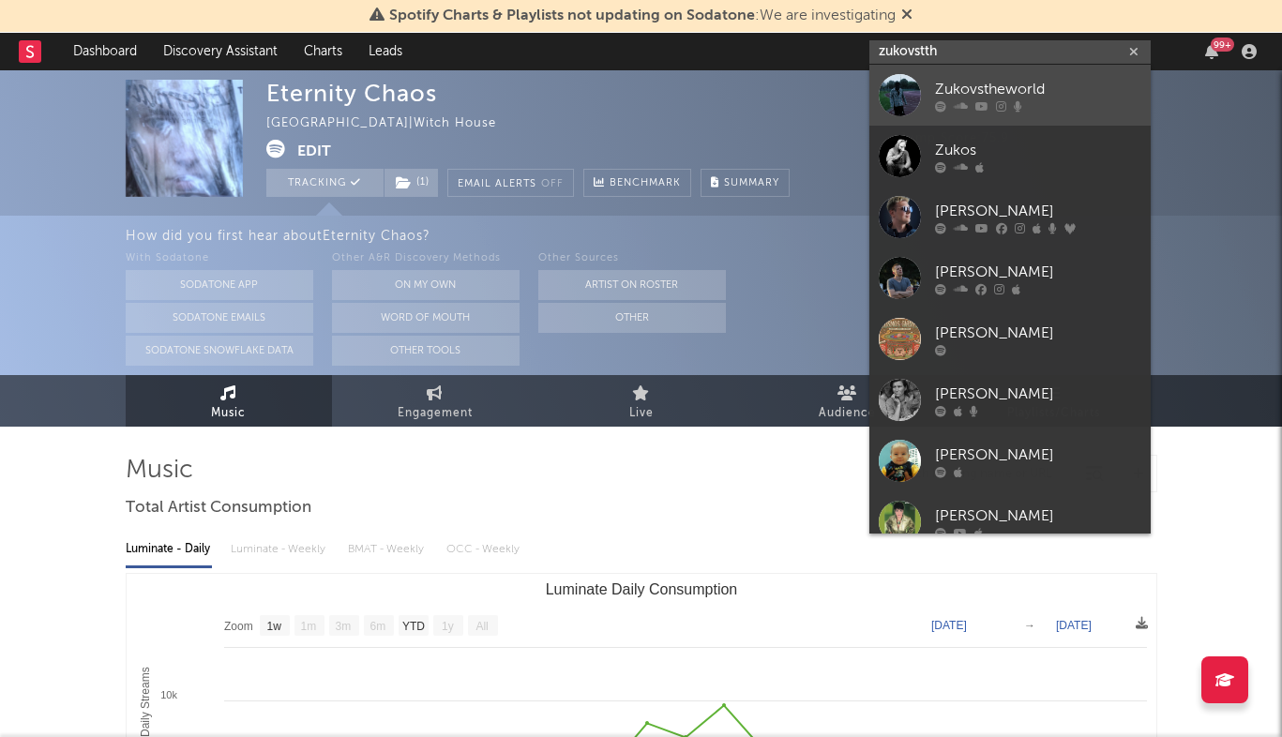
type input "zukovstth"
click at [1072, 78] on div "Zukovstheworld" at bounding box center [1038, 89] width 206 height 23
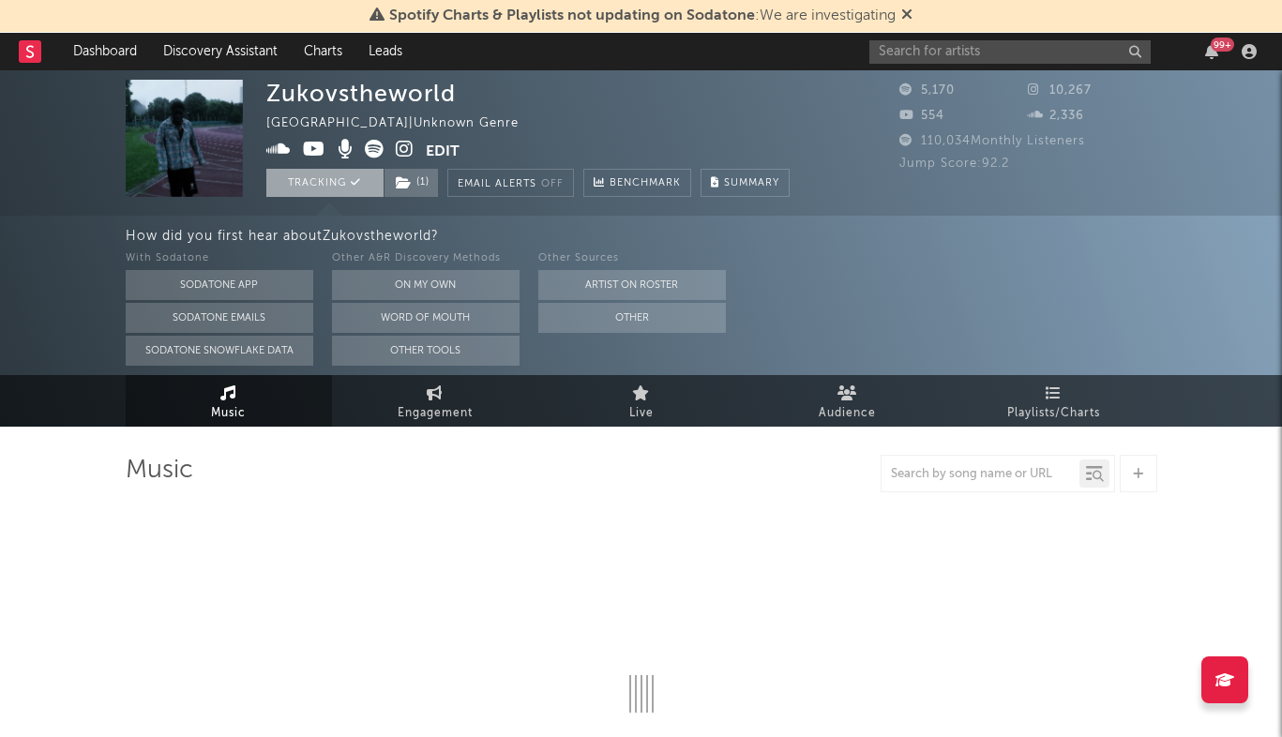
select select "1w"
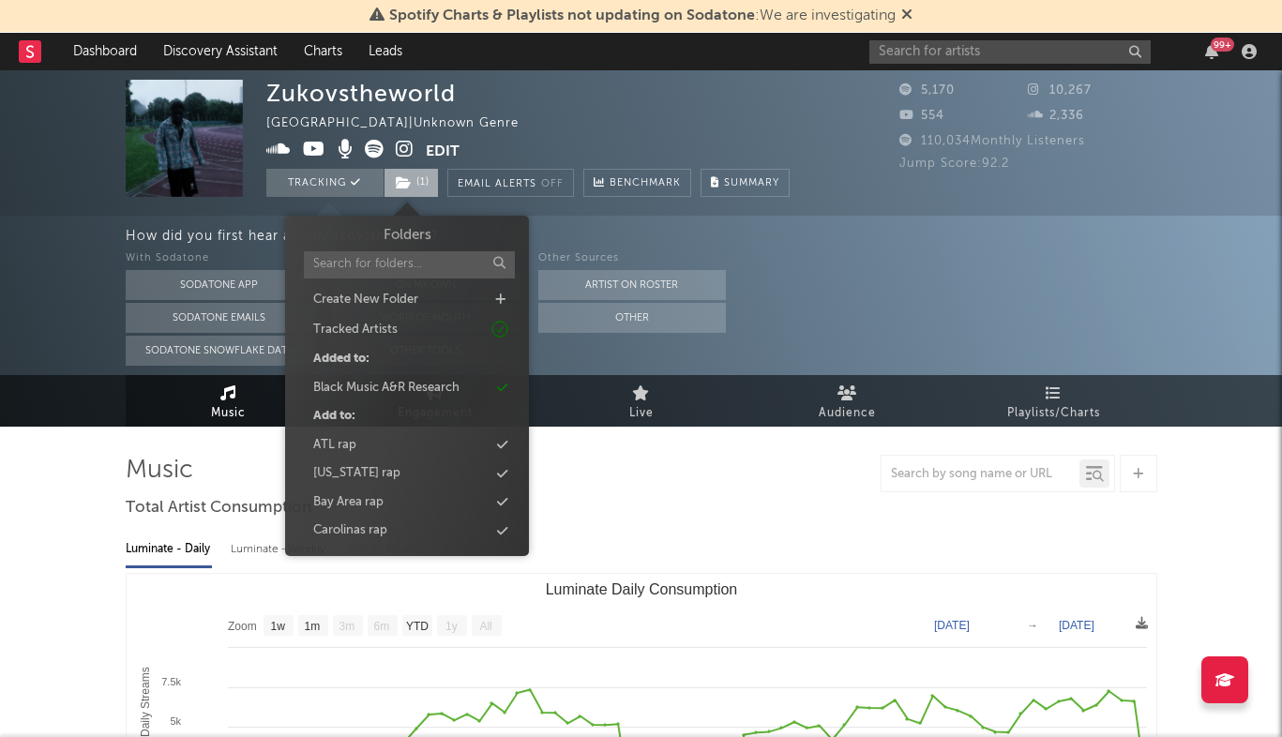
click at [398, 180] on icon at bounding box center [404, 182] width 16 height 13
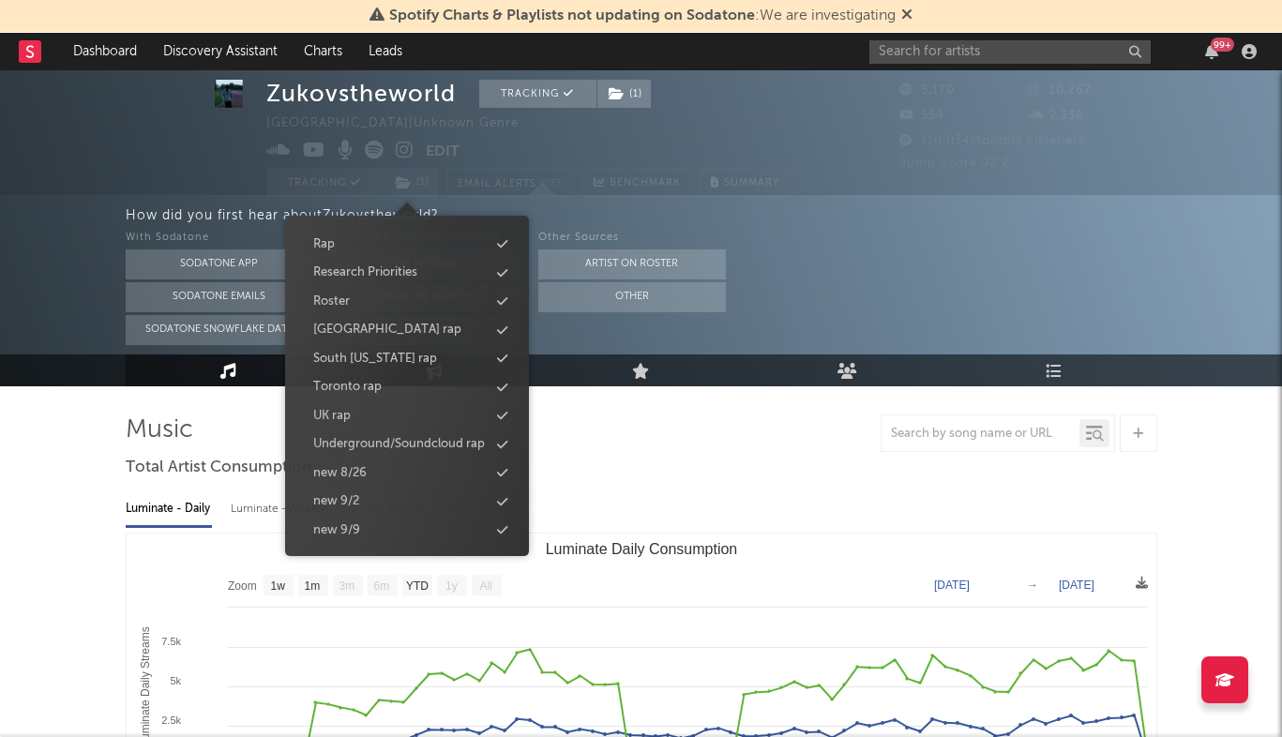
scroll to position [47, 0]
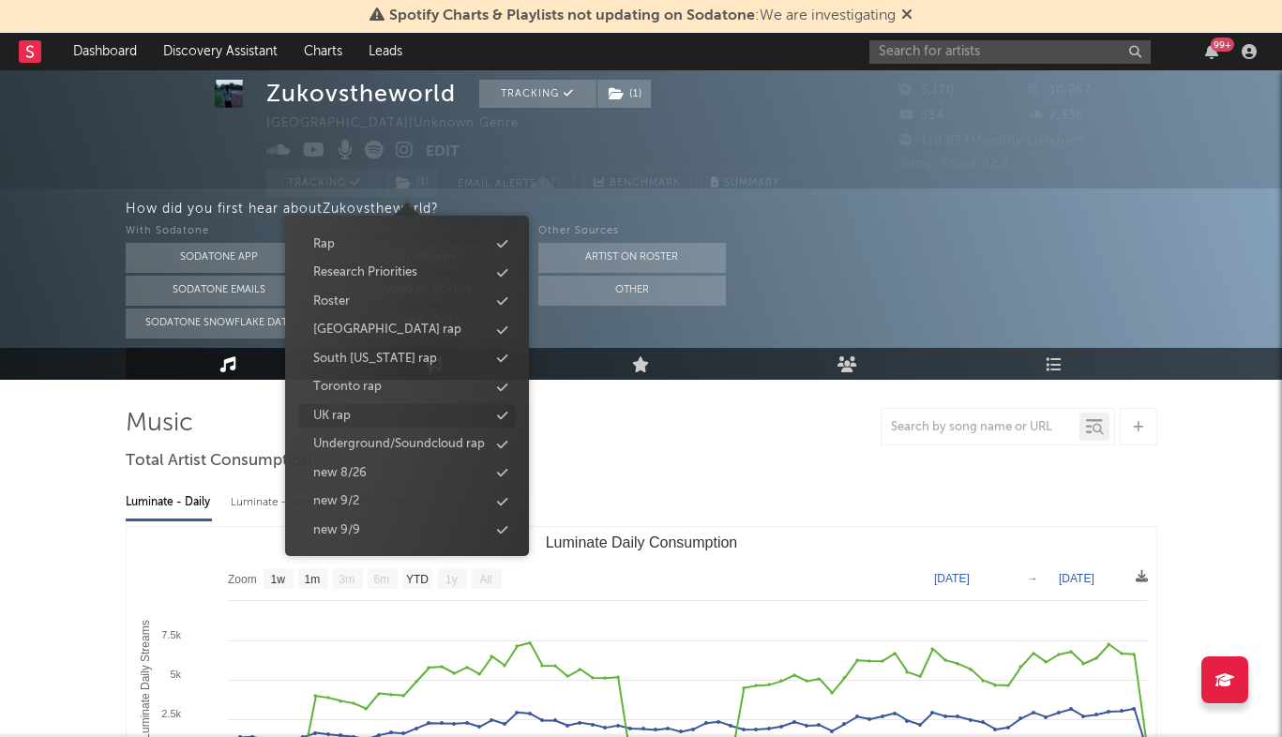
click at [402, 420] on div "UK rap" at bounding box center [407, 416] width 216 height 24
click at [398, 439] on div "Underground/Soundcloud rap" at bounding box center [400, 444] width 172 height 19
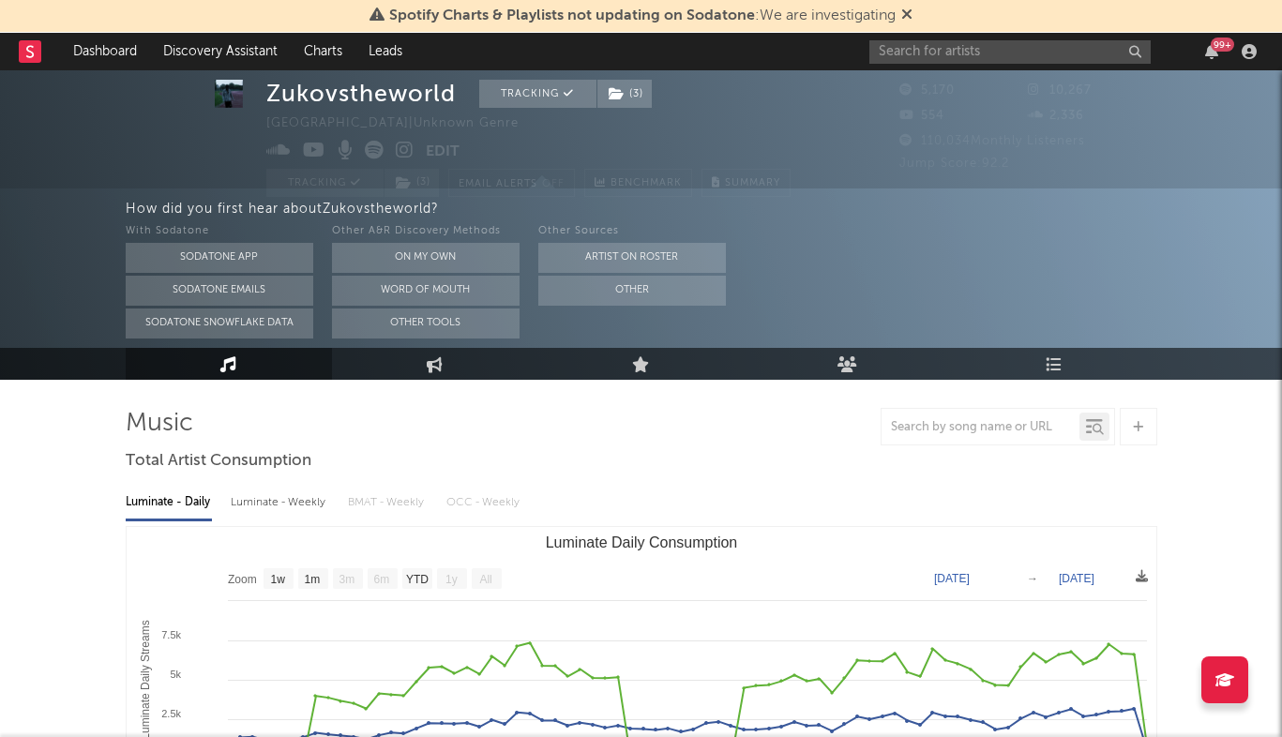
click at [596, 435] on div at bounding box center [642, 427] width 1032 height 38
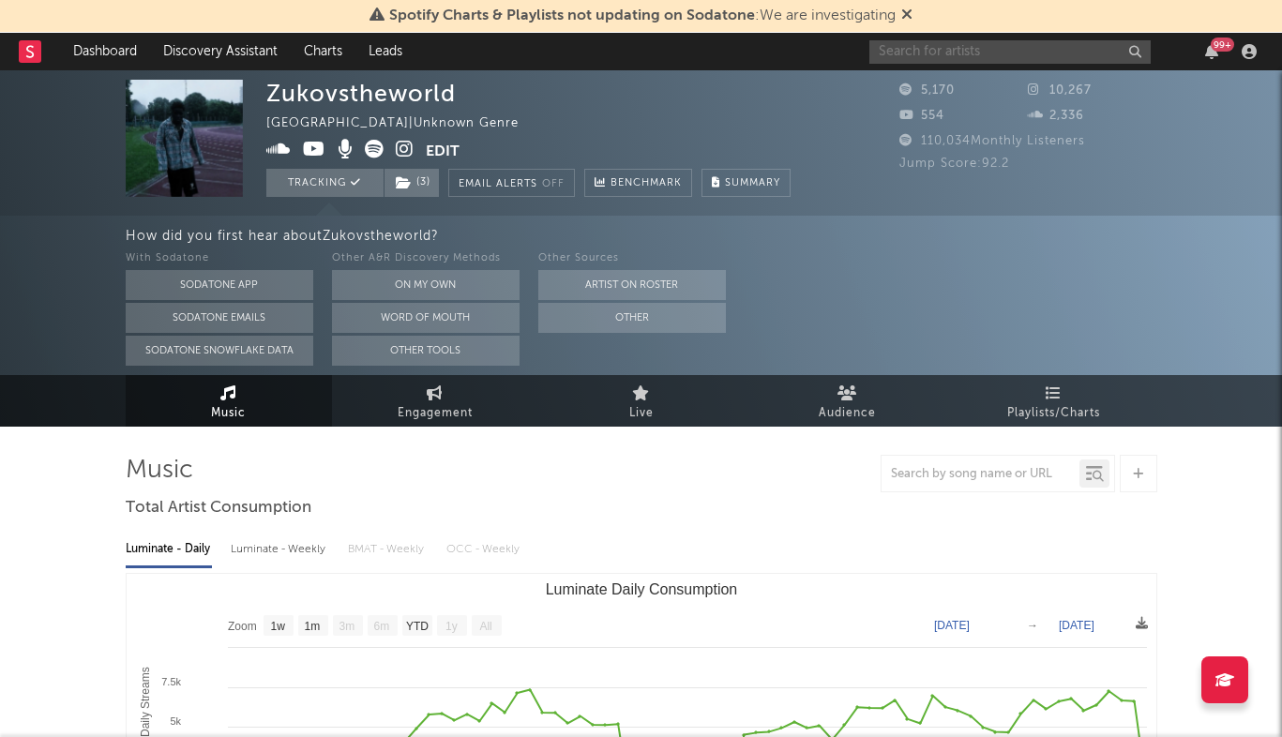
click at [963, 48] on input "text" at bounding box center [1010, 51] width 281 height 23
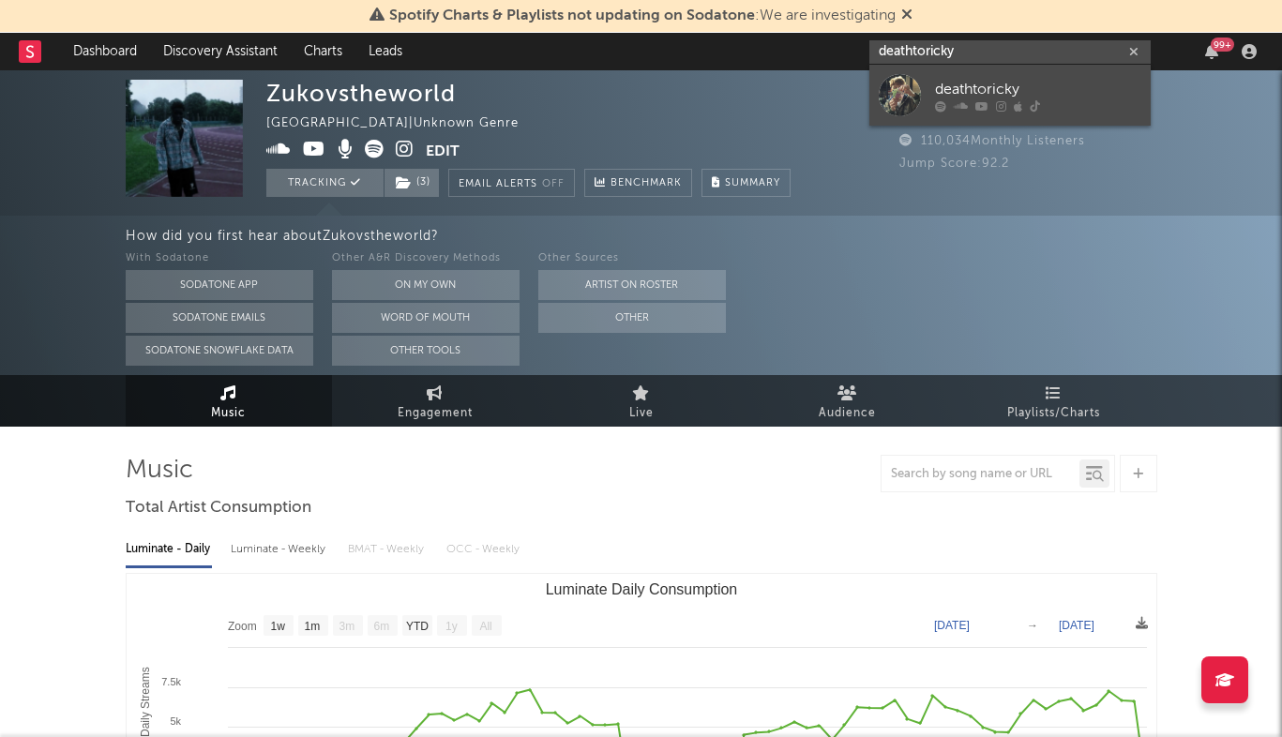
type input "deathtoricky"
click at [1057, 82] on div "deathtoricky" at bounding box center [1038, 89] width 206 height 23
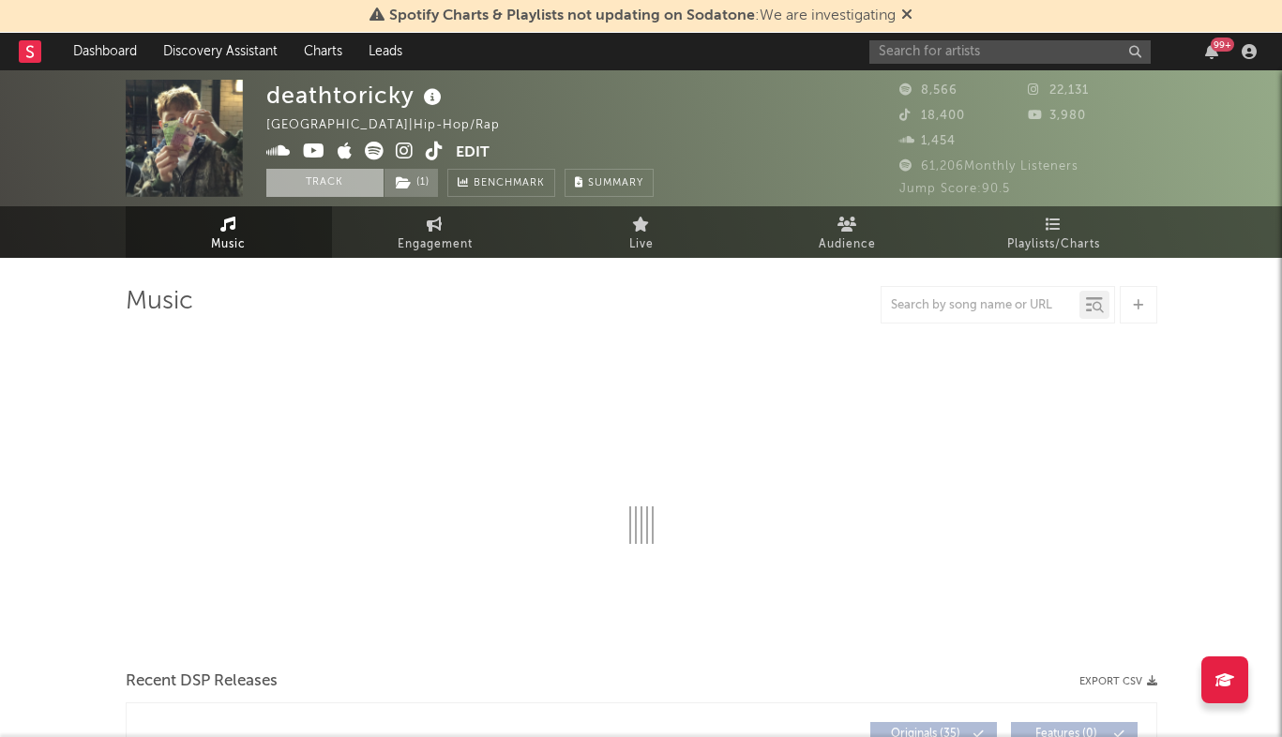
click at [364, 183] on button "Track" at bounding box center [324, 183] width 117 height 28
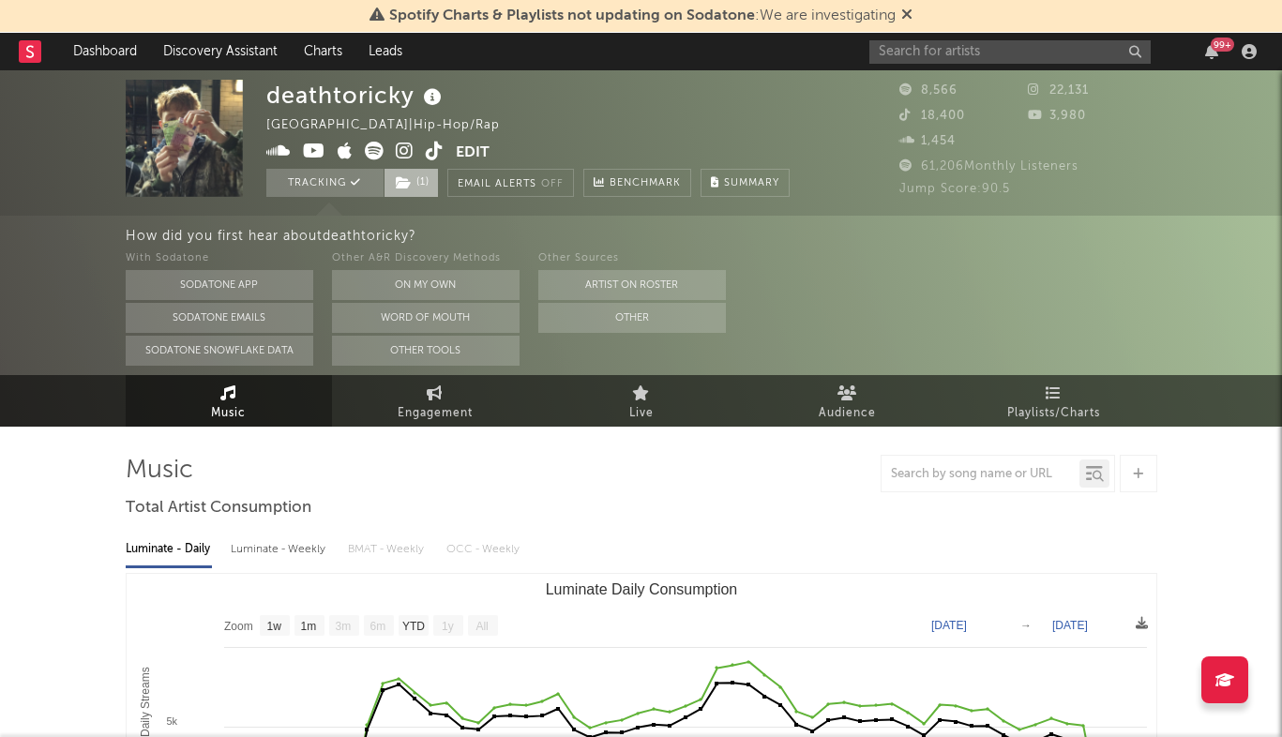
click at [405, 182] on icon at bounding box center [404, 182] width 16 height 13
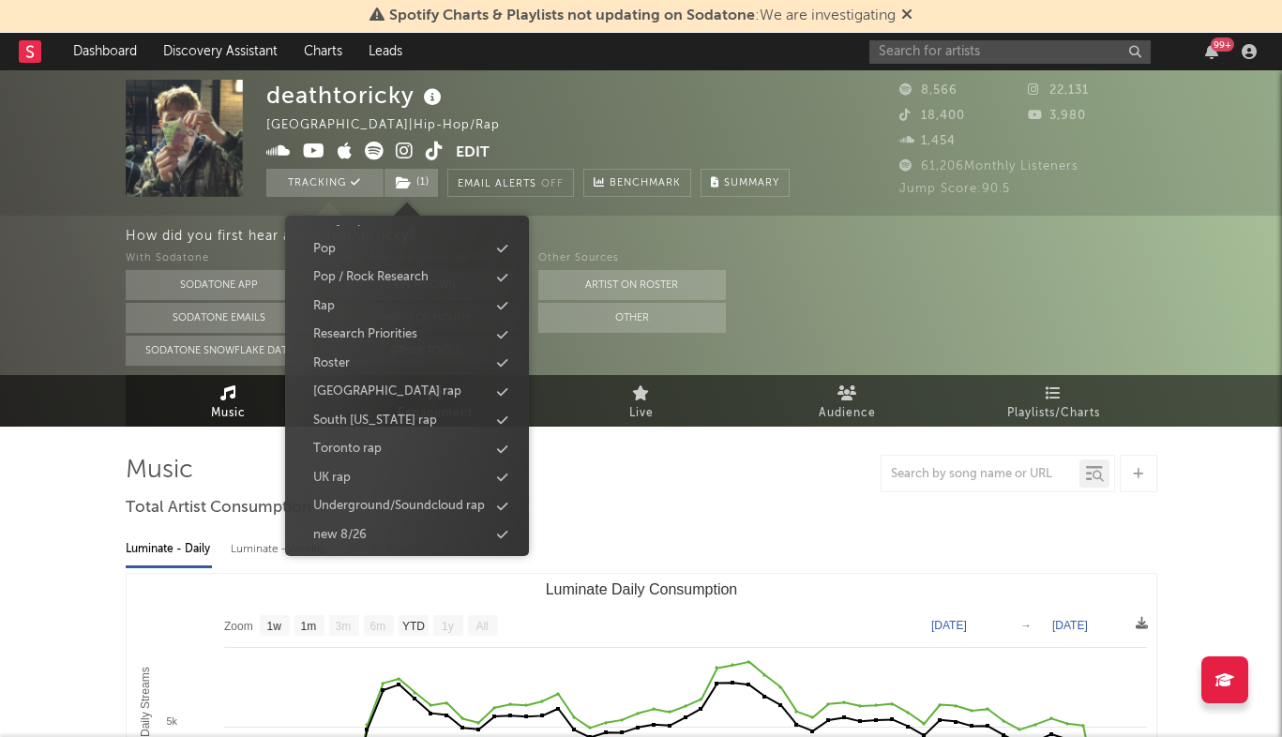
scroll to position [716, 0]
click at [398, 435] on div "Underground/Soundcloud rap" at bounding box center [399, 444] width 172 height 19
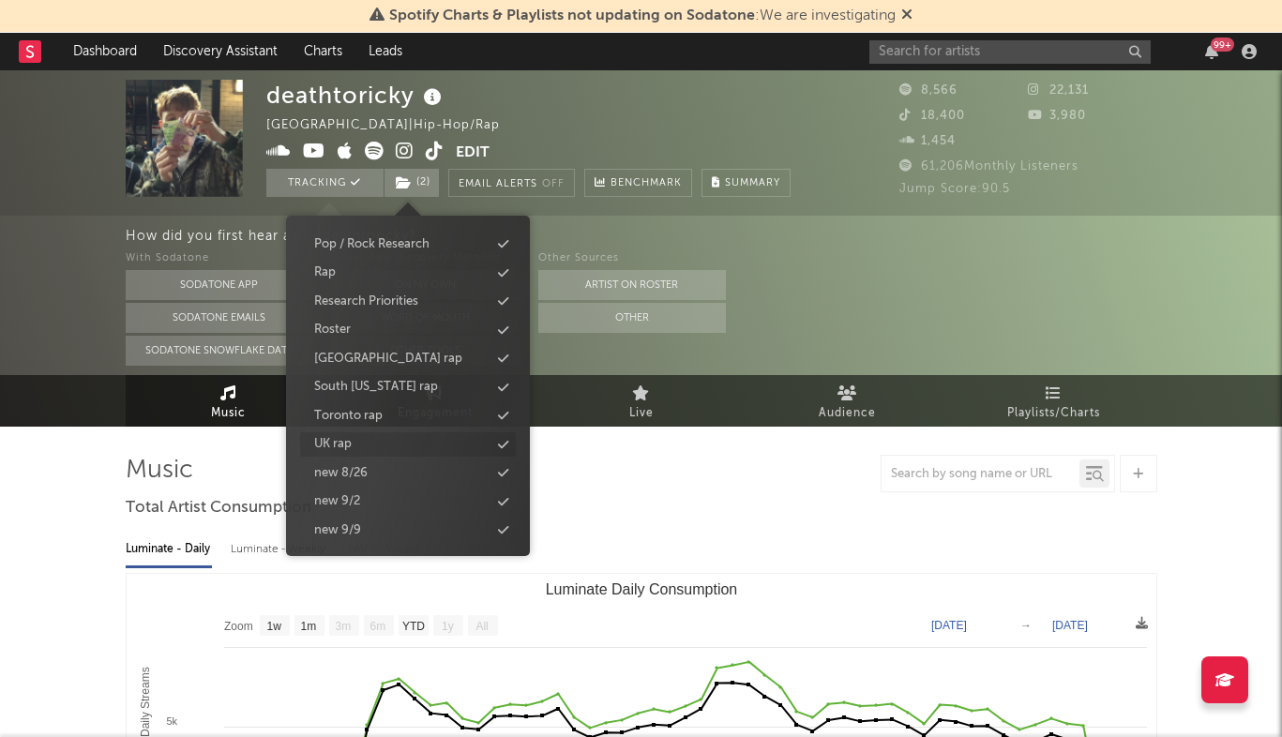
click at [381, 443] on div "UK rap" at bounding box center [408, 444] width 216 height 24
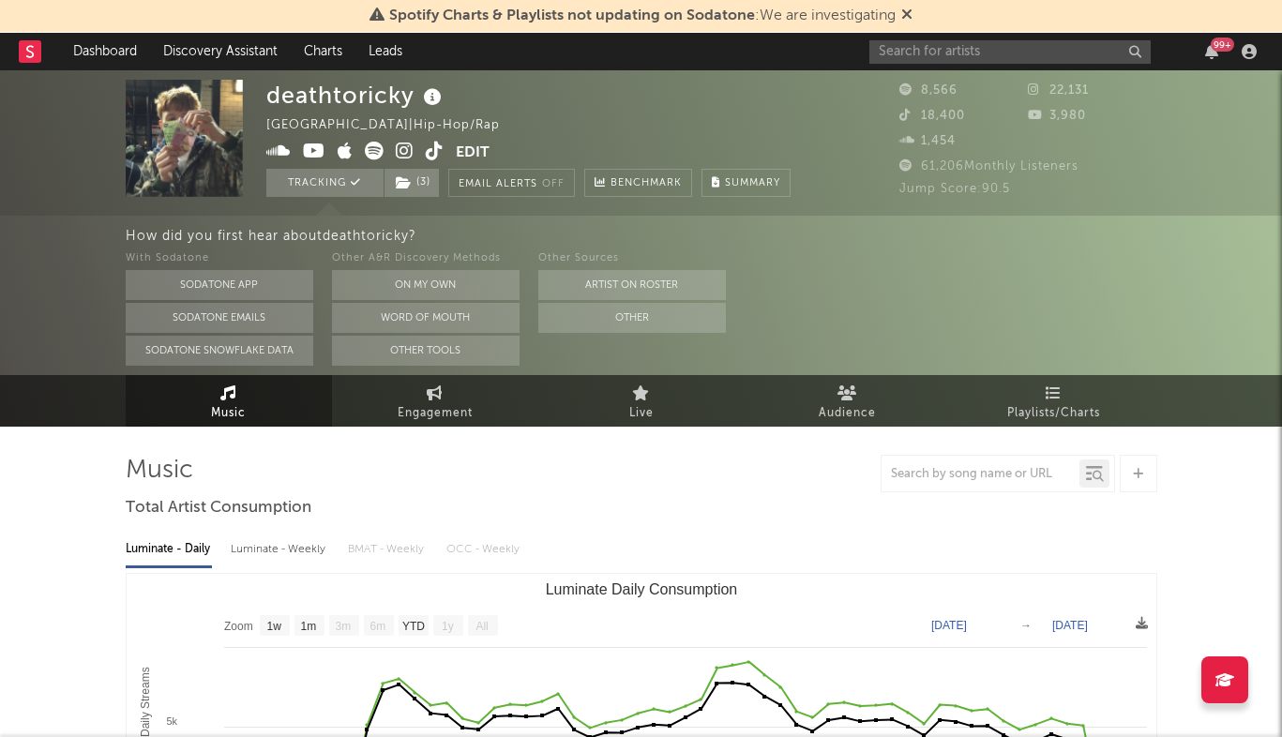
click at [908, 310] on div "With Sodatone Sodatone App Sodatone Emails Sodatone Snowflake Data Other A&R Di…" at bounding box center [705, 307] width 1158 height 118
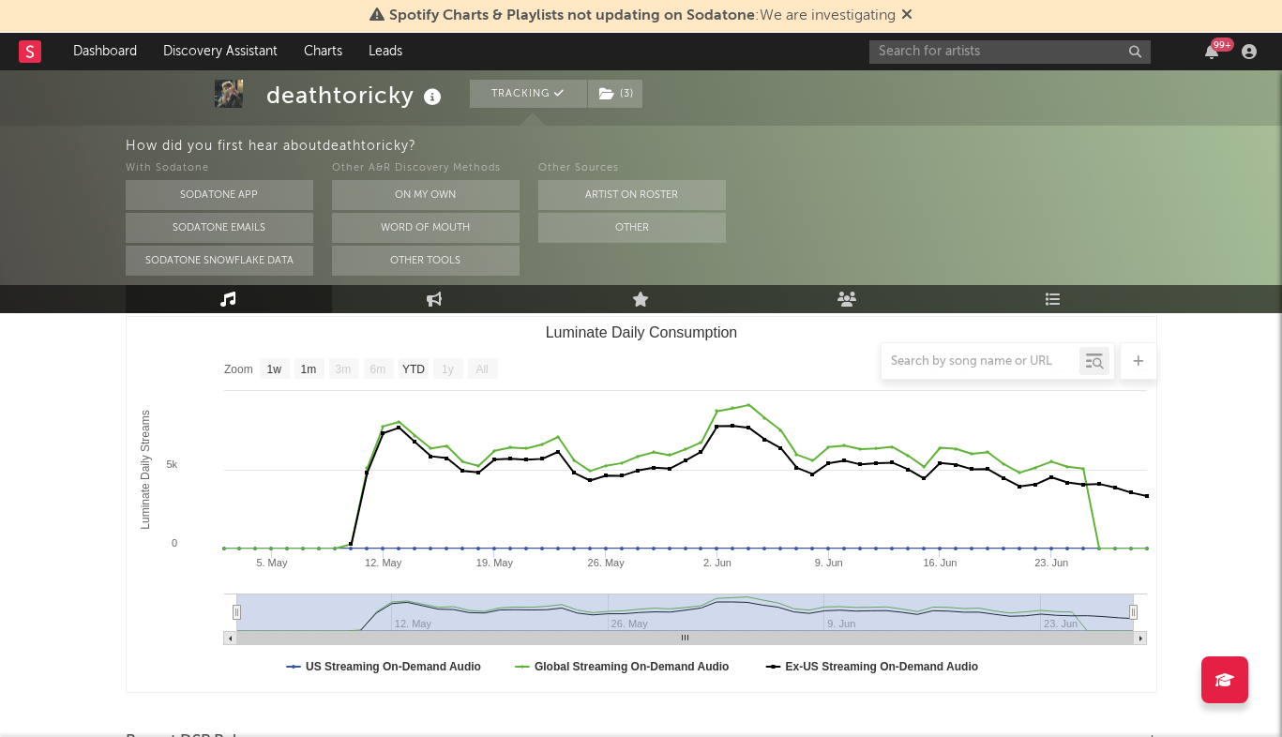
scroll to position [253, 0]
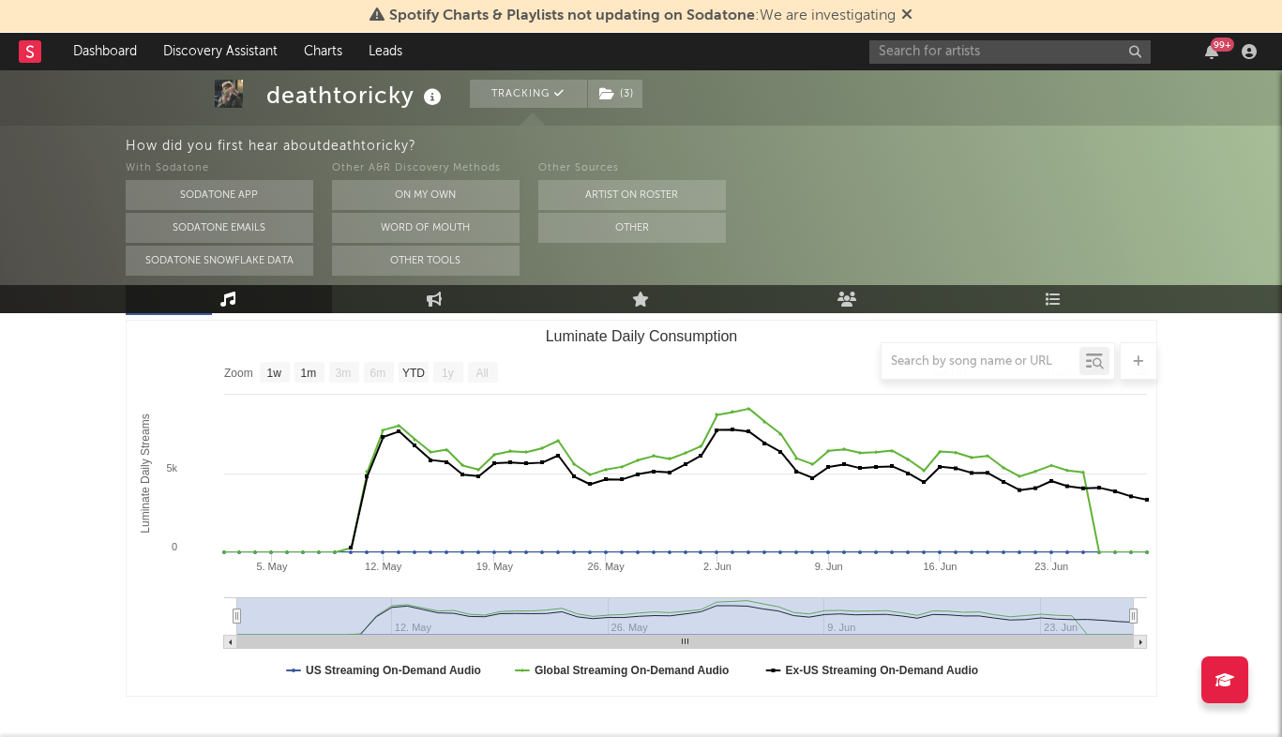
drag, startPoint x: 1133, startPoint y: 615, endPoint x: 1214, endPoint y: 609, distance: 80.9
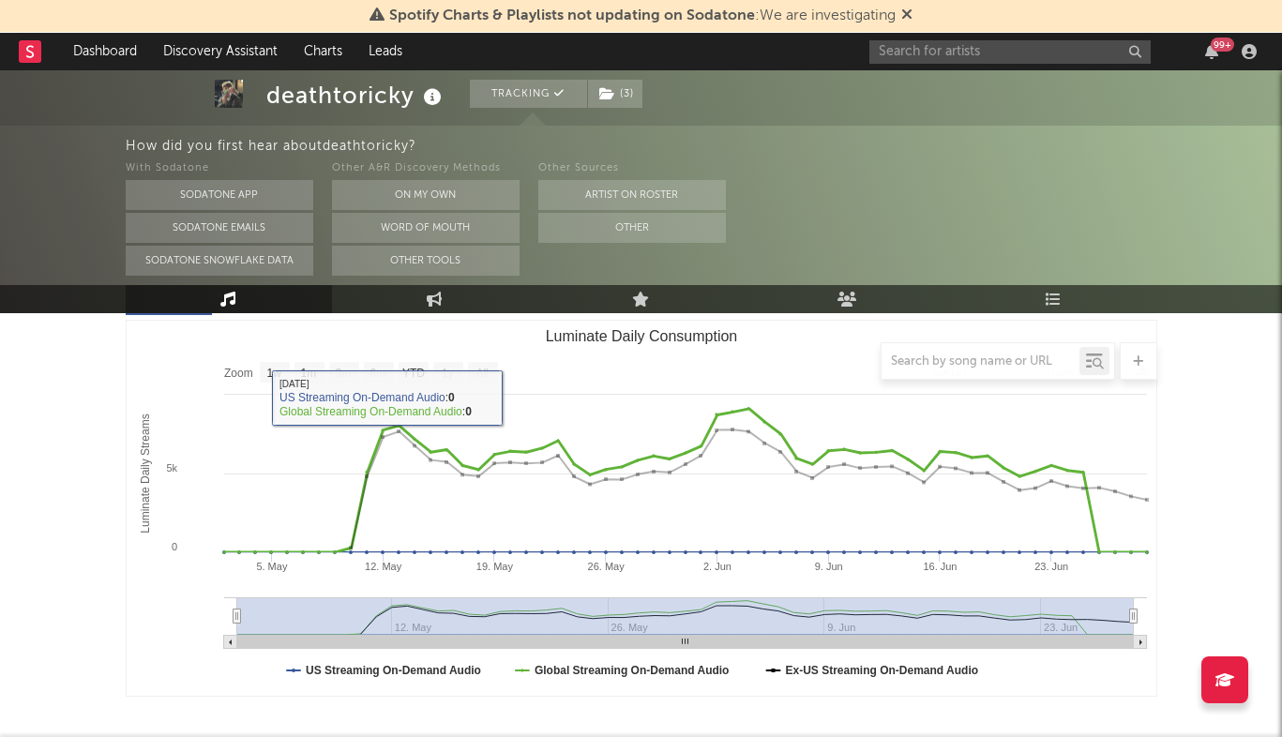
click at [271, 382] on rect "Luminate Daily Consumption" at bounding box center [275, 372] width 30 height 21
select select "1w"
type input "2025-06-23"
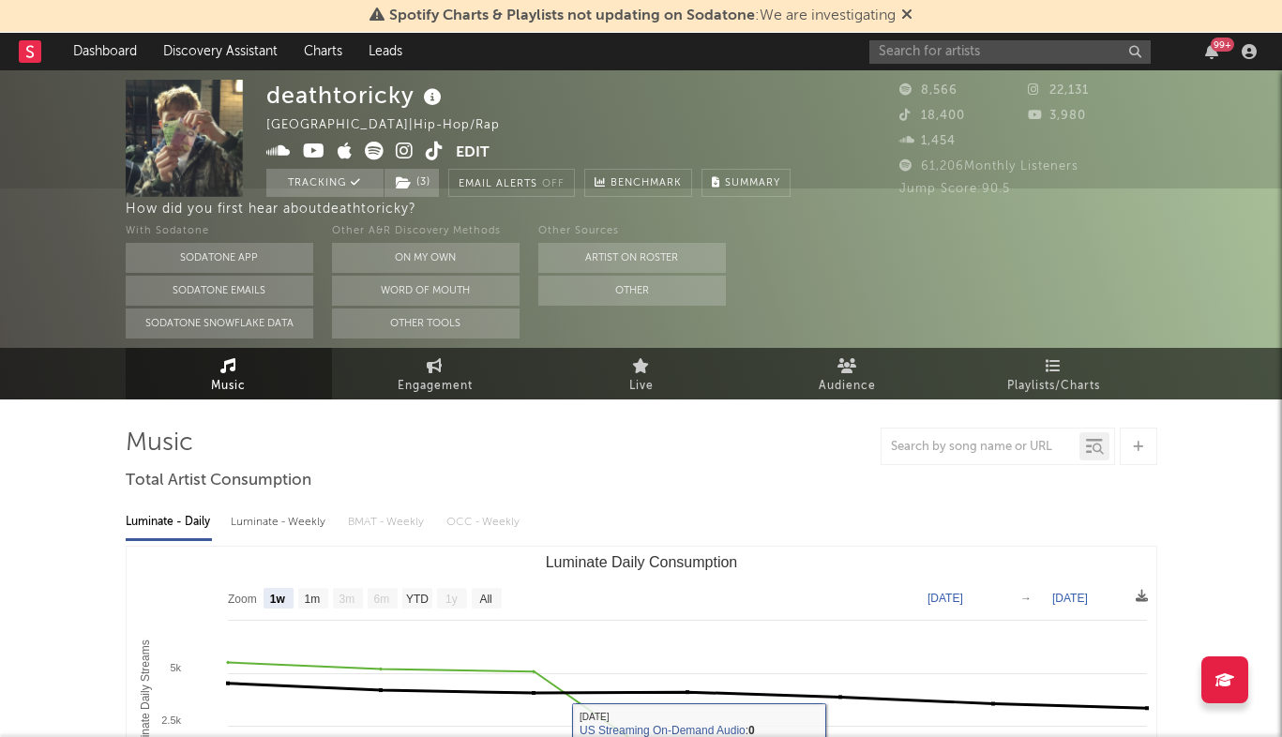
scroll to position [0, 0]
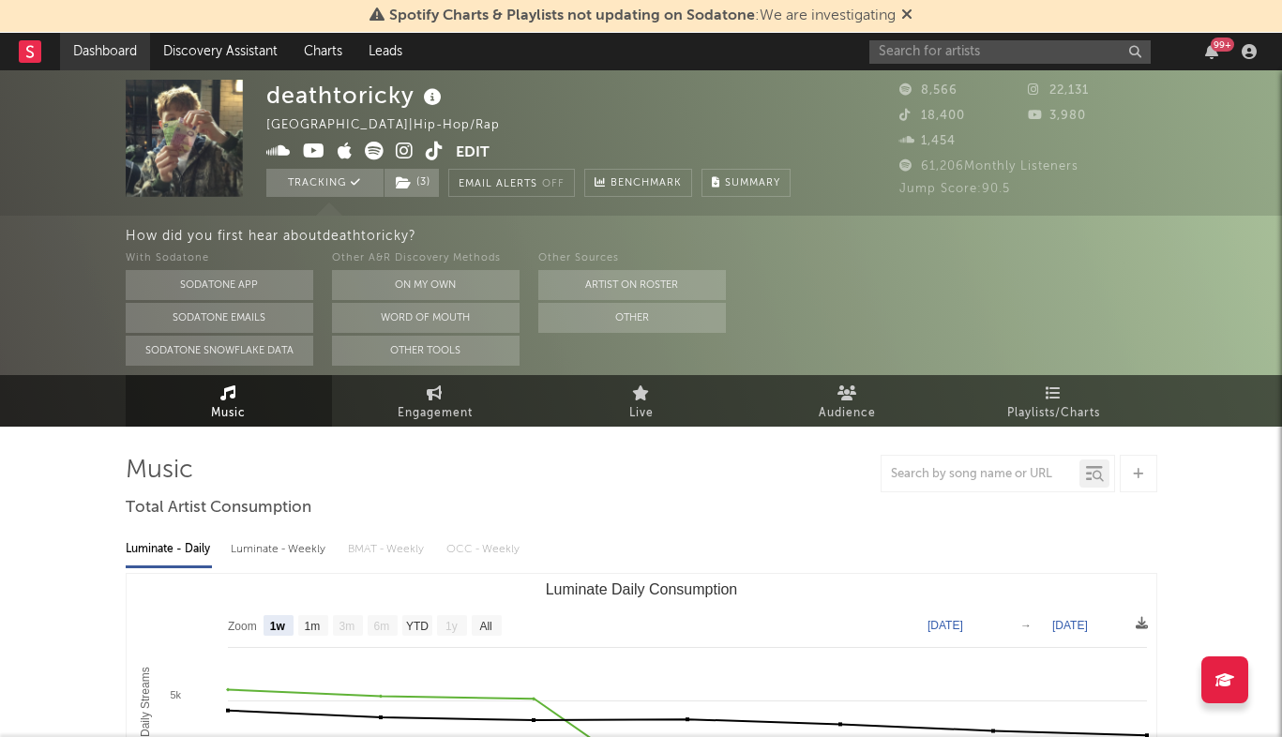
click at [98, 55] on link "Dashboard" at bounding box center [105, 52] width 90 height 38
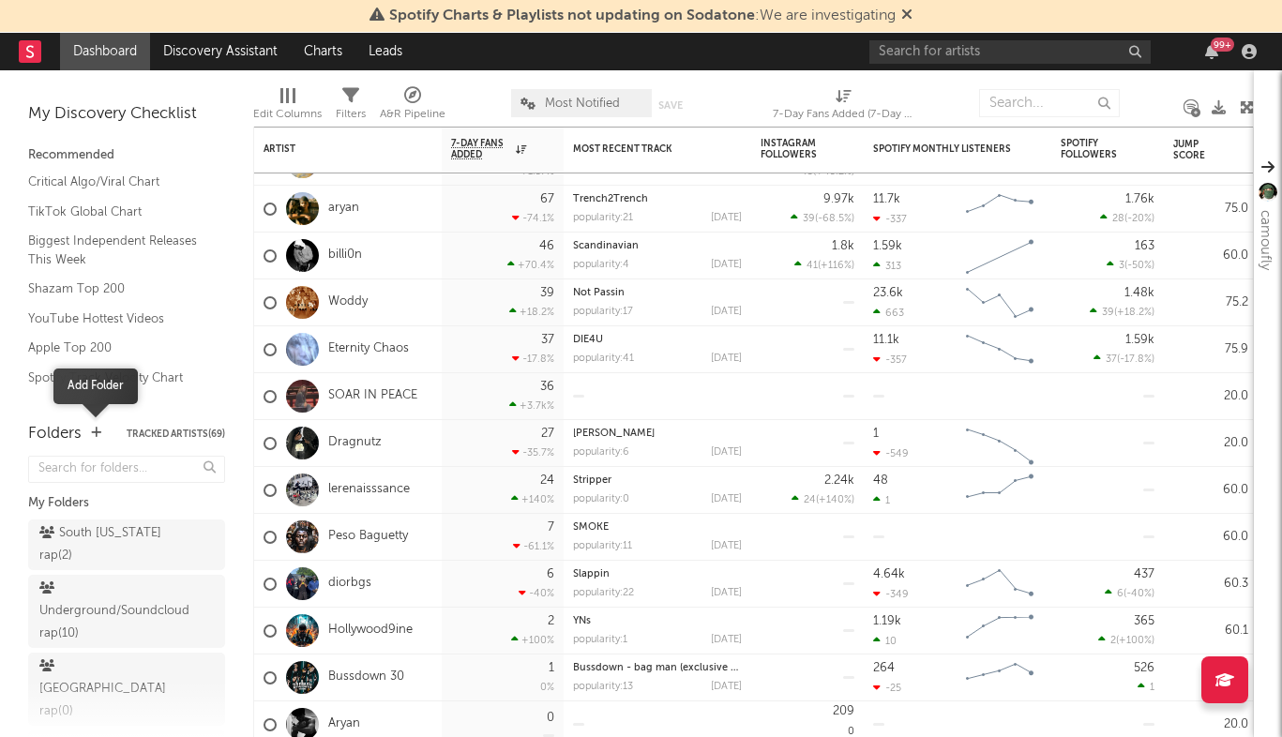
click at [97, 431] on icon "button" at bounding box center [96, 433] width 10 height 12
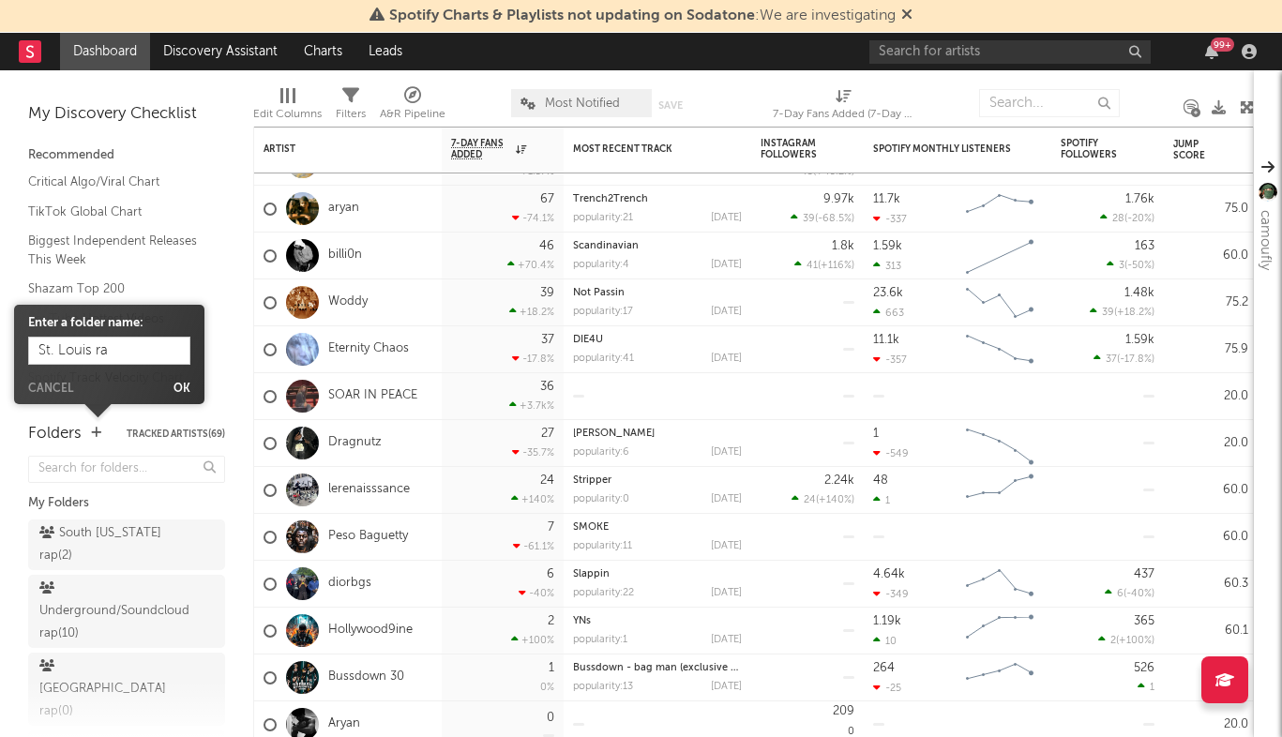
type input "St. Louis rap"
click at [184, 384] on button "Ok" at bounding box center [182, 389] width 17 height 11
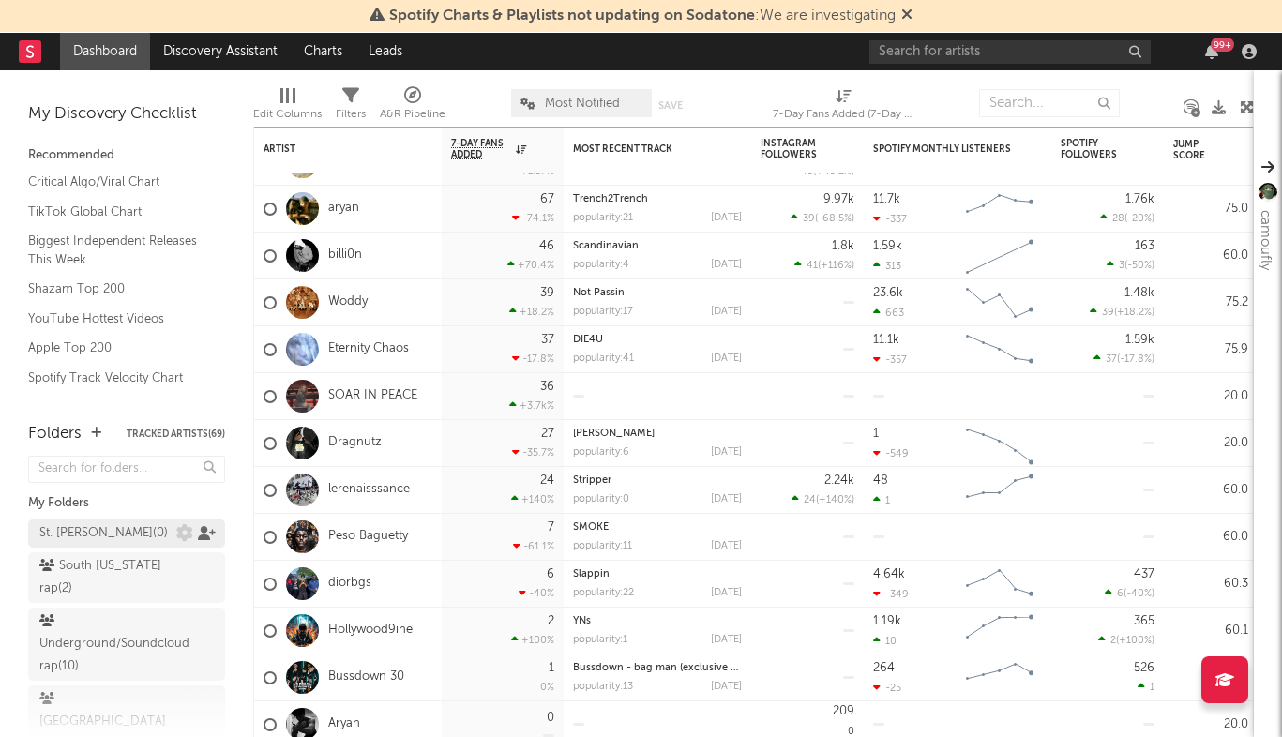
click at [205, 534] on icon at bounding box center [207, 533] width 18 height 14
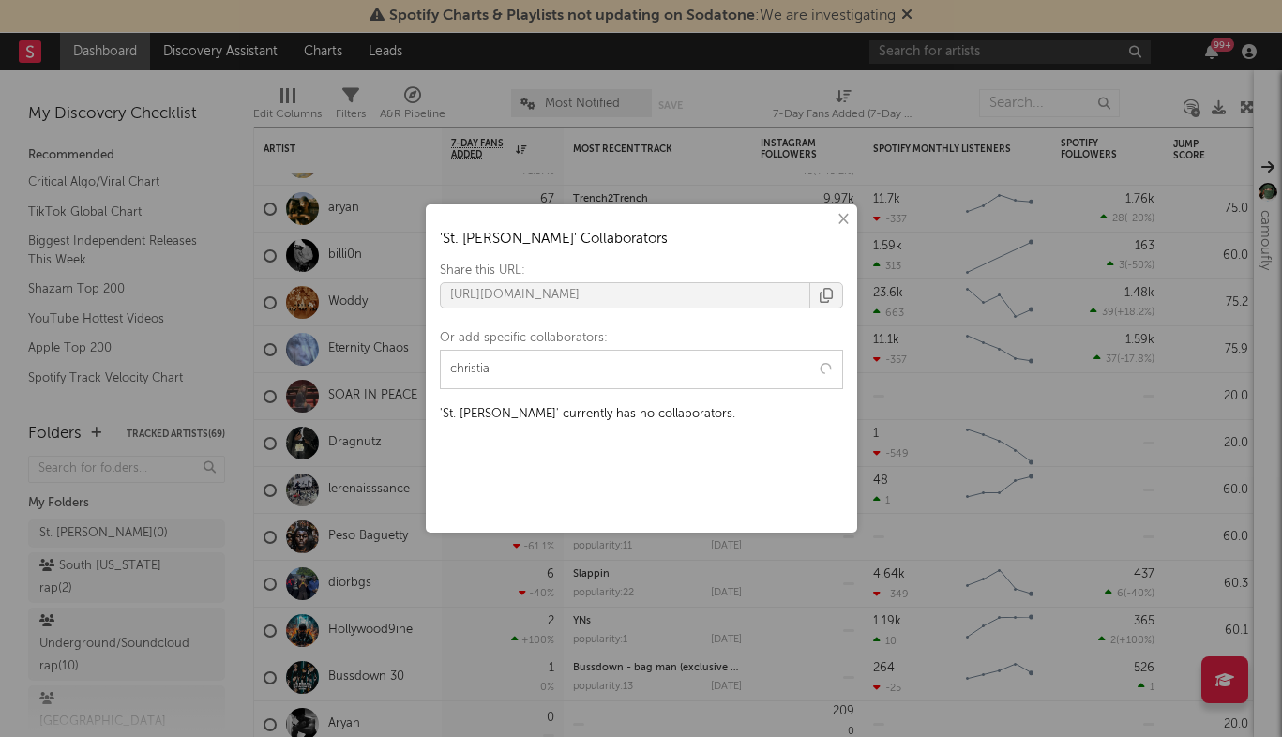
type input "christian"
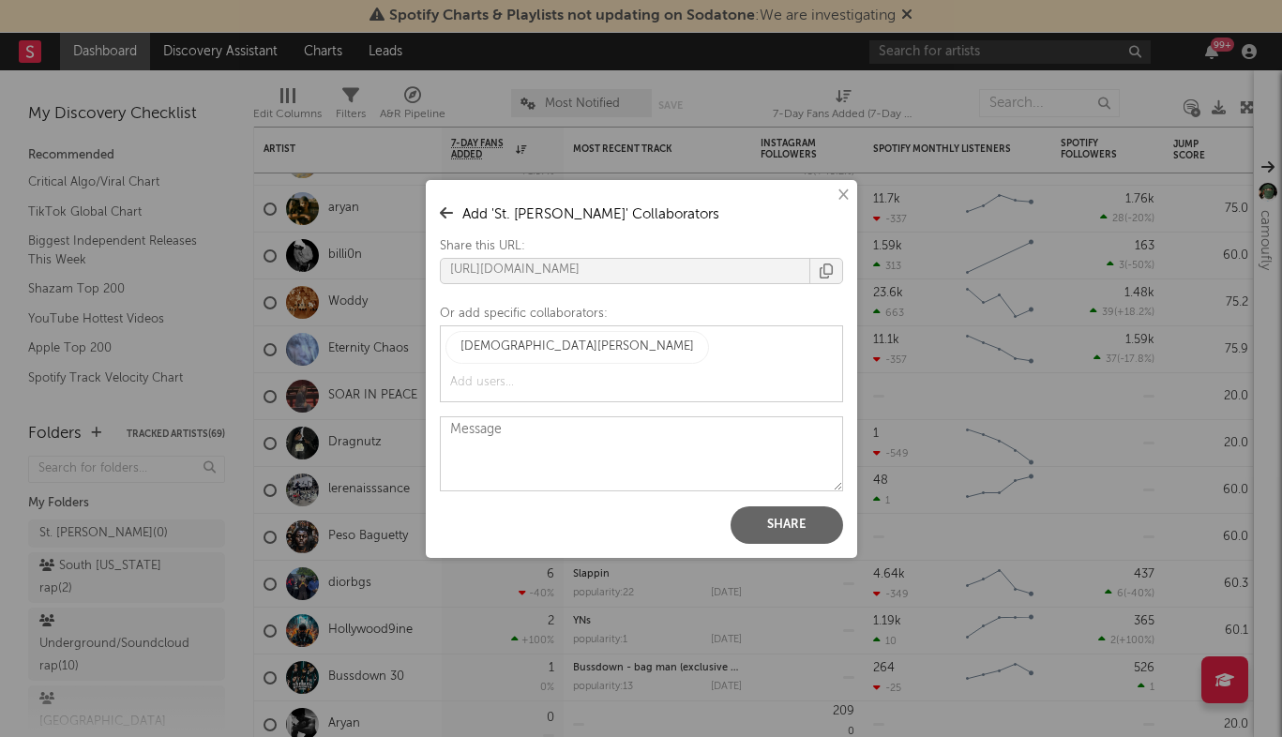
click at [779, 507] on button "Share" at bounding box center [787, 526] width 113 height 38
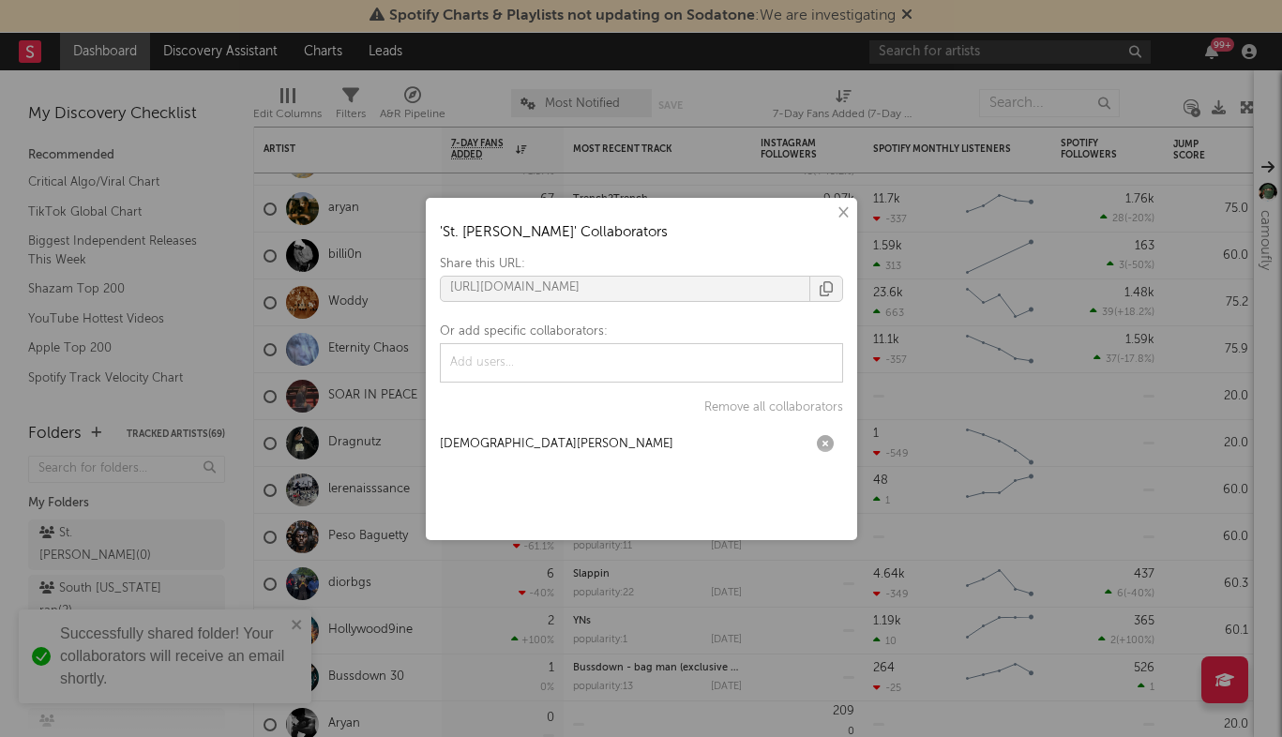
click at [430, 251] on div "× ' St. Louis rap ' Collaborators Share this URL: https://app.sodatone.com/fold…" at bounding box center [641, 369] width 431 height 342
click at [842, 213] on button "×" at bounding box center [842, 213] width 21 height 21
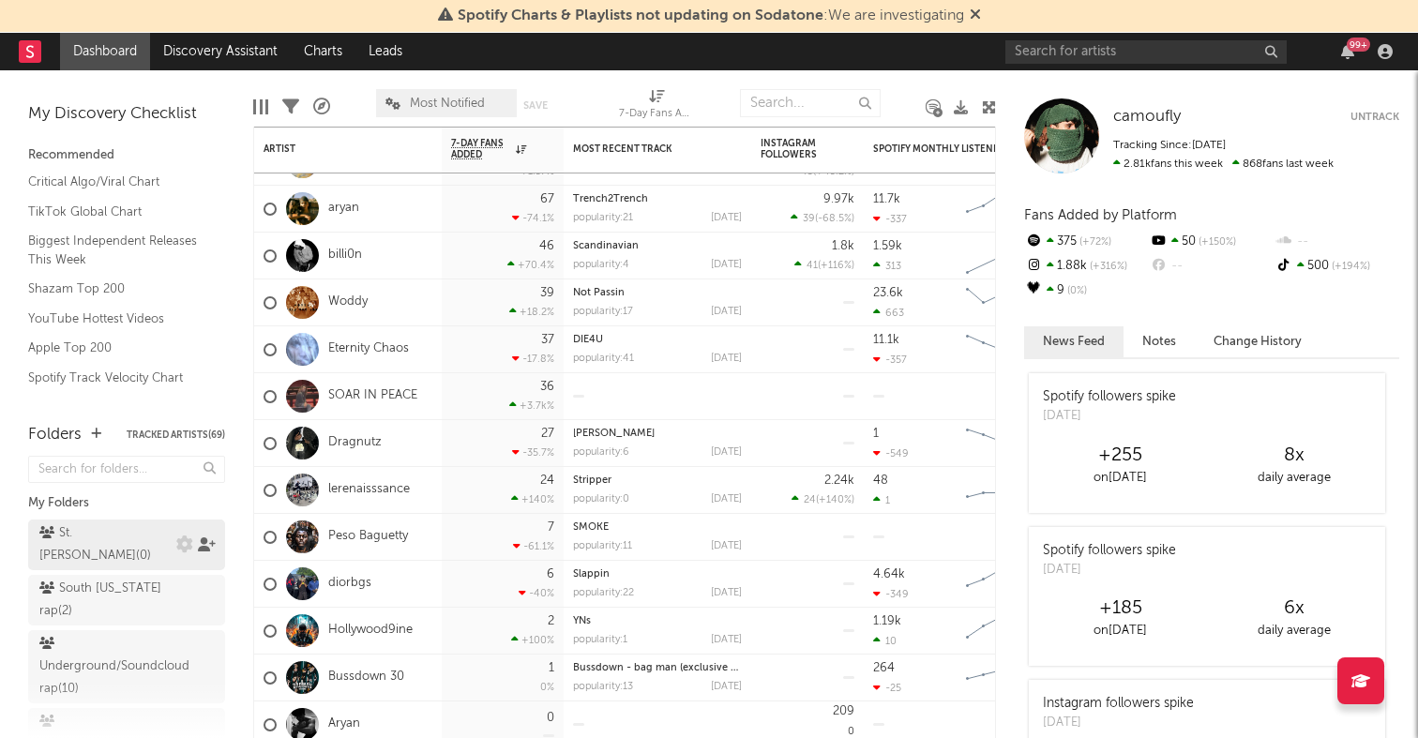
click at [202, 537] on icon at bounding box center [207, 544] width 18 height 14
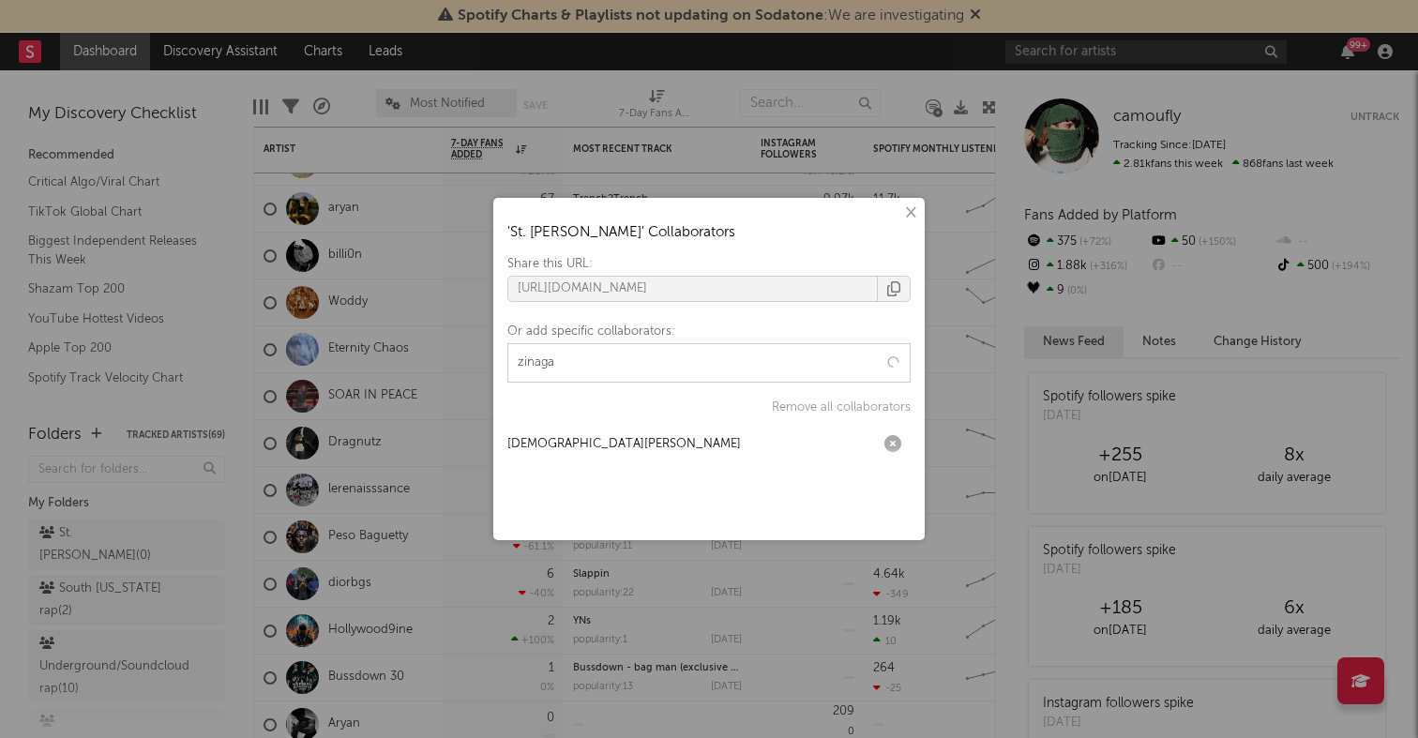
type input "zinagas"
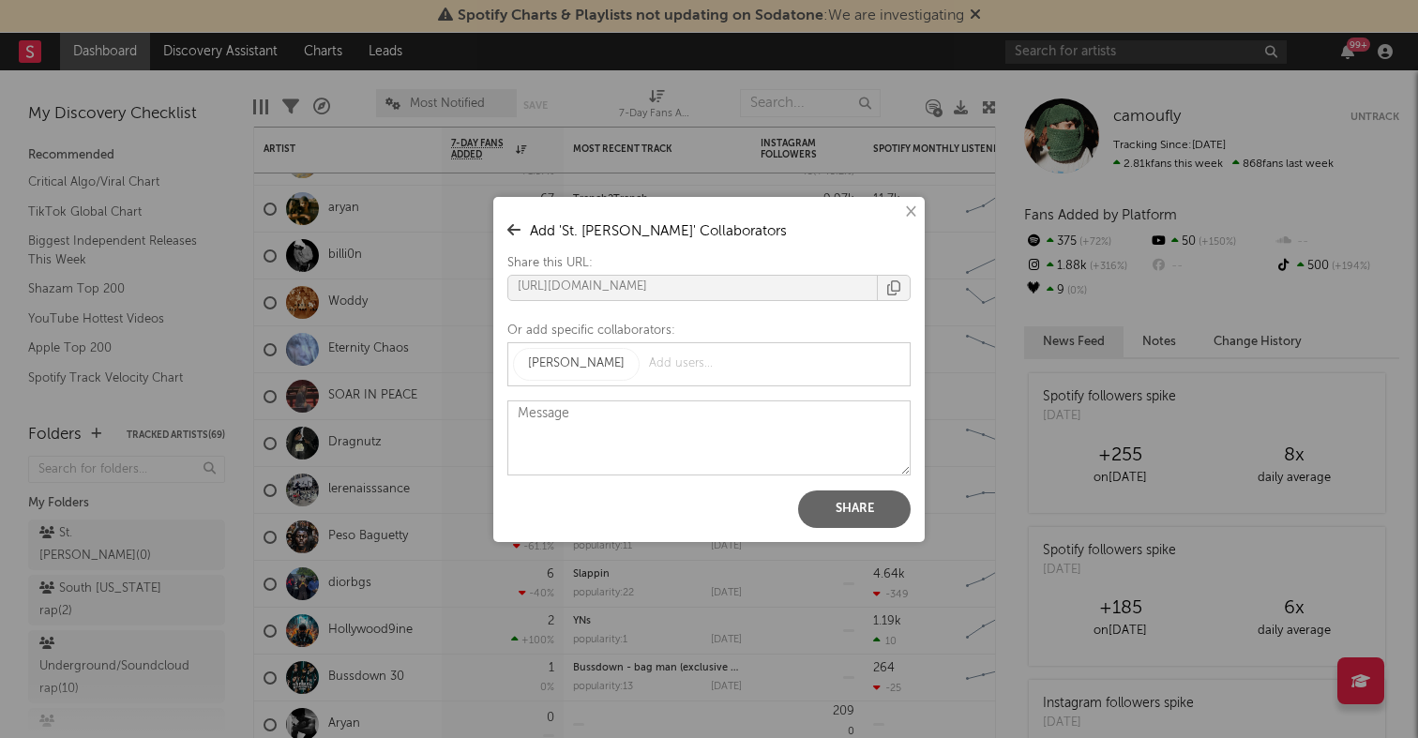
click at [866, 500] on button "Share" at bounding box center [854, 510] width 113 height 38
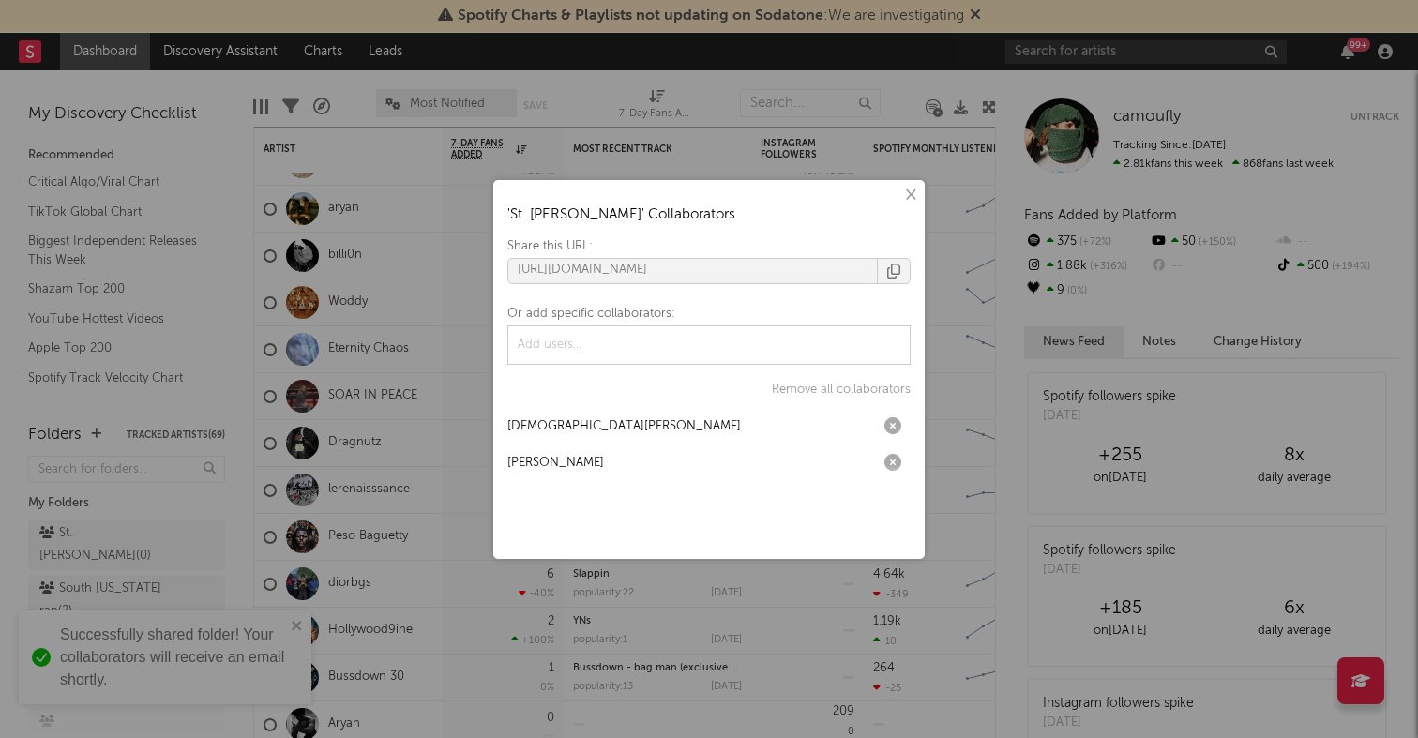
click at [910, 195] on button "×" at bounding box center [910, 195] width 21 height 21
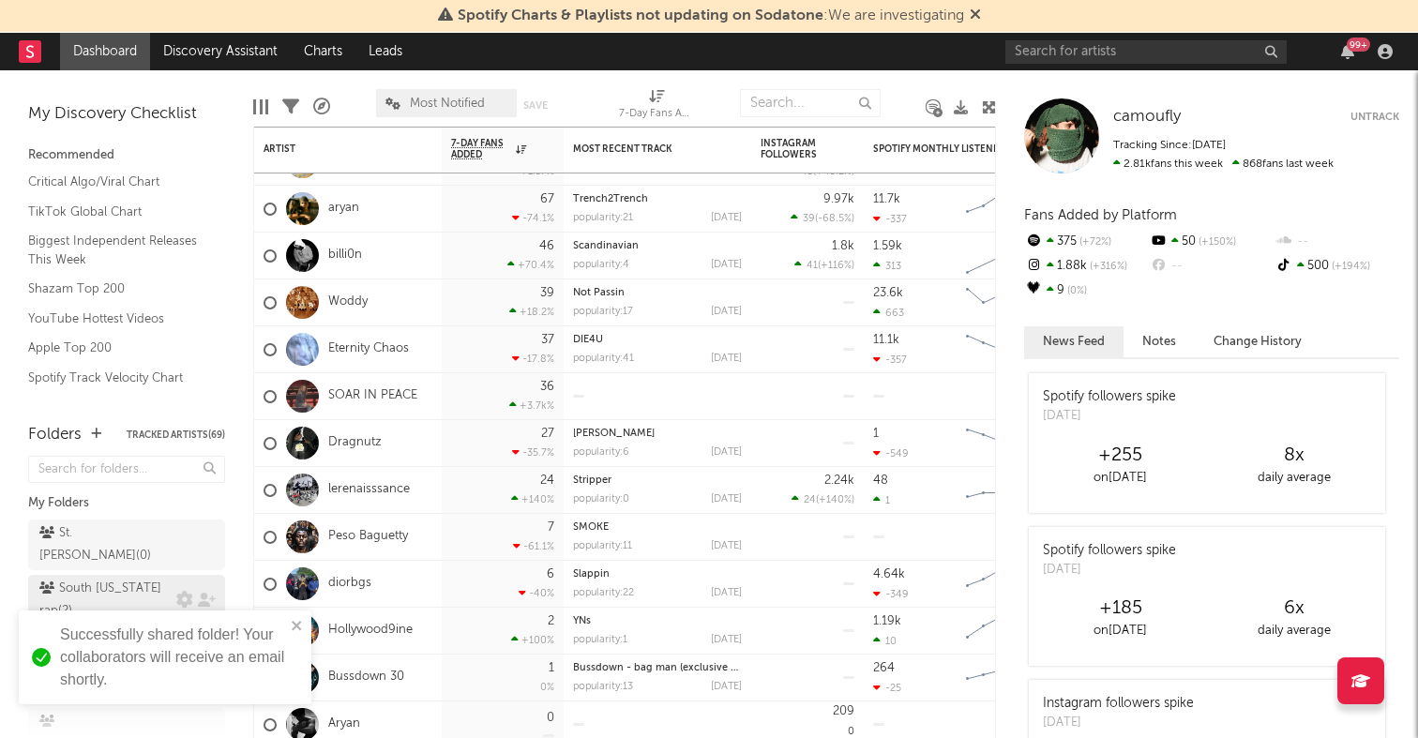
scroll to position [68, 0]
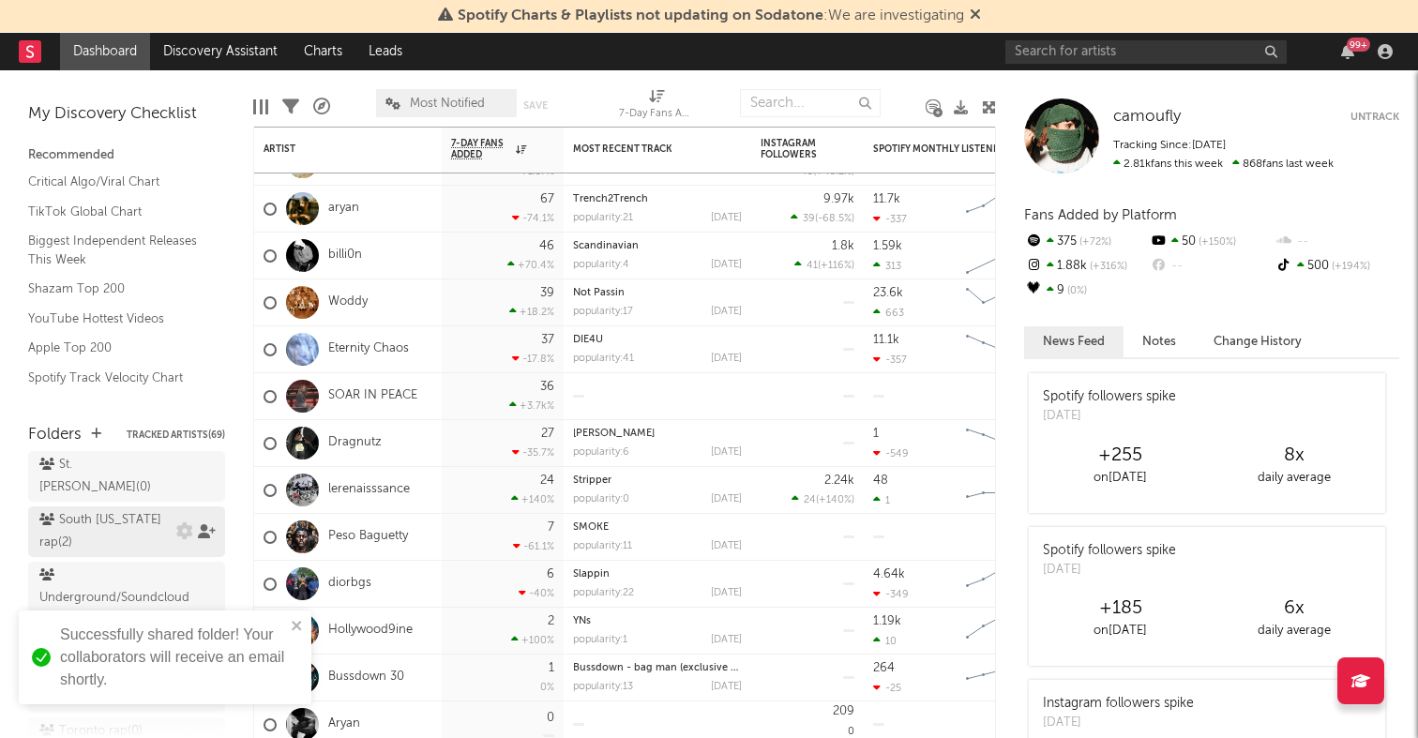
click at [203, 524] on icon at bounding box center [207, 531] width 18 height 14
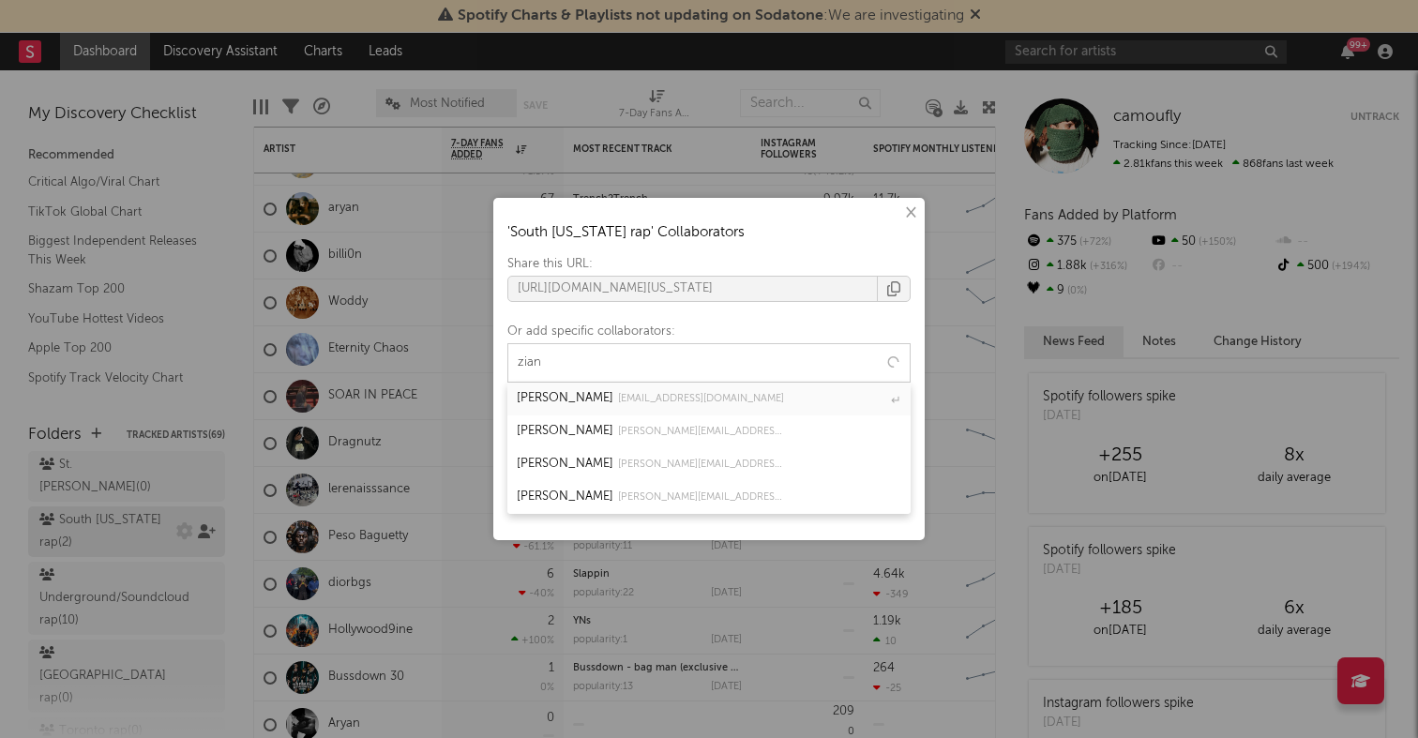
type input "ziang"
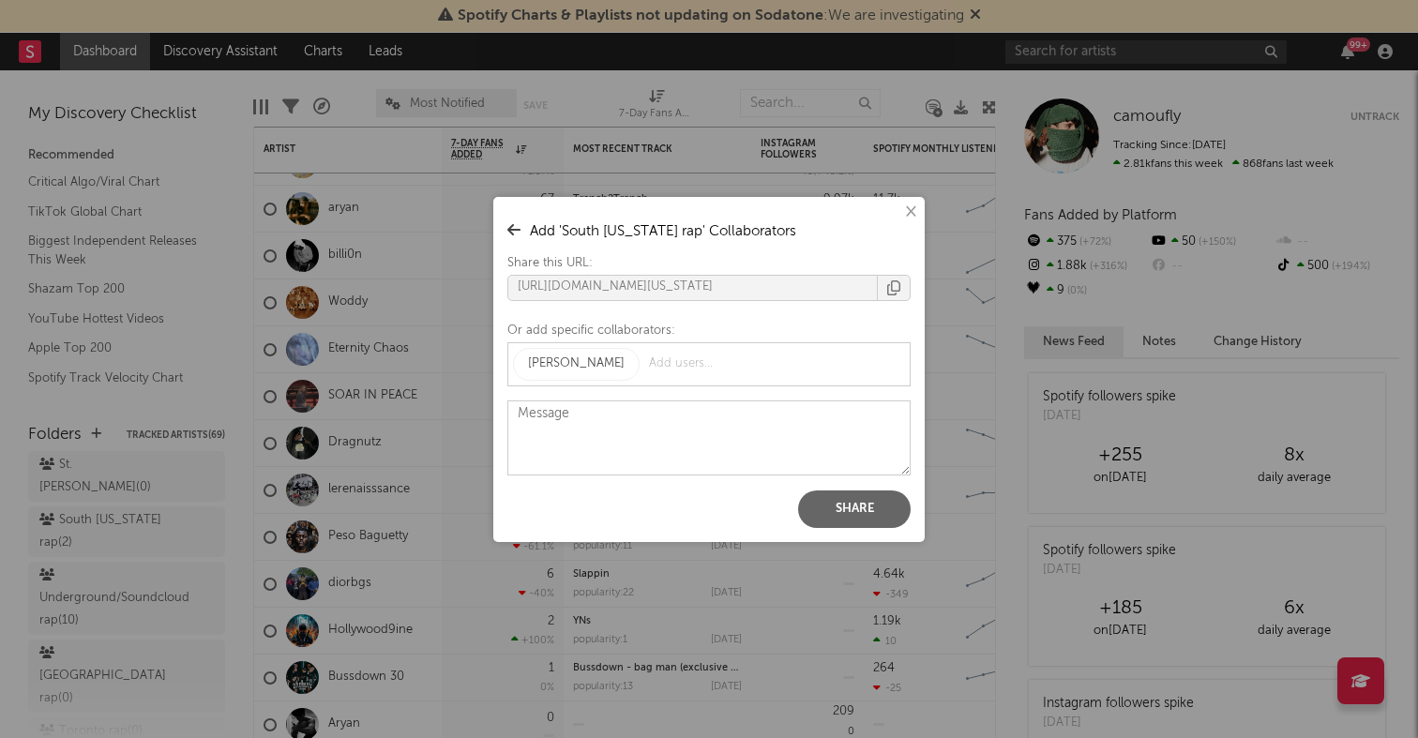
click at [866, 520] on button "Share" at bounding box center [854, 510] width 113 height 38
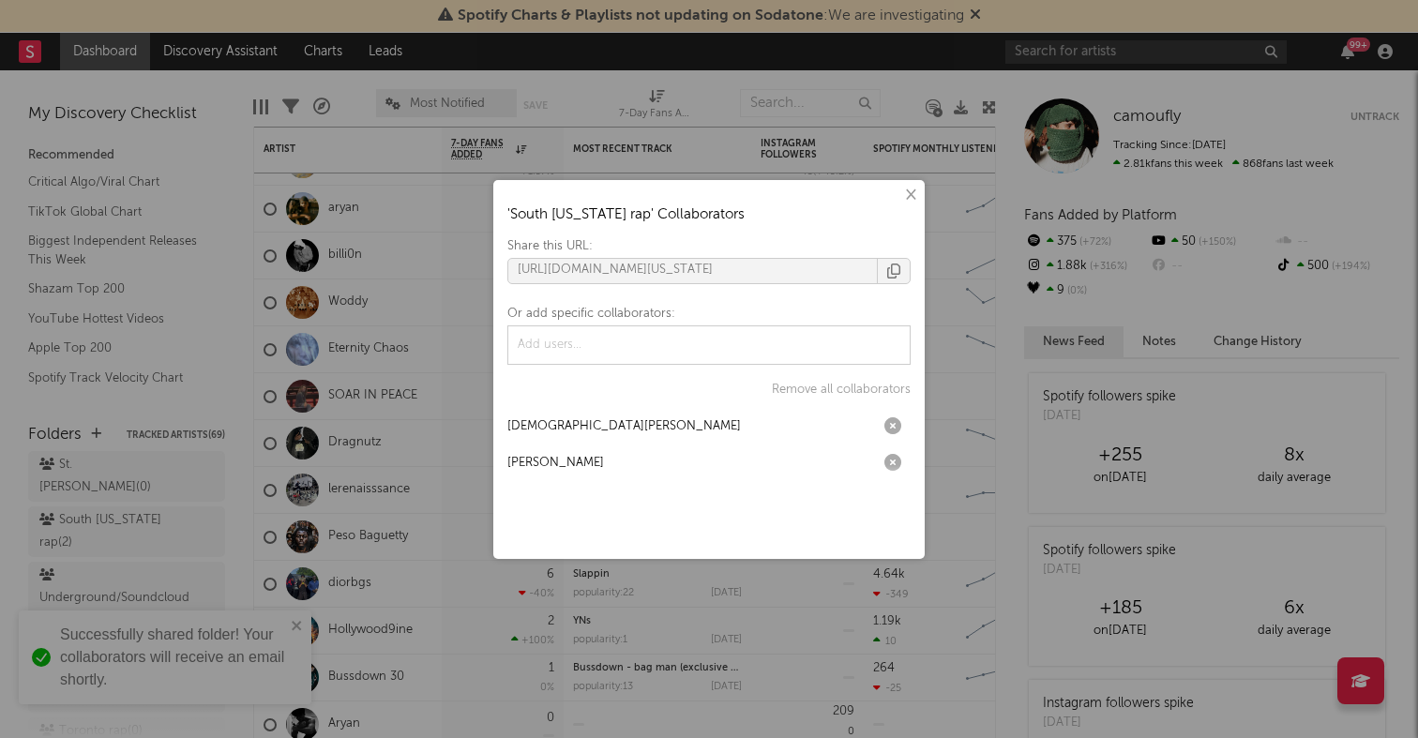
click at [169, 500] on div "× ' South Florida rap ' Collaborators Share this URL: https://app.sodatone.com/…" at bounding box center [709, 369] width 1418 height 738
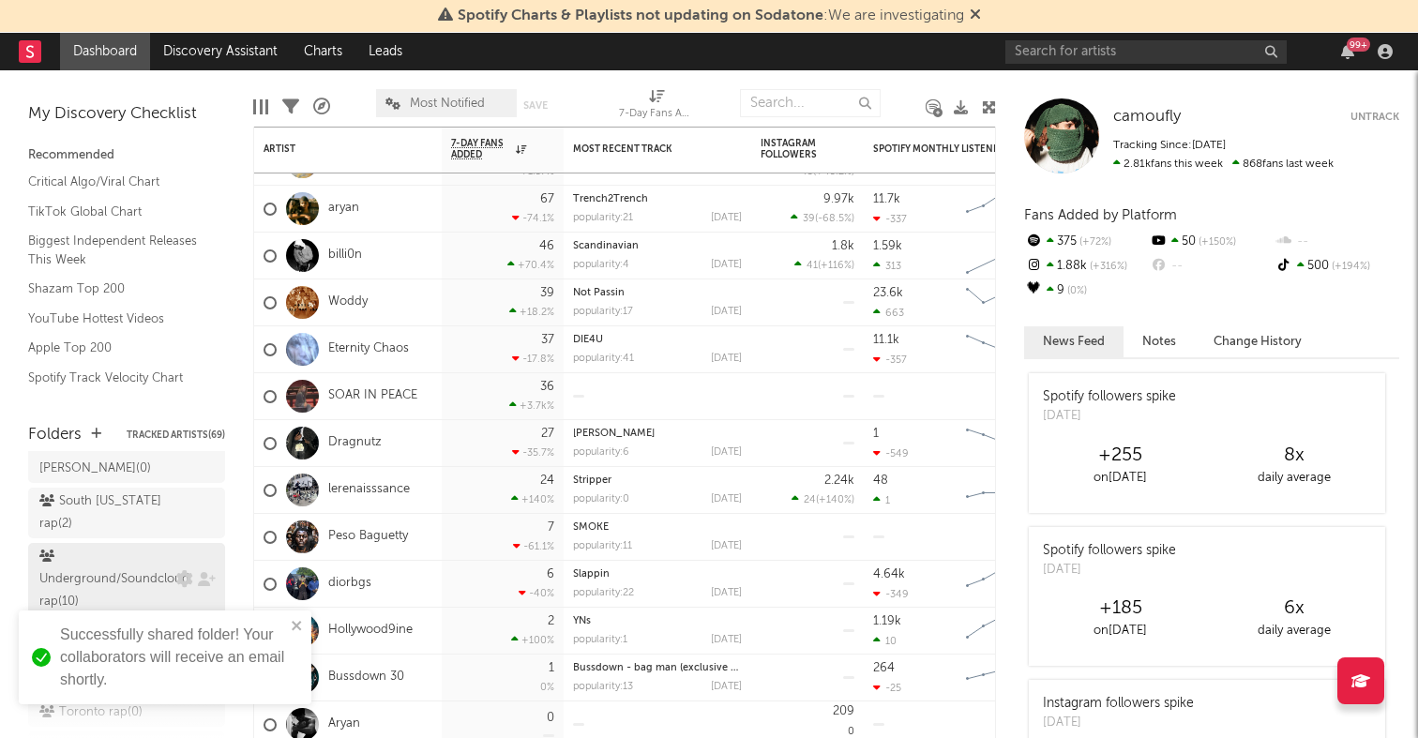
scroll to position [81, 0]
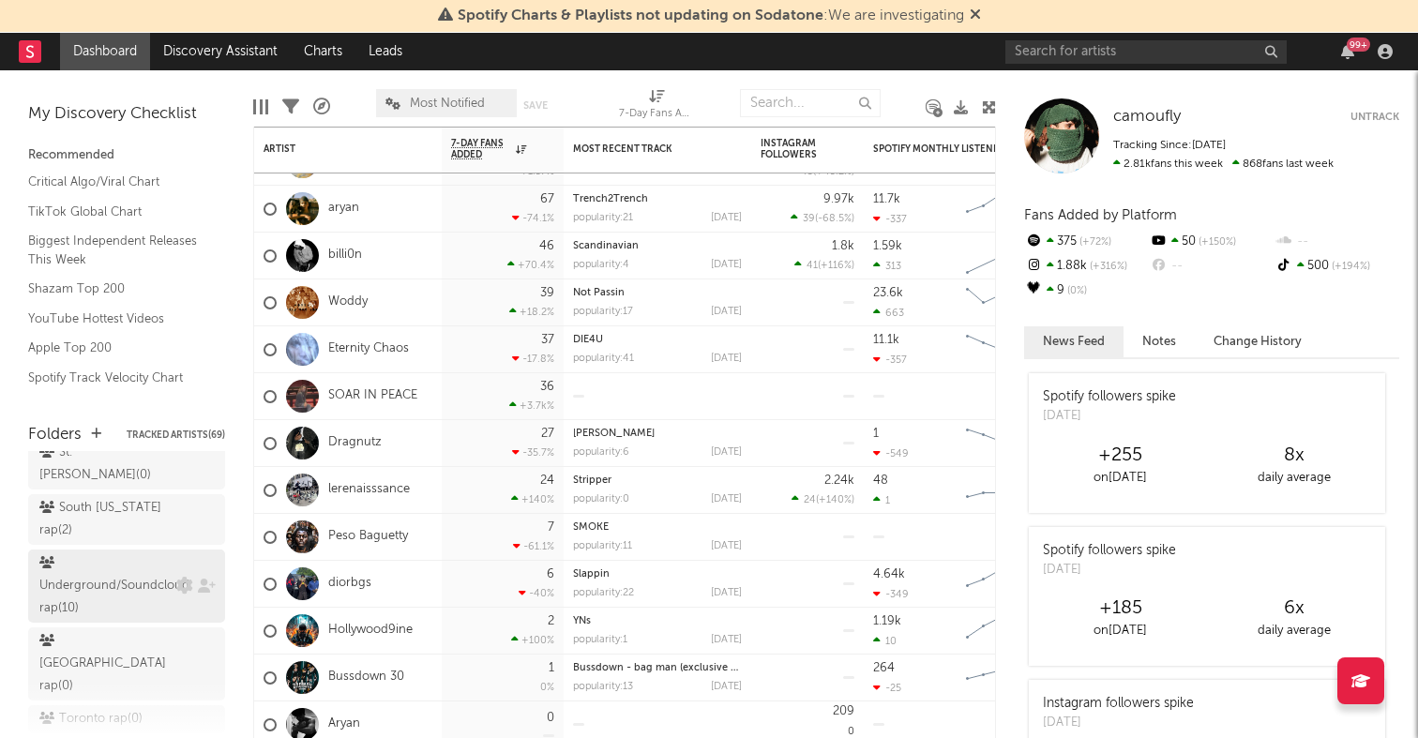
click at [145, 552] on div "Underground/Soundcloud rap ( 10 )" at bounding box center [114, 586] width 150 height 68
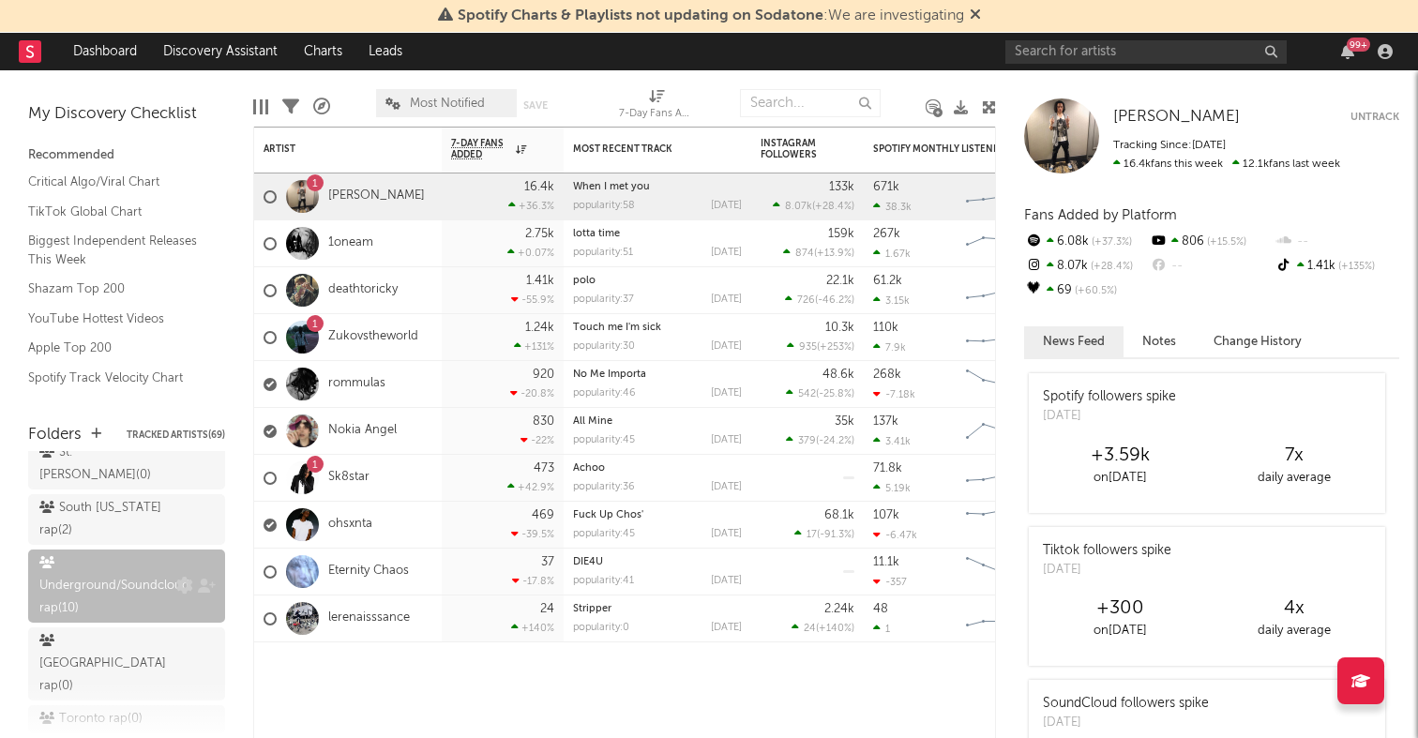
scroll to position [50, 0]
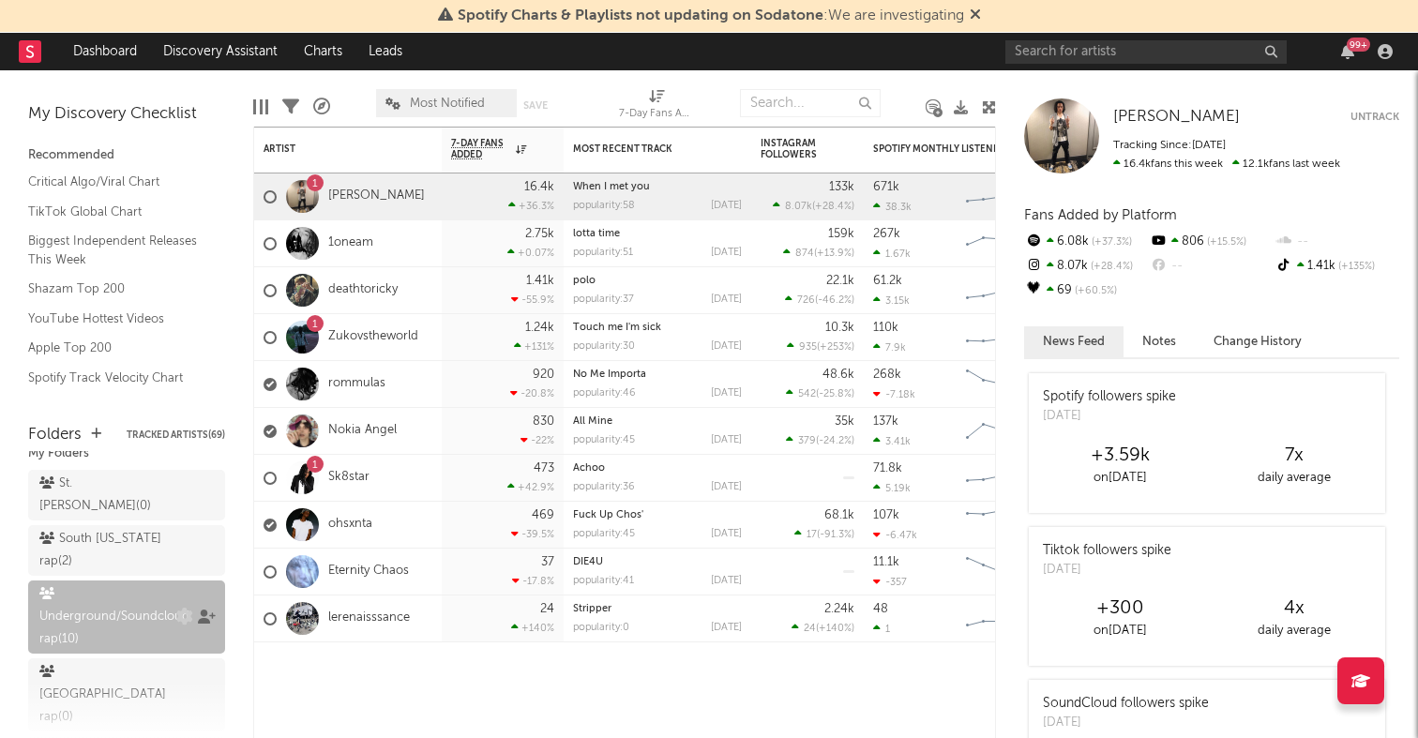
click at [205, 610] on icon at bounding box center [207, 617] width 18 height 14
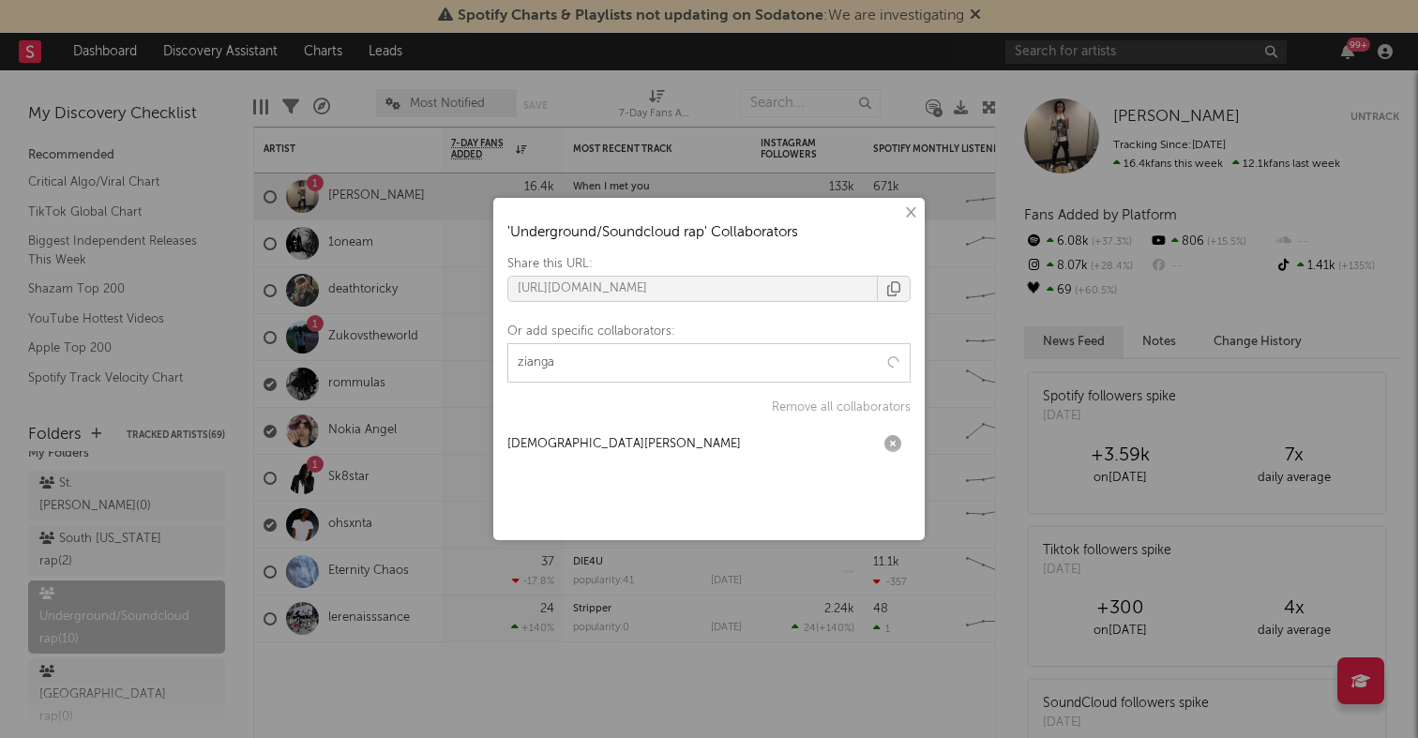
type input "ziangas"
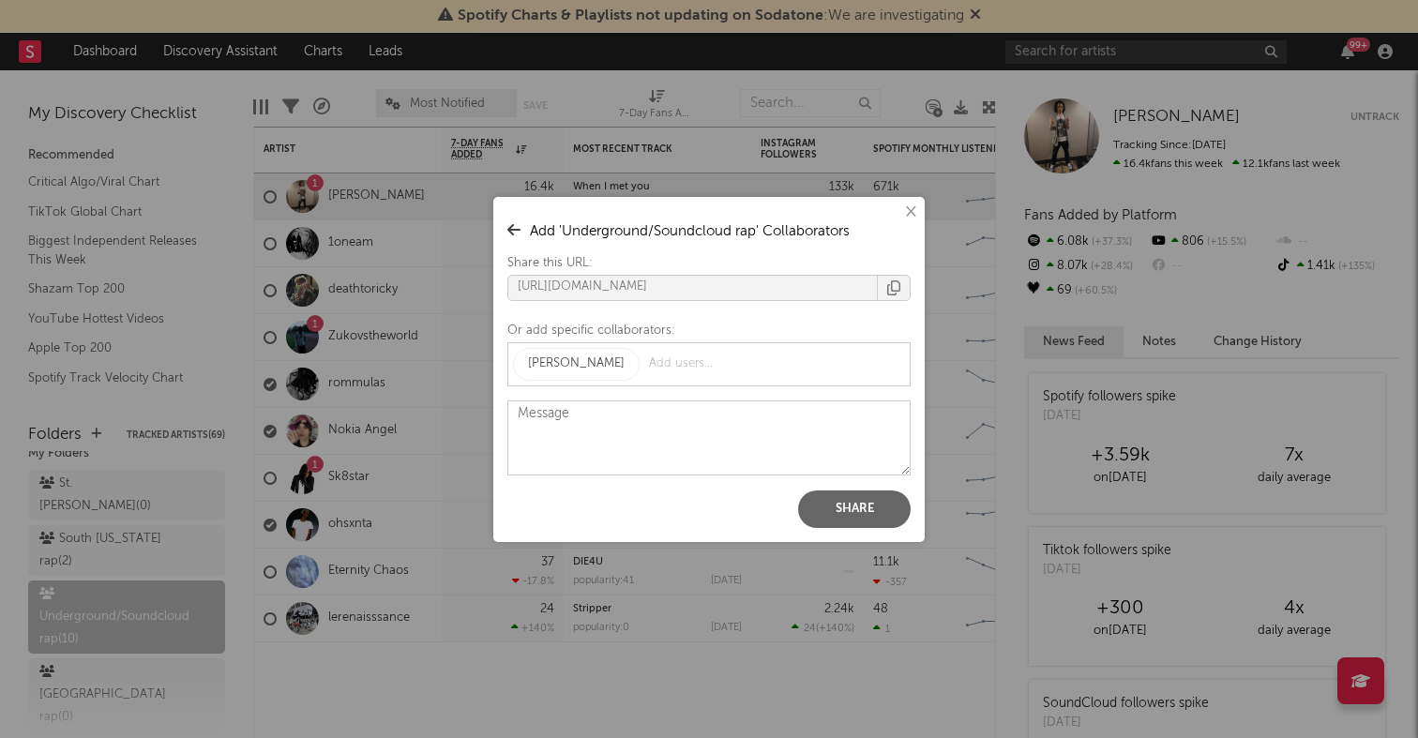
click at [836, 511] on button "Share" at bounding box center [854, 510] width 113 height 38
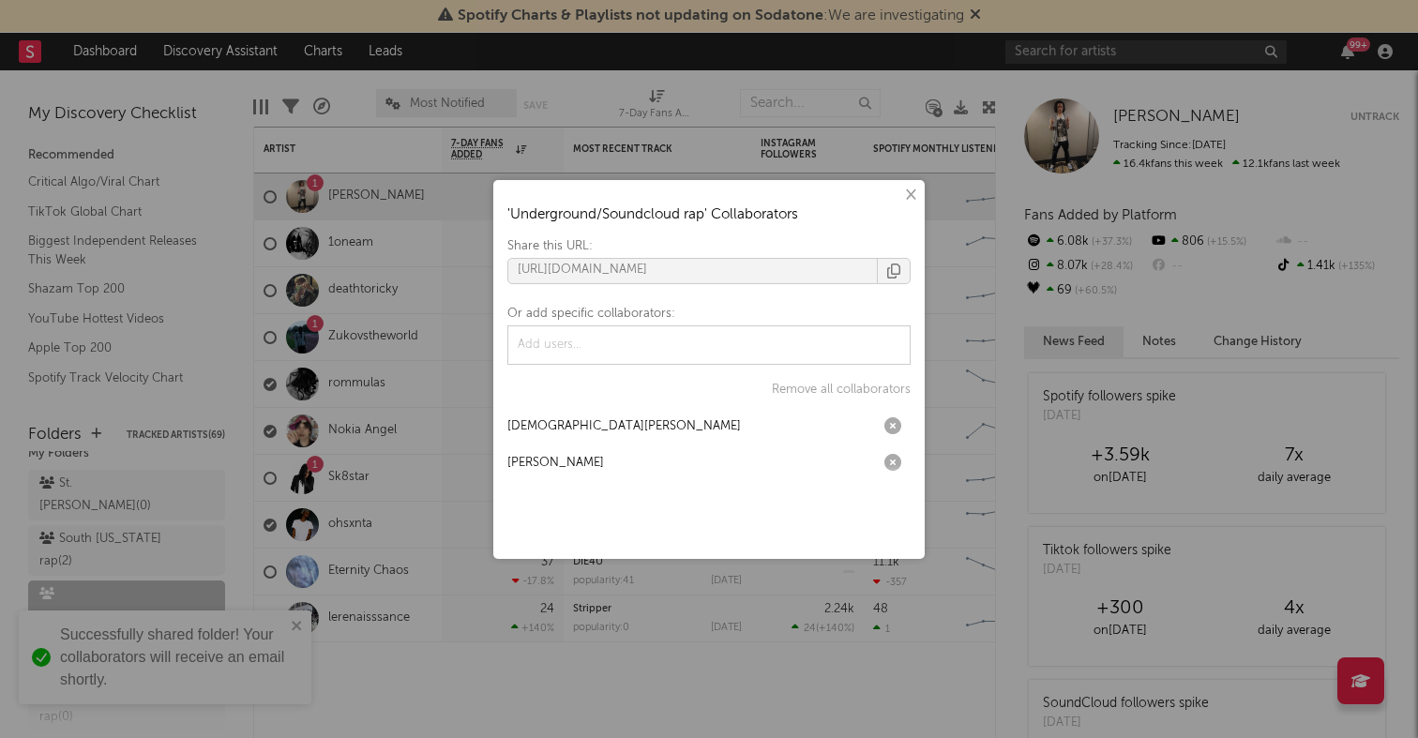
click at [181, 540] on div "× ' Underground/Soundcloud rap ' Collaborators Share this URL: https://app.soda…" at bounding box center [709, 369] width 1418 height 738
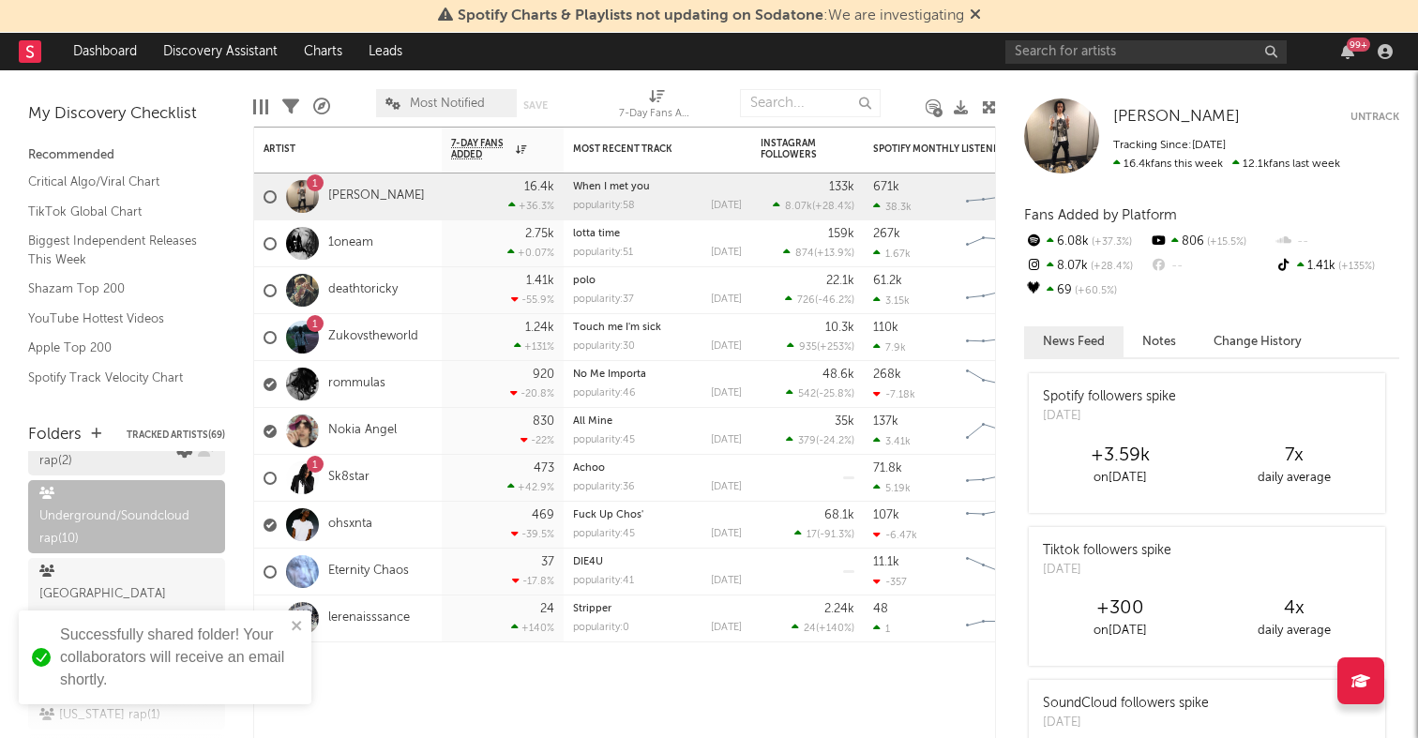
scroll to position [161, 0]
click at [203, 576] on icon at bounding box center [207, 583] width 18 height 14
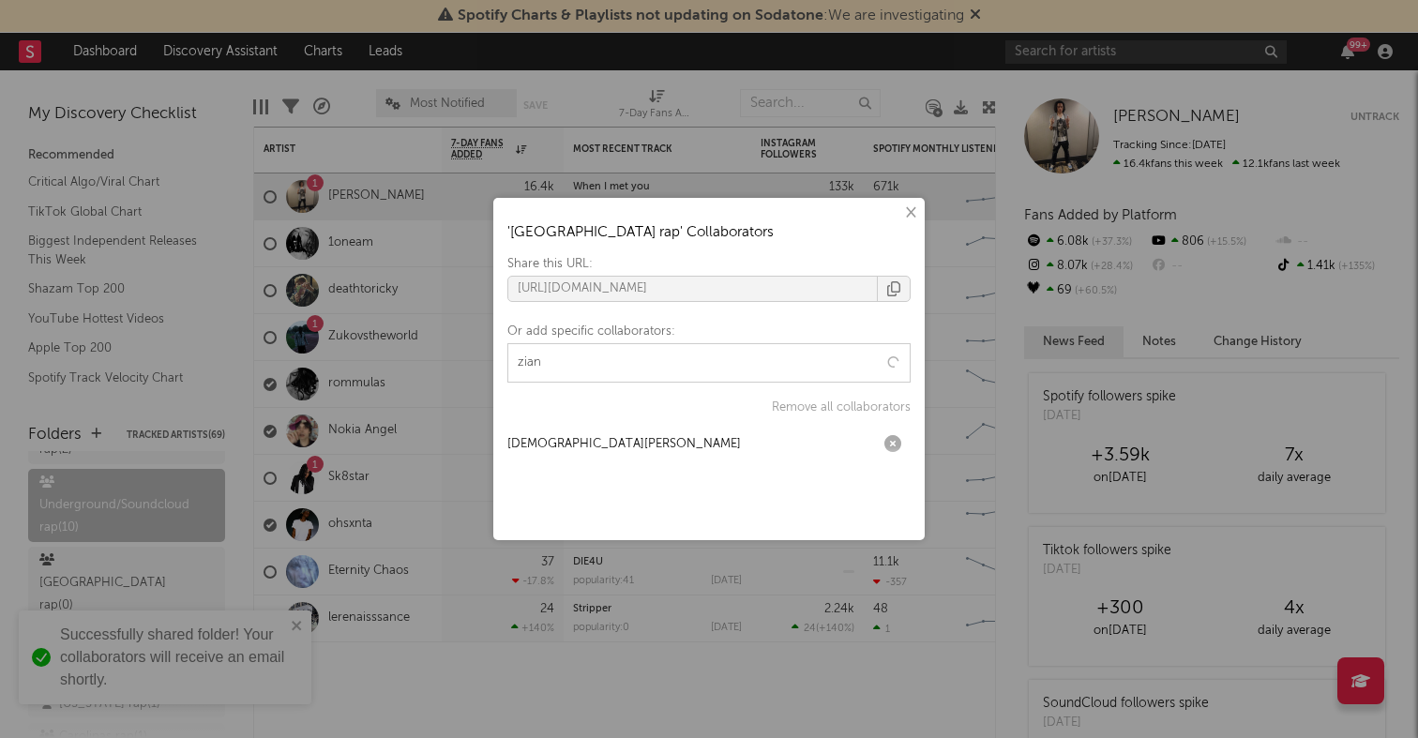
type input "ziang"
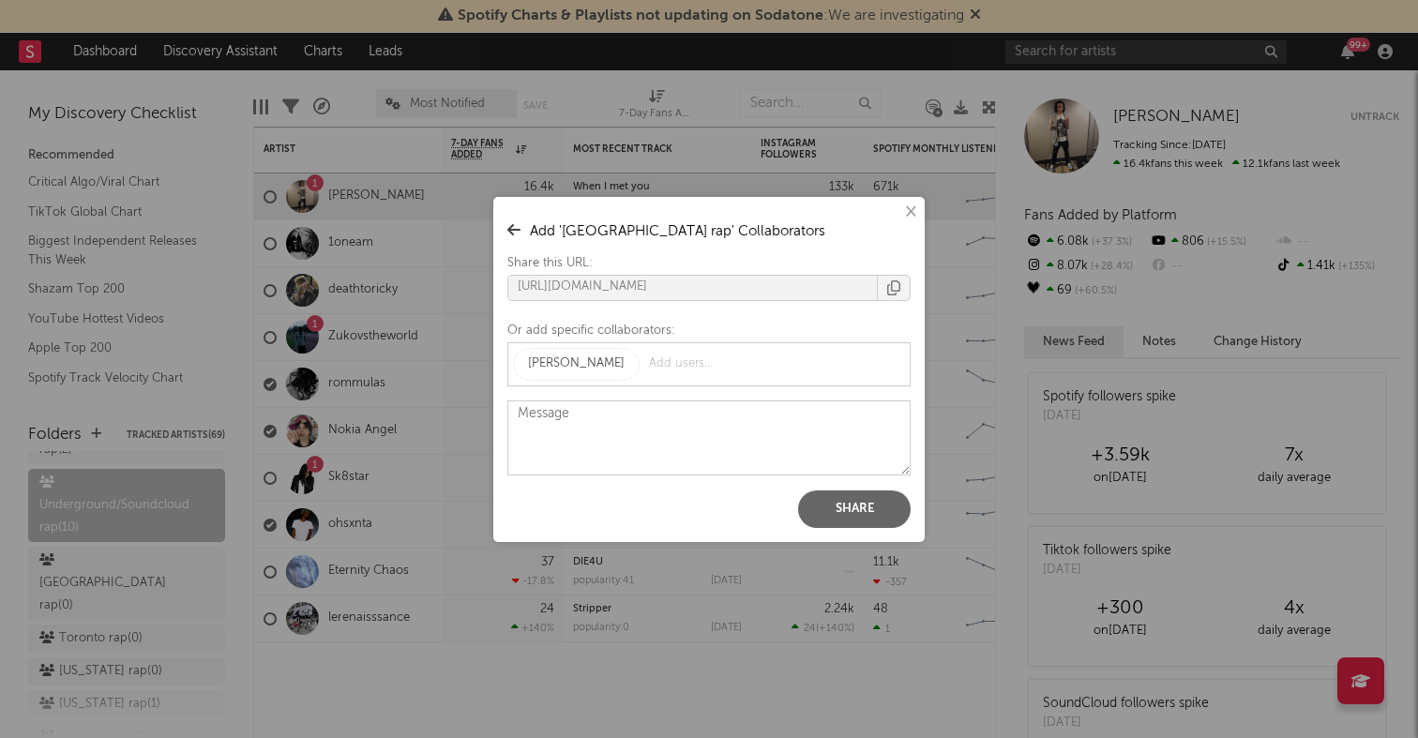
click at [851, 507] on button "Share" at bounding box center [854, 510] width 113 height 38
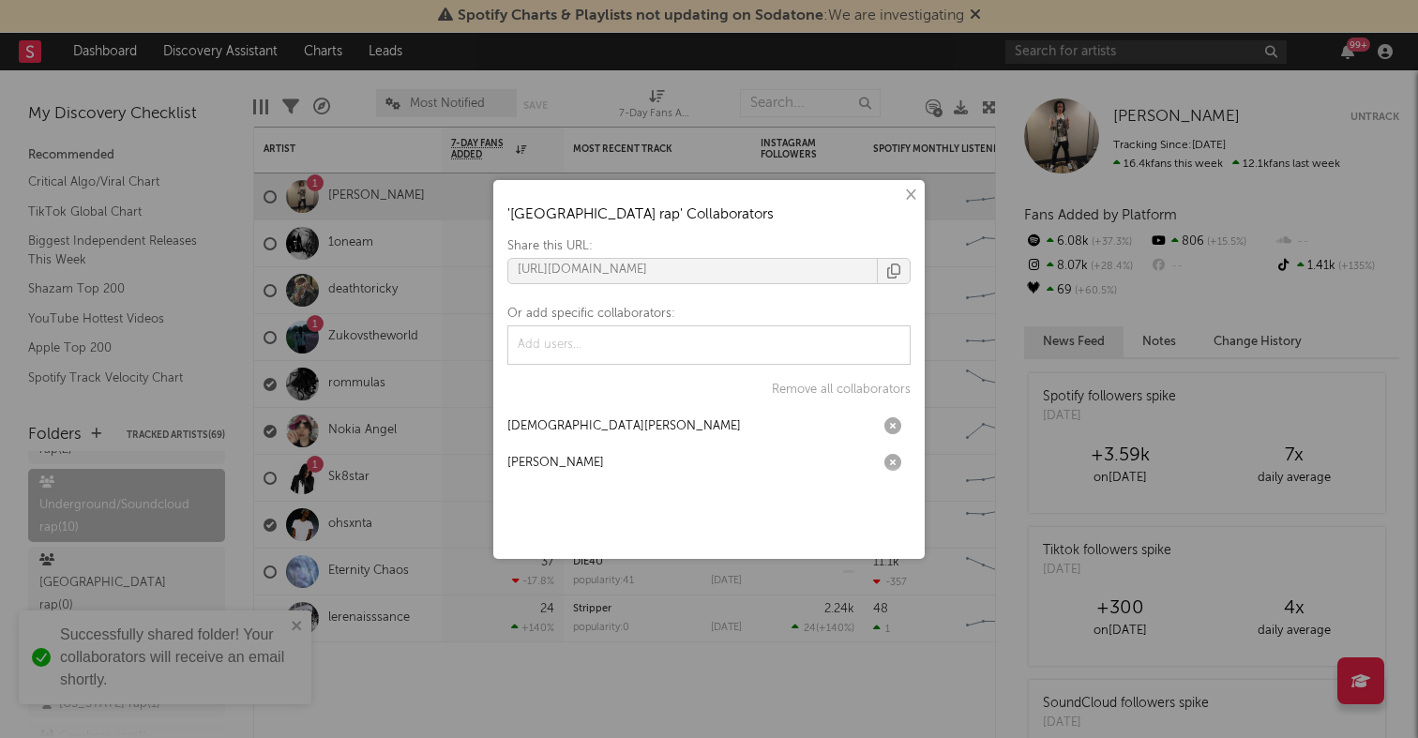
click at [86, 517] on div "× ' South Africa rap ' Collaborators Share this URL: https://app.sodatone.com/f…" at bounding box center [709, 369] width 1418 height 738
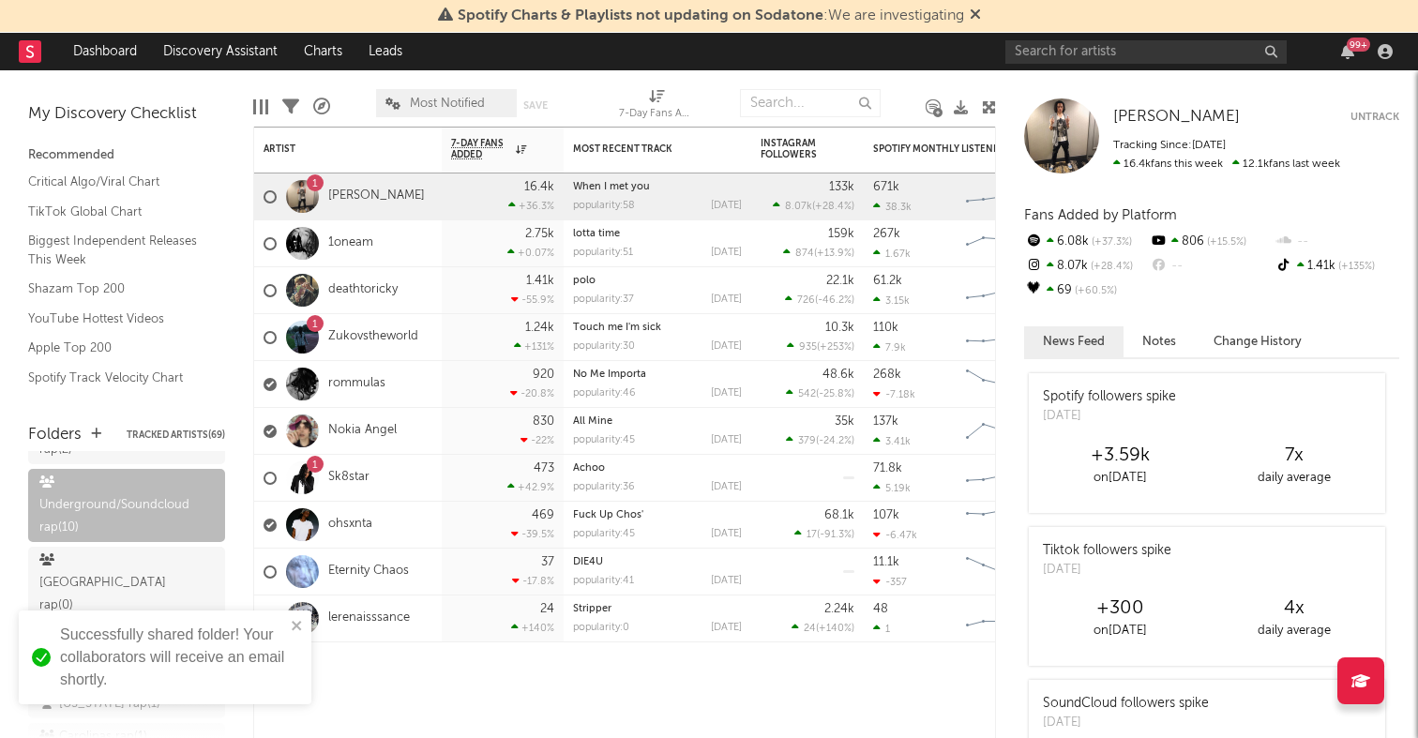
click at [140, 628] on div "Toronto rap ( 0 )" at bounding box center [90, 639] width 103 height 23
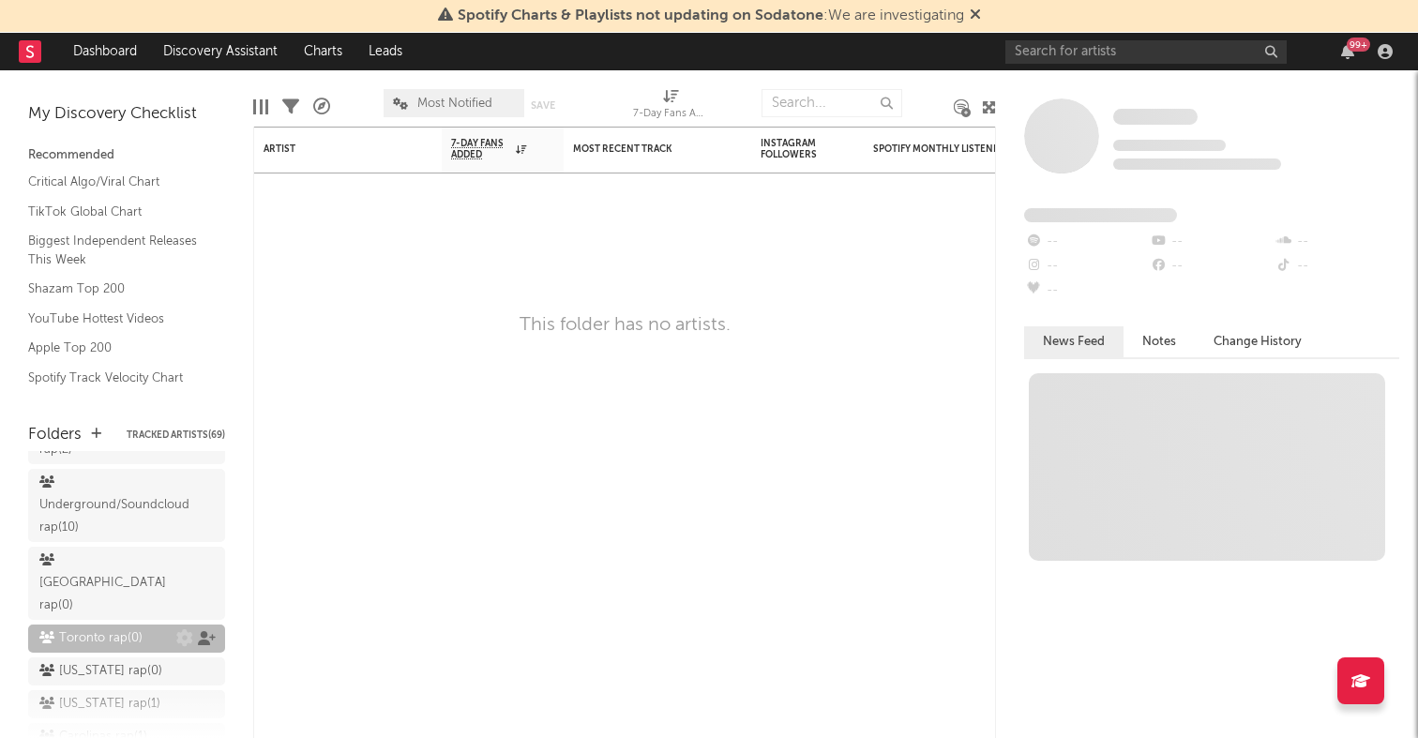
click at [203, 631] on icon at bounding box center [207, 638] width 18 height 14
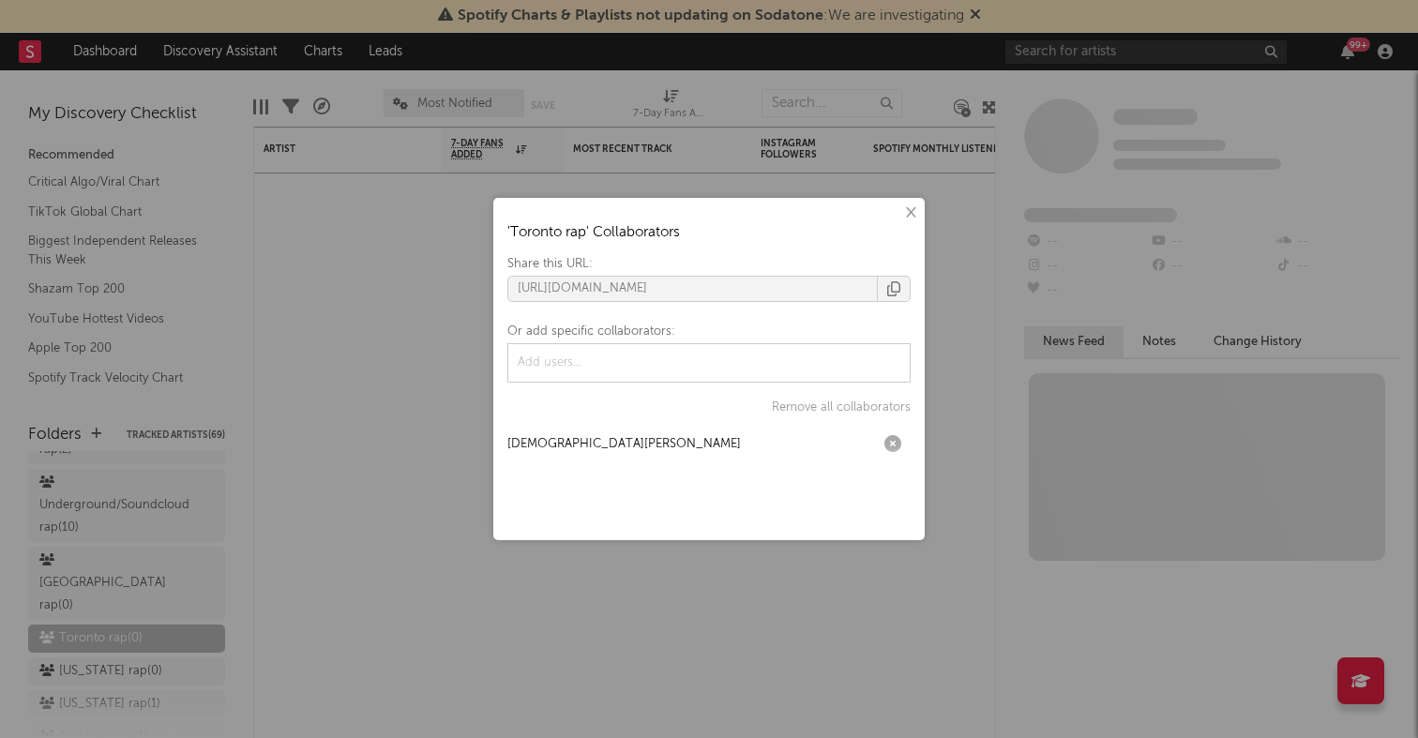
click at [645, 371] on input "text" at bounding box center [581, 363] width 136 height 28
type input "ziang"
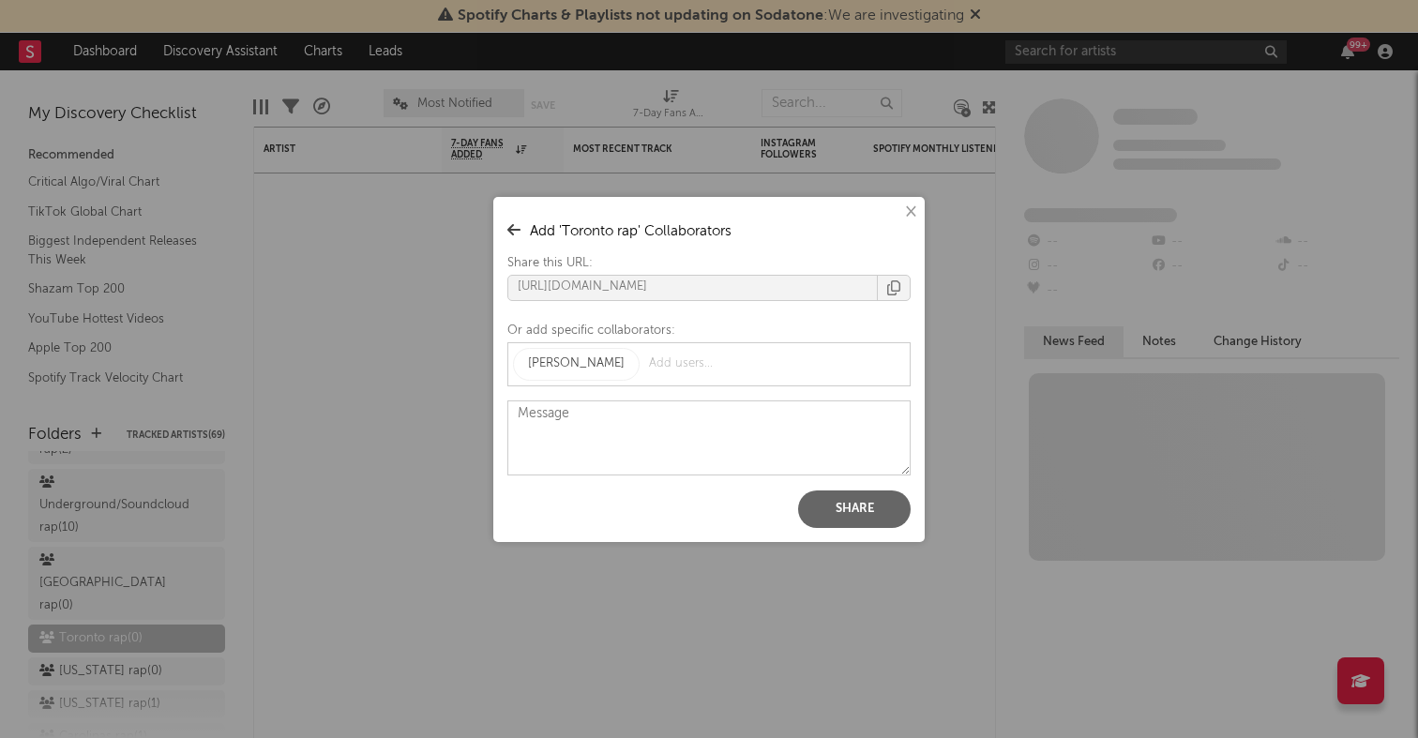
click at [874, 507] on button "Share" at bounding box center [854, 510] width 113 height 38
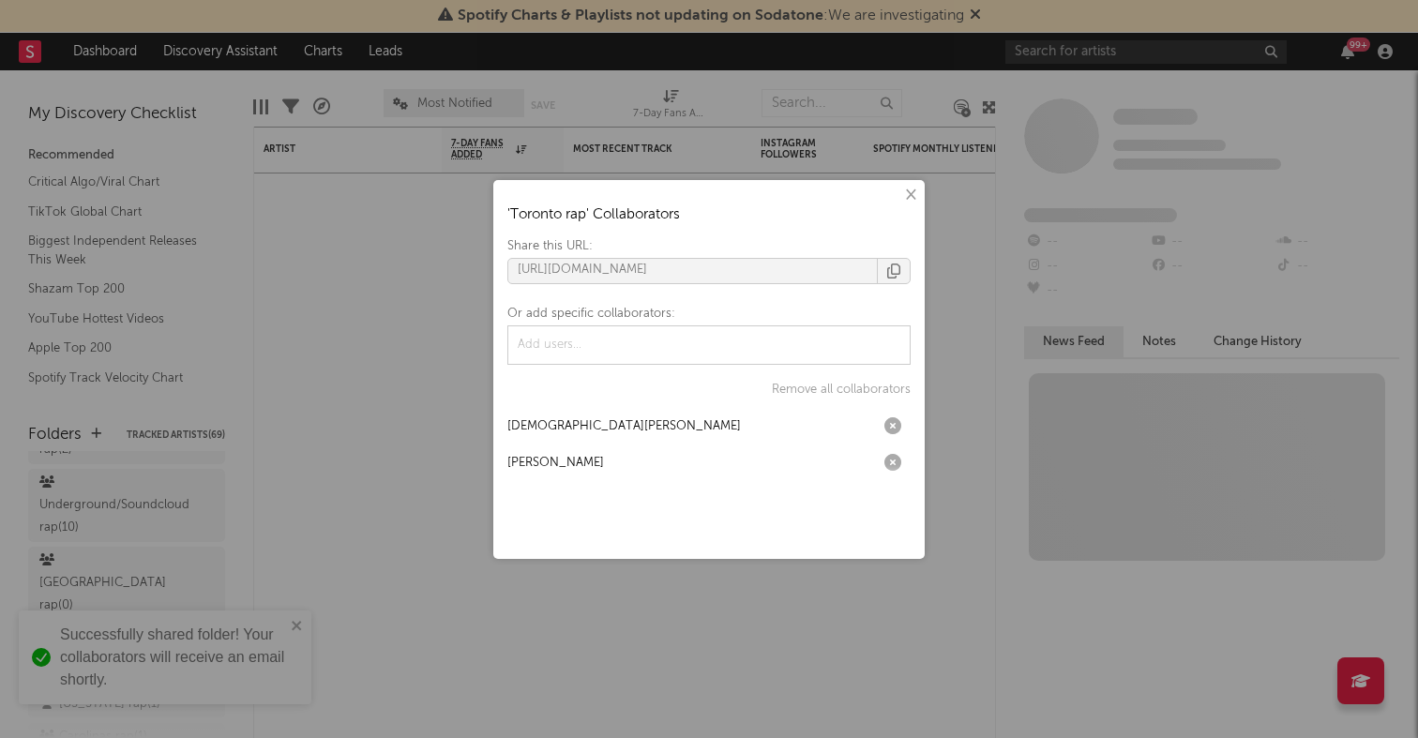
click at [339, 336] on div "× ' Toronto rap ' Collaborators Share this URL: https://app.sodatone.com/folder…" at bounding box center [709, 369] width 1418 height 738
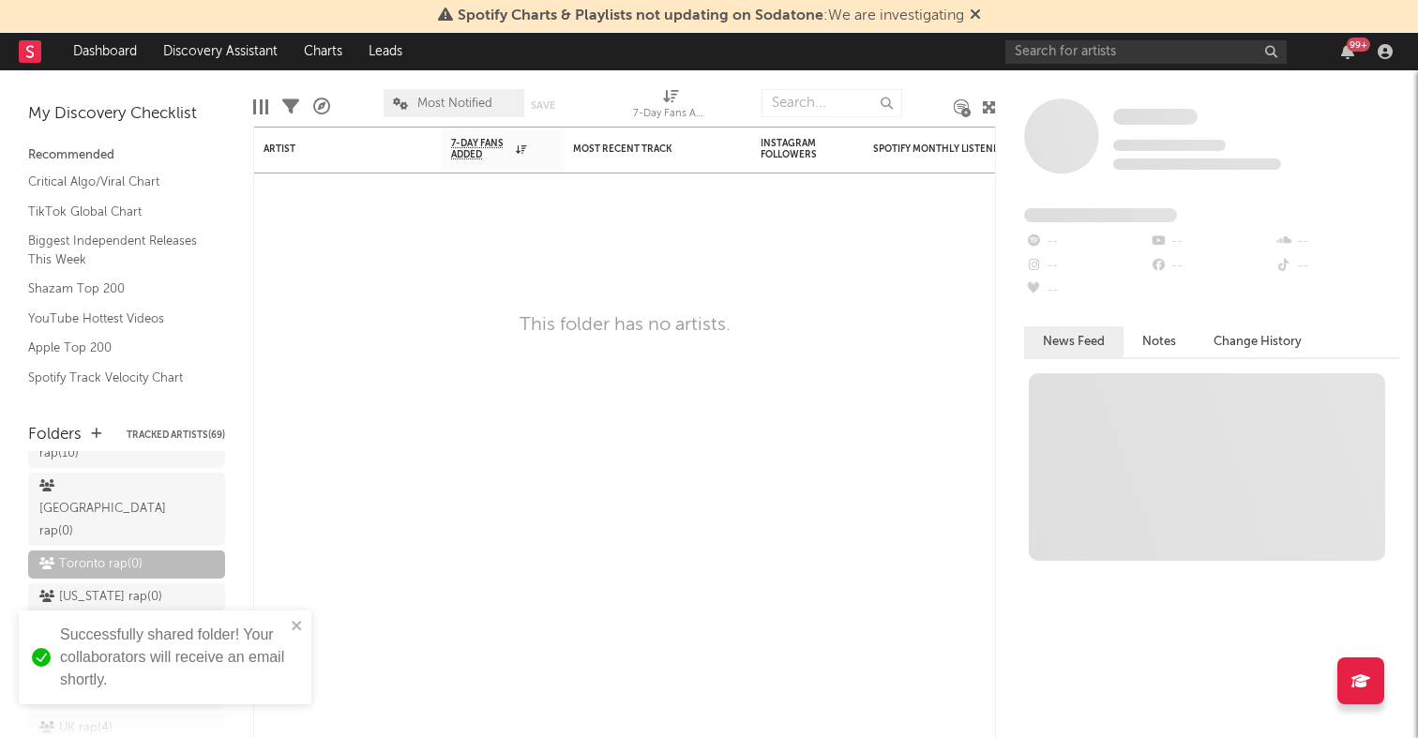
scroll to position [229, 0]
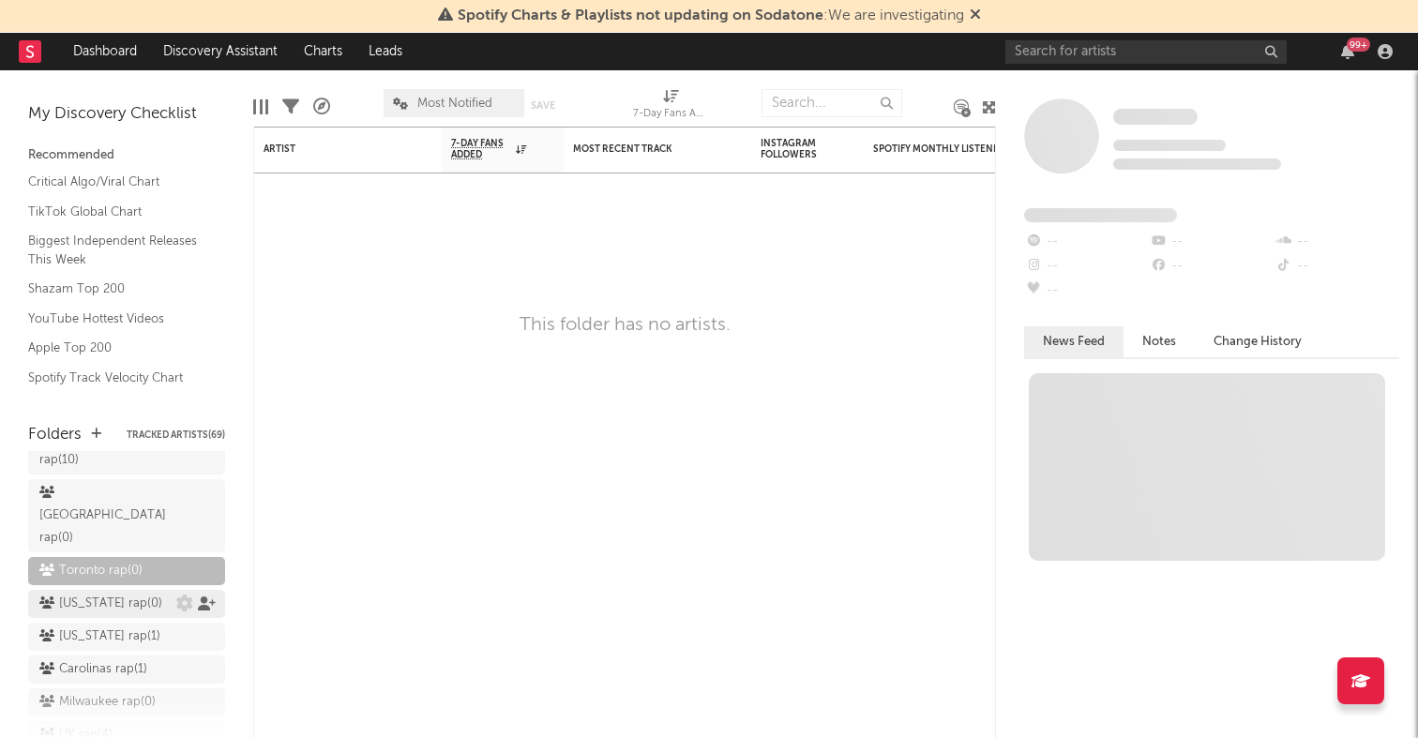
click at [202, 597] on icon at bounding box center [207, 604] width 18 height 14
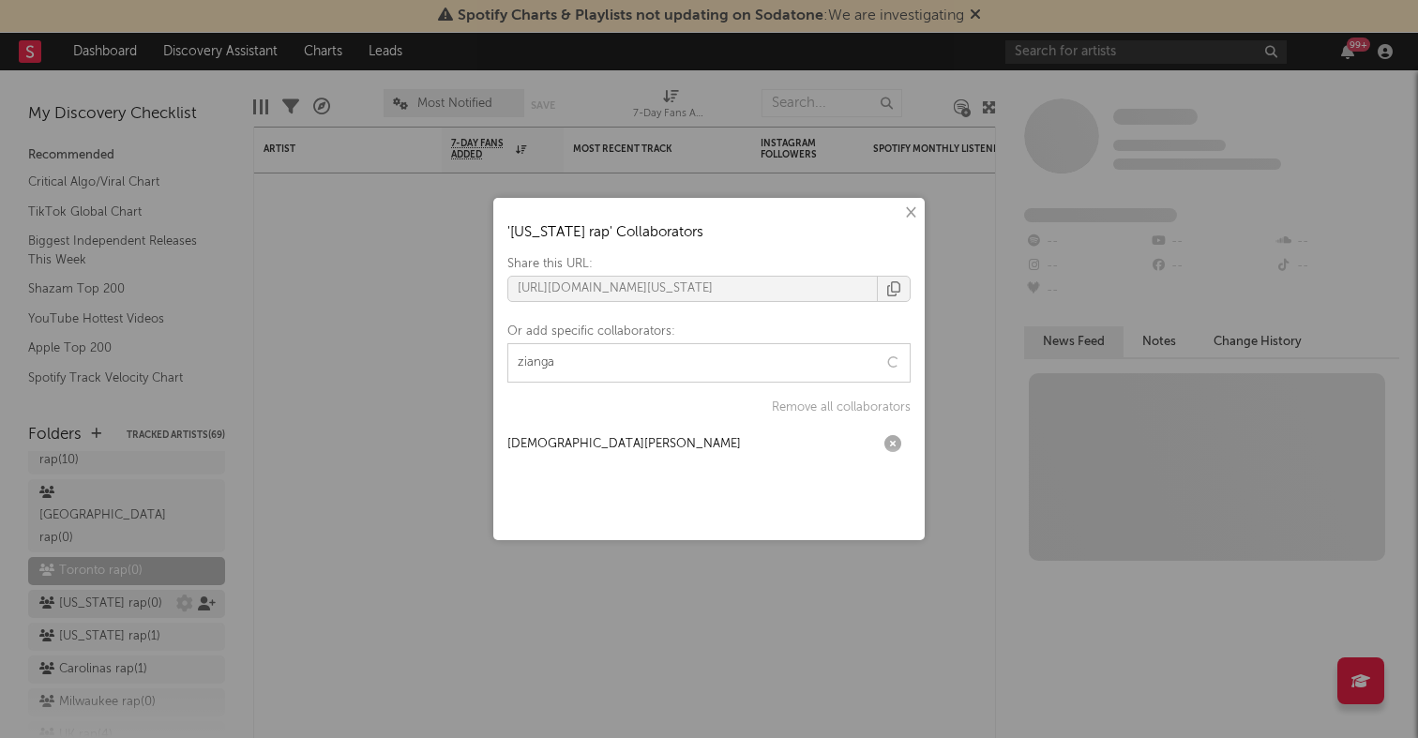
type input "ziangas"
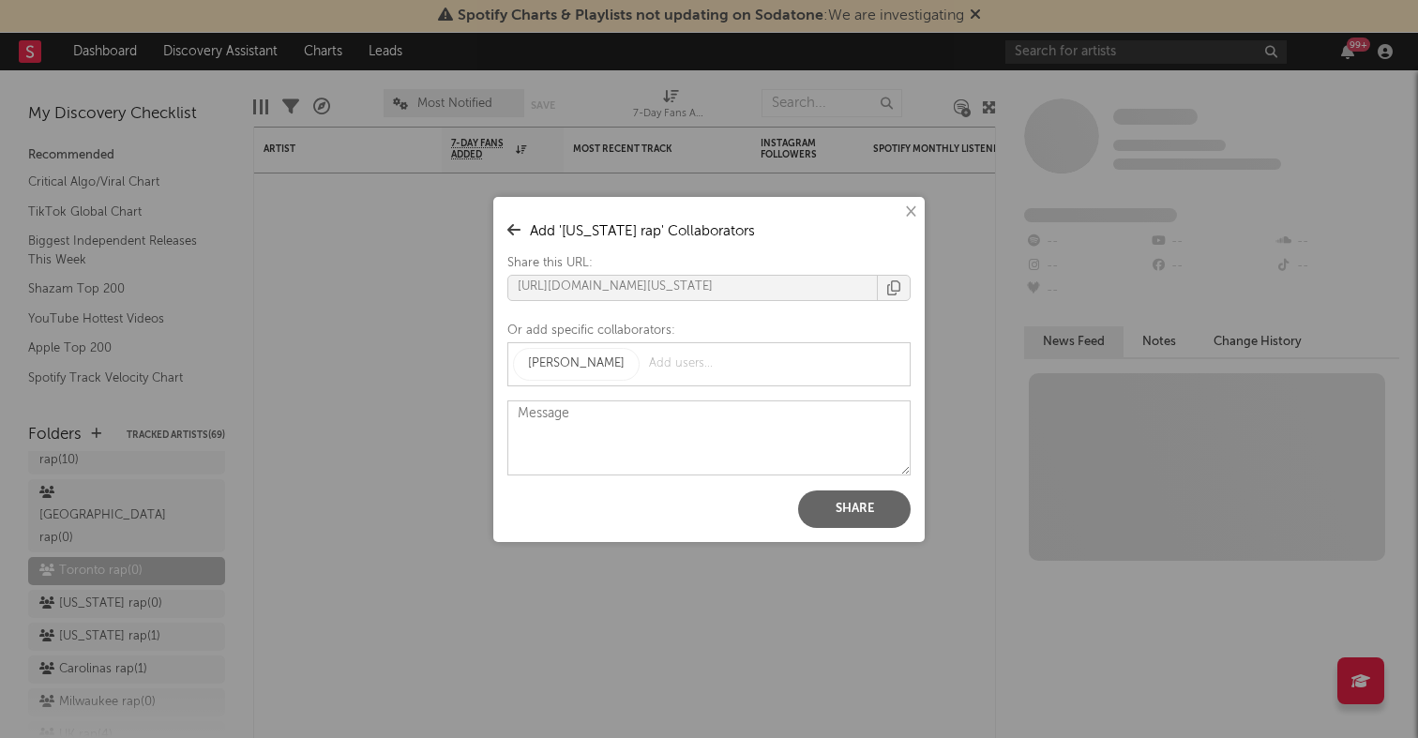
click at [888, 511] on button "Share" at bounding box center [854, 510] width 113 height 38
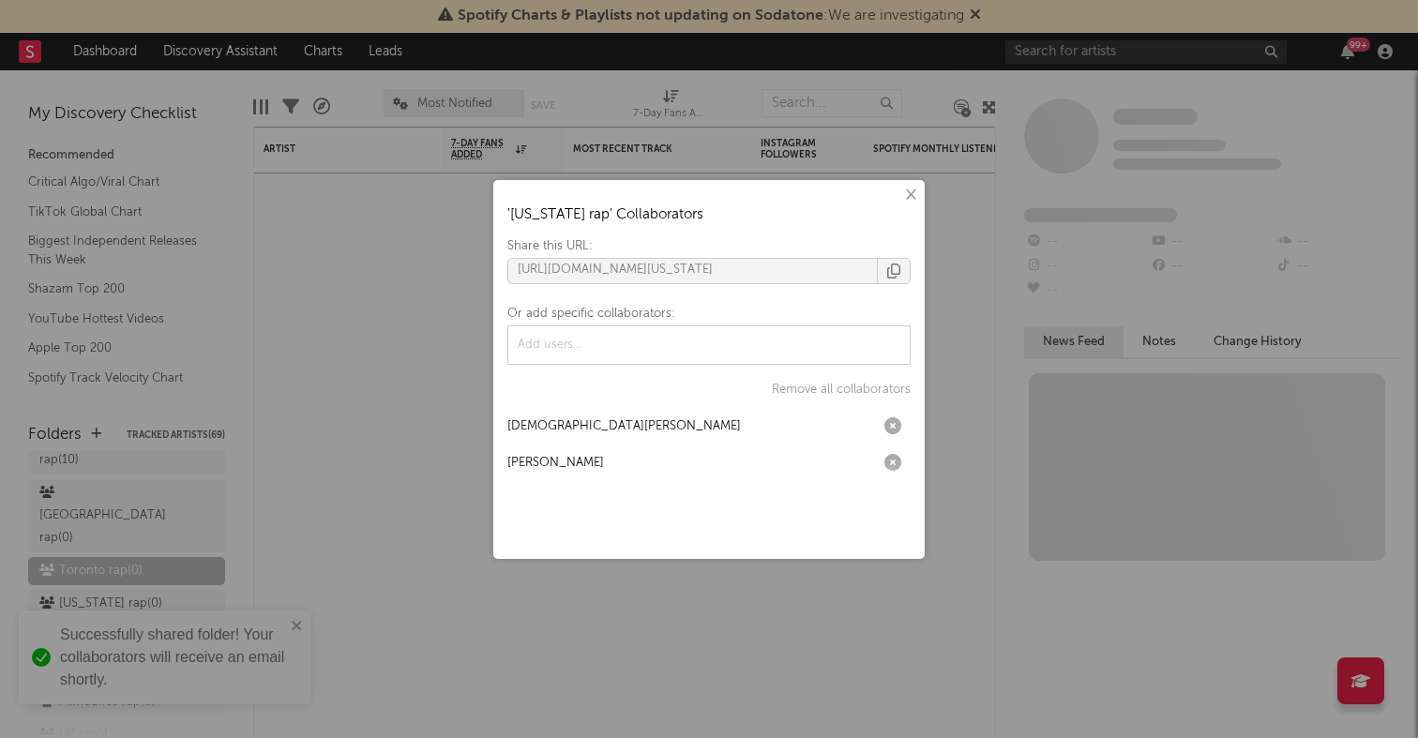
click at [246, 450] on div "× ' Louisiana rap ' Collaborators Share this URL: https://app.sodatone.com/fold…" at bounding box center [709, 369] width 1418 height 738
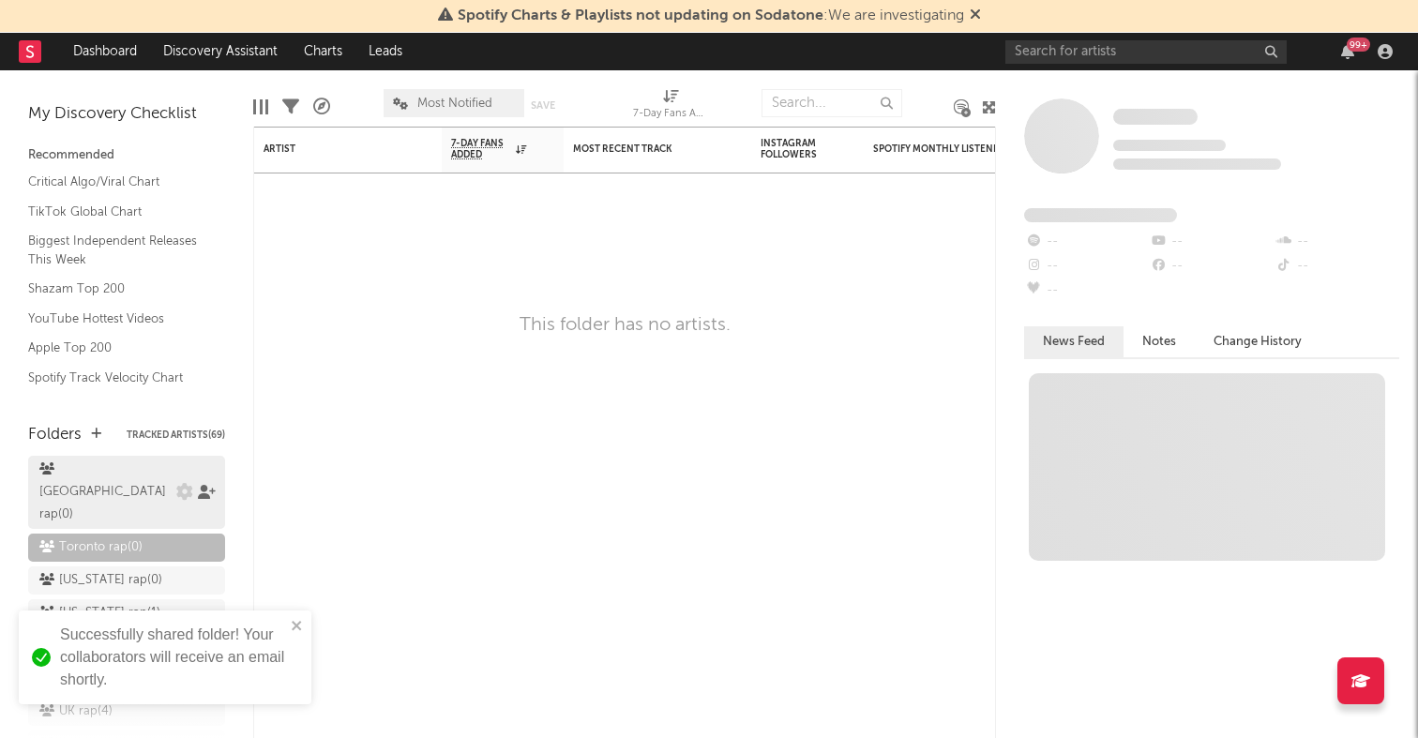
scroll to position [254, 0]
click at [201, 604] on icon at bounding box center [207, 611] width 18 height 14
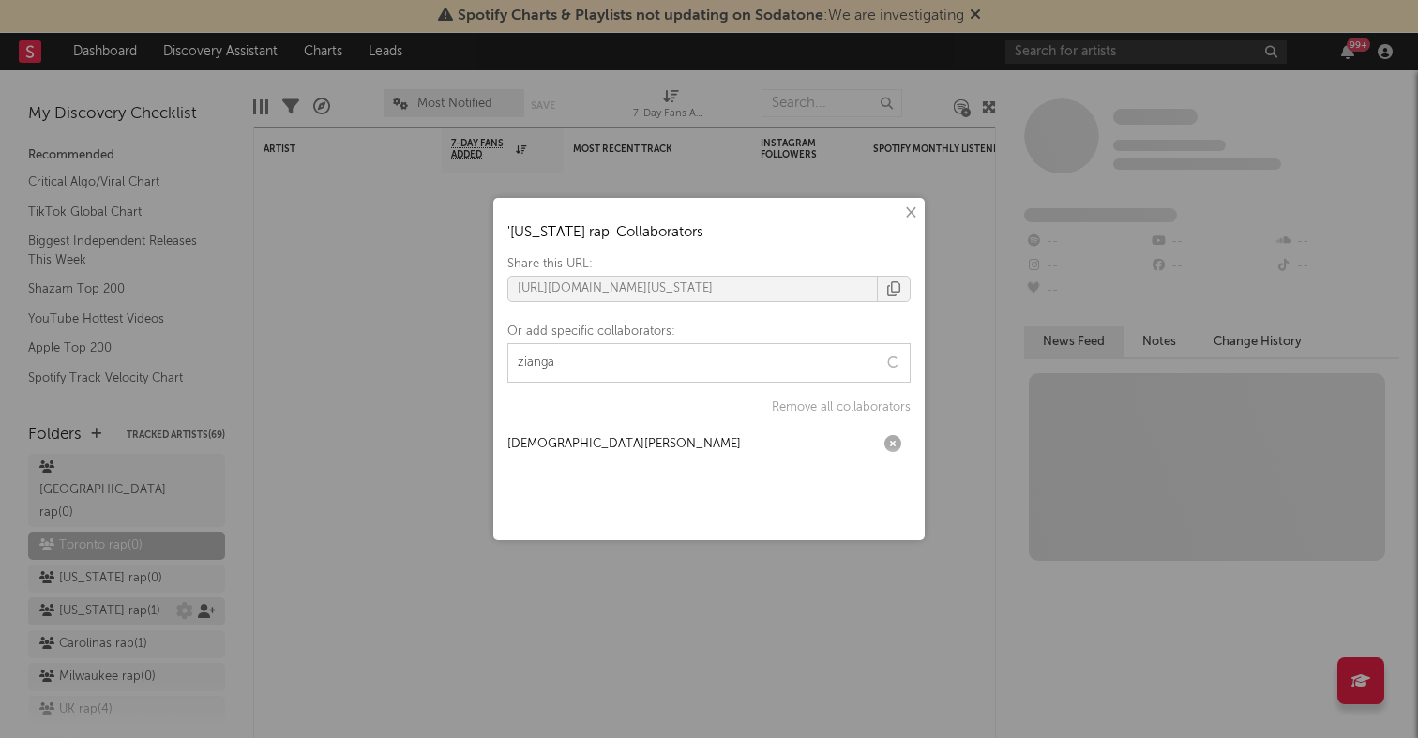
type input "ziangas"
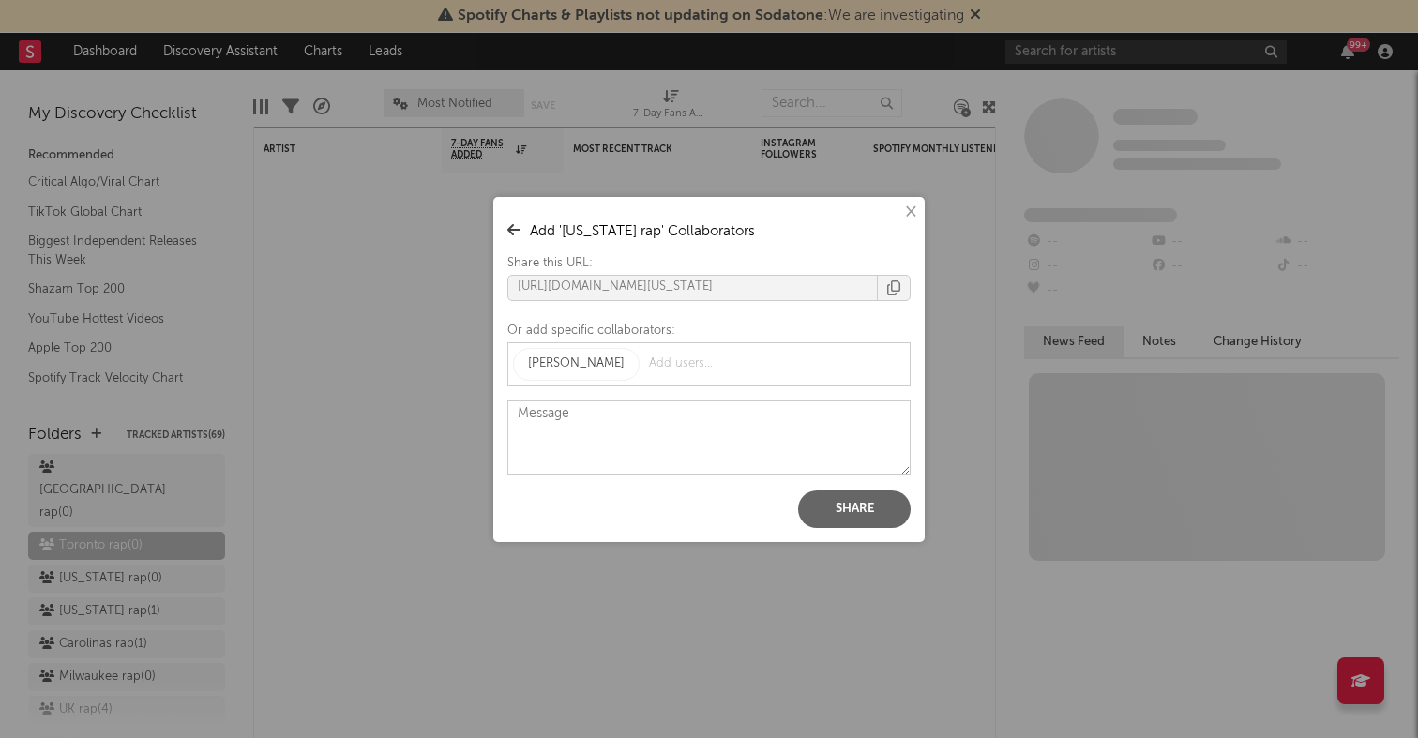
click at [862, 503] on button "Share" at bounding box center [854, 510] width 113 height 38
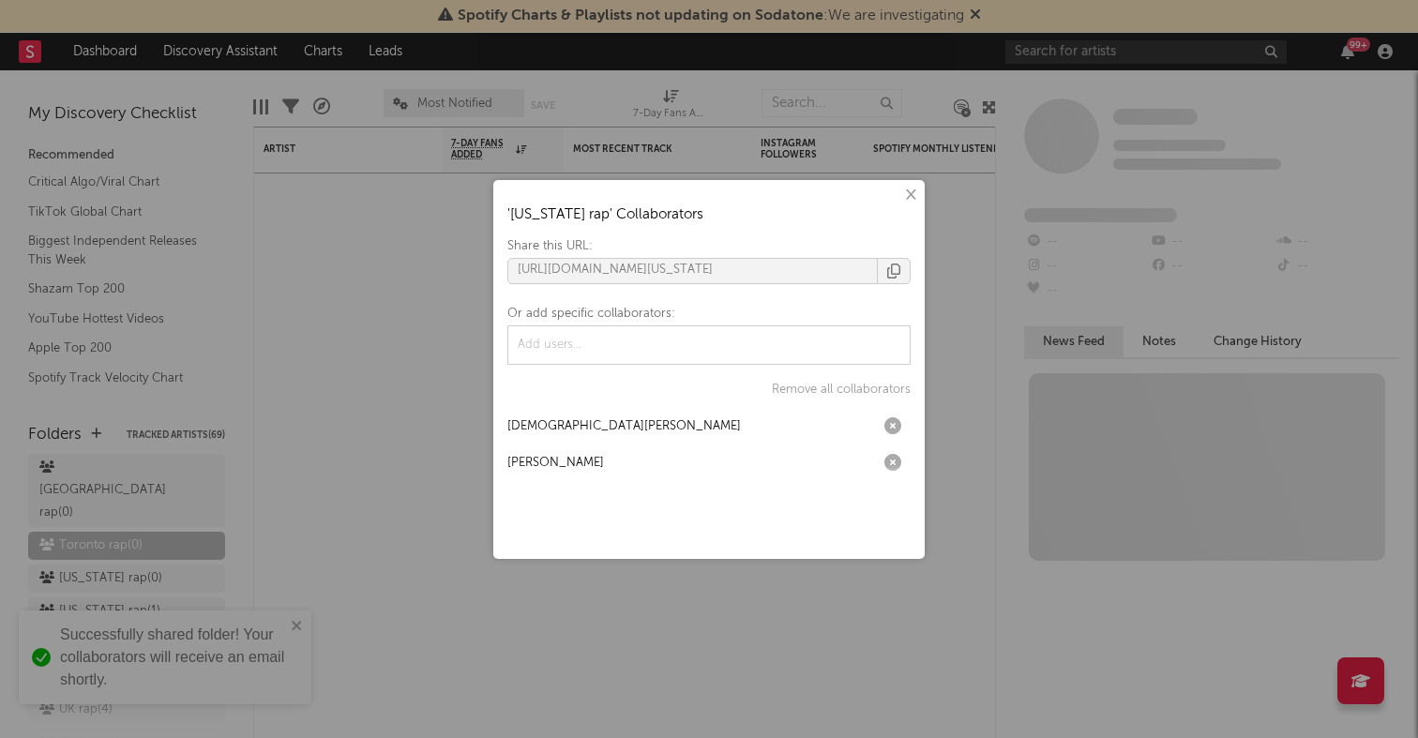
click at [168, 498] on div "× ' Alabama rap ' Collaborators Share this URL: https://app.sodatone.com/folder…" at bounding box center [709, 369] width 1418 height 738
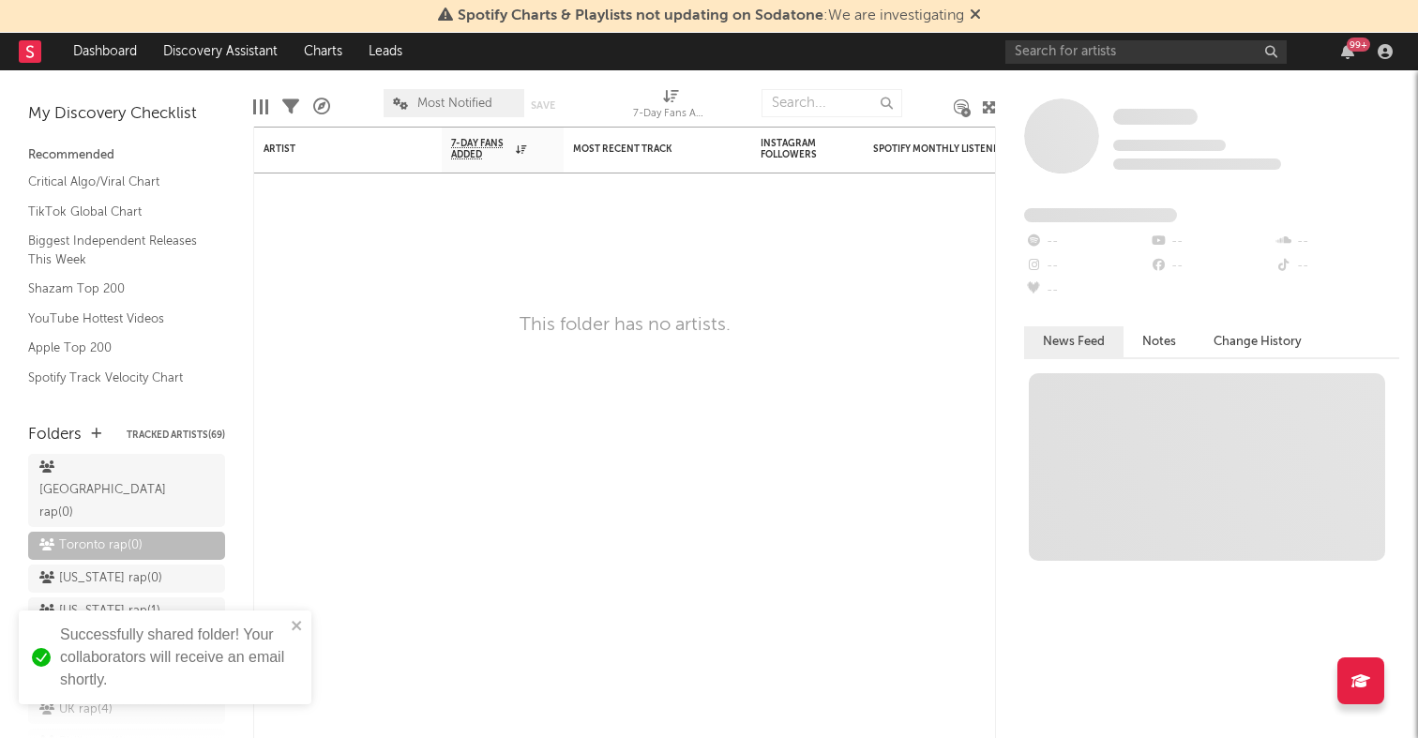
click at [209, 637] on icon at bounding box center [207, 644] width 18 height 14
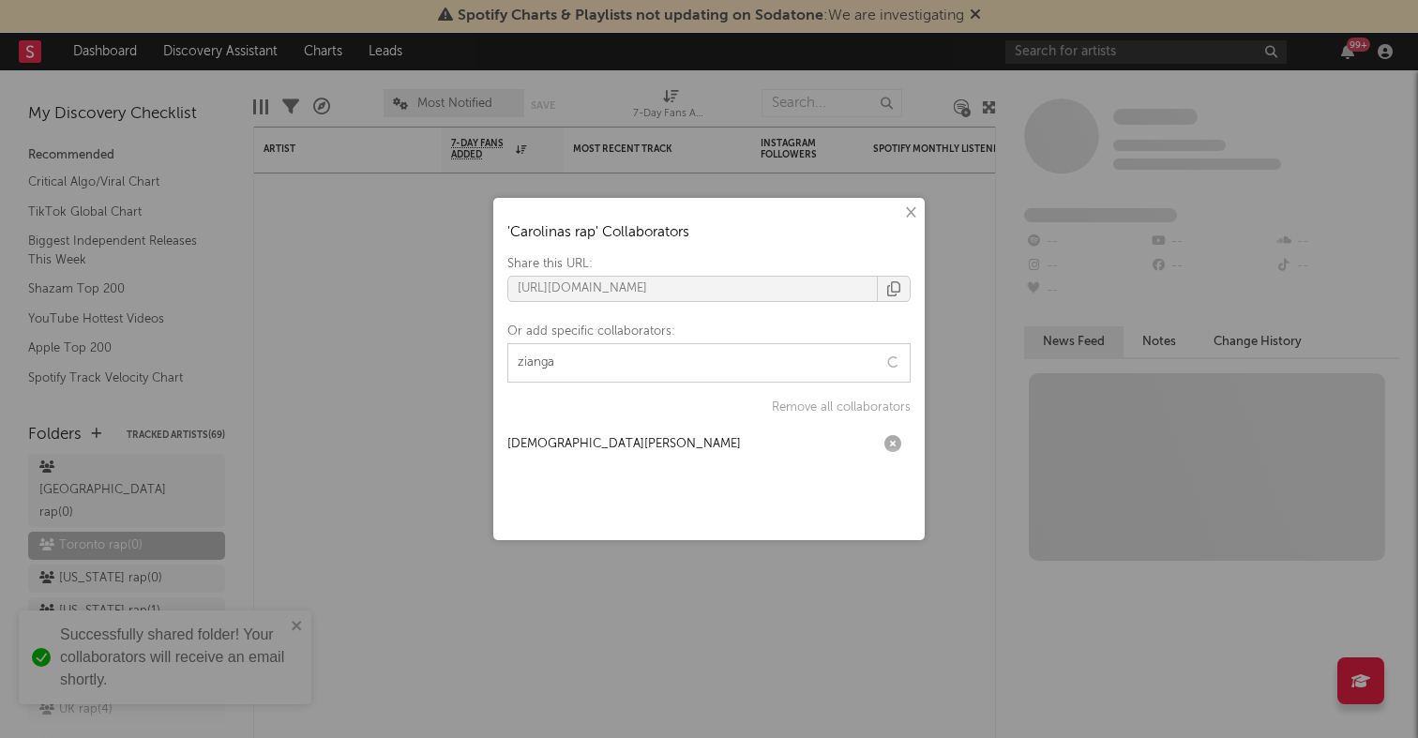
type input "ziangas"
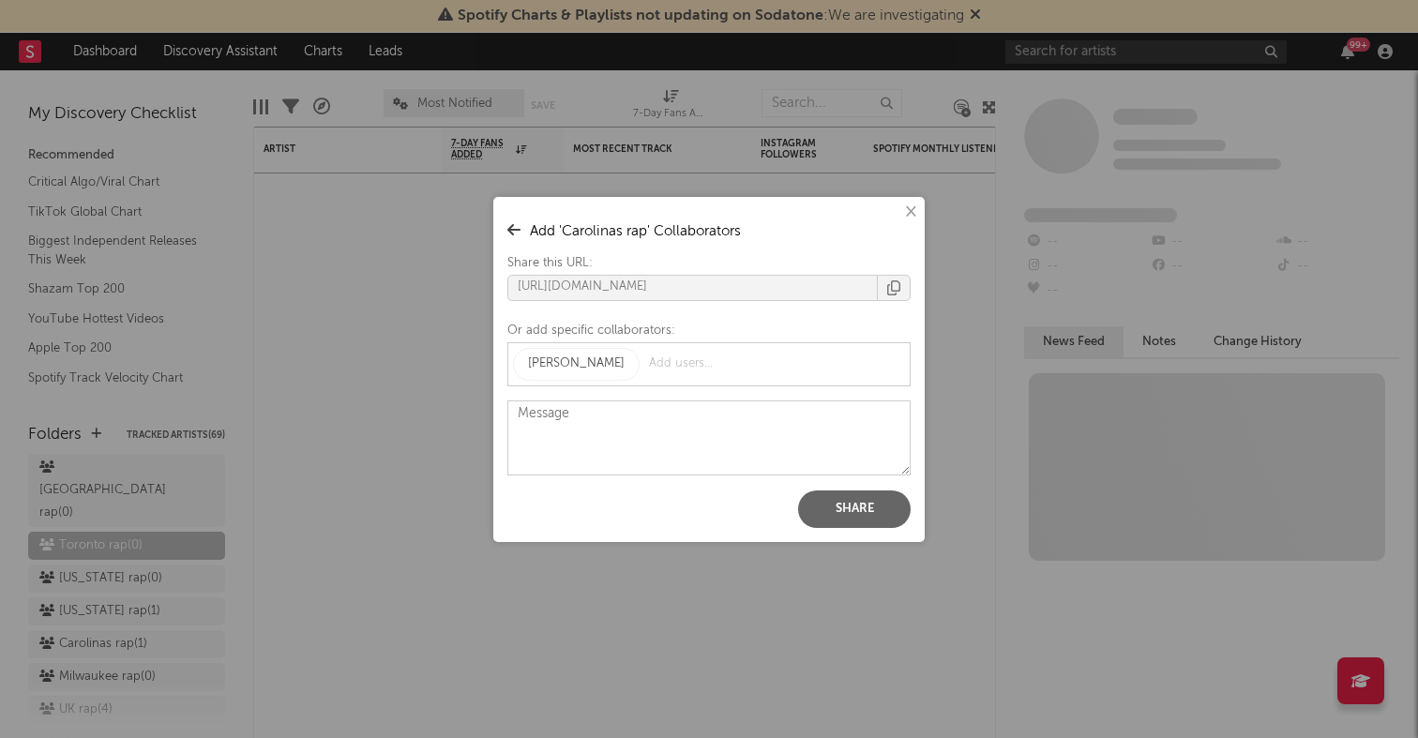
click at [850, 494] on button "Share" at bounding box center [854, 510] width 113 height 38
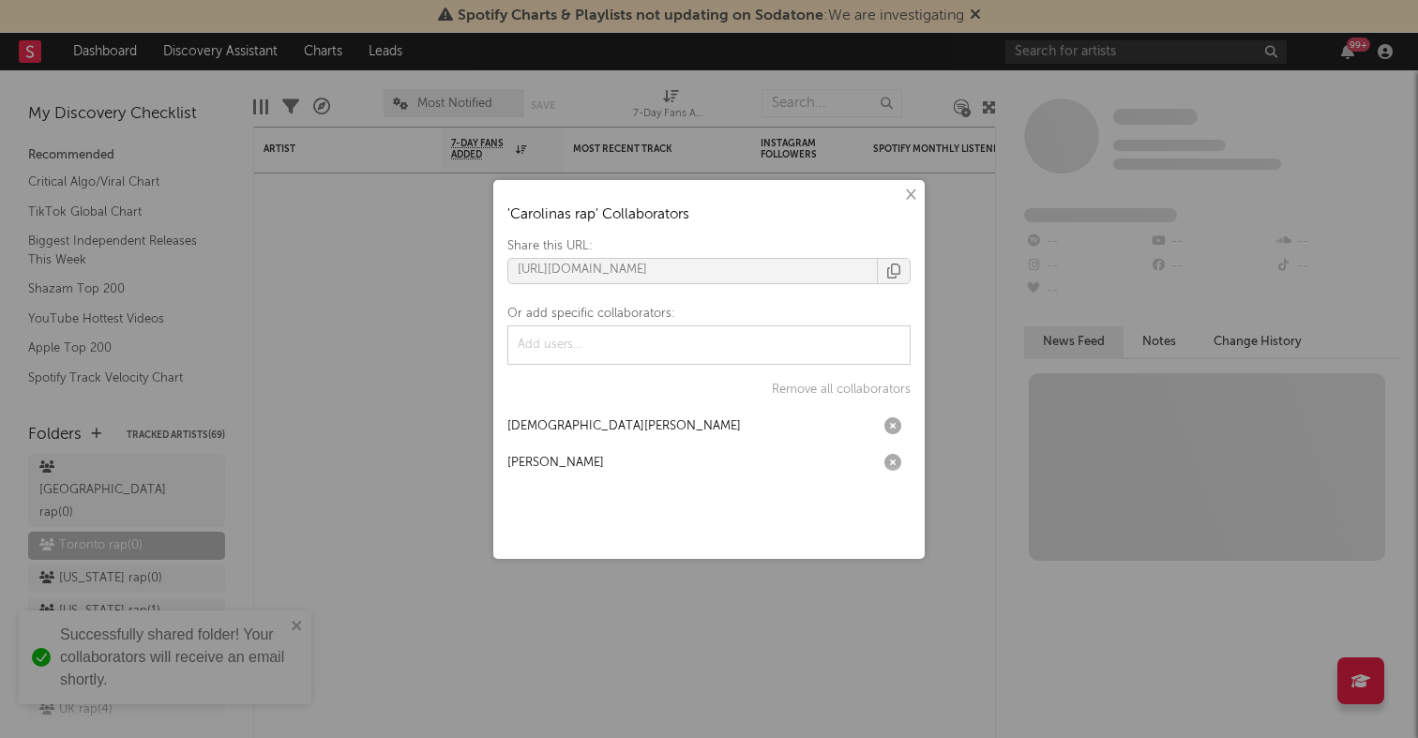
click at [356, 379] on div "× ' Carolinas rap ' Collaborators Share this URL: https://app.sodatone.com/fold…" at bounding box center [709, 369] width 1418 height 738
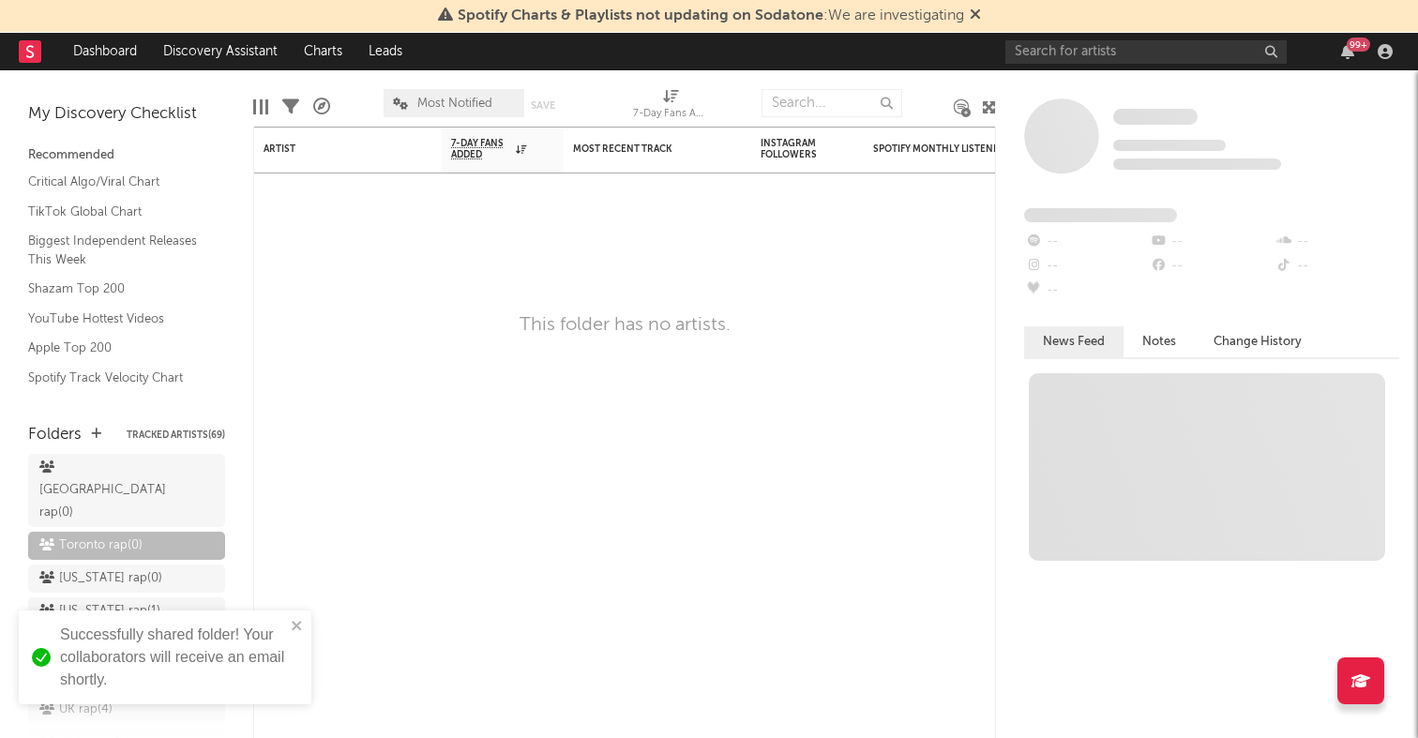
scroll to position [292, 0]
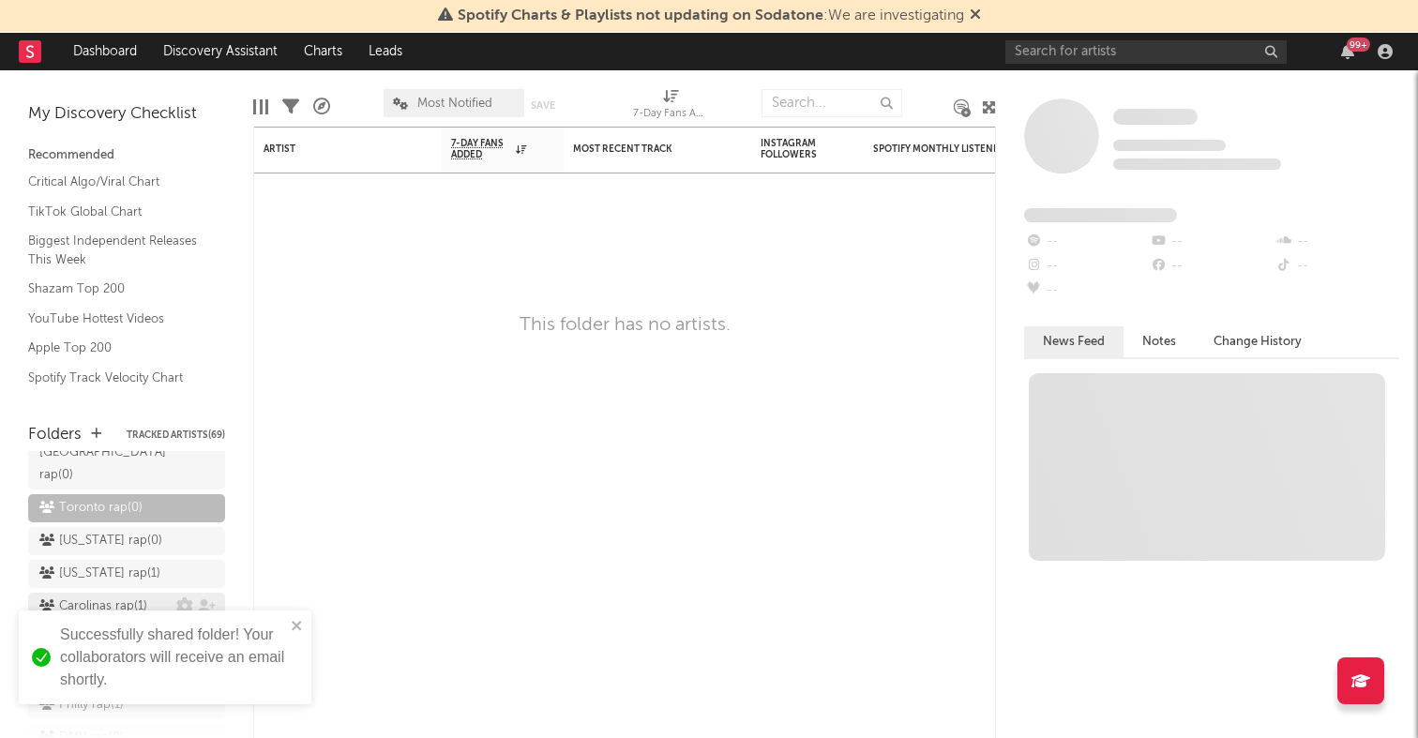
click at [144, 596] on div "Carolinas rap ( 1 )" at bounding box center [93, 607] width 108 height 23
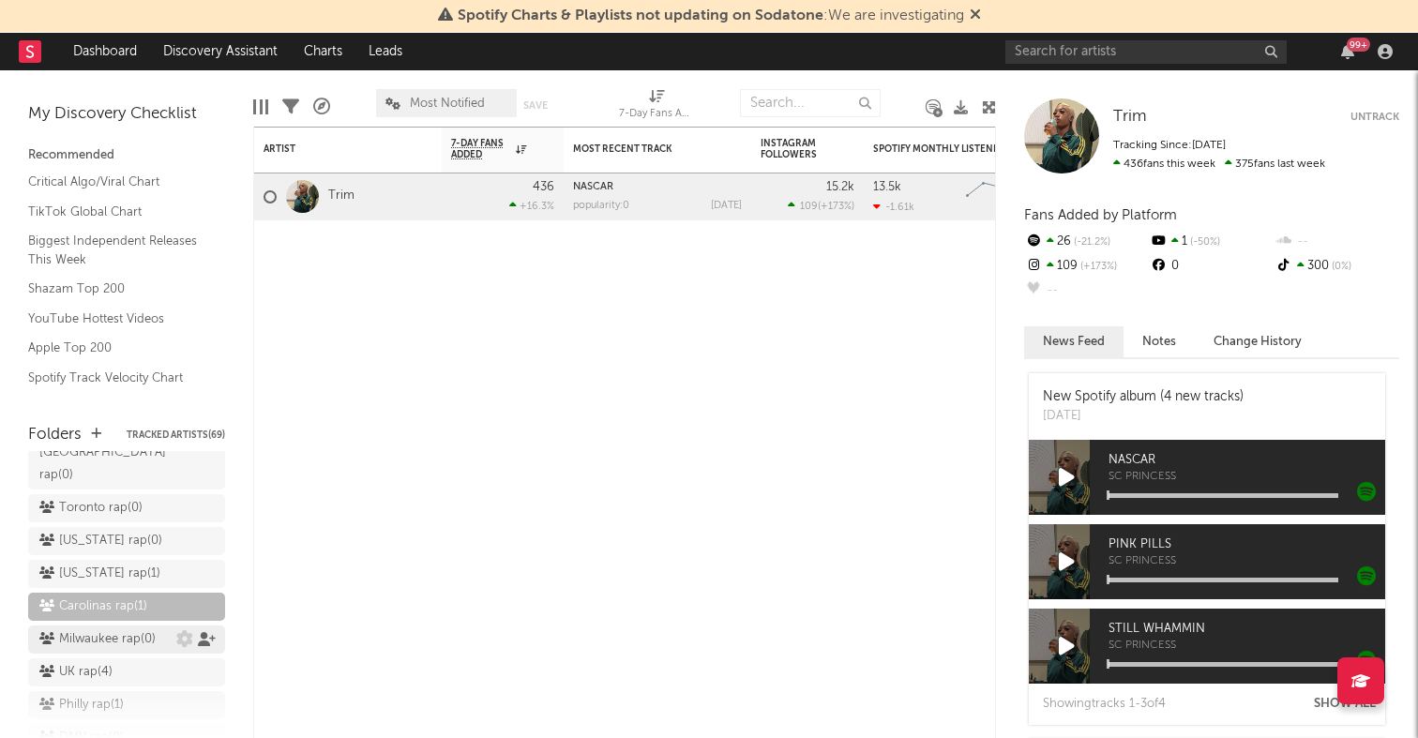
click at [206, 632] on icon at bounding box center [207, 639] width 18 height 14
click at [169, 501] on div "× ' Milwaukee rap ' Collaborators Share this URL: https://app.sodatone.com/fold…" at bounding box center [709, 369] width 1418 height 738
click at [203, 567] on icon at bounding box center [207, 574] width 18 height 14
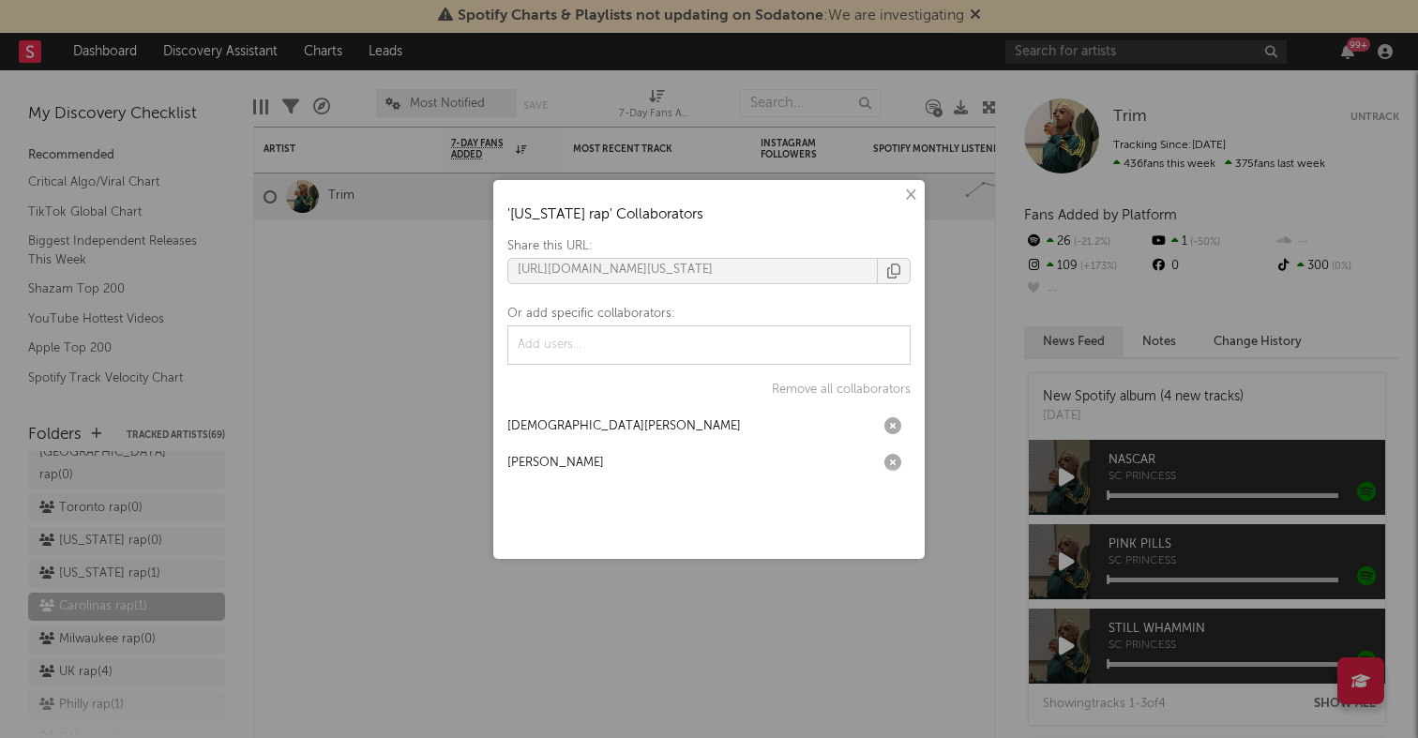
click at [186, 552] on div "× ' Alabama rap ' Collaborators Share this URL: https://app.sodatone.com/folder…" at bounding box center [709, 369] width 1418 height 738
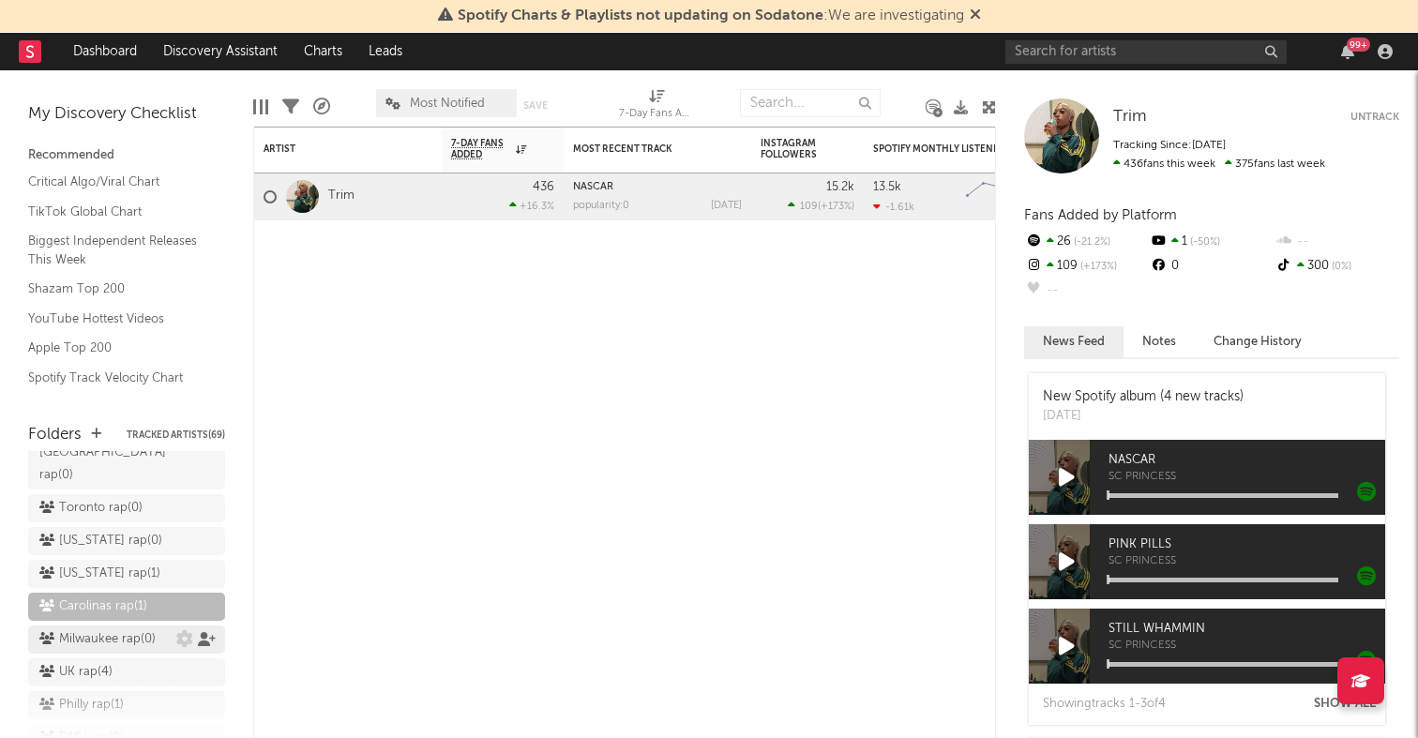
click at [199, 632] on icon at bounding box center [207, 639] width 18 height 14
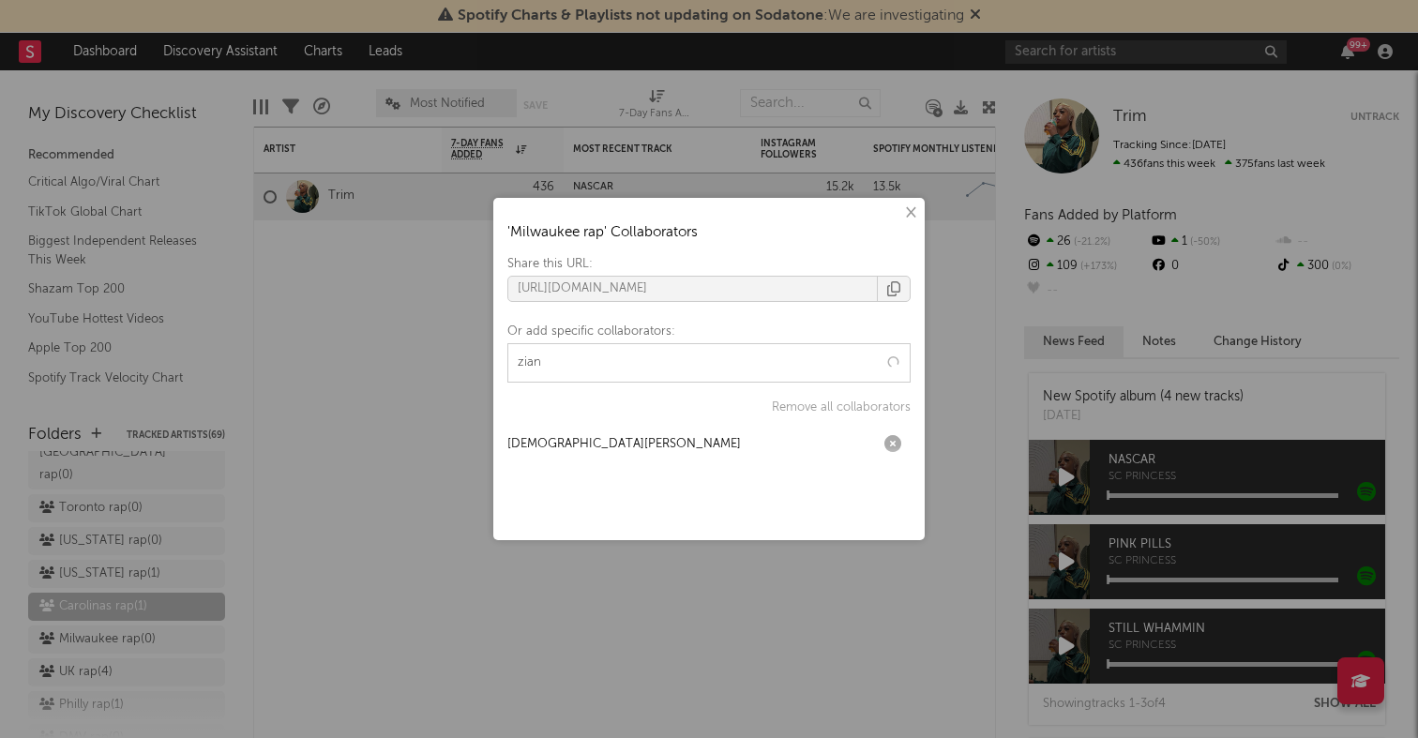
type input "ziang"
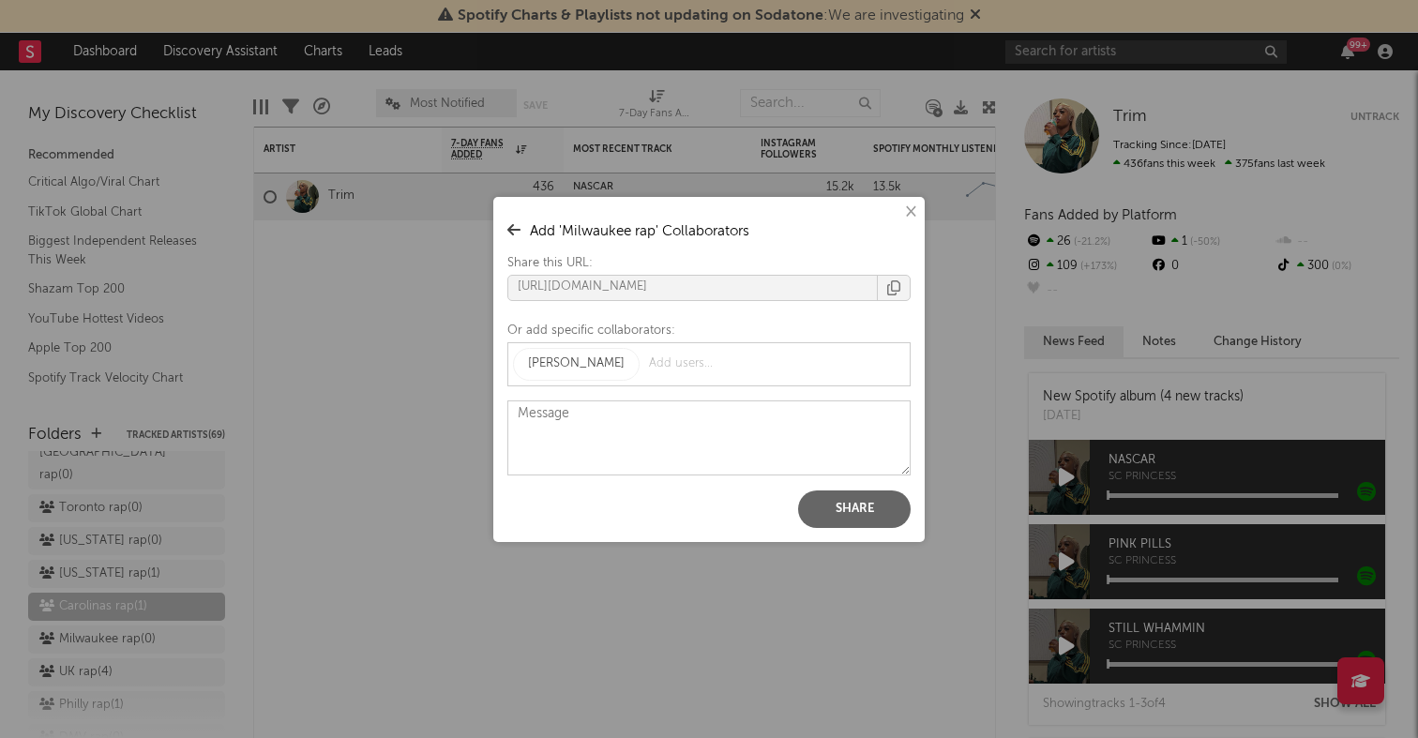
click at [838, 516] on button "Share" at bounding box center [854, 510] width 113 height 38
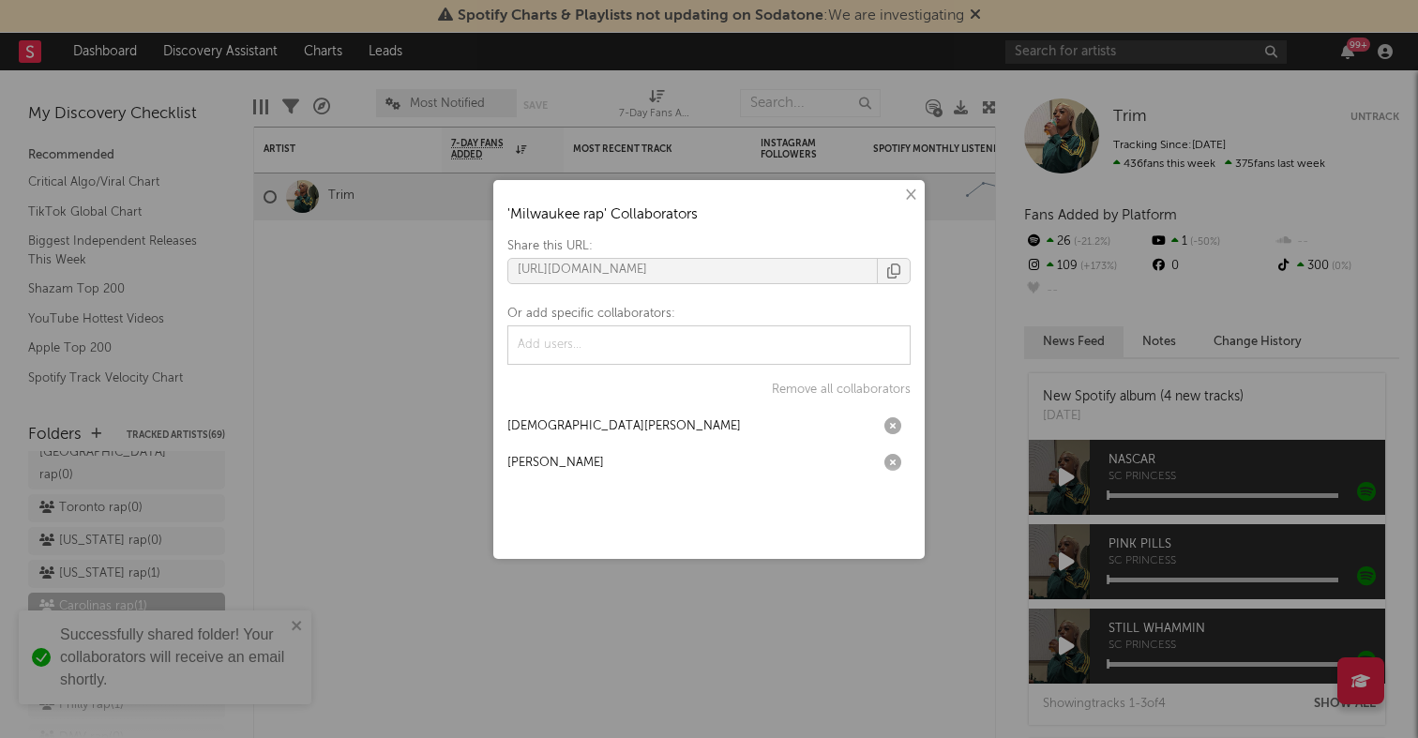
click at [355, 518] on div "× ' Milwaukee rap ' Collaborators Share this URL: https://app.sodatone.com/fold…" at bounding box center [709, 369] width 1418 height 738
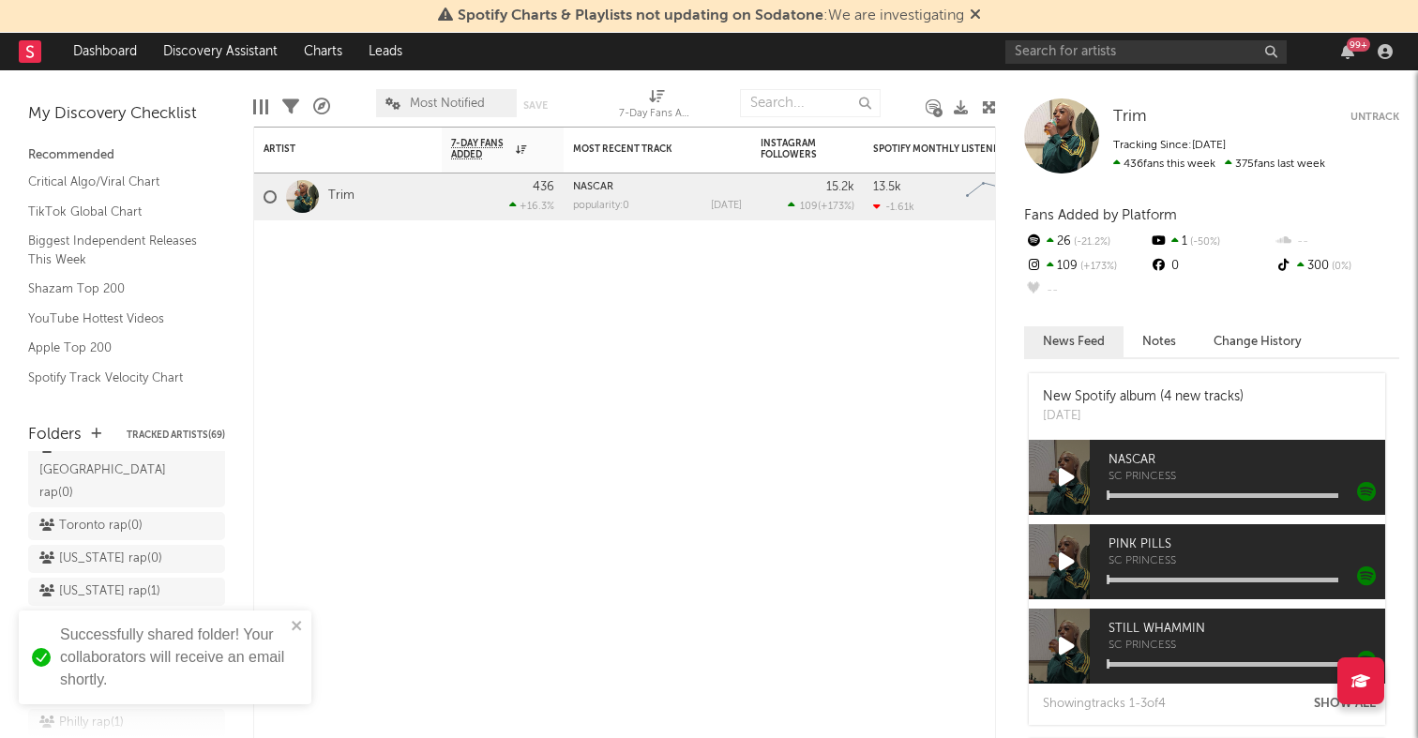
scroll to position [311, 0]
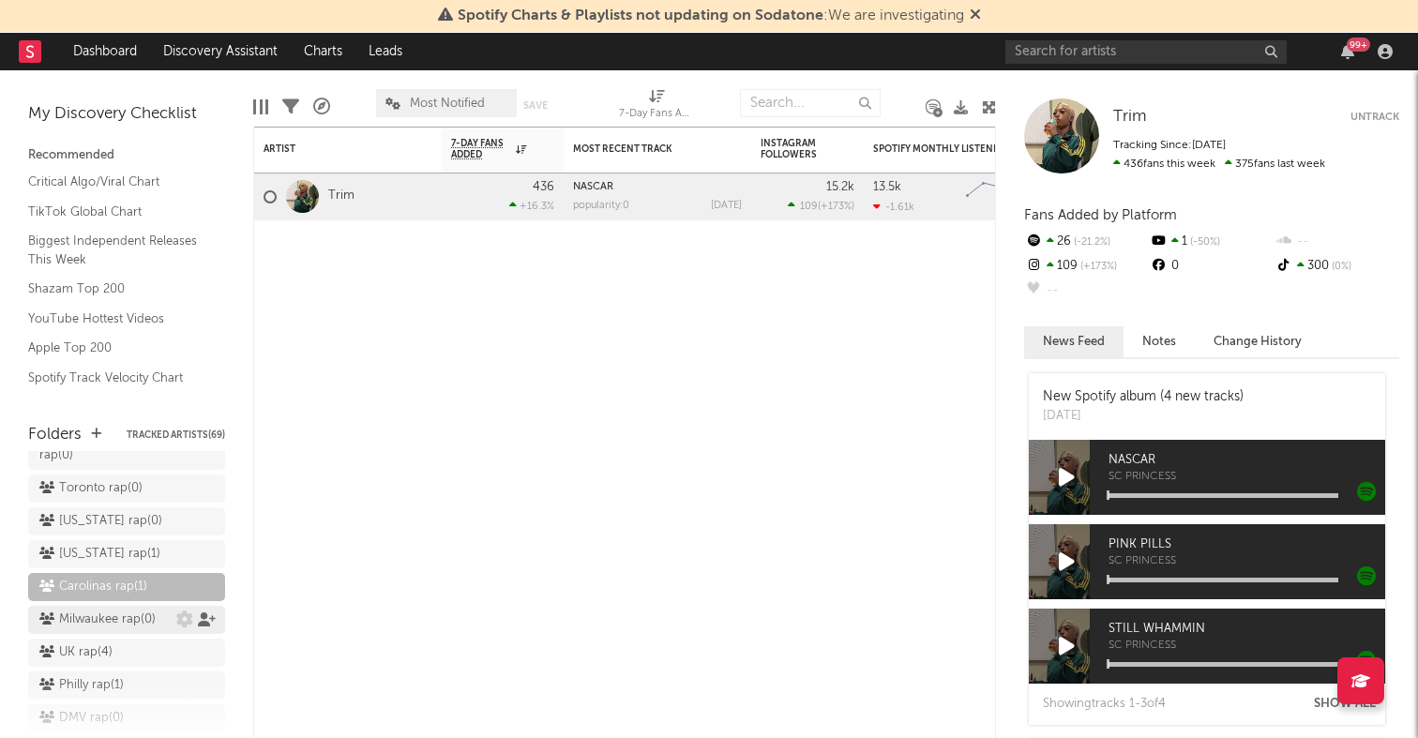
click at [204, 613] on icon at bounding box center [207, 620] width 18 height 14
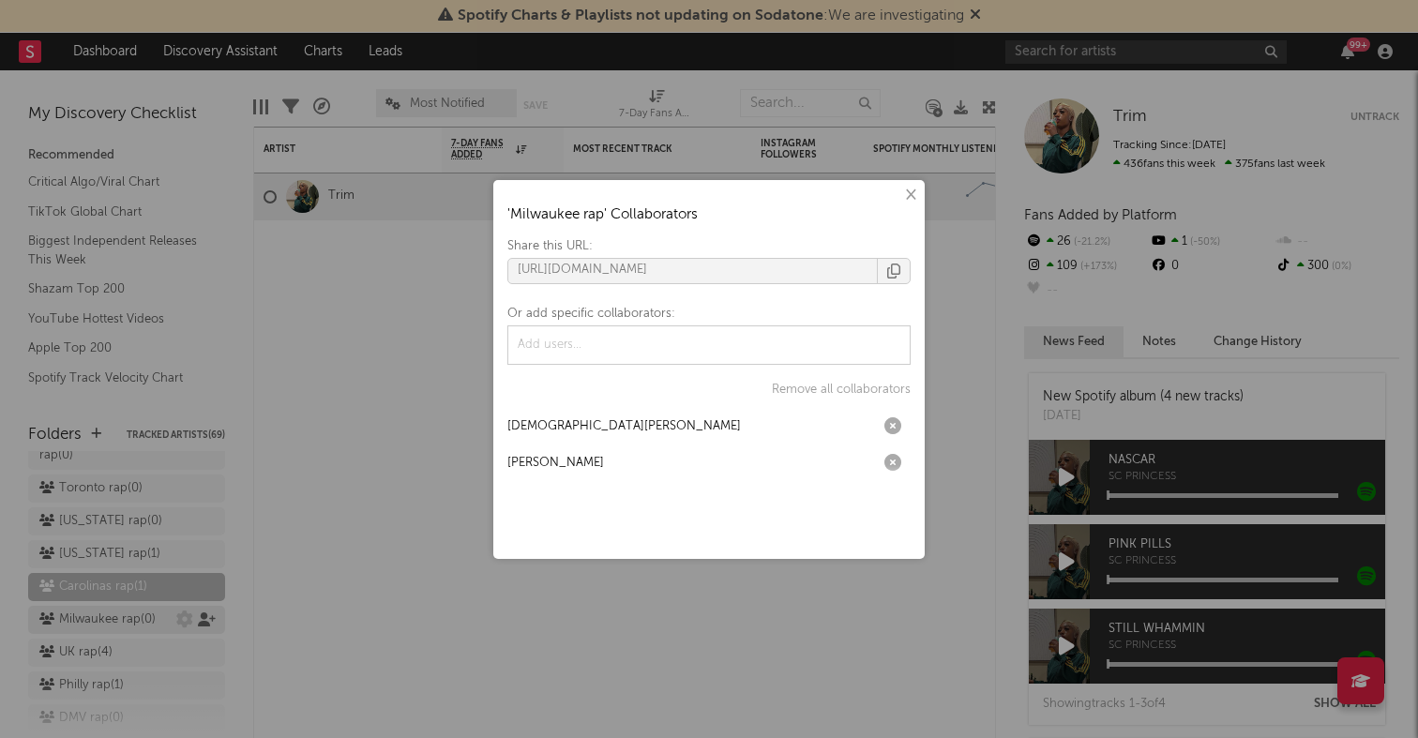
click at [204, 528] on div "× ' Milwaukee rap ' Collaborators Share this URL: https://app.sodatone.com/fold…" at bounding box center [709, 369] width 1418 height 738
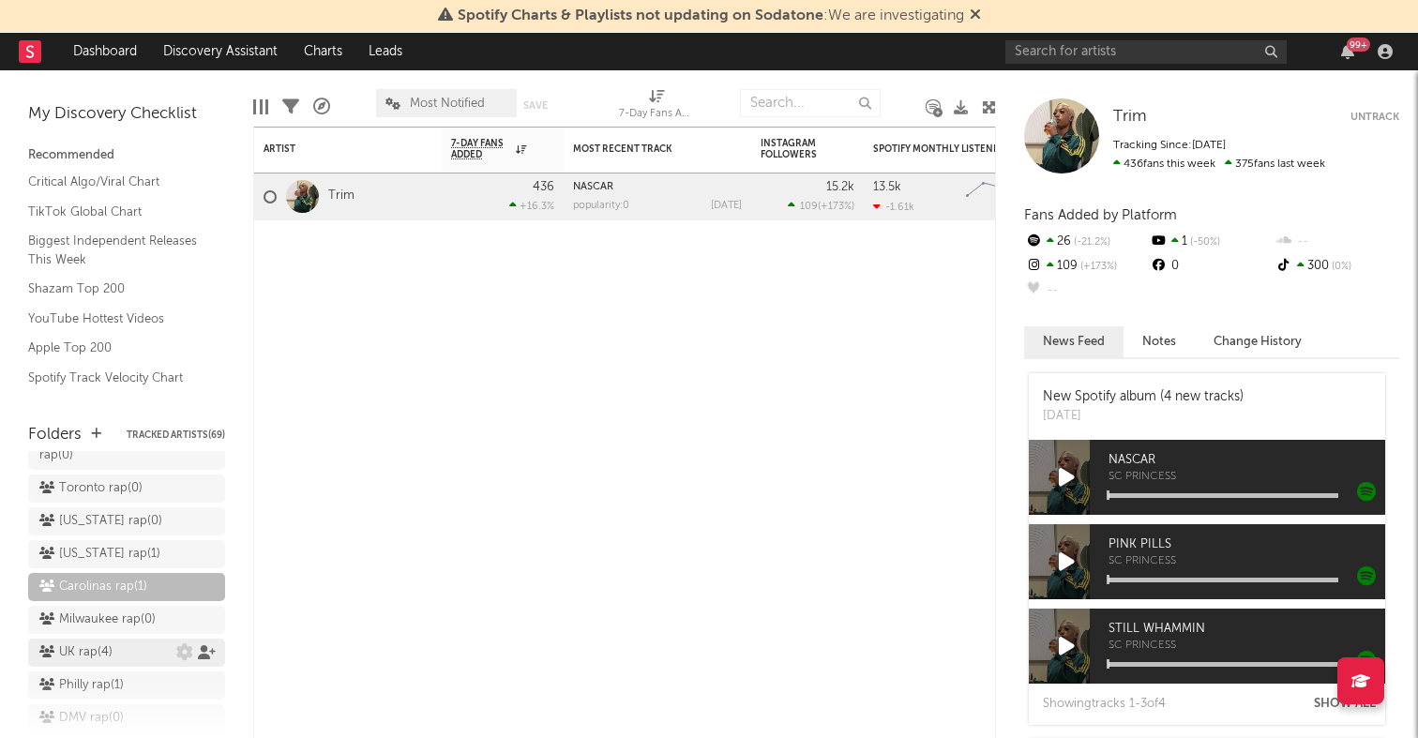
click at [207, 645] on icon at bounding box center [207, 652] width 18 height 14
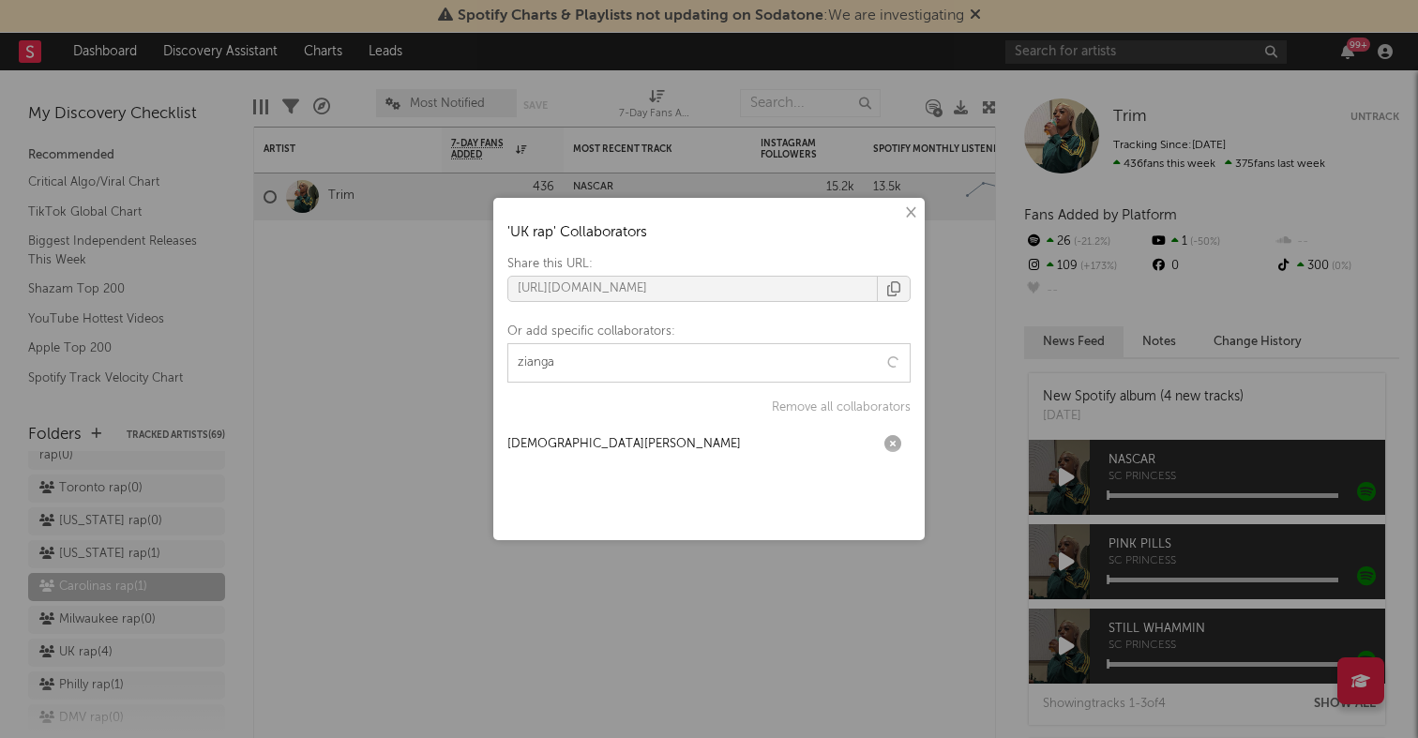
type input "ziangas"
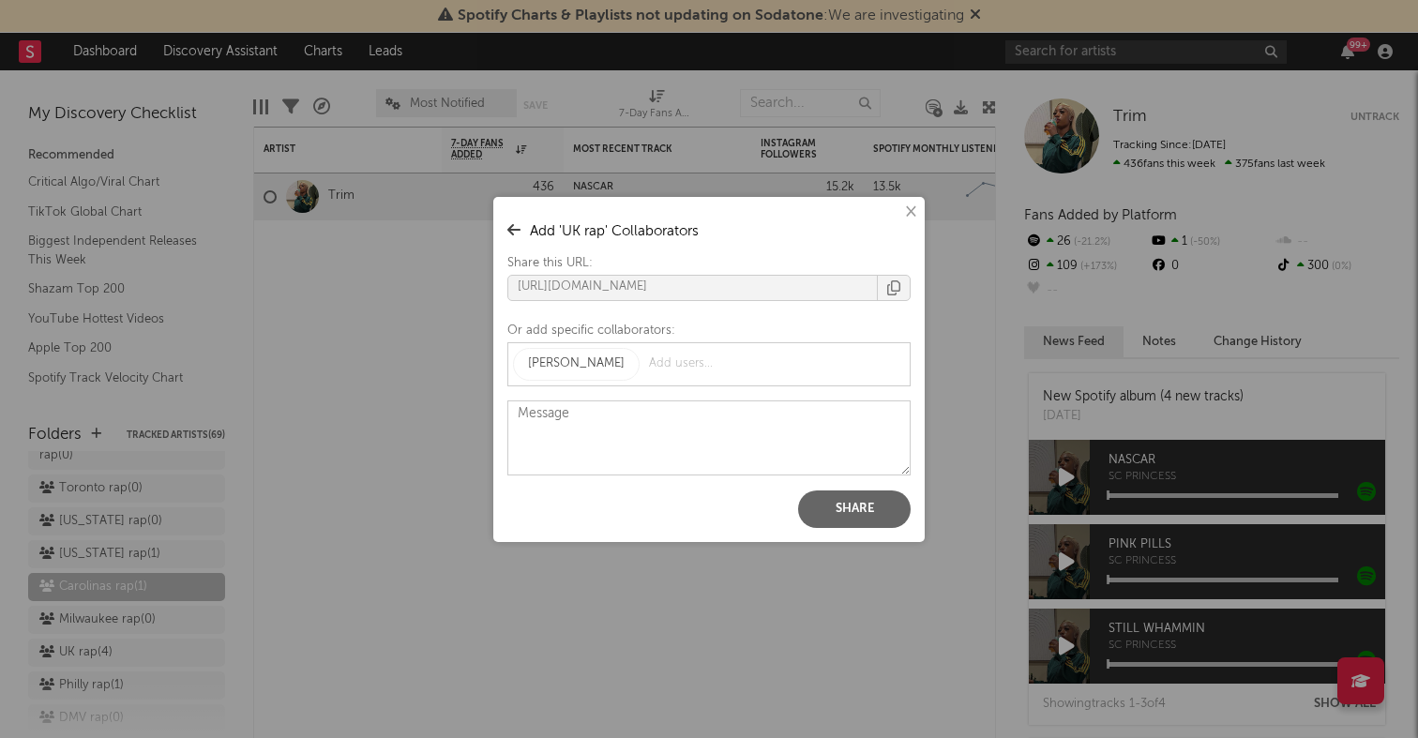
click at [855, 501] on button "Share" at bounding box center [854, 510] width 113 height 38
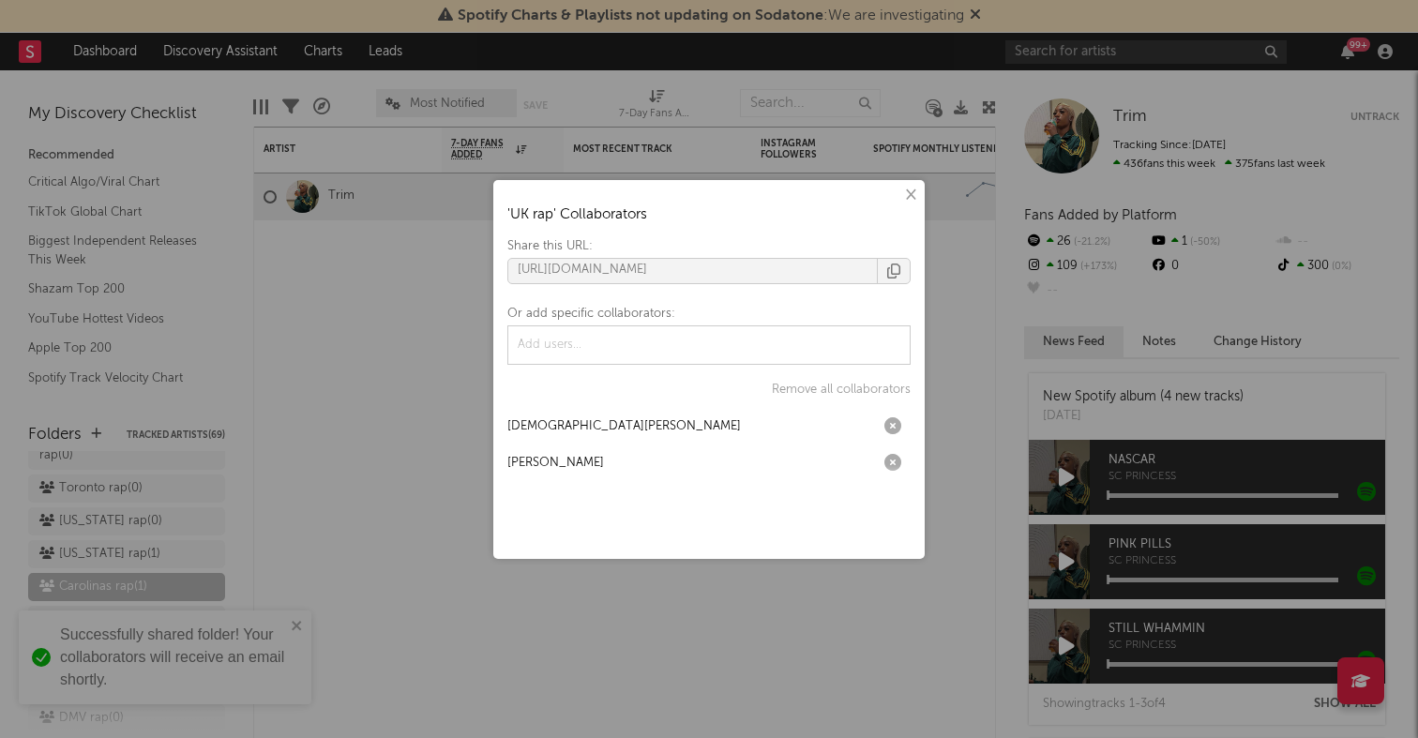
click at [126, 507] on div "× ' UK rap ' Collaborators Share this URL: https://app.sodatone.com/folders/179…" at bounding box center [709, 369] width 1418 height 738
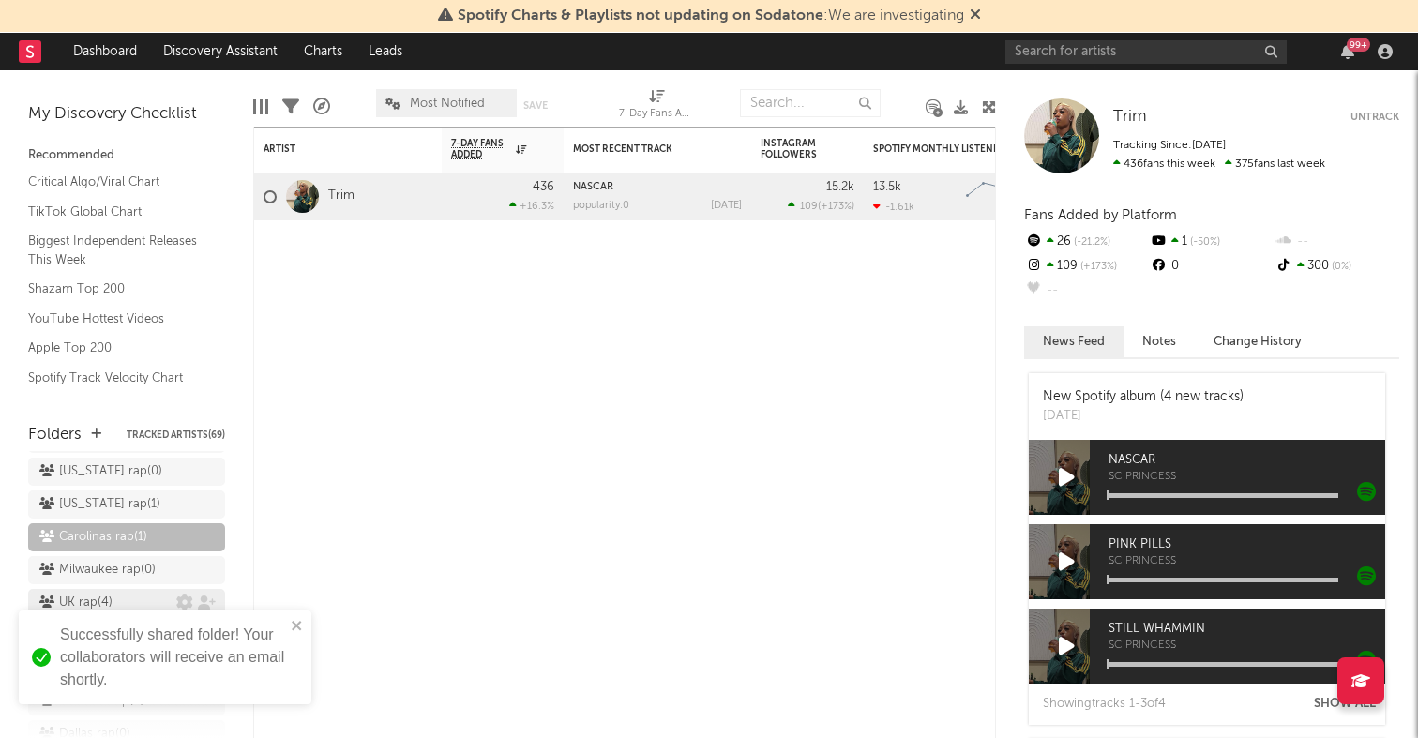
scroll to position [380, 0]
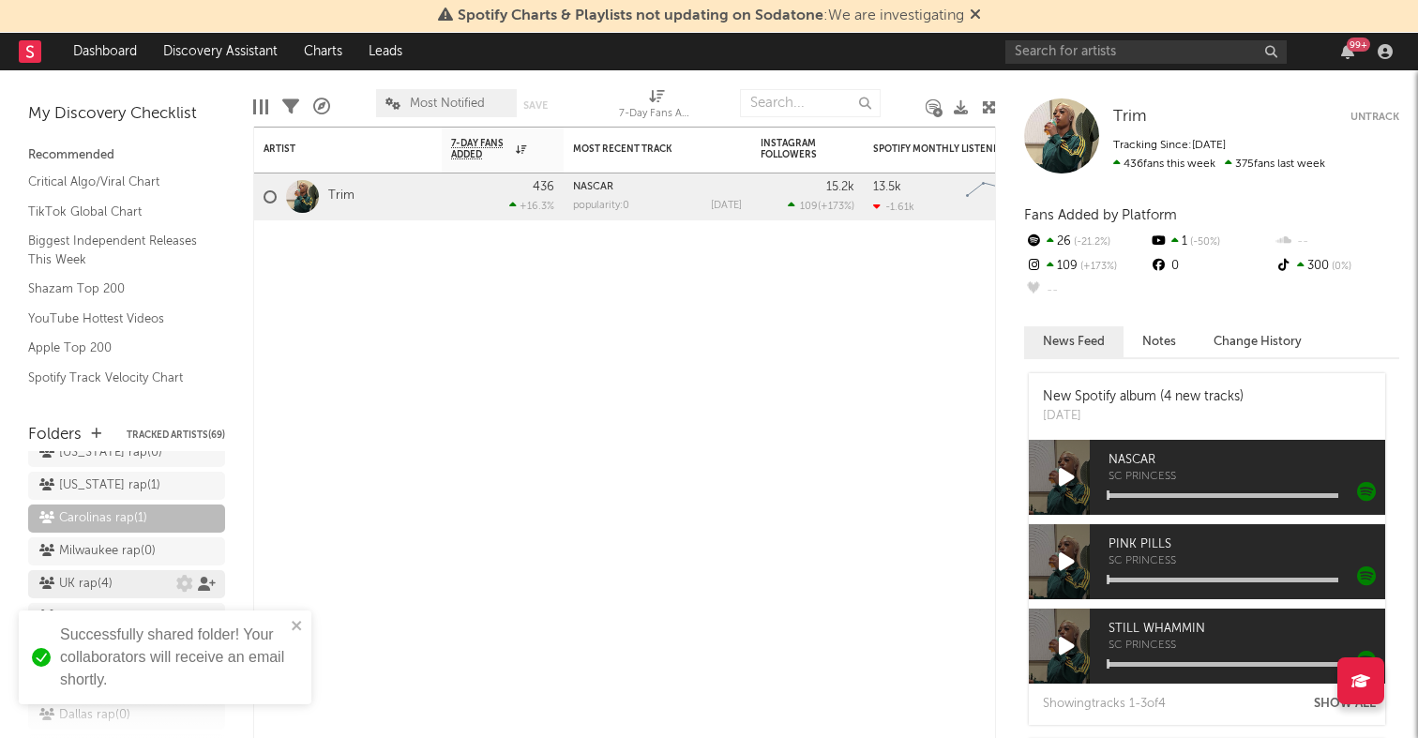
click at [202, 577] on icon at bounding box center [207, 584] width 18 height 14
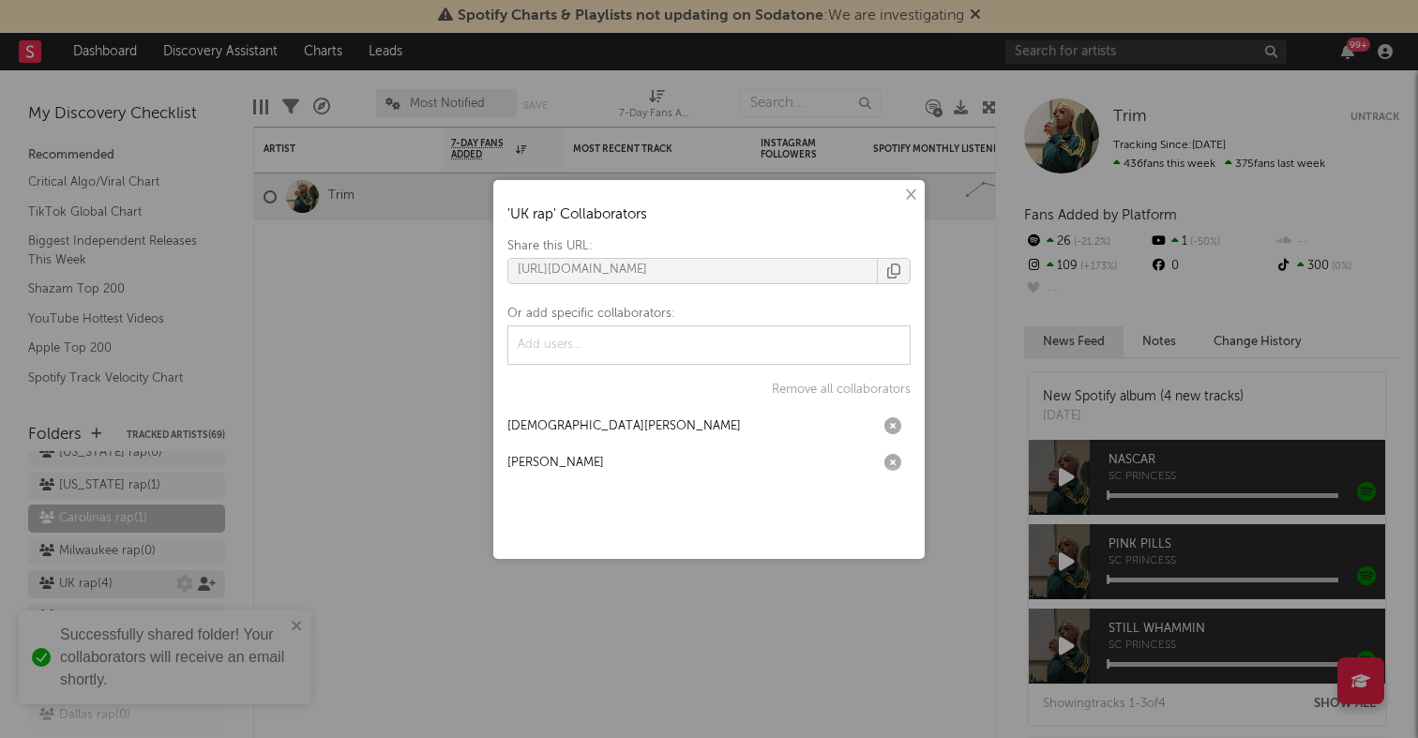
click at [202, 494] on div "× ' UK rap ' Collaborators Share this URL: https://app.sodatone.com/folders/179…" at bounding box center [709, 369] width 1418 height 738
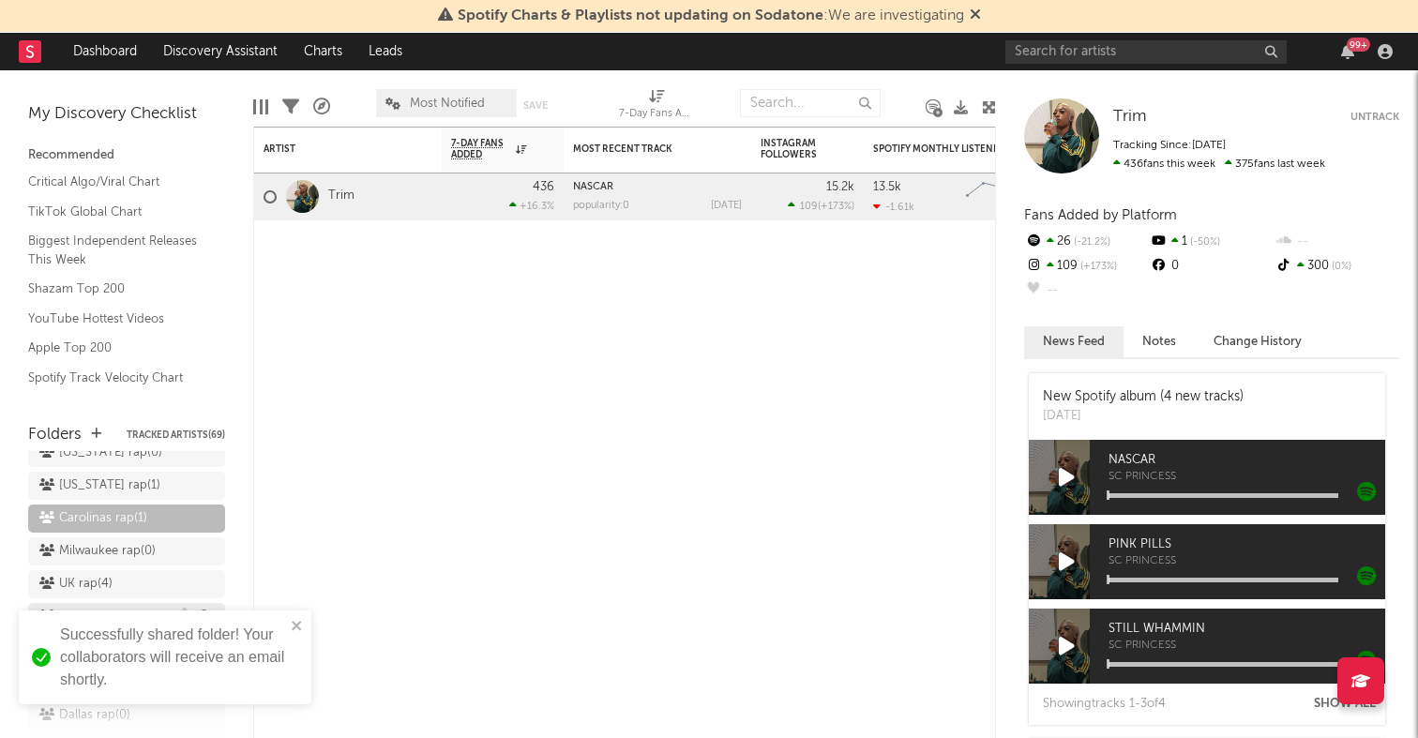
click at [209, 610] on icon at bounding box center [207, 617] width 18 height 14
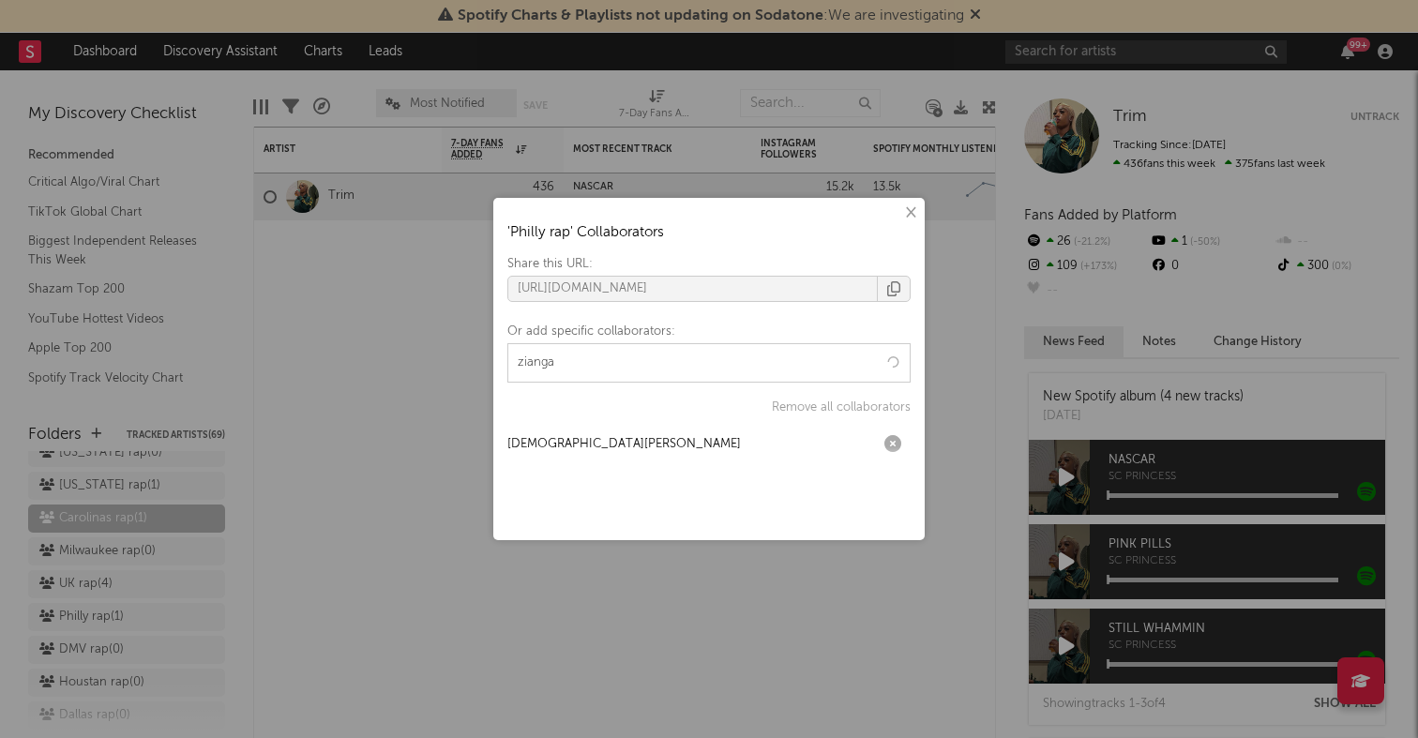
type input "ziangas"
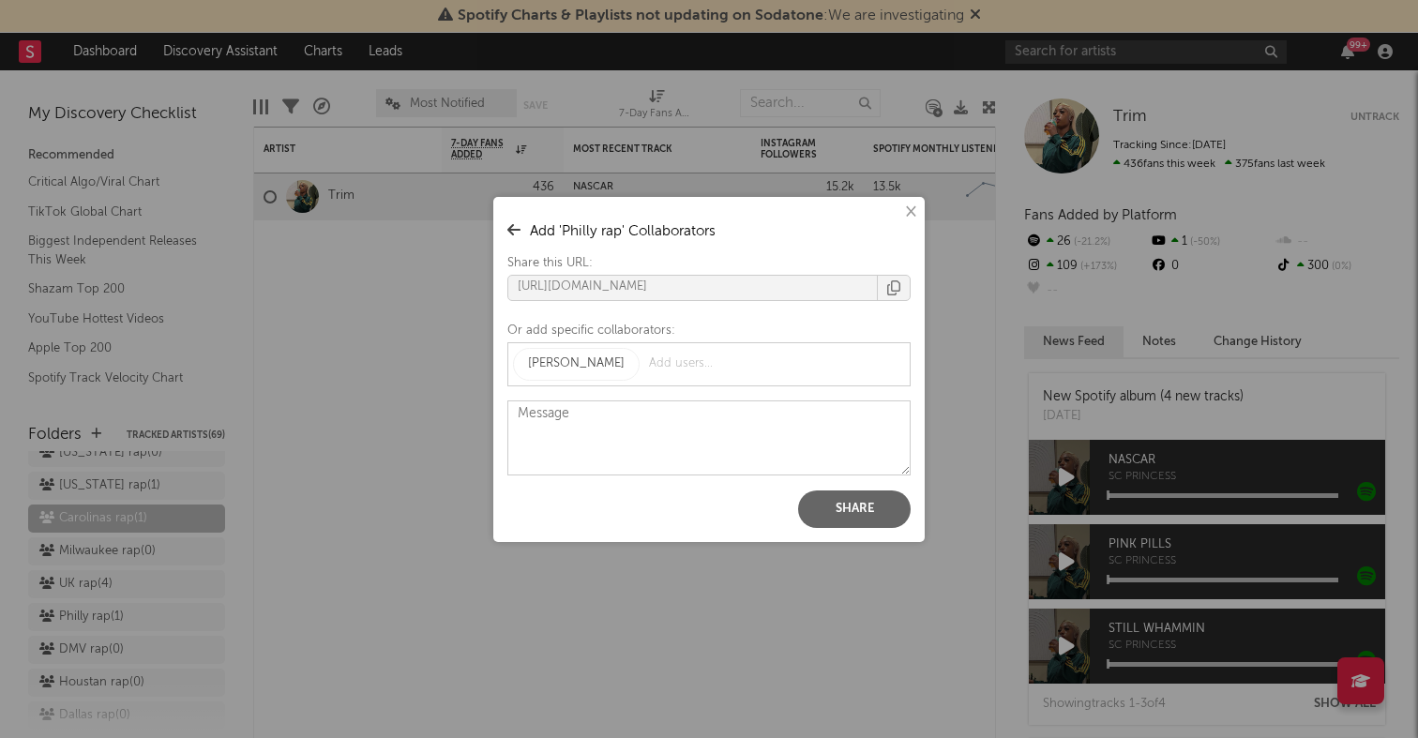
click at [854, 495] on button "Share" at bounding box center [854, 510] width 113 height 38
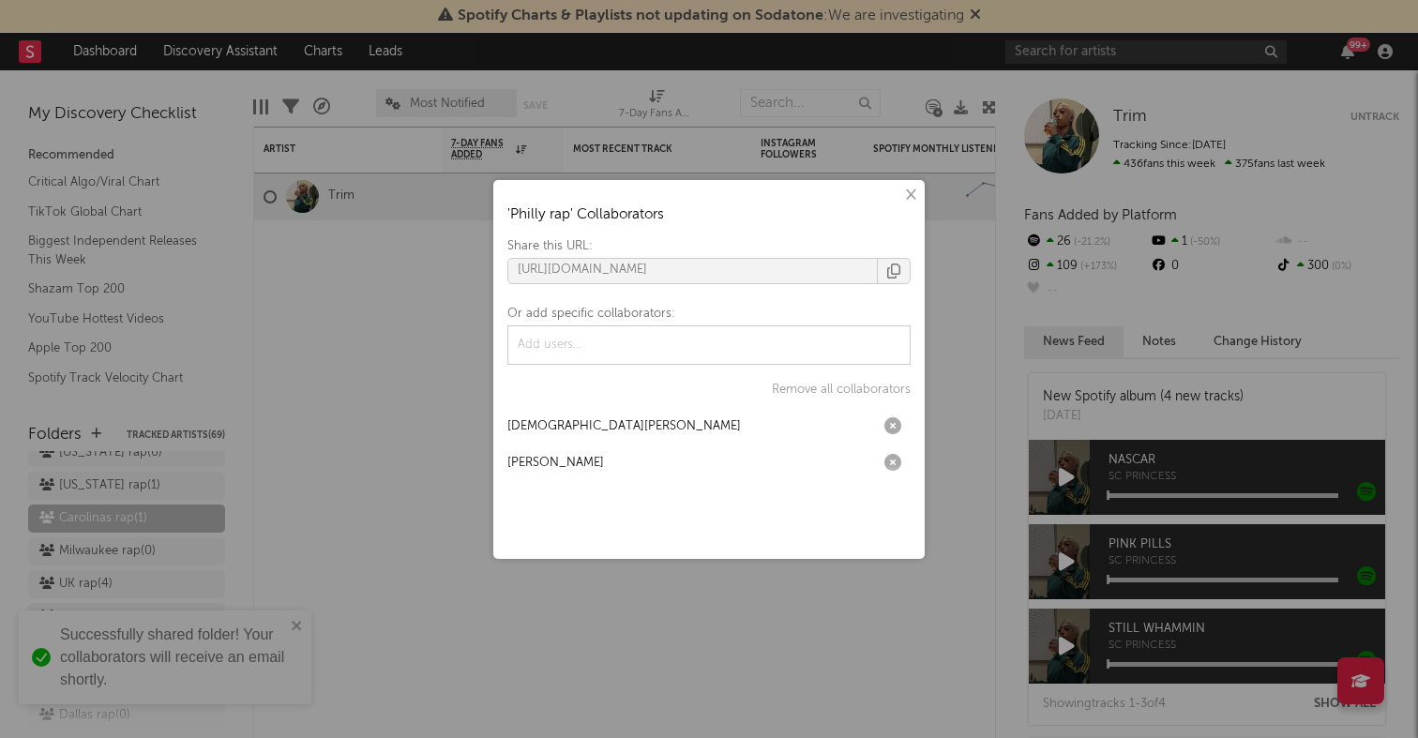
click at [114, 544] on div "× ' Philly rap ' Collaborators Share this URL: https://app.sodatone.com/folders…" at bounding box center [709, 369] width 1418 height 738
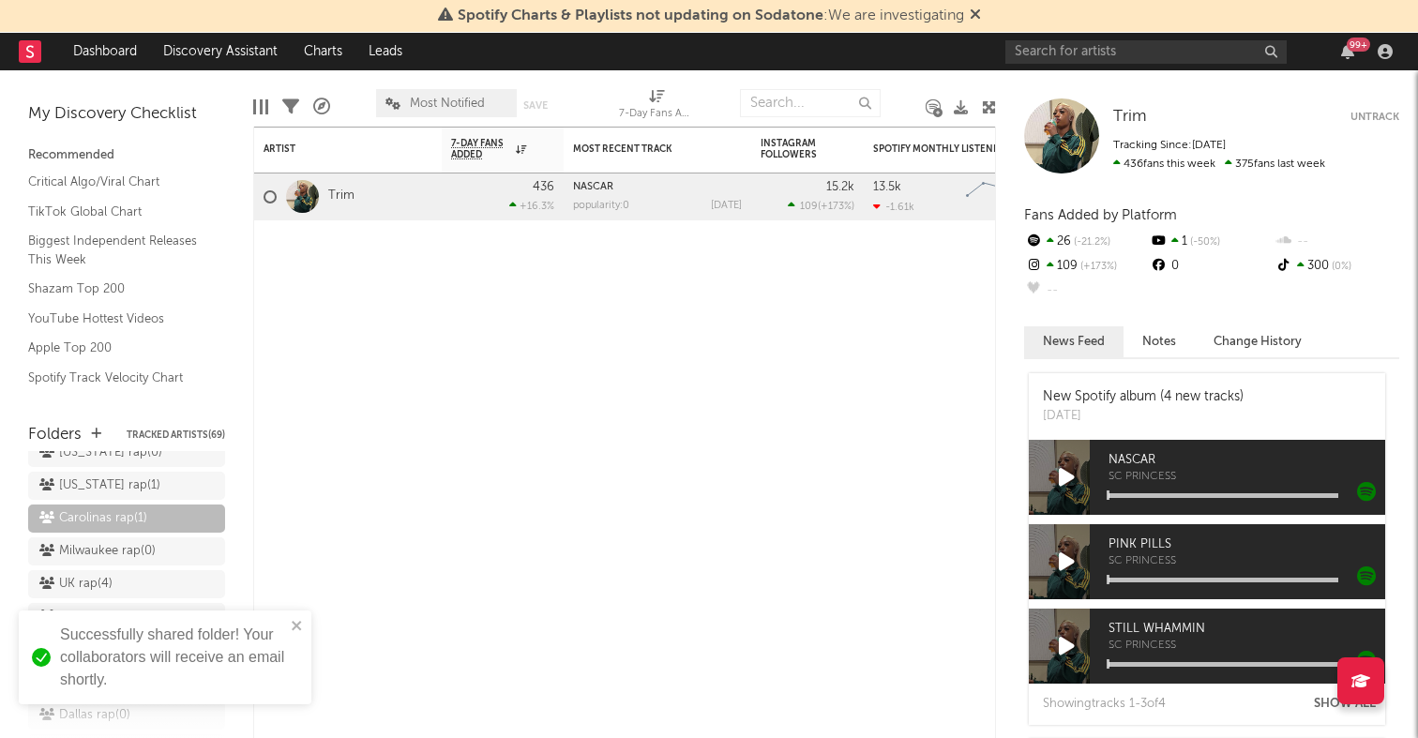
click at [199, 643] on icon at bounding box center [207, 650] width 18 height 14
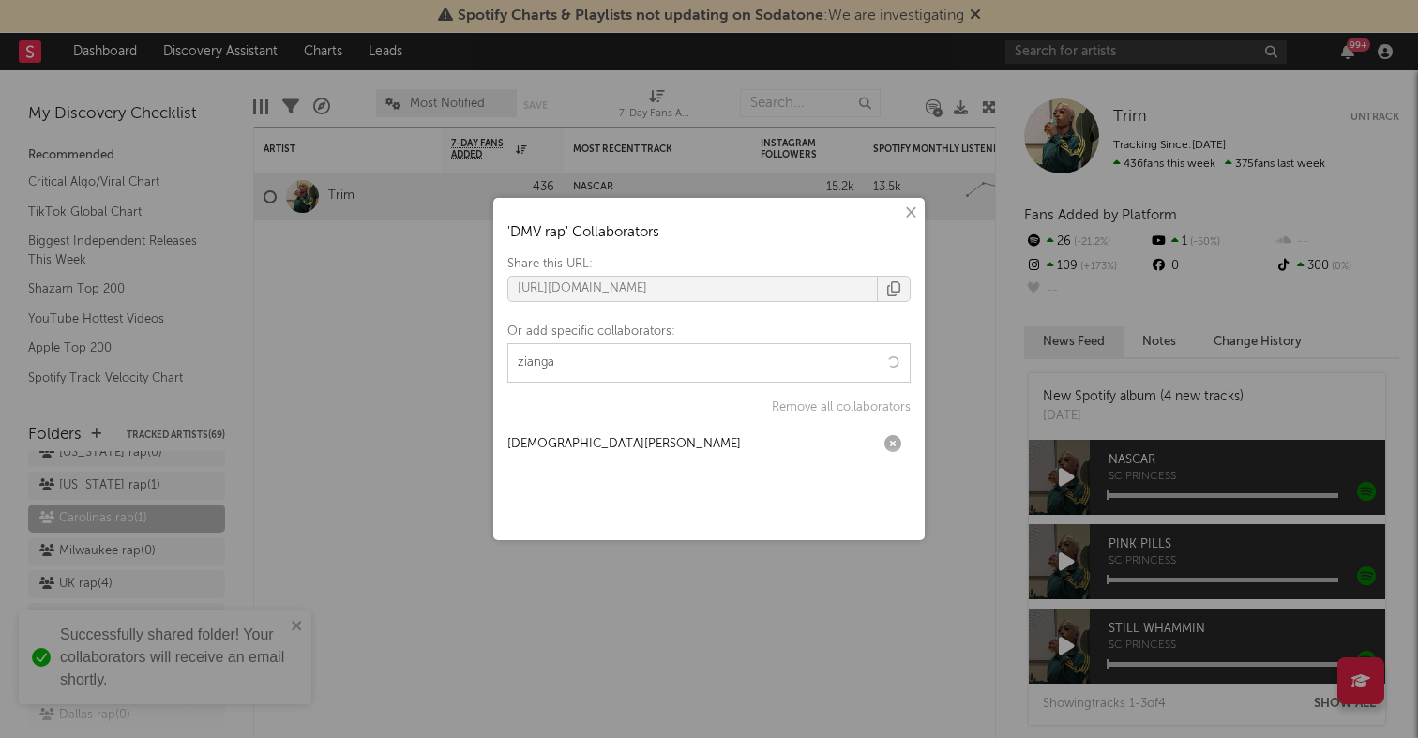
type input "ziangas"
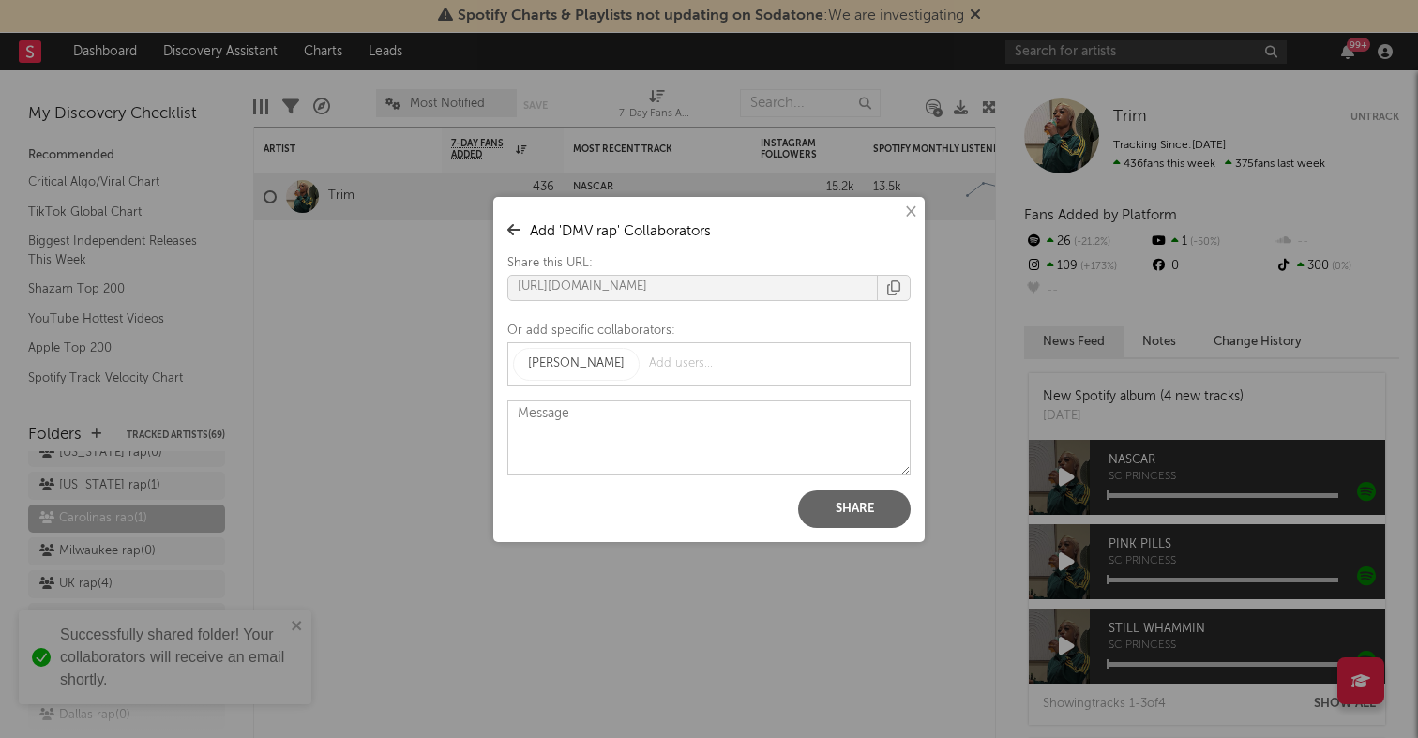
click at [838, 502] on button "Share" at bounding box center [854, 510] width 113 height 38
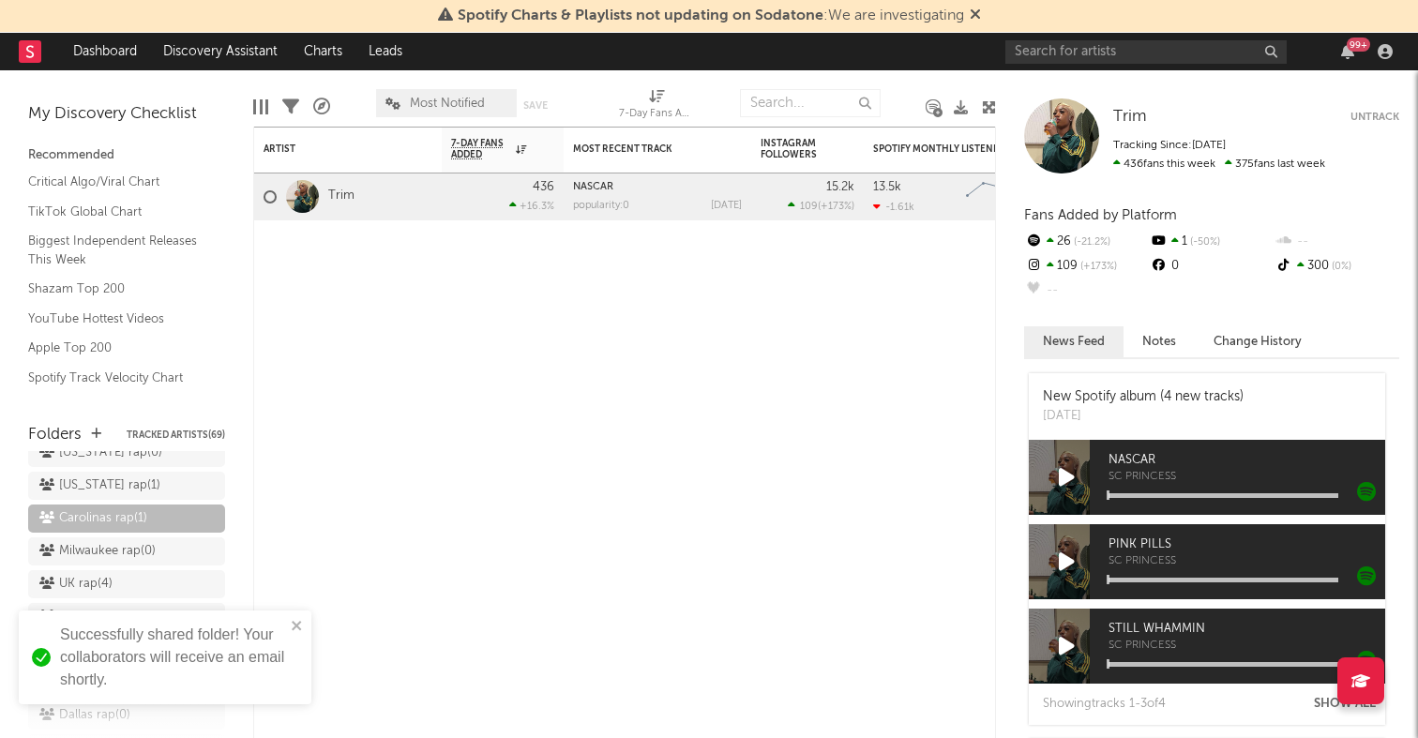
click at [212, 492] on div "× ' DMV rap ' Collaborators Share this URL: https://app.sodatone.com/folders/17…" at bounding box center [709, 369] width 1418 height 738
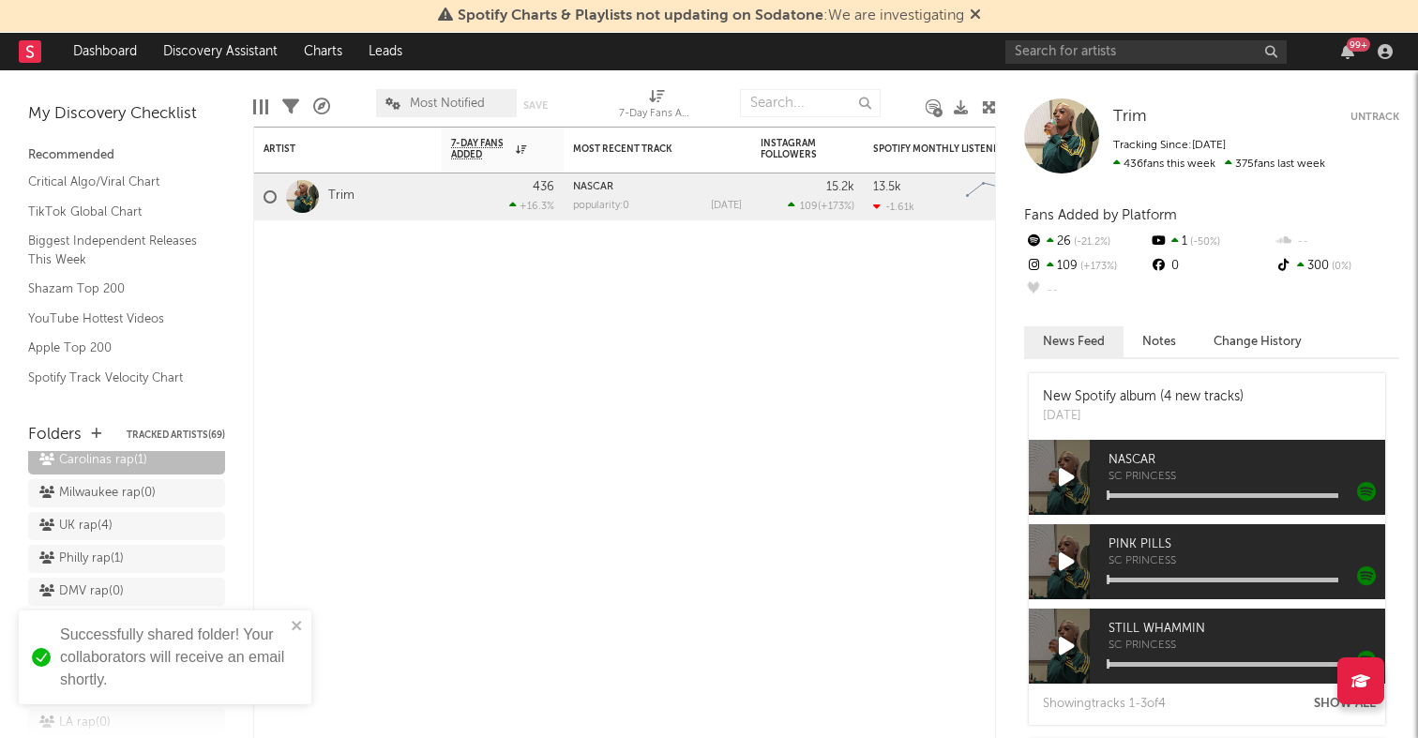
scroll to position [443, 0]
click at [207, 613] on icon at bounding box center [207, 620] width 18 height 14
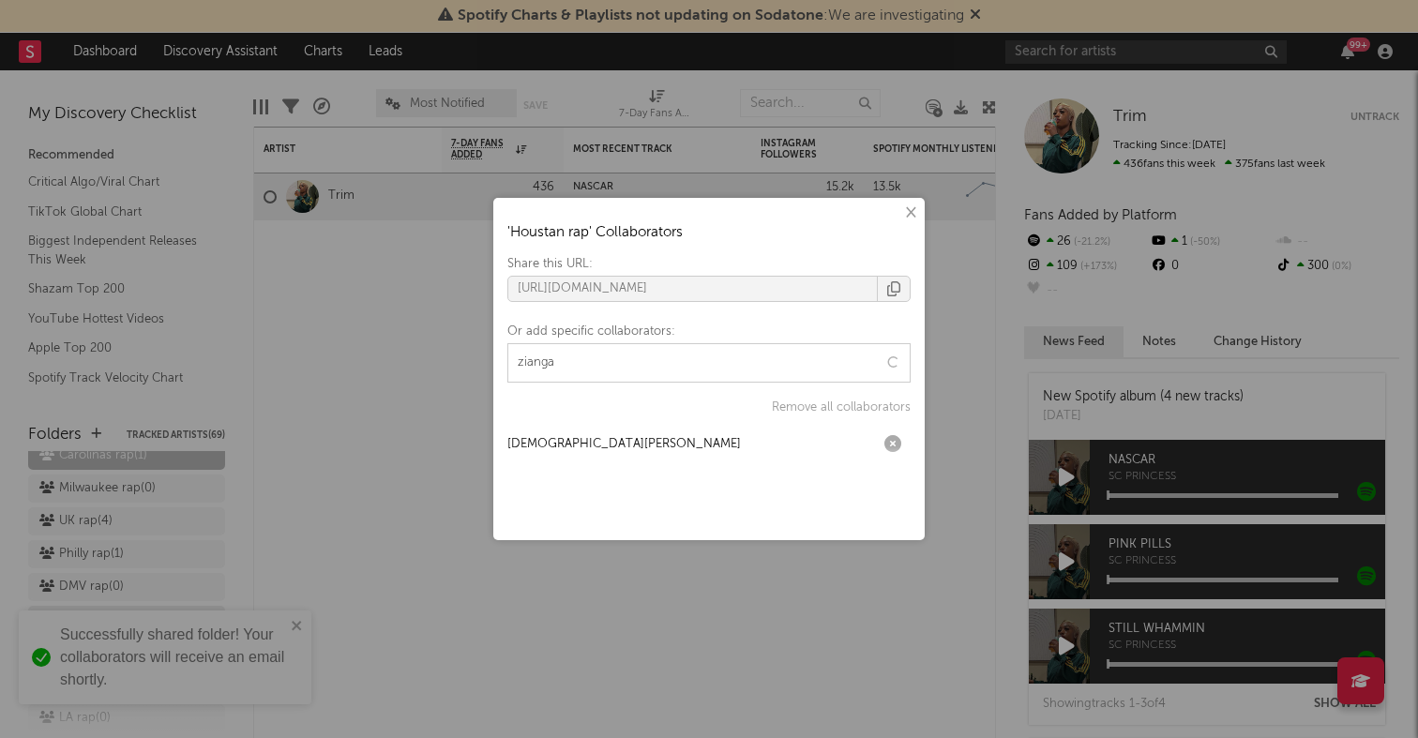
type input "ziangas"
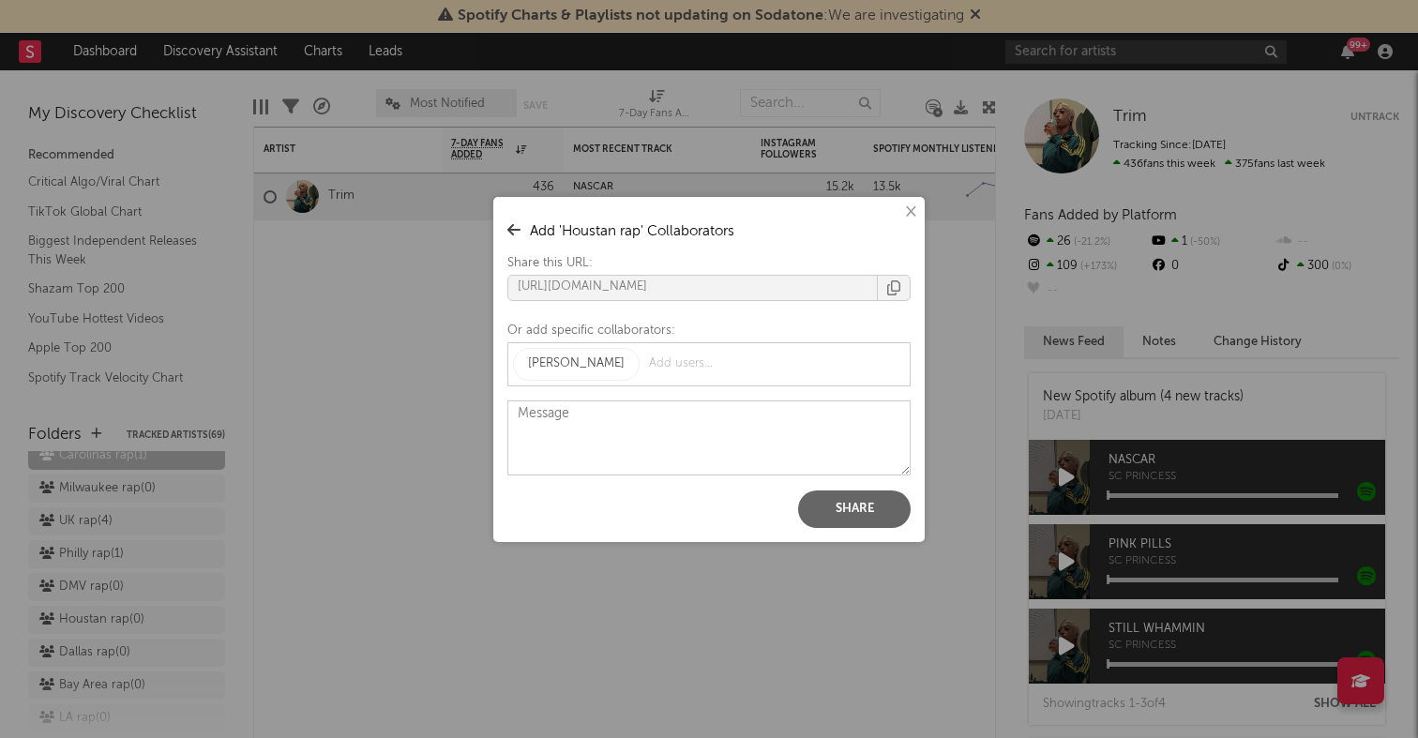
click at [870, 496] on button "Share" at bounding box center [854, 510] width 113 height 38
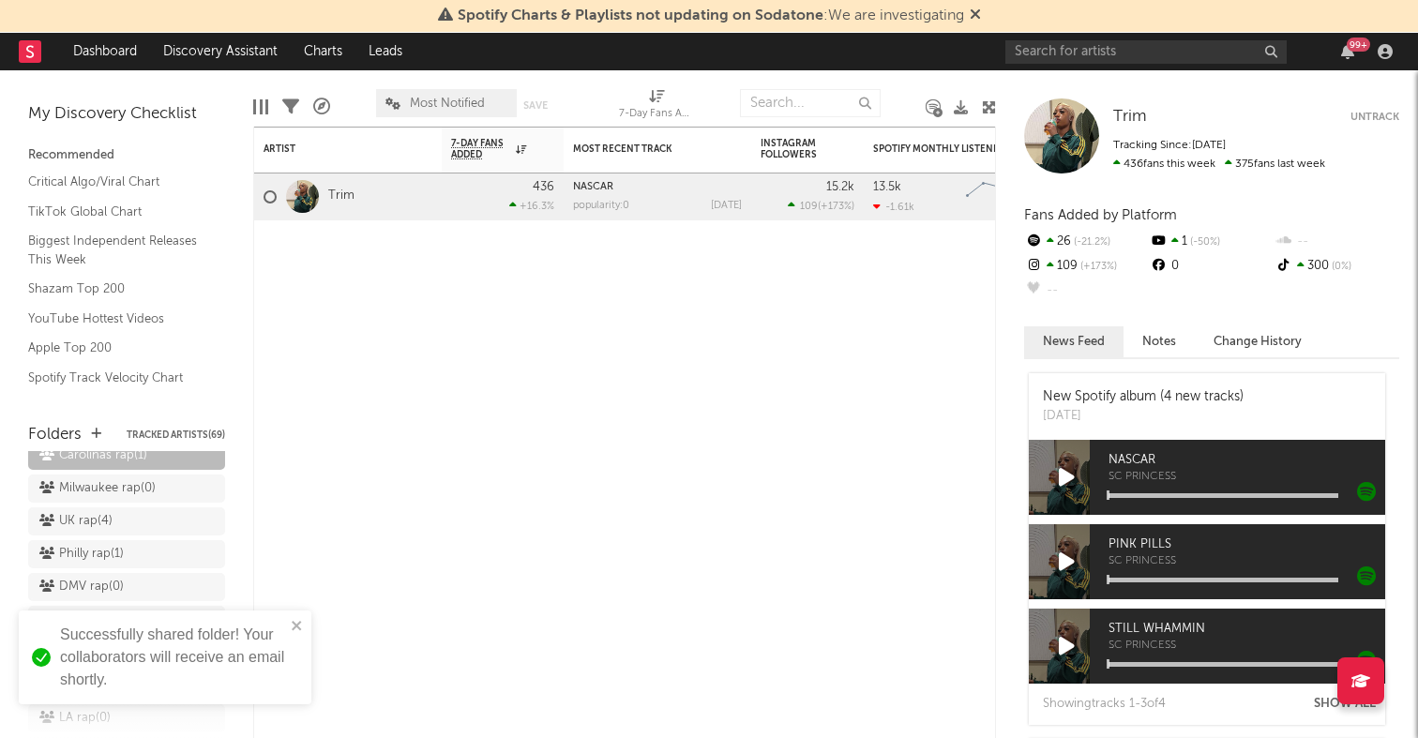
click at [159, 489] on div "× ' Houstan rap ' Collaborators Share this URL: https://app.sodatone.com/folder…" at bounding box center [709, 369] width 1418 height 738
click at [210, 645] on icon at bounding box center [207, 652] width 18 height 14
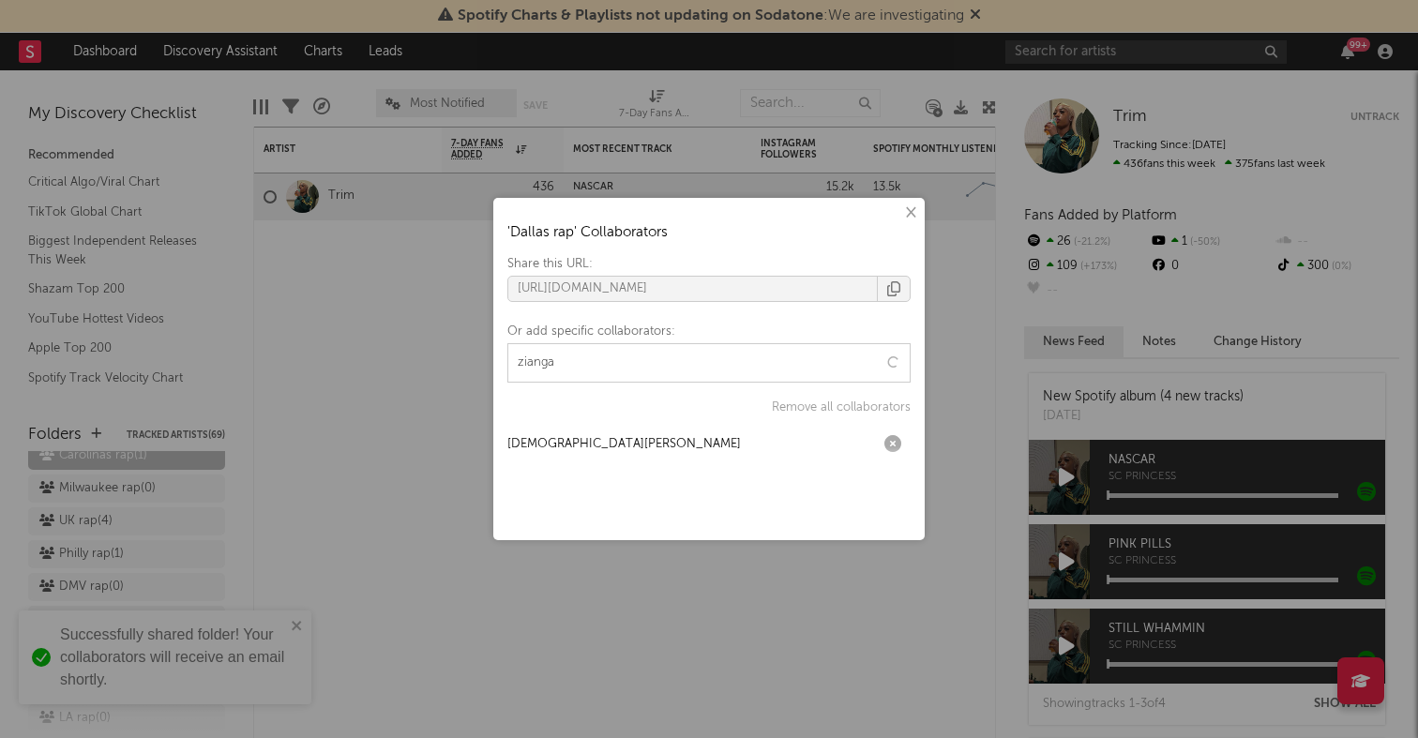
type input "ziangas"
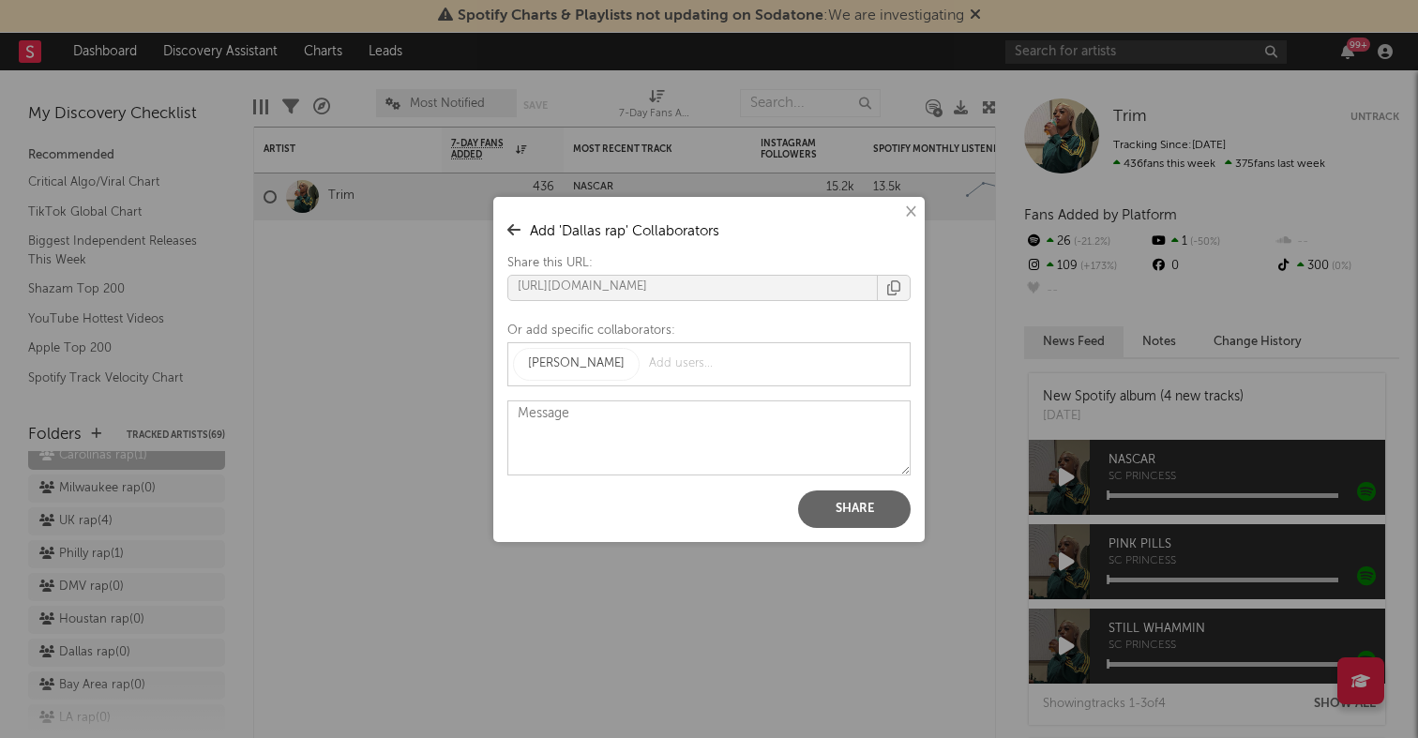
click at [841, 492] on button "Share" at bounding box center [854, 510] width 113 height 38
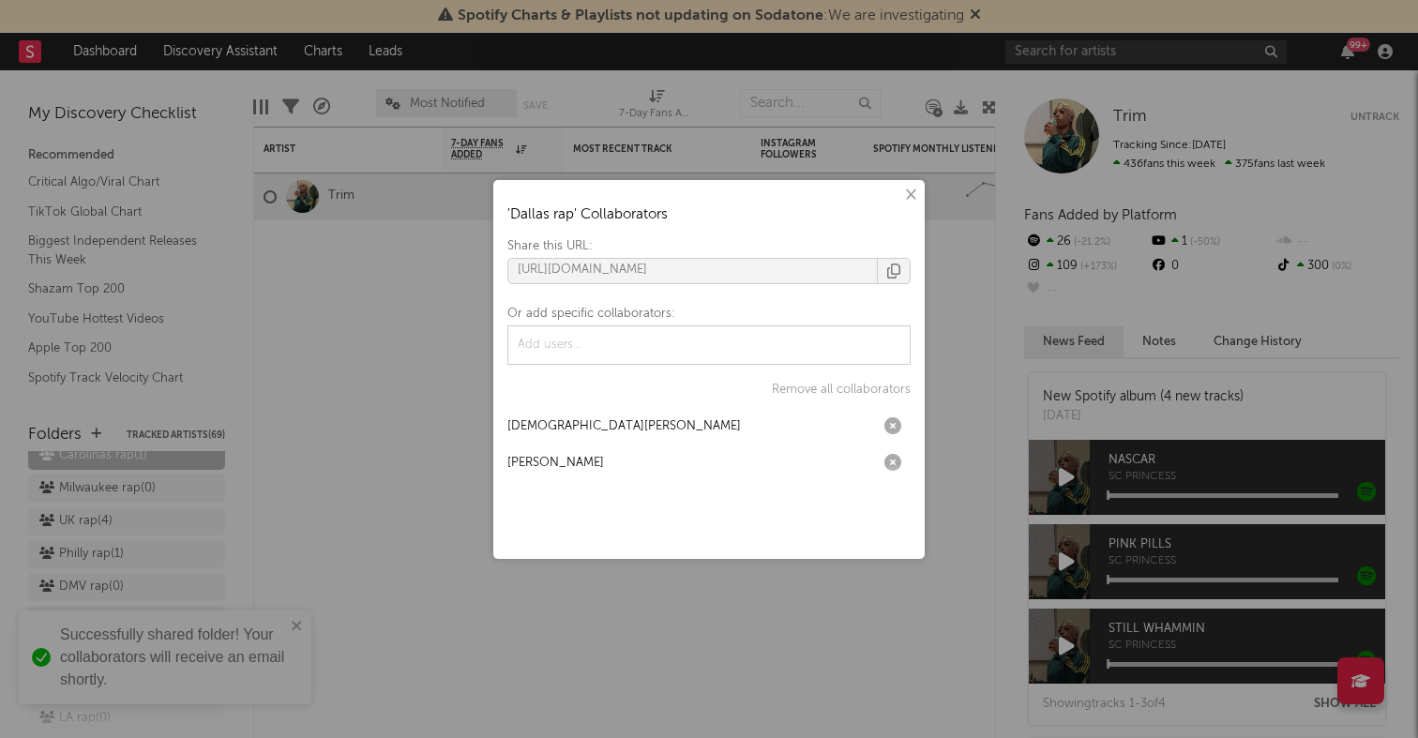
click at [162, 584] on div "× ' Dallas rap ' Collaborators Share this URL: https://app.sodatone.com/folders…" at bounding box center [709, 369] width 1418 height 738
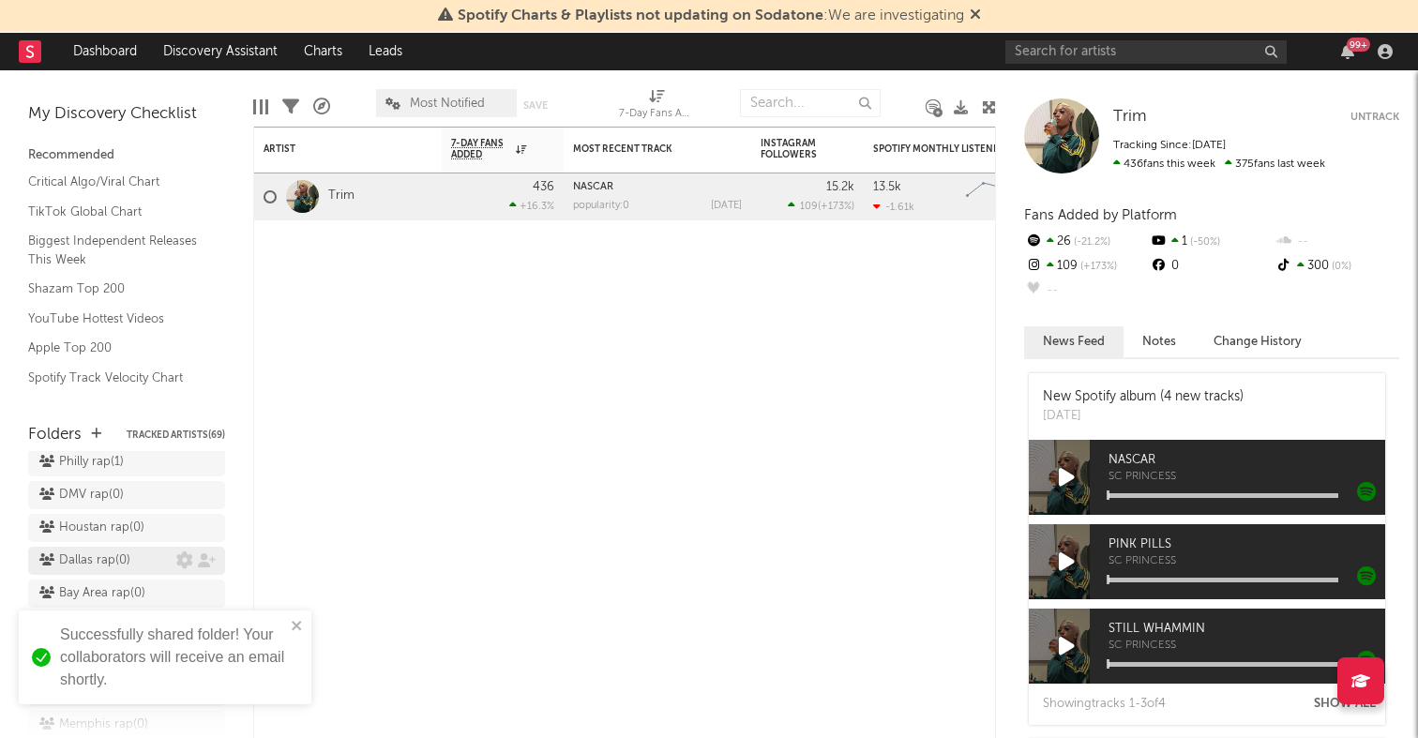
scroll to position [540, 0]
click at [204, 581] on icon at bounding box center [207, 588] width 18 height 14
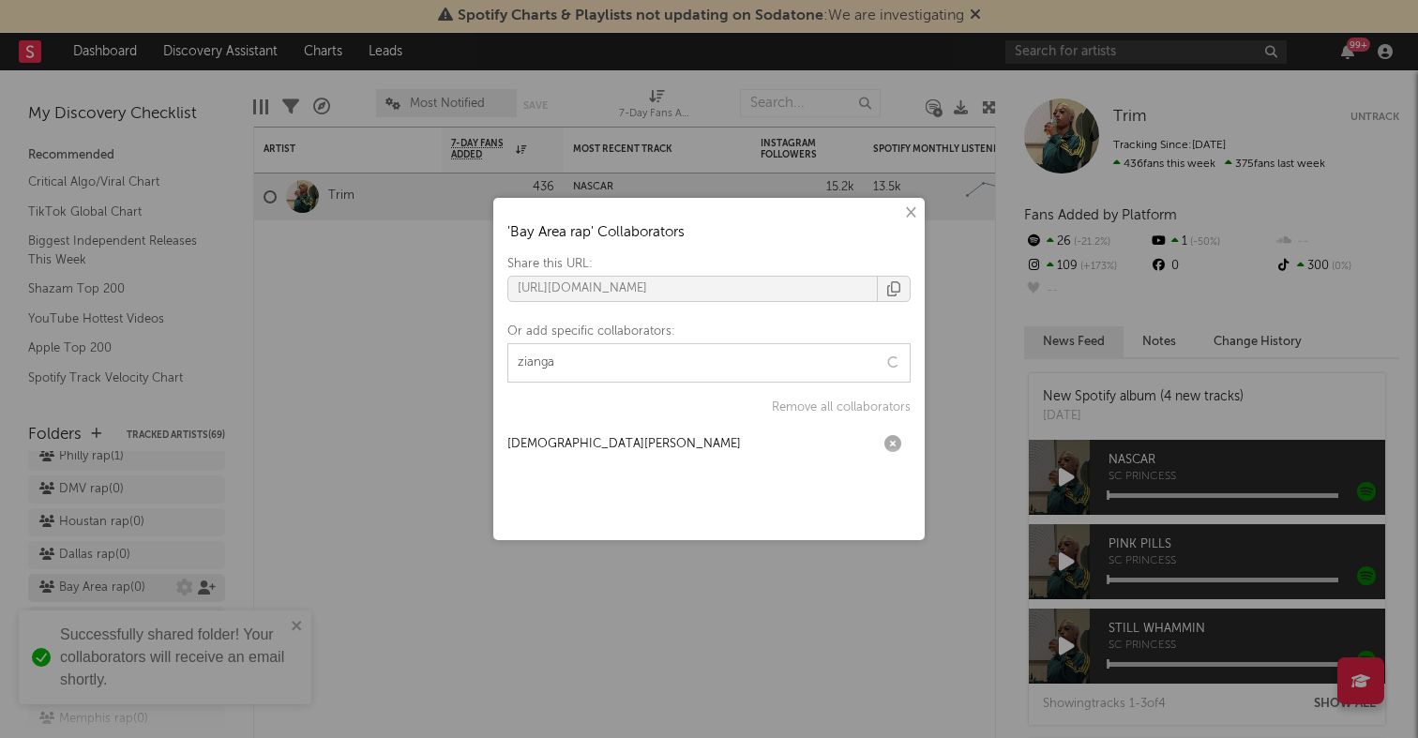
type input "ziangas"
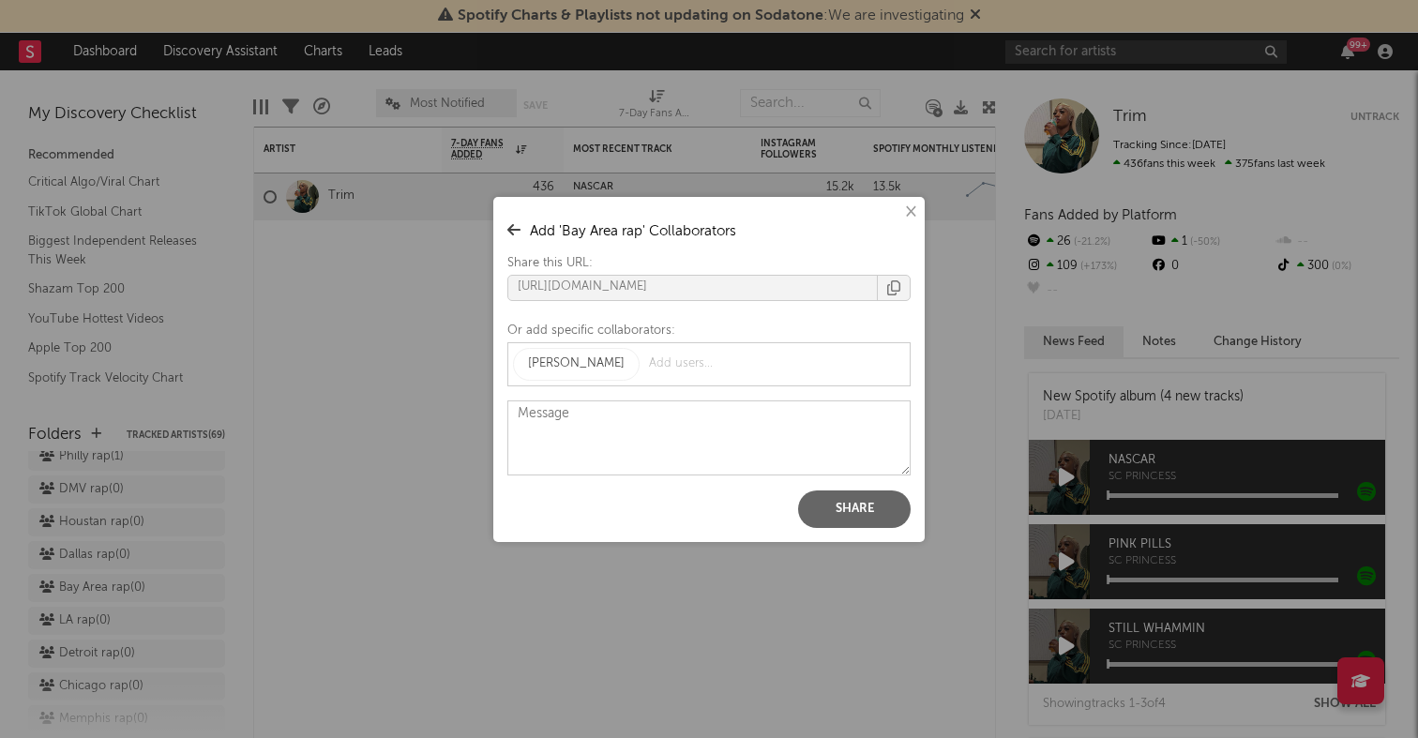
click at [875, 494] on button "Share" at bounding box center [854, 510] width 113 height 38
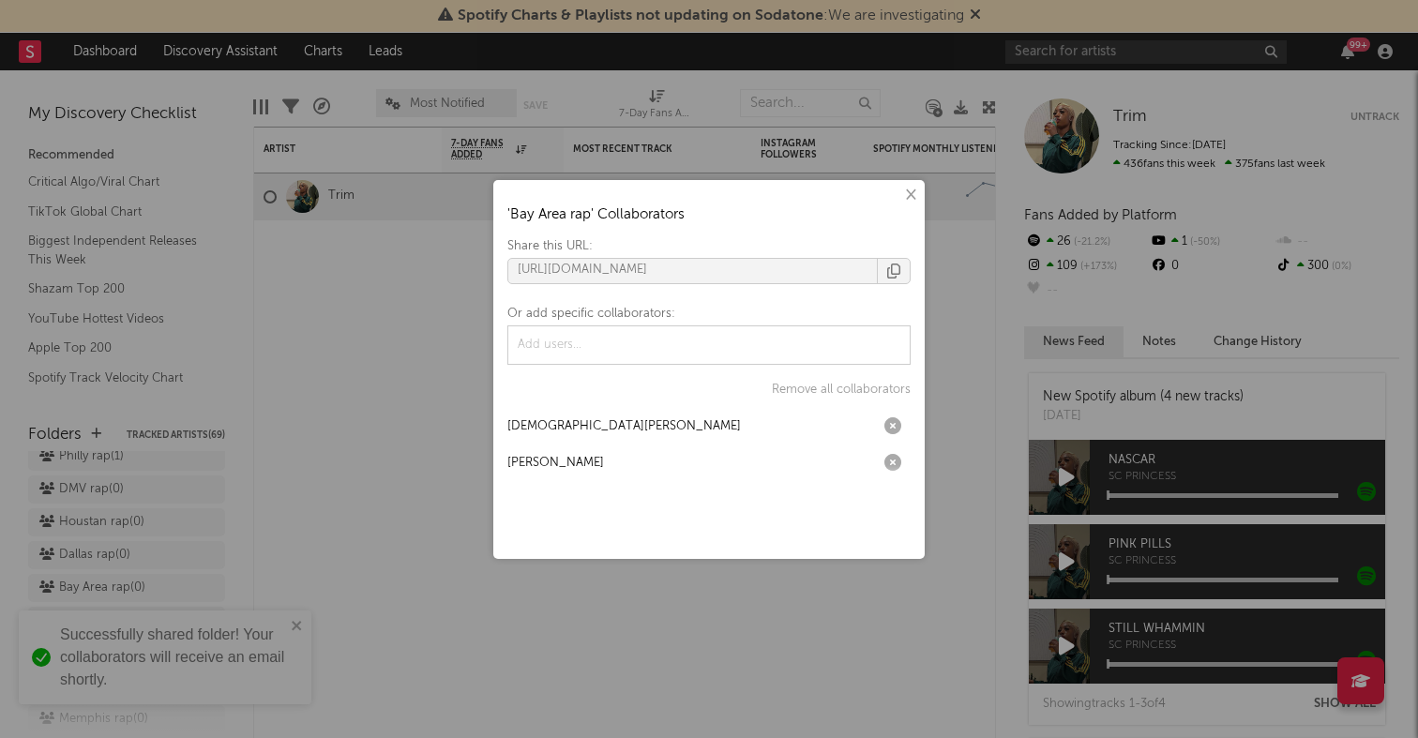
click at [411, 444] on div "× ' Bay Area rap ' Collaborators Share this URL: https://app.sodatone.com/folde…" at bounding box center [709, 369] width 1418 height 738
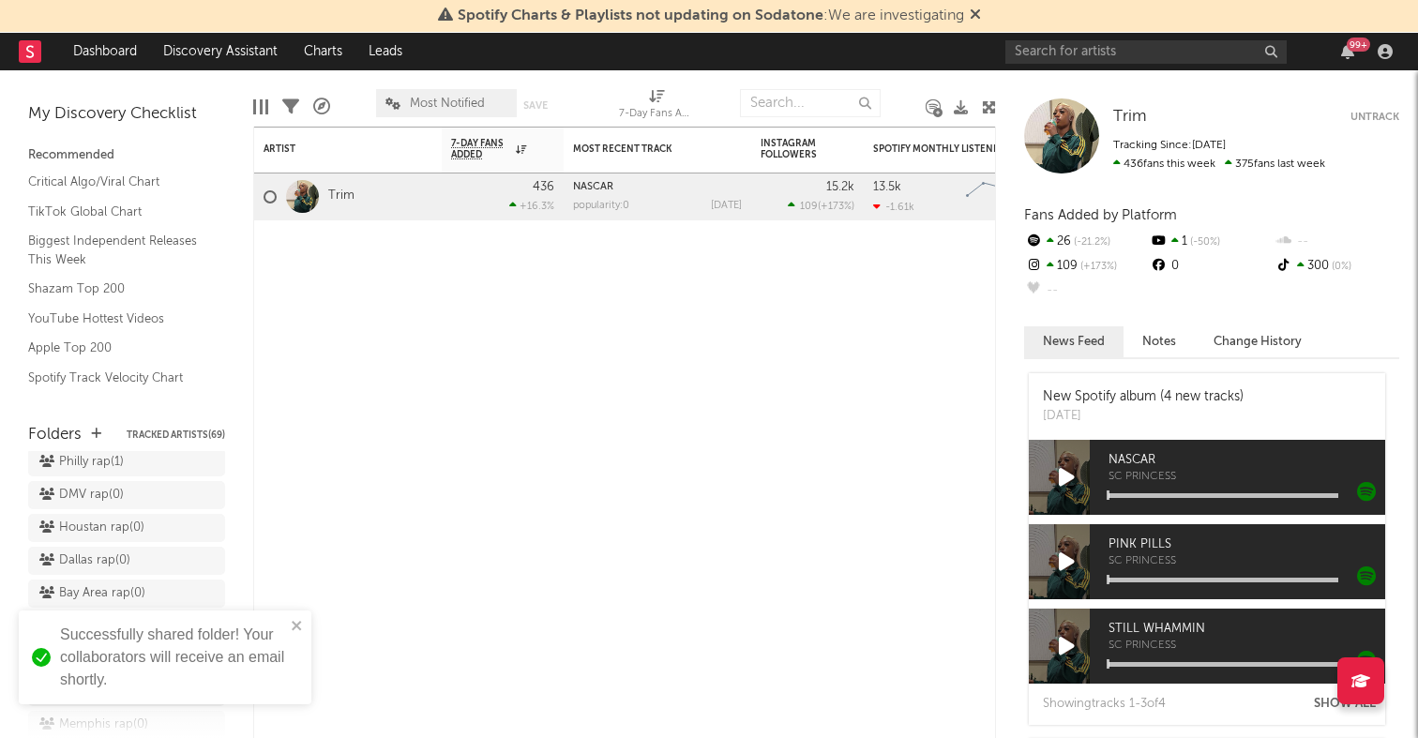
scroll to position [536, 0]
click at [205, 612] on div "LA rap ( 0 )" at bounding box center [126, 626] width 197 height 28
click at [204, 618] on icon at bounding box center [207, 625] width 18 height 14
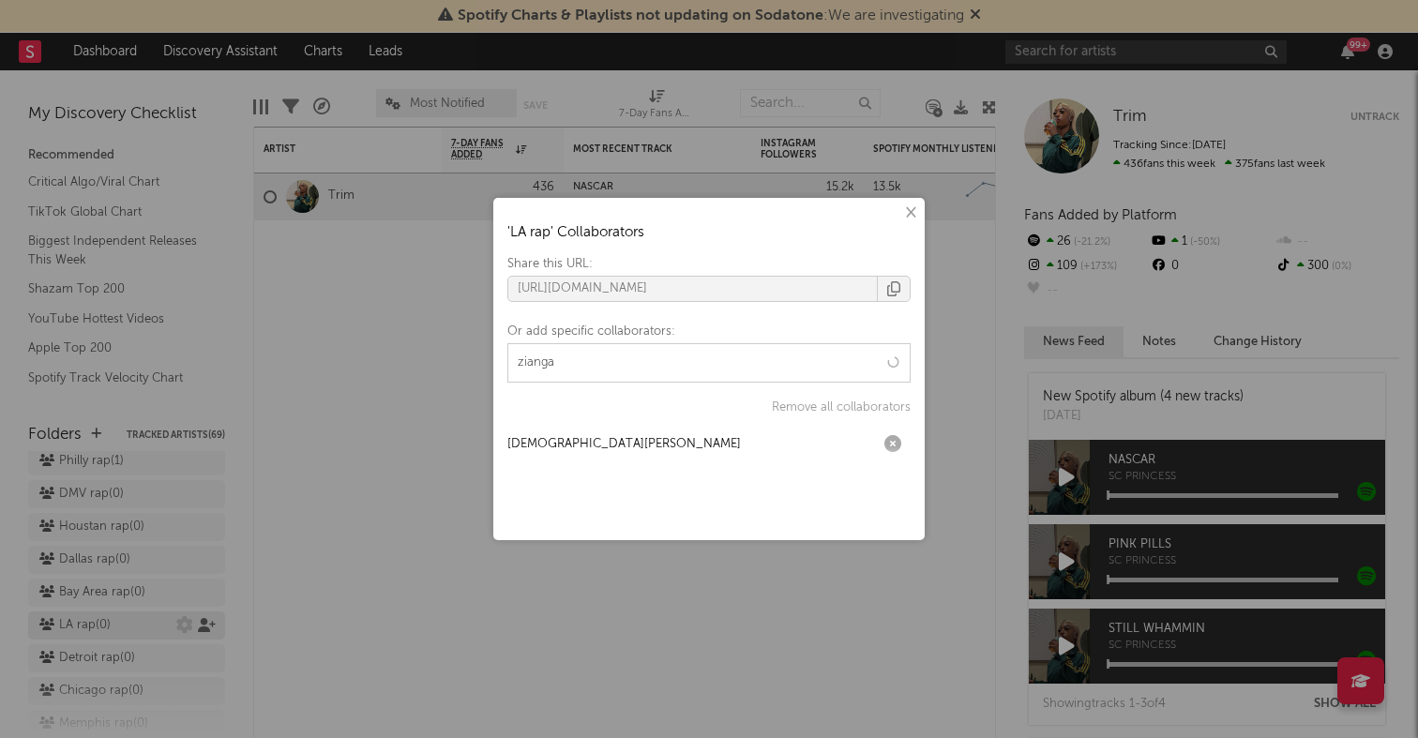
type input "ziangas"
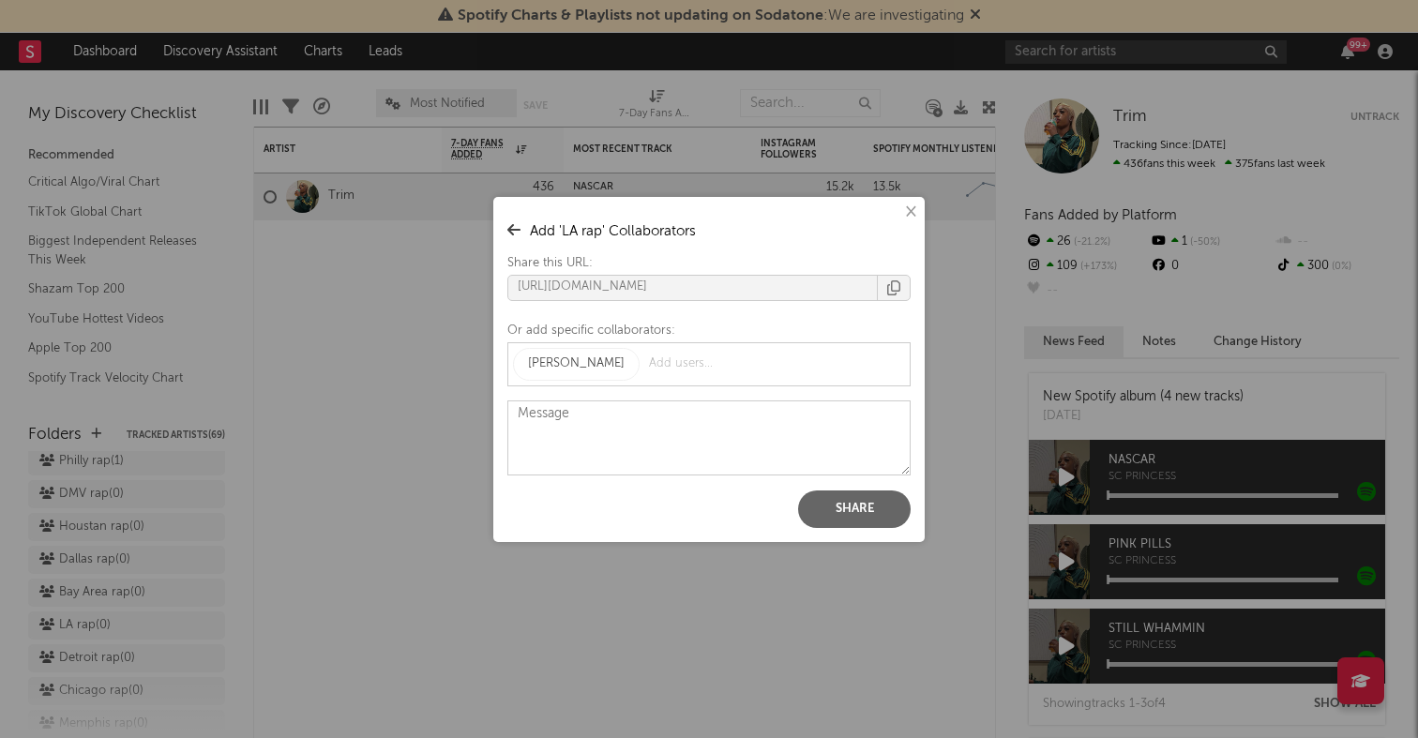
click at [862, 509] on button "Share" at bounding box center [854, 510] width 113 height 38
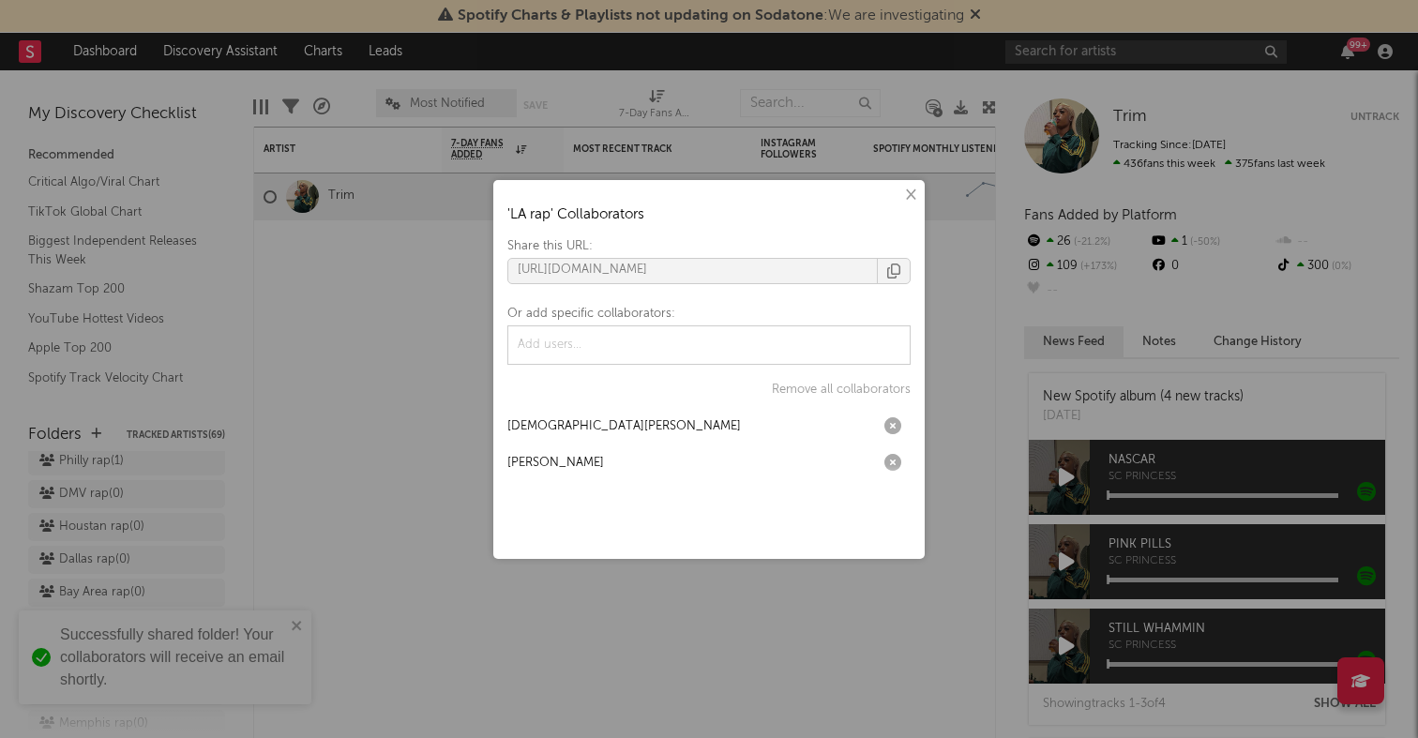
click at [255, 507] on div "× ' LA rap ' Collaborators Share this URL: https://app.sodatone.com/folders/179…" at bounding box center [709, 369] width 1418 height 738
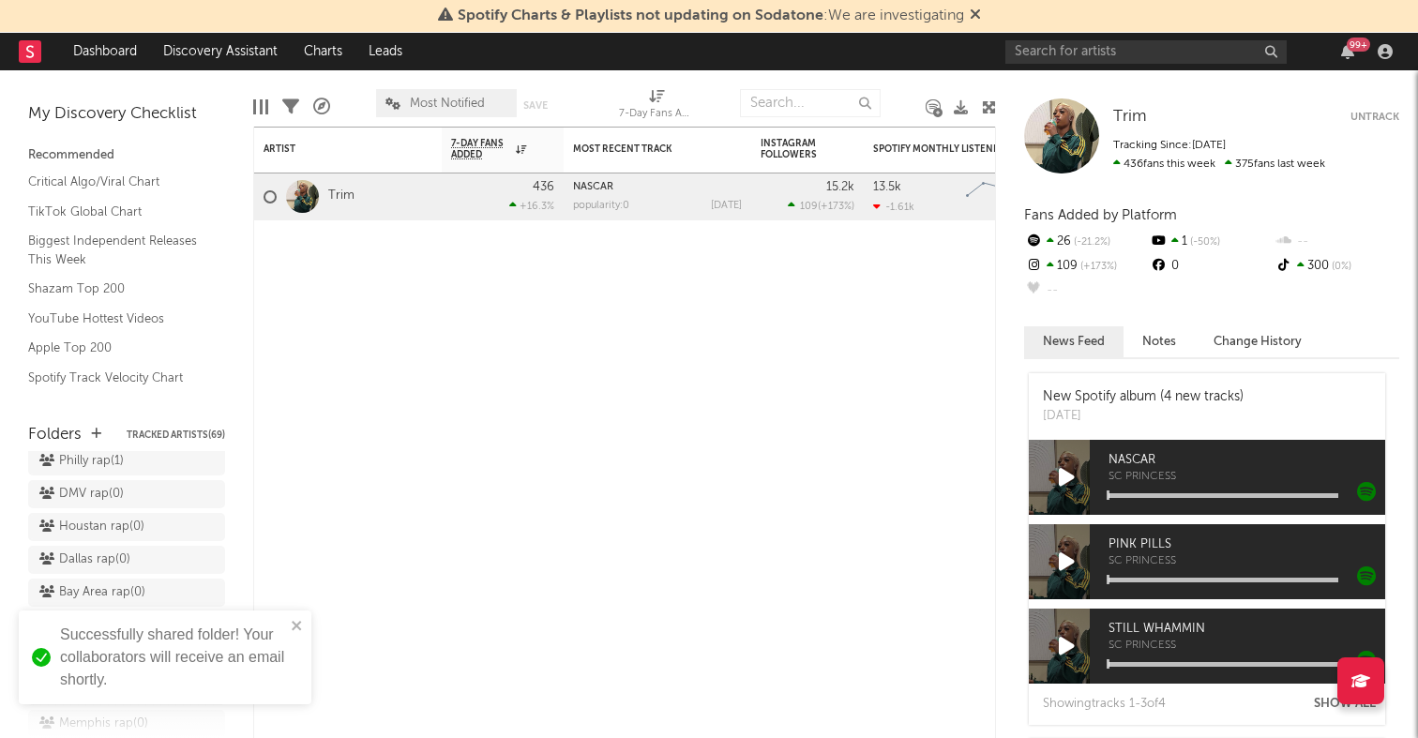
click at [211, 651] on icon at bounding box center [207, 658] width 18 height 14
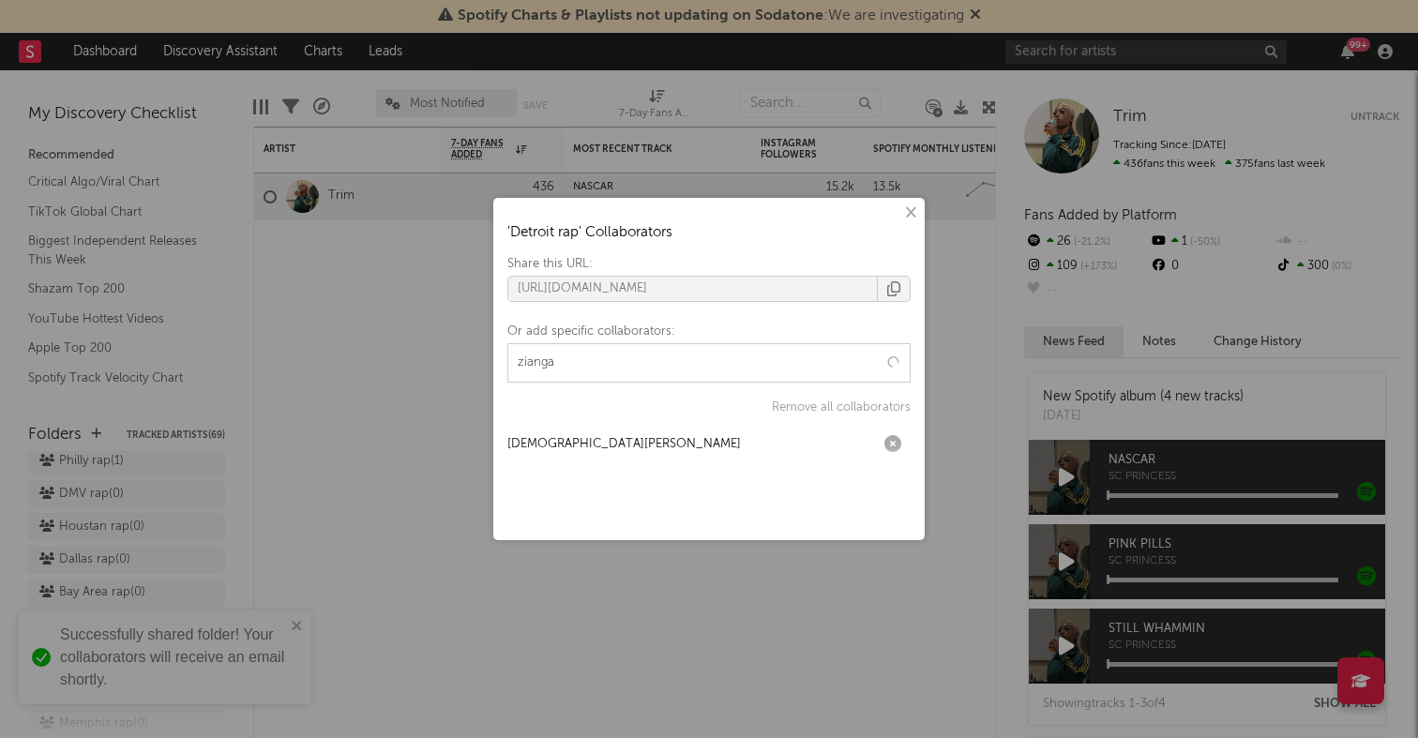
type input "ziangas"
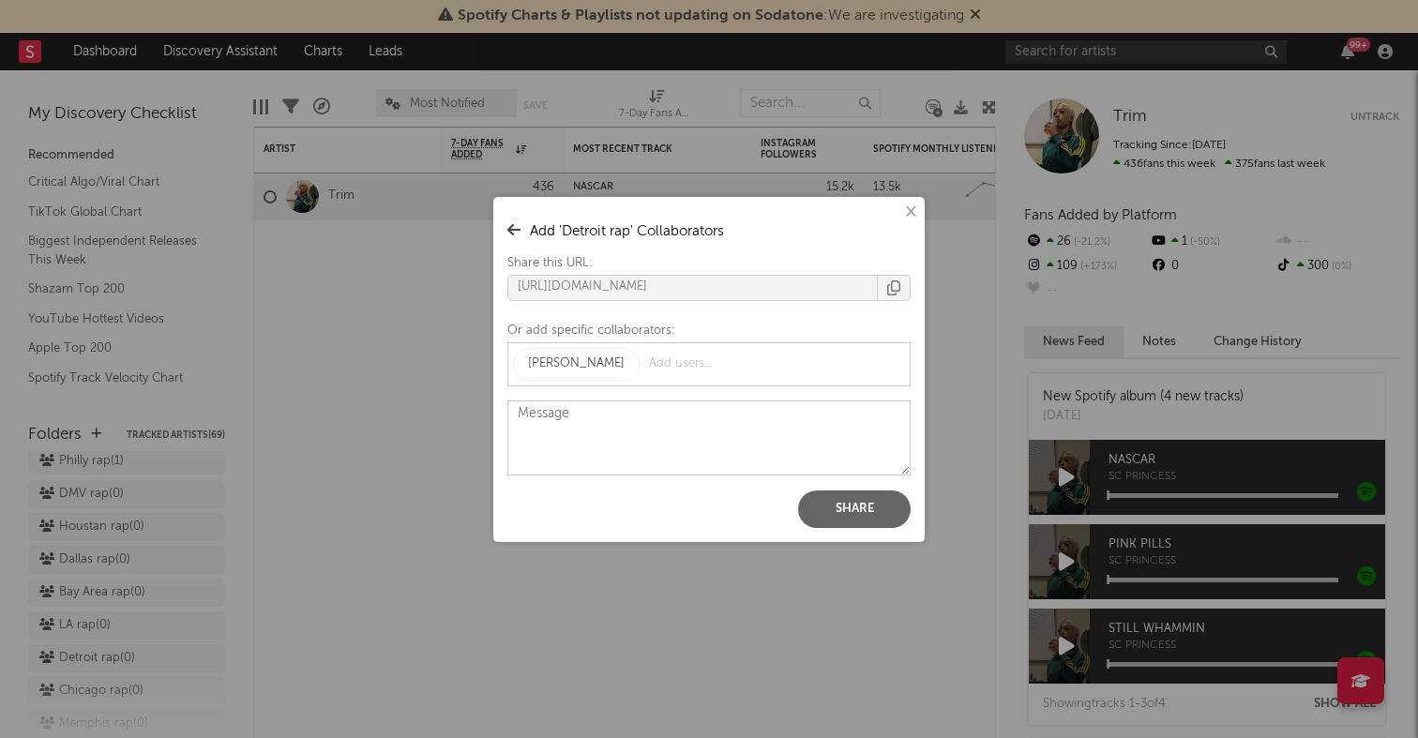
click at [845, 498] on button "Share" at bounding box center [854, 510] width 113 height 38
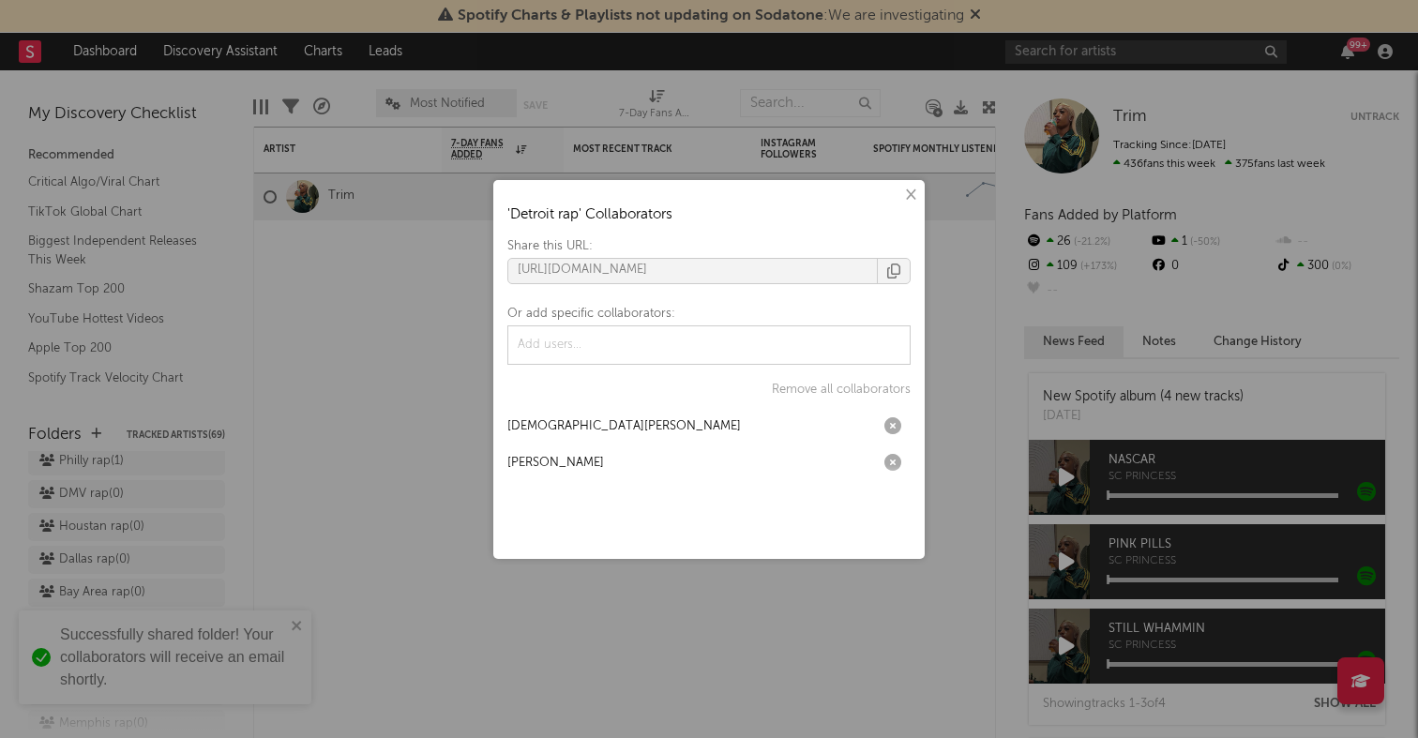
click at [179, 475] on div "× ' Detroit rap ' Collaborators Share this URL: https://app.sodatone.com/folder…" at bounding box center [709, 369] width 1418 height 738
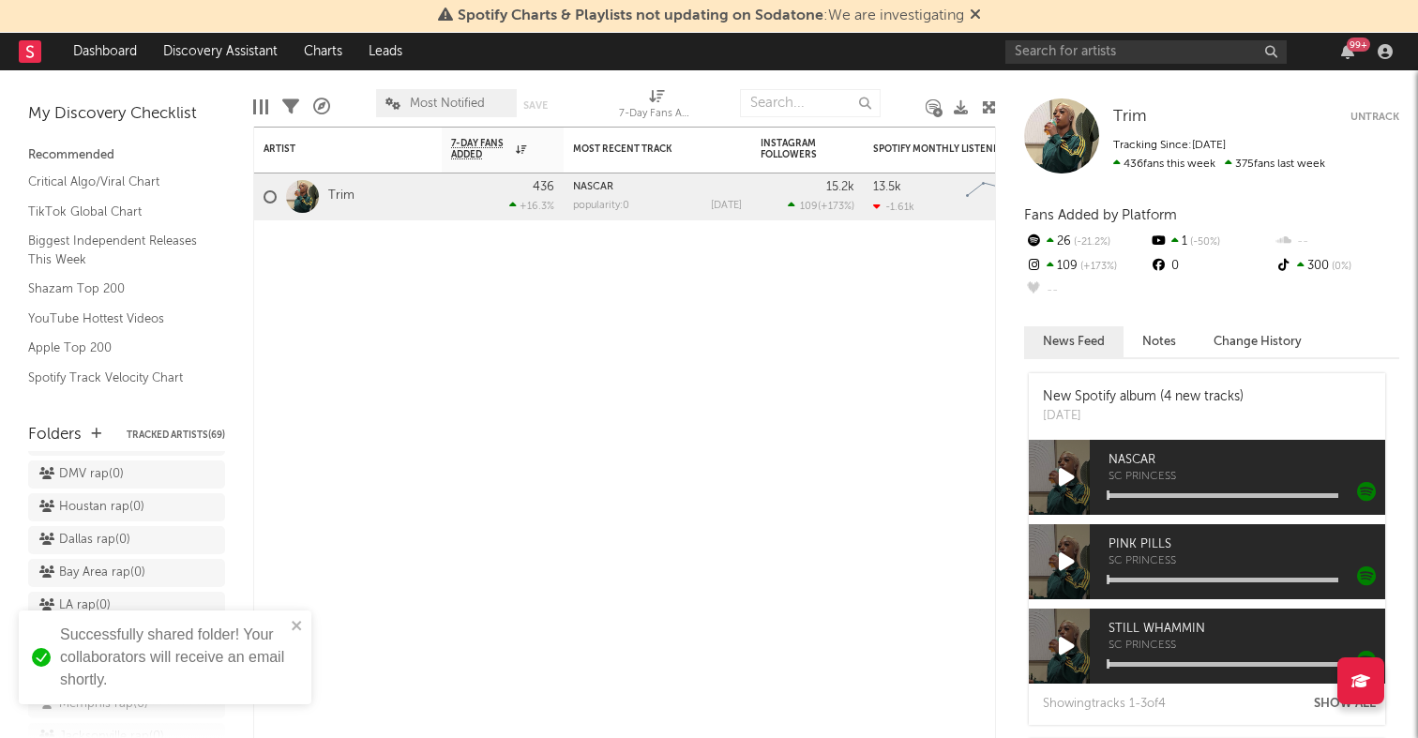
scroll to position [560, 0]
click at [204, 659] on icon at bounding box center [207, 666] width 18 height 14
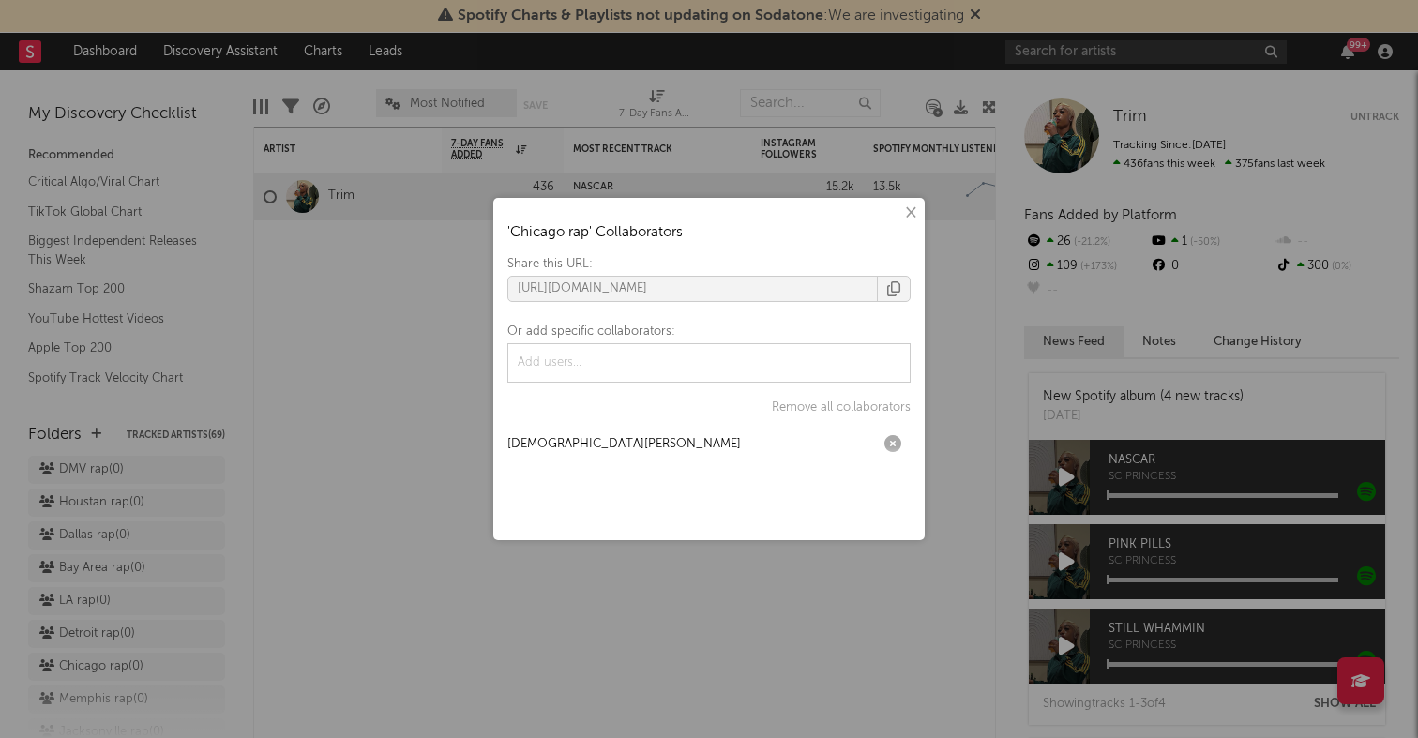
click at [594, 365] on input "text" at bounding box center [581, 363] width 136 height 28
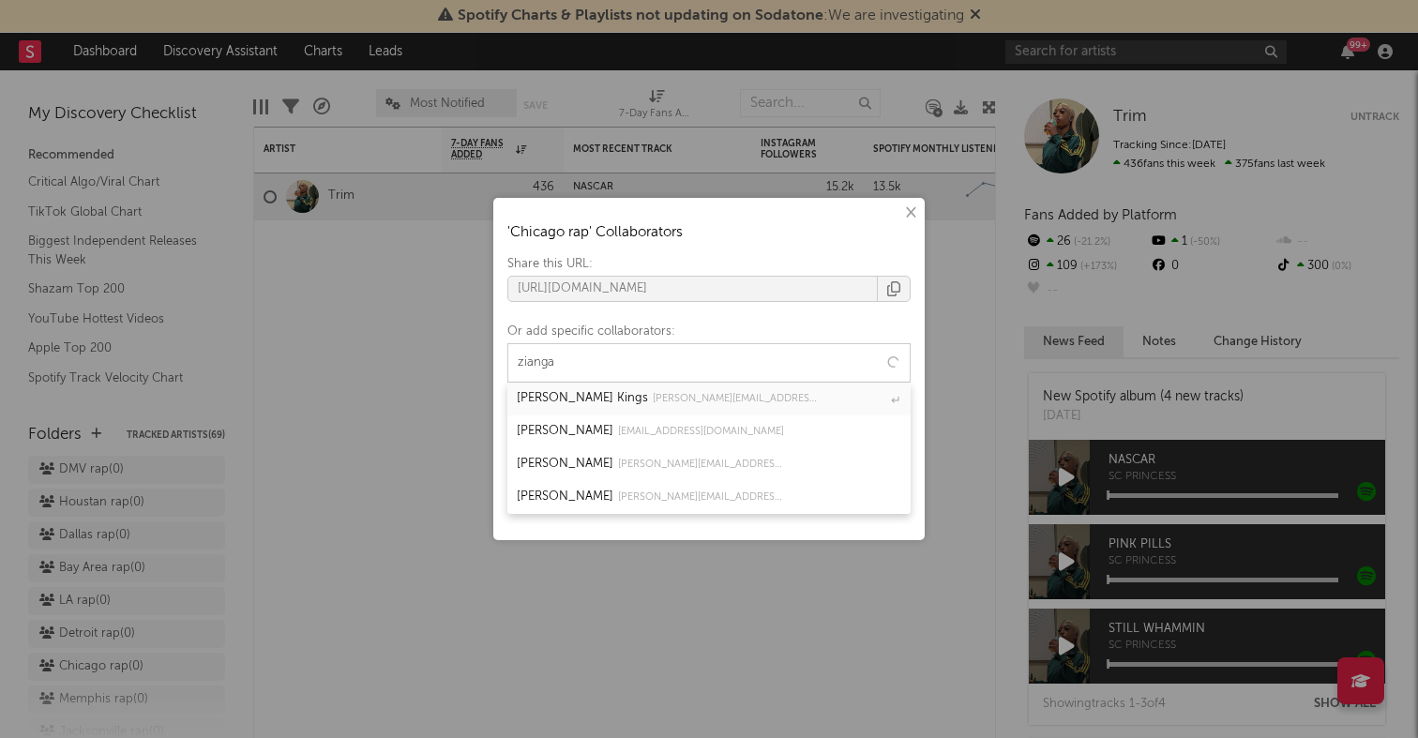
type input "ziangas"
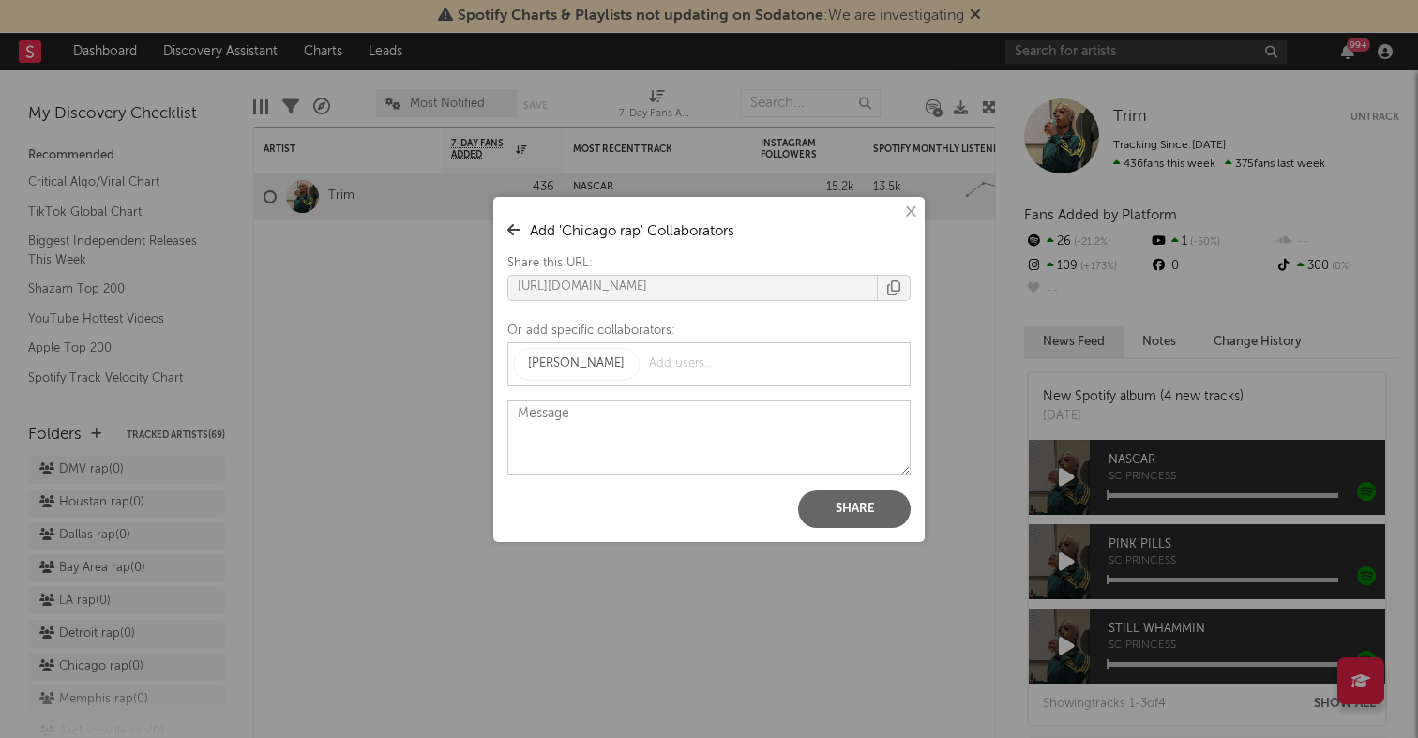
click at [848, 506] on button "Share" at bounding box center [854, 510] width 113 height 38
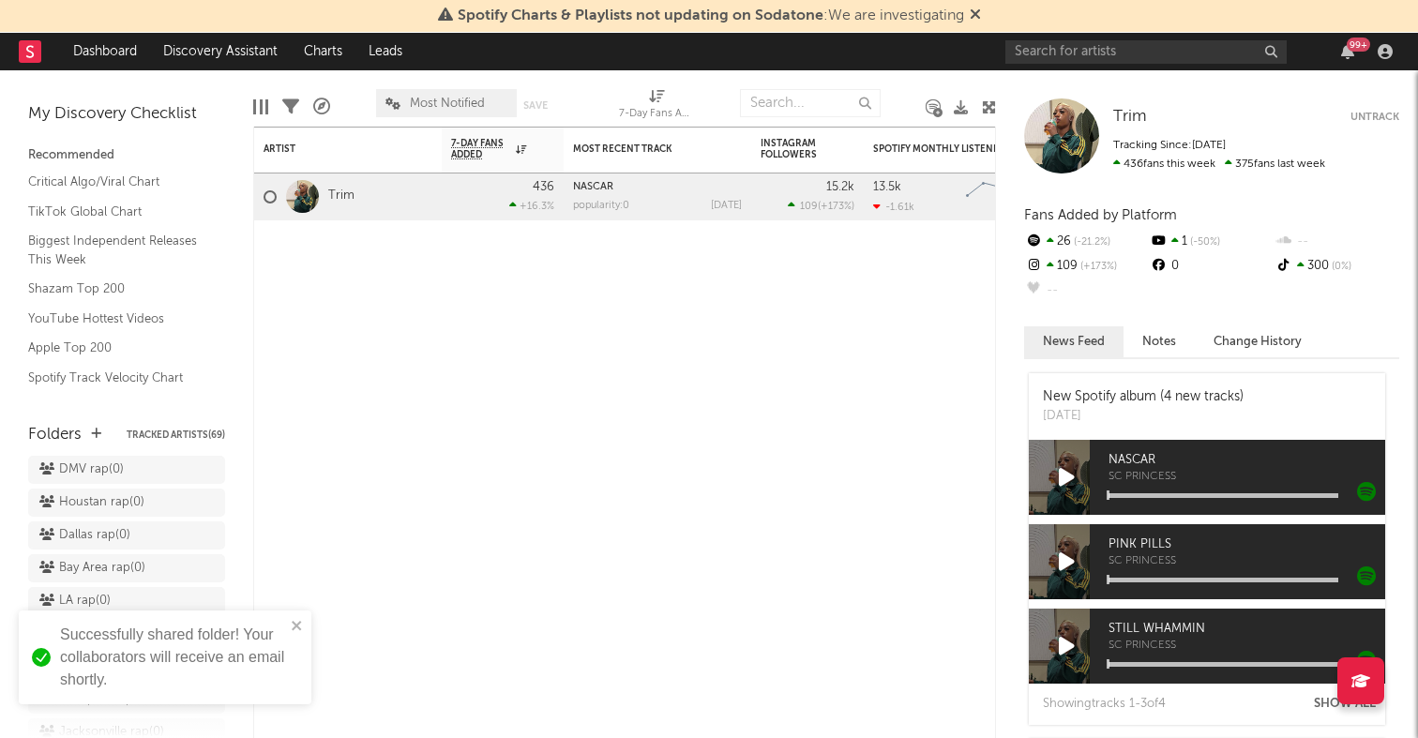
click at [178, 508] on div "× ' Chicago rap ' Collaborators Share this URL: https://app.sodatone.com/folder…" at bounding box center [709, 369] width 1418 height 738
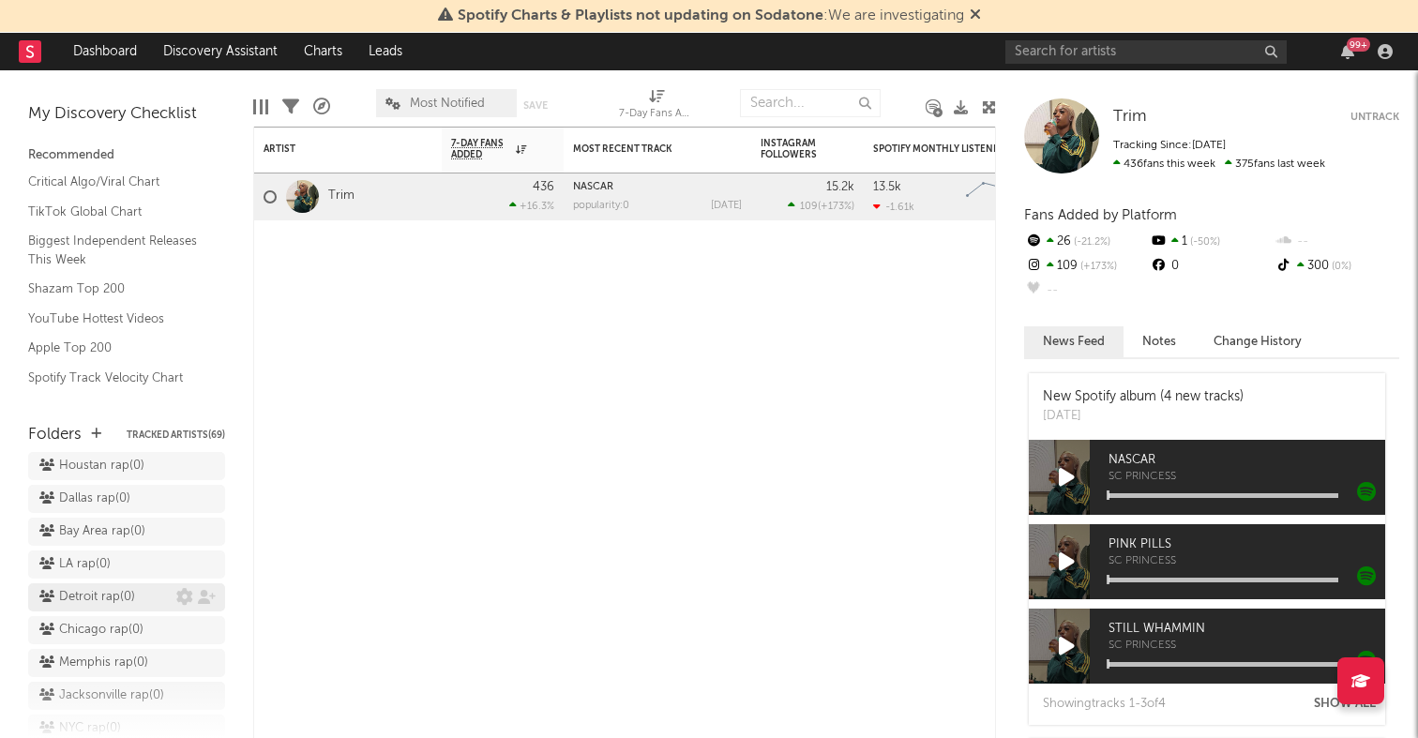
scroll to position [598, 0]
click at [205, 654] on icon at bounding box center [207, 661] width 18 height 14
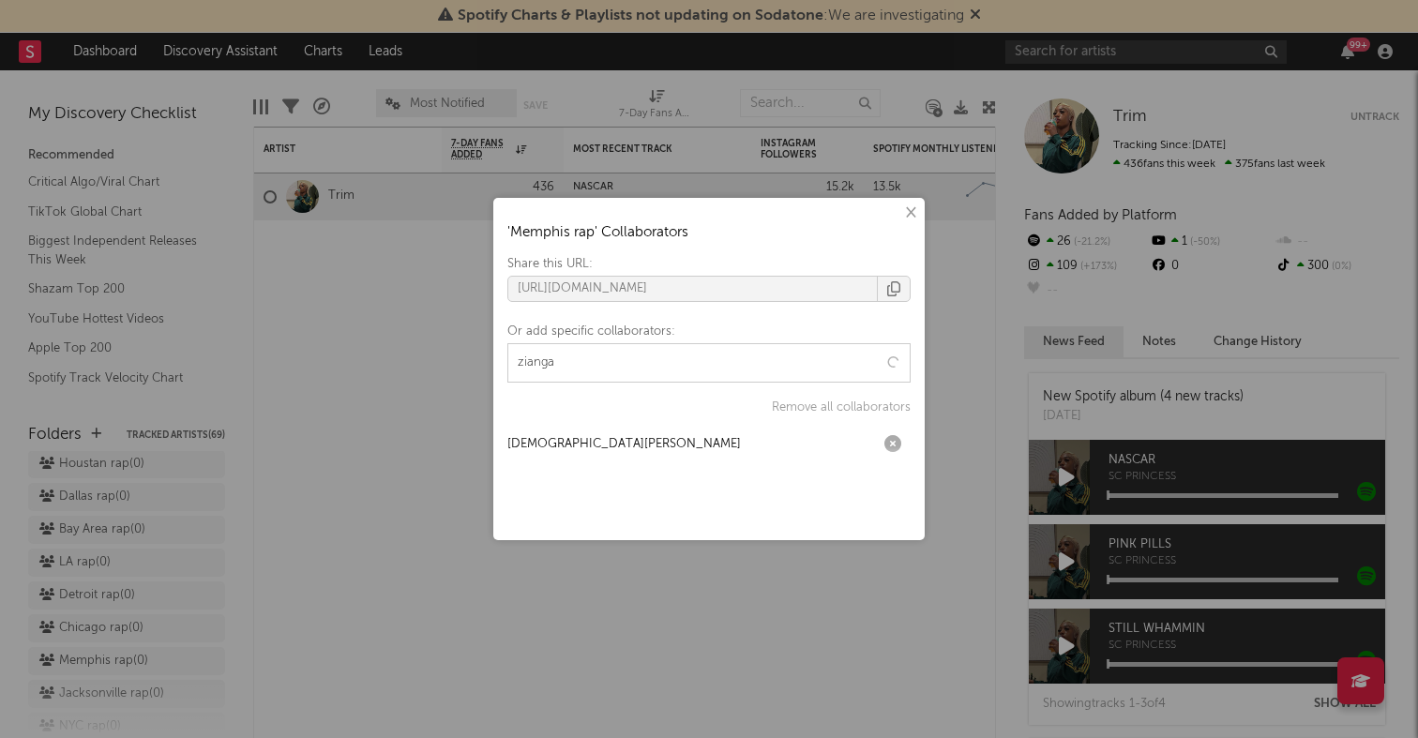
type input "ziangas"
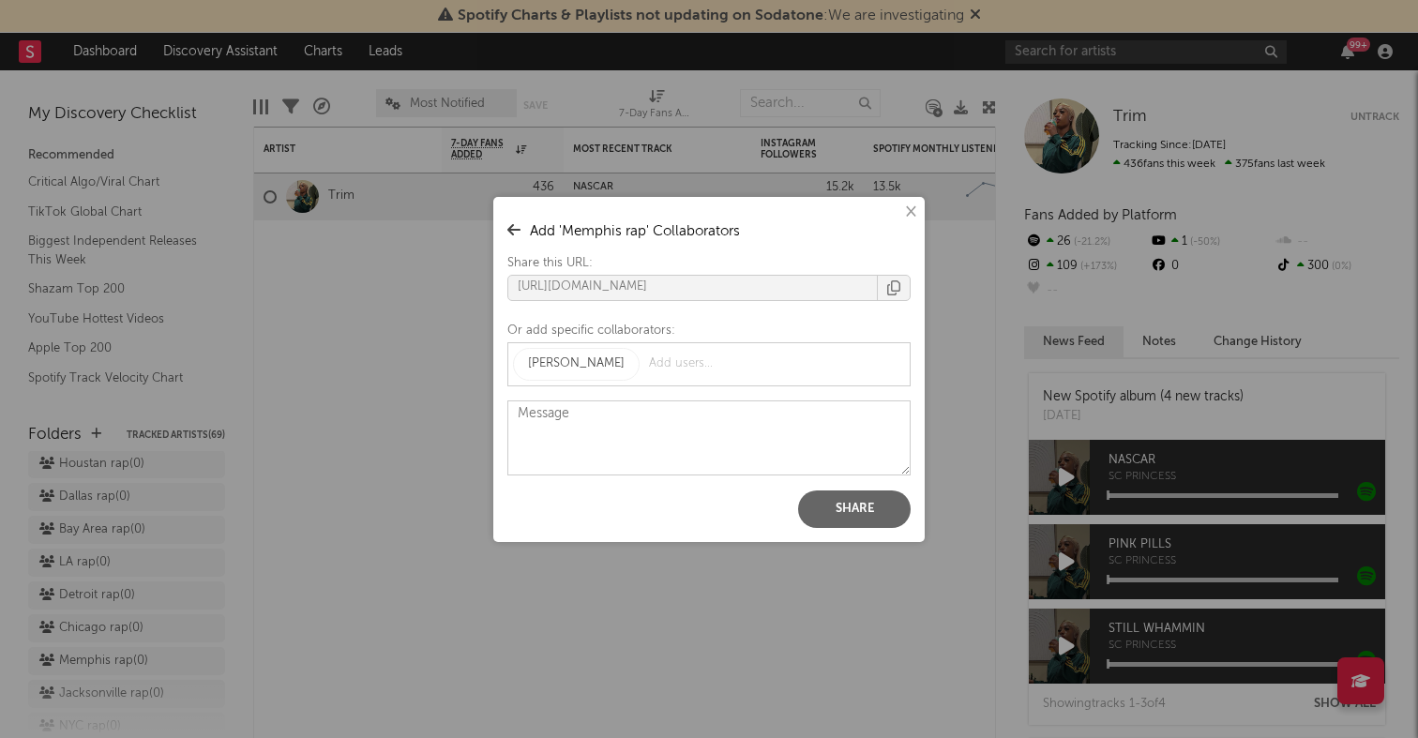
click at [820, 503] on button "Share" at bounding box center [854, 510] width 113 height 38
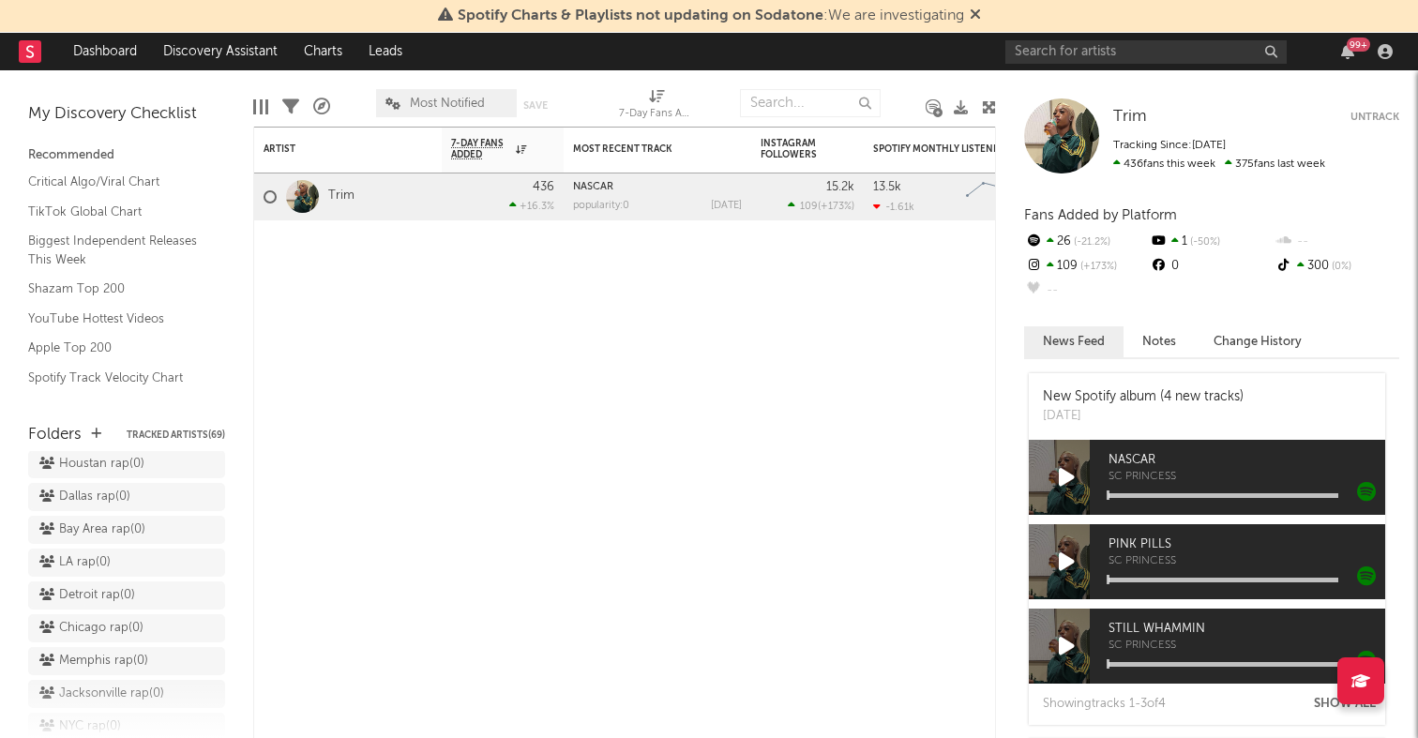
click at [386, 445] on div "× ' Memphis rap ' Collaborators Share this URL: https://app.sodatone.com/folder…" at bounding box center [709, 369] width 1418 height 738
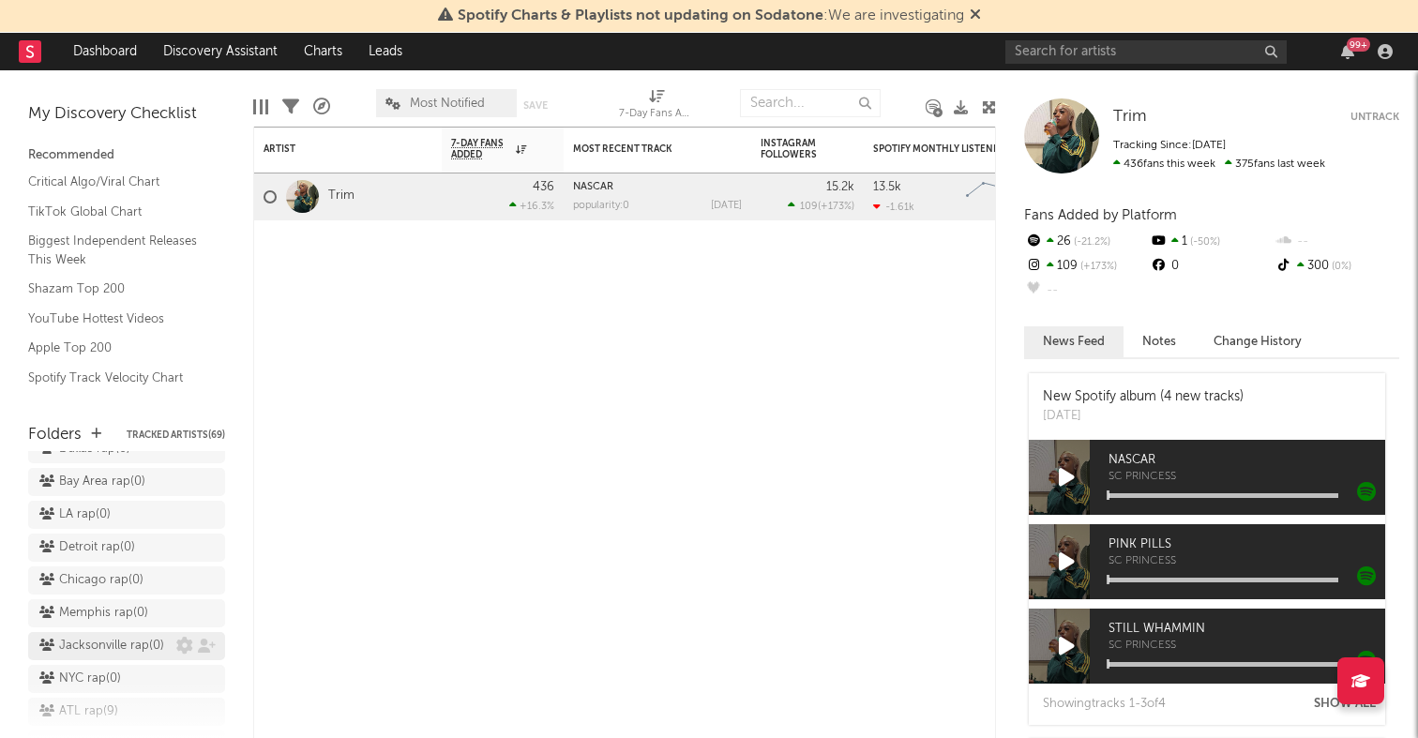
scroll to position [662, 0]
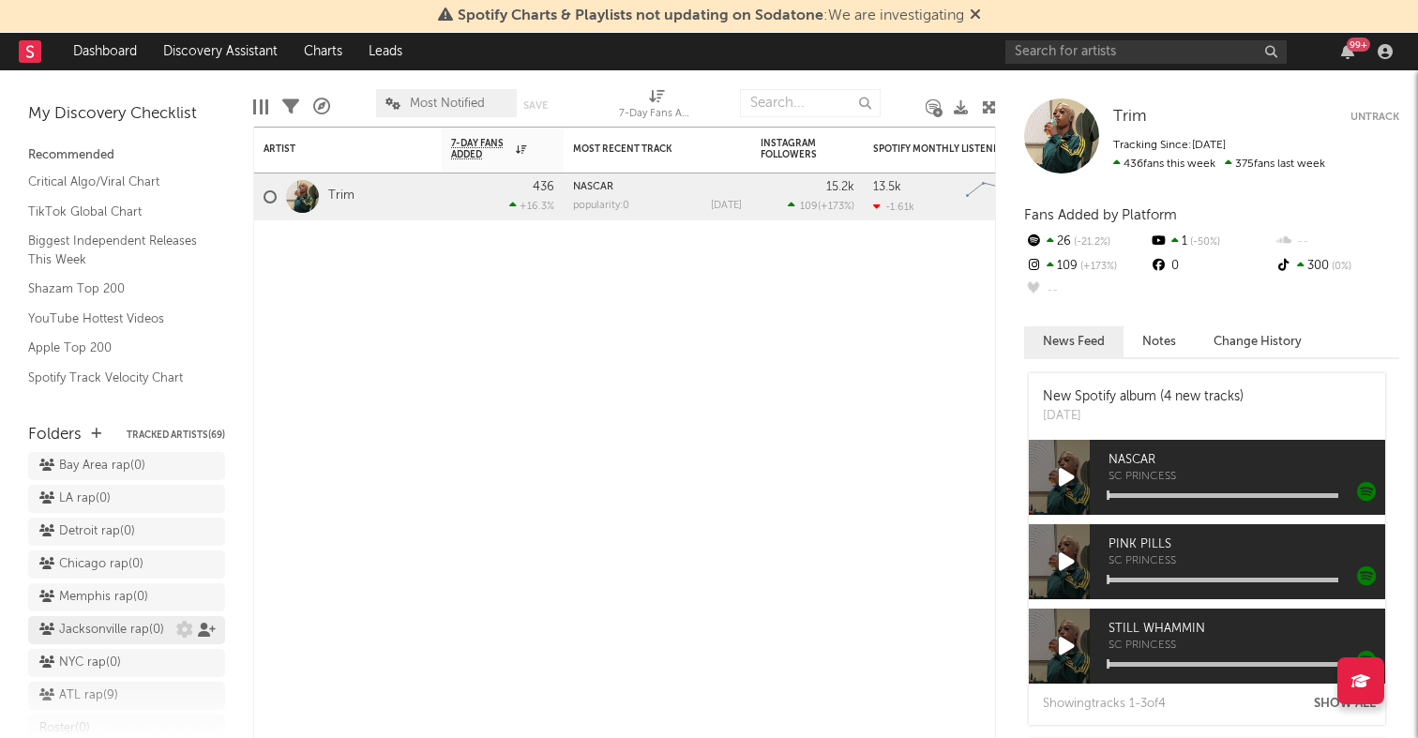
click at [204, 623] on icon at bounding box center [207, 630] width 18 height 14
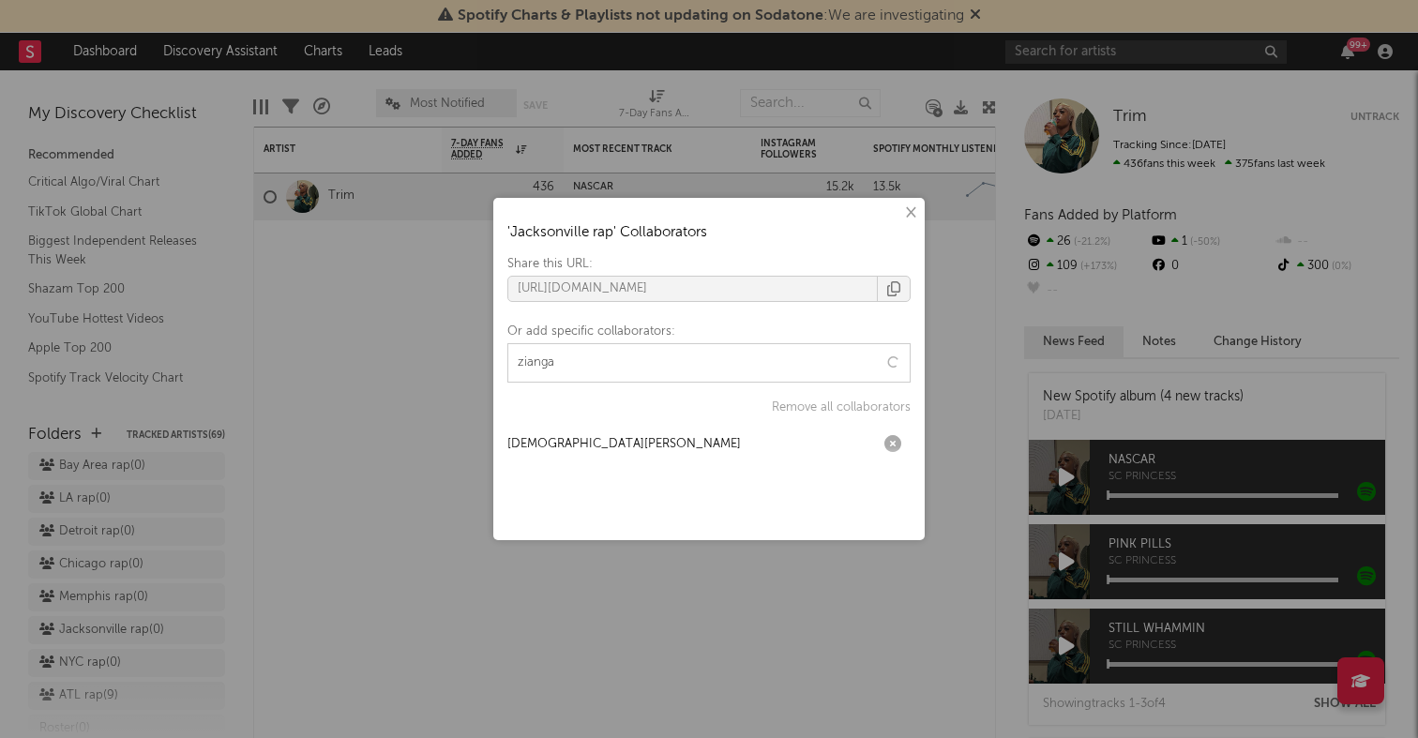
type input "ziangas"
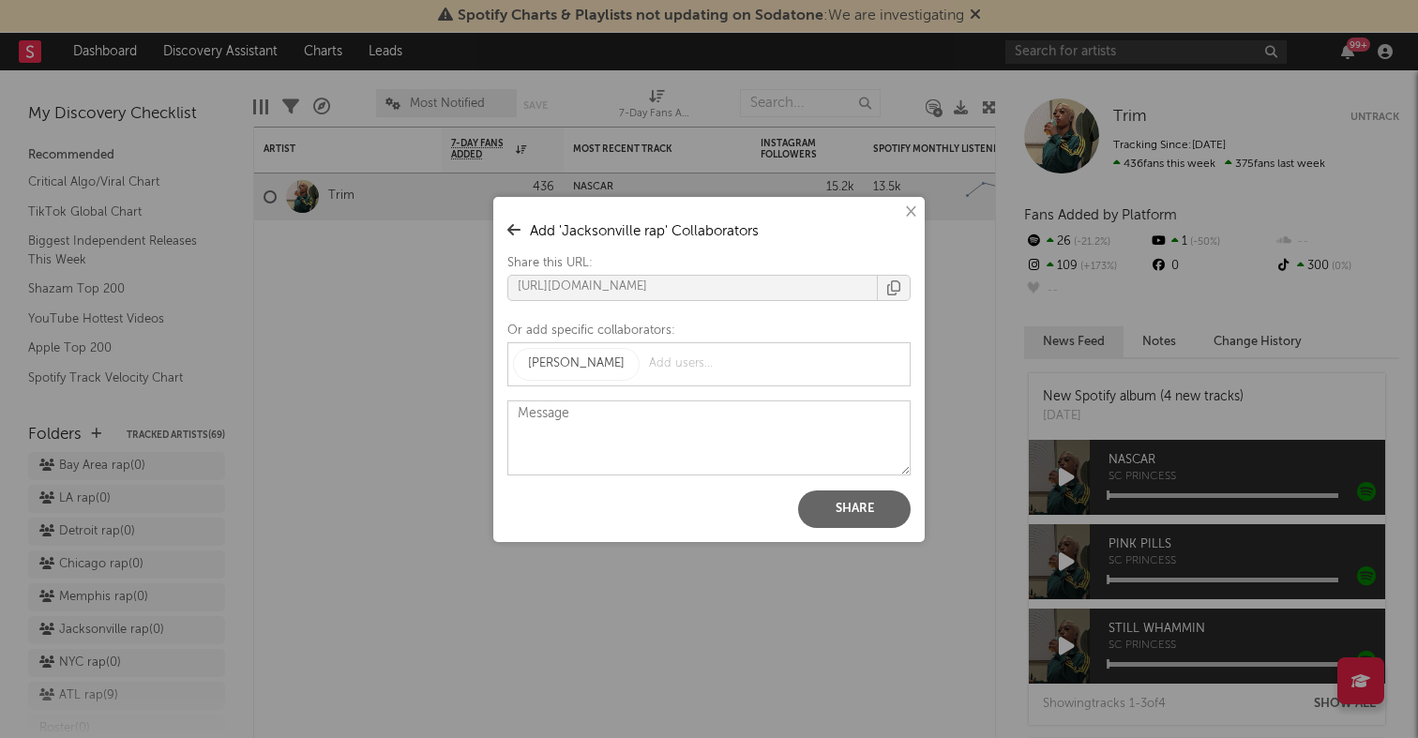
click at [846, 507] on button "Share" at bounding box center [854, 510] width 113 height 38
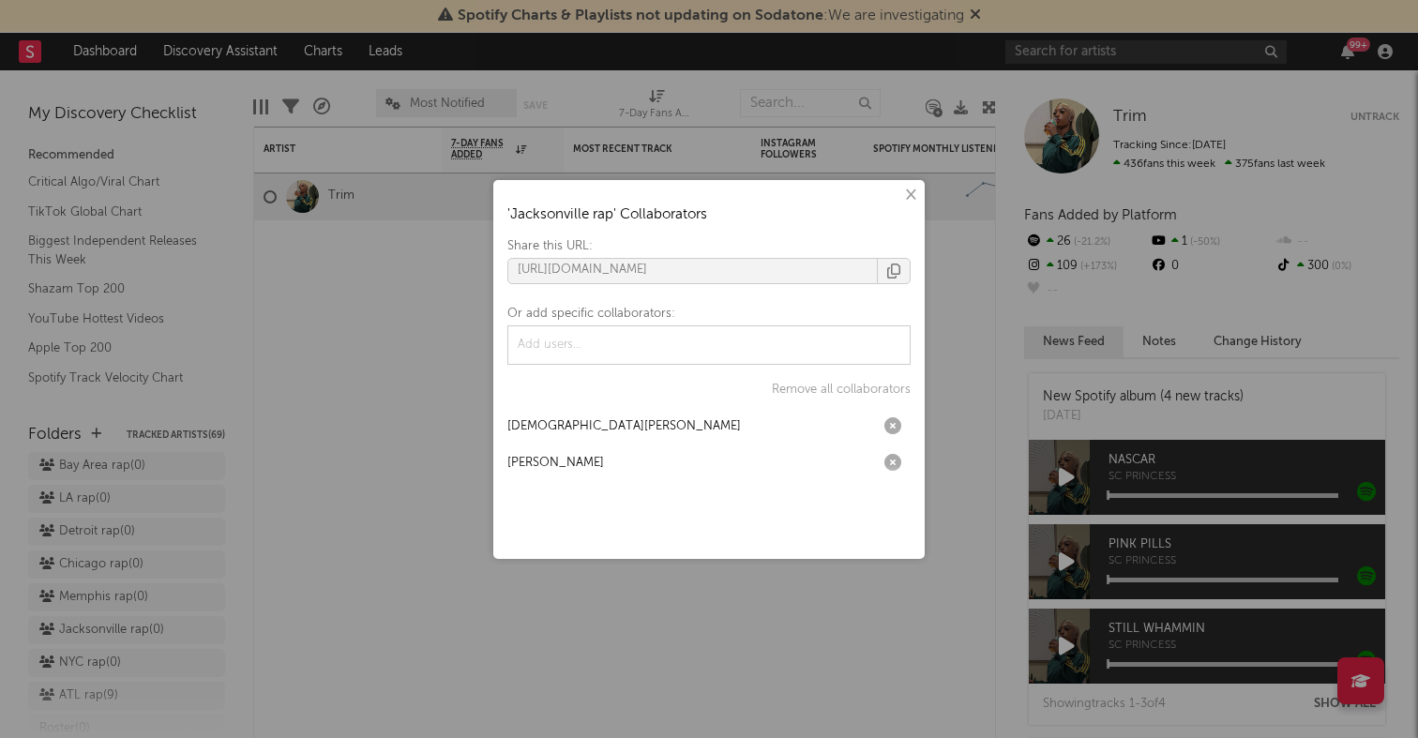
click at [139, 540] on div "× ' Jacksonville rap ' Collaborators Share this URL: https://app.sodatone.com/f…" at bounding box center [709, 369] width 1418 height 738
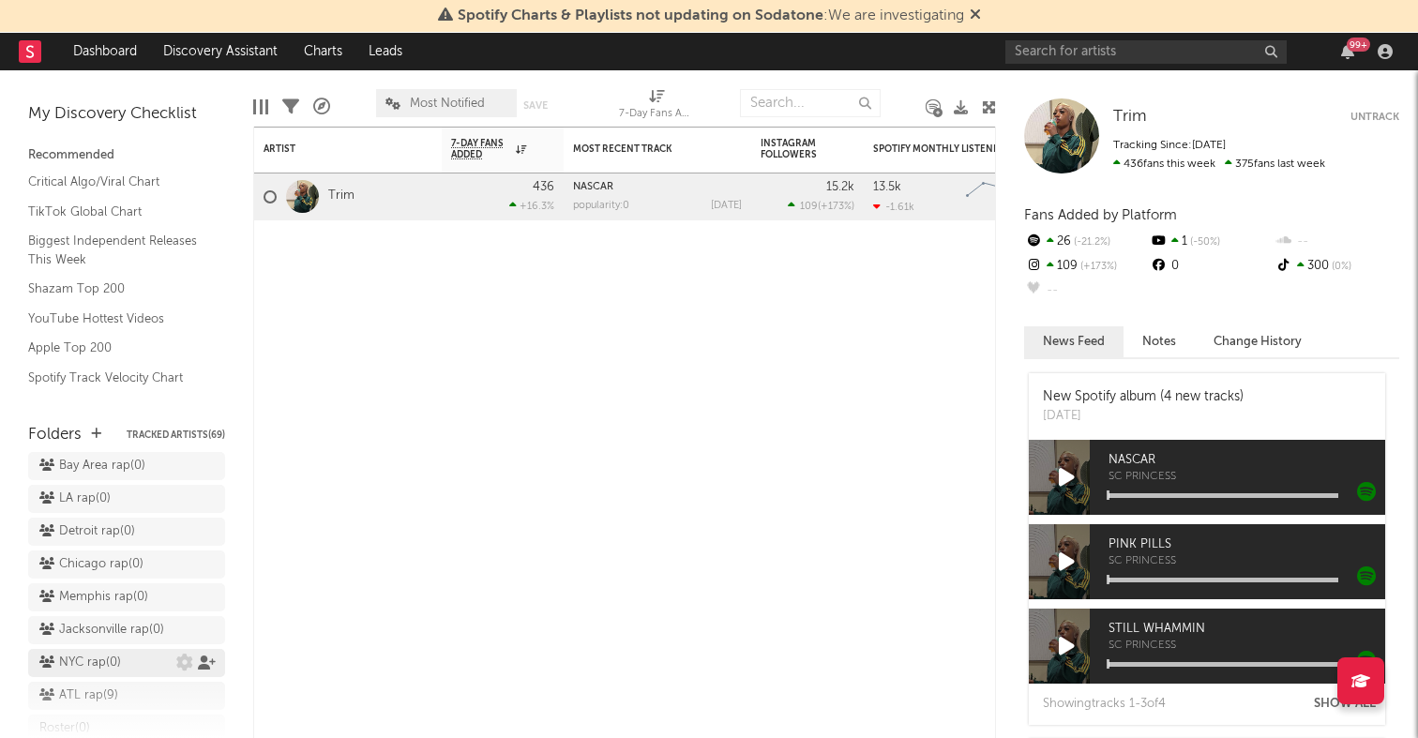
click at [208, 656] on icon at bounding box center [207, 663] width 18 height 14
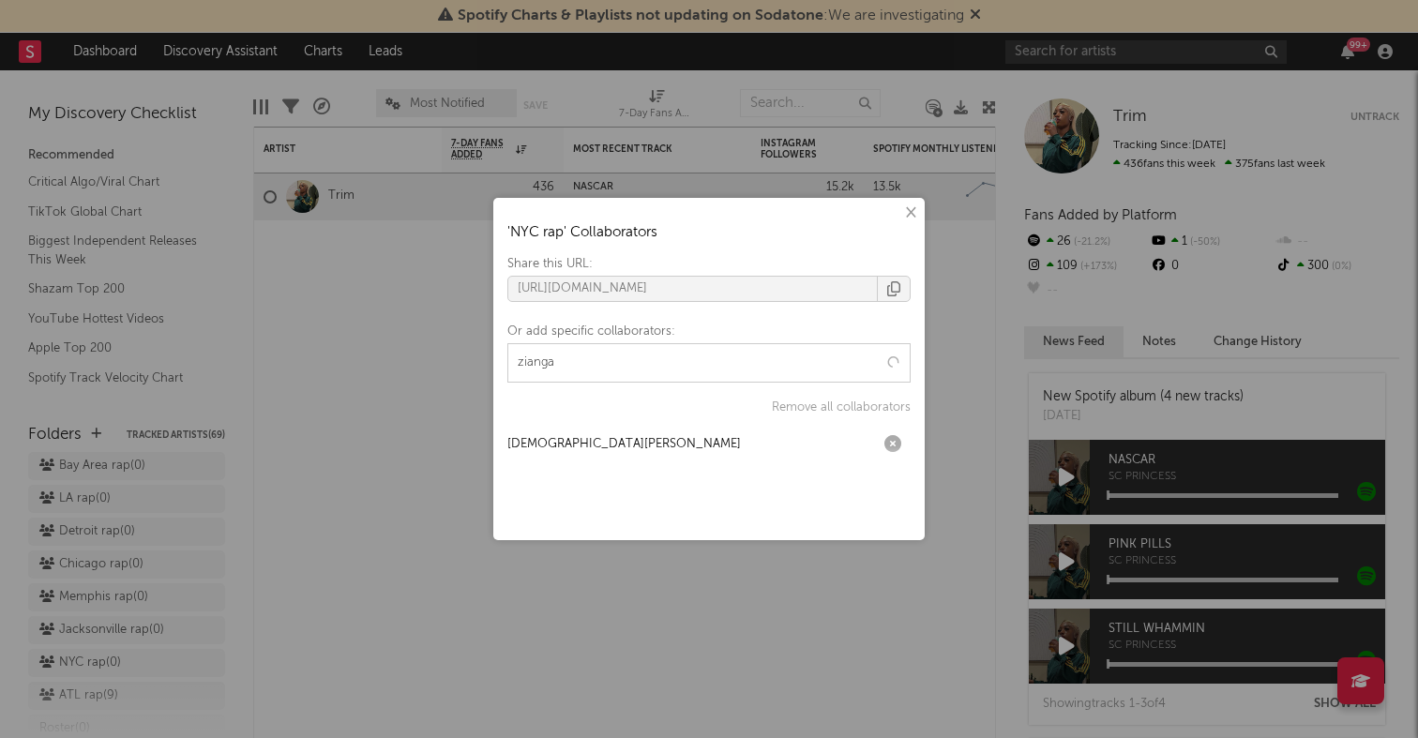
type input "ziangas"
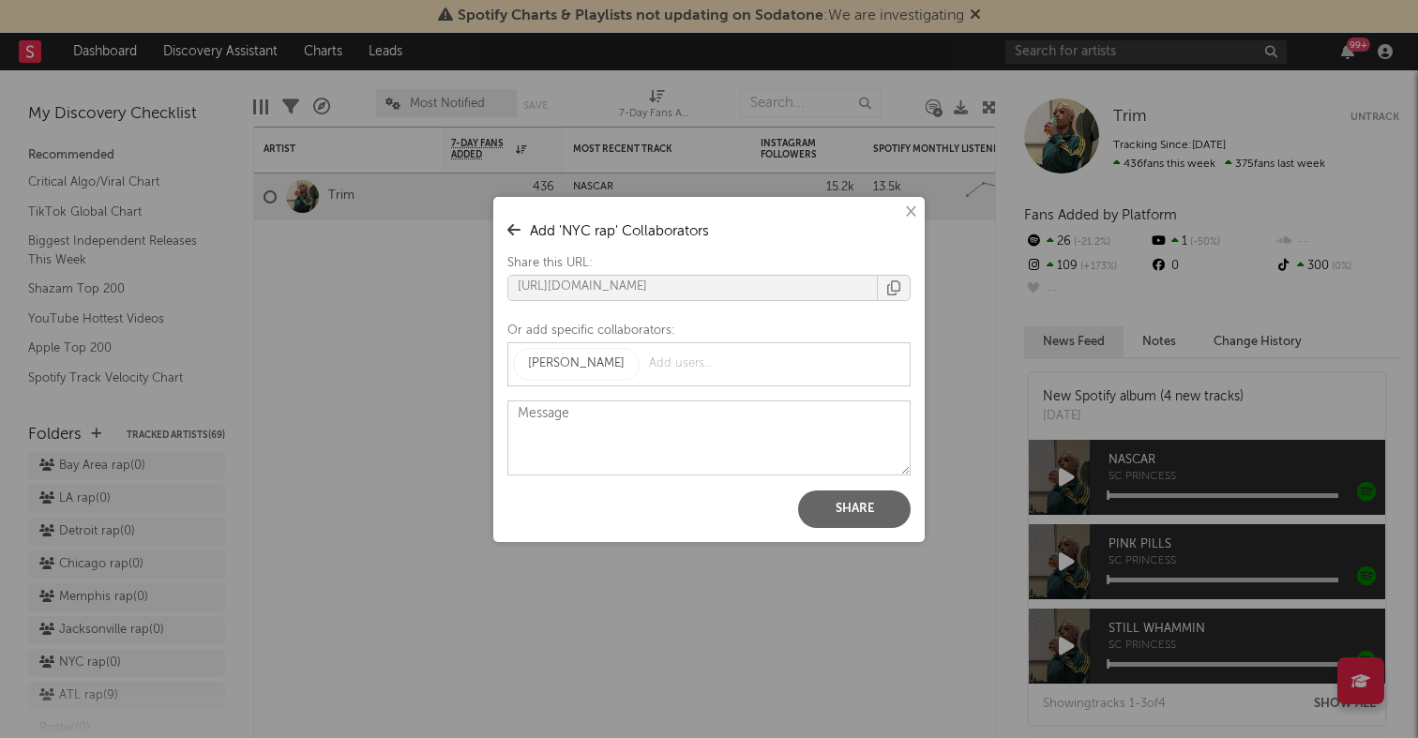
click at [845, 502] on button "Share" at bounding box center [854, 510] width 113 height 38
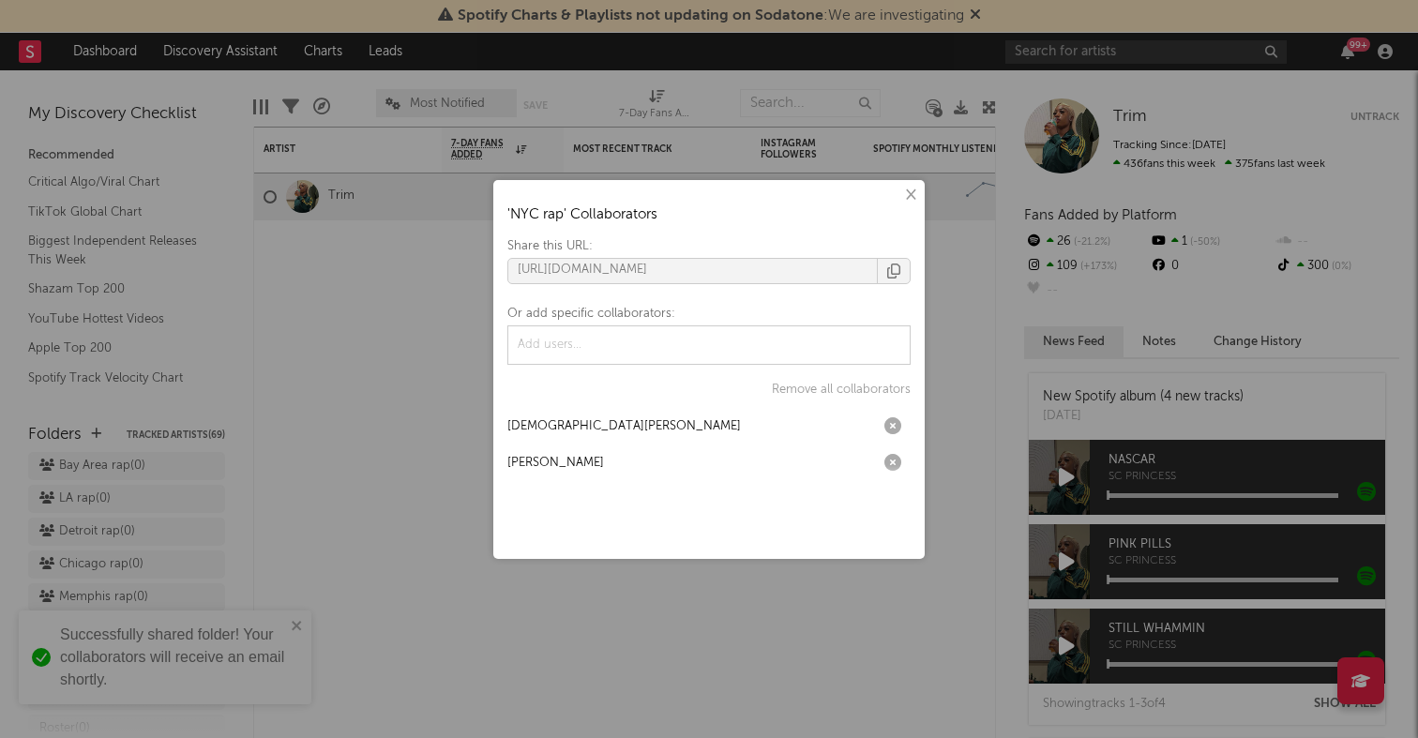
click at [313, 476] on div "× ' NYC rap ' Collaborators Share this URL: https://app.sodatone.com/folders/17…" at bounding box center [709, 369] width 1418 height 738
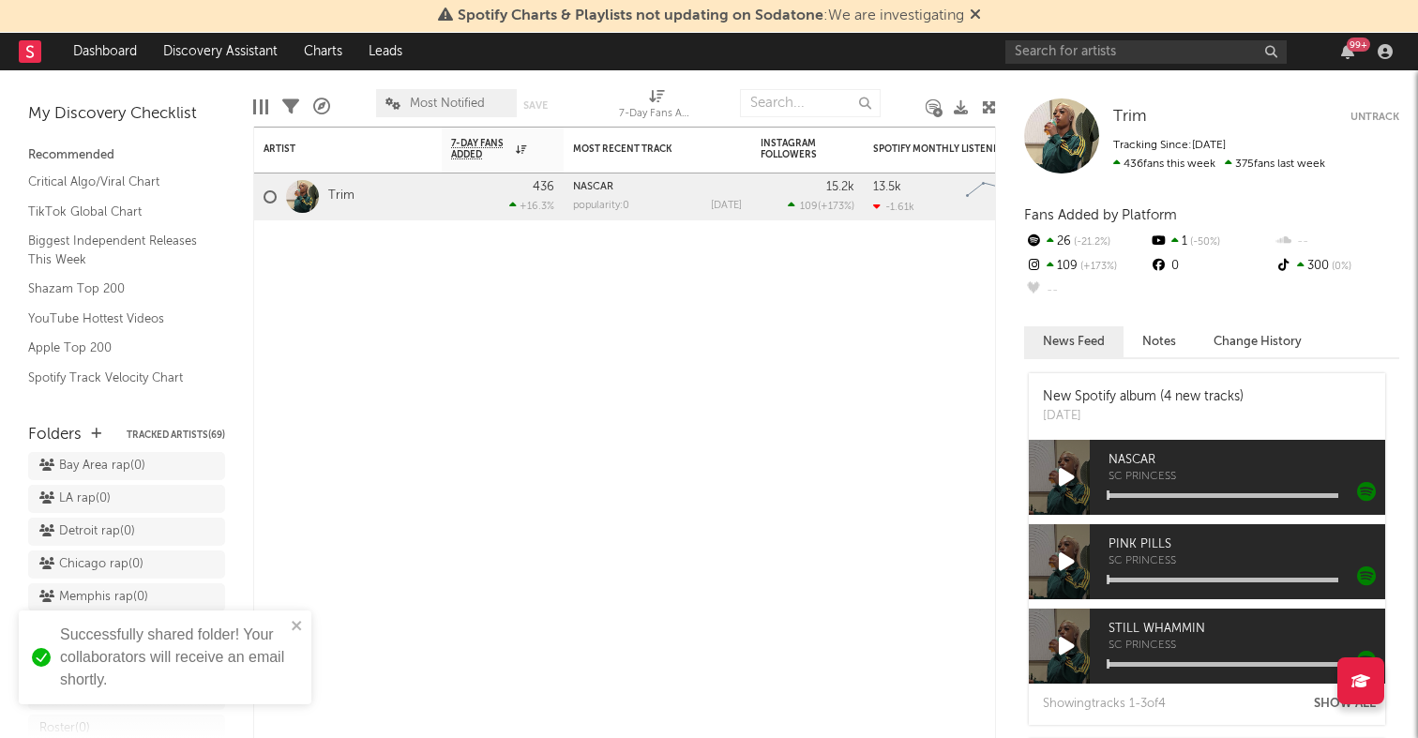
scroll to position [707, 0]
click at [207, 643] on icon at bounding box center [207, 650] width 18 height 14
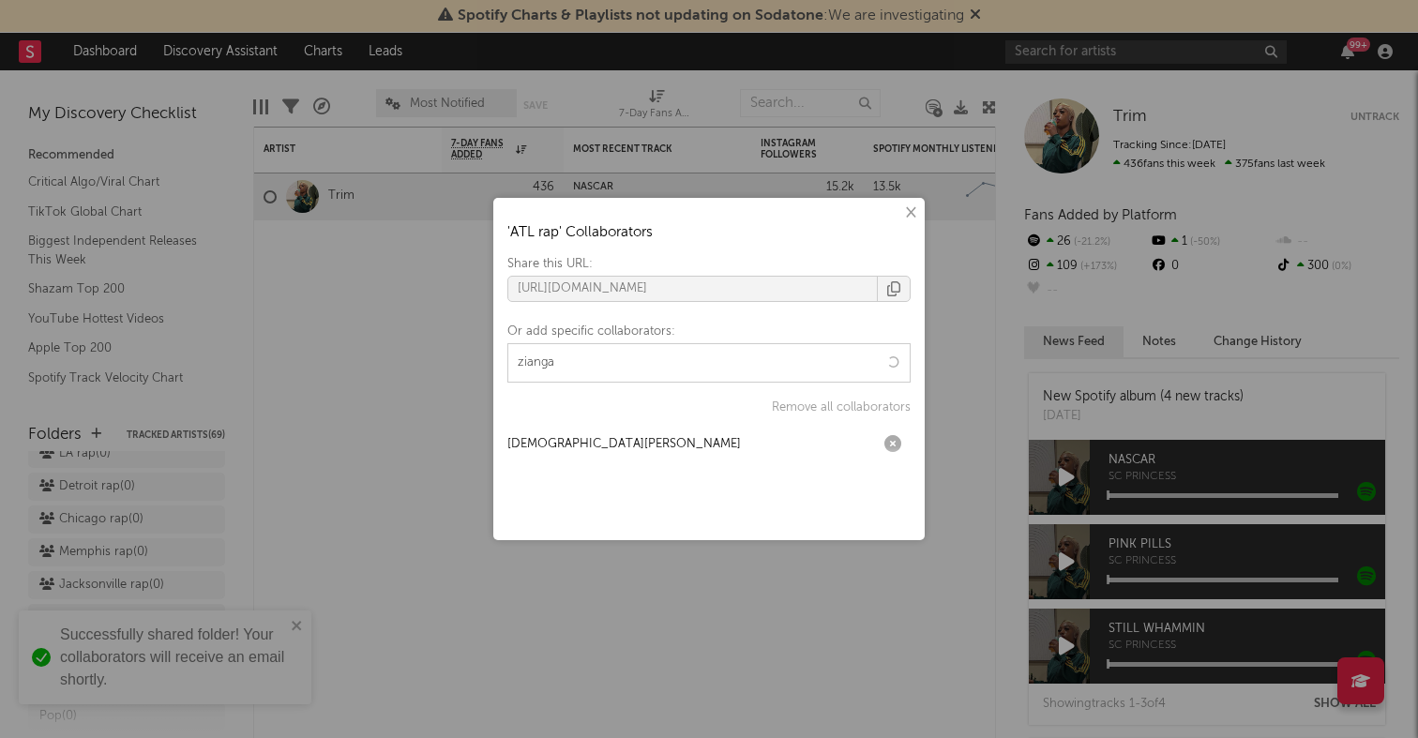
type input "ziangas"
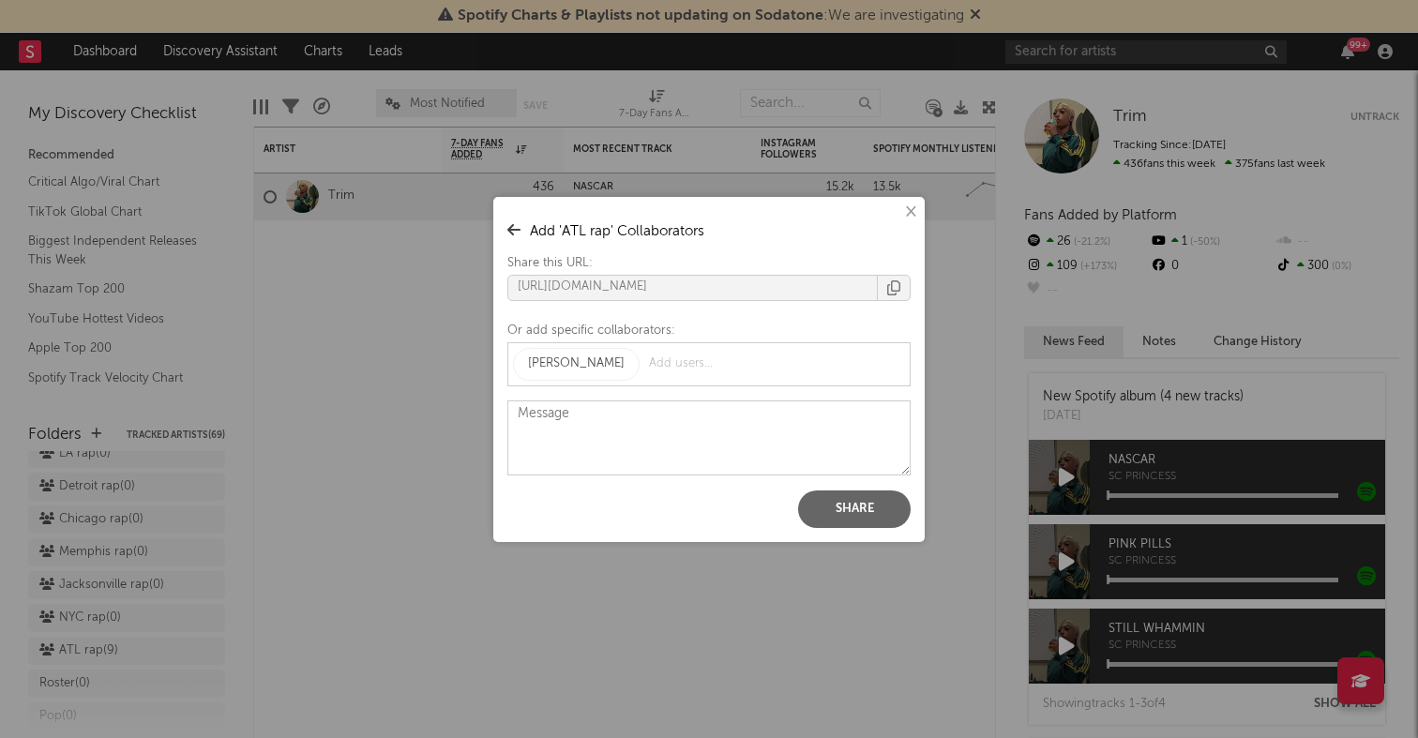
click at [866, 497] on button "Share" at bounding box center [854, 510] width 113 height 38
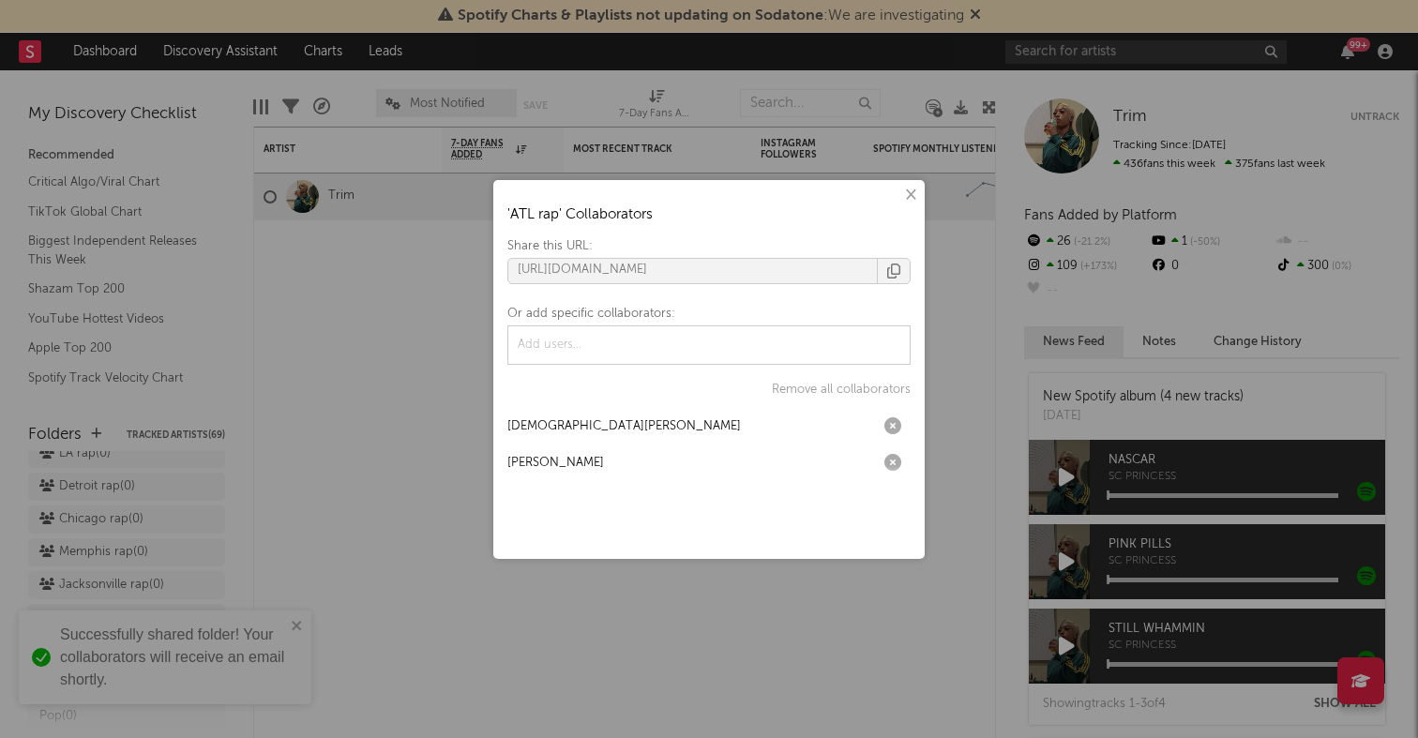
click at [270, 245] on div "× ' ATL rap ' Collaborators Share this URL: https://app.sodatone.com/folders/17…" at bounding box center [709, 369] width 1418 height 738
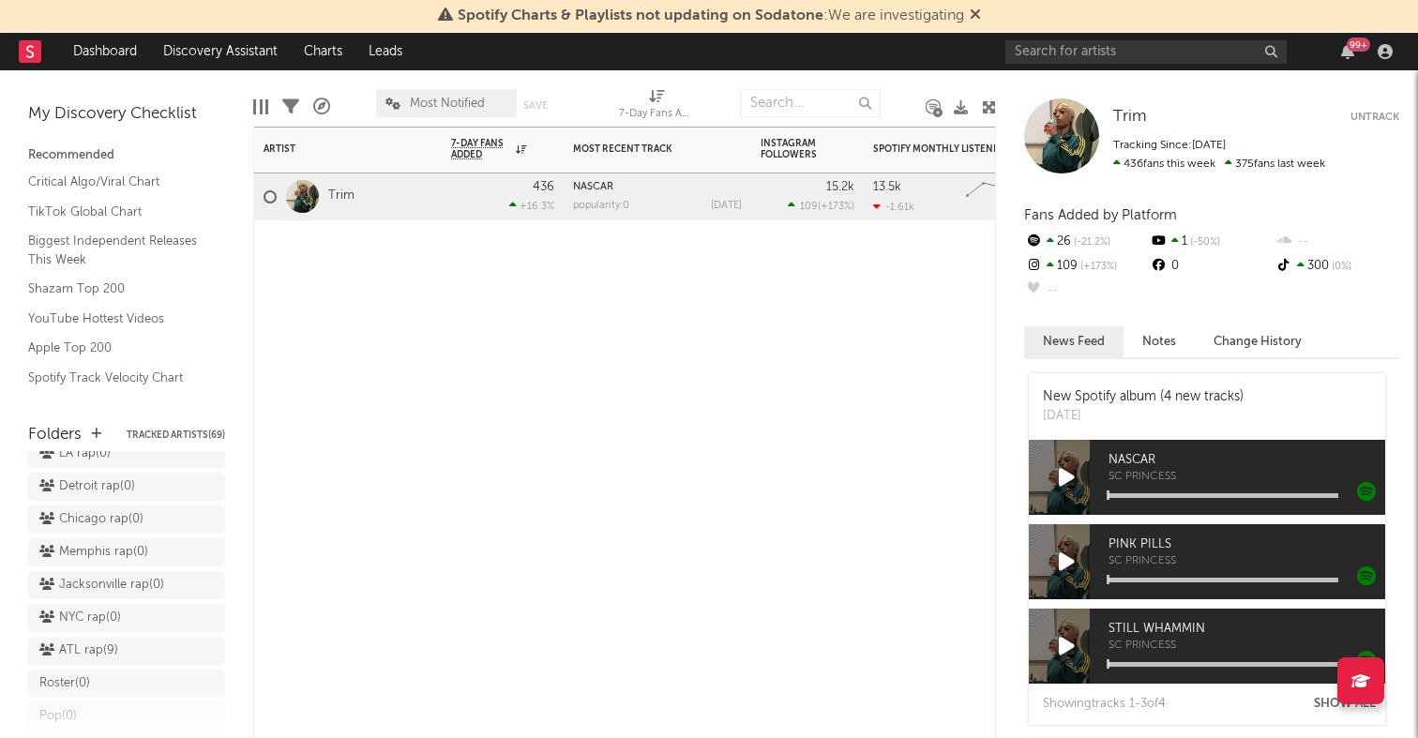
click at [733, 379] on div "Artist Notifications 7-Day Fans Added WoW % Change Most Recent Track Popularity…" at bounding box center [624, 433] width 743 height 612
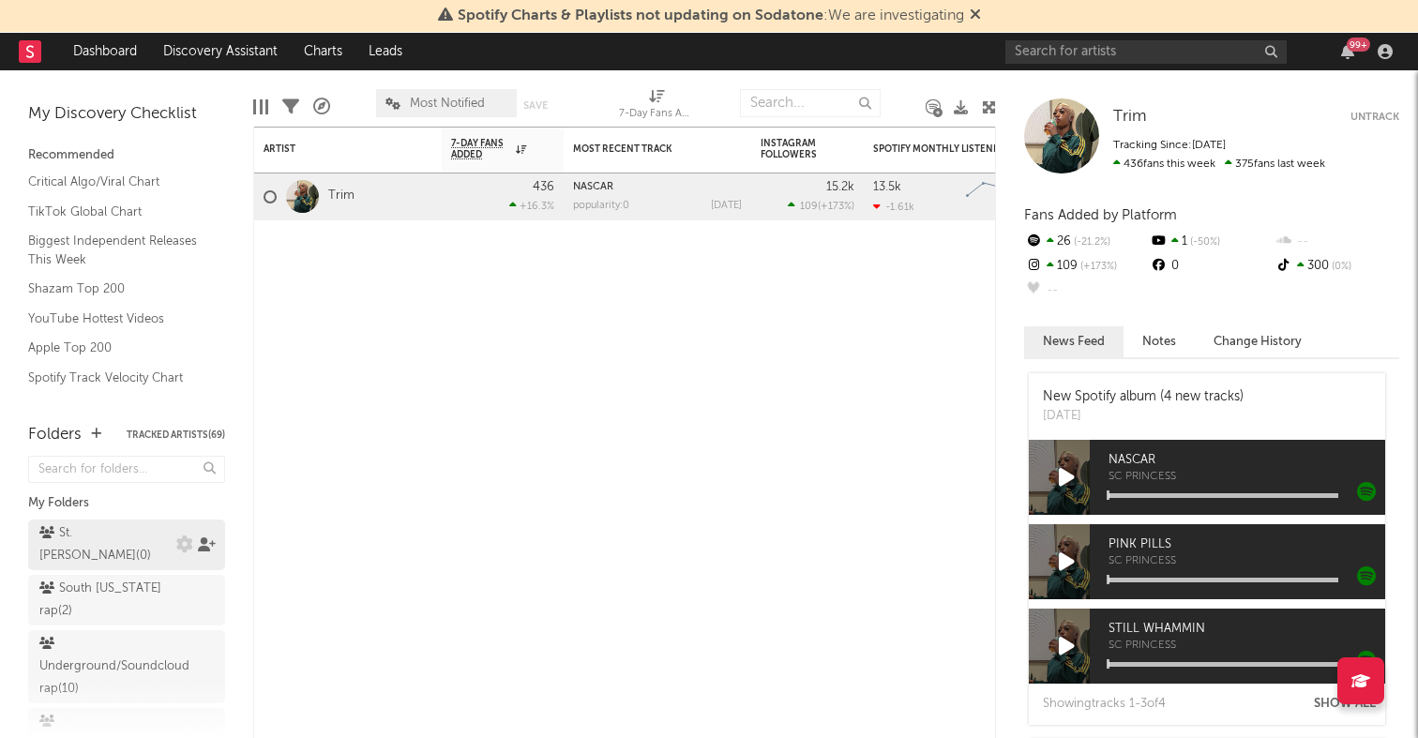
click at [206, 537] on icon at bounding box center [207, 544] width 18 height 14
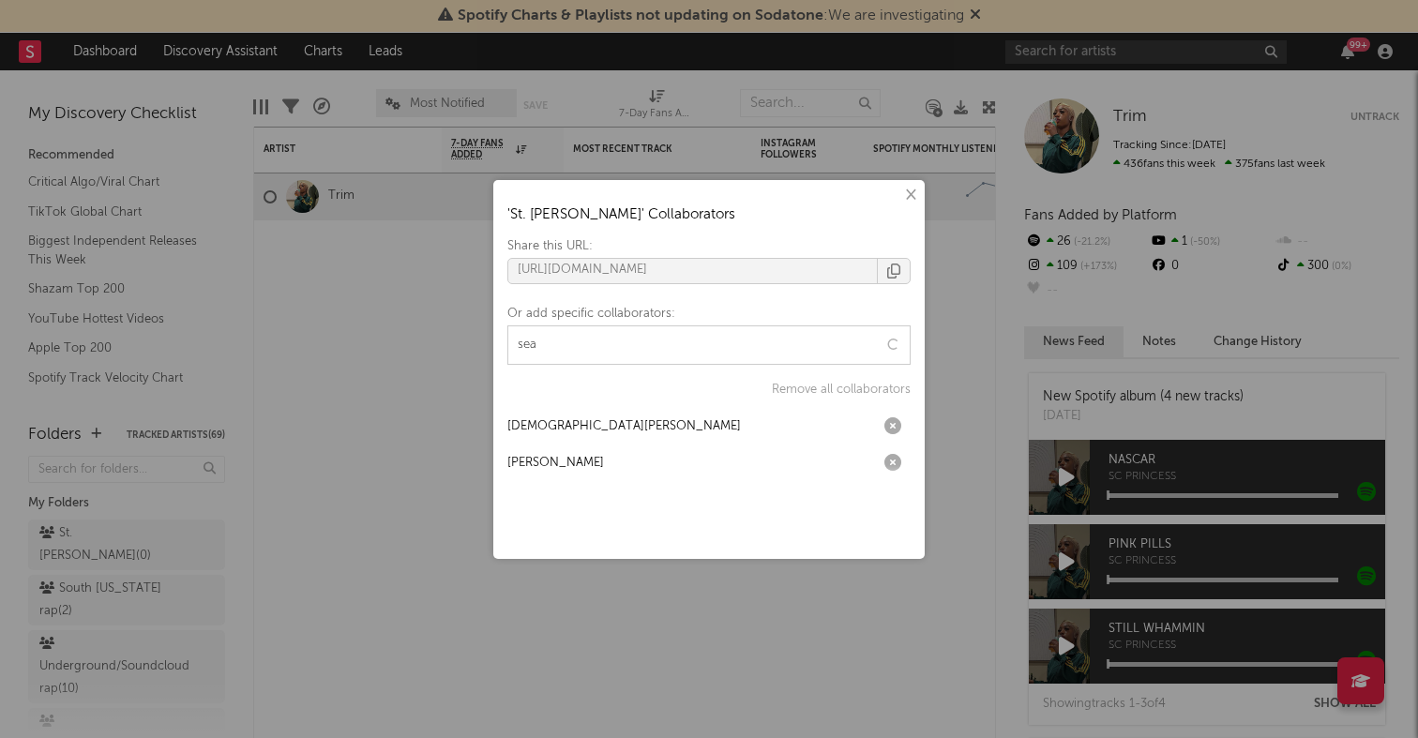
type input "sean"
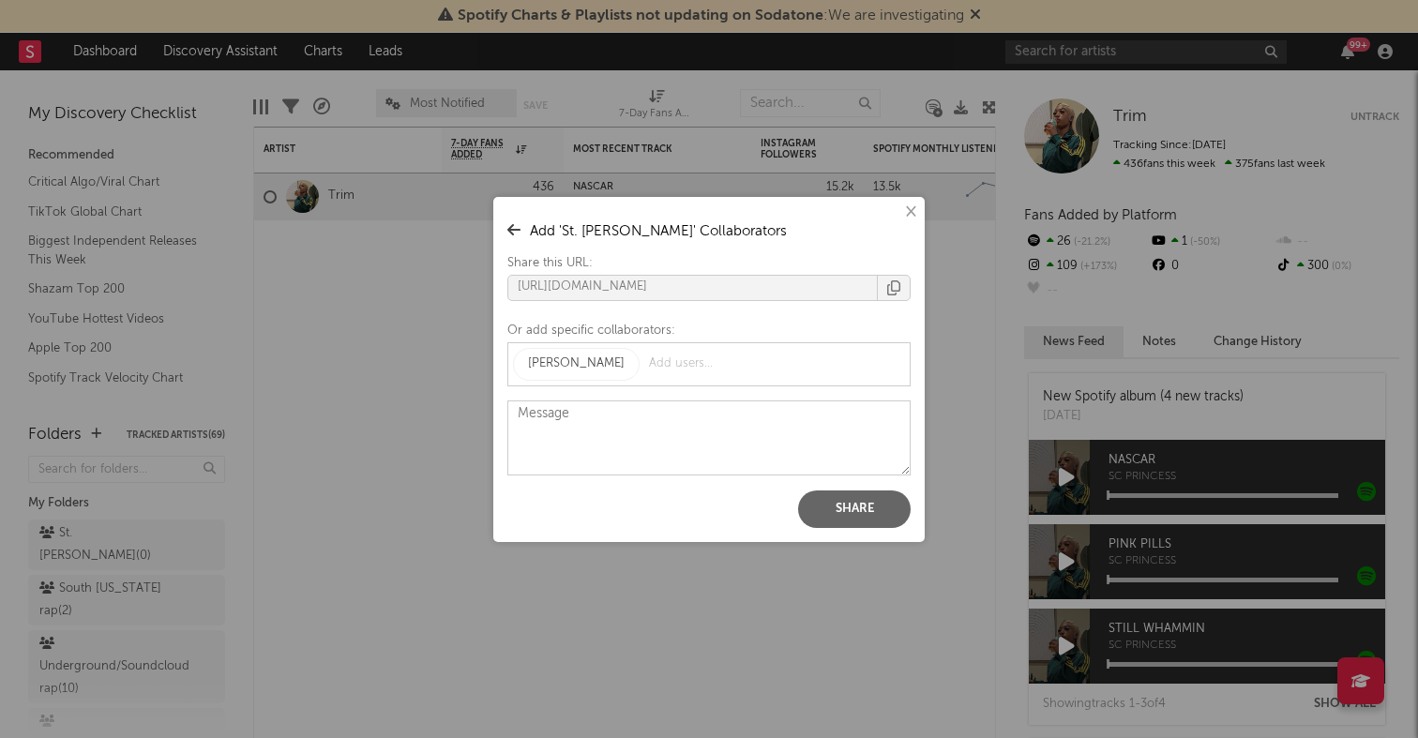
click at [818, 503] on button "Share" at bounding box center [854, 510] width 113 height 38
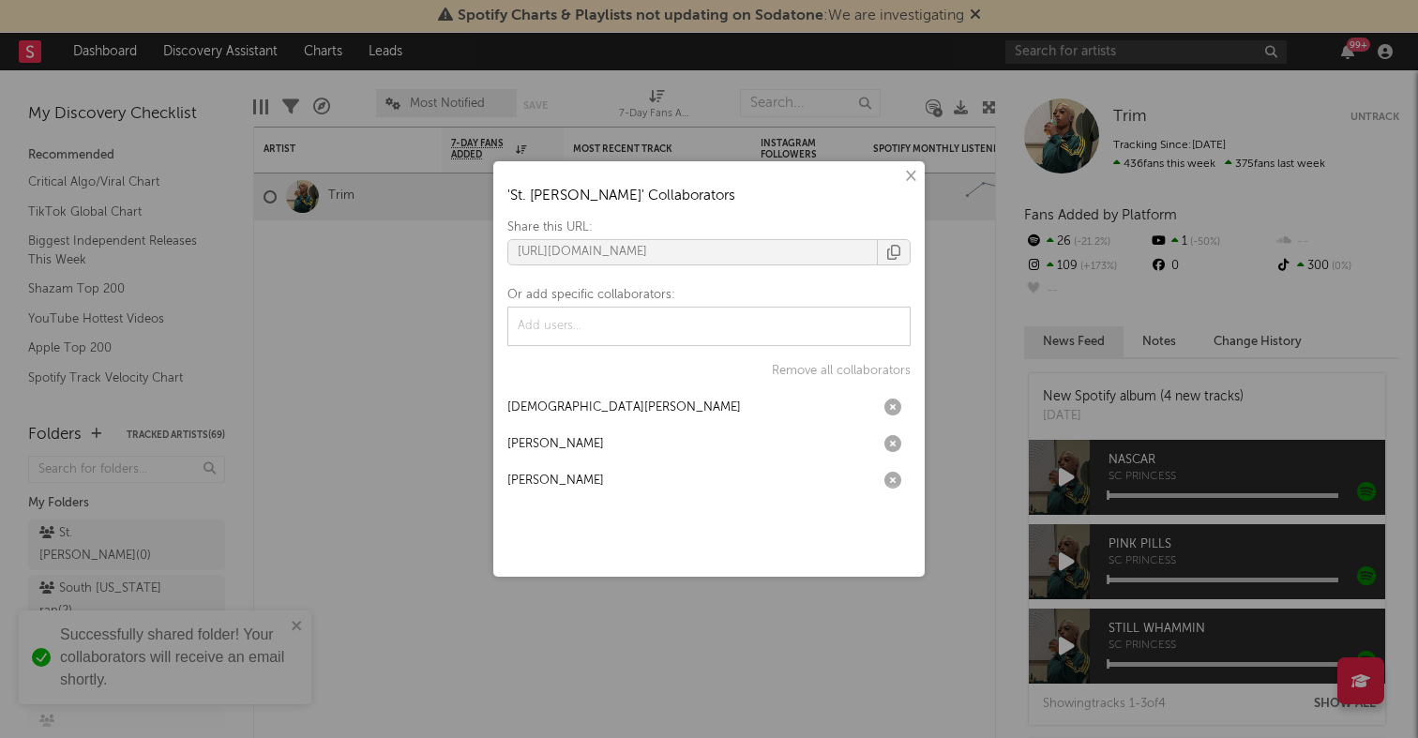
click at [321, 466] on div "× ' St. Louis rap ' Collaborators Share this URL: https://app.sodatone.com/fold…" at bounding box center [709, 369] width 1418 height 738
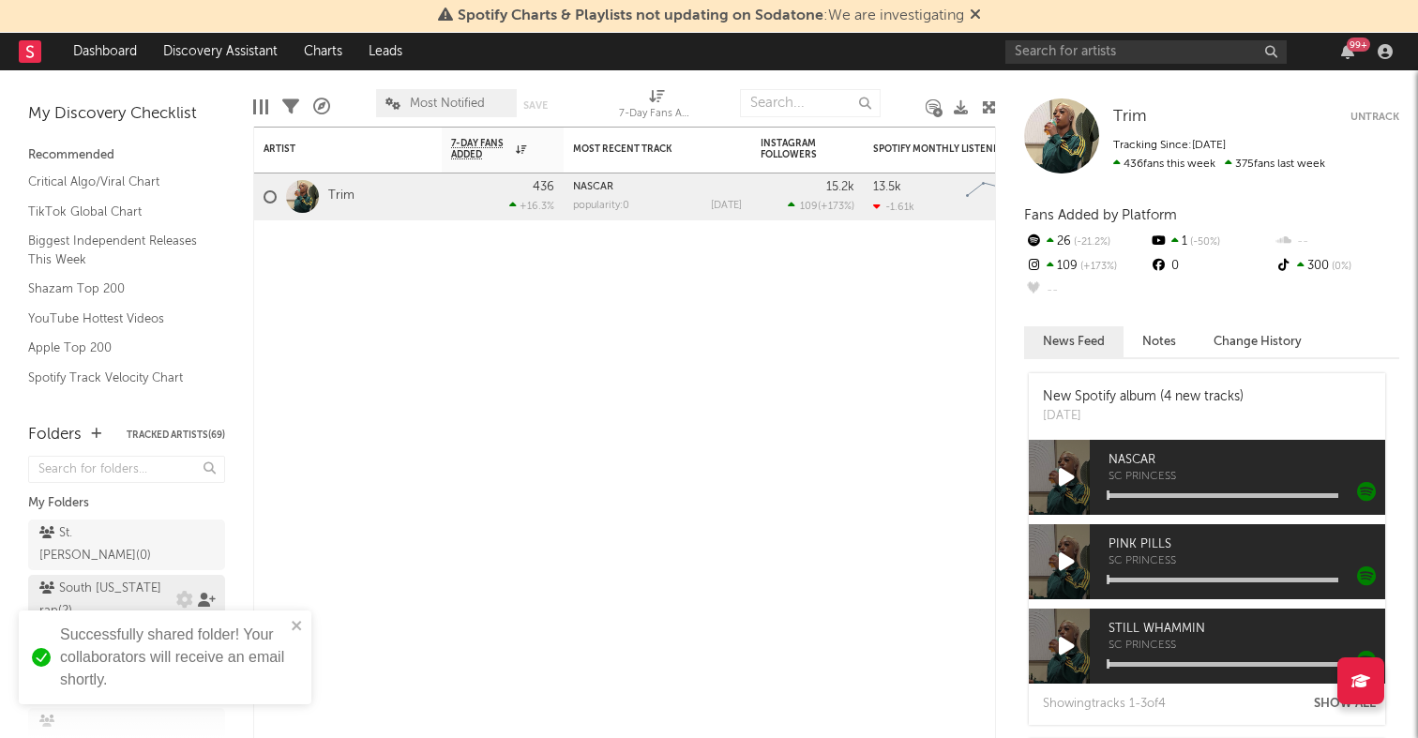
click at [203, 593] on icon at bounding box center [207, 600] width 18 height 14
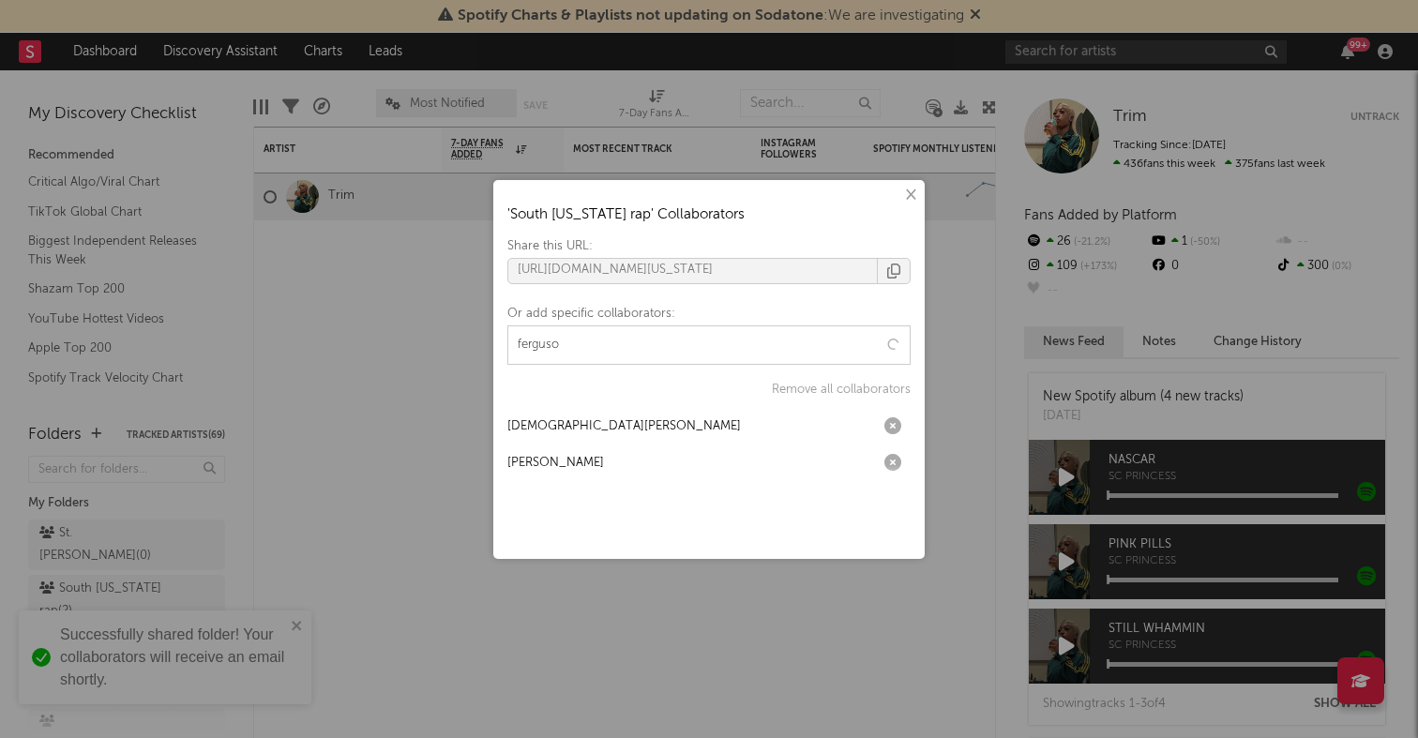
type input "ferguson"
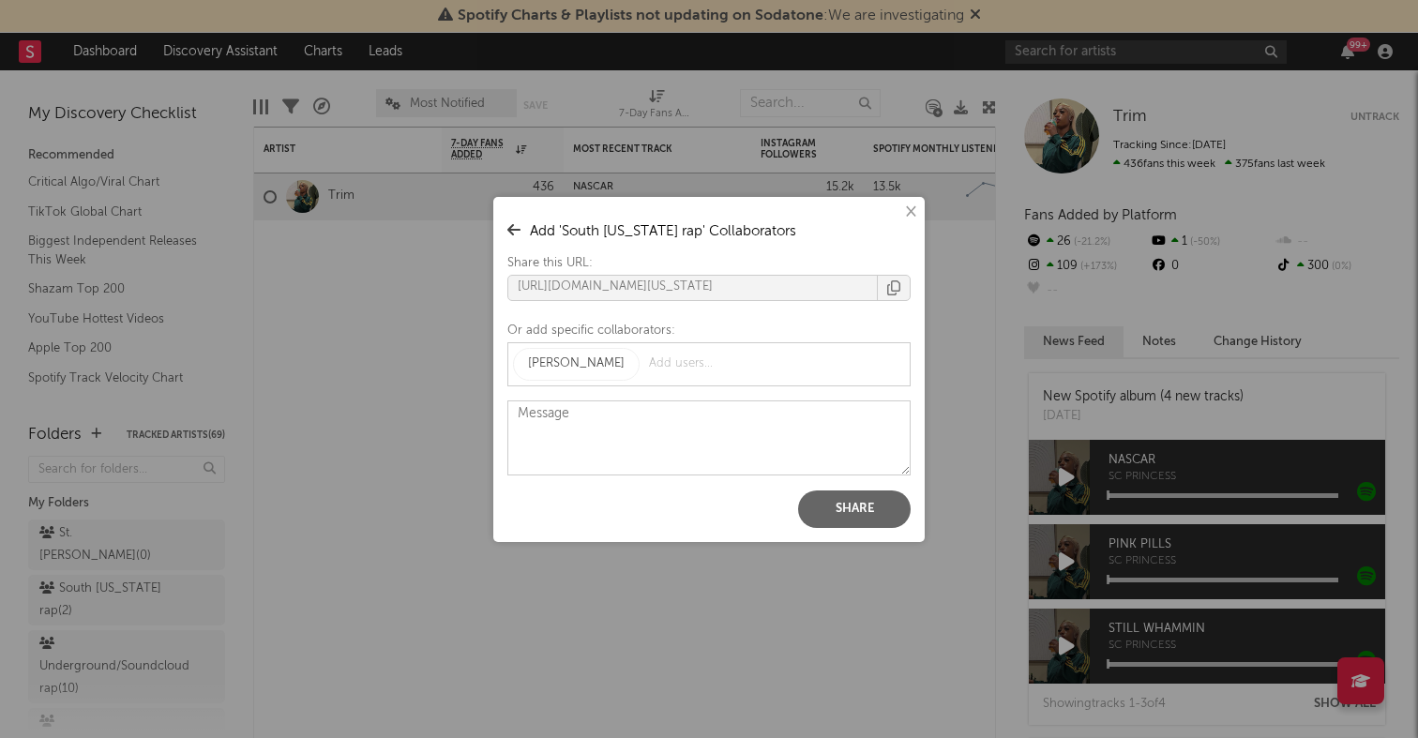
click at [863, 517] on button "Share" at bounding box center [854, 510] width 113 height 38
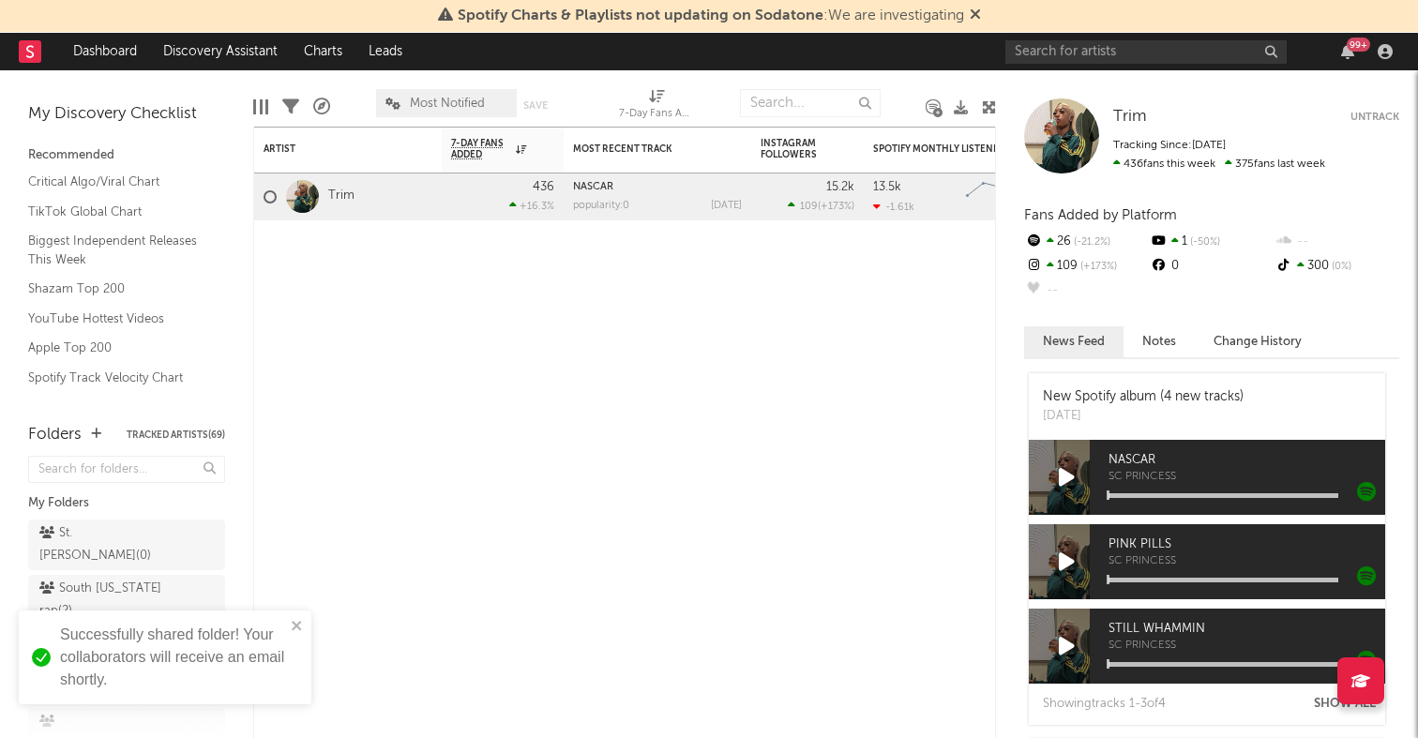
click at [398, 406] on div "× ' South Florida rap ' Collaborators Share this URL: https://app.sodatone.com/…" at bounding box center [709, 369] width 1418 height 738
click at [204, 600] on icon at bounding box center [207, 607] width 18 height 14
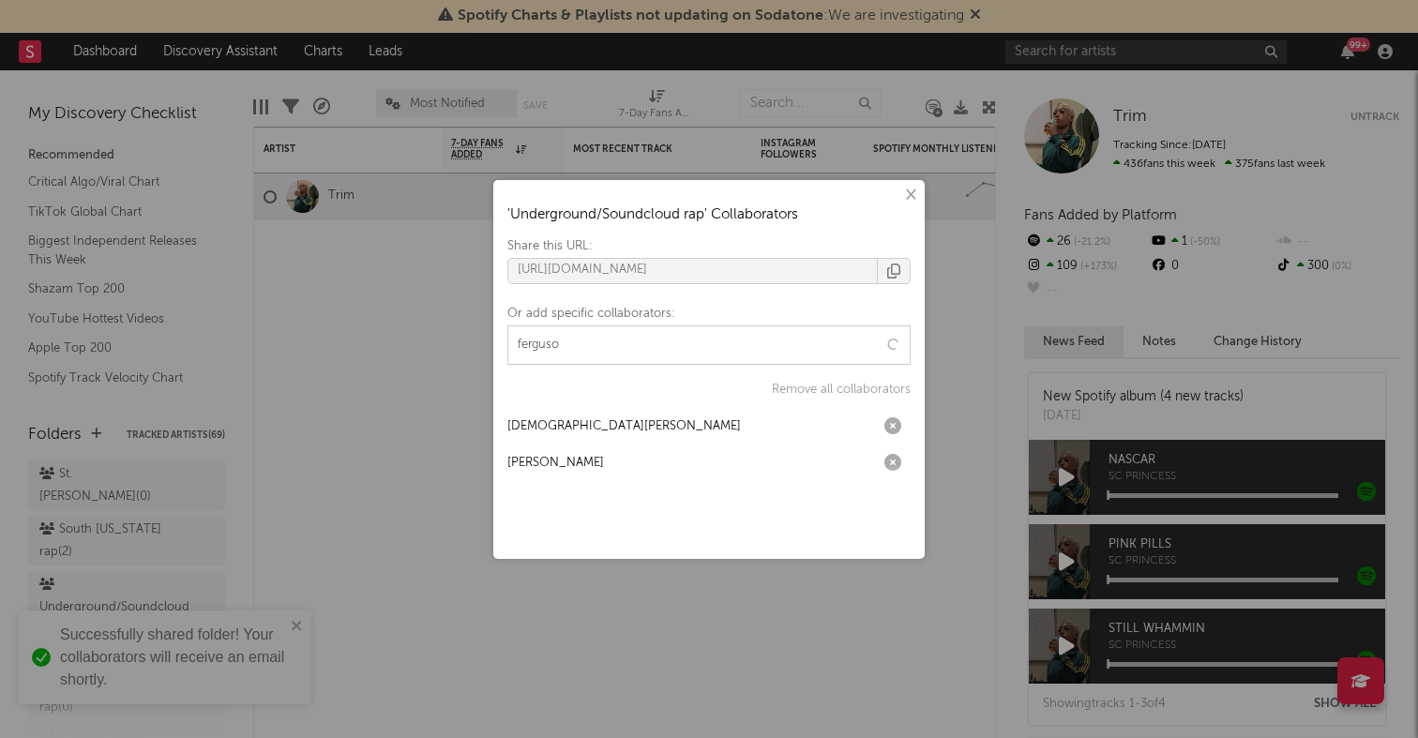
type input "ferguson"
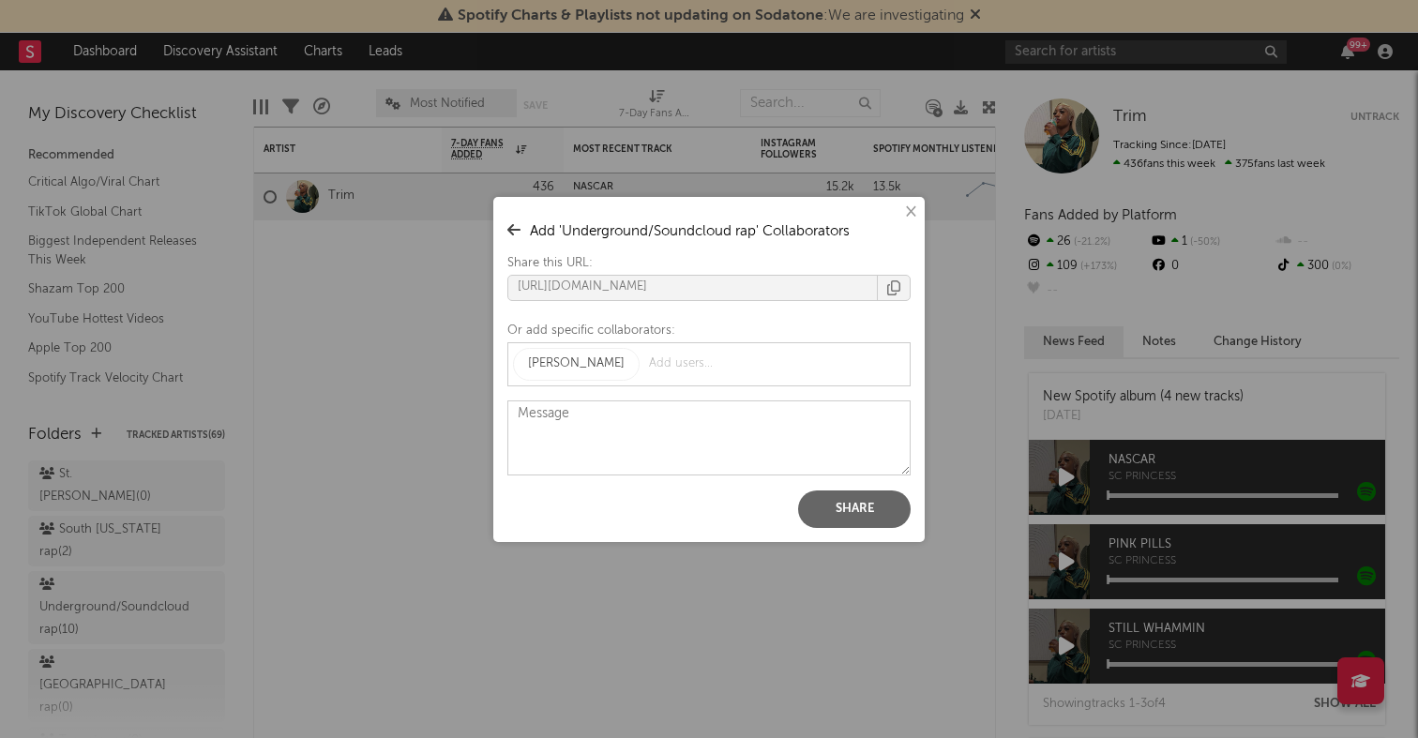
click at [849, 502] on button "Share" at bounding box center [854, 510] width 113 height 38
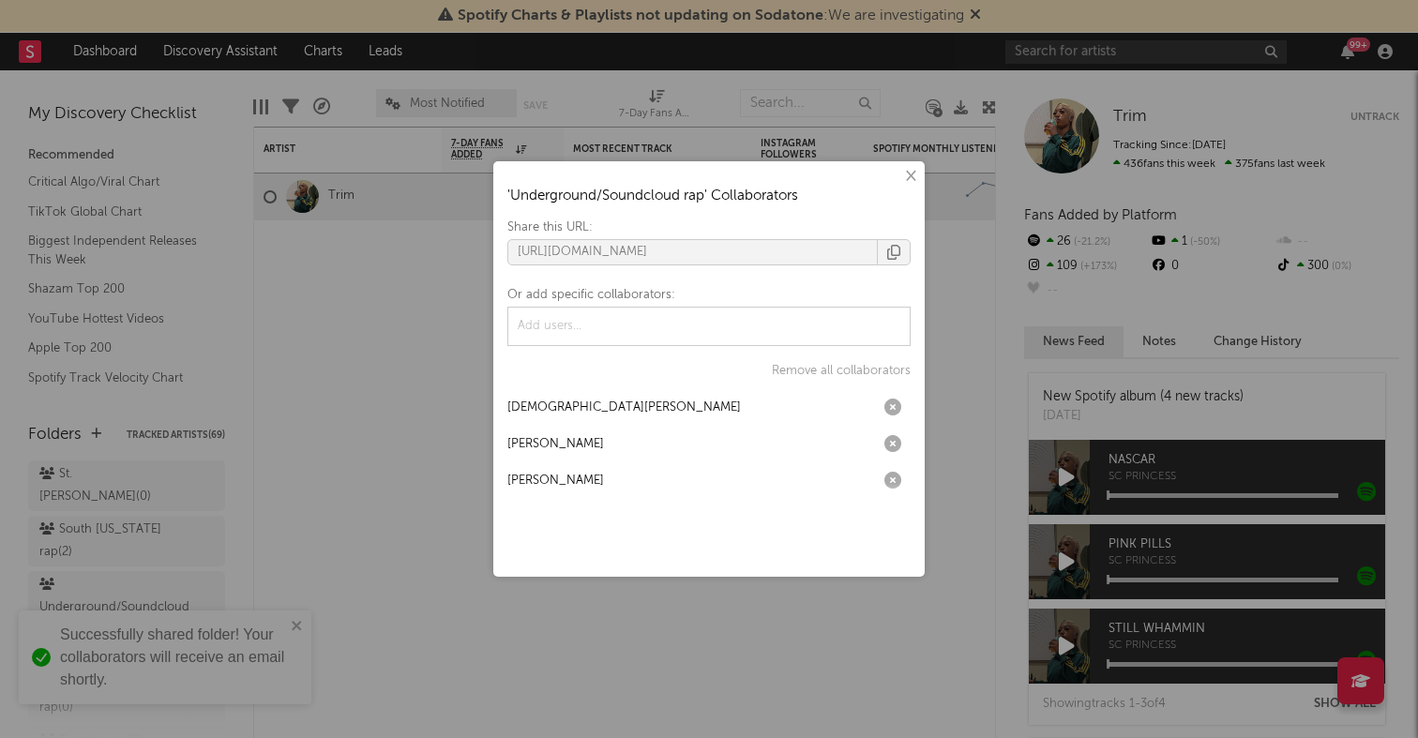
click at [321, 419] on div "× ' Underground/Soundcloud rap ' Collaborators Share this URL: https://app.soda…" at bounding box center [709, 369] width 1418 height 738
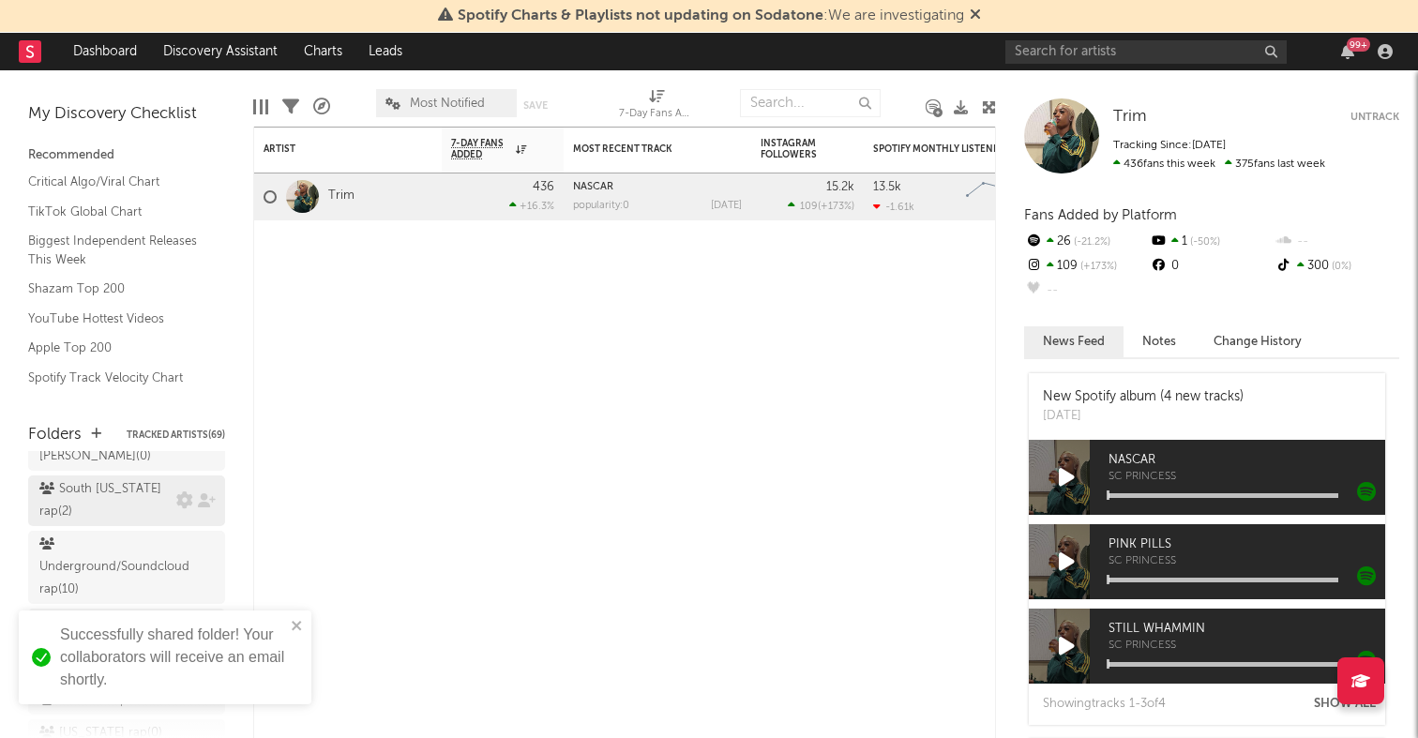
scroll to position [101, 0]
click at [204, 636] on icon at bounding box center [207, 643] width 18 height 14
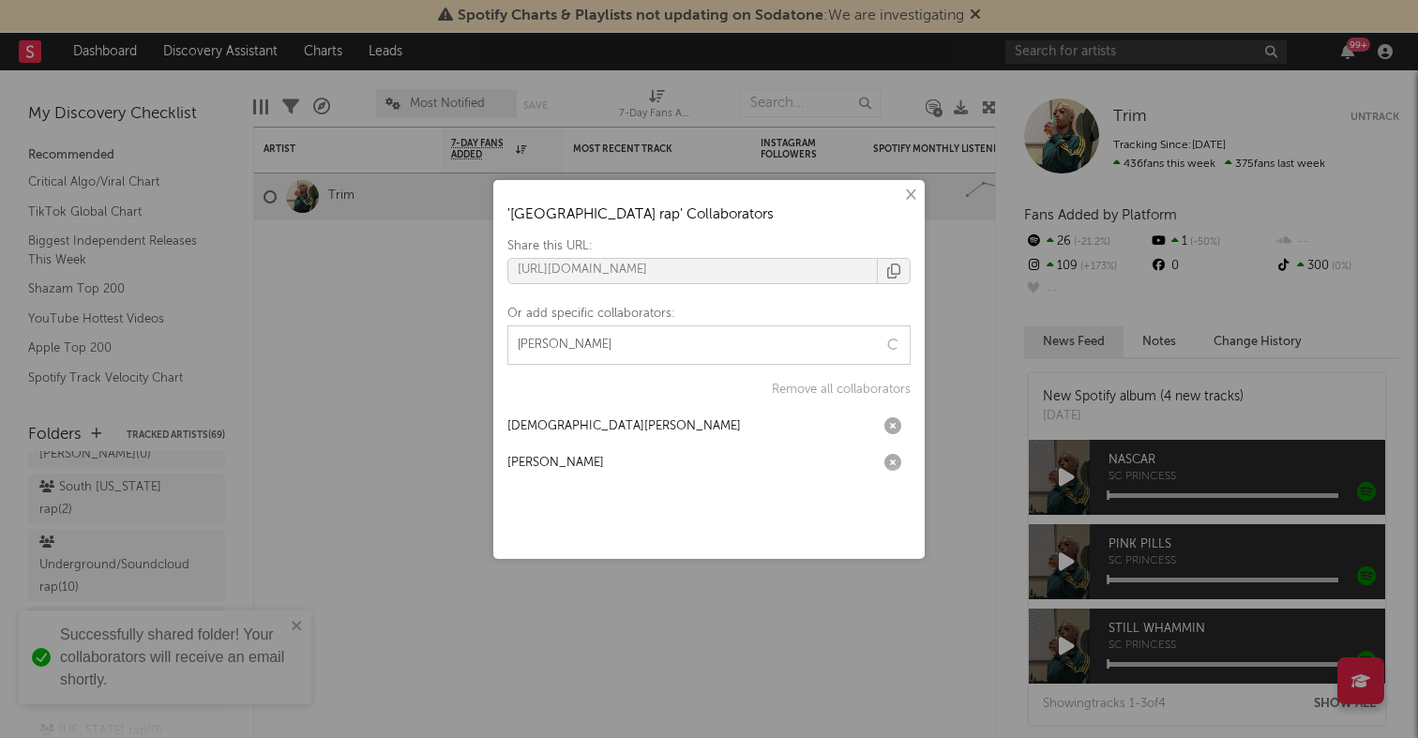
type input "ferguson"
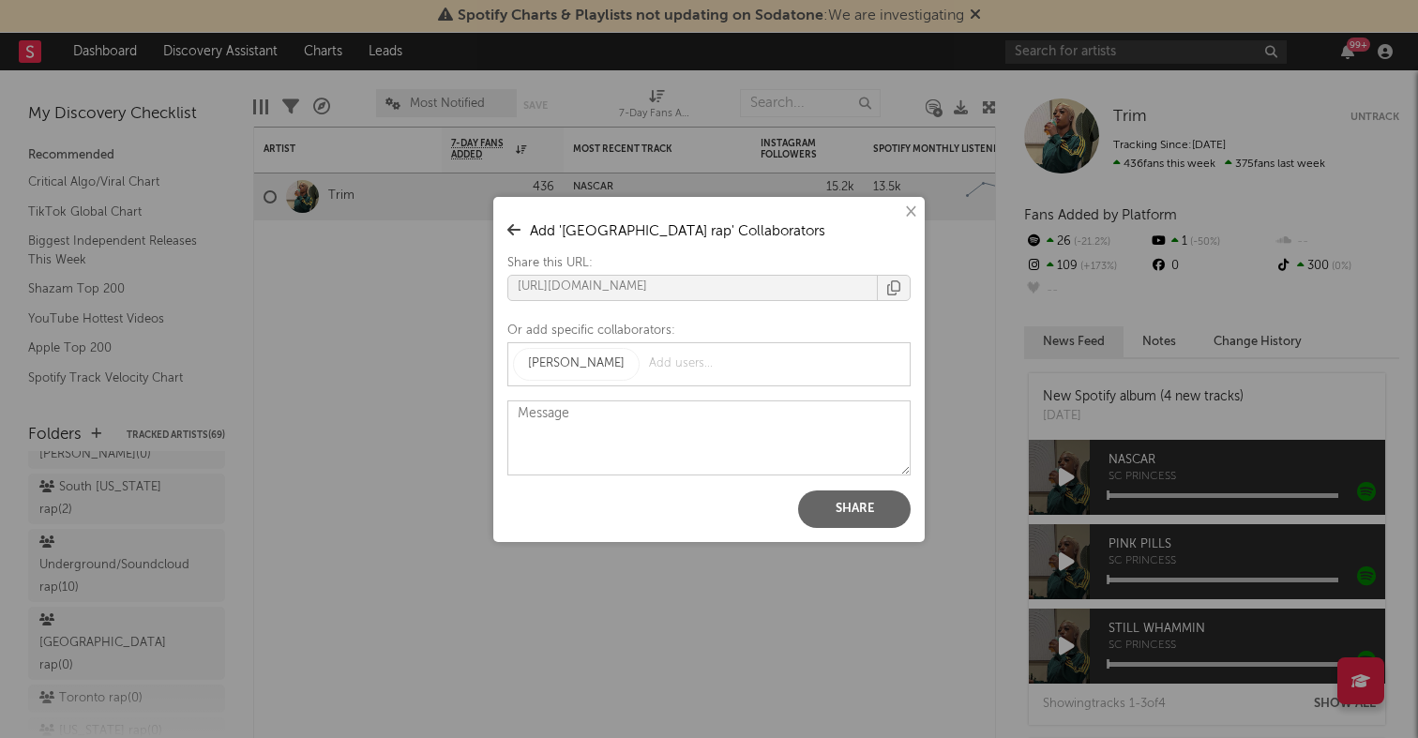
click at [847, 506] on button "Share" at bounding box center [854, 510] width 113 height 38
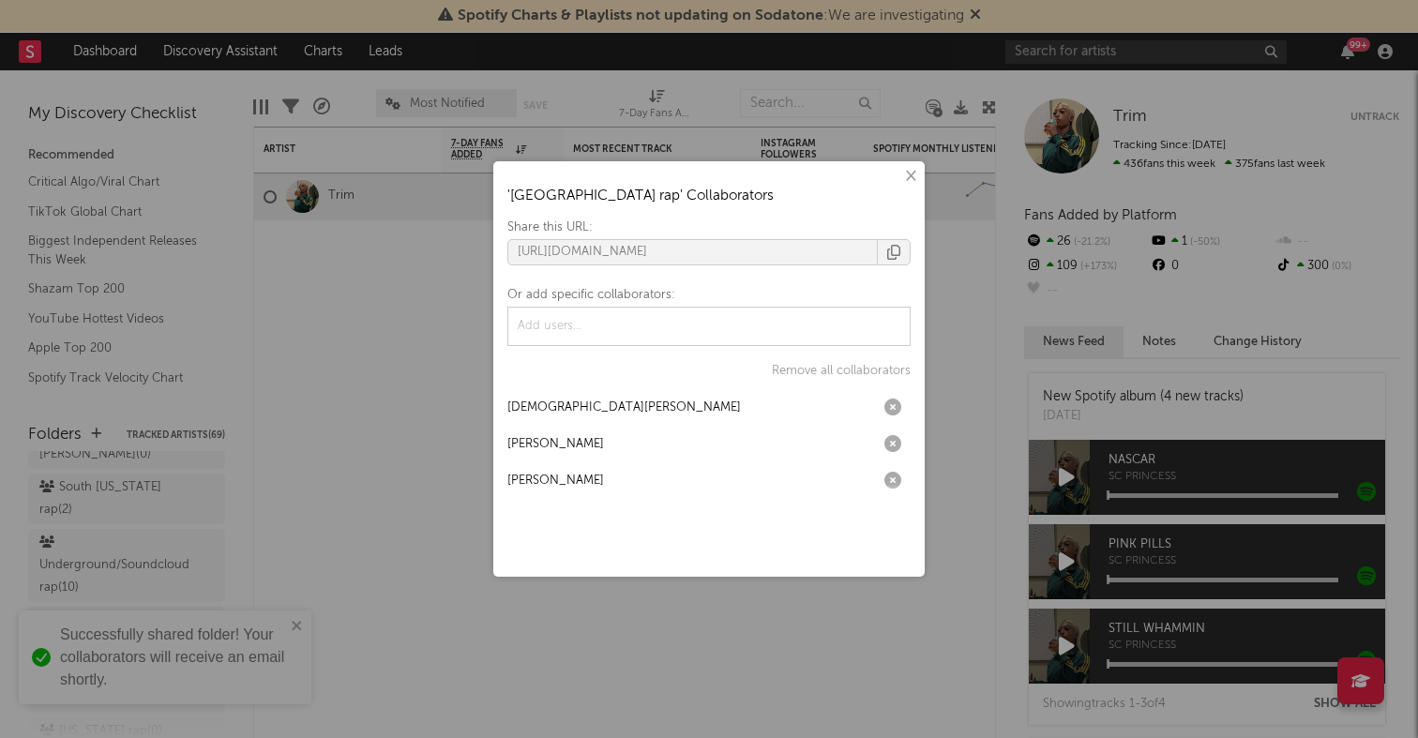
click at [419, 430] on div "× ' South Africa rap ' Collaborators Share this URL: https://app.sodatone.com/f…" at bounding box center [709, 369] width 1418 height 738
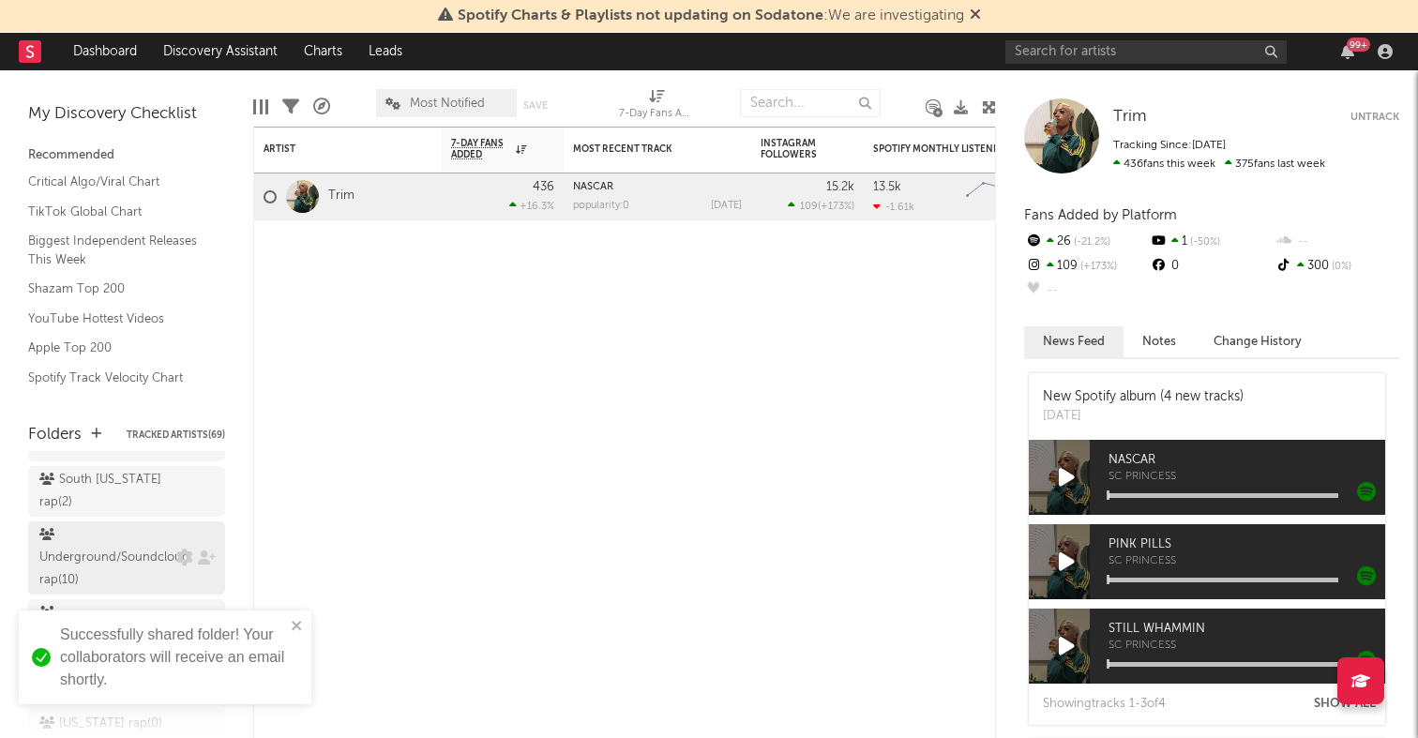
scroll to position [105, 0]
click at [206, 632] on icon at bounding box center [207, 639] width 18 height 14
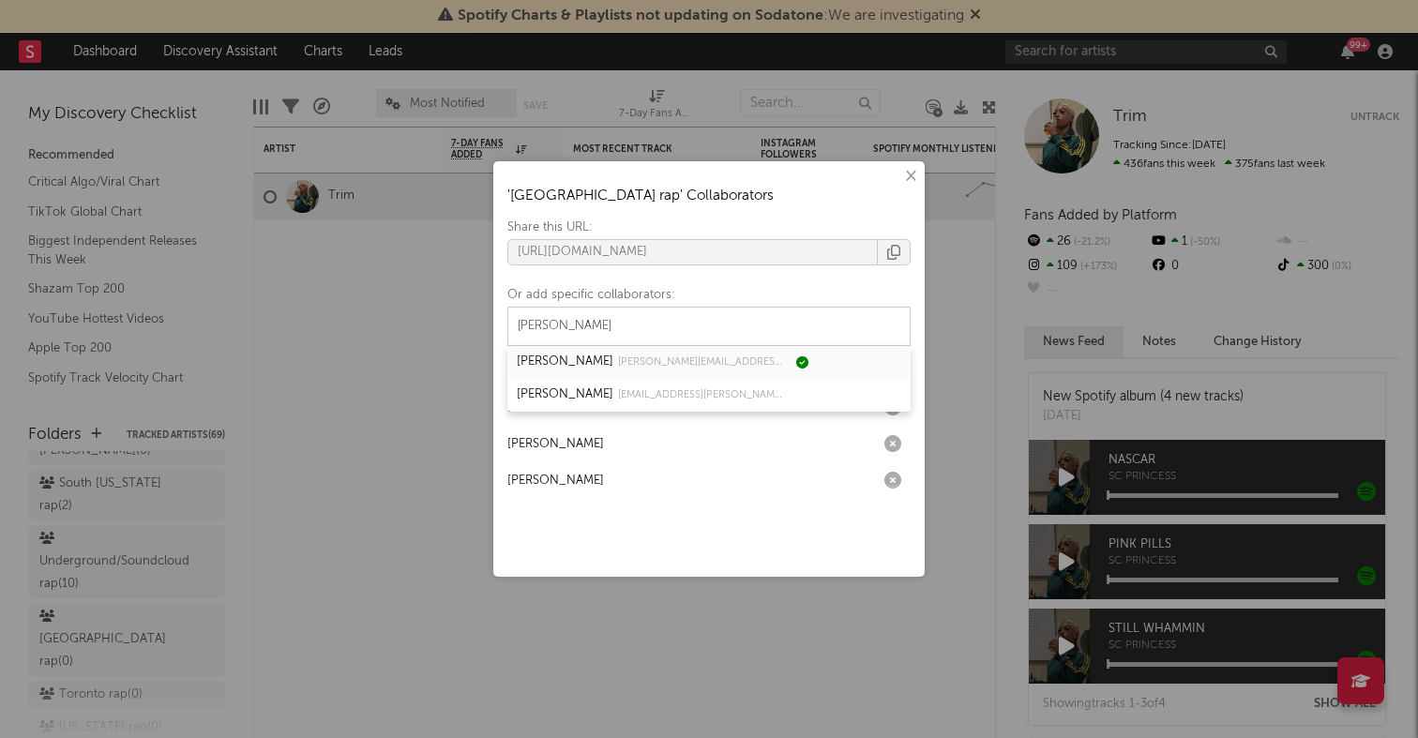
click at [602, 358] on div "Sean Ferguson sean.ferguson@atlanticrecords.com" at bounding box center [652, 362] width 270 height 23
click at [661, 363] on div "sean.ferguson@atlanticrecords.com" at bounding box center [702, 363] width 169 height 23
type input "ferguson"
click at [916, 174] on button "×" at bounding box center [910, 176] width 21 height 21
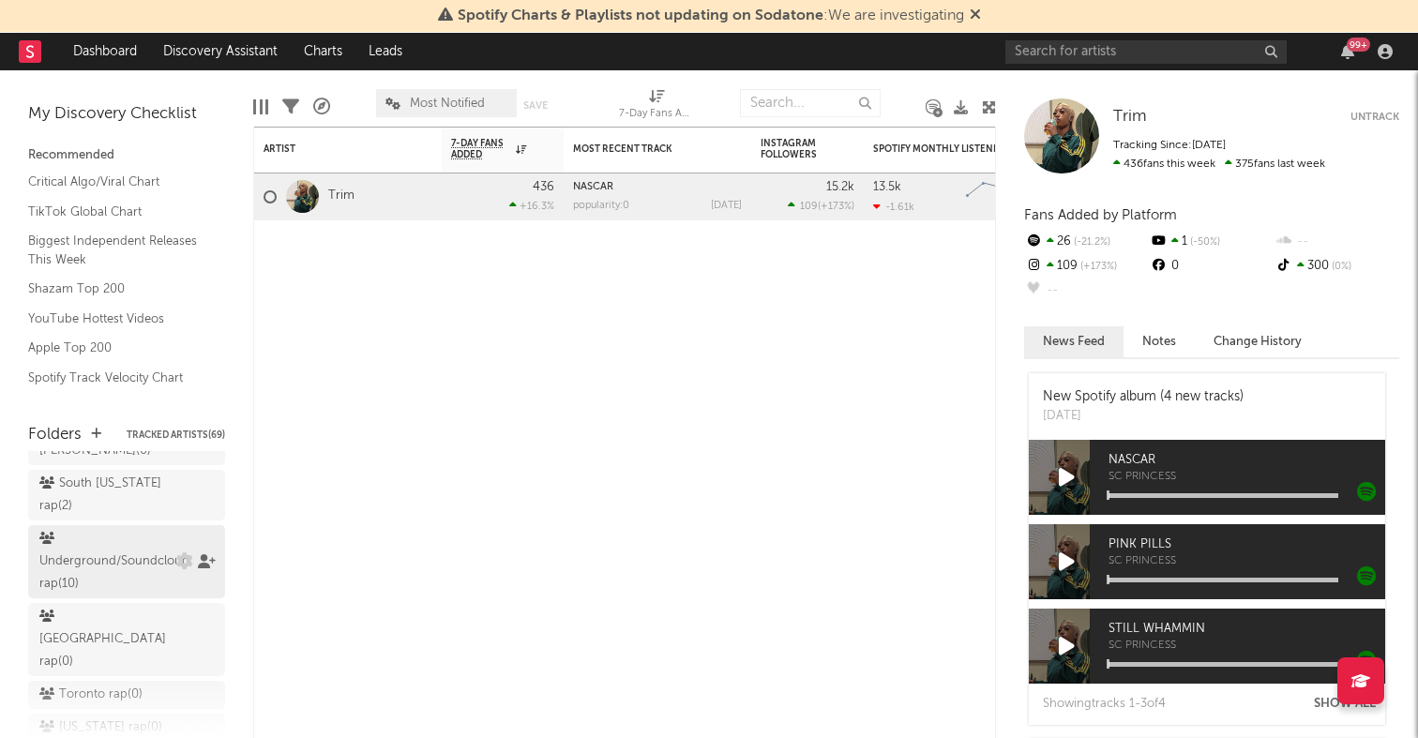
click at [204, 554] on icon at bounding box center [207, 561] width 18 height 14
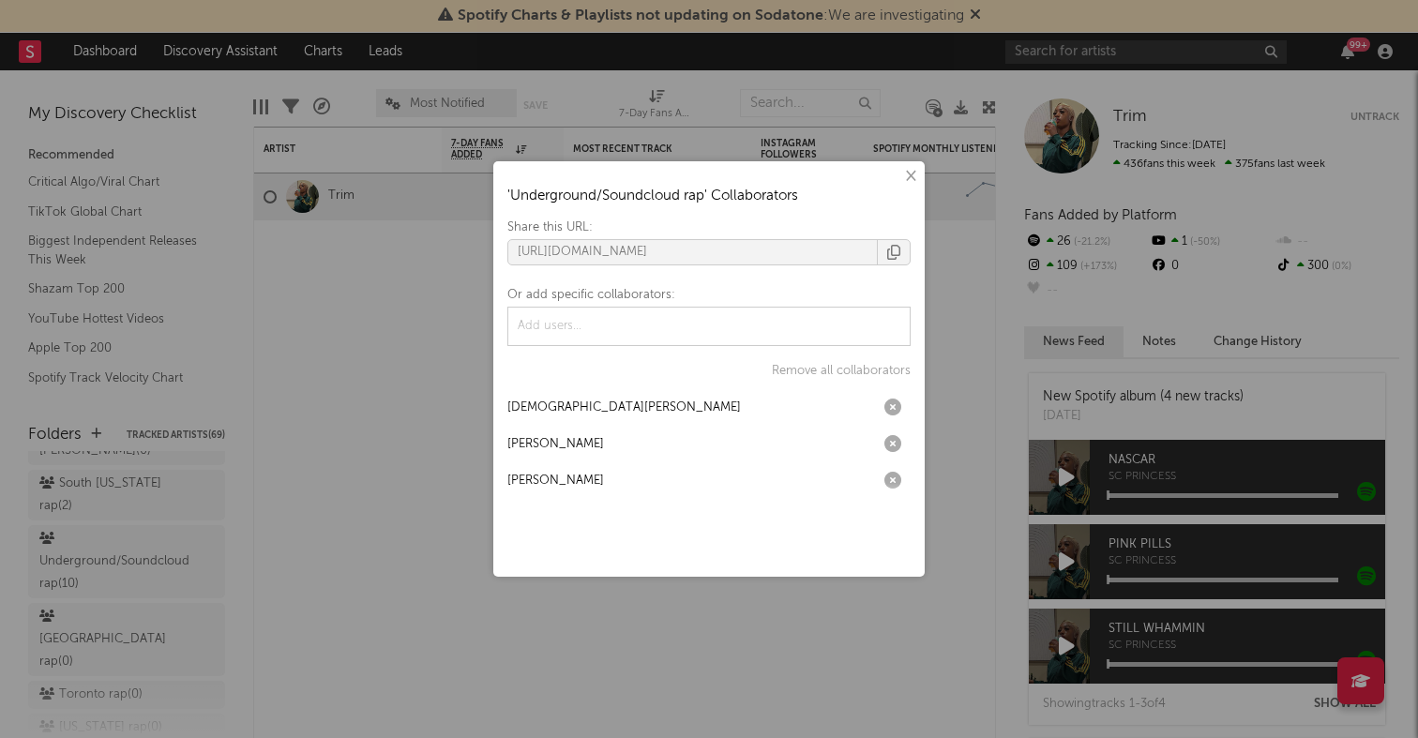
click at [913, 172] on button "×" at bounding box center [910, 176] width 21 height 21
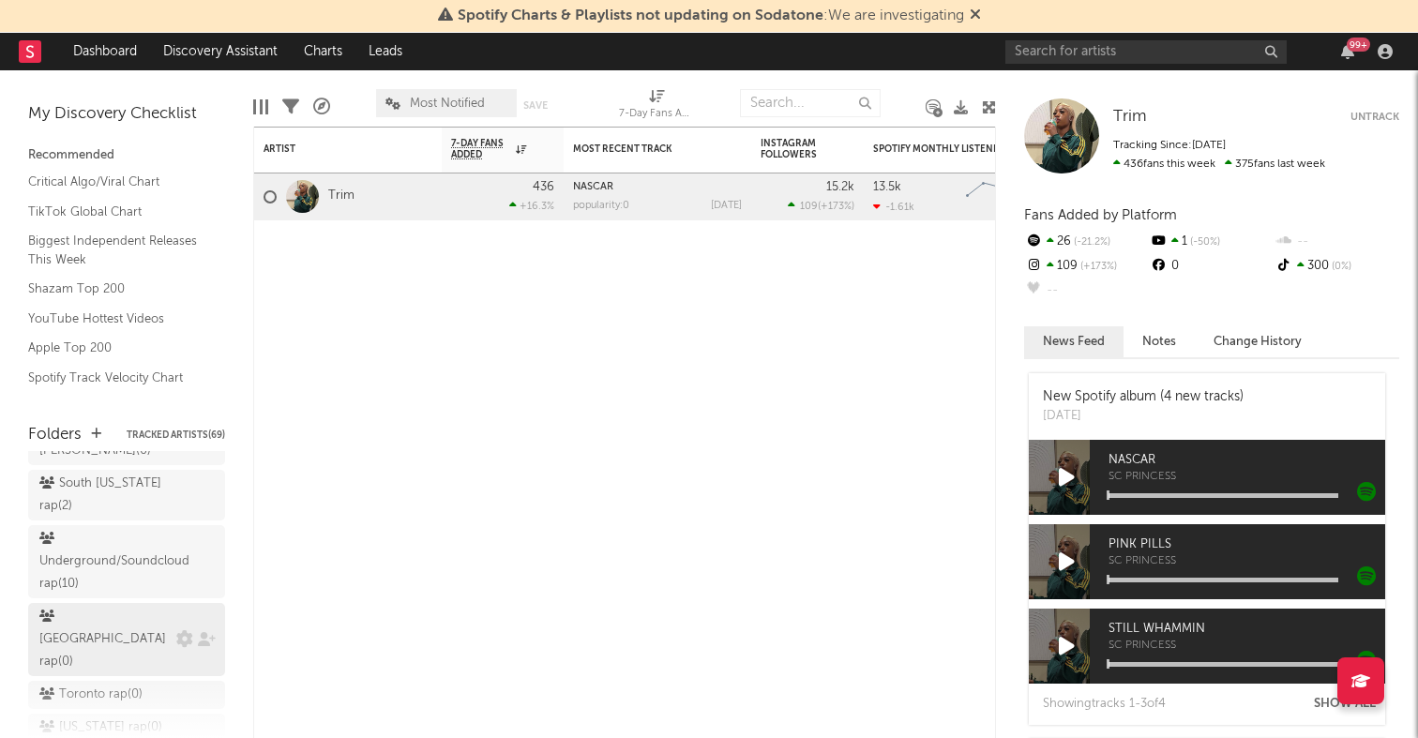
scroll to position [190, 0]
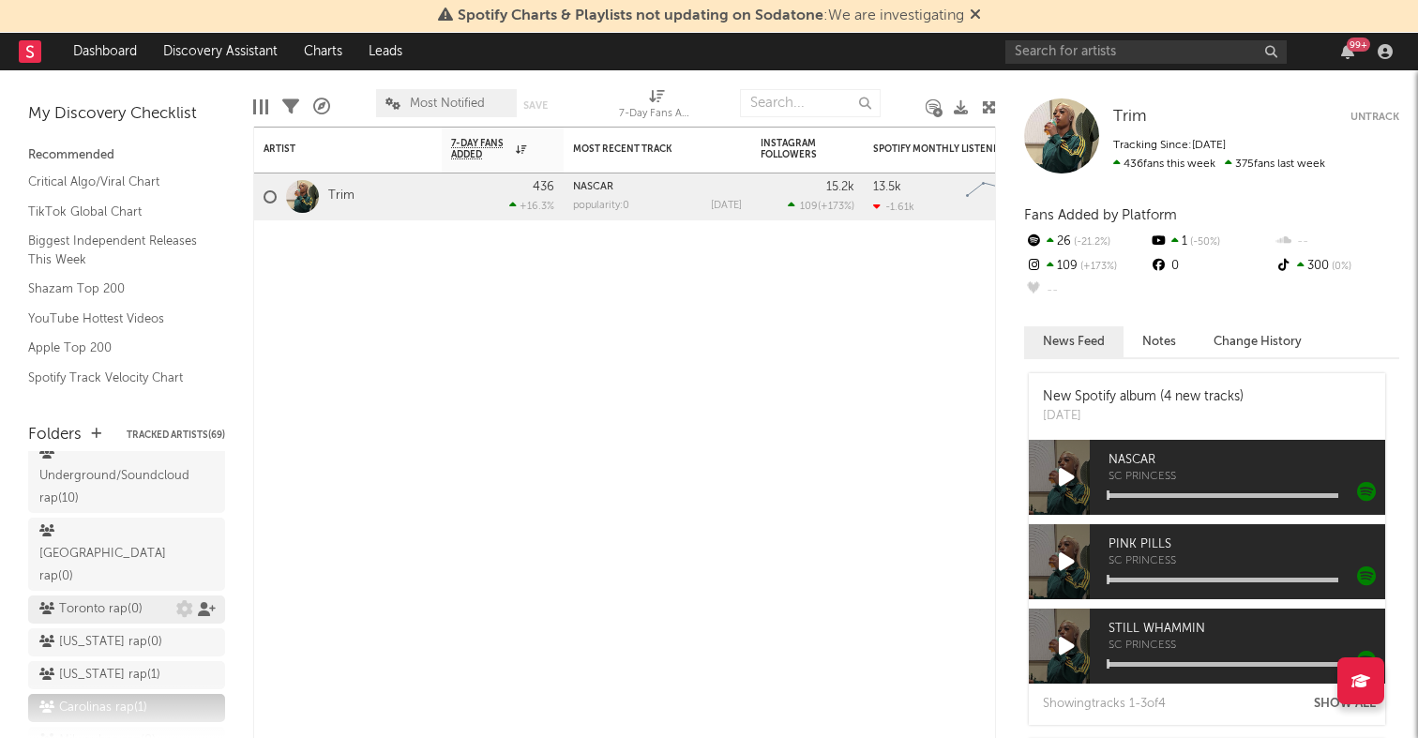
click at [199, 602] on icon at bounding box center [207, 609] width 18 height 14
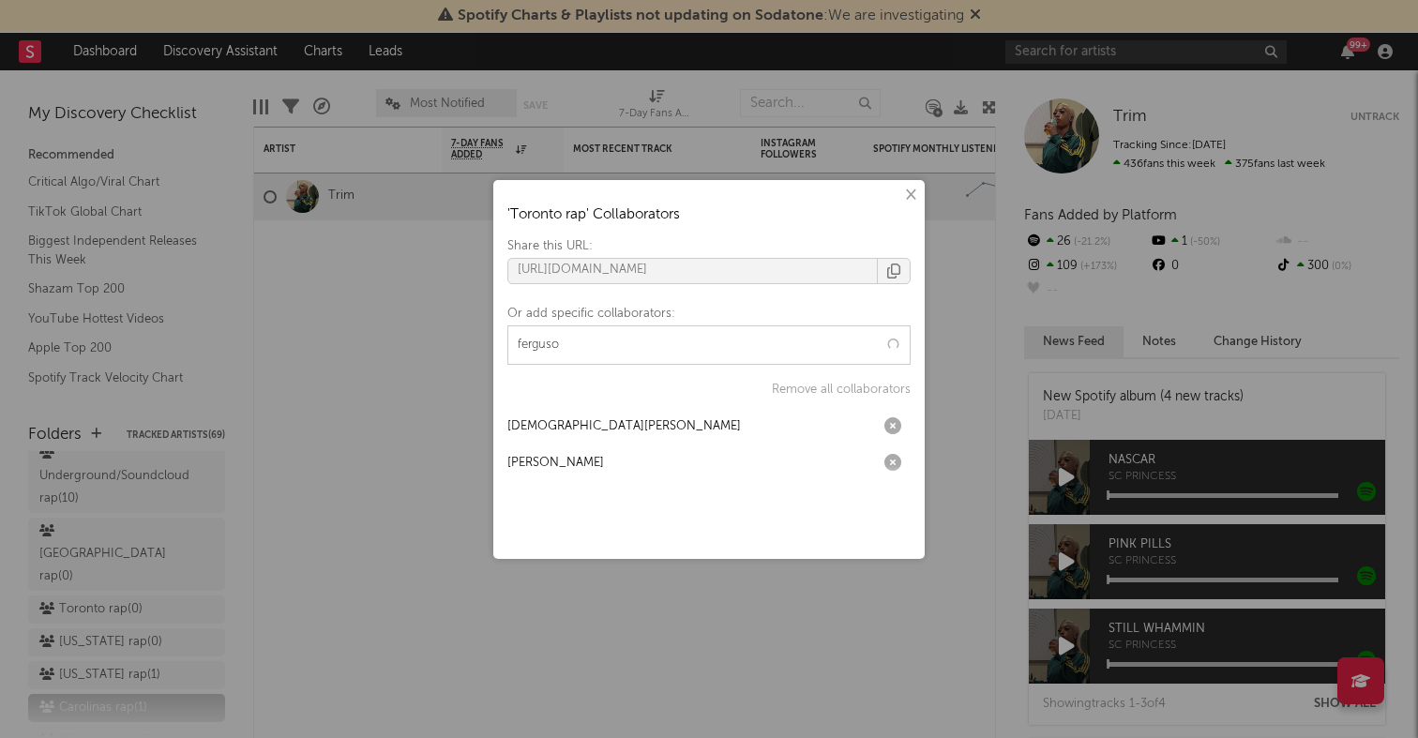
type input "ferguson"
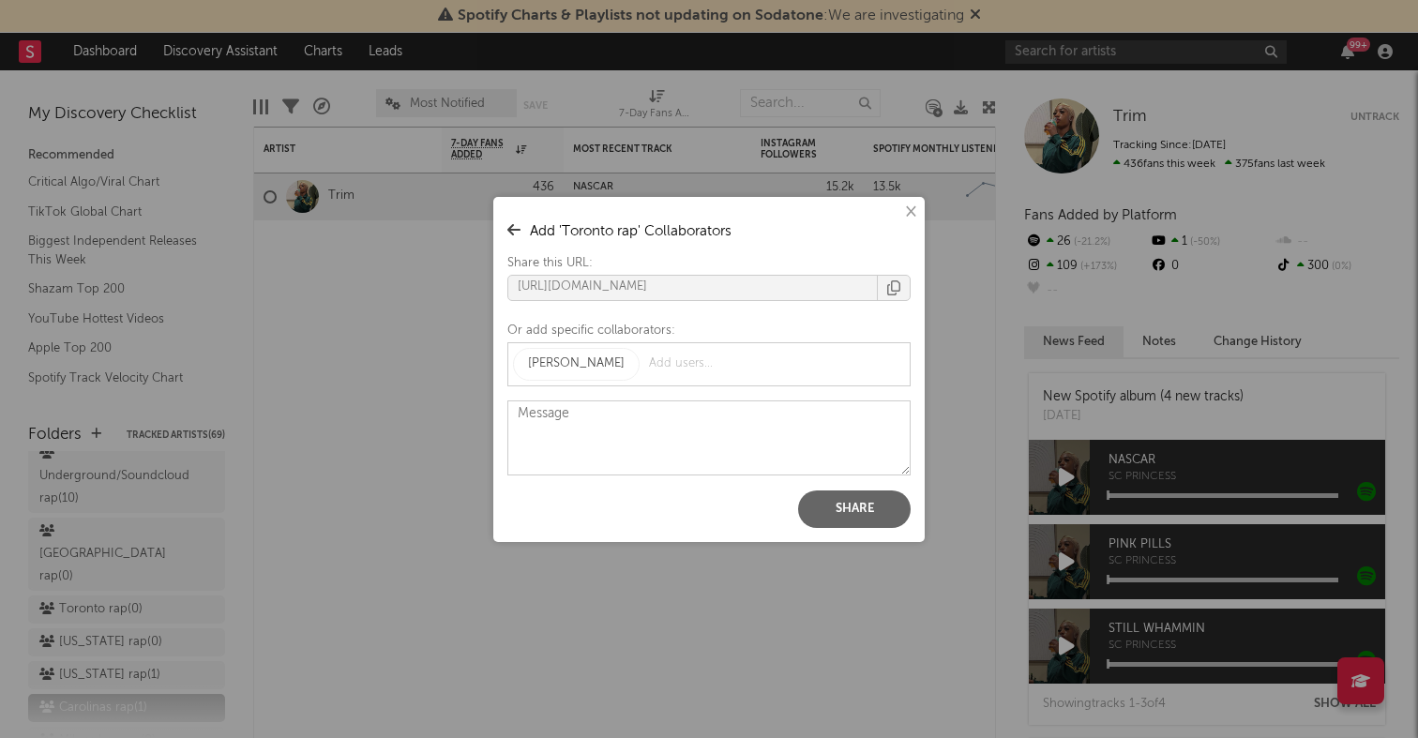
click at [879, 495] on button "Share" at bounding box center [854, 510] width 113 height 38
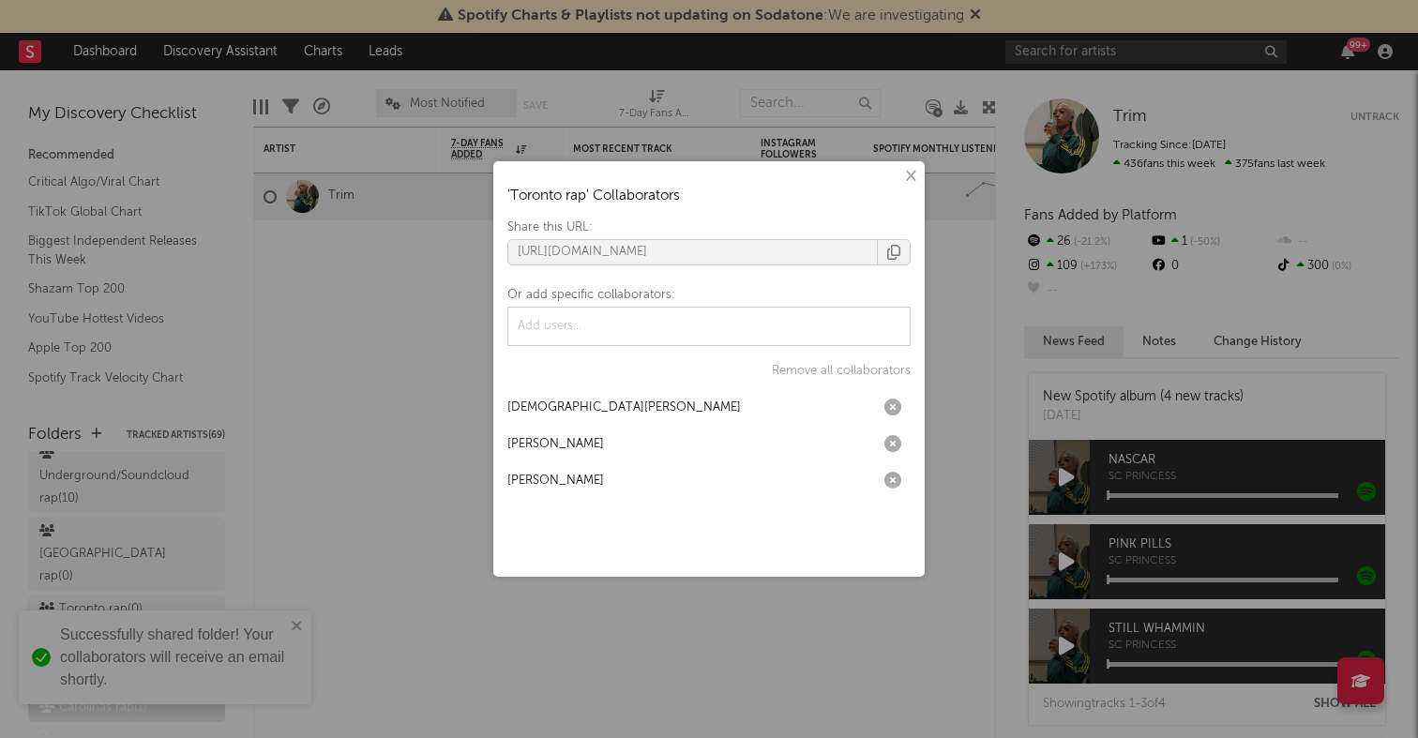
click at [301, 516] on div "× ' Toronto rap ' Collaborators Share this URL: https://app.sodatone.com/folder…" at bounding box center [709, 369] width 1418 height 738
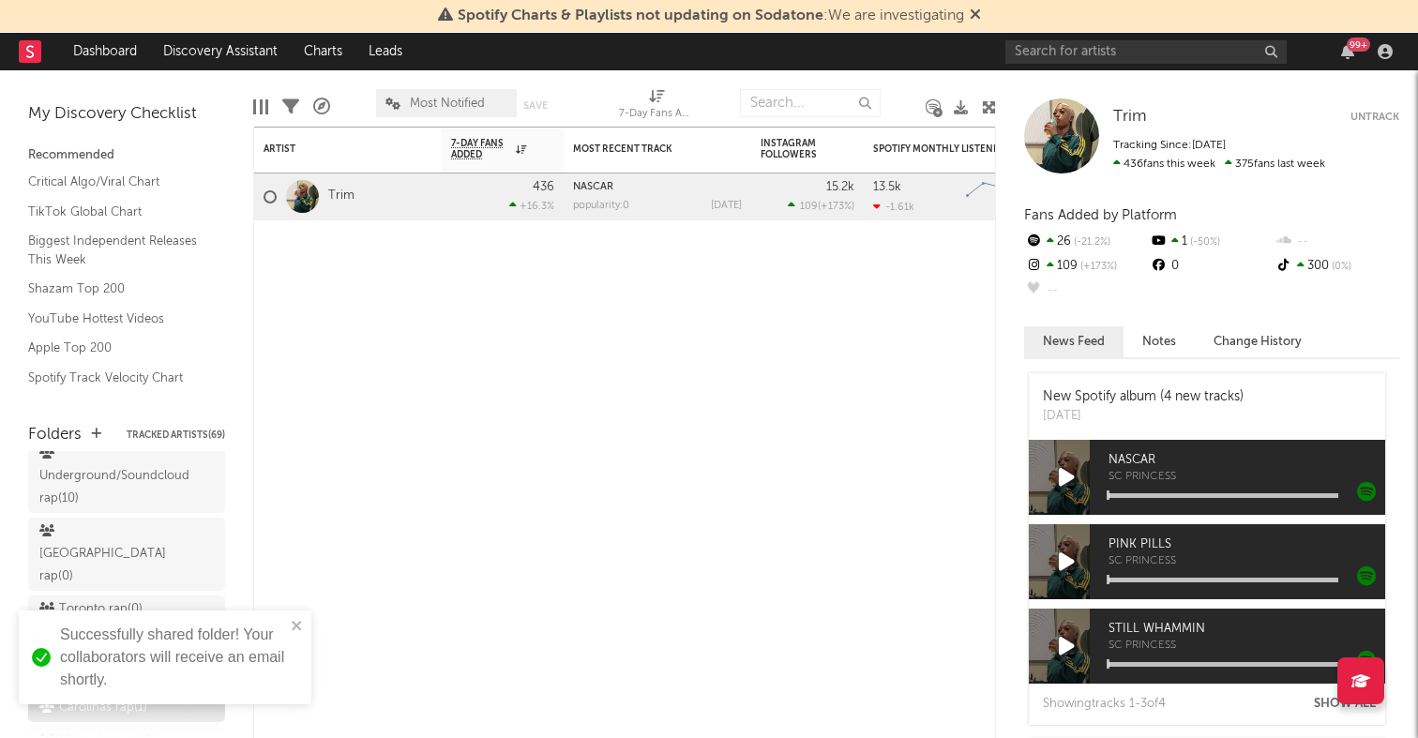
click at [205, 635] on icon at bounding box center [207, 642] width 18 height 14
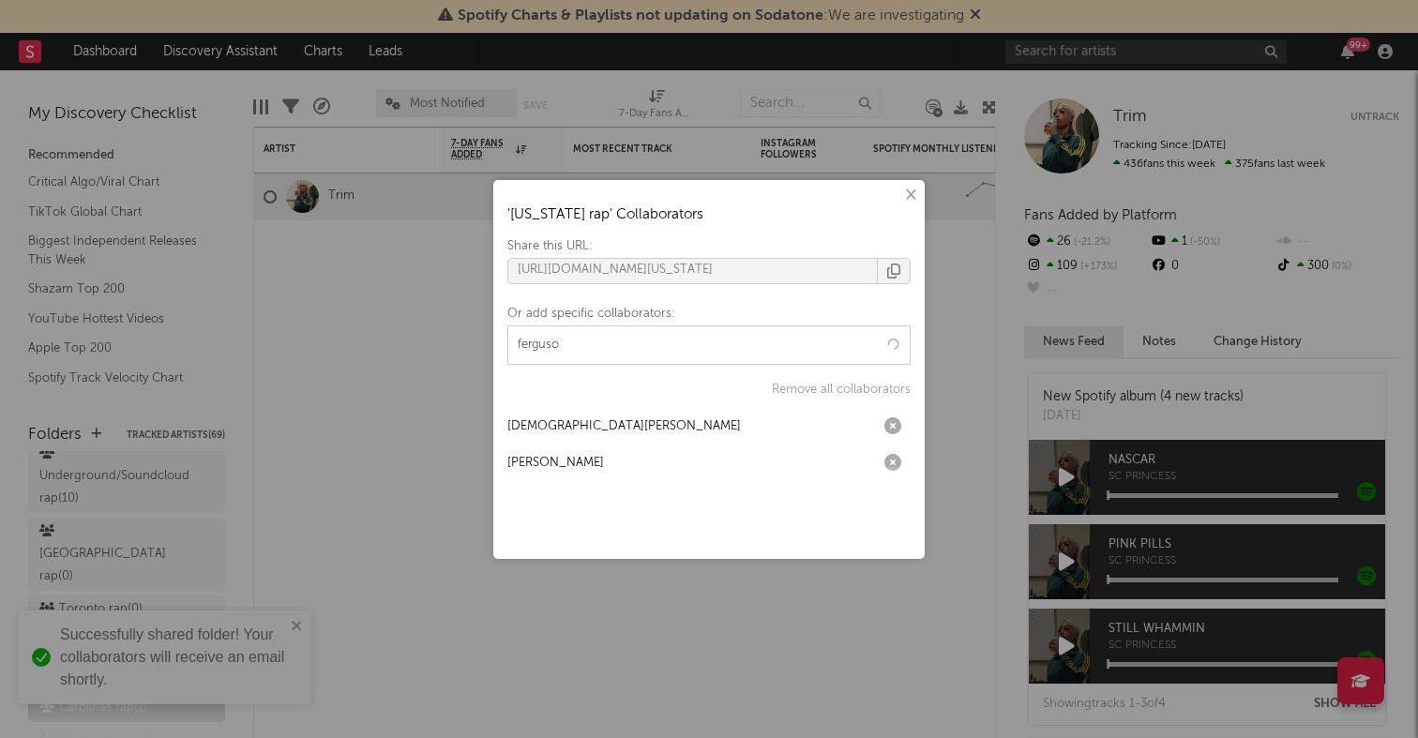
type input "ferguson"
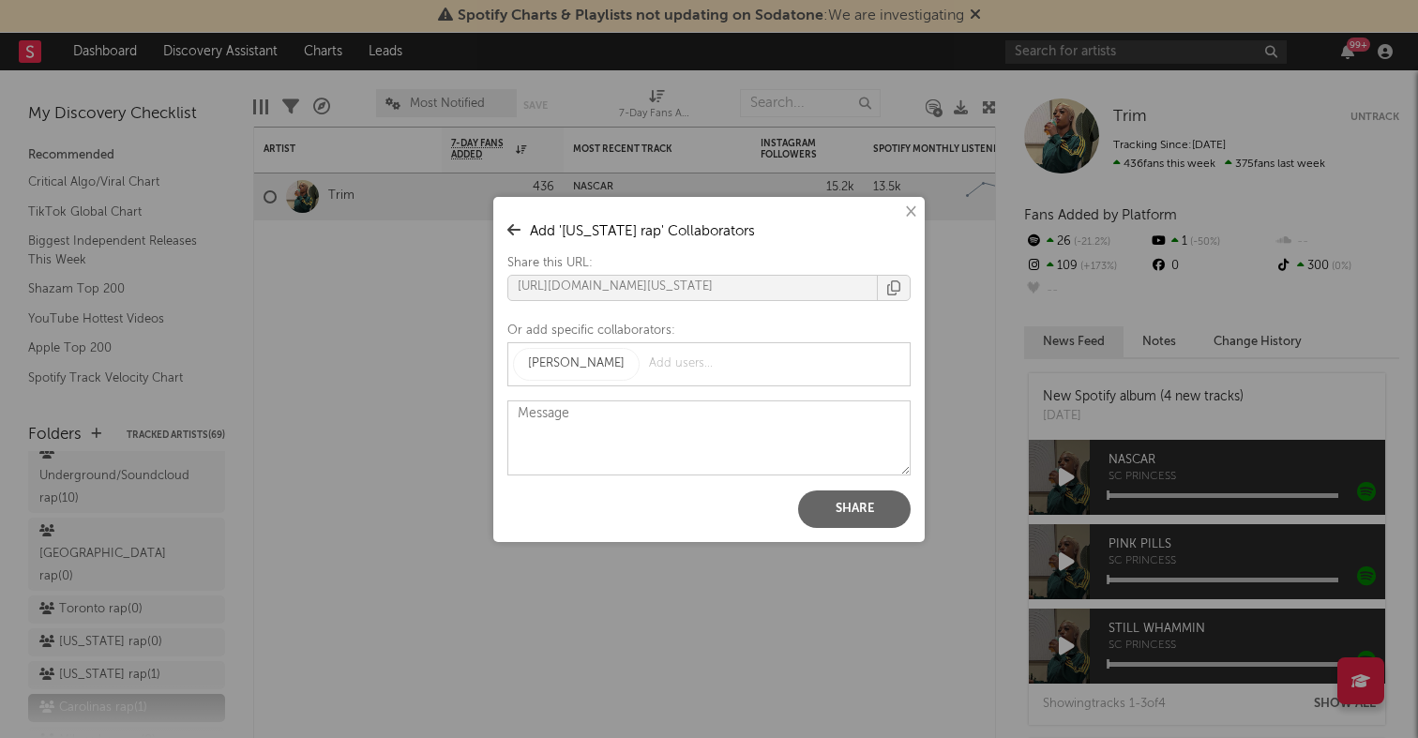
click at [870, 508] on button "Share" at bounding box center [854, 510] width 113 height 38
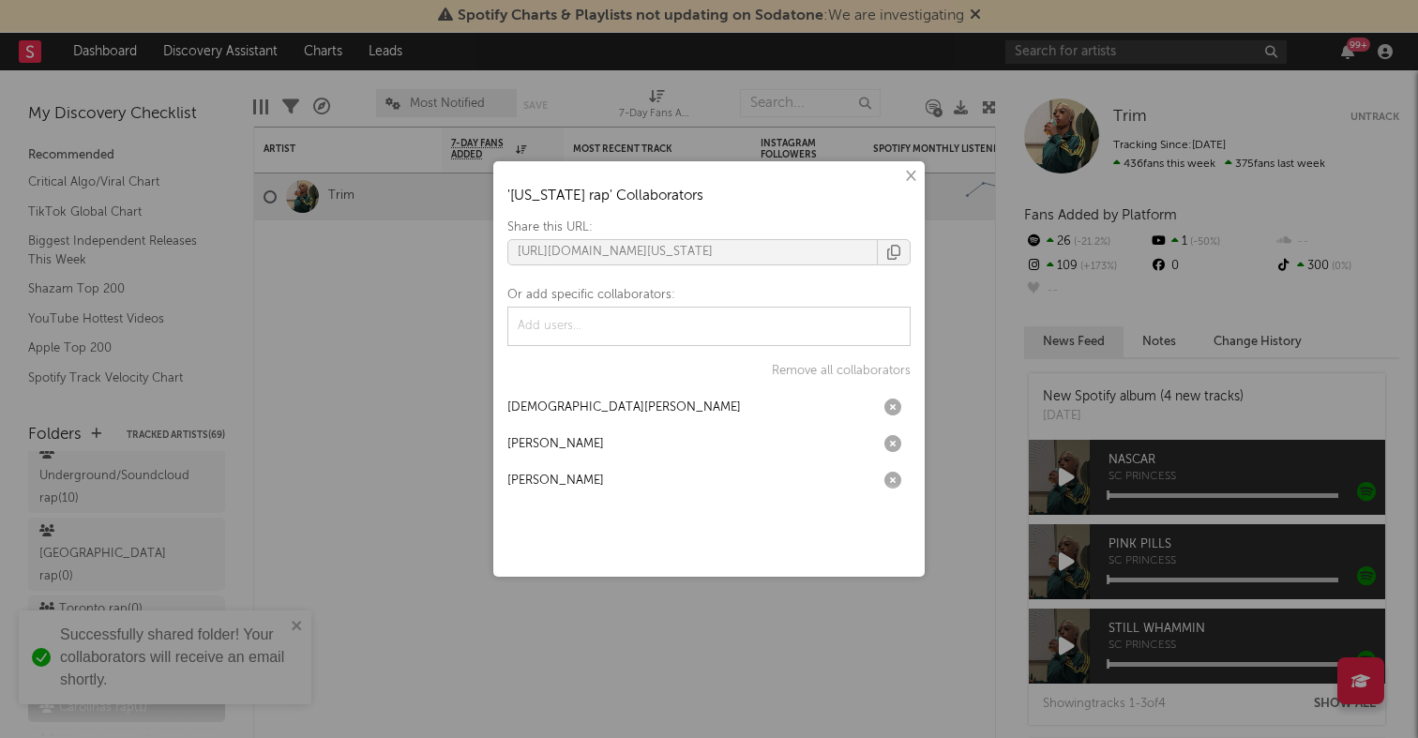
click at [167, 513] on div "× ' Louisiana rap ' Collaborators Share this URL: https://app.sodatone.com/fold…" at bounding box center [709, 369] width 1418 height 738
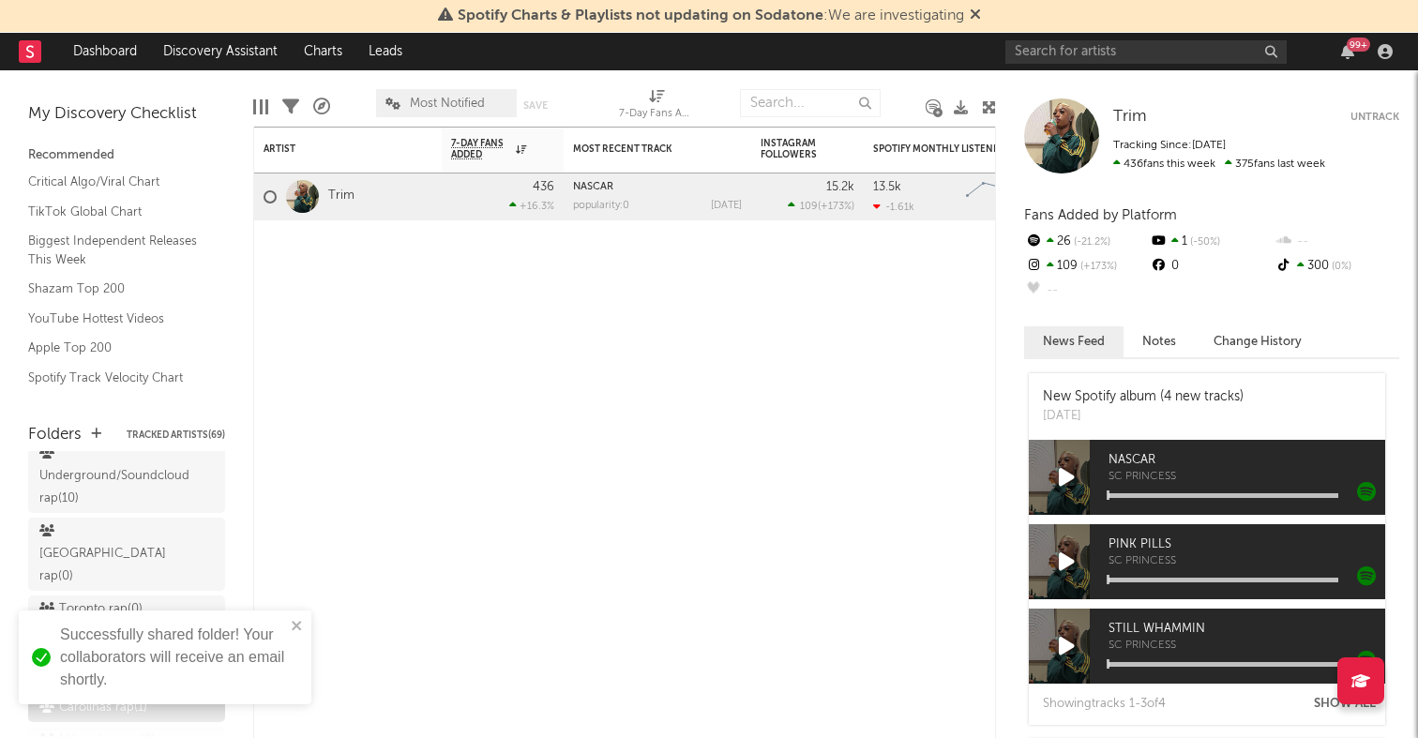
click at [204, 668] on icon at bounding box center [207, 675] width 18 height 14
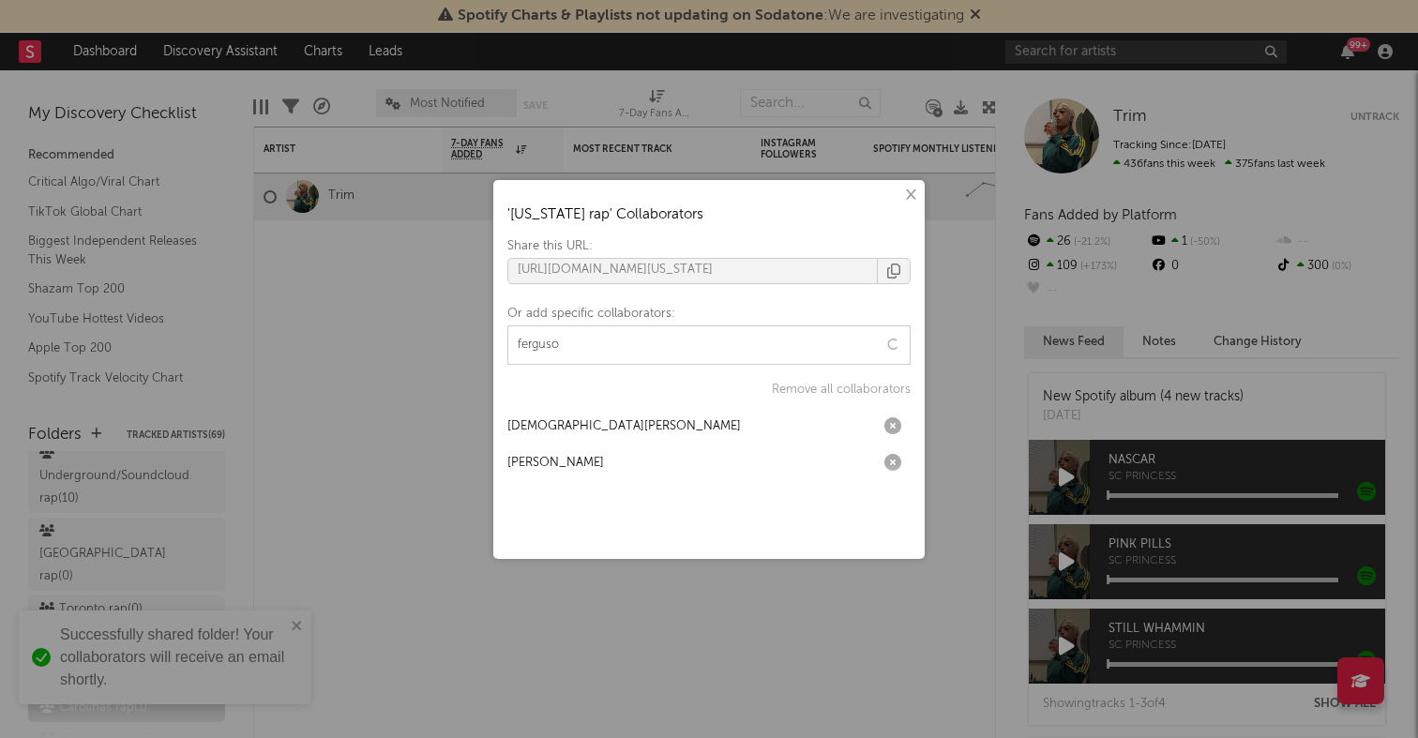
type input "ferguson"
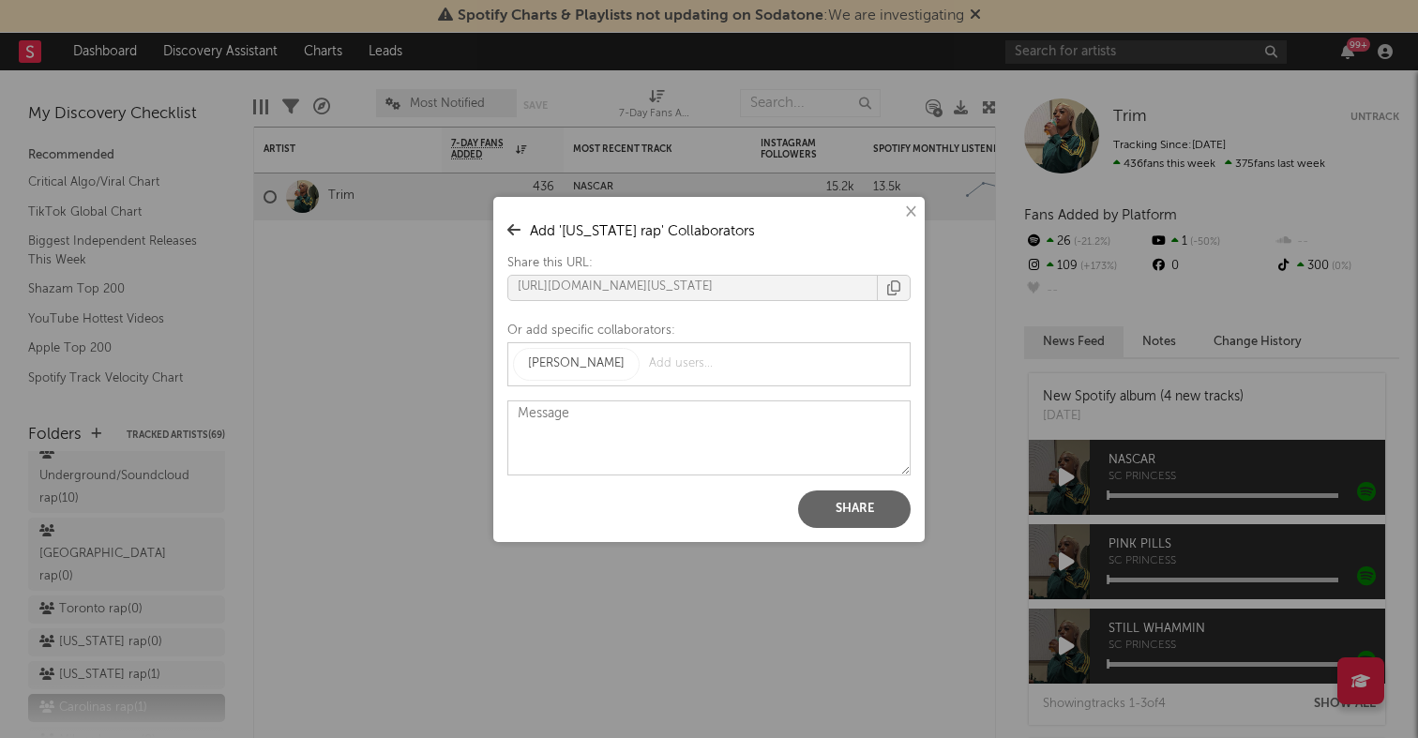
click at [870, 500] on button "Share" at bounding box center [854, 510] width 113 height 38
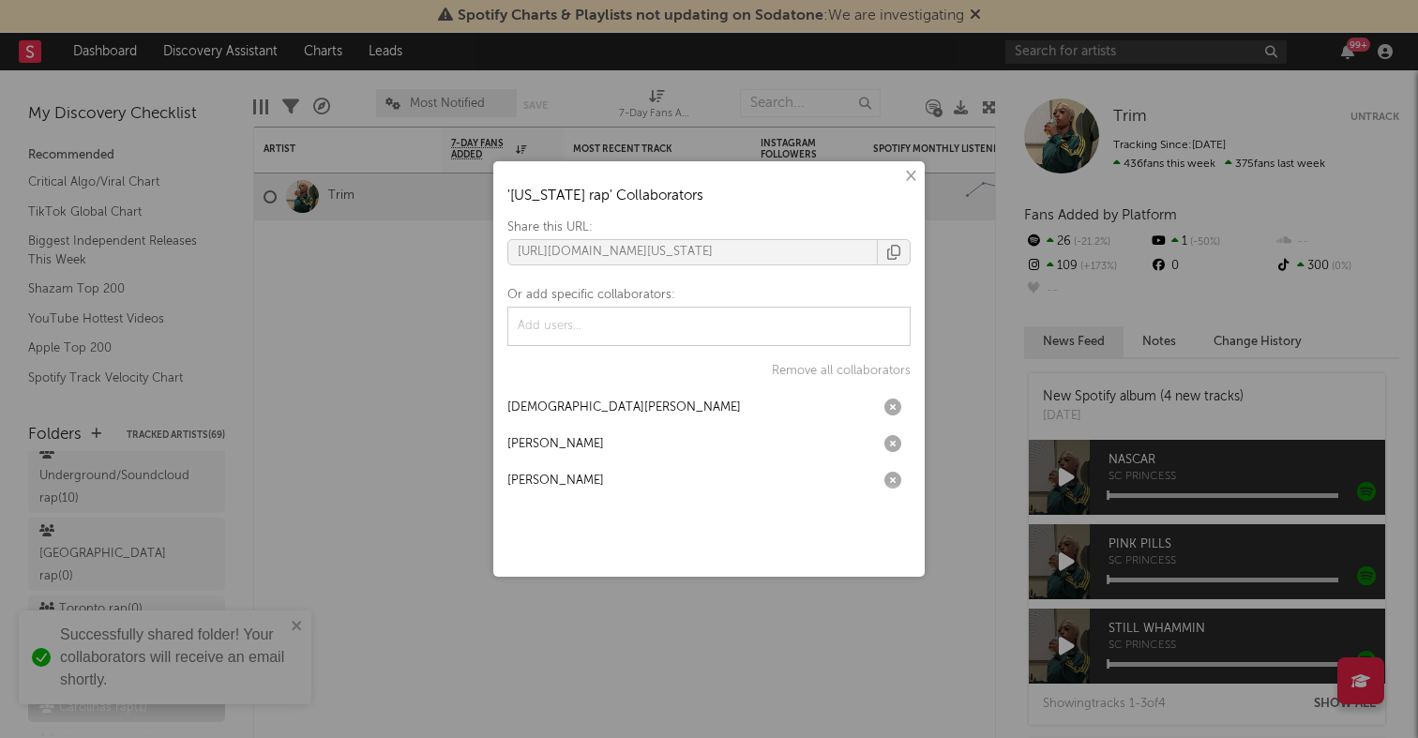
click at [349, 492] on div "× ' Alabama rap ' Collaborators Share this URL: https://app.sodatone.com/folder…" at bounding box center [709, 369] width 1418 height 738
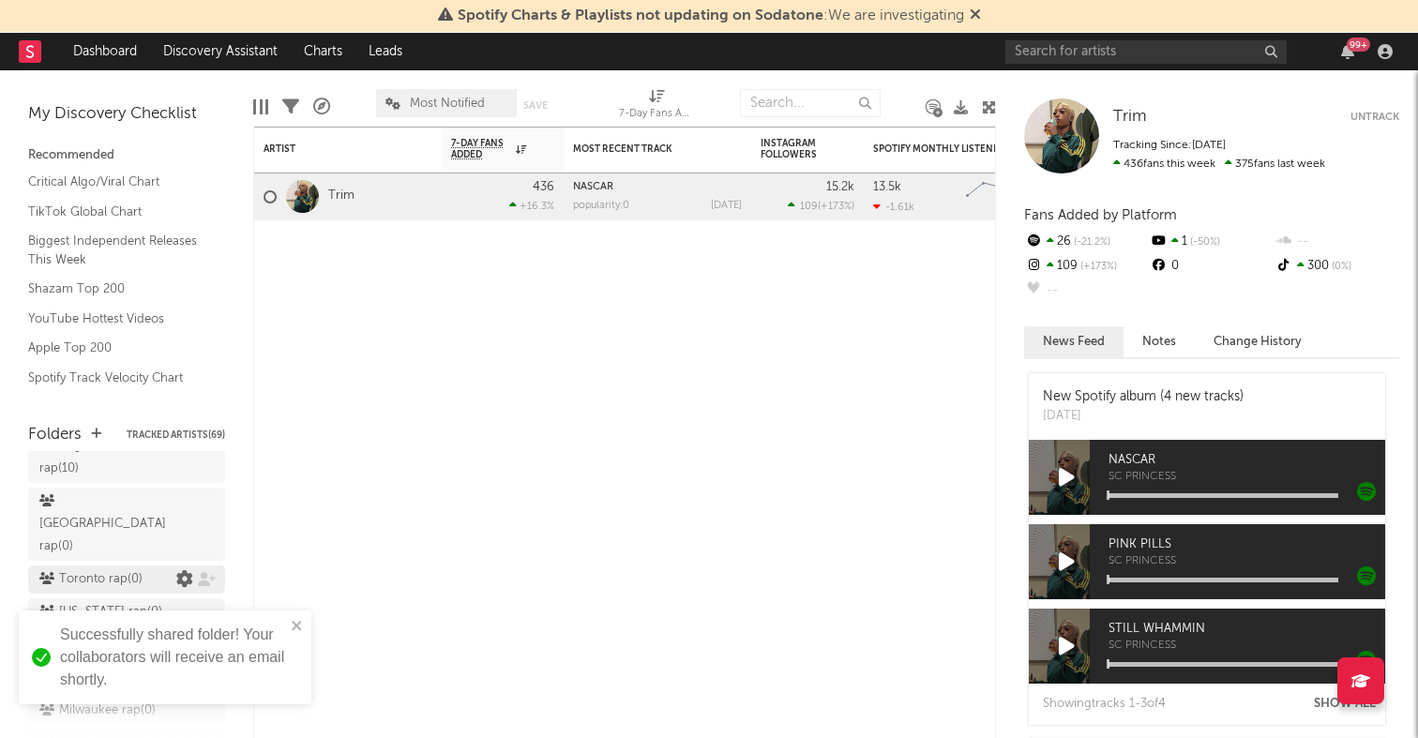
scroll to position [239, 0]
click at [203, 619] on icon at bounding box center [207, 626] width 18 height 14
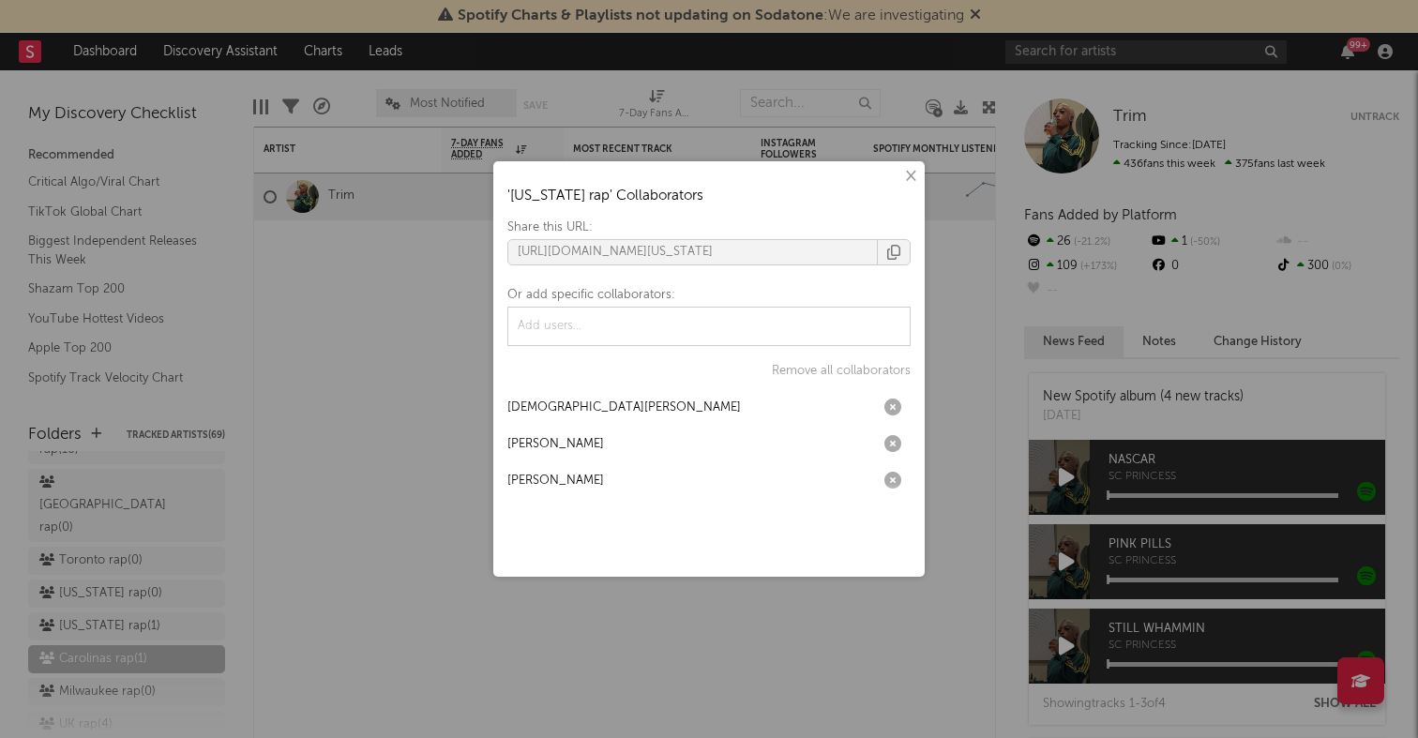
click at [379, 390] on div "× ' Alabama rap ' Collaborators Share this URL: https://app.sodatone.com/folder…" at bounding box center [709, 369] width 1418 height 738
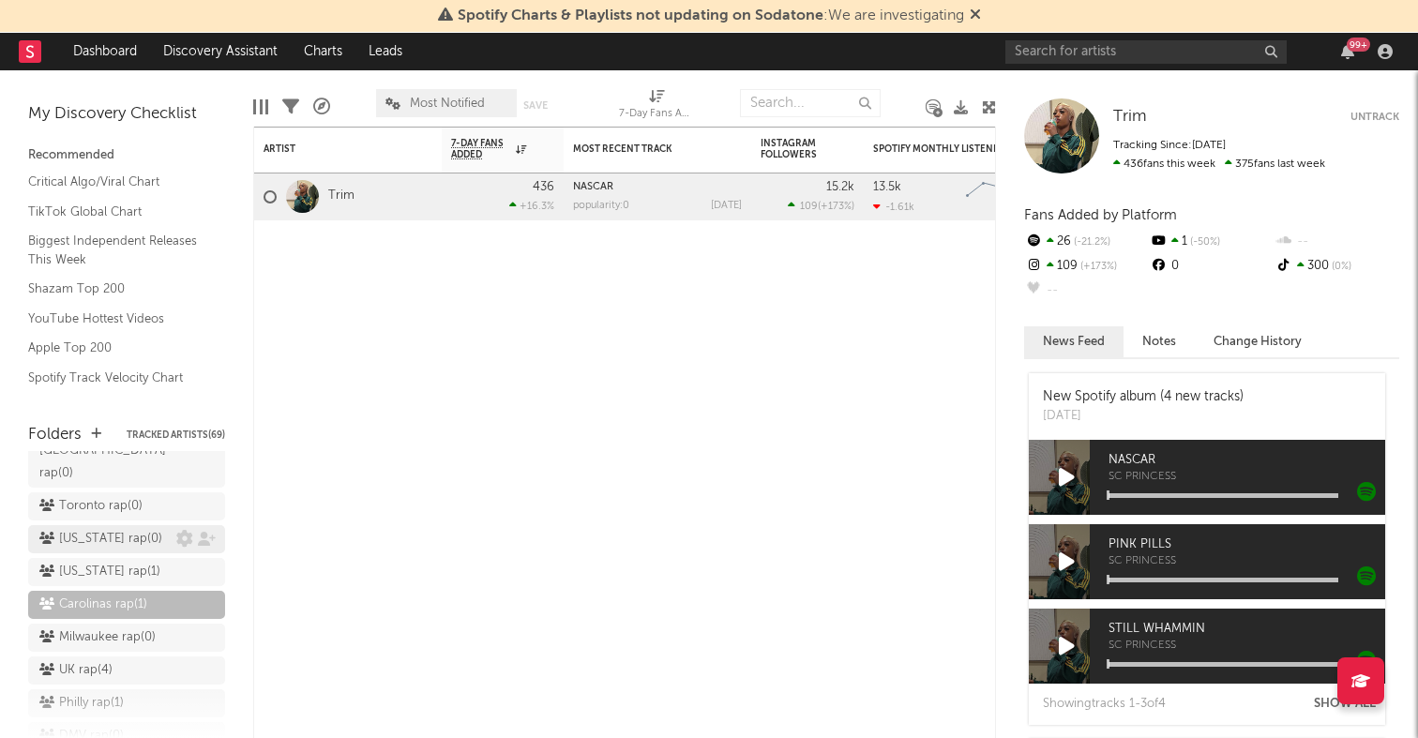
scroll to position [296, 0]
click at [204, 595] on icon at bounding box center [207, 602] width 18 height 14
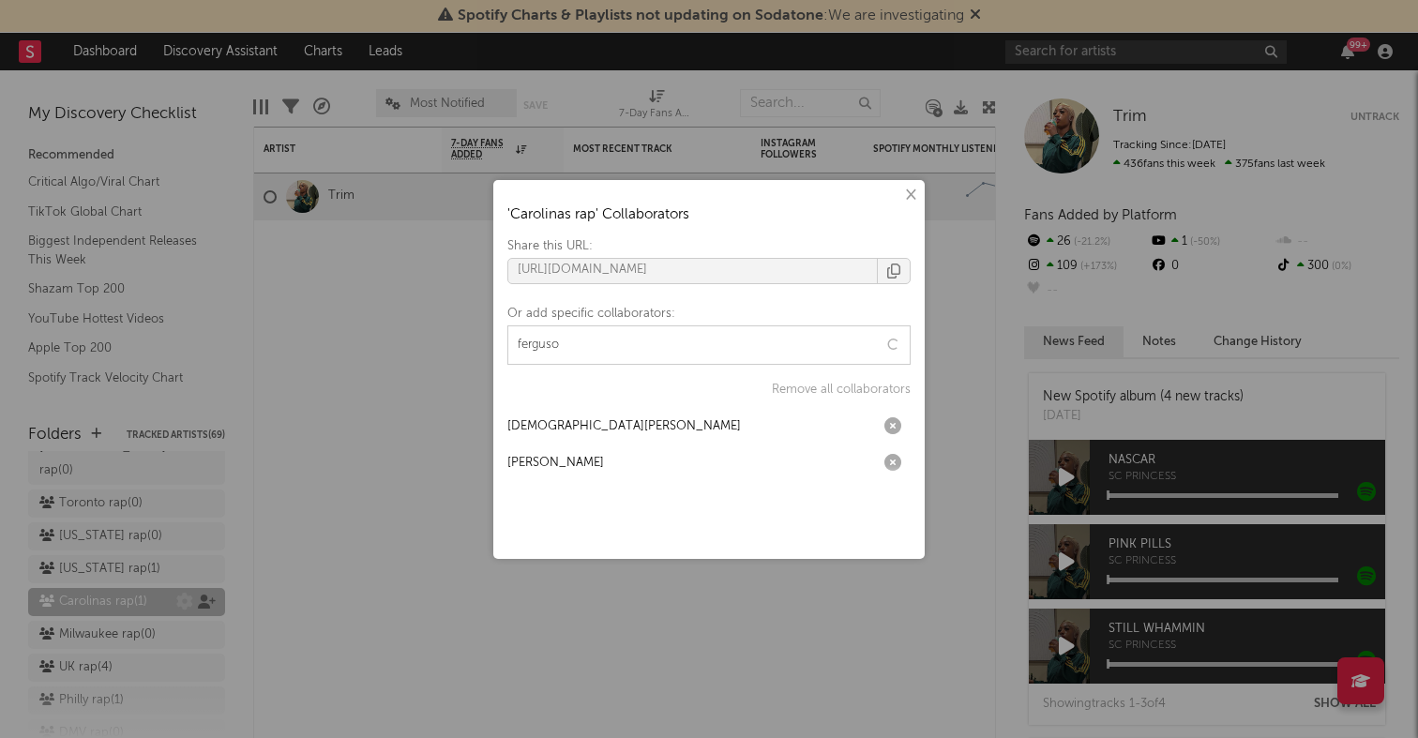
type input "ferguson"
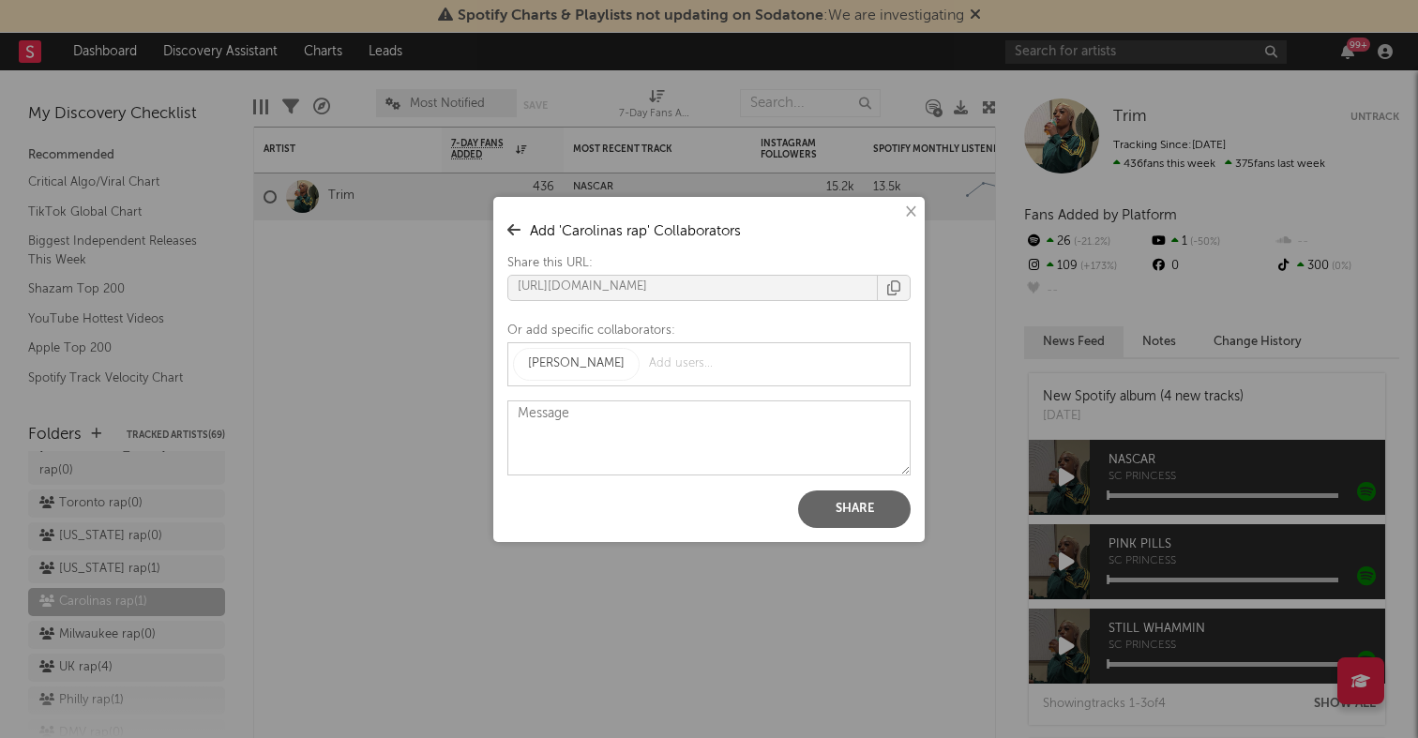
click at [874, 507] on button "Share" at bounding box center [854, 510] width 113 height 38
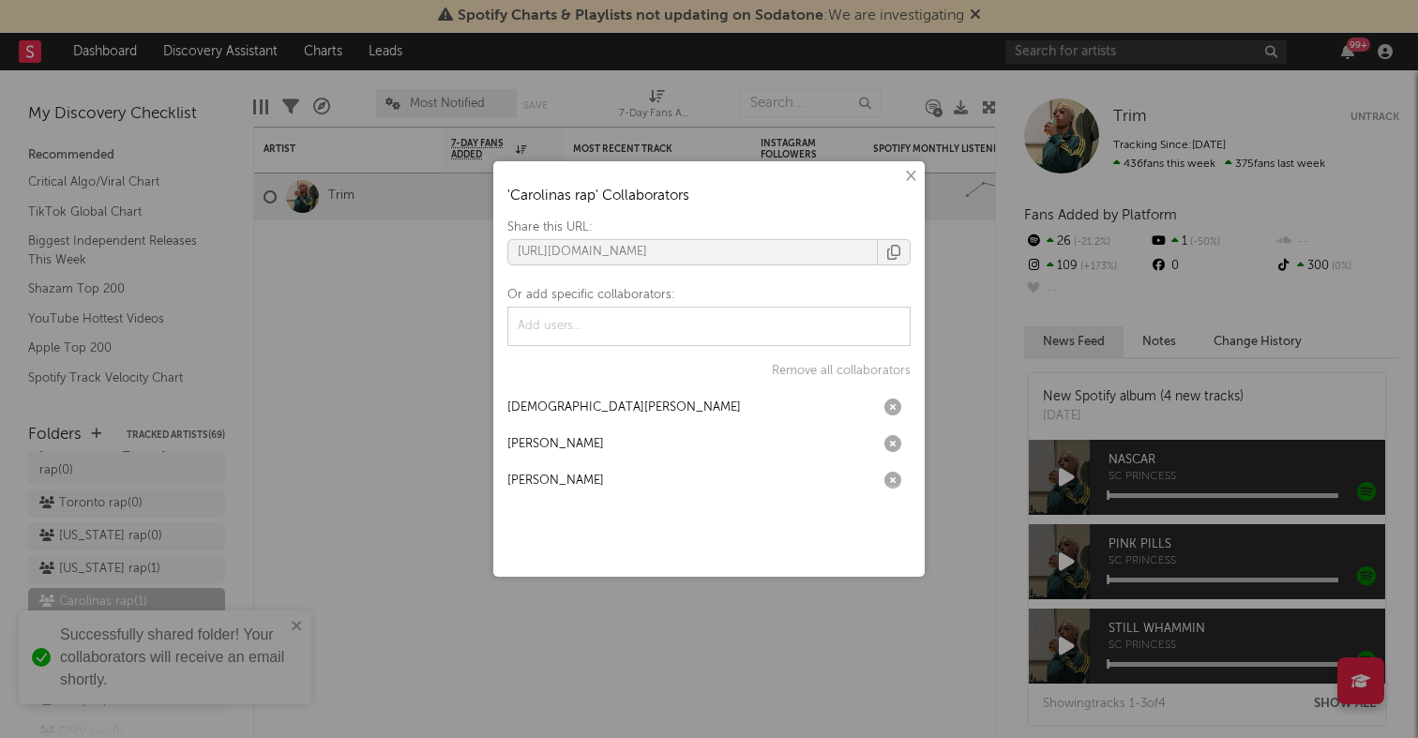
click at [311, 457] on div "× ' Carolinas rap ' Collaborators Share this URL: https://app.sodatone.com/fold…" at bounding box center [709, 369] width 1418 height 738
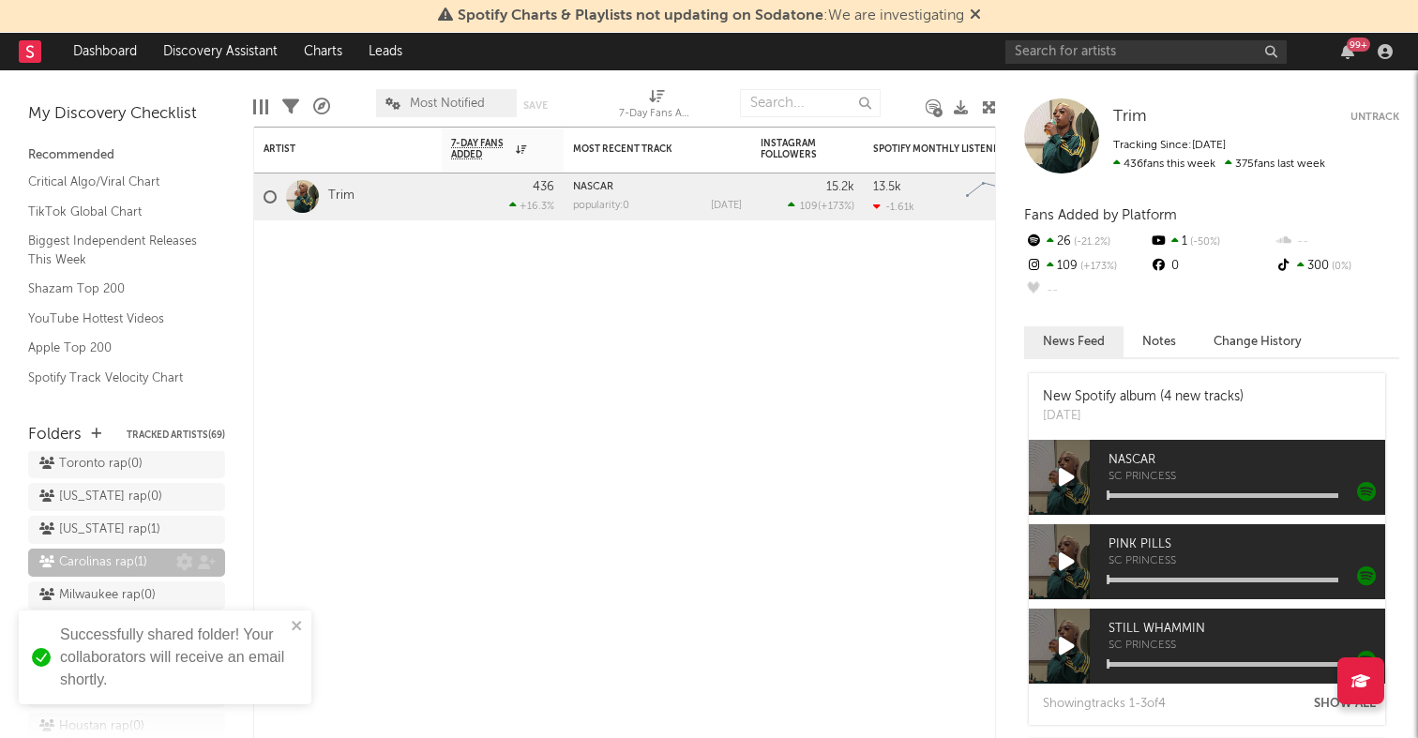
scroll to position [346, 0]
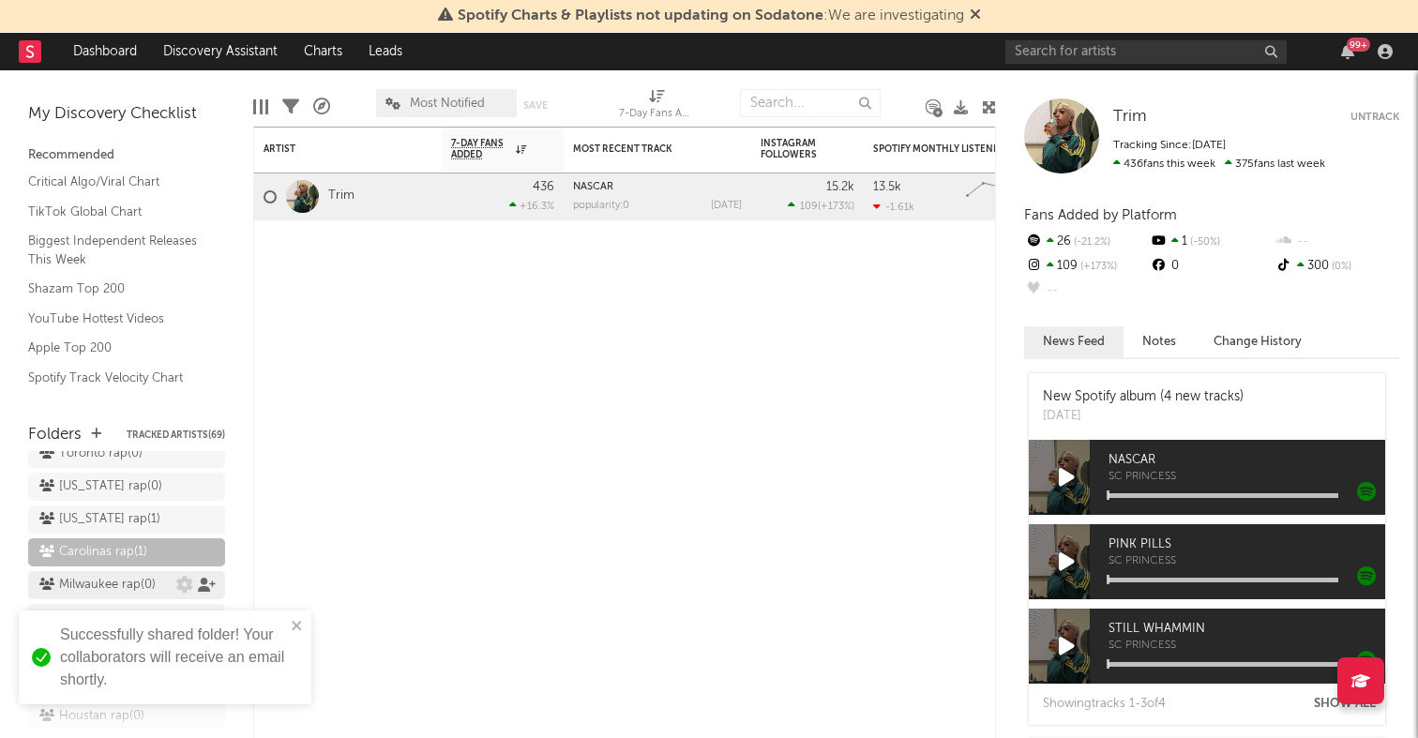
click at [205, 578] on icon at bounding box center [207, 585] width 18 height 14
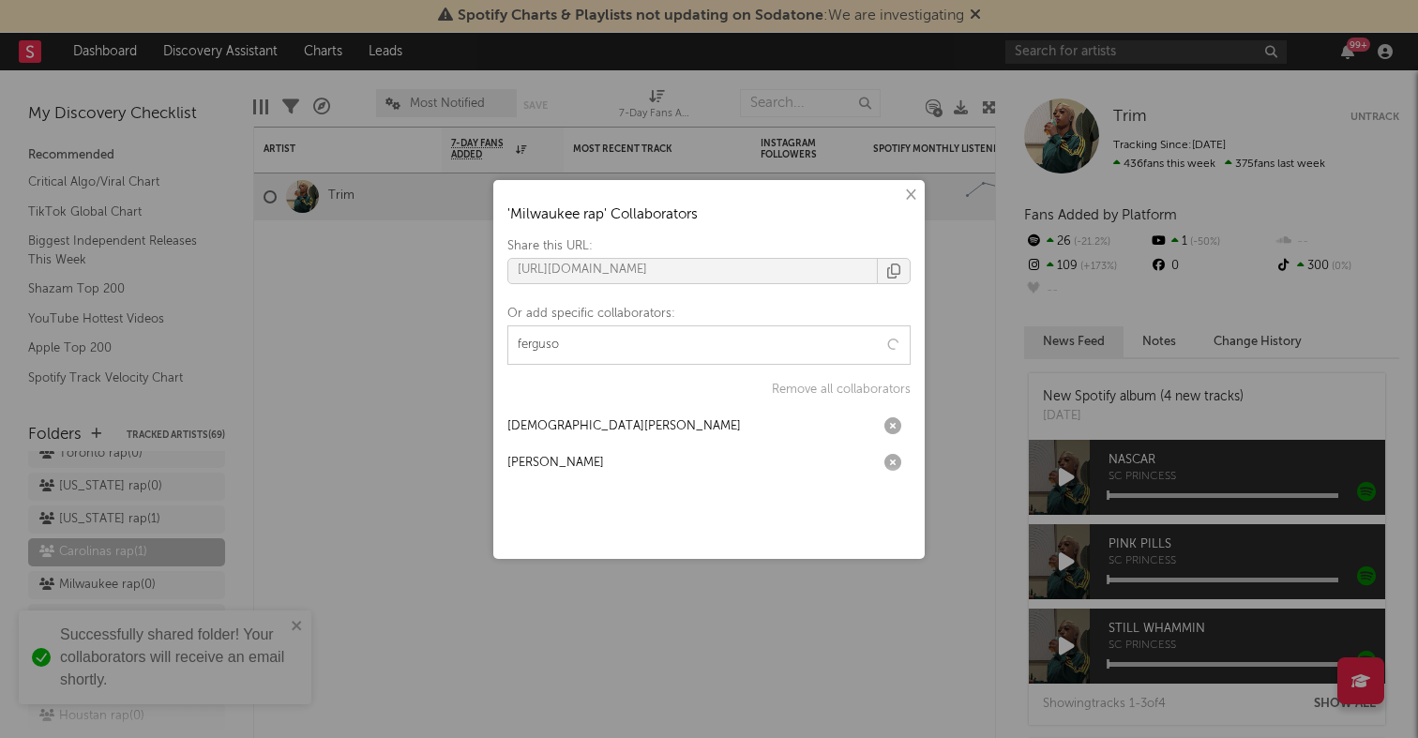
type input "ferguson"
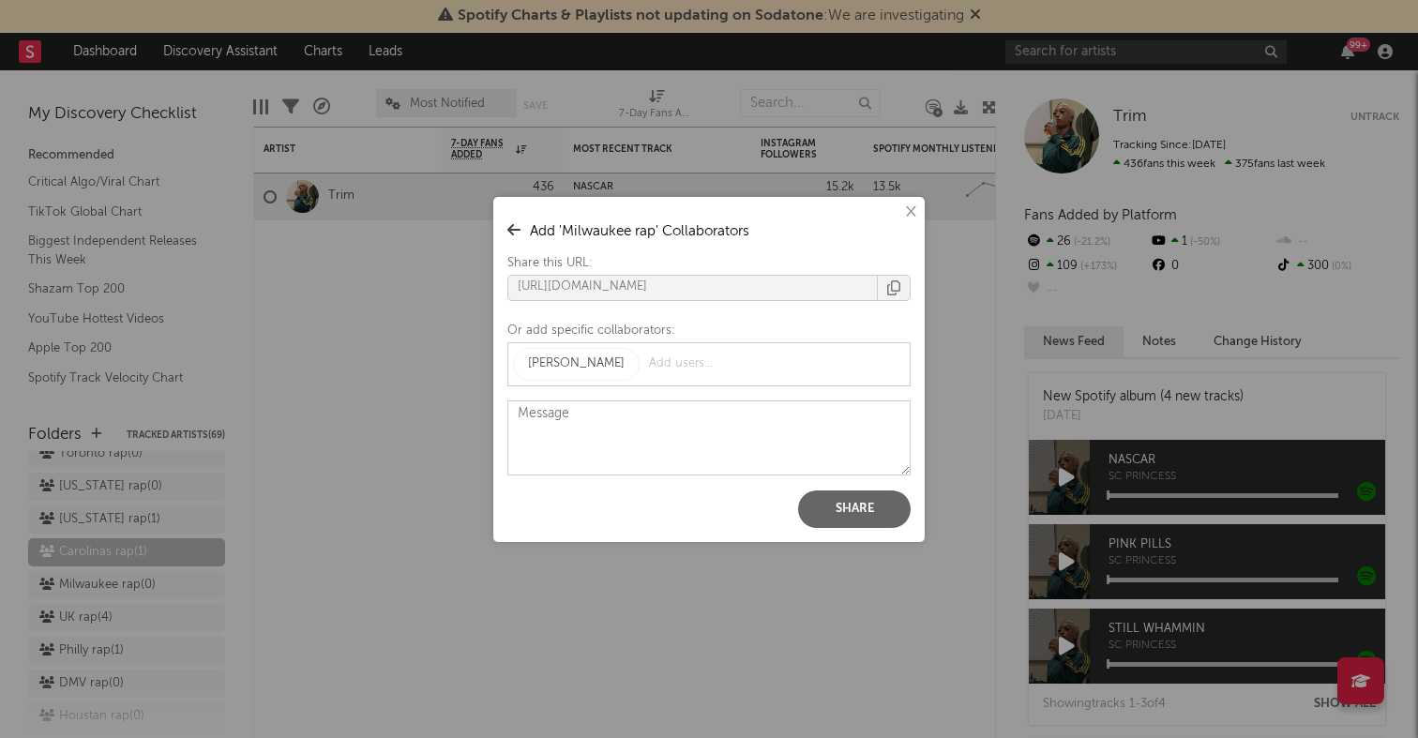
click at [888, 505] on button "Share" at bounding box center [854, 510] width 113 height 38
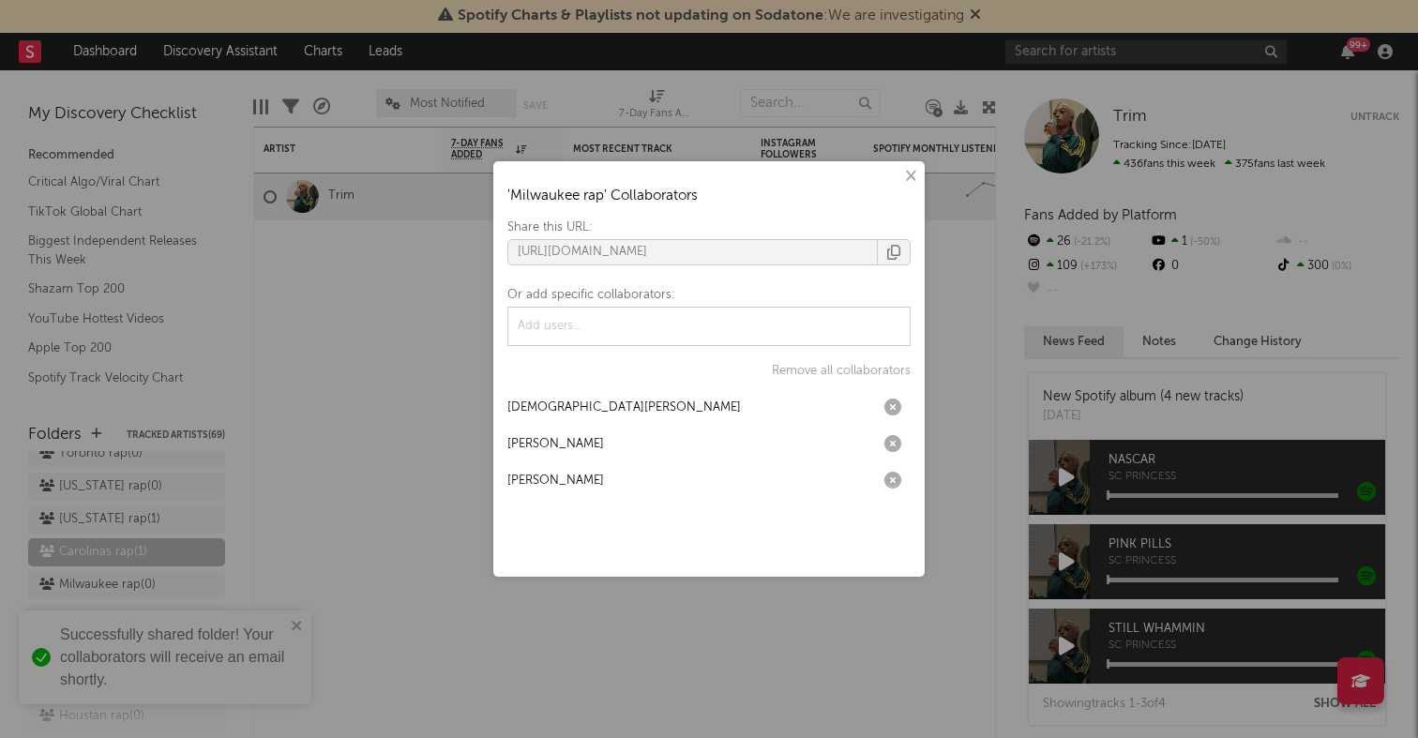
click at [283, 406] on div "× ' Milwaukee rap ' Collaborators Share this URL: https://app.sodatone.com/fold…" at bounding box center [709, 369] width 1418 height 738
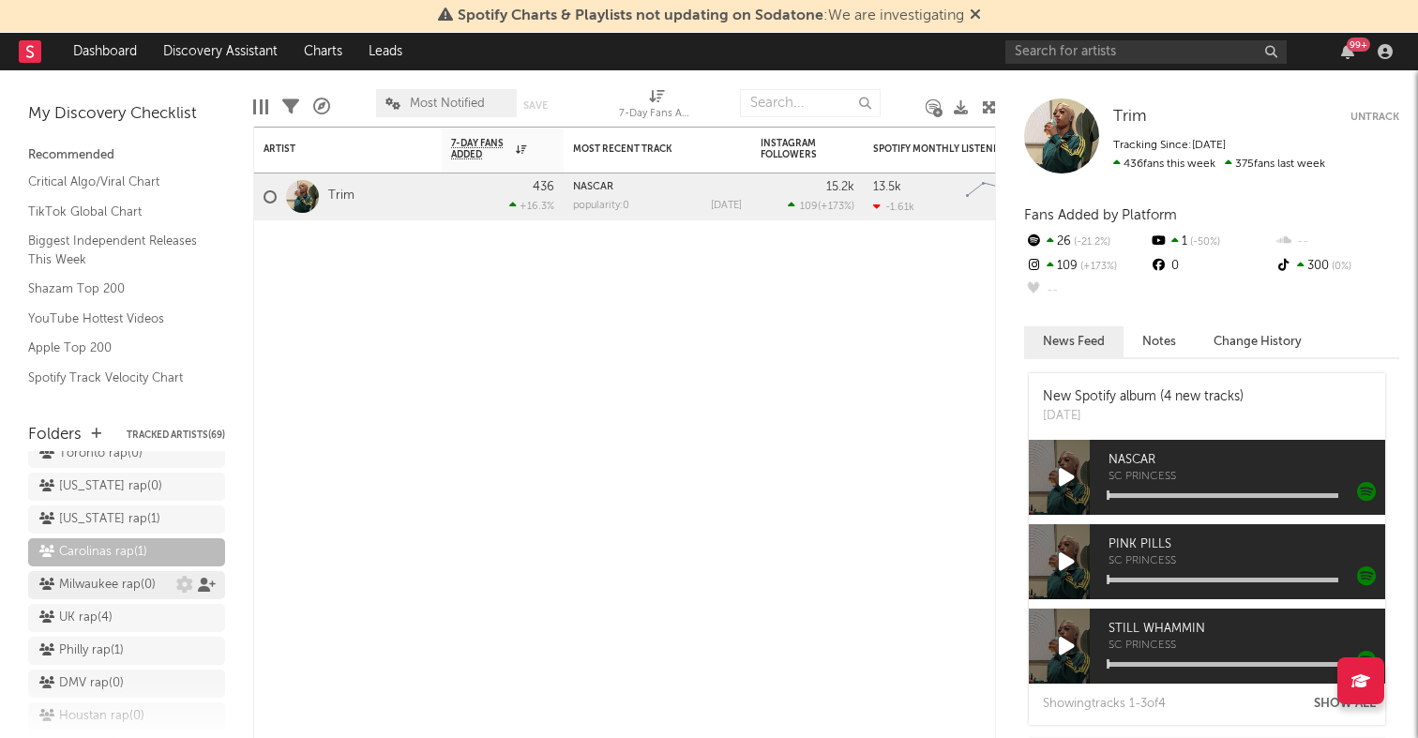
click at [208, 578] on icon at bounding box center [207, 585] width 18 height 14
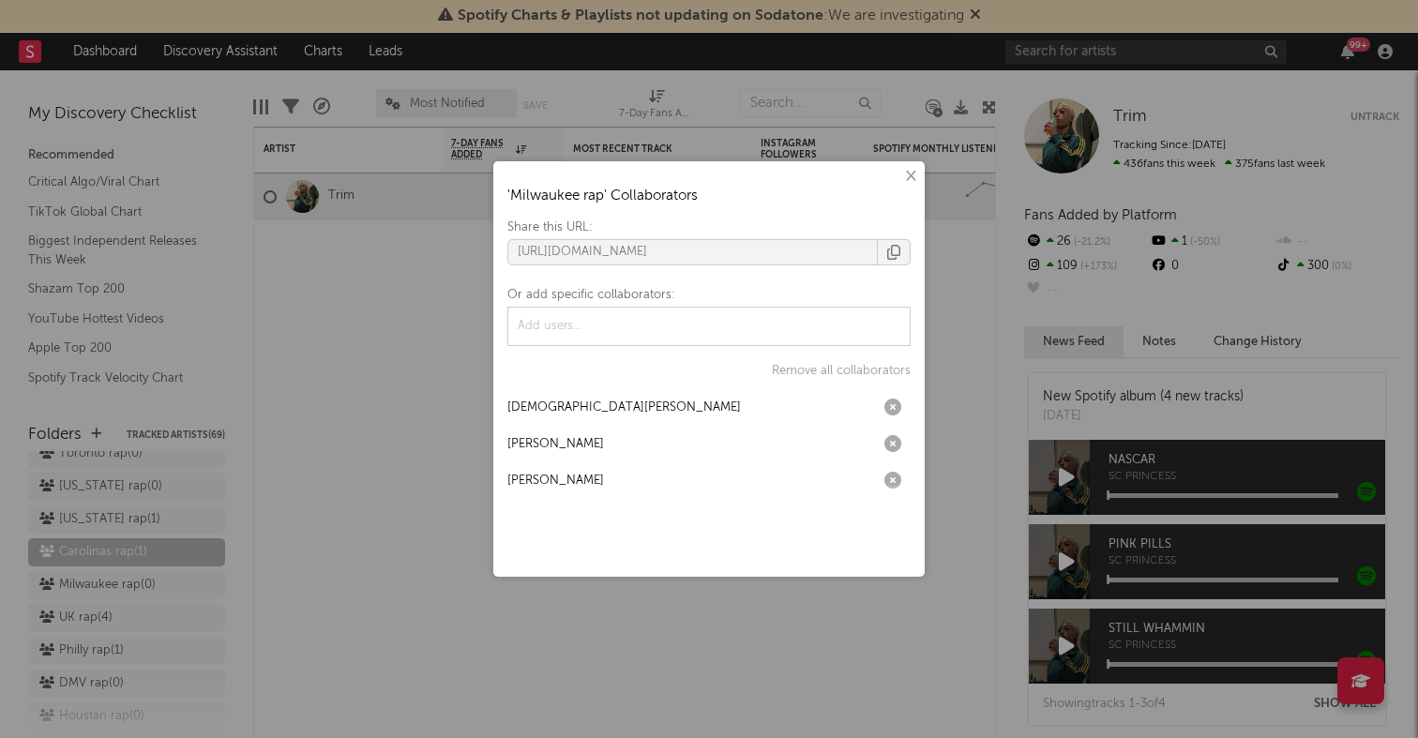
click at [152, 462] on div "× ' Milwaukee rap ' Collaborators Share this URL: https://app.sodatone.com/fold…" at bounding box center [709, 369] width 1418 height 738
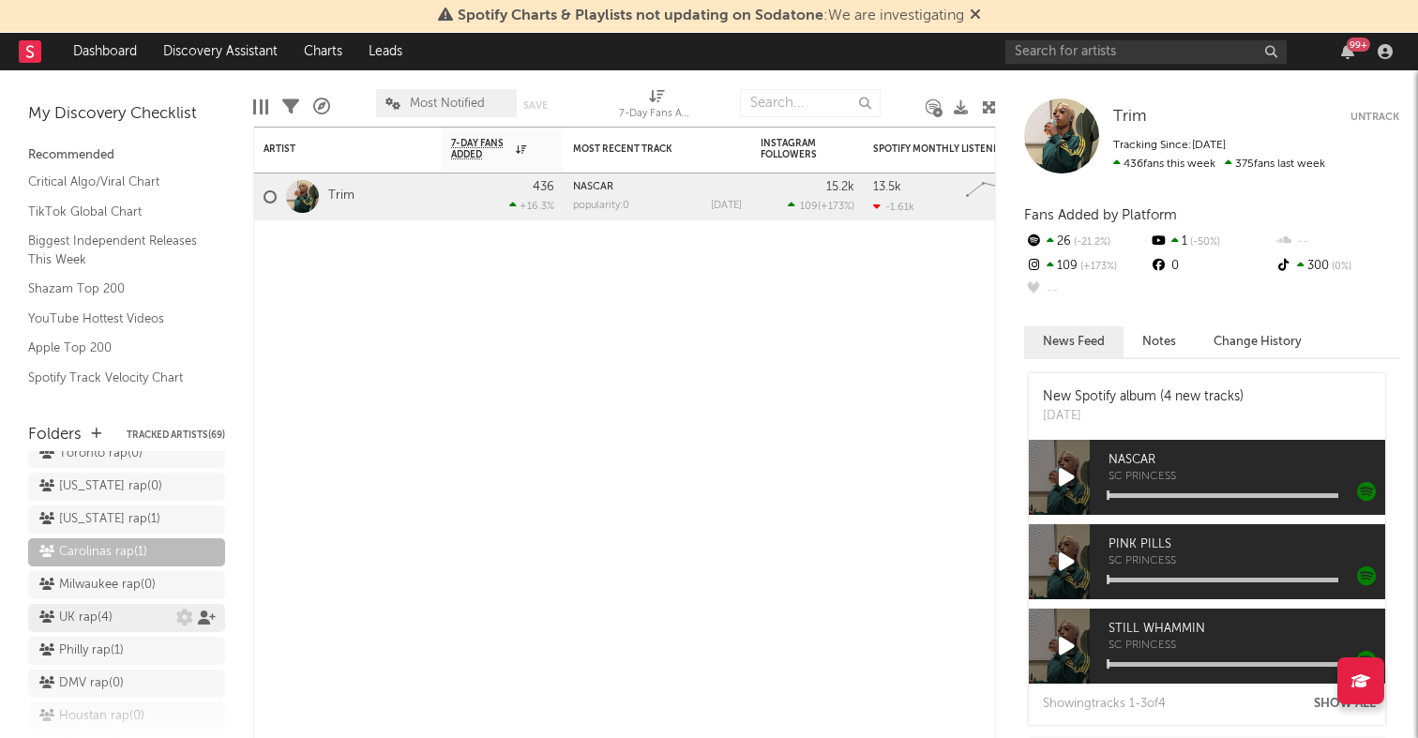
click at [204, 611] on icon at bounding box center [207, 618] width 18 height 14
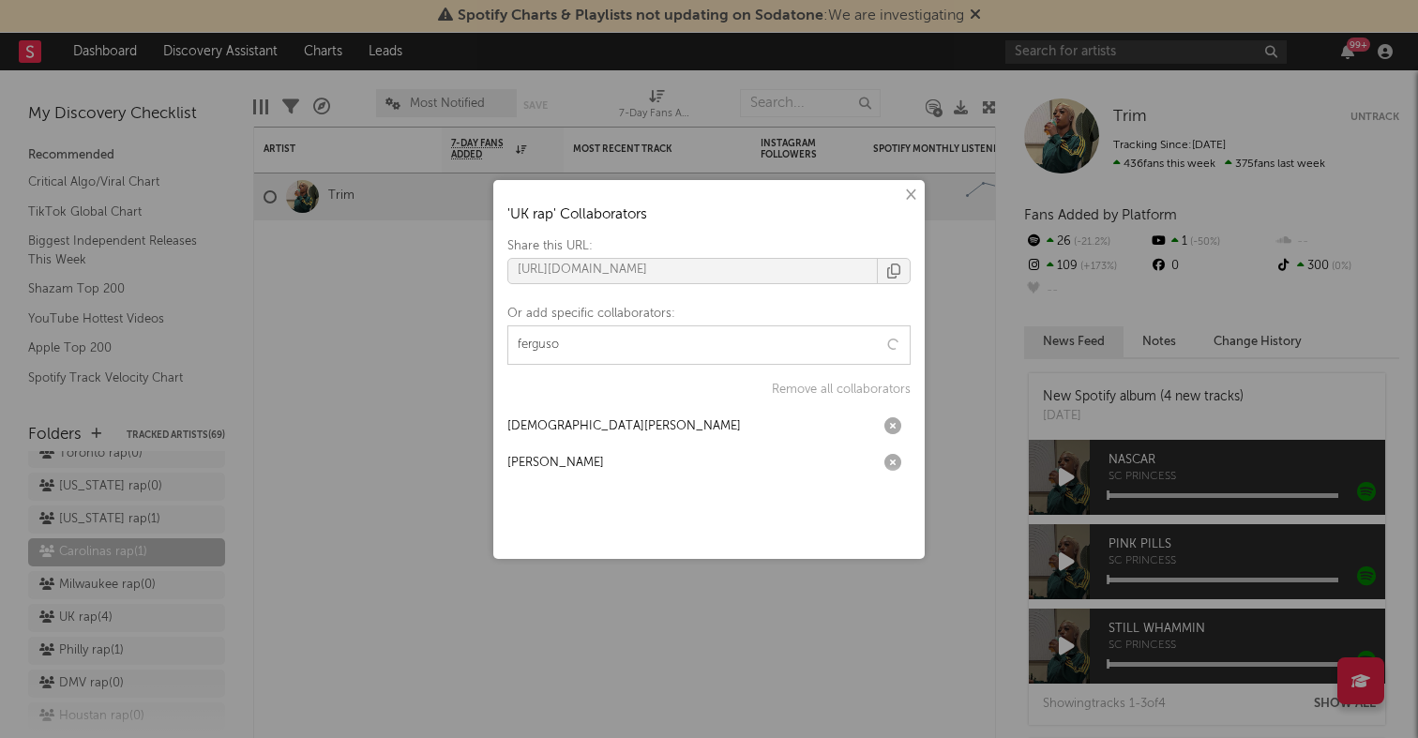
type input "ferguson"
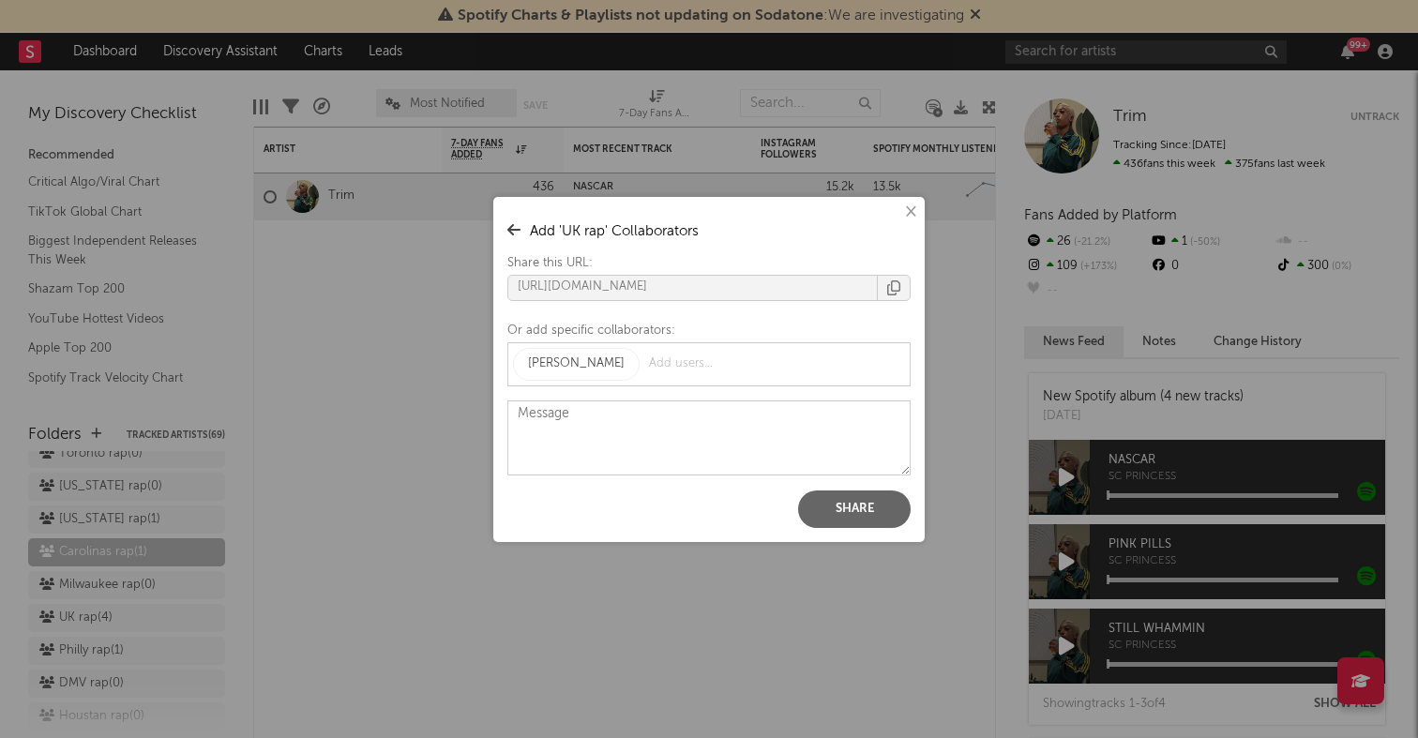
click at [849, 500] on button "Share" at bounding box center [854, 510] width 113 height 38
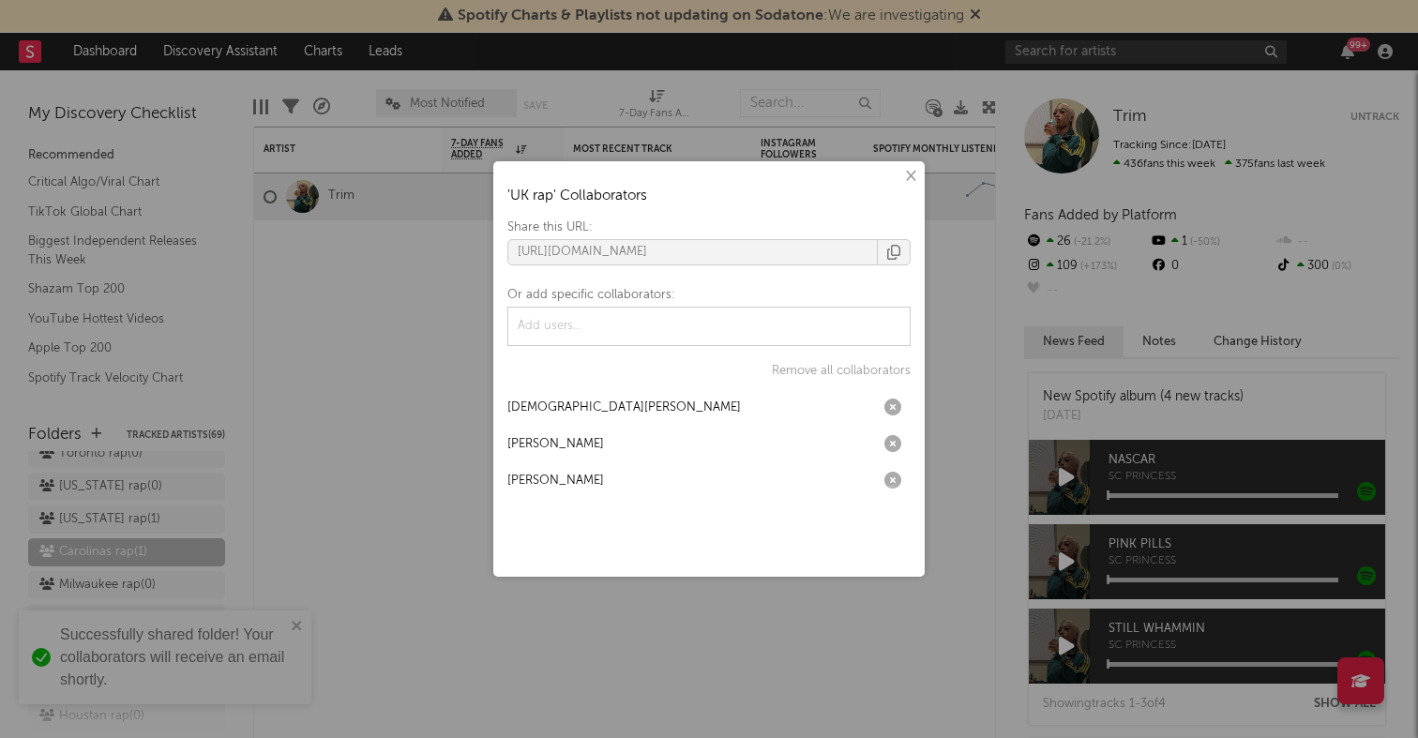
click at [419, 456] on div "× ' UK rap ' Collaborators Share this URL: https://app.sodatone.com/folders/179…" at bounding box center [709, 369] width 1418 height 738
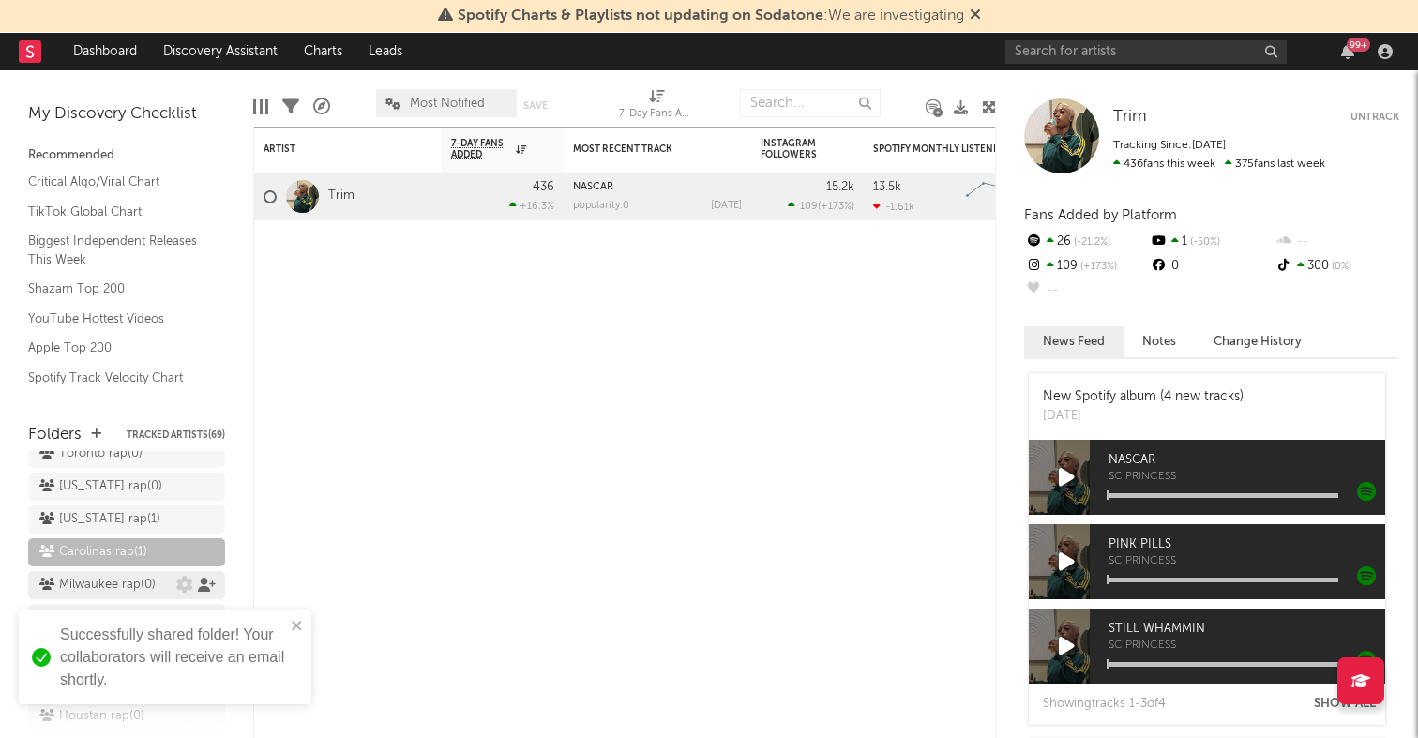
click at [210, 578] on icon at bounding box center [207, 585] width 18 height 14
click at [354, 477] on div "× ' Milwaukee rap ' Collaborators Share this URL: https://app.sodatone.com/fold…" at bounding box center [709, 369] width 1418 height 738
click at [203, 611] on icon at bounding box center [207, 618] width 18 height 14
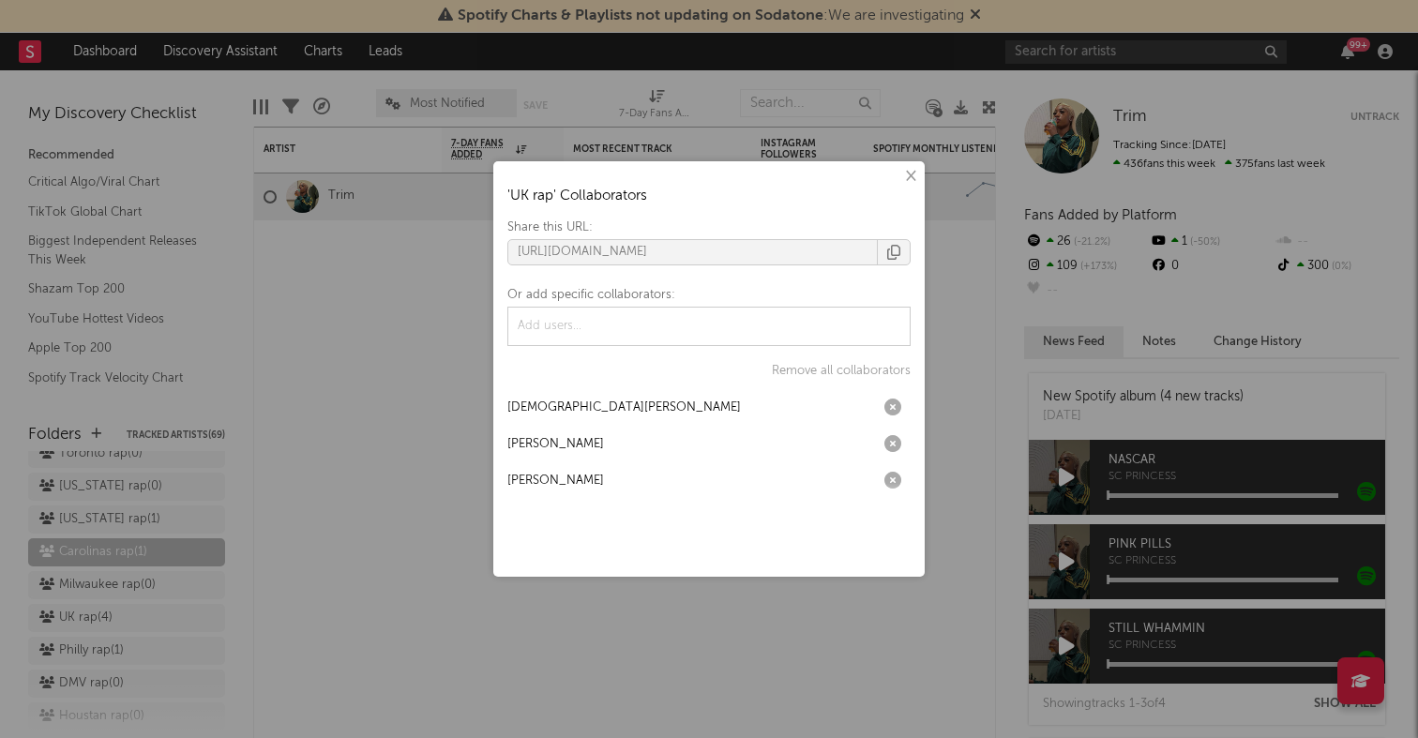
click at [240, 524] on div "× ' UK rap ' Collaborators Share this URL: https://app.sodatone.com/folders/179…" at bounding box center [709, 369] width 1418 height 738
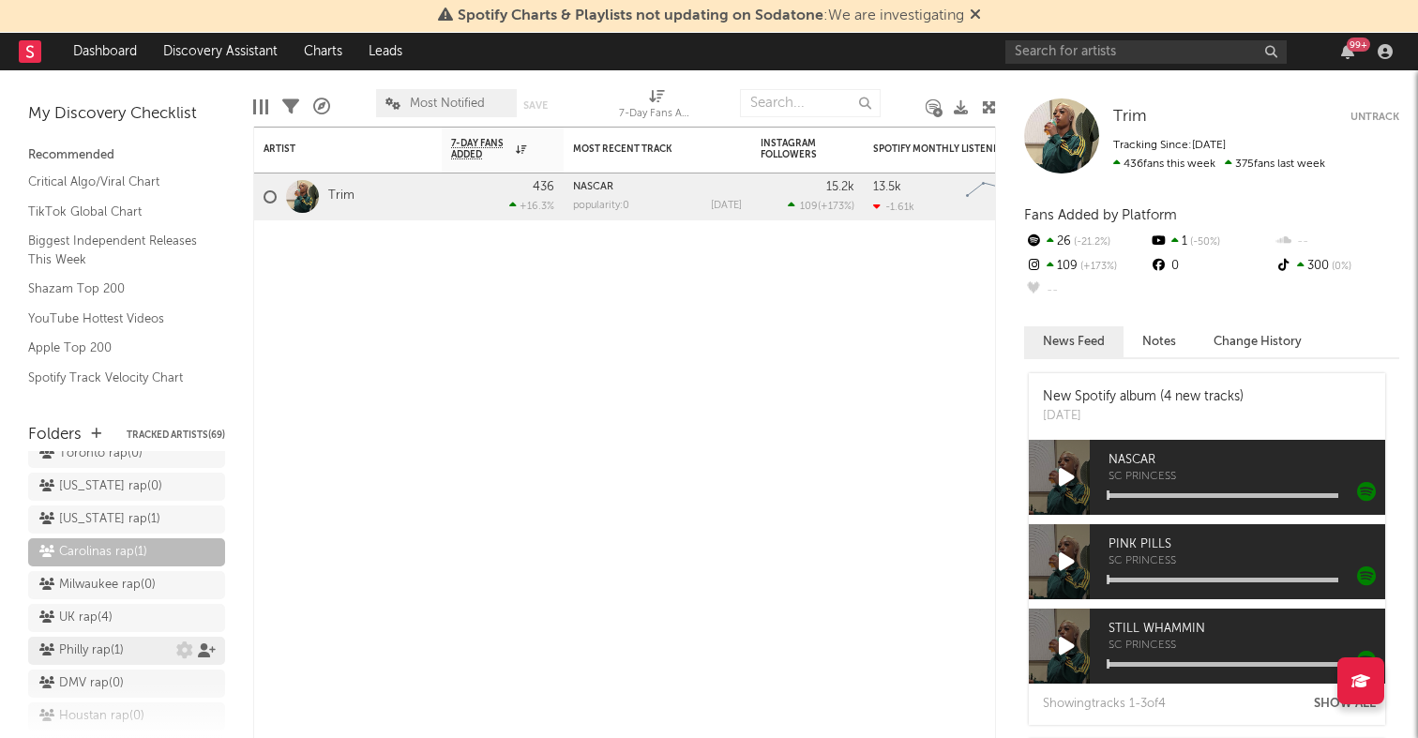
click at [203, 643] on icon at bounding box center [207, 650] width 18 height 14
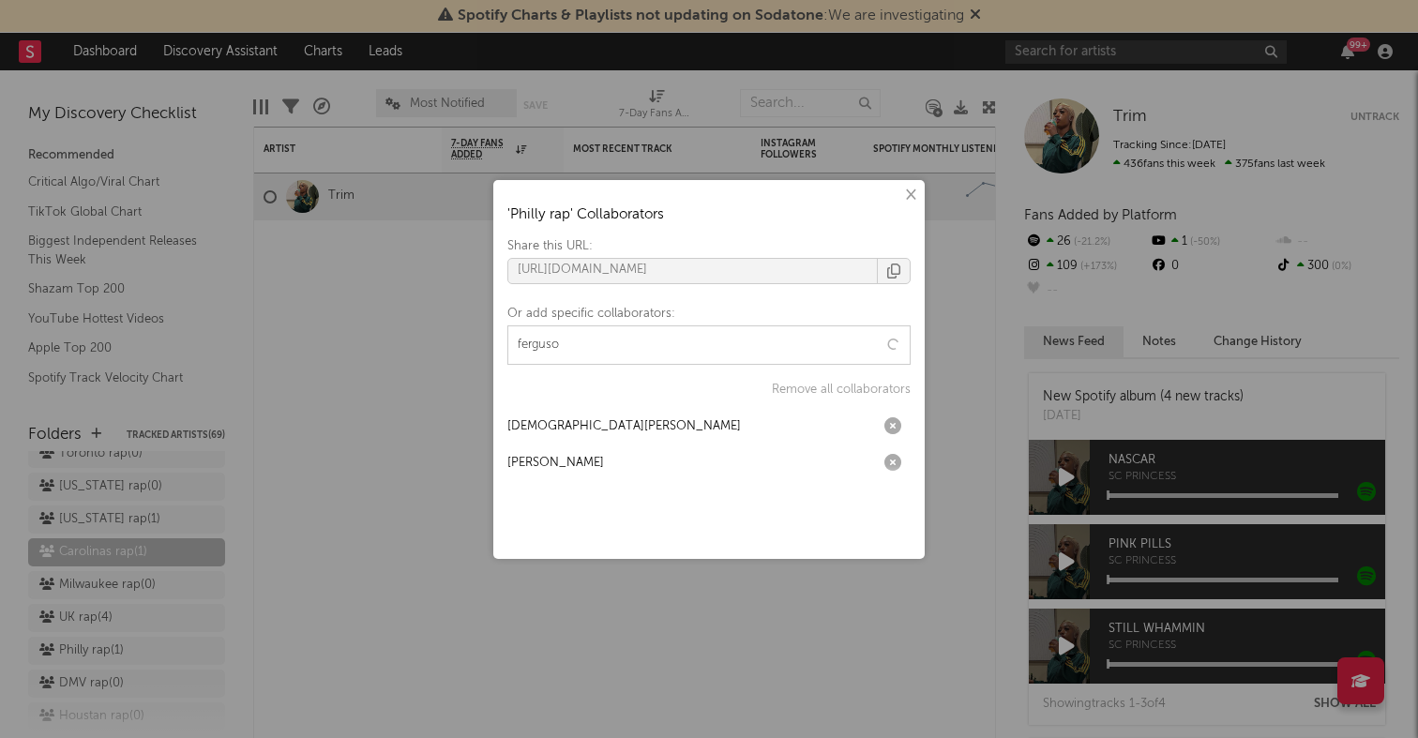
type input "ferguson"
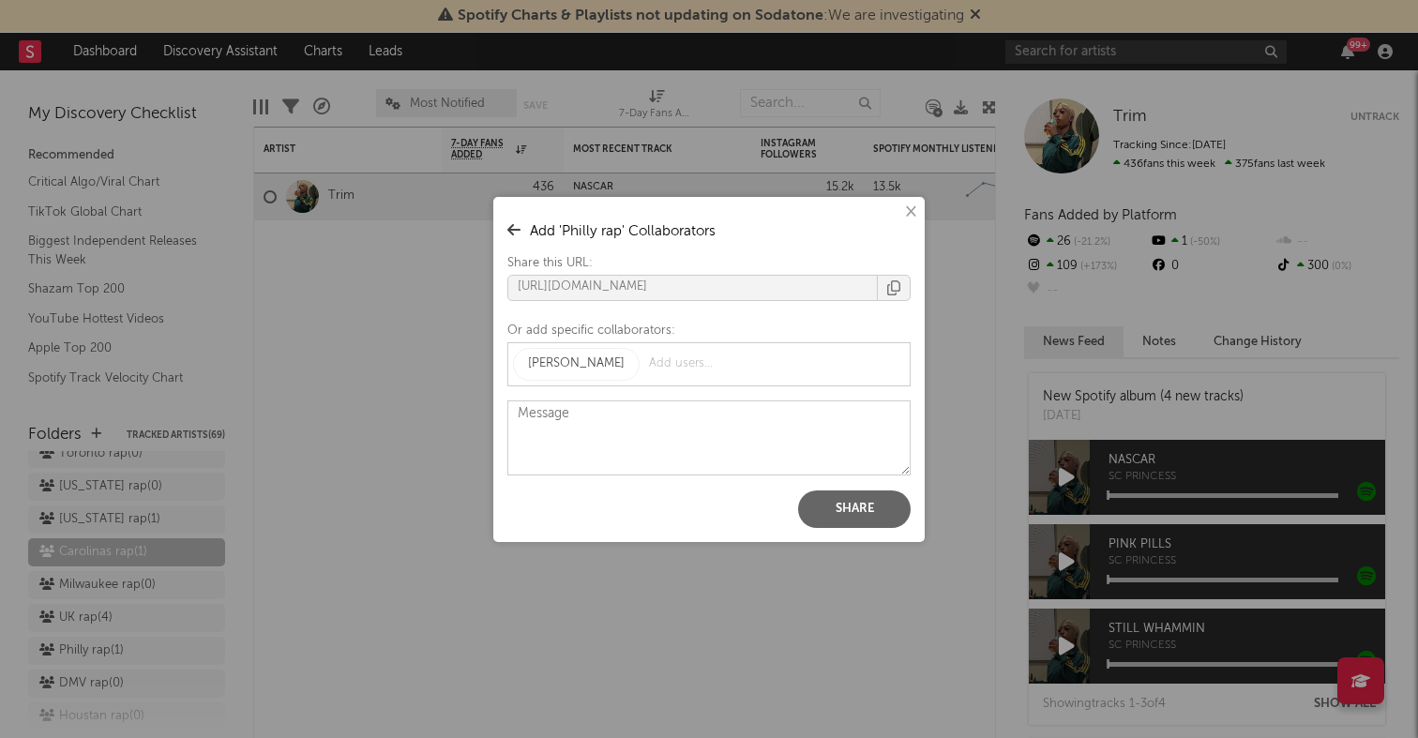
click at [846, 506] on button "Share" at bounding box center [854, 510] width 113 height 38
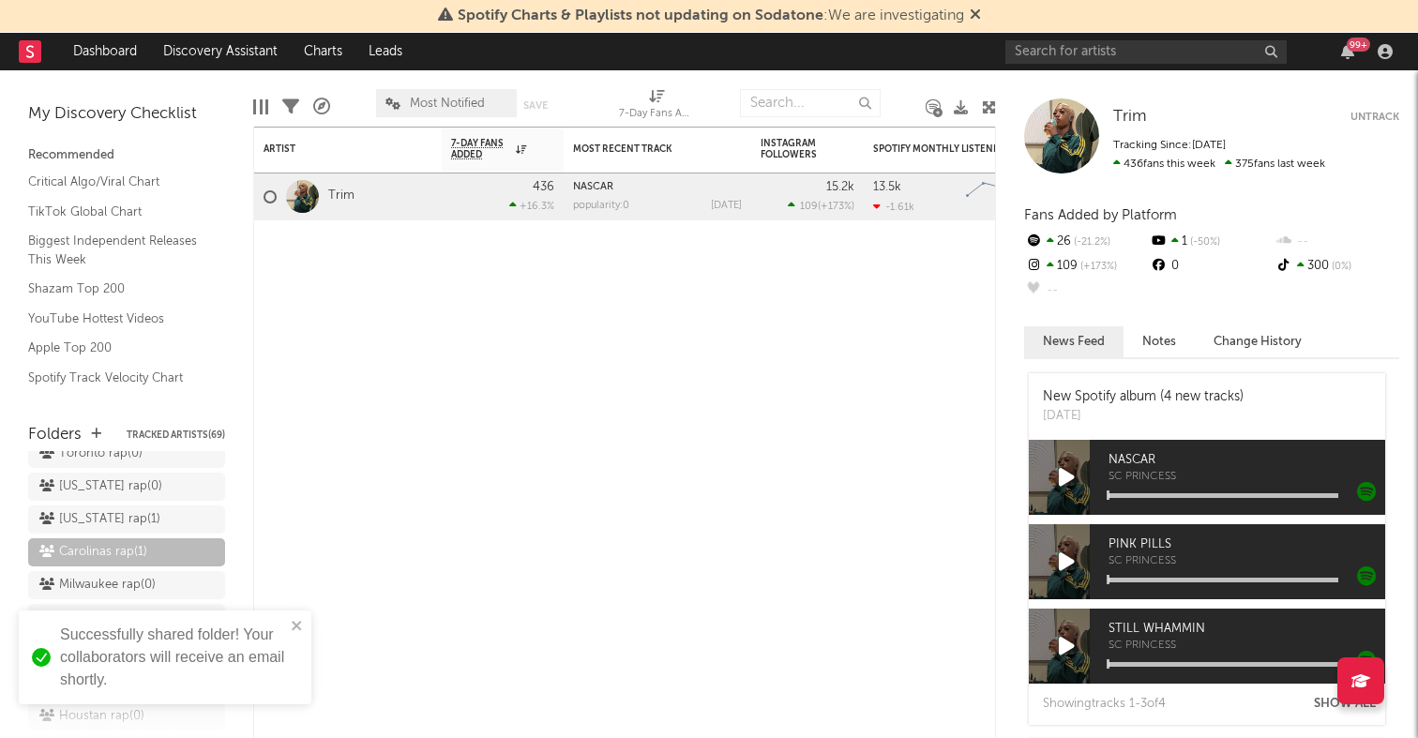
click at [330, 492] on div "× ' Philly rap ' Collaborators Share this URL: https://app.sodatone.com/folders…" at bounding box center [709, 369] width 1418 height 738
click at [206, 578] on icon at bounding box center [207, 585] width 18 height 14
click at [206, 495] on div "× ' Milwaukee rap ' Collaborators Share this URL: https://app.sodatone.com/fold…" at bounding box center [709, 369] width 1418 height 738
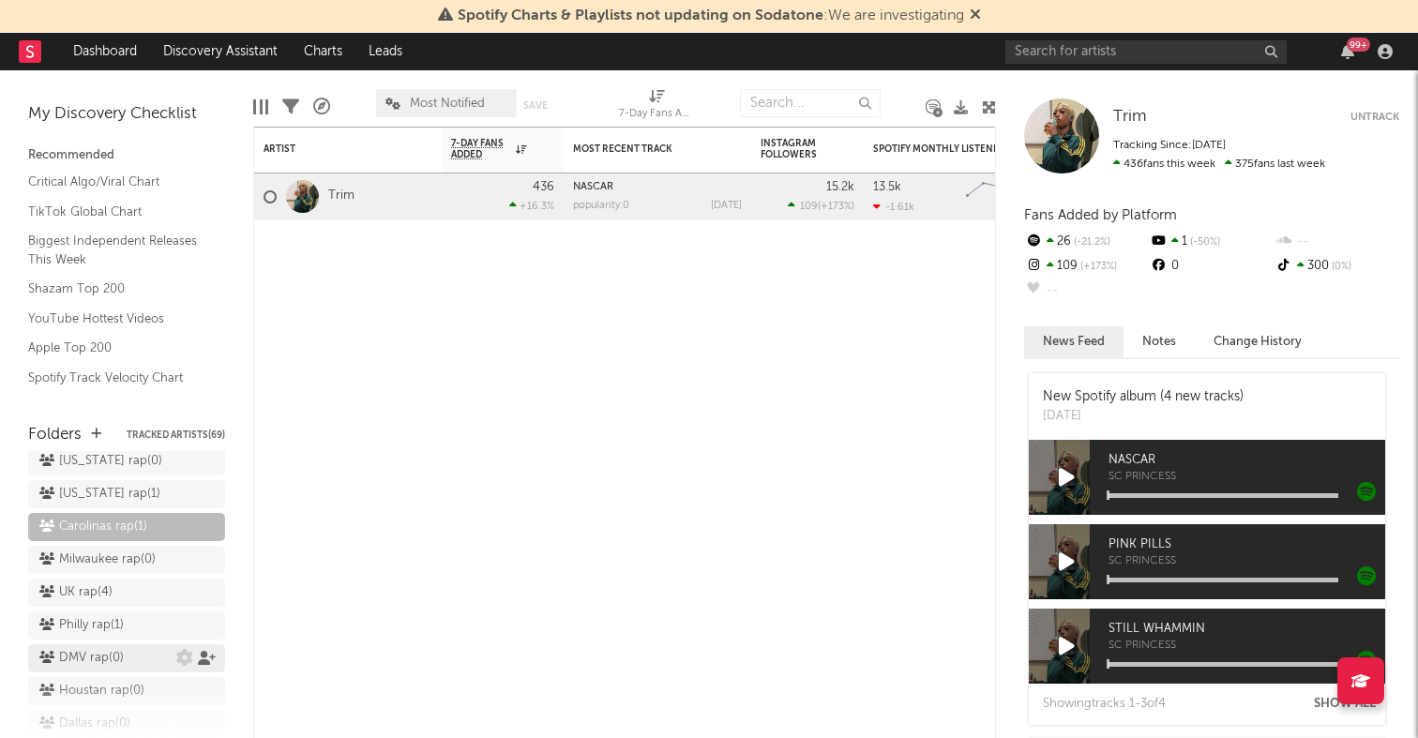
click at [202, 651] on icon at bounding box center [207, 658] width 18 height 14
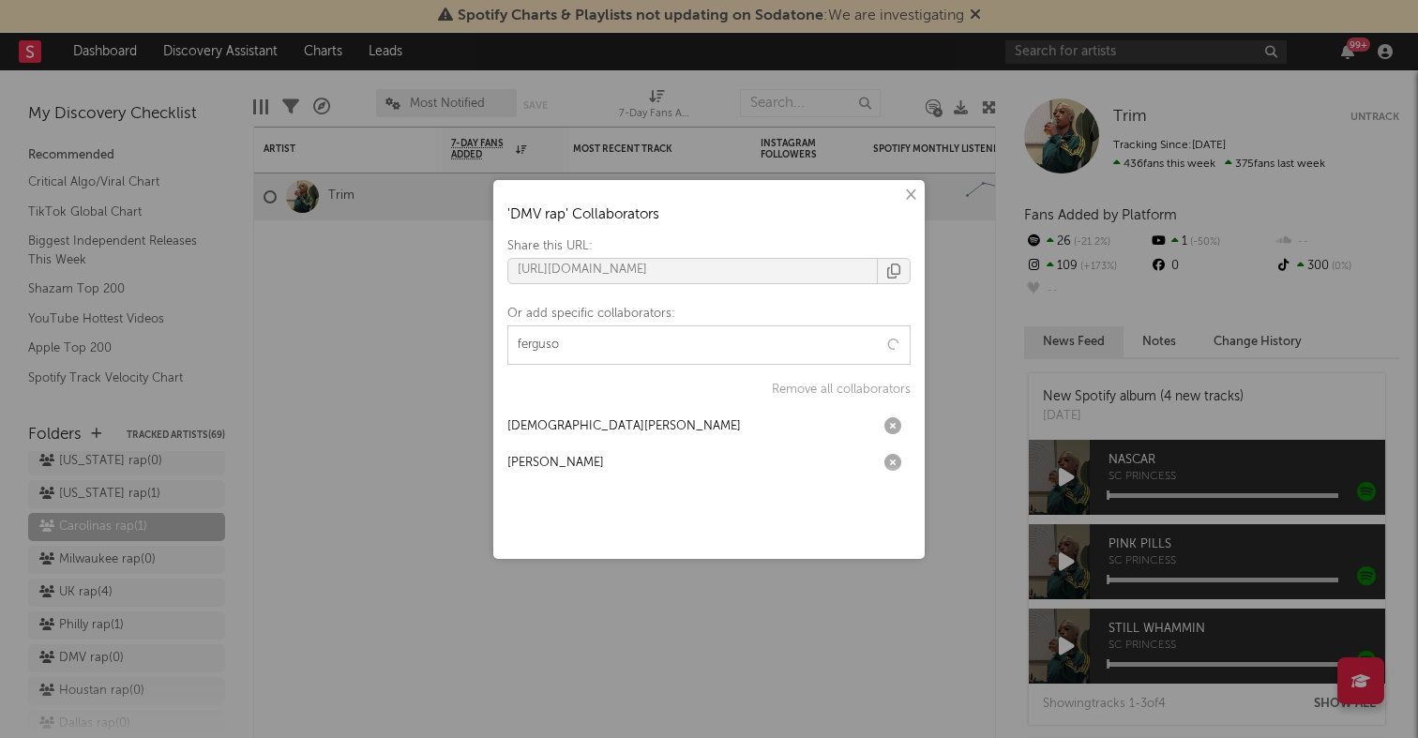
type input "ferguson"
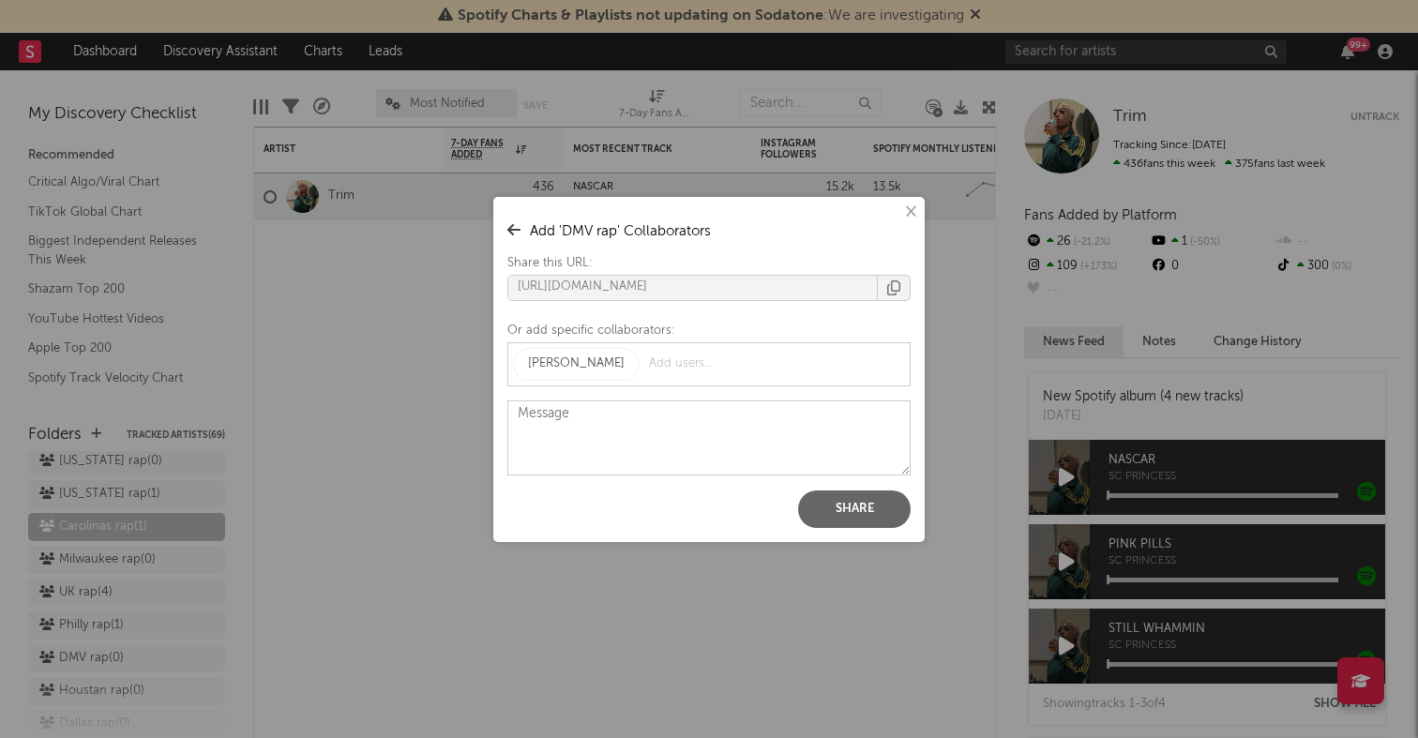
click at [847, 506] on button "Share" at bounding box center [854, 510] width 113 height 38
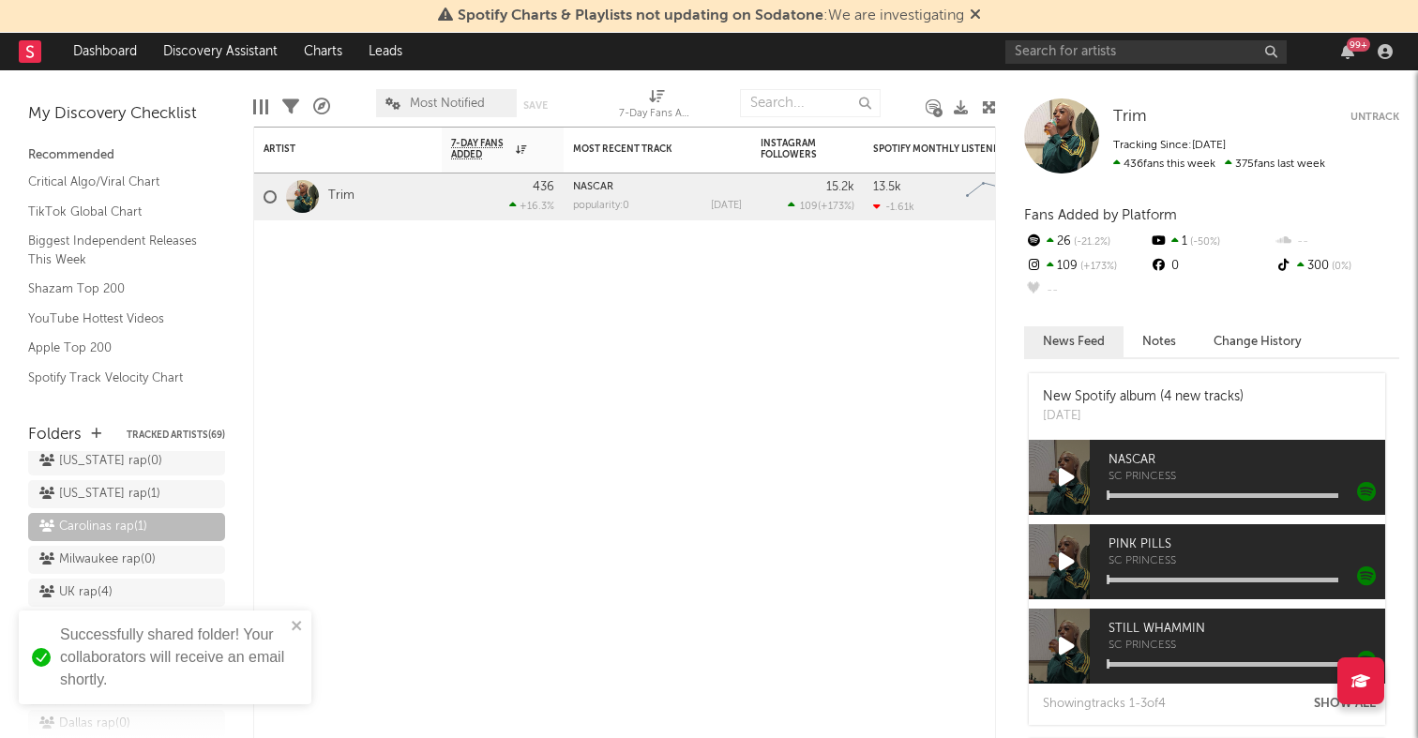
click at [379, 496] on div "× ' DMV rap ' Collaborators Share this URL: https://app.sodatone.com/folders/17…" at bounding box center [709, 369] width 1418 height 738
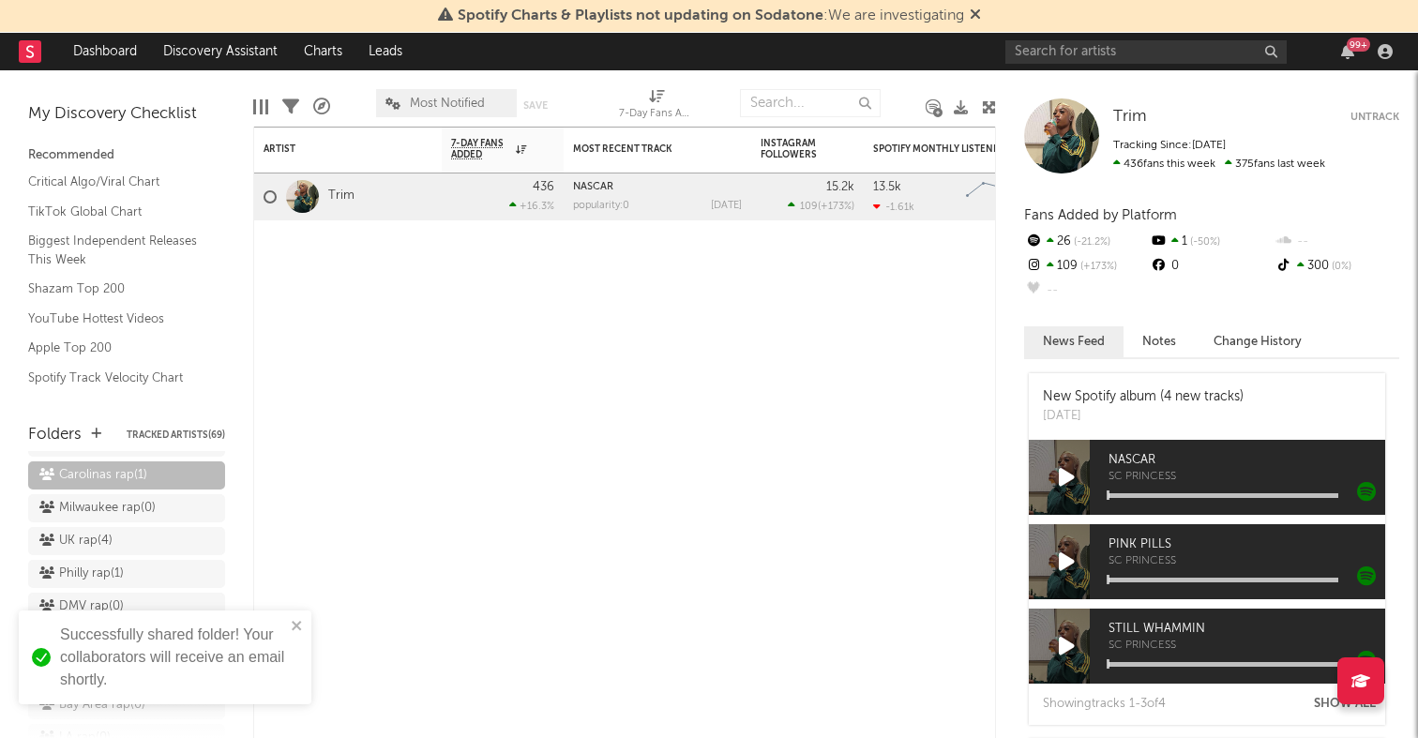
scroll to position [427, 0]
click at [206, 628] on icon at bounding box center [207, 635] width 18 height 14
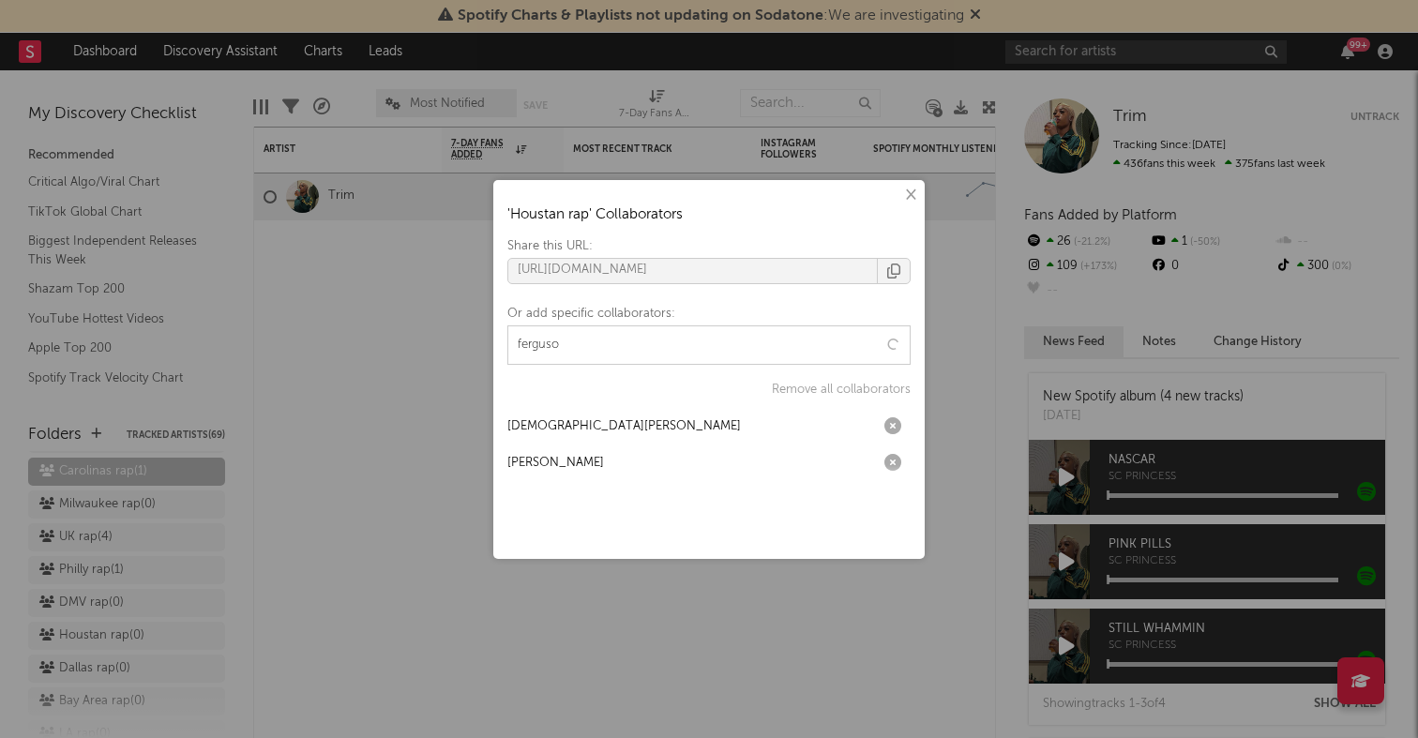
type input "ferguson"
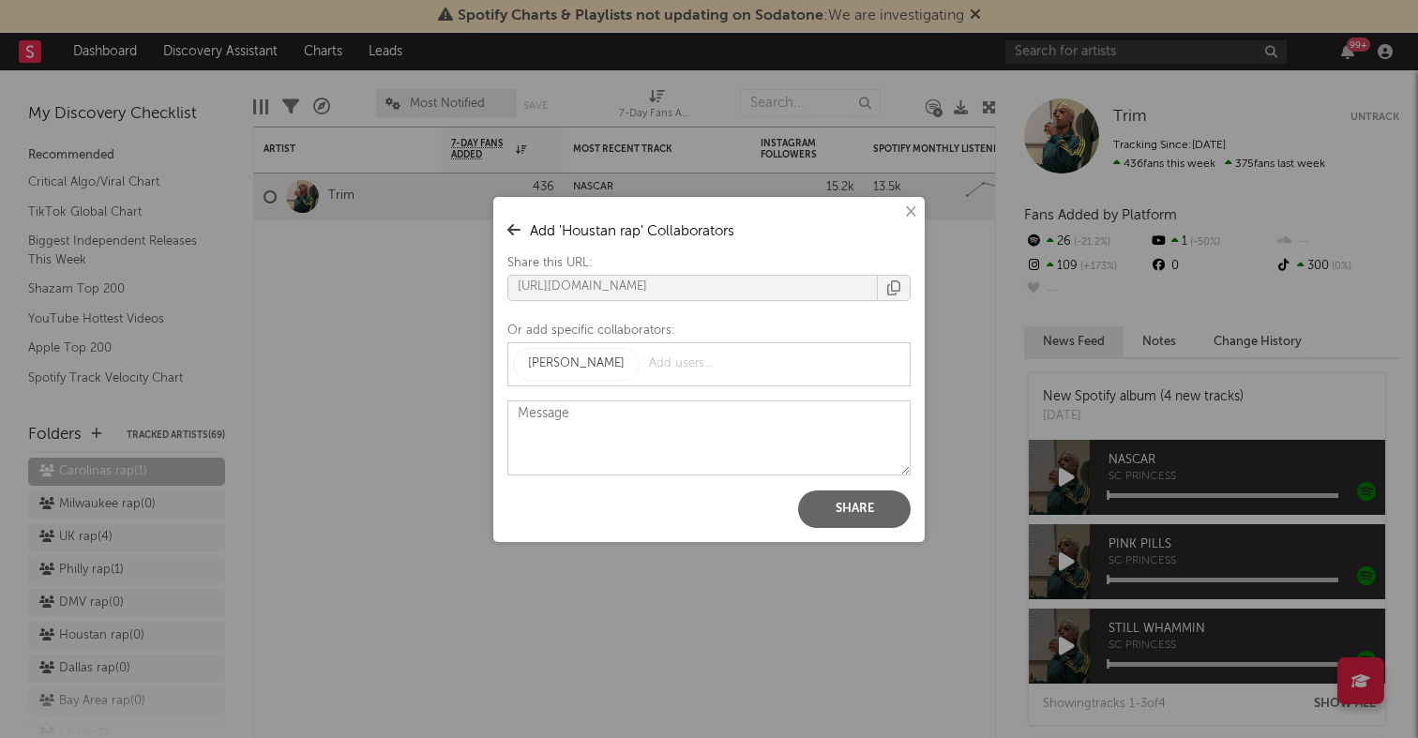
click at [851, 494] on button "Share" at bounding box center [854, 510] width 113 height 38
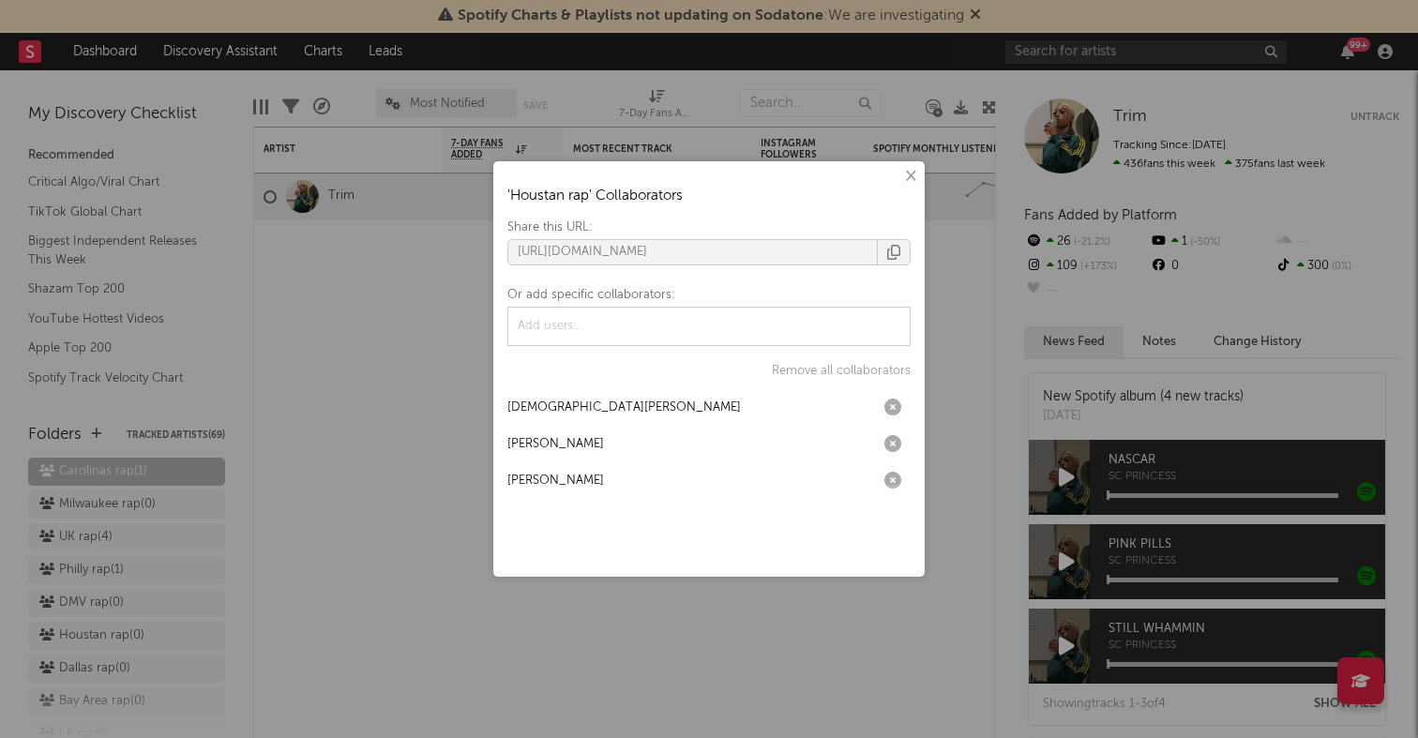
click at [316, 519] on div "× ' Houstan rap ' Collaborators Share this URL: https://app.sodatone.com/folder…" at bounding box center [709, 369] width 1418 height 738
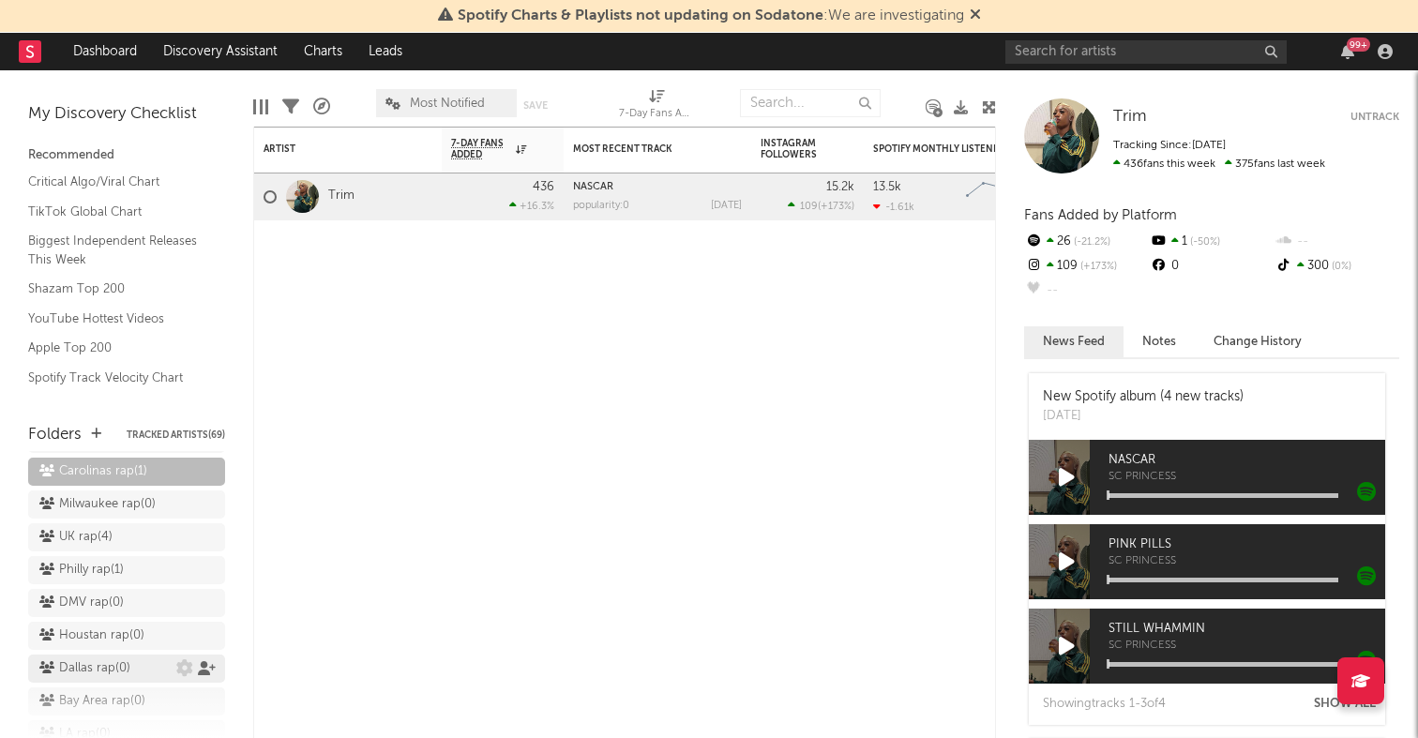
click at [208, 661] on icon at bounding box center [207, 668] width 18 height 14
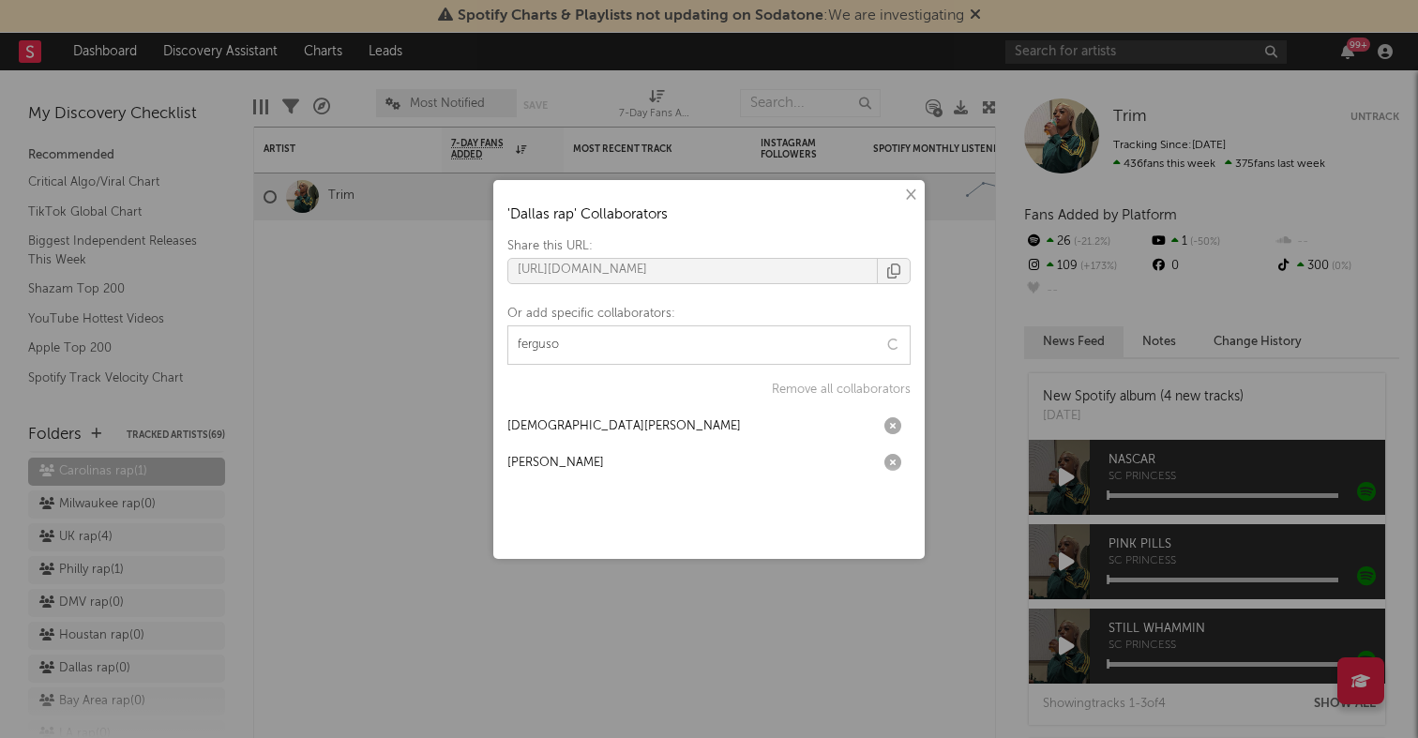
type input "ferguson"
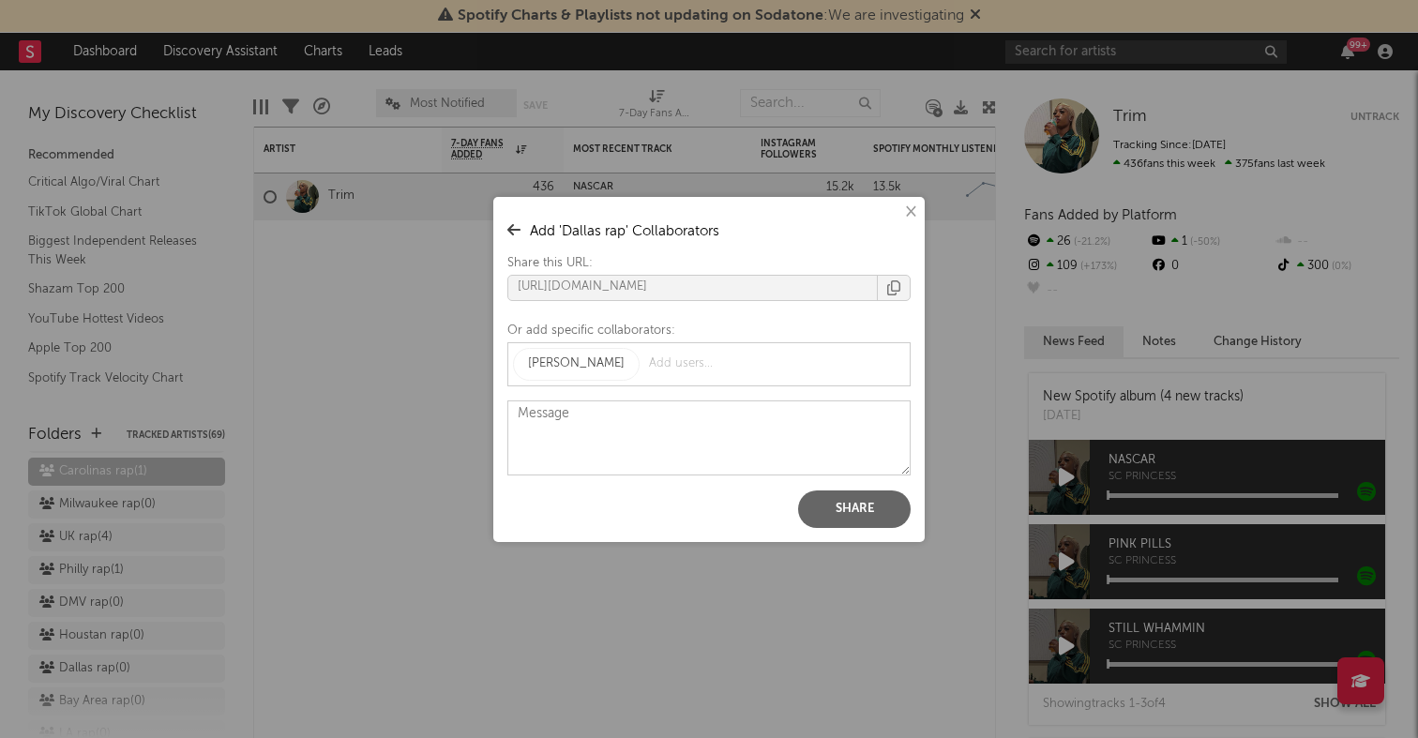
click at [880, 506] on button "Share" at bounding box center [854, 510] width 113 height 38
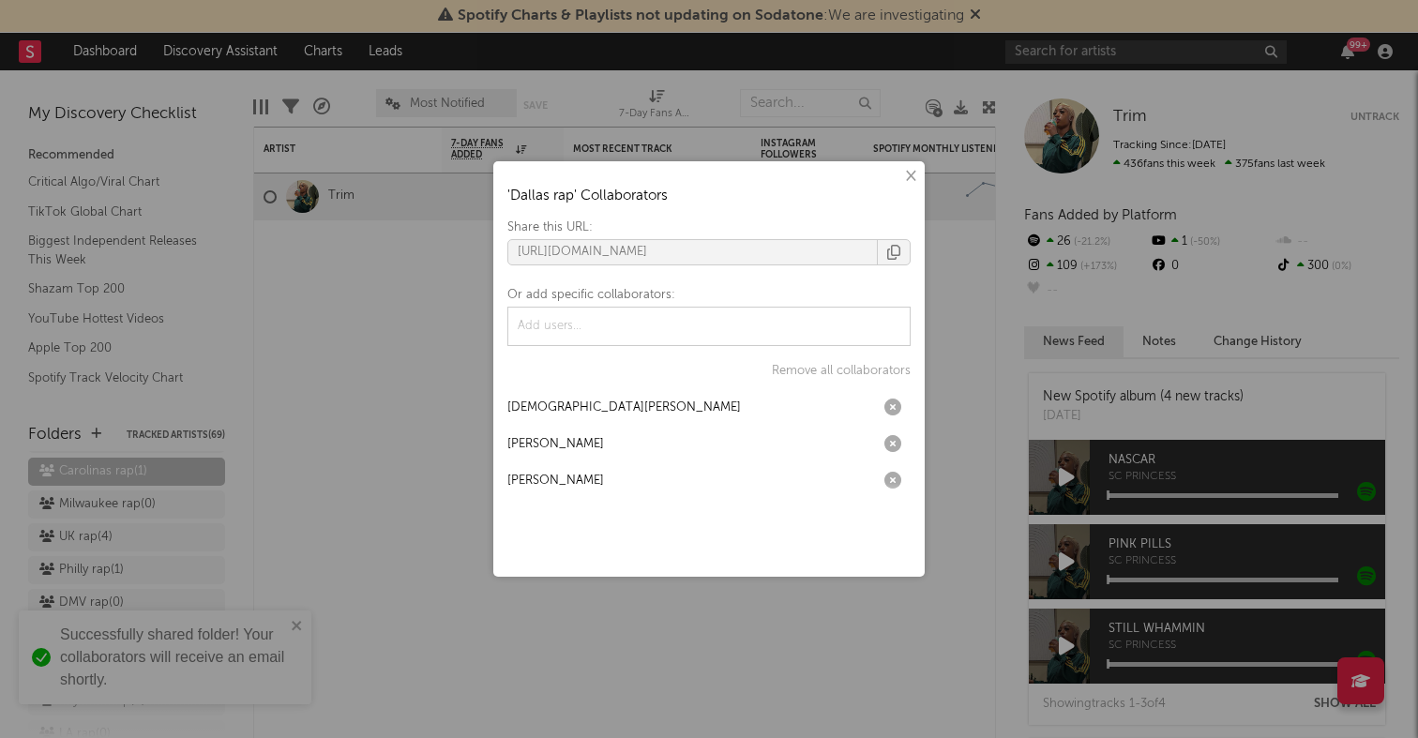
click at [413, 483] on div "× ' Dallas rap ' Collaborators Share this URL: https://app.sodatone.com/folders…" at bounding box center [709, 369] width 1418 height 738
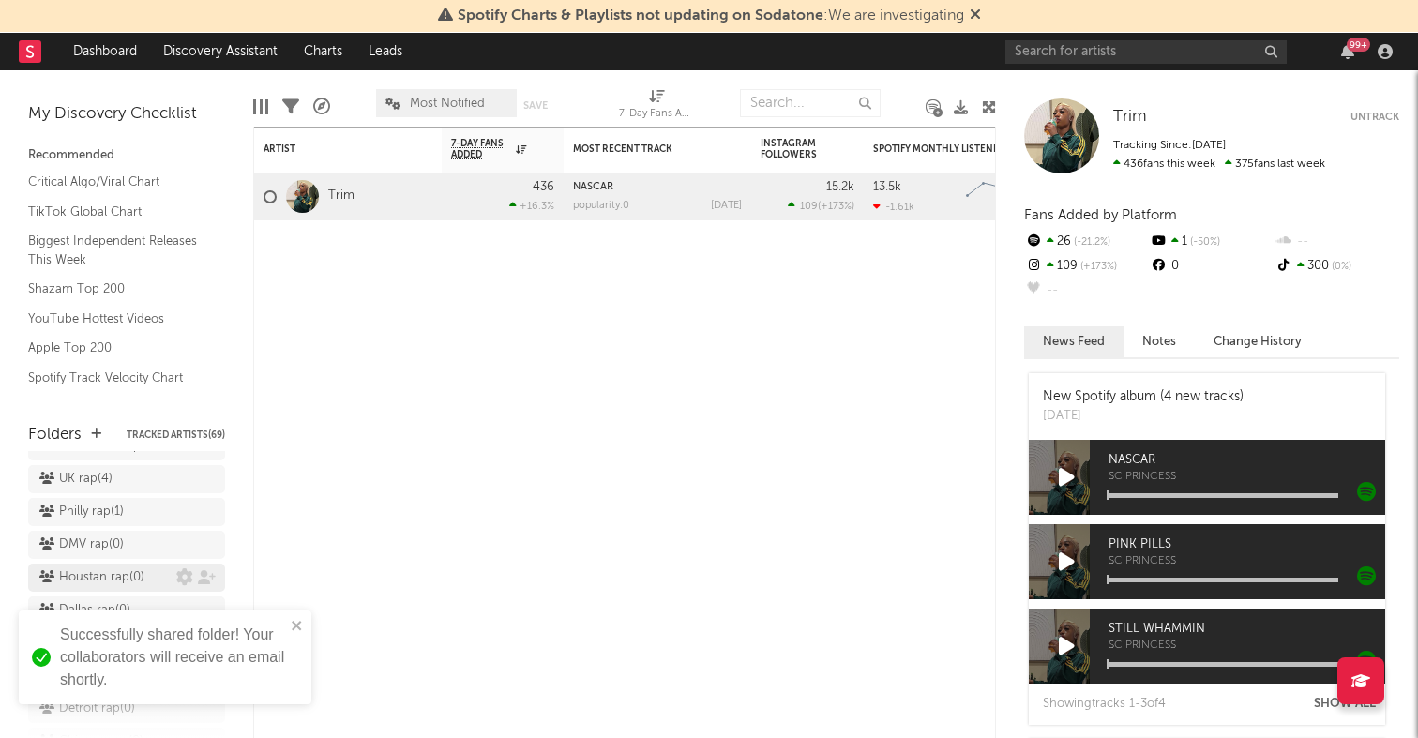
scroll to position [487, 0]
click at [201, 634] on icon at bounding box center [207, 641] width 18 height 14
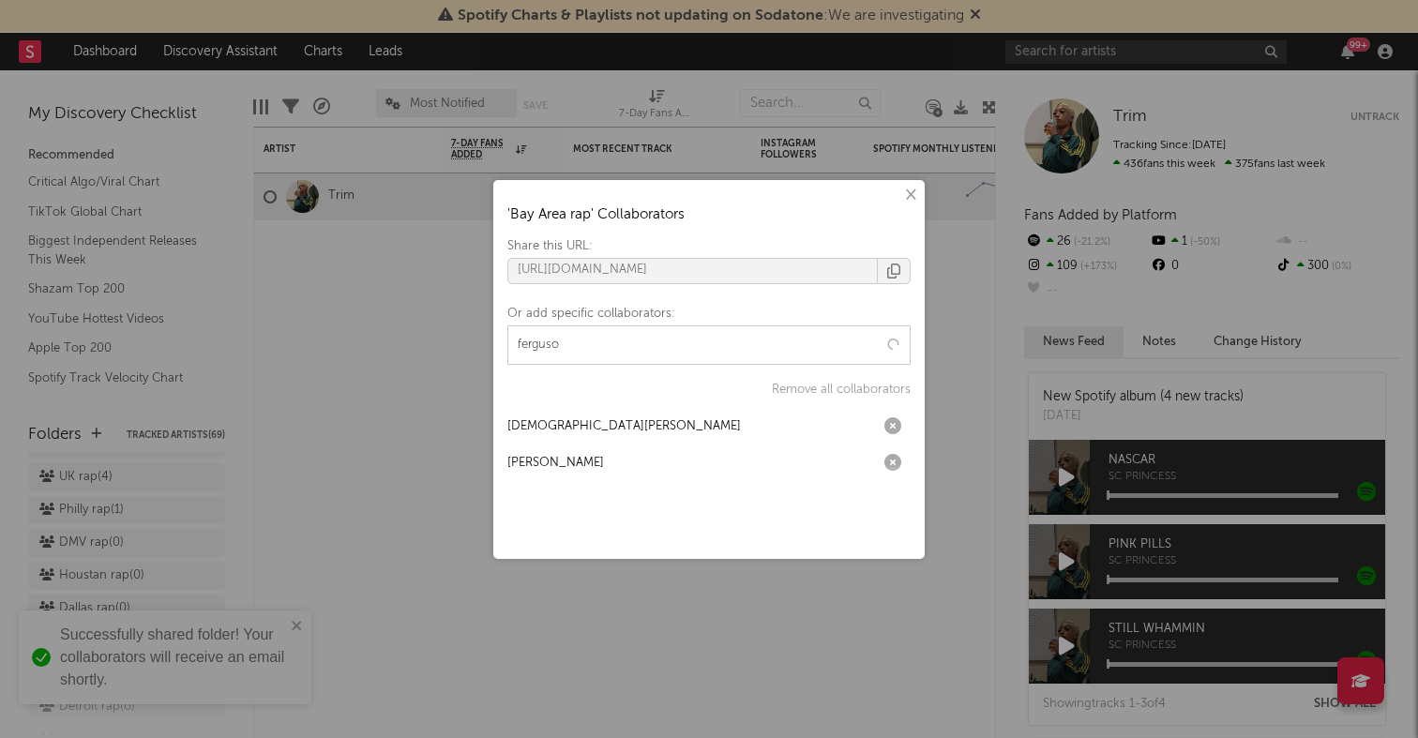
type input "ferguson"
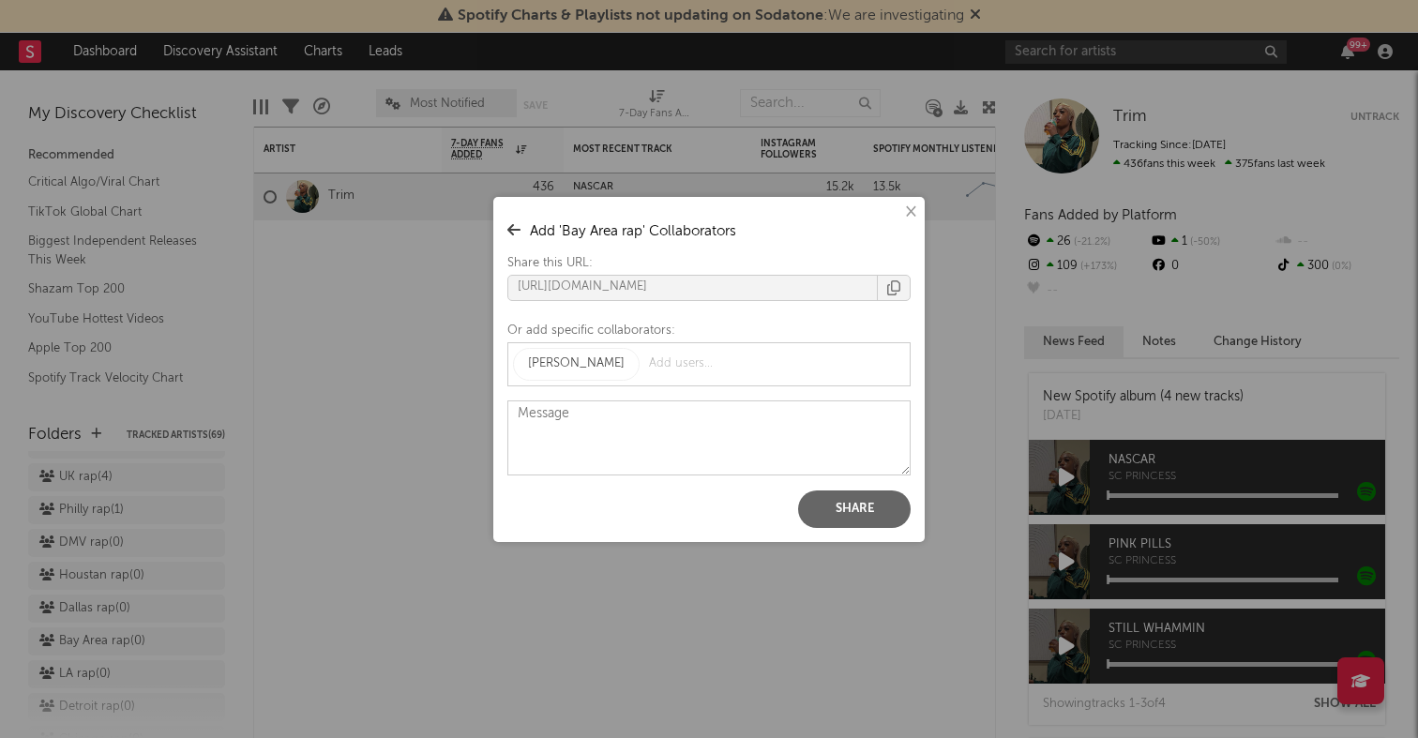
click at [855, 500] on button "Share" at bounding box center [854, 510] width 113 height 38
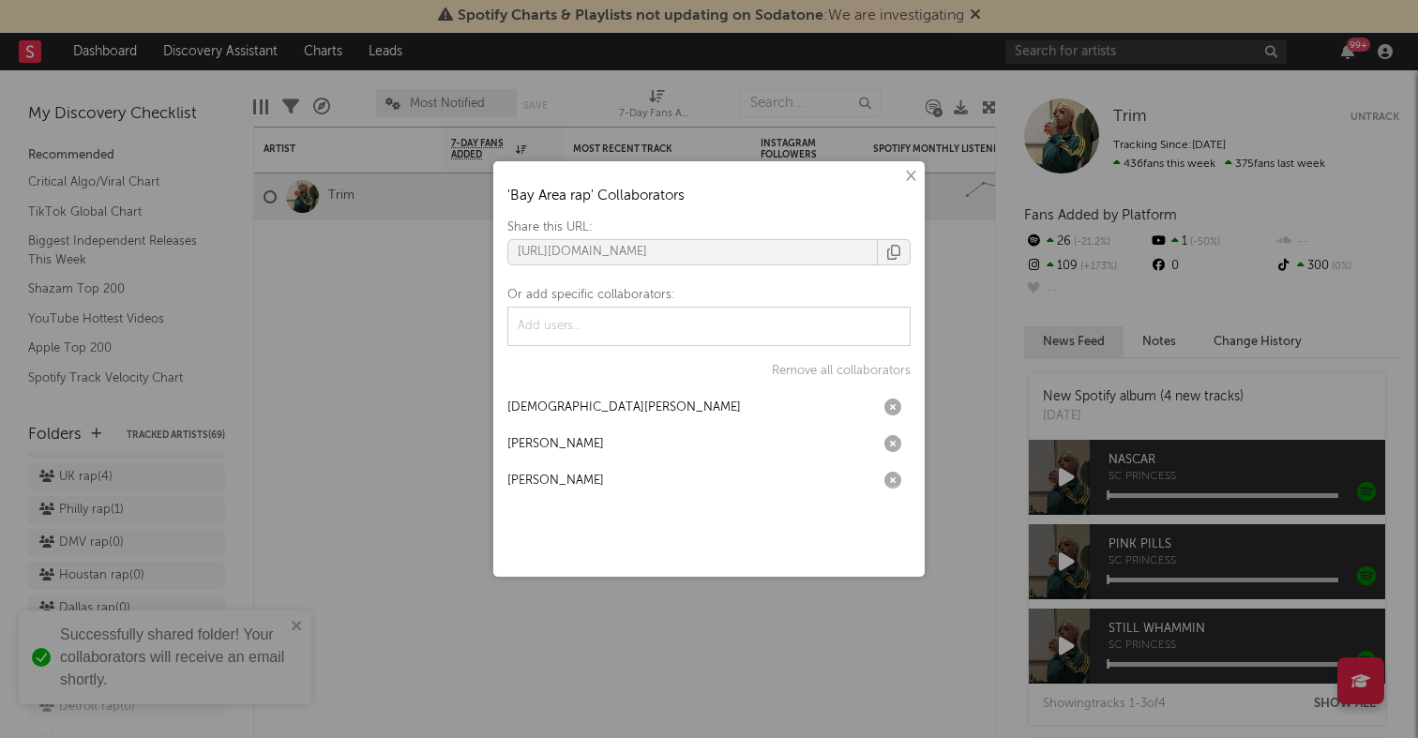
click at [350, 514] on div "× ' Bay Area rap ' Collaborators Share this URL: https://app.sodatone.com/folde…" at bounding box center [709, 369] width 1418 height 738
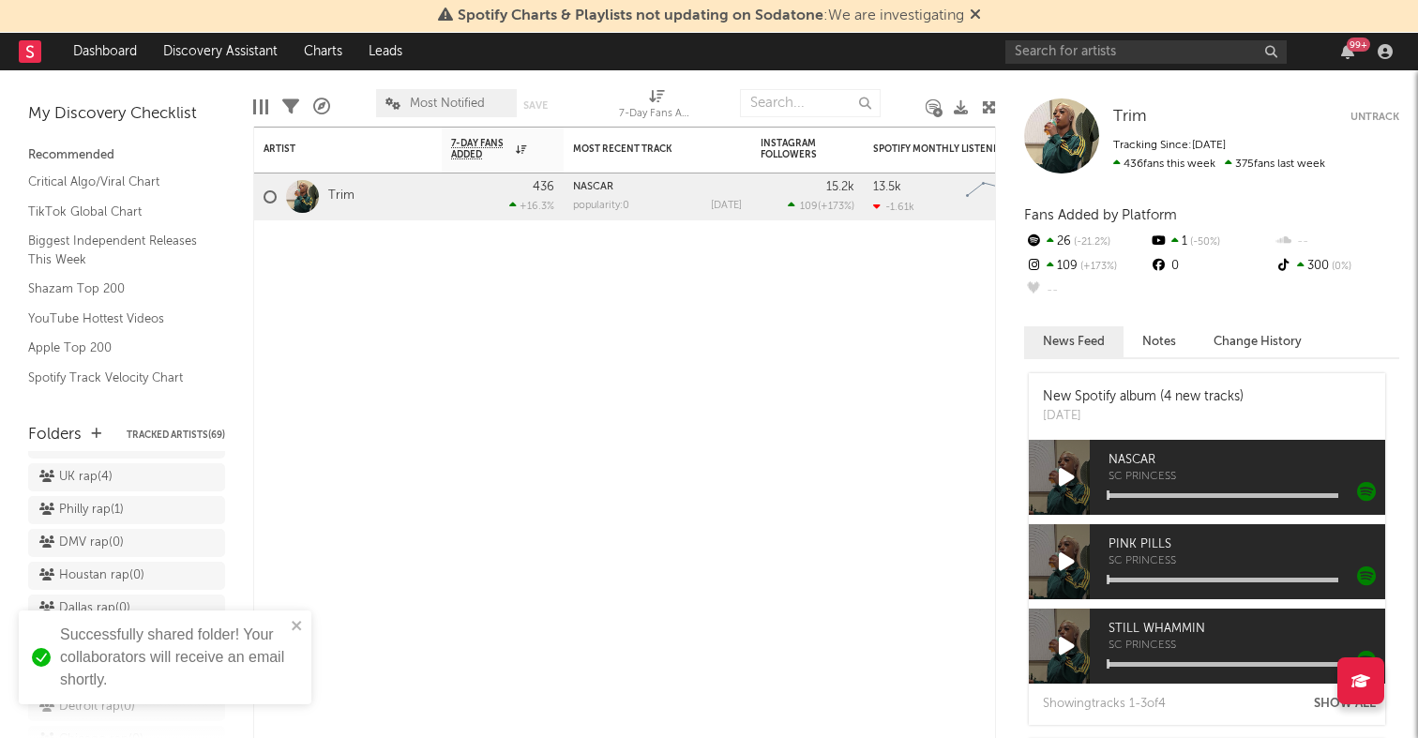
scroll to position [561, 0]
click at [208, 593] on icon at bounding box center [207, 600] width 18 height 14
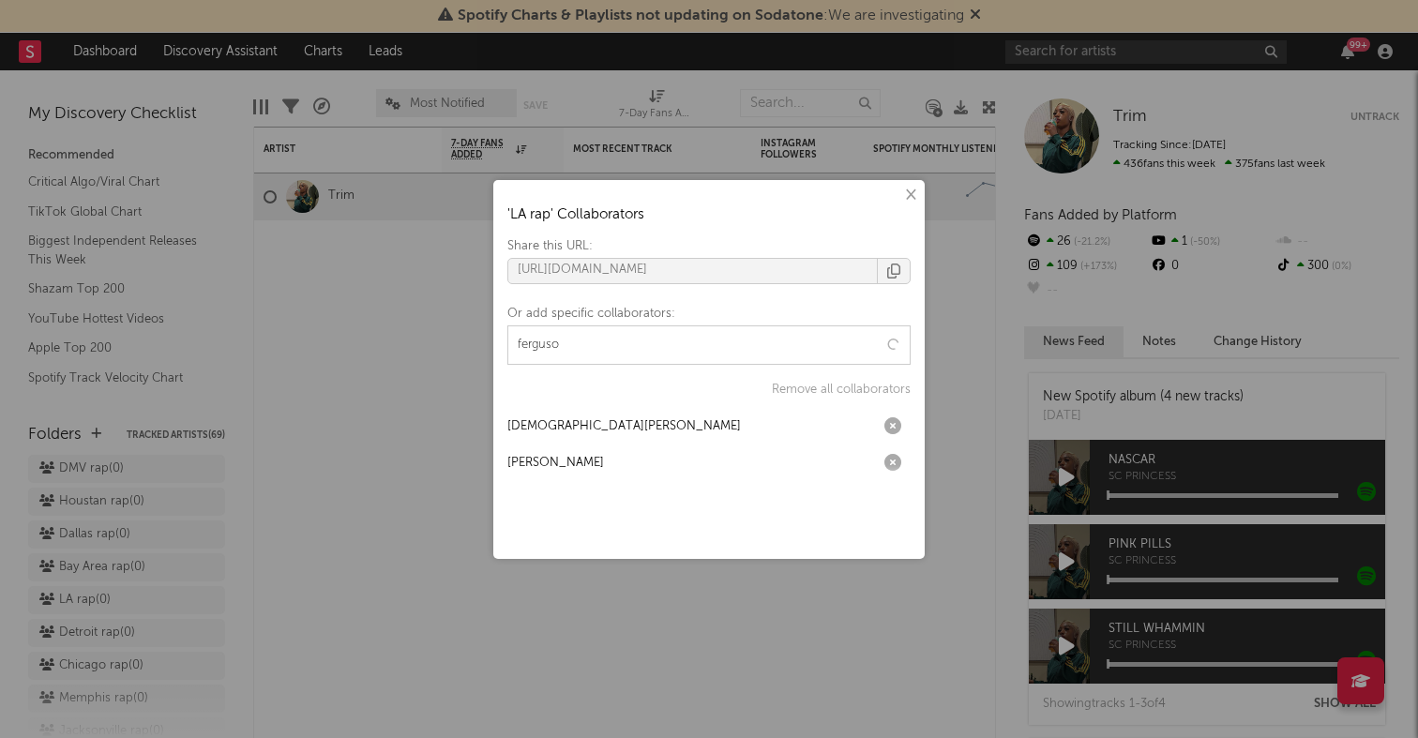
type input "ferguson"
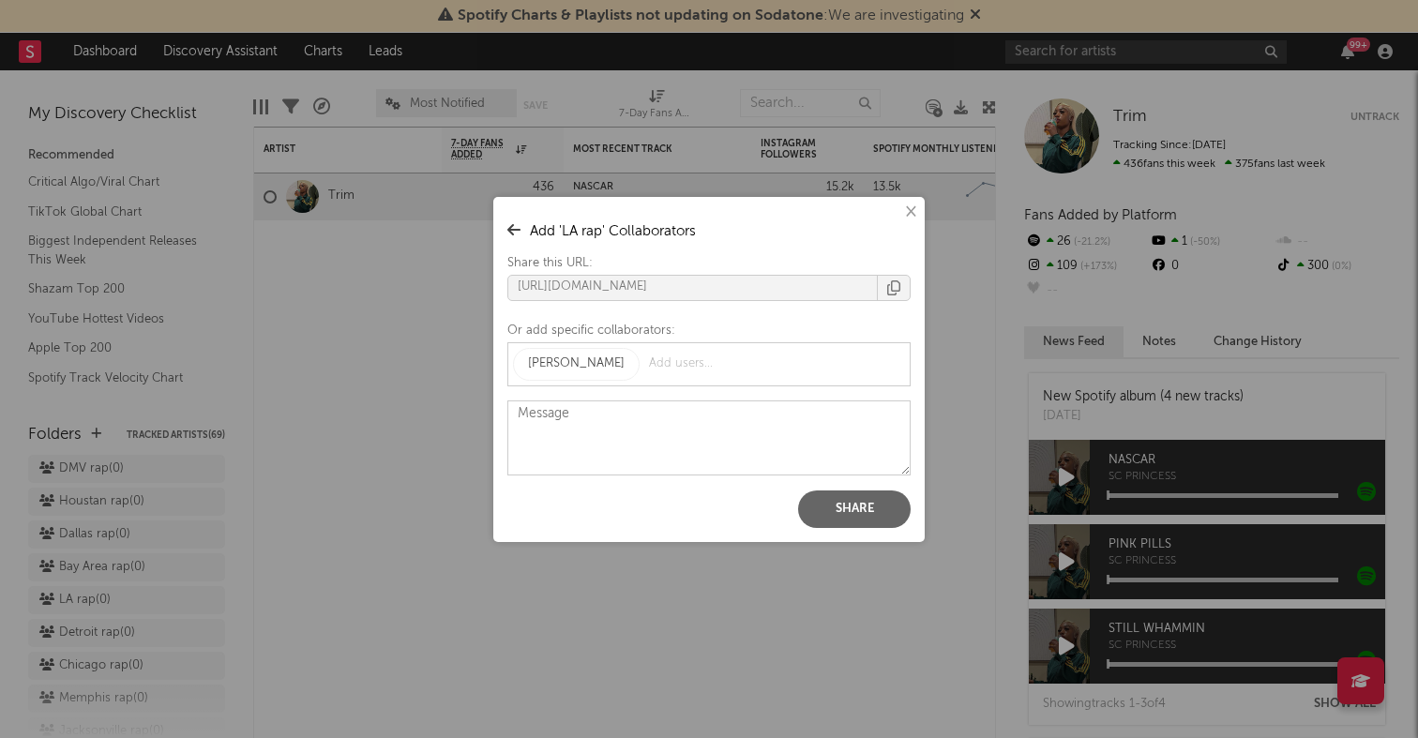
click at [843, 499] on button "Share" at bounding box center [854, 510] width 113 height 38
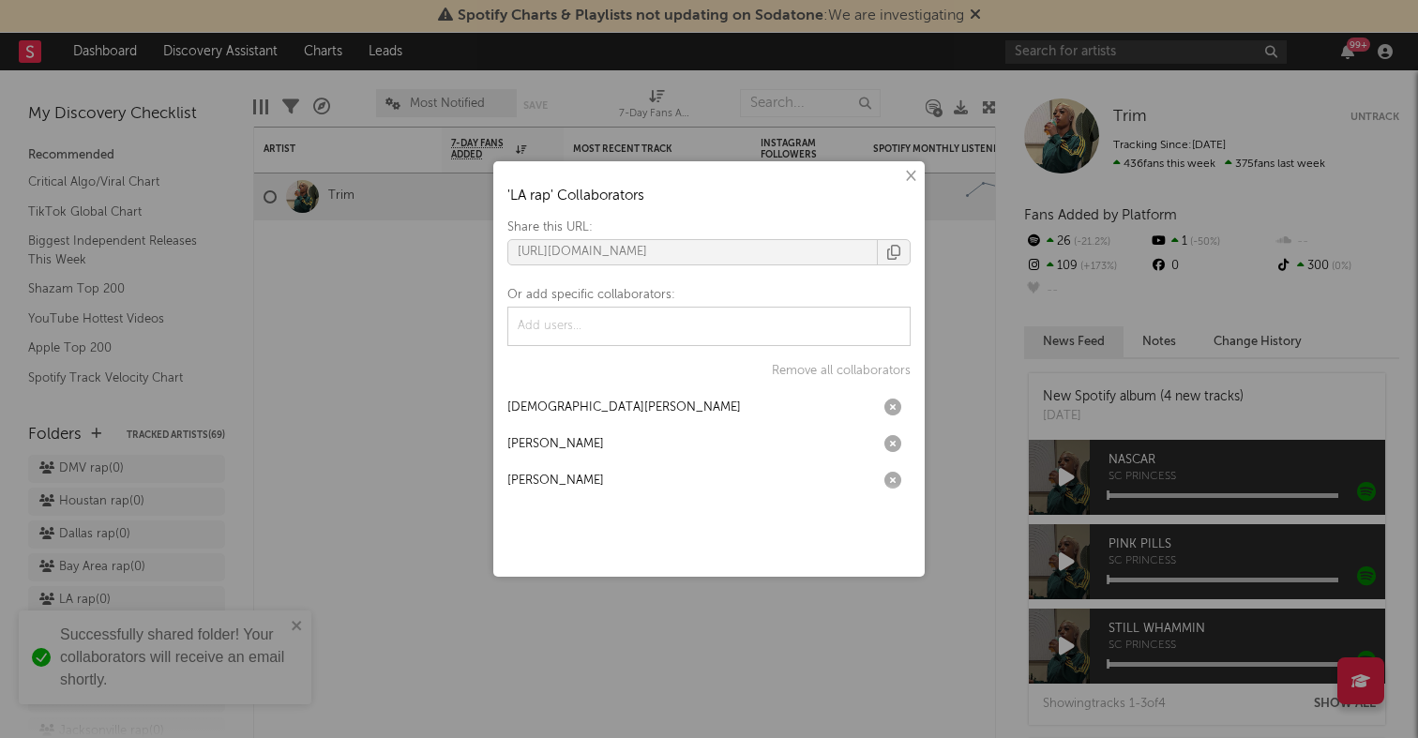
click at [338, 382] on div "× ' LA rap ' Collaborators Share this URL: https://app.sodatone.com/folders/179…" at bounding box center [709, 369] width 1418 height 738
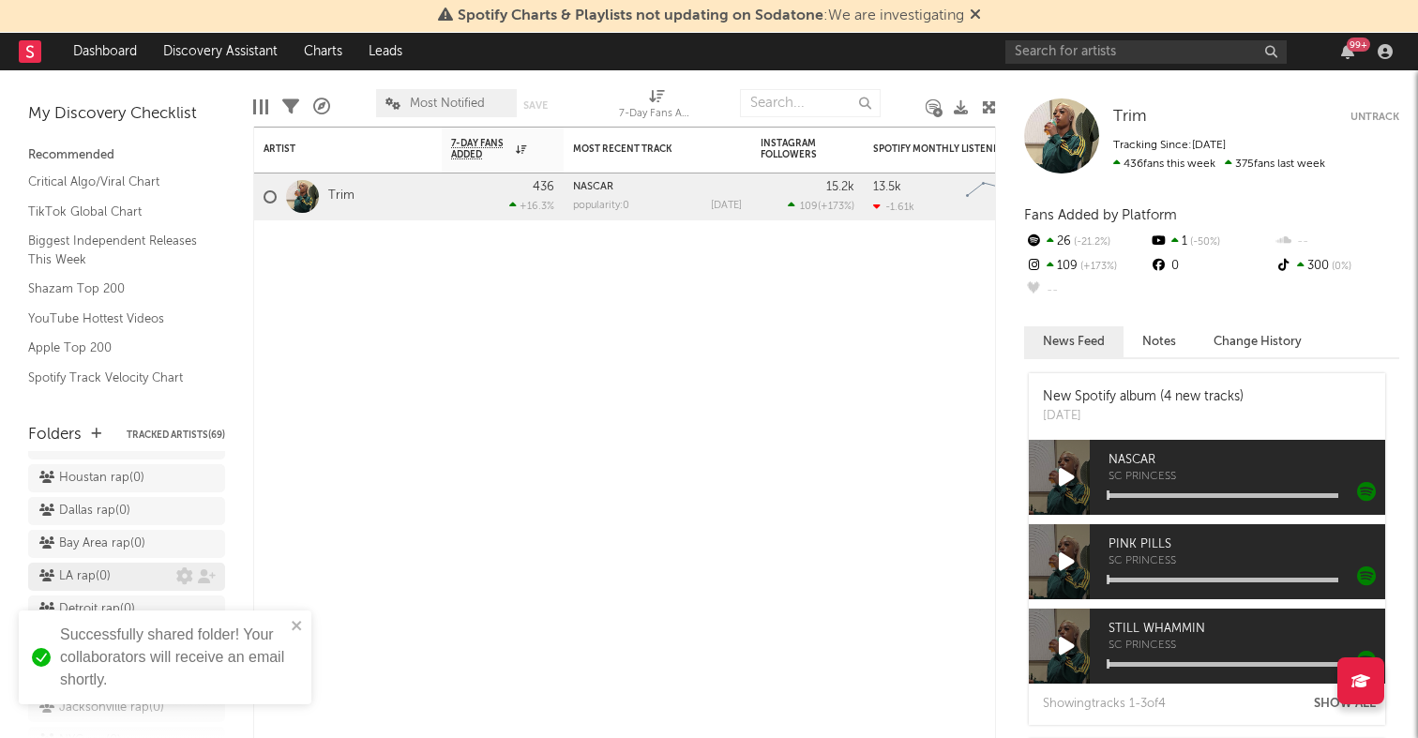
scroll to position [589, 0]
click at [206, 598] on icon at bounding box center [207, 605] width 18 height 14
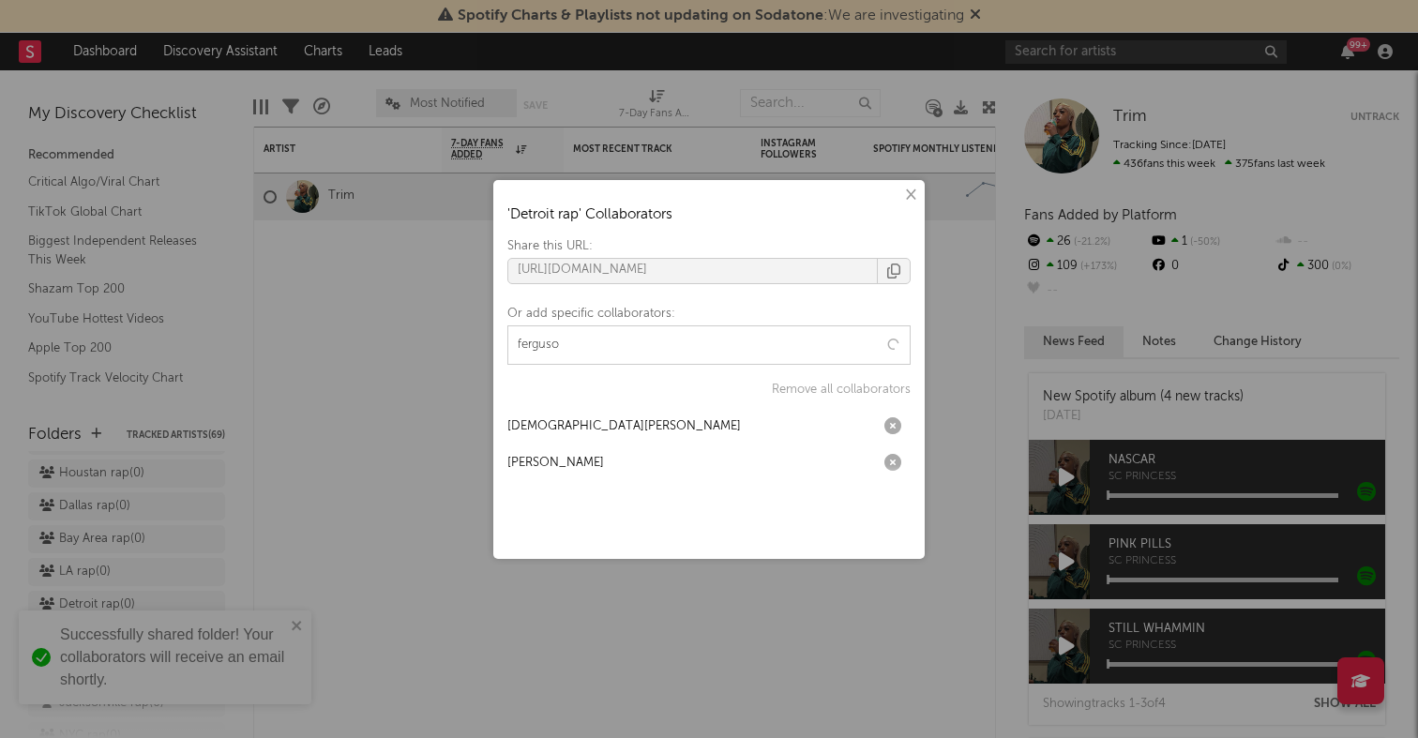
type input "ferguson"
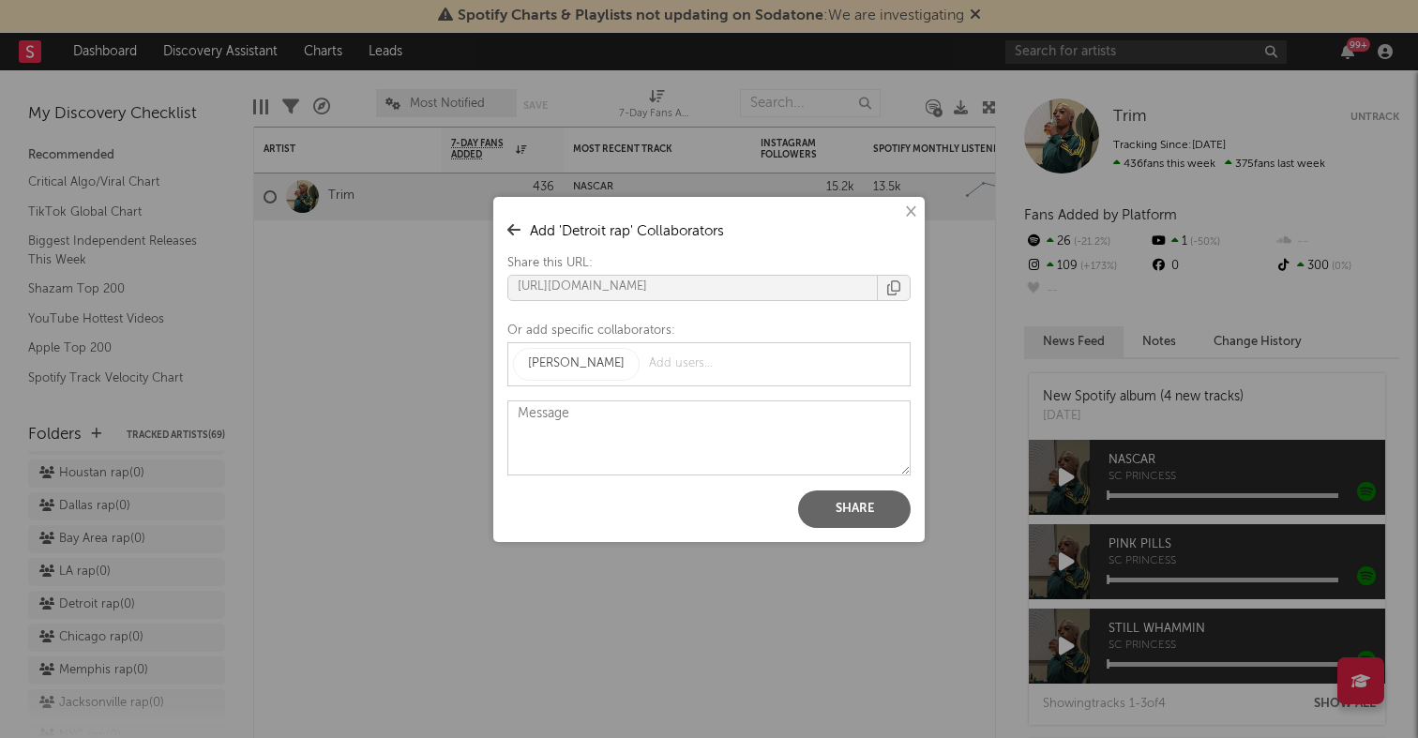
click at [853, 492] on button "Share" at bounding box center [854, 510] width 113 height 38
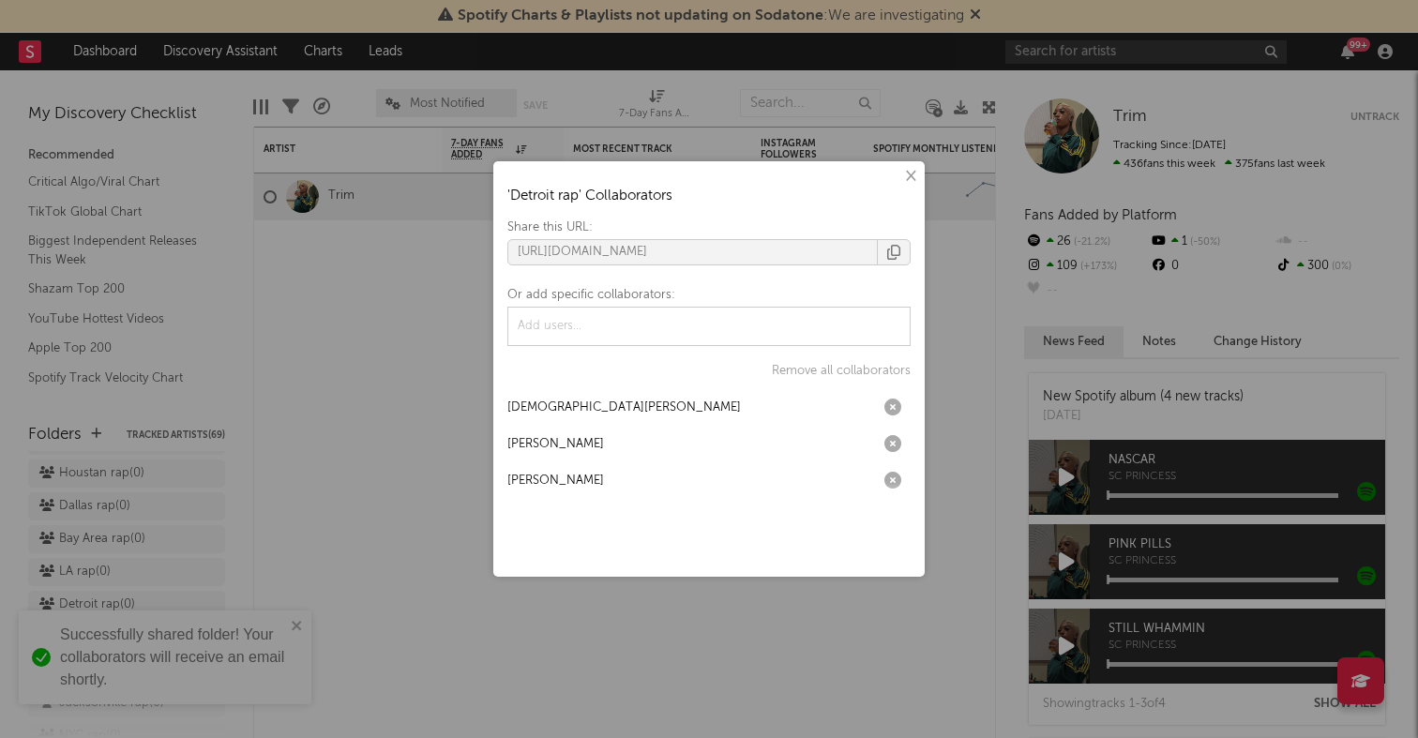
click at [263, 455] on div "× ' Detroit rap ' Collaborators Share this URL: https://app.sodatone.com/folder…" at bounding box center [709, 369] width 1418 height 738
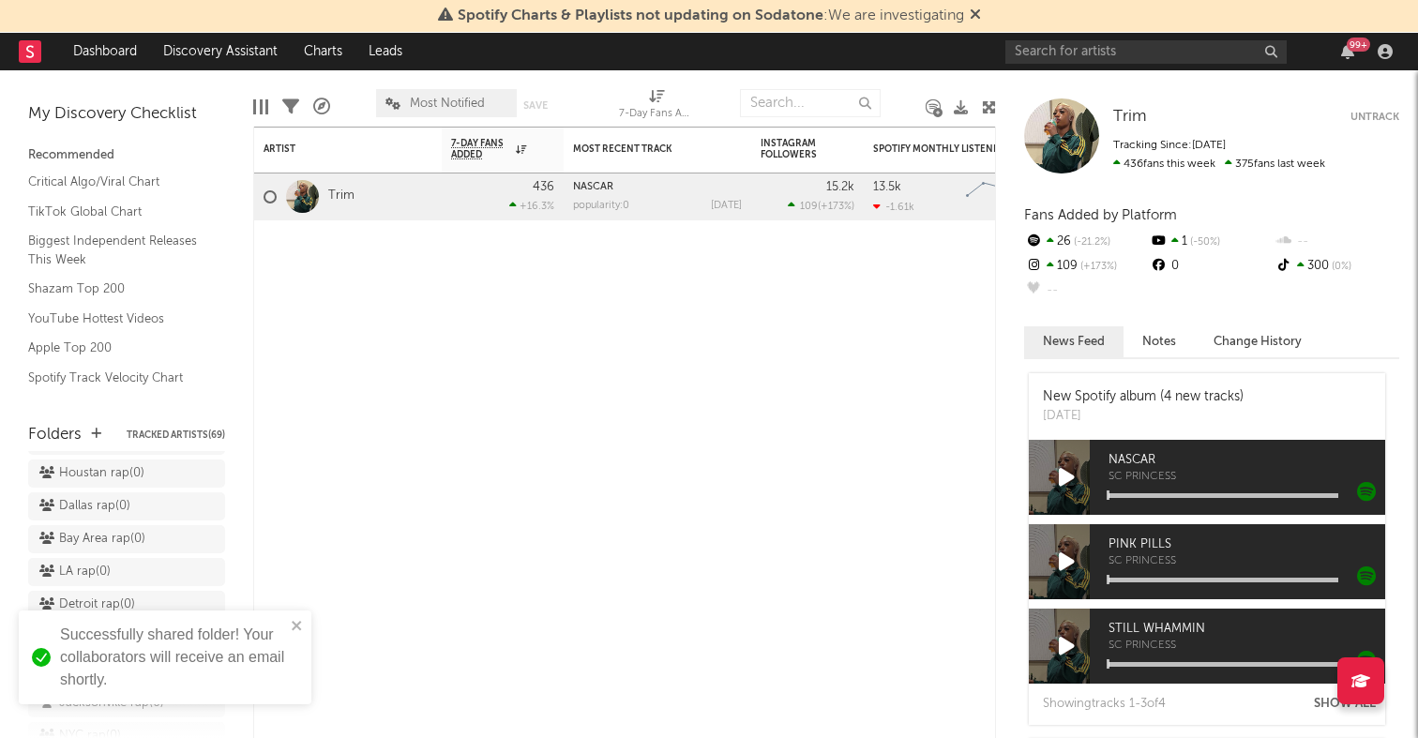
click at [211, 630] on icon at bounding box center [207, 637] width 18 height 14
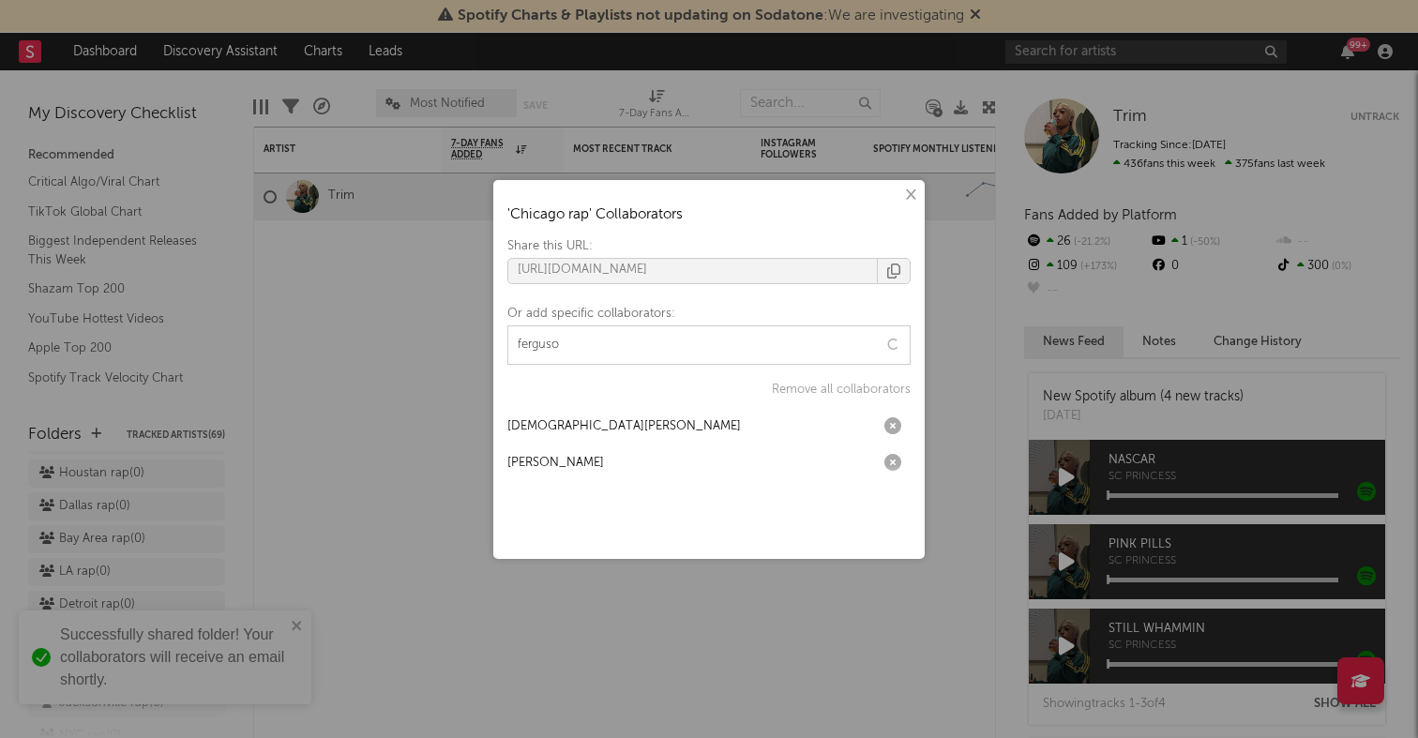
type input "ferguson"
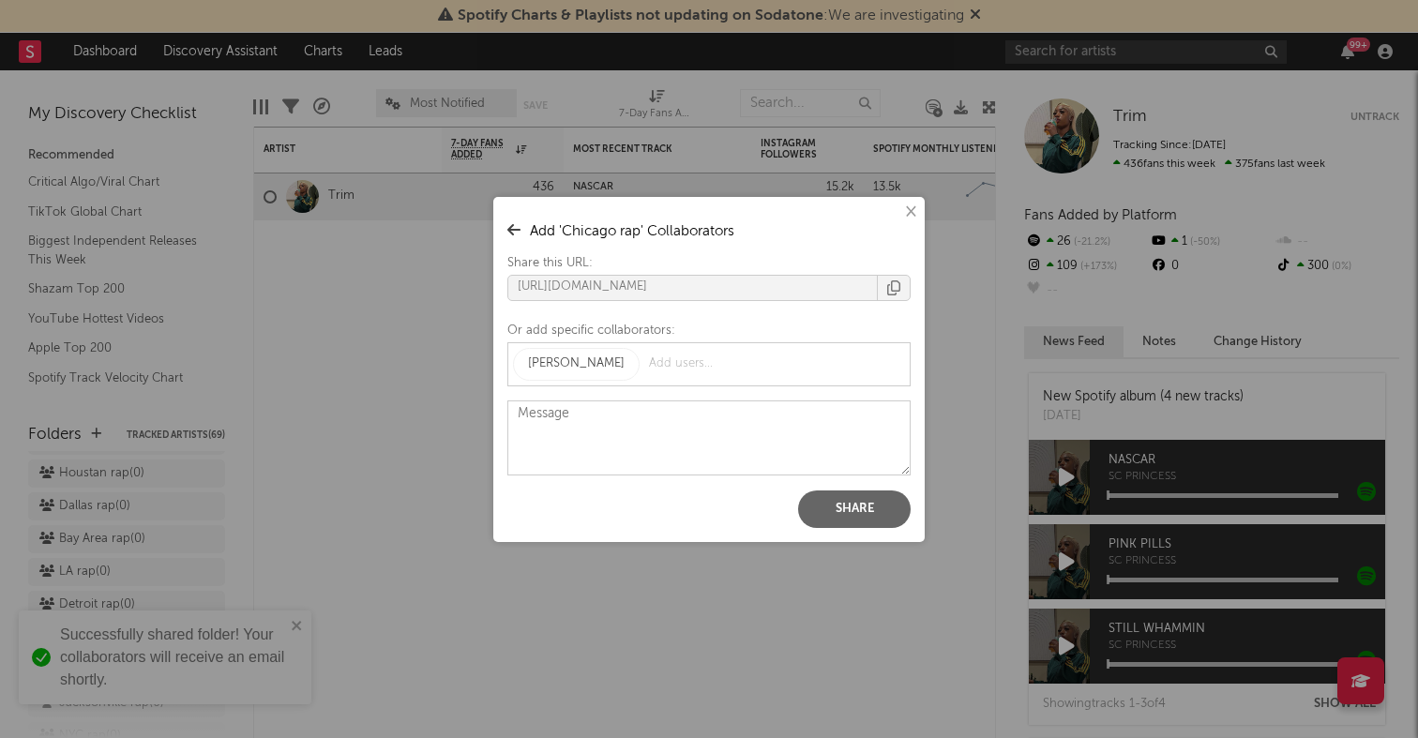
click at [845, 503] on button "Share" at bounding box center [854, 510] width 113 height 38
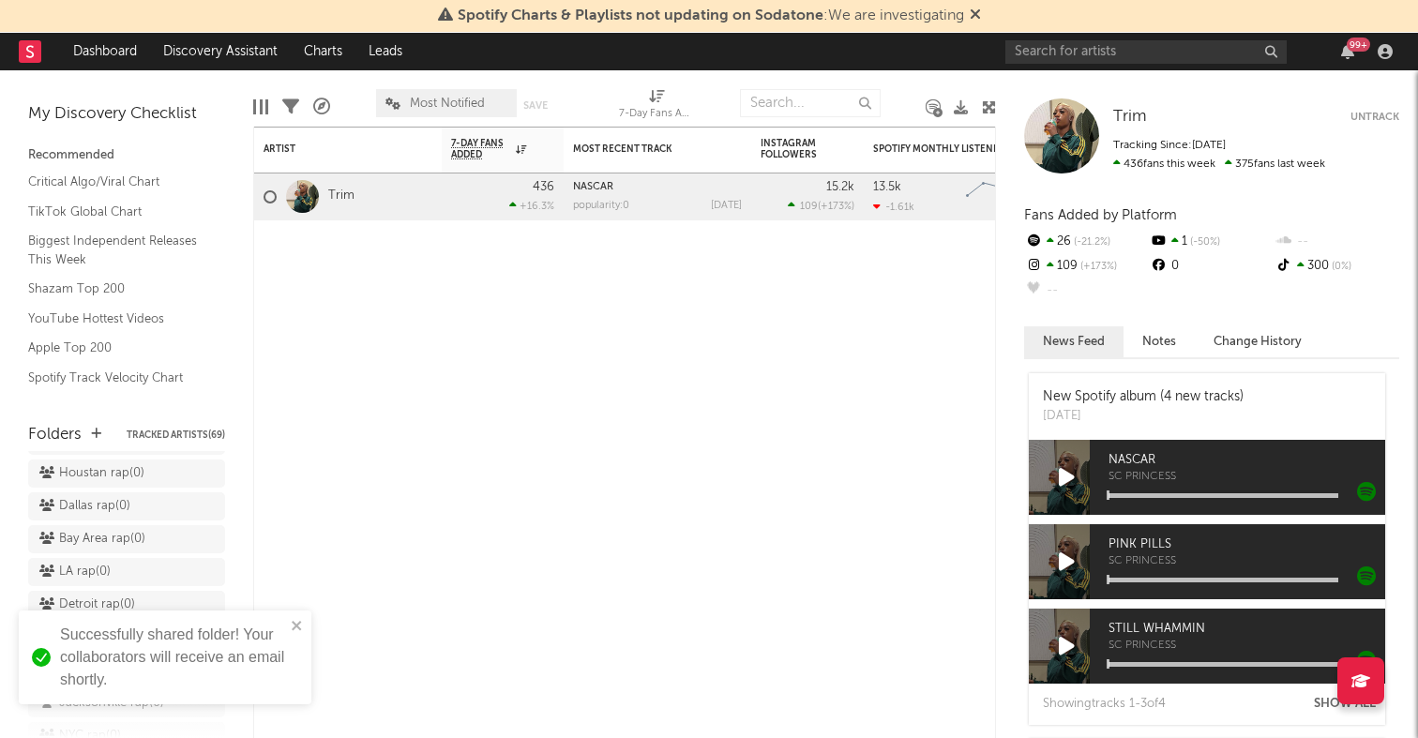
click at [370, 421] on div "× ' Chicago rap ' Collaborators Share this URL: https://app.sodatone.com/folder…" at bounding box center [709, 369] width 1418 height 738
click at [204, 634] on icon at bounding box center [207, 641] width 18 height 14
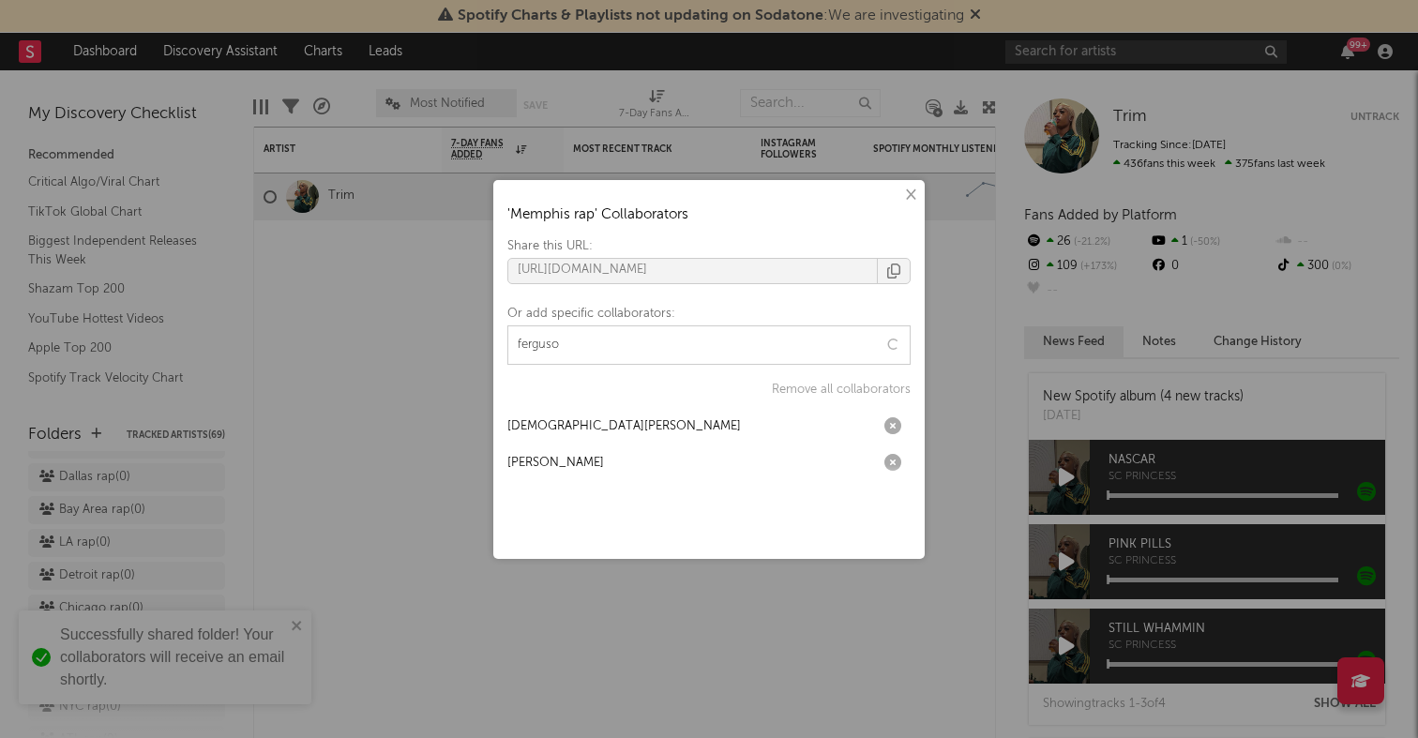
type input "ferguson"
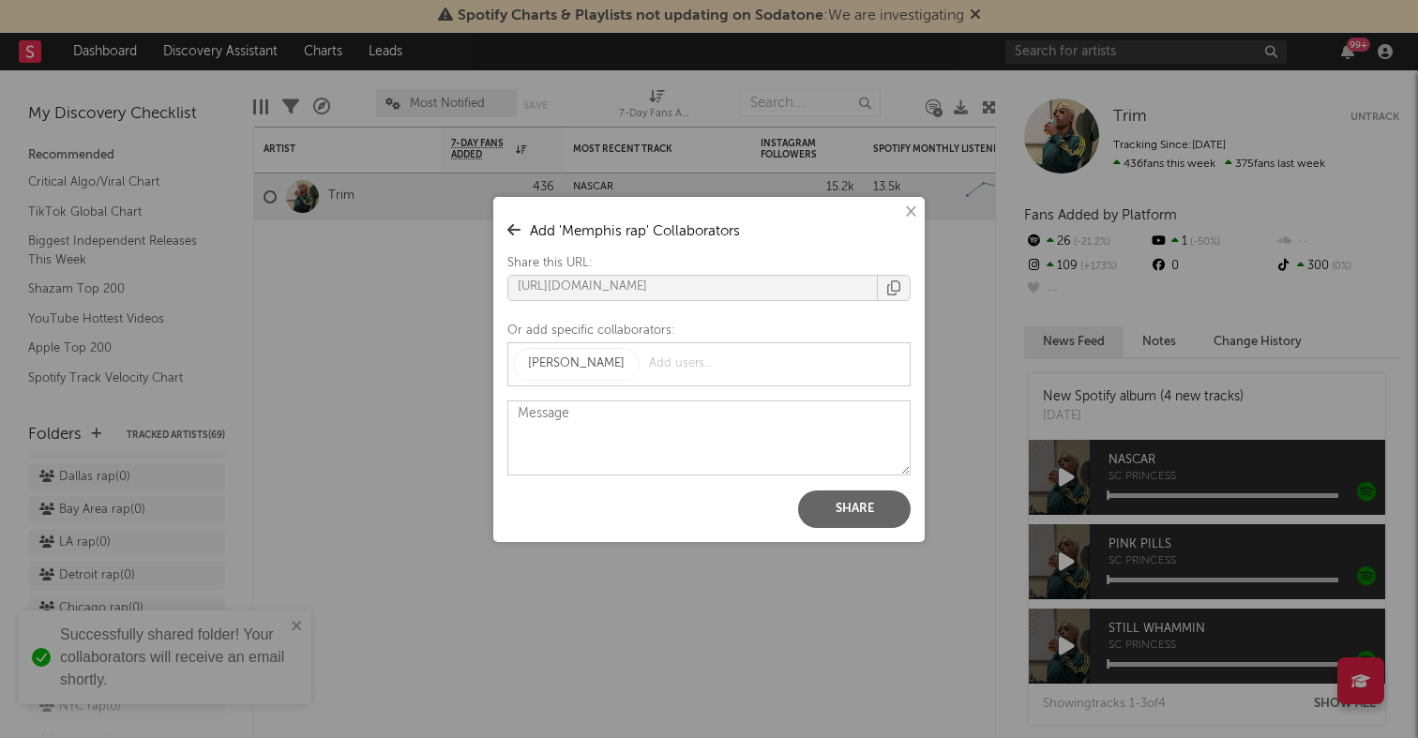
click at [855, 507] on button "Share" at bounding box center [854, 510] width 113 height 38
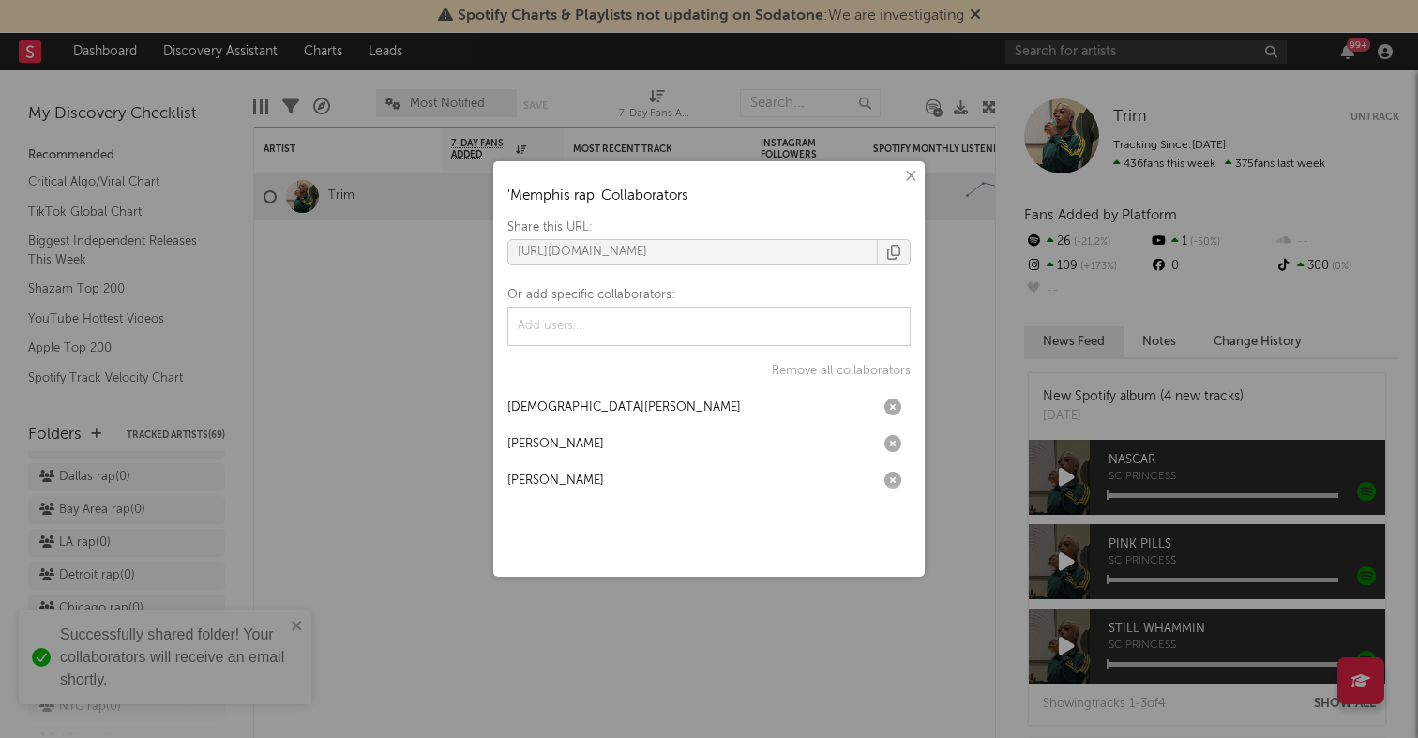
click at [196, 568] on div "× ' Memphis rap ' Collaborators Share this URL: https://app.sodatone.com/folder…" at bounding box center [709, 369] width 1418 height 738
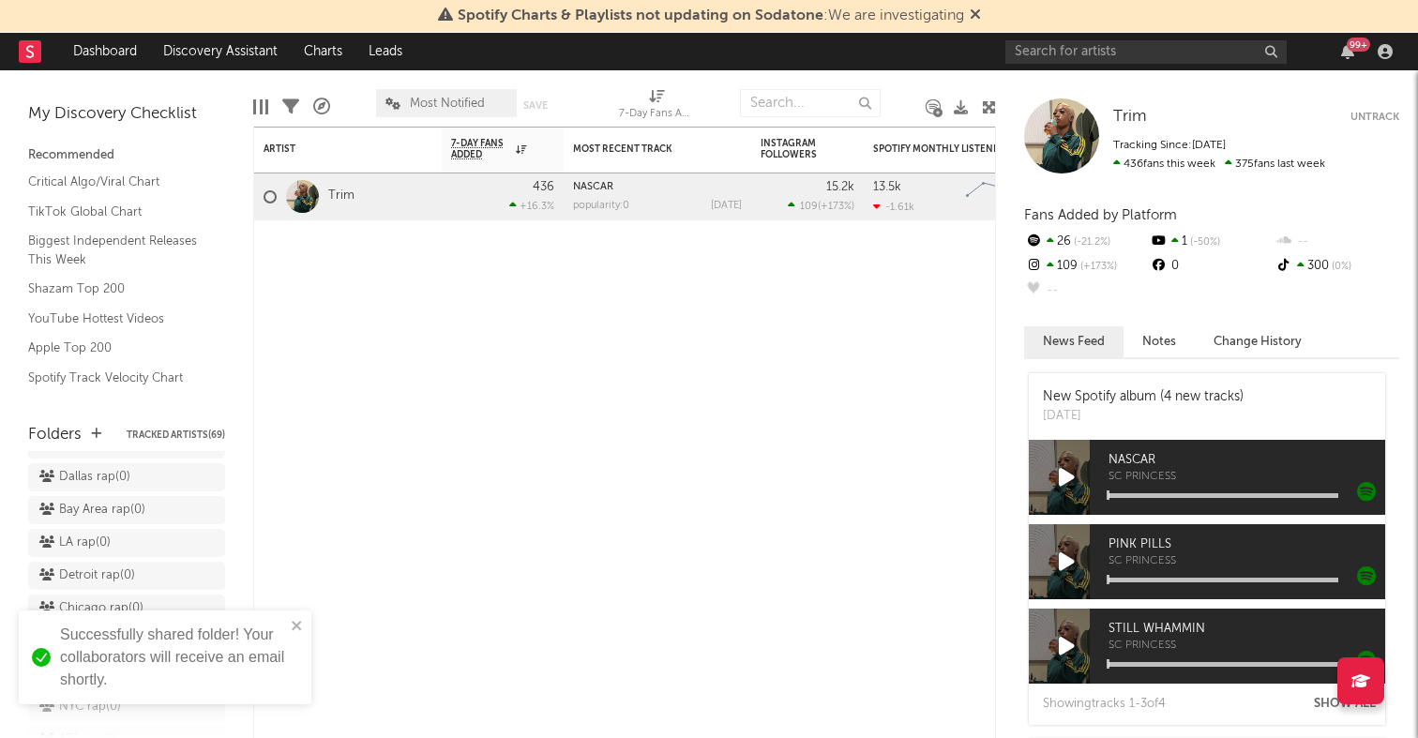
click at [210, 667] on icon at bounding box center [207, 674] width 18 height 14
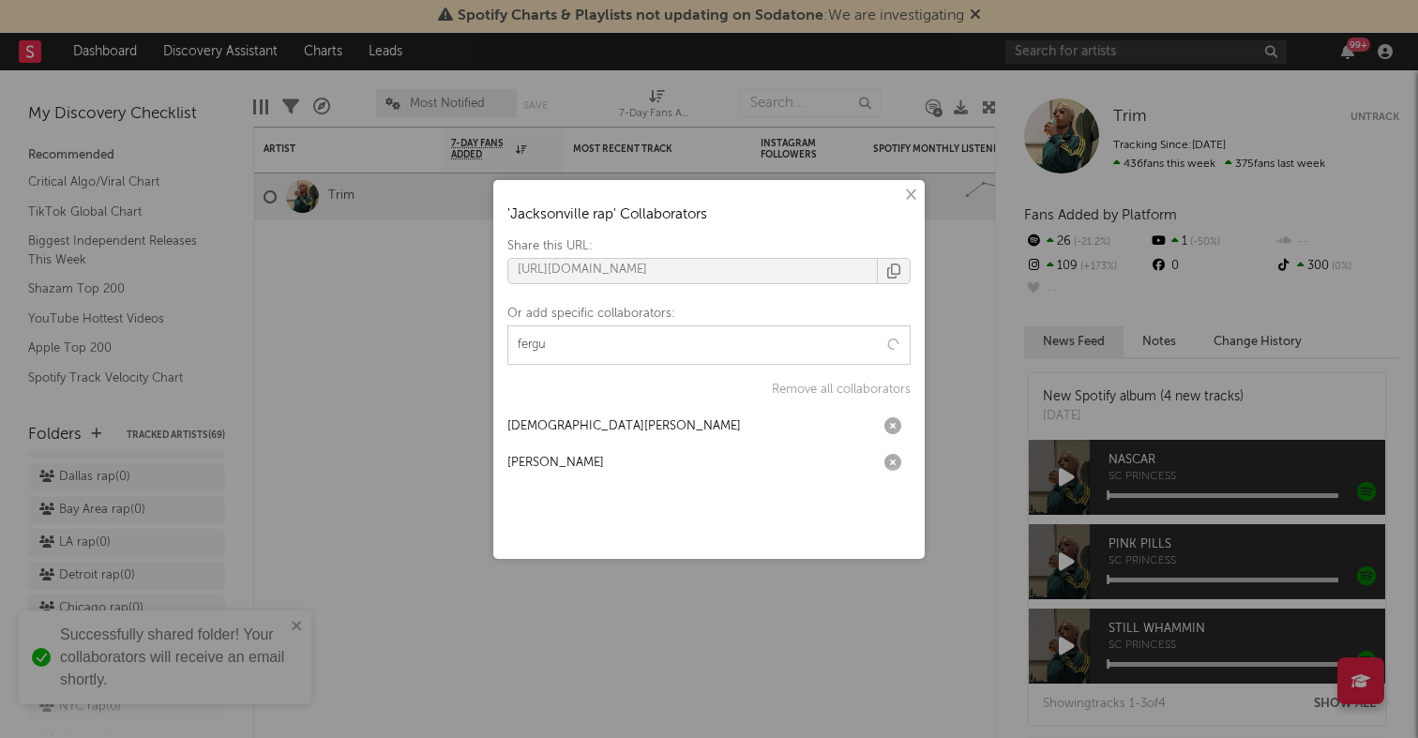
type input "fergus"
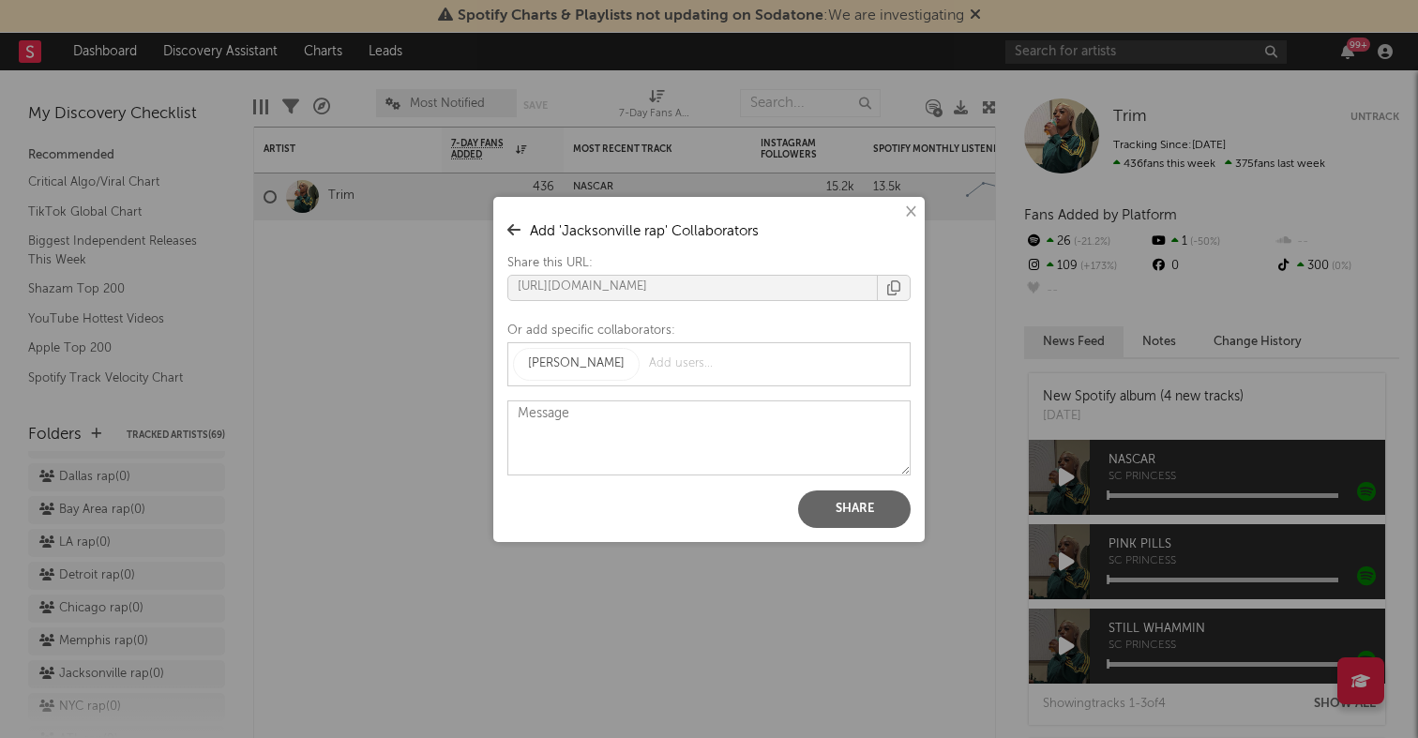
click at [827, 499] on button "Share" at bounding box center [854, 510] width 113 height 38
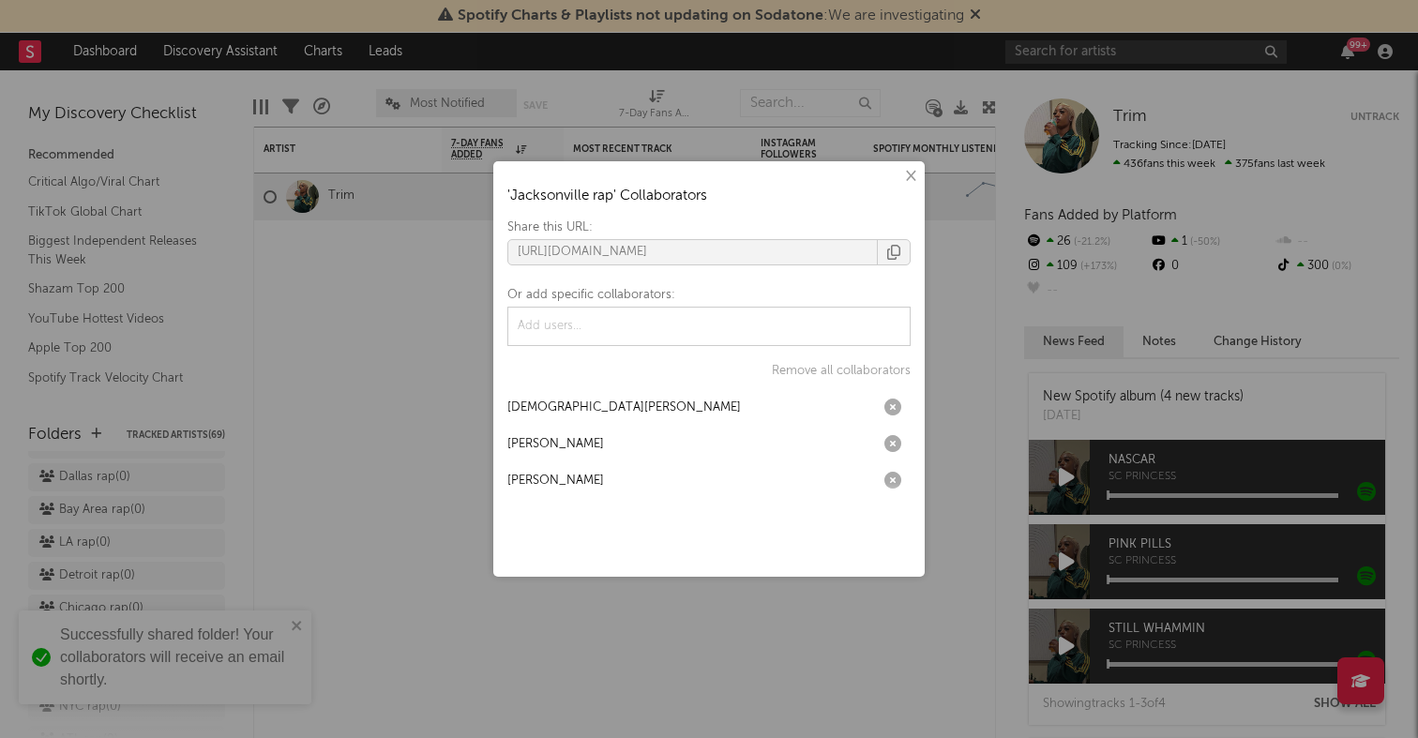
click at [311, 493] on div "× ' Jacksonville rap ' Collaborators Share this URL: https://app.sodatone.com/f…" at bounding box center [709, 369] width 1418 height 738
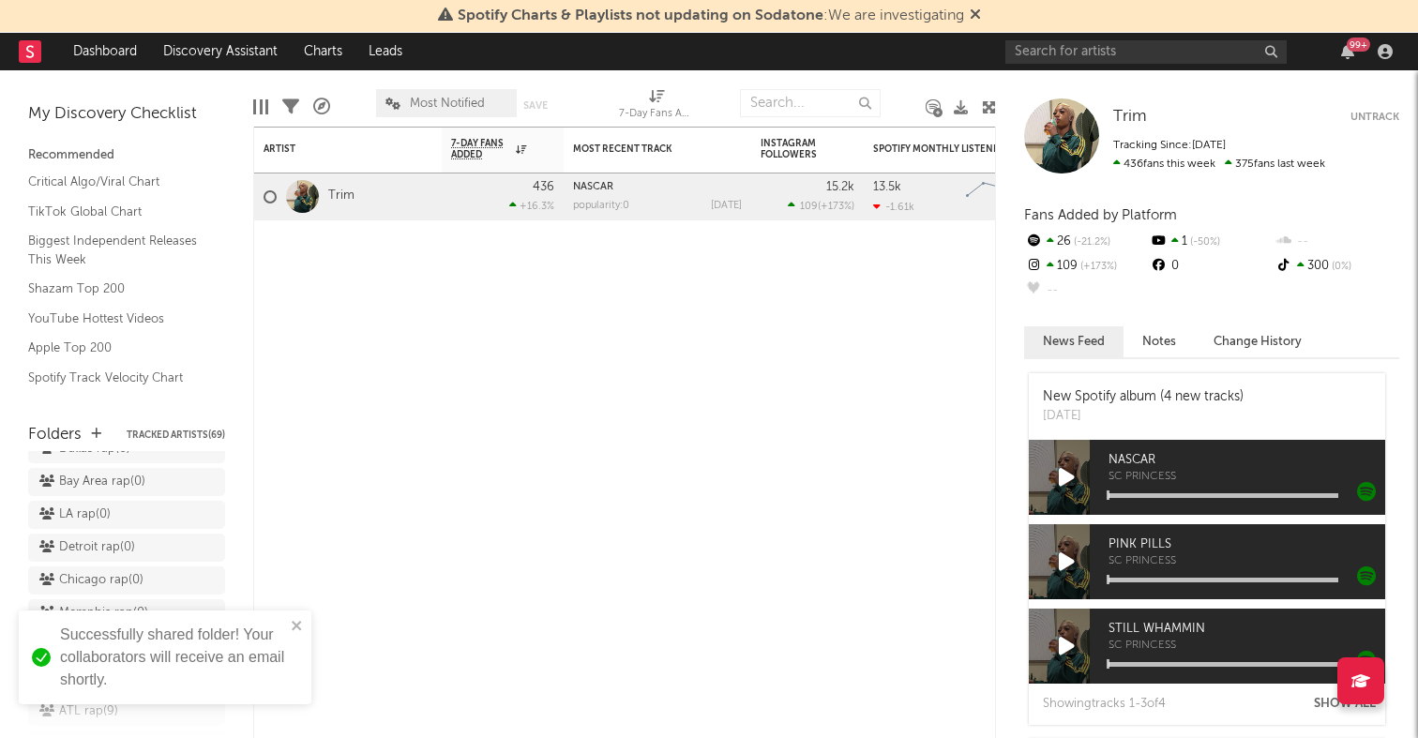
scroll to position [652, 0]
click at [204, 633] on icon at bounding box center [207, 640] width 18 height 14
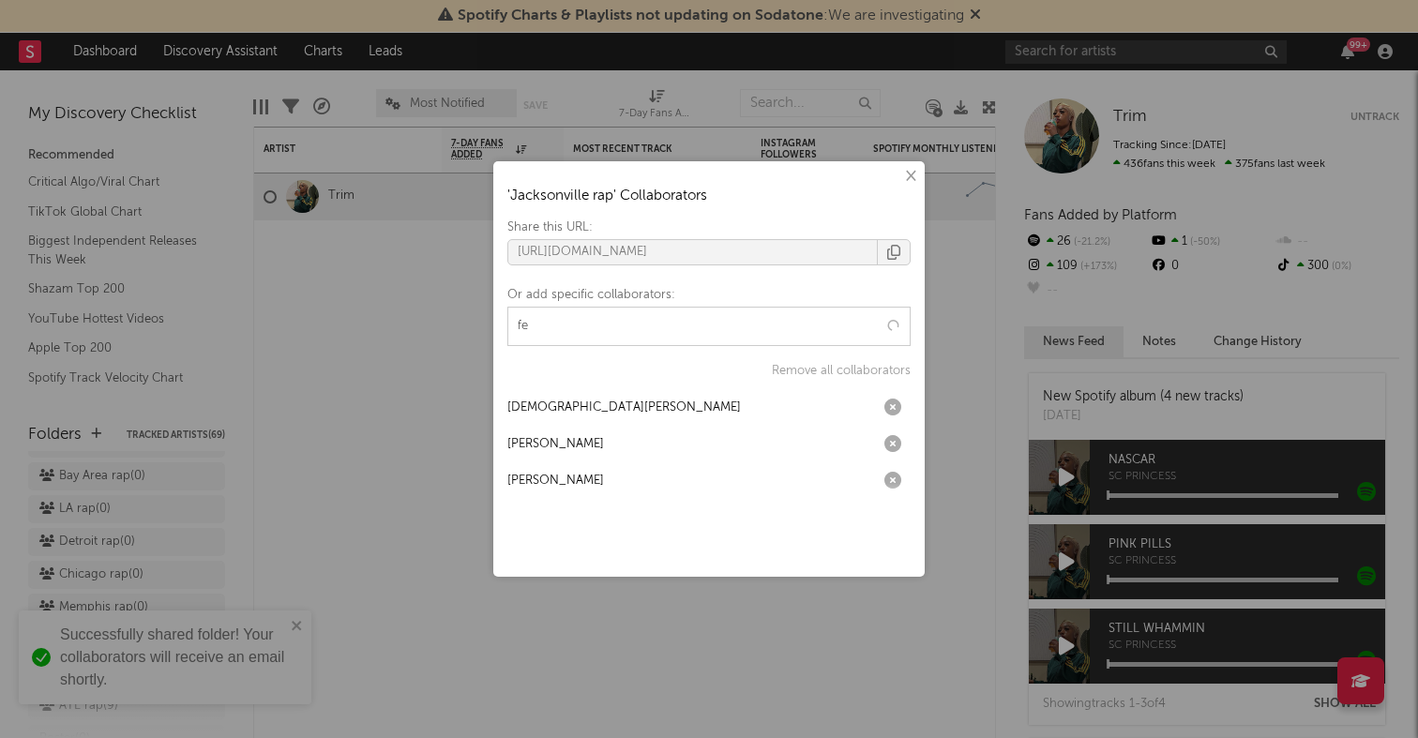
type input "f"
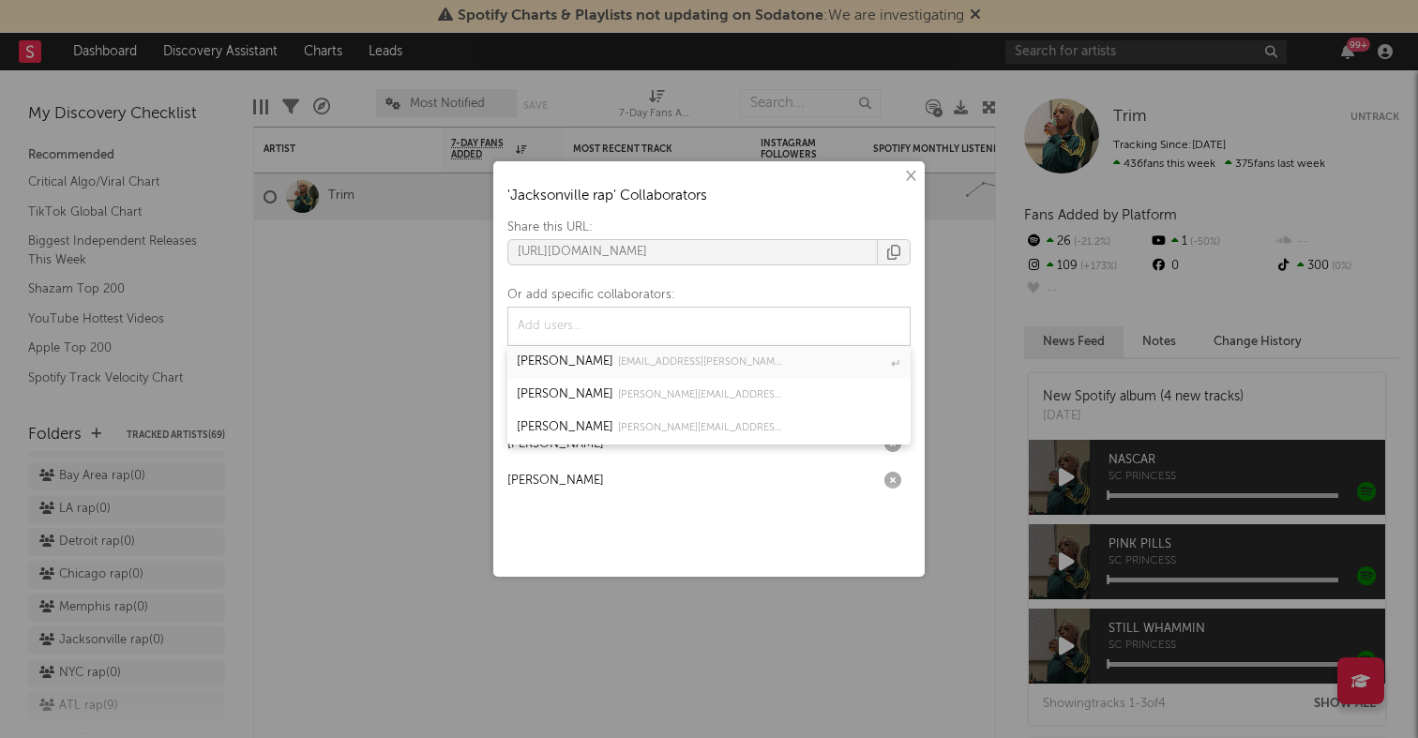
click at [401, 401] on div "× ' Jacksonville rap ' Collaborators Share this URL: https://app.sodatone.com/f…" at bounding box center [709, 369] width 1418 height 738
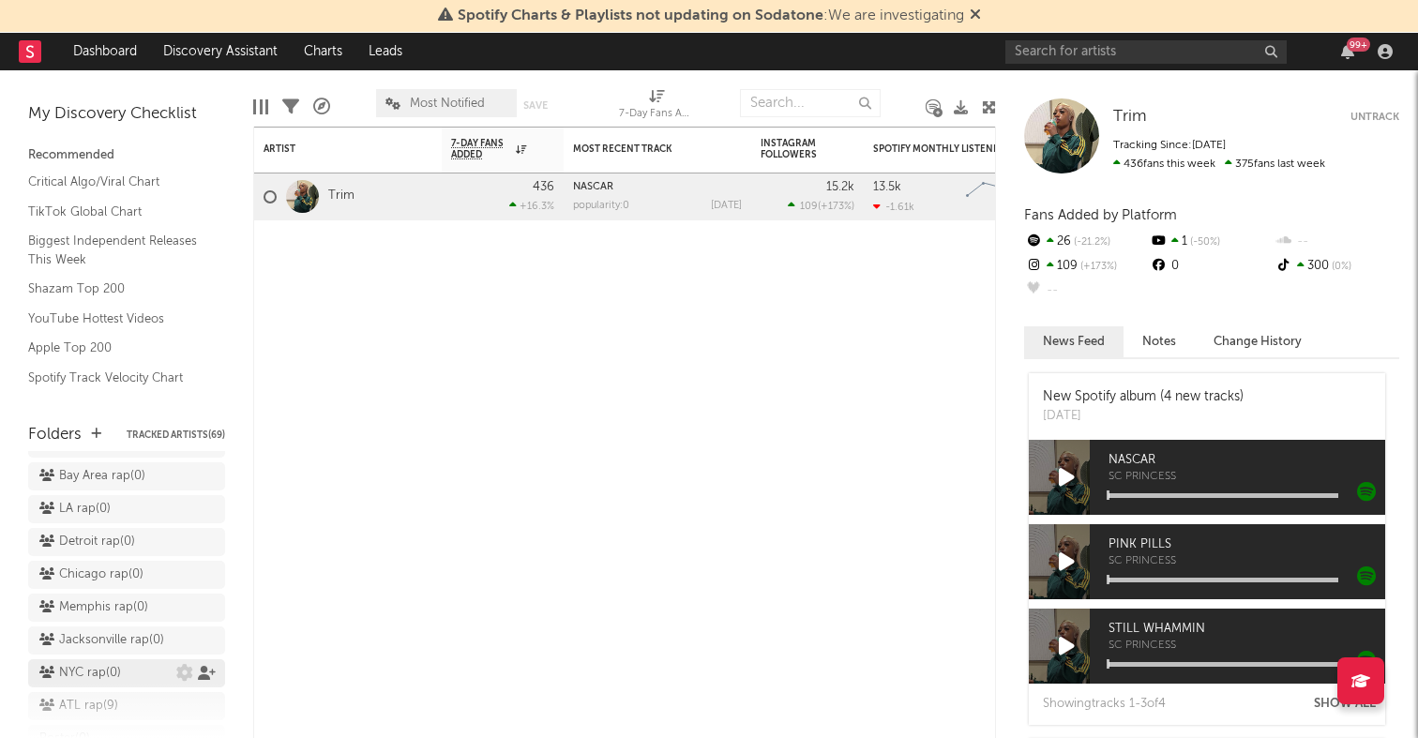
click at [205, 666] on icon at bounding box center [207, 673] width 18 height 14
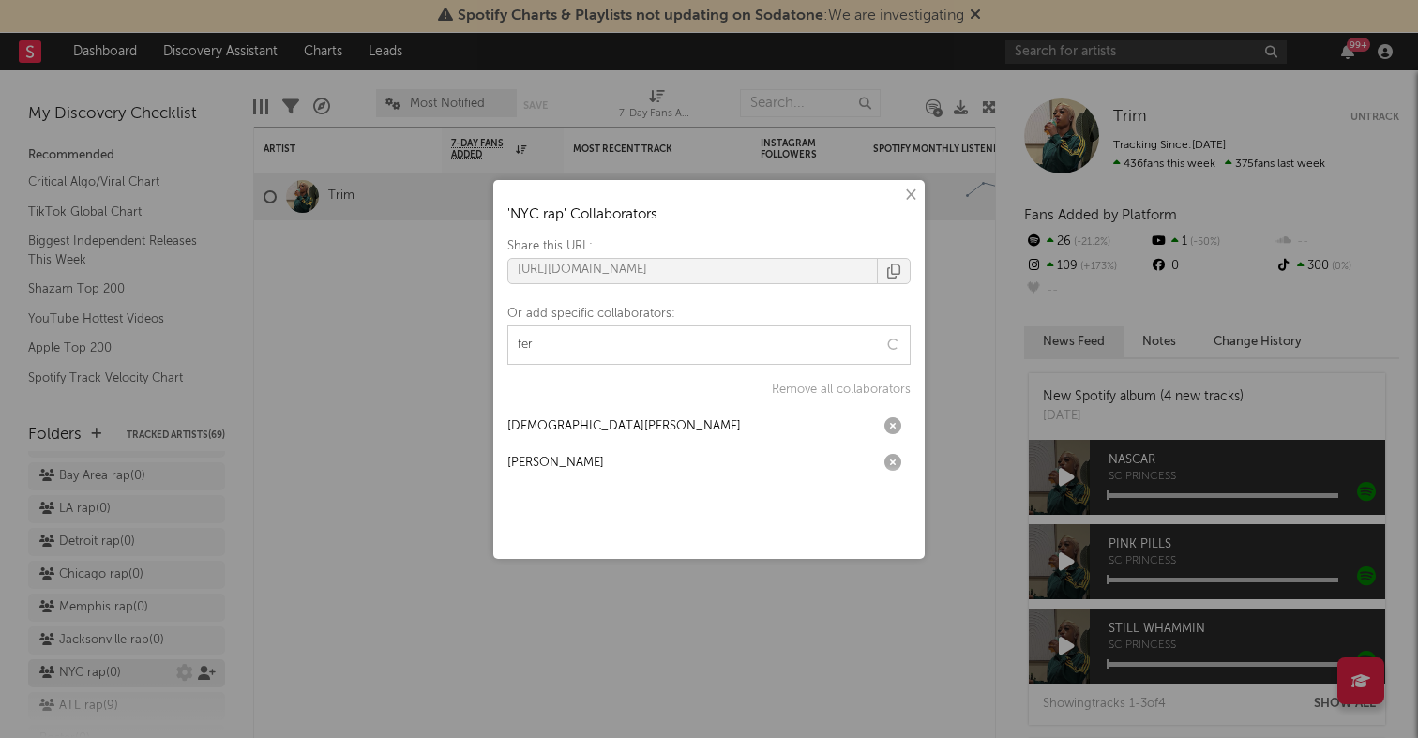
type input "ferg"
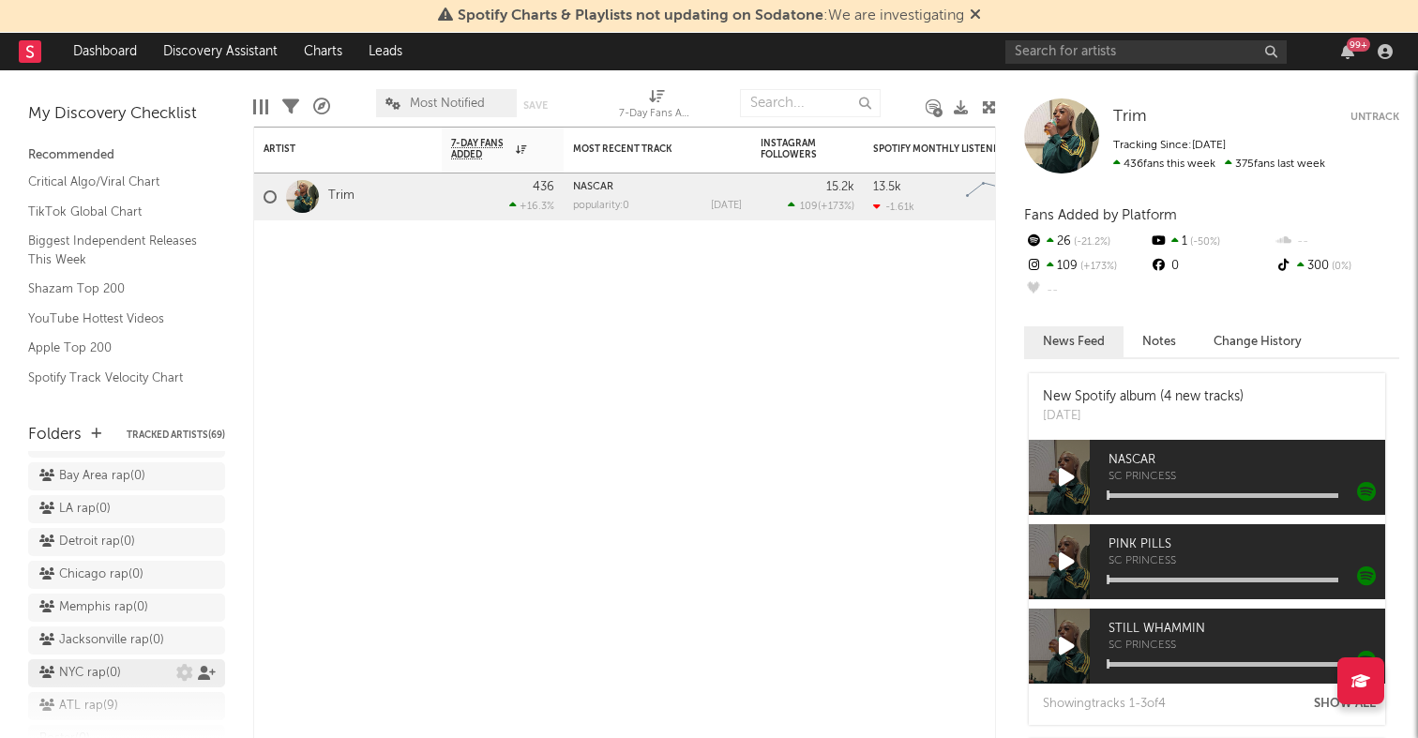
click at [205, 588] on div "× ' NYC rap ' Collaborators Share this URL: https://app.sodatone.com/folders/17…" at bounding box center [709, 369] width 1418 height 738
click at [206, 659] on div "NYC rap ( 0 )" at bounding box center [126, 673] width 197 height 28
click at [206, 666] on icon at bounding box center [207, 673] width 18 height 14
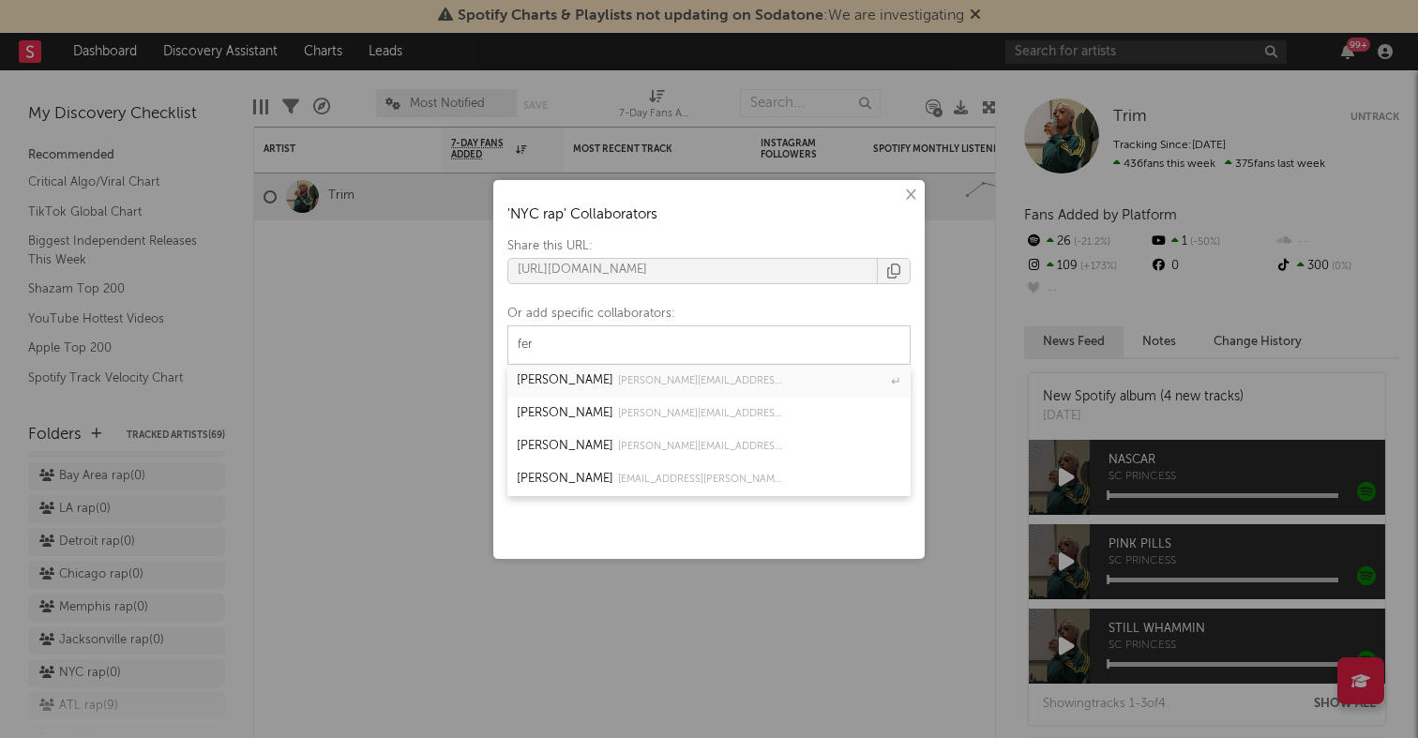
type input "ferg"
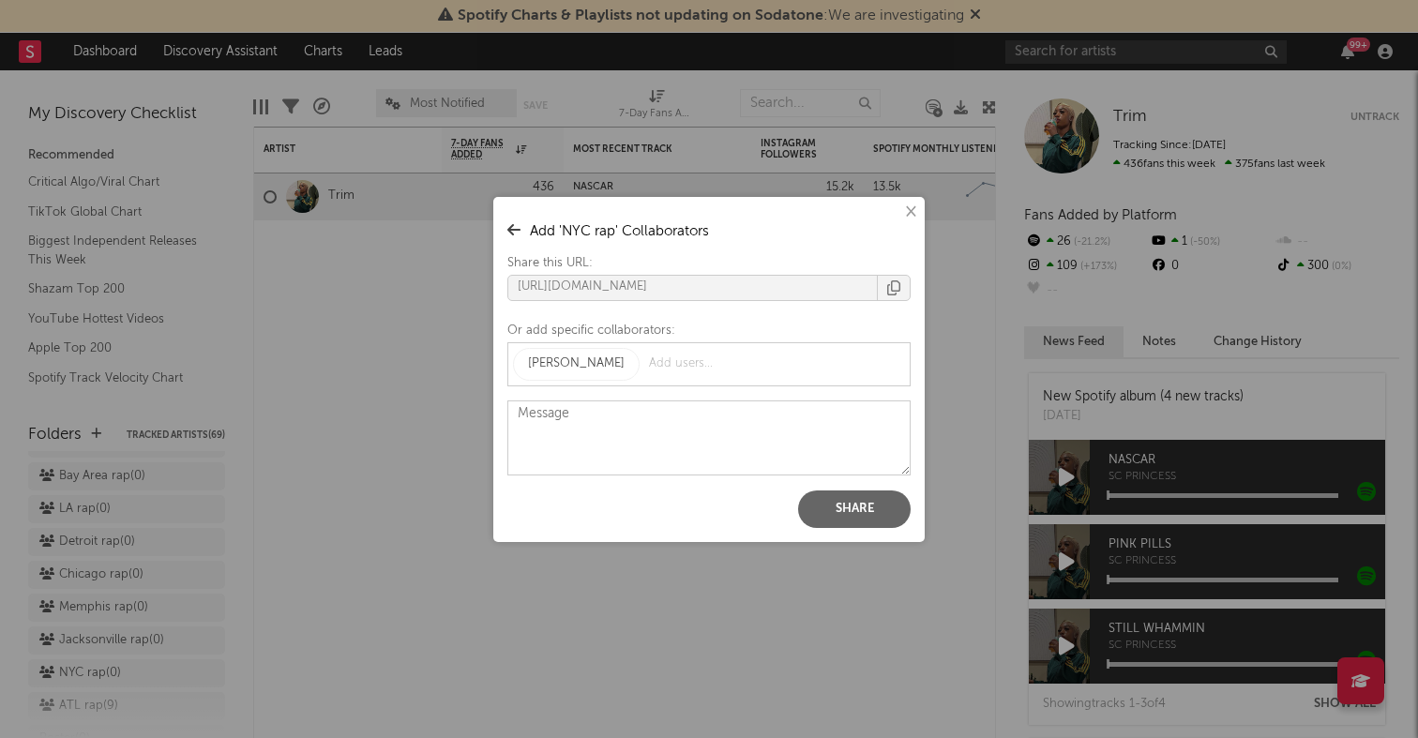
click at [863, 502] on button "Share" at bounding box center [854, 510] width 113 height 38
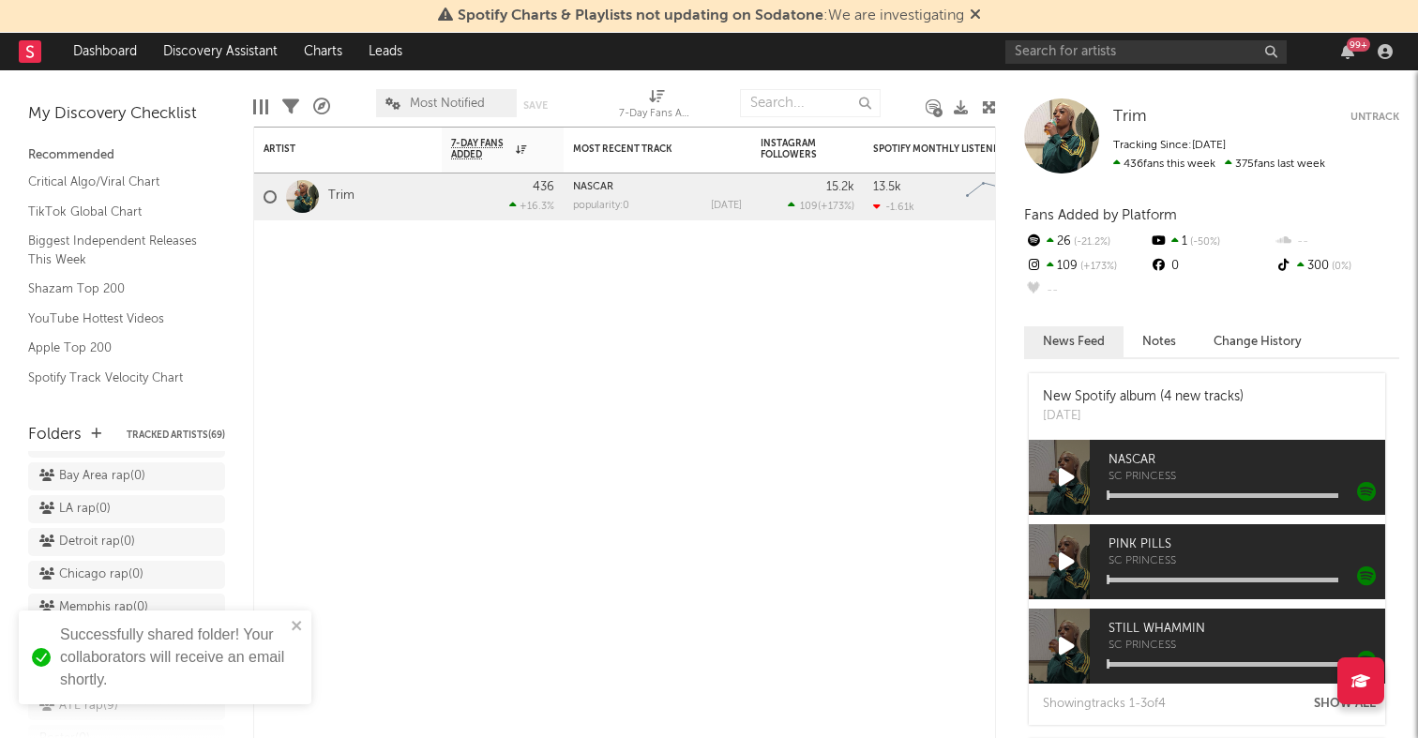
click at [329, 432] on div "× ' NYC rap ' Collaborators Share this URL: https://app.sodatone.com/folders/17…" at bounding box center [709, 369] width 1418 height 738
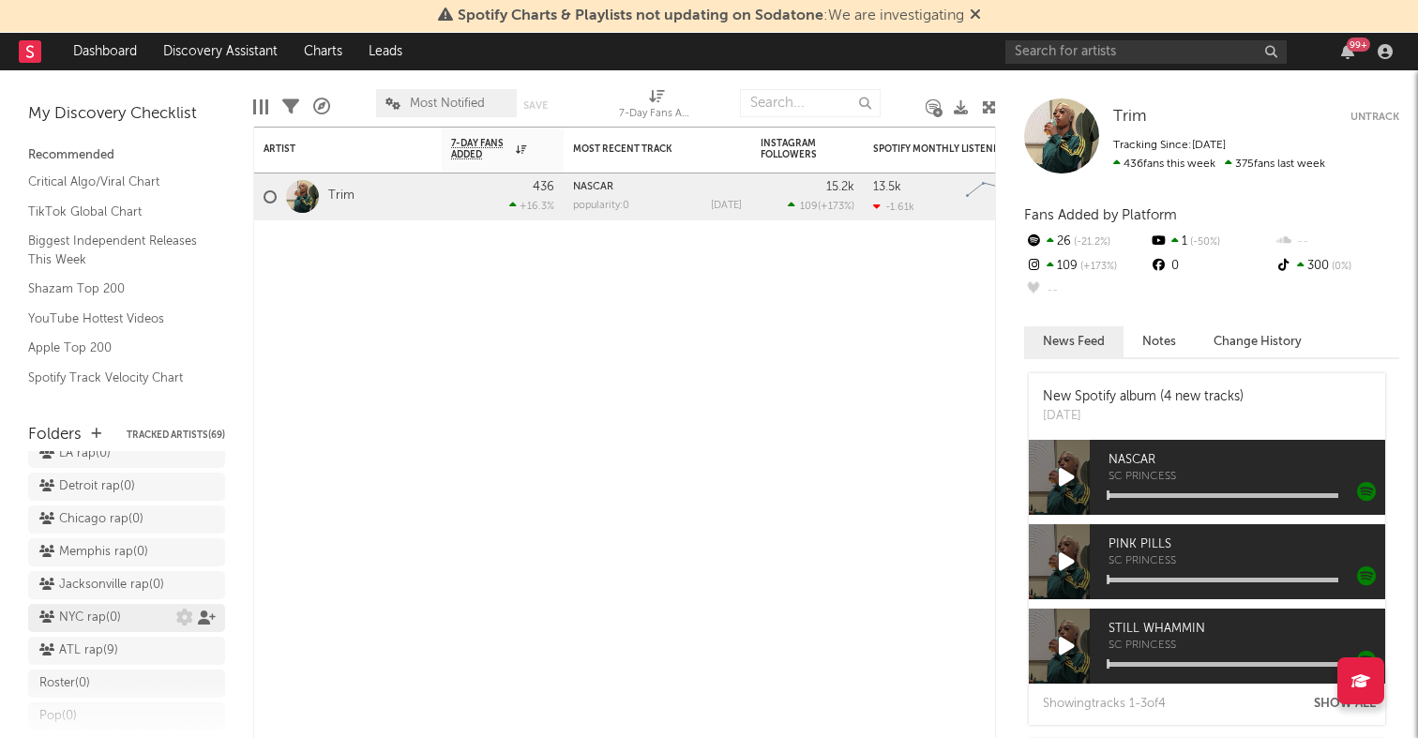
click at [204, 611] on icon at bounding box center [207, 618] width 18 height 14
click at [290, 522] on div "× ' NYC rap ' Collaborators Share this URL: https://app.sodatone.com/folders/17…" at bounding box center [709, 369] width 1418 height 738
click at [201, 643] on icon at bounding box center [207, 650] width 18 height 14
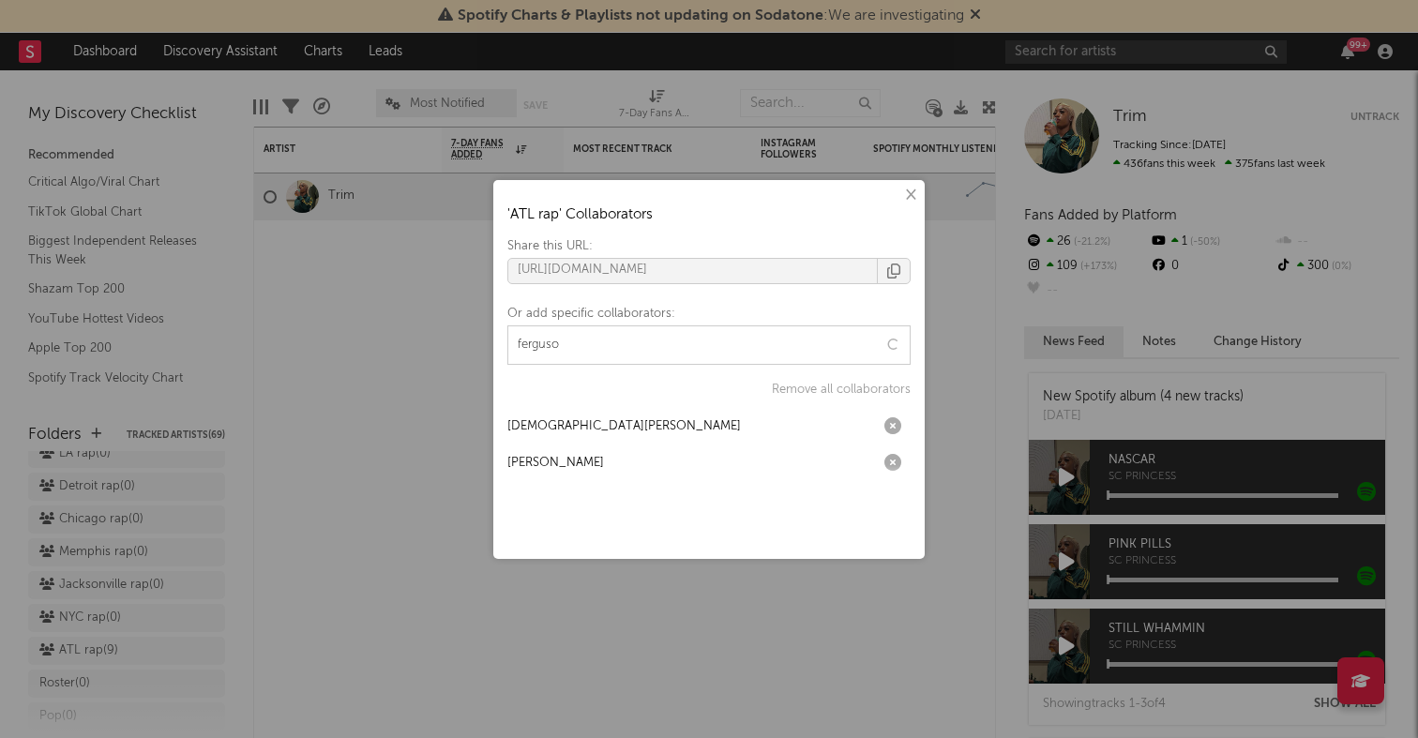
type input "ferguson"
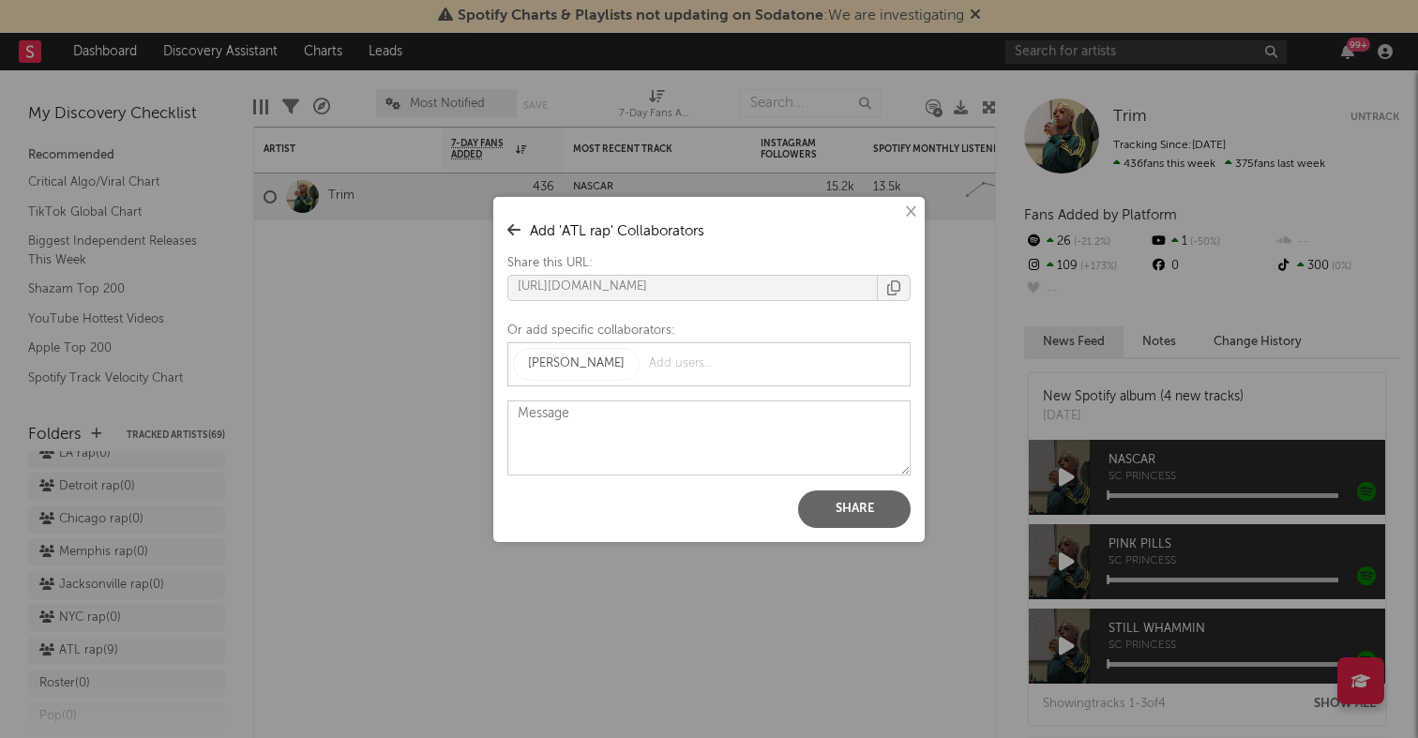
click at [860, 501] on button "Share" at bounding box center [854, 510] width 113 height 38
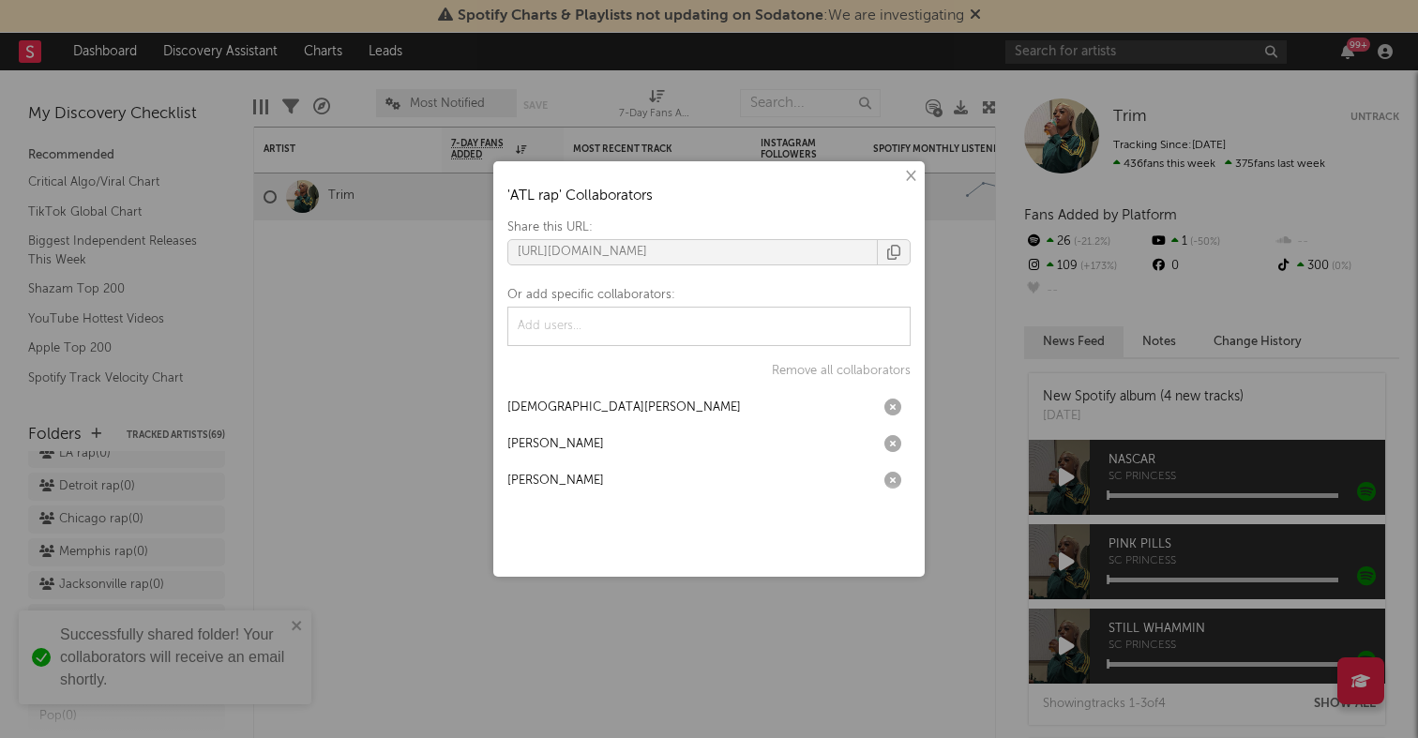
click at [321, 414] on div "× ' ATL rap ' Collaborators Share this URL: https://app.sodatone.com/folders/17…" at bounding box center [709, 369] width 1418 height 738
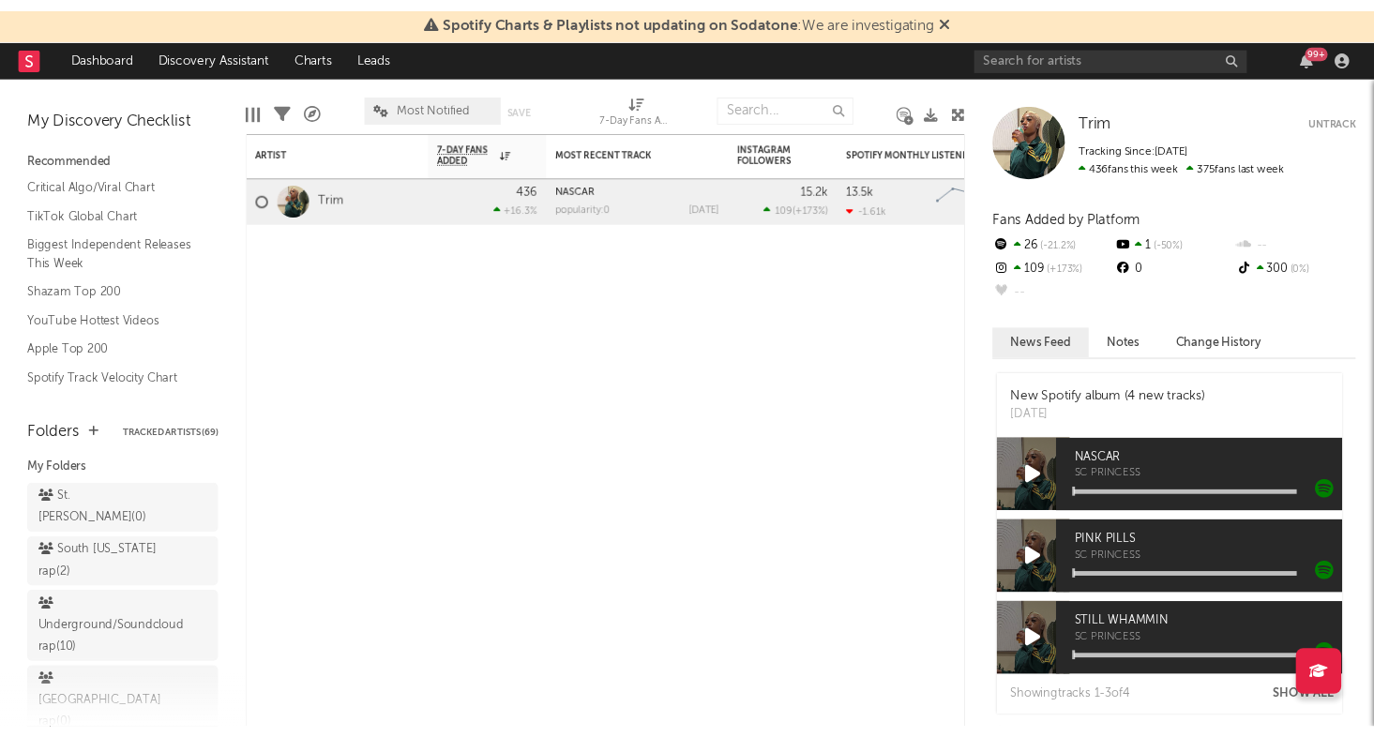
scroll to position [0, 0]
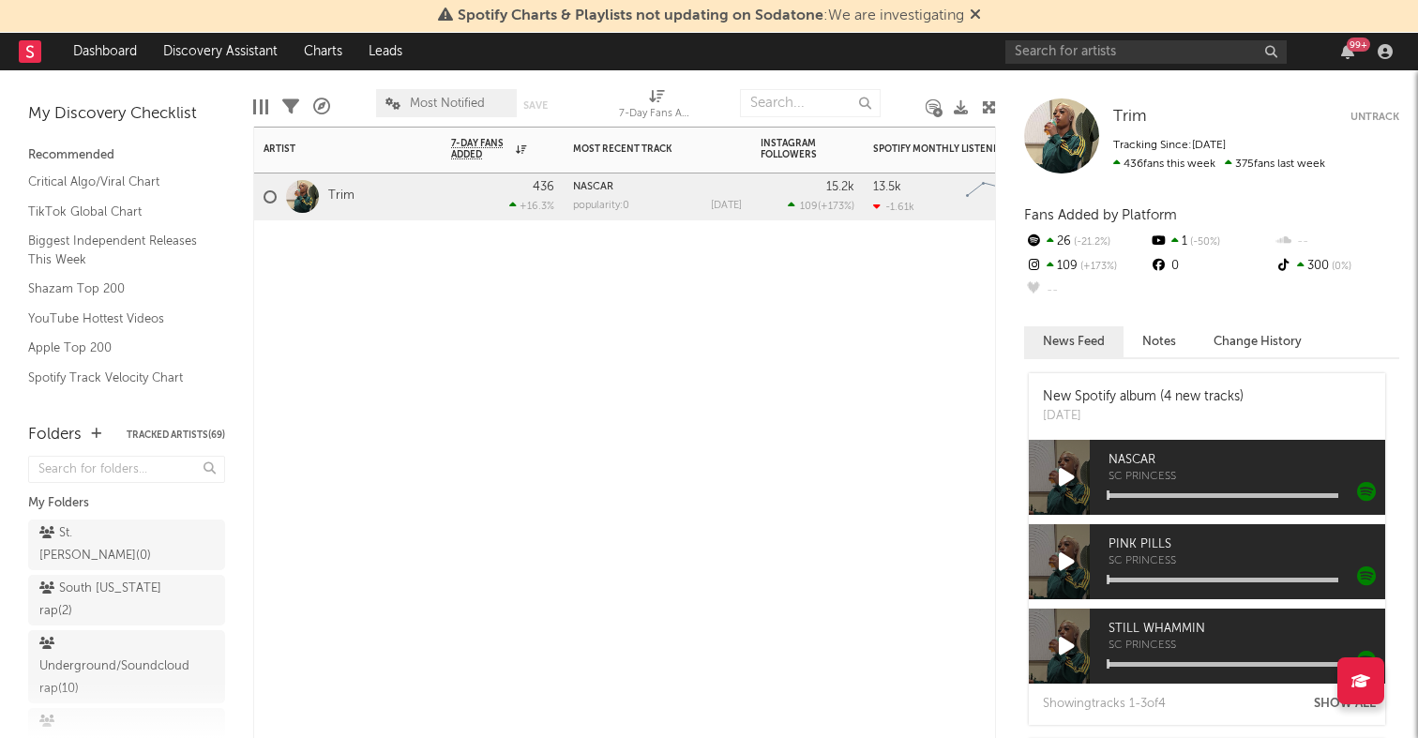
click at [378, 419] on div "Artist Notifications 7-Day Fans Added WoW % Change Most Recent Track Popularity…" at bounding box center [624, 433] width 743 height 612
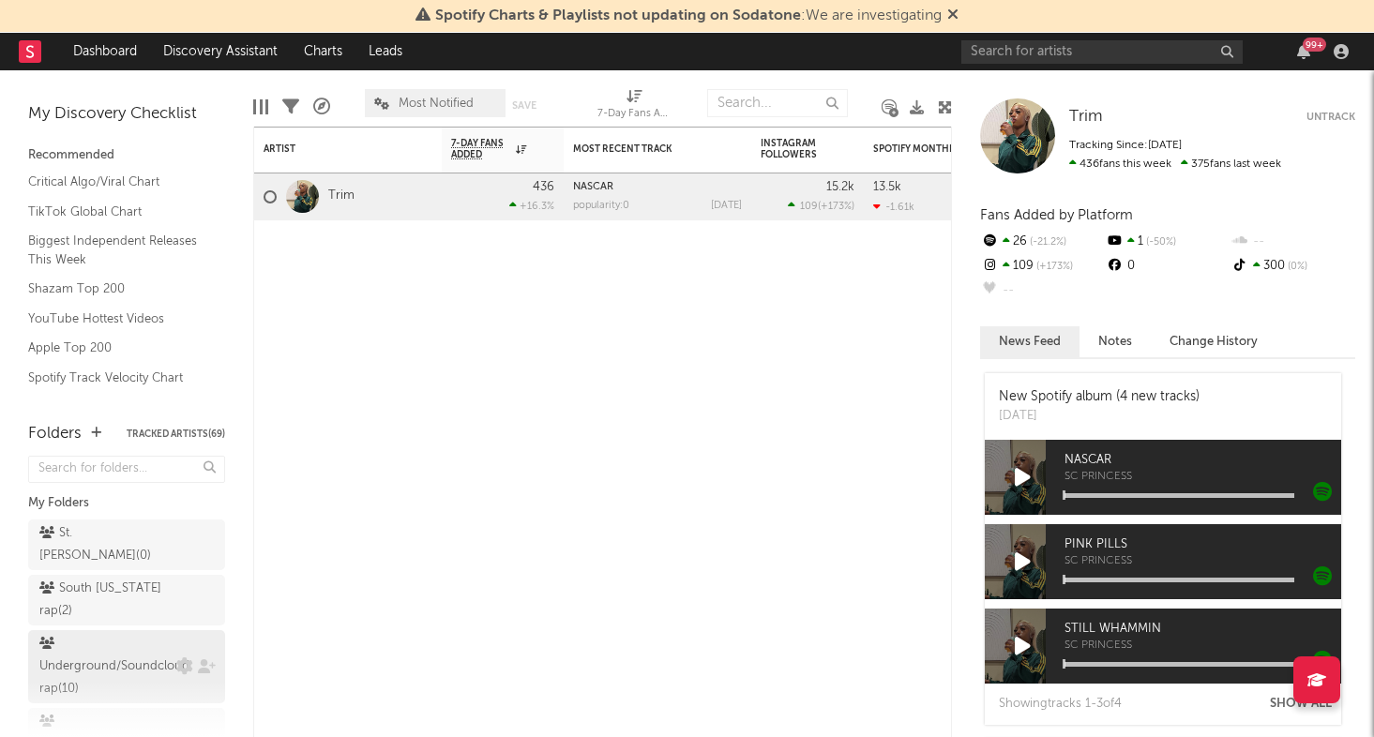
click at [129, 633] on div "Underground/Soundcloud rap ( 10 )" at bounding box center [114, 667] width 150 height 68
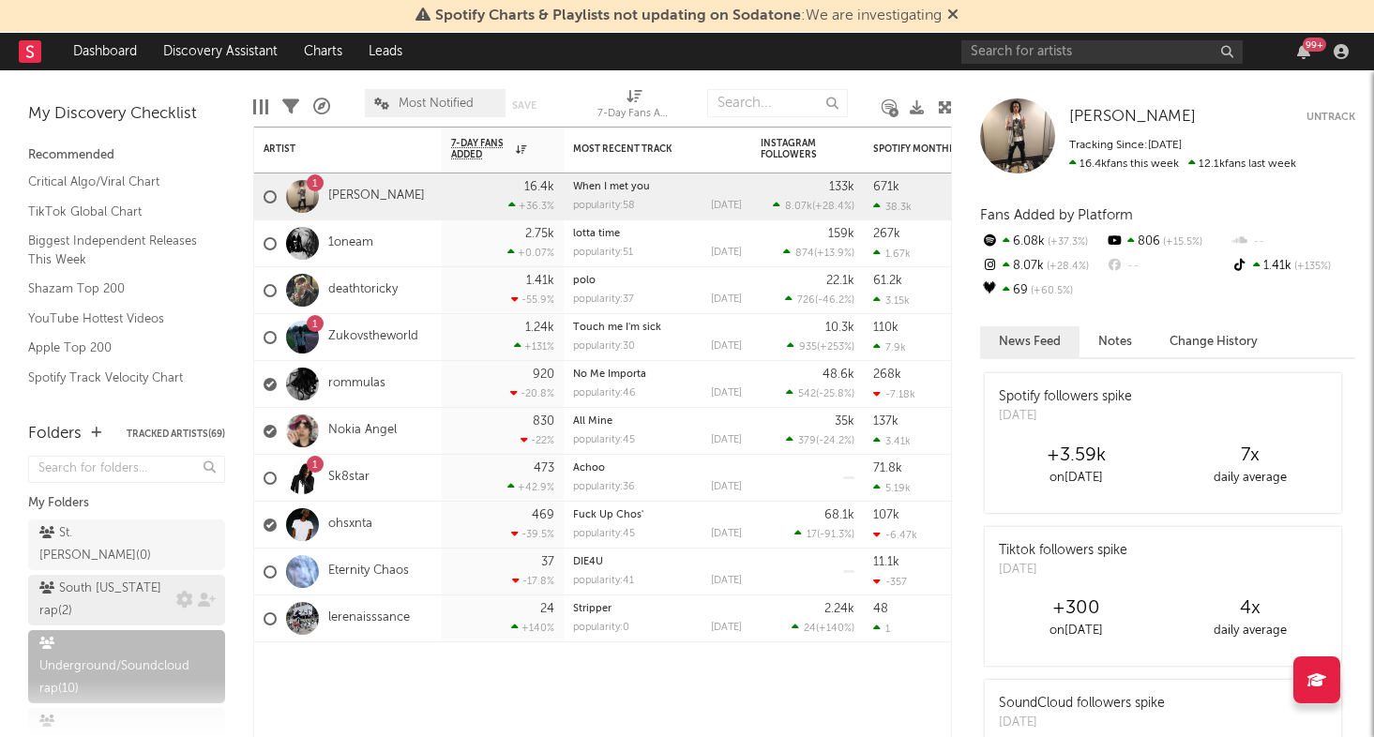
click at [115, 578] on div "South Florida rap ( 2 )" at bounding box center [105, 600] width 132 height 45
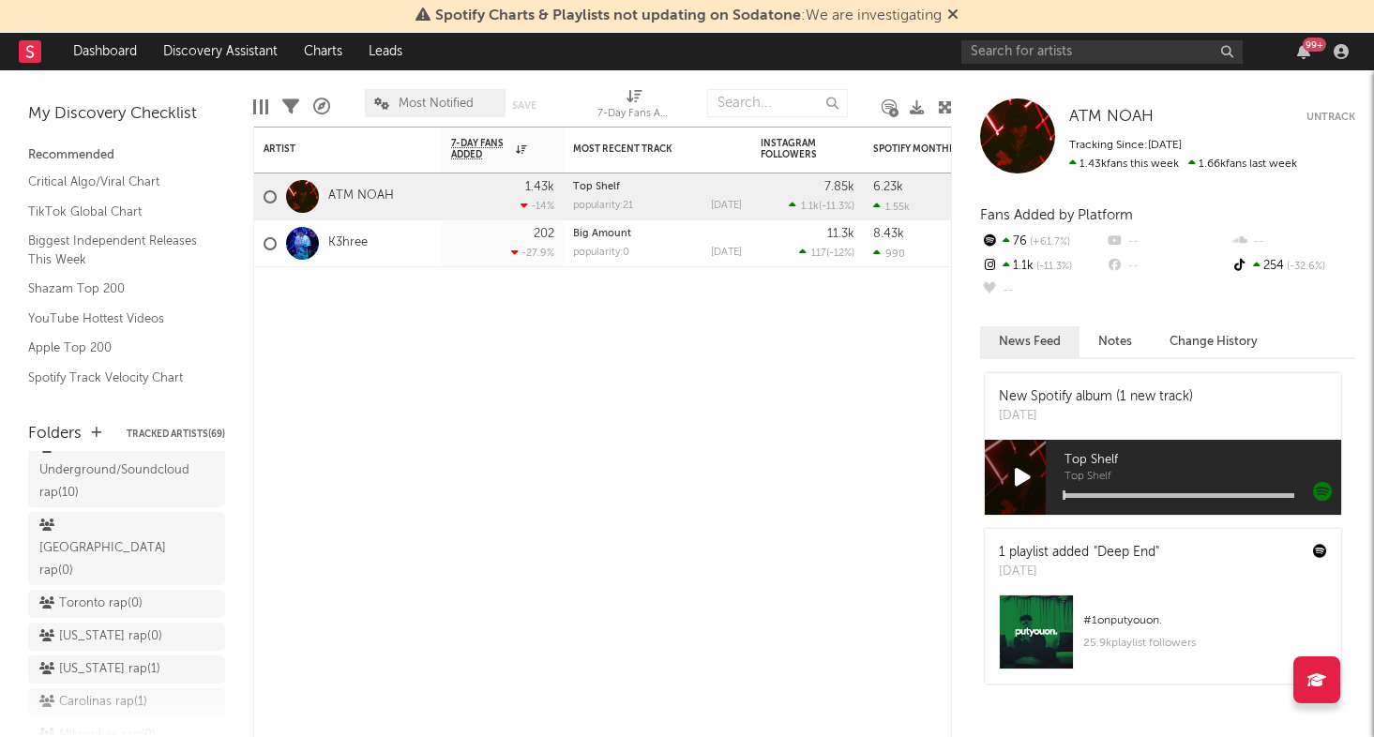
scroll to position [309, 0]
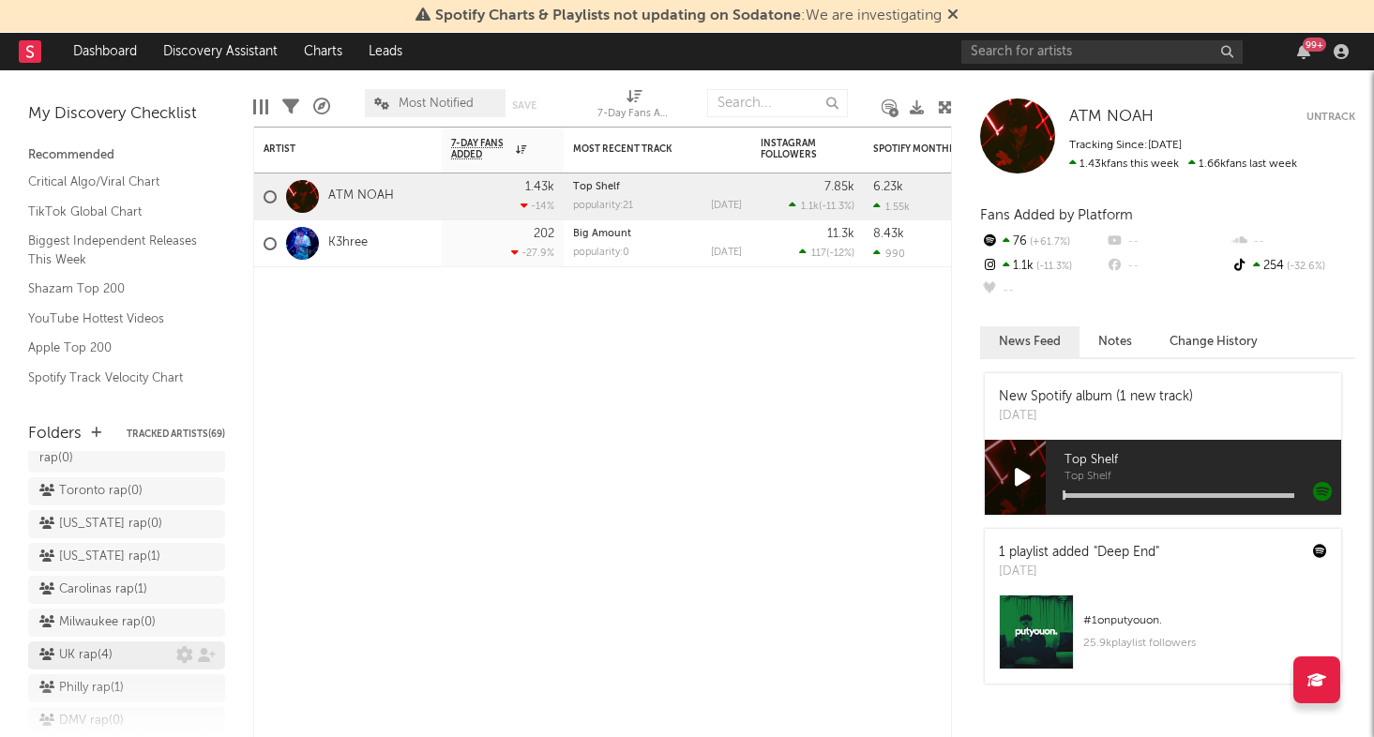
click at [140, 644] on div "UK rap ( 4 )" at bounding box center [107, 655] width 137 height 23
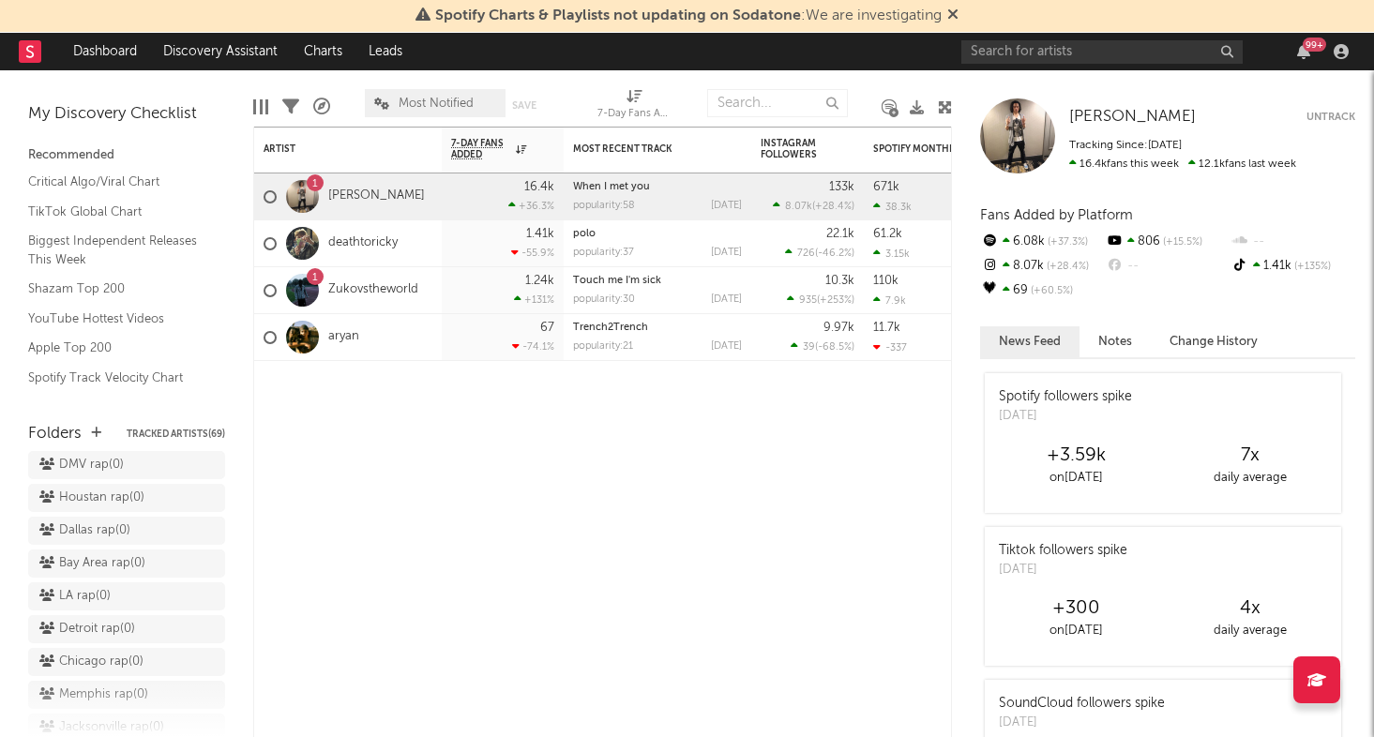
scroll to position [588, 0]
